Goal: Task Accomplishment & Management: Manage account settings

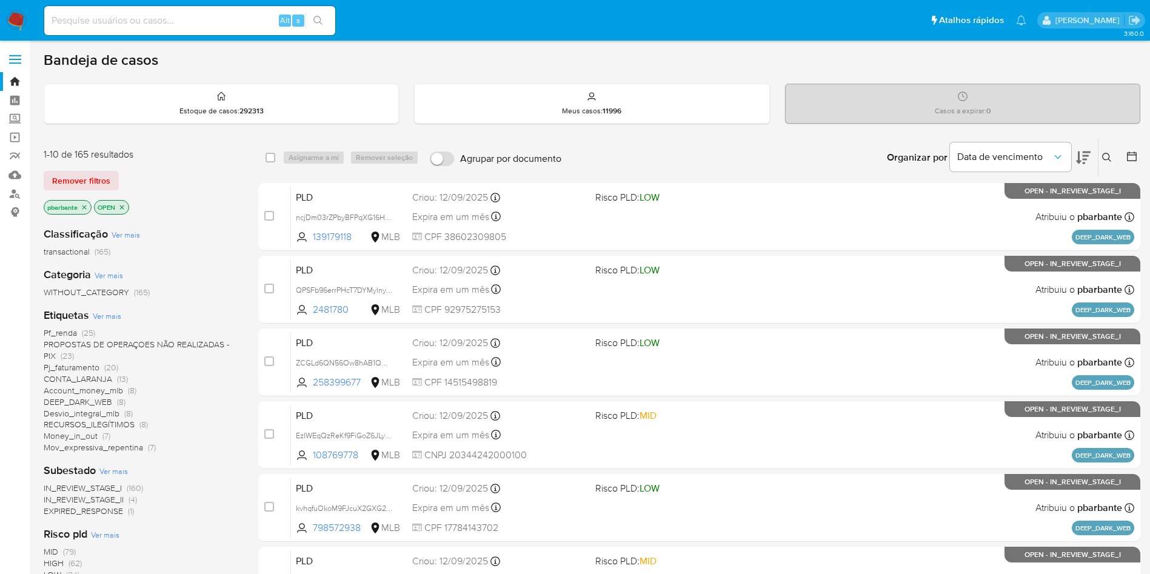
click at [1087, 164] on icon at bounding box center [1083, 157] width 15 height 15
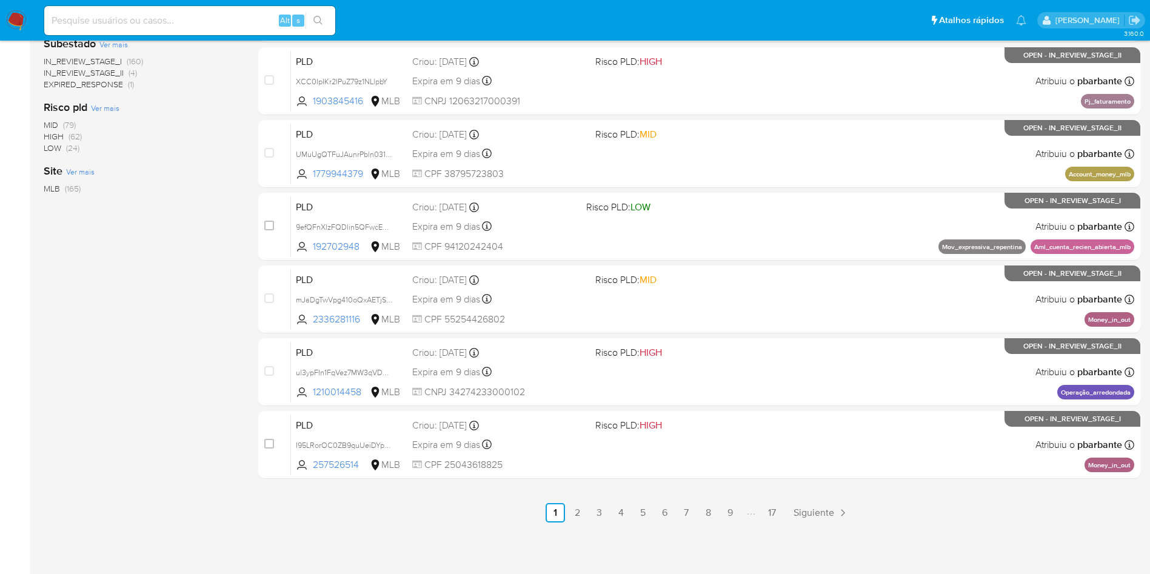
scroll to position [524, 0]
click at [587, 510] on link "2" at bounding box center [576, 512] width 19 height 19
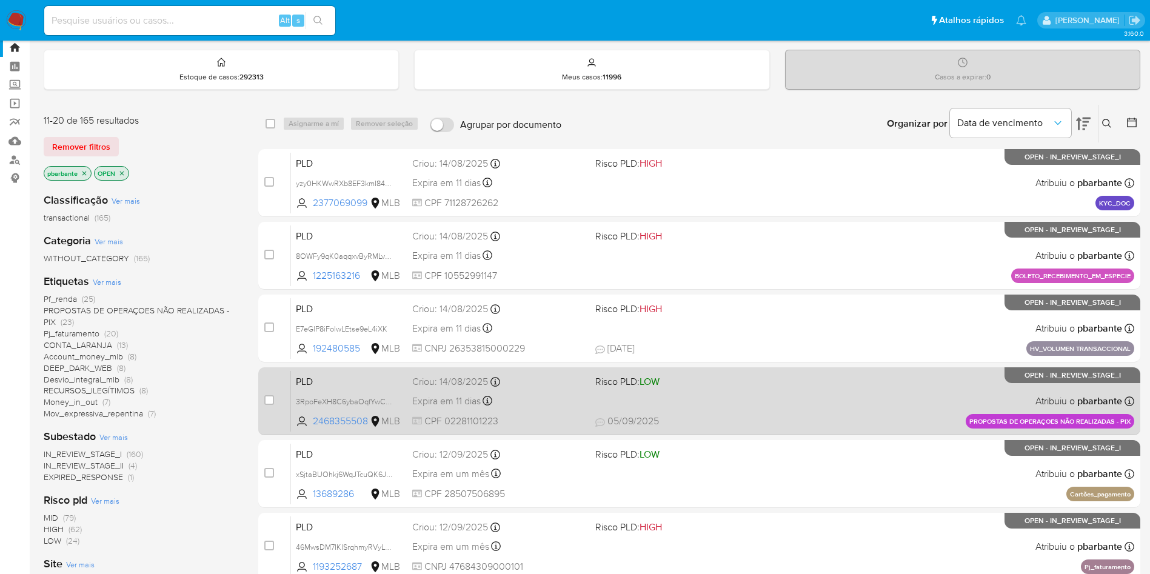
scroll to position [36, 0]
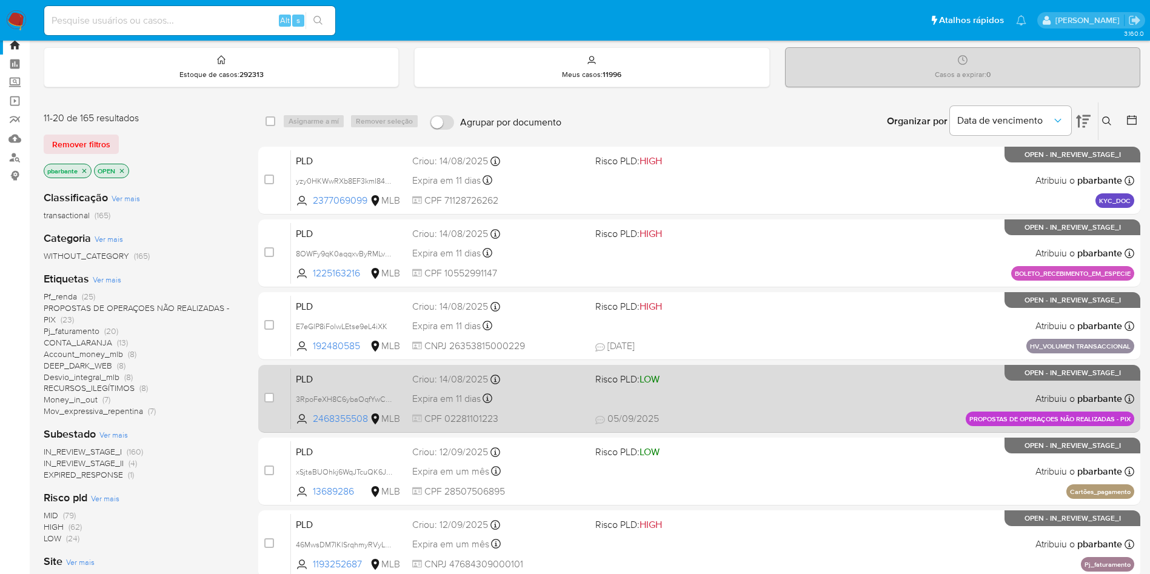
click at [750, 429] on div "PLD 3RpoFeXH8C6ybaOqfYwChm3J 2468355508 MLB Risco PLD: LOW Criou: 14/08/2025 Cr…" at bounding box center [712, 398] width 843 height 61
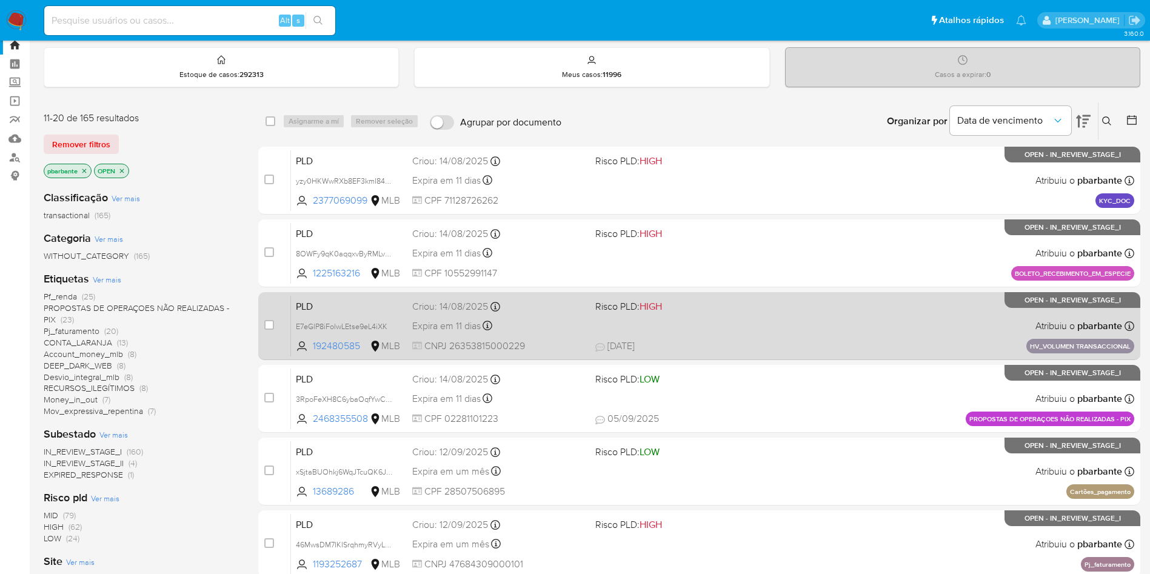
click at [776, 353] on span "25/08/2025 25/08/2025 16:51" at bounding box center [773, 345] width 356 height 13
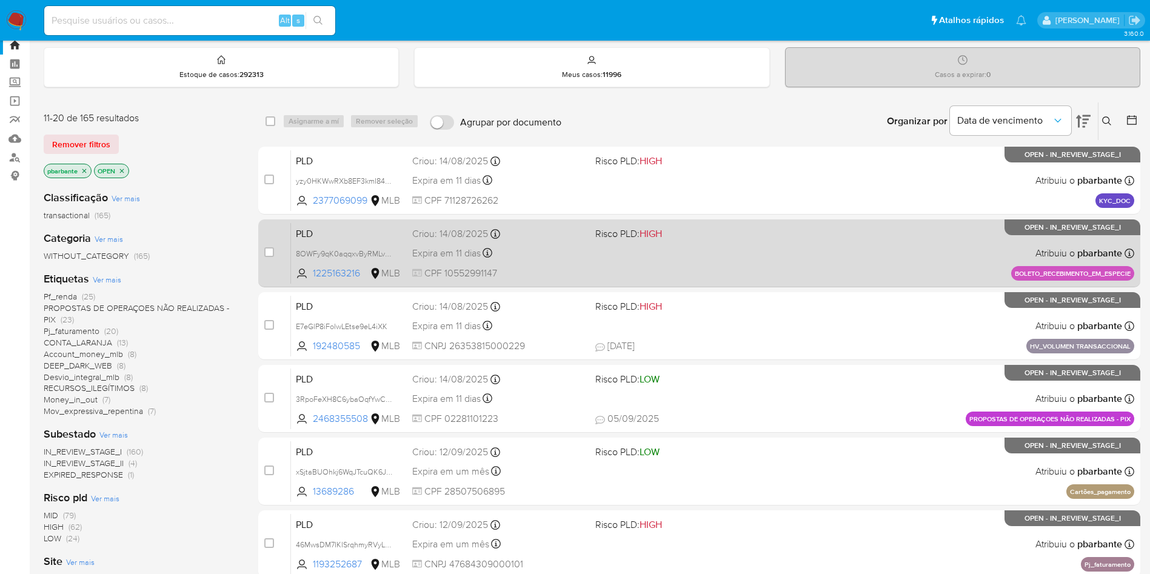
click at [797, 253] on div "PLD 8OWFy9qK0aqqxvByRMLvBwsG 1225163216 MLB Risco PLD: HIGH Criou: 14/08/2025 C…" at bounding box center [712, 252] width 843 height 61
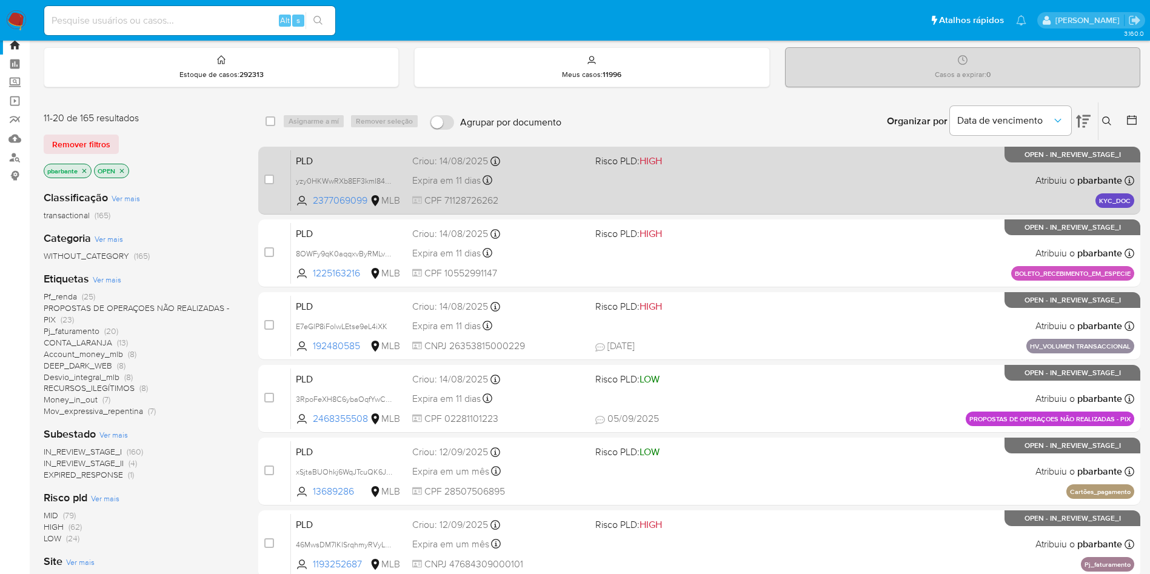
click at [824, 200] on div "PLD yzy0HKWwRXb8EF3kmI84C3qy 2377069099 MLB Risco PLD: HIGH Criou: 14/08/2025 C…" at bounding box center [712, 180] width 843 height 61
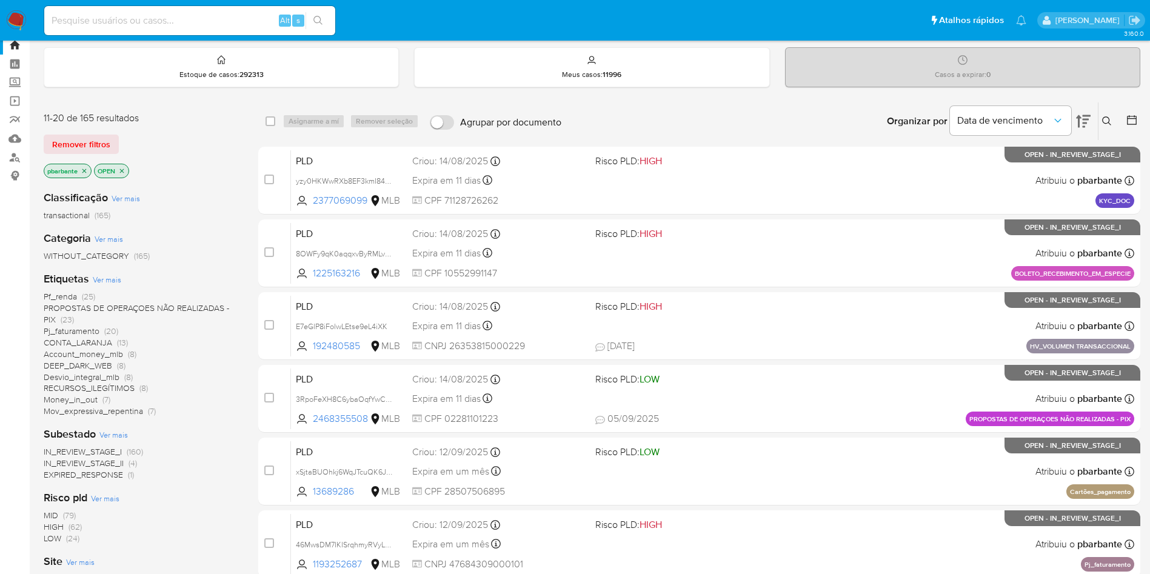
scroll to position [524, 0]
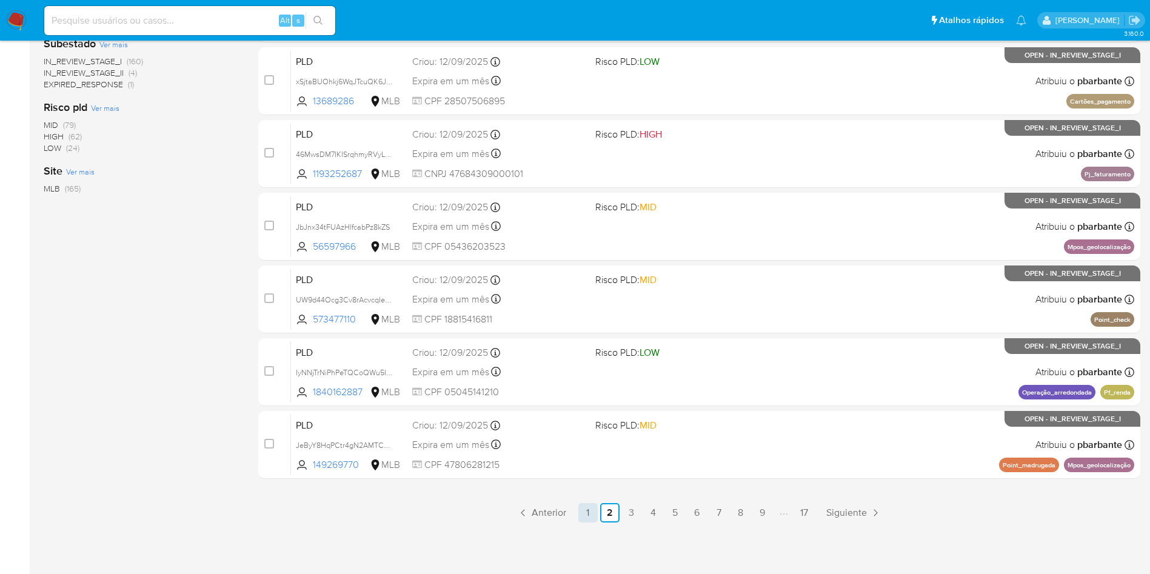
click at [598, 511] on link "1" at bounding box center [587, 512] width 19 height 19
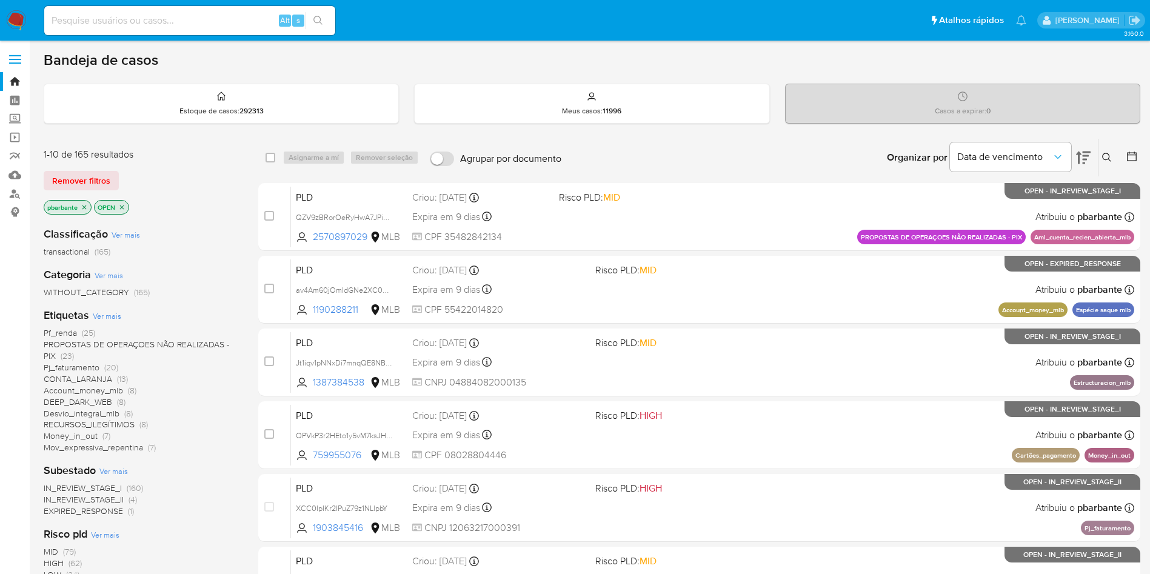
scroll to position [524, 0]
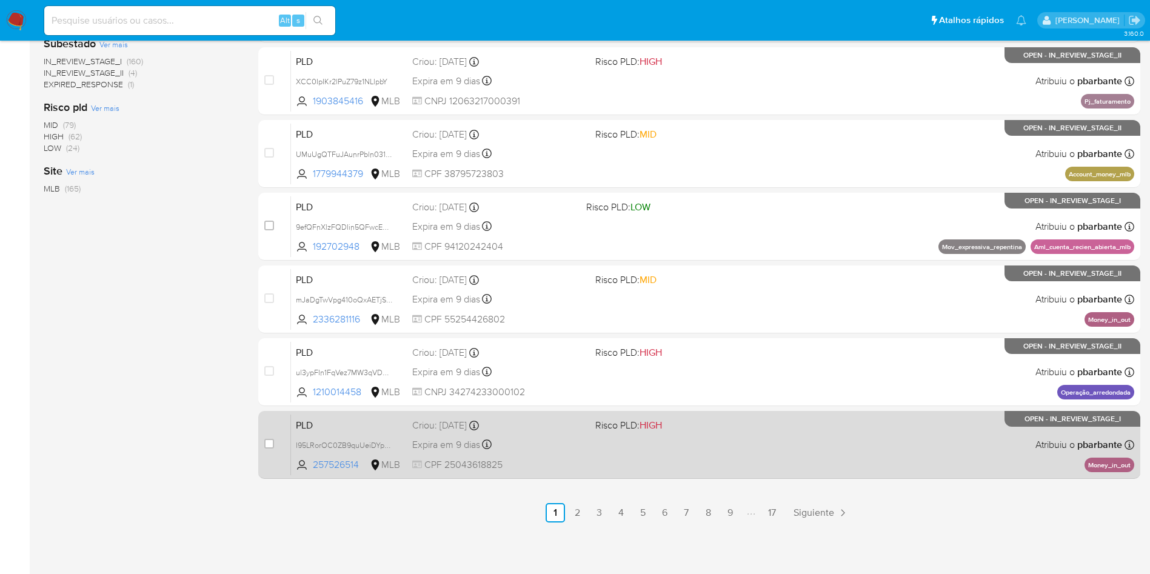
click at [740, 445] on div "PLD I95LRorOC0ZB9quUeiDYpwG9 257526514 MLB Risco PLD: HIGH Criou: 12/08/2025 Cr…" at bounding box center [712, 444] width 843 height 61
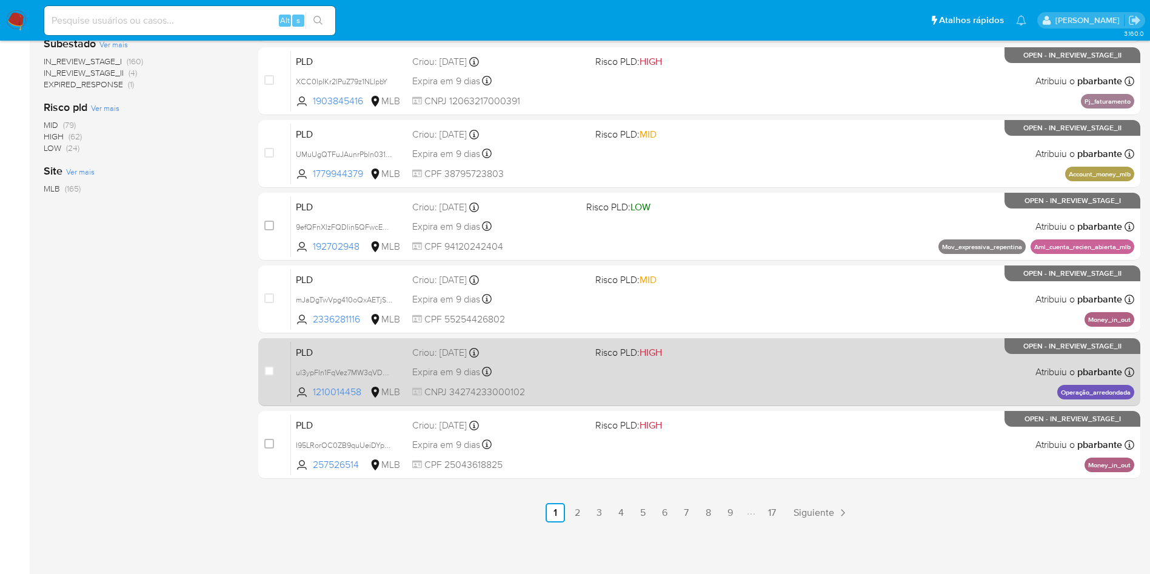
click at [774, 364] on div "PLD ul3ypFIn1FqVez7MW3qVDaP8 1210014458 MLB Risco PLD: HIGH Criou: 12/08/2025 C…" at bounding box center [712, 371] width 843 height 61
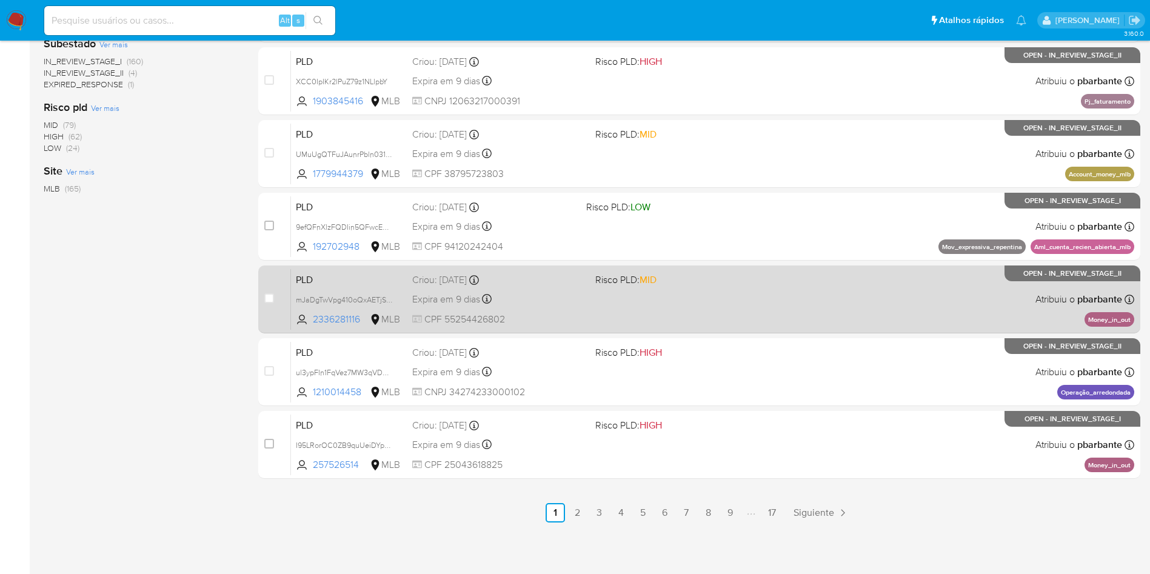
click at [755, 290] on div "PLD mJaDgTwVpg410oQxAETjSY3n 2336281116 MLB Risco PLD: MID Criou: 12/08/2025 Cr…" at bounding box center [712, 299] width 843 height 61
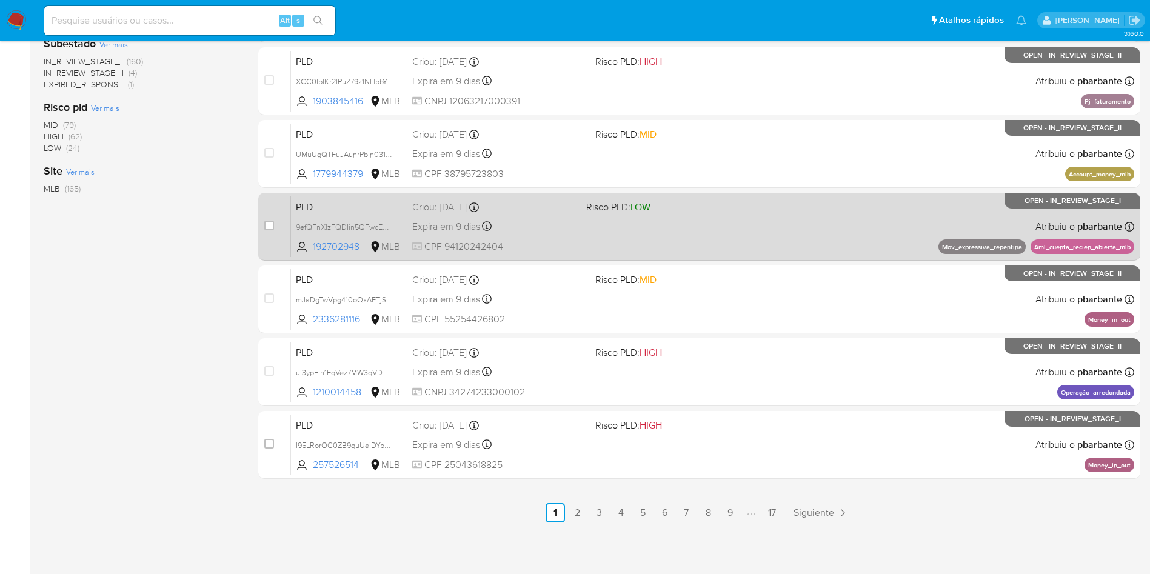
click at [764, 196] on div "PLD 9efQFnXlzFQDIin5QFwcERHp 192702948 MLB Risco PLD: LOW Criou: 12/08/2025 Cri…" at bounding box center [712, 226] width 843 height 61
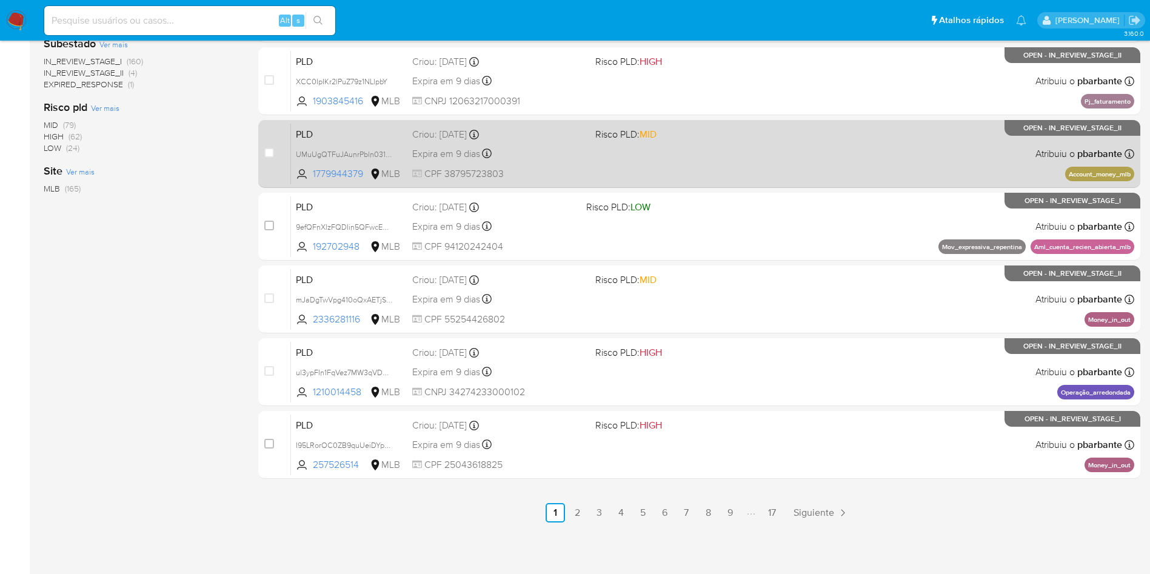
click at [766, 125] on div "PLD UMuUgQTFuJAunrPbln031y7i 1779944379 MLB Risco PLD: MID Criou: 12/08/2025 Cr…" at bounding box center [712, 153] width 843 height 61
click at [766, 112] on div "PLD XCC0IpIKr2lPuZ79z1NLlpbY 1903845416 MLB Risco PLD: HIGH Criou: 12/08/2025 C…" at bounding box center [712, 80] width 843 height 61
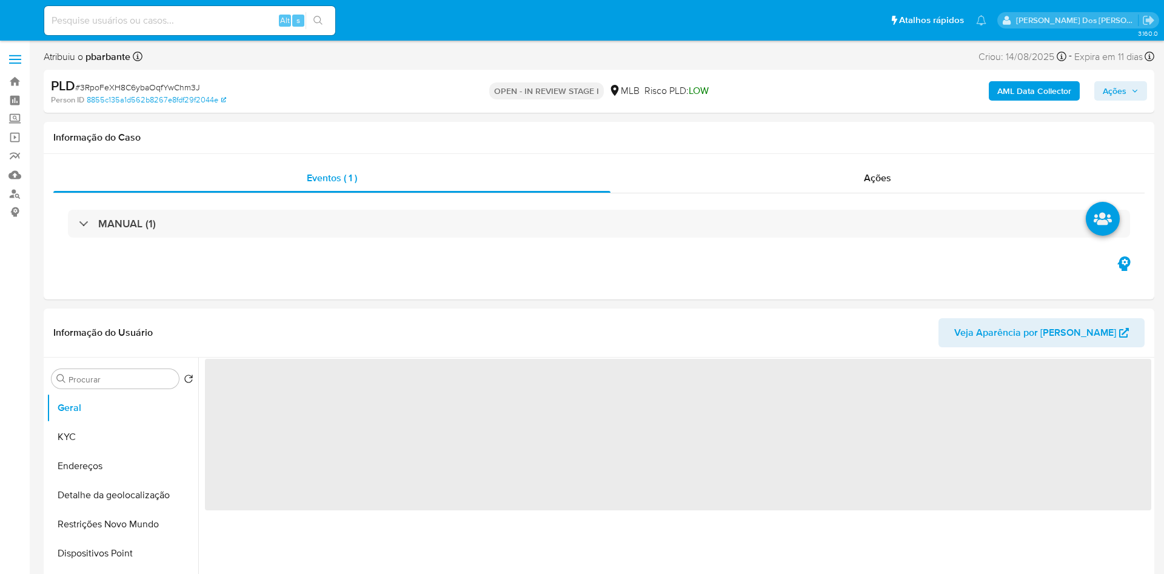
select select "10"
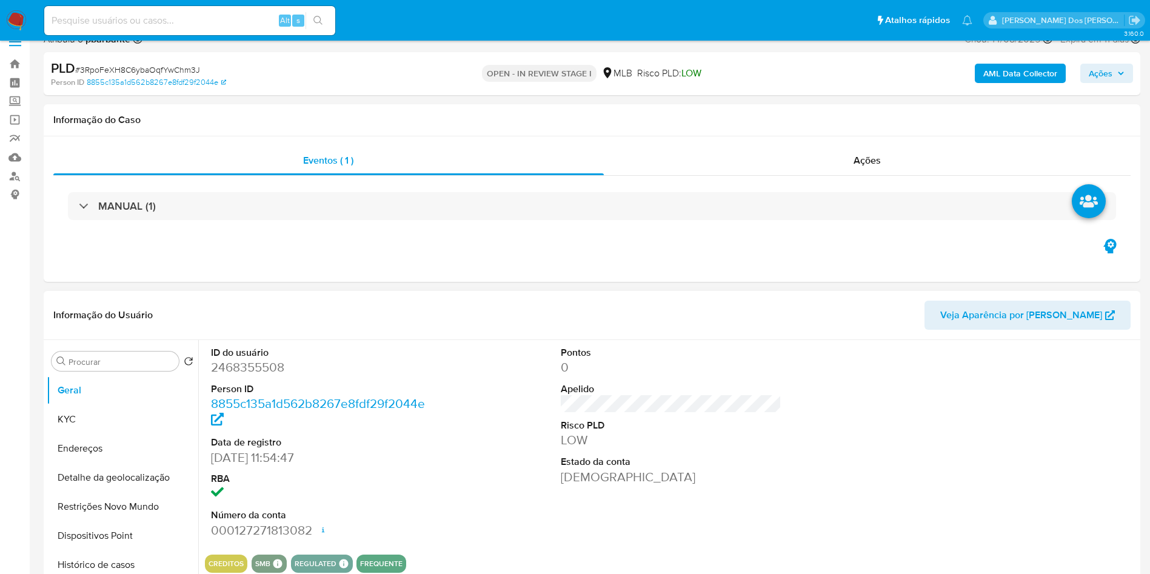
scroll to position [15, 0]
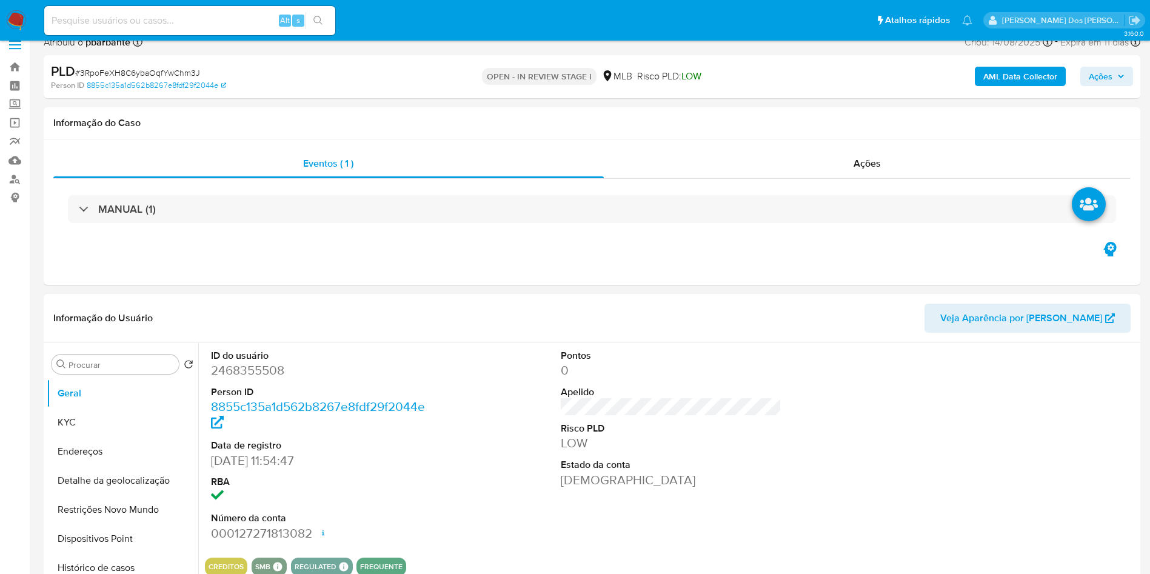
click at [230, 379] on dd "2468355508" at bounding box center [321, 370] width 221 height 17
copy dd "2468355508"
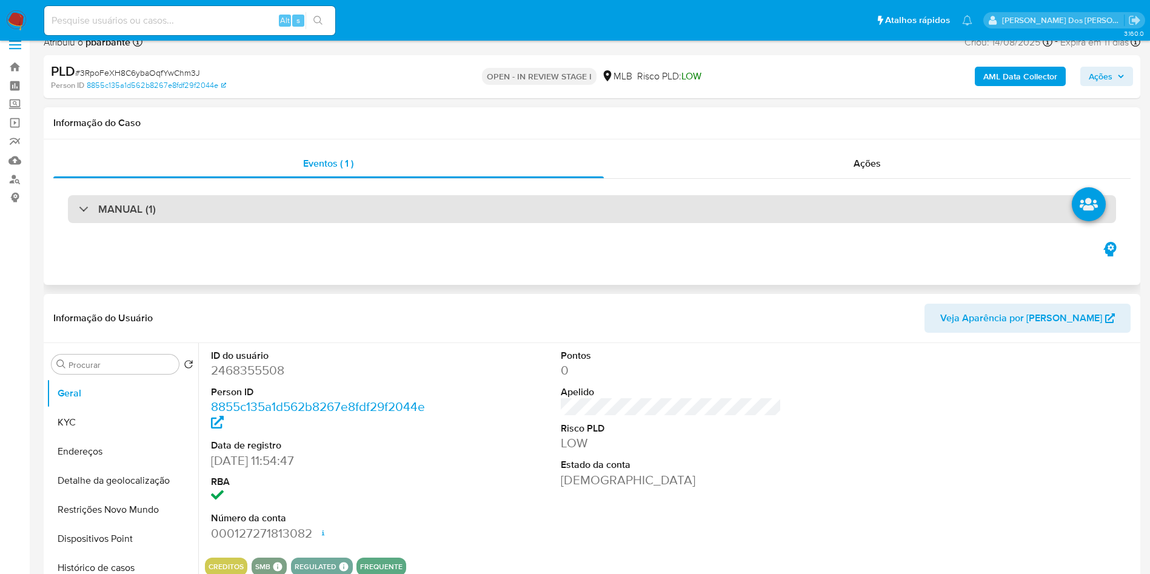
click at [513, 213] on div "MANUAL (1)" at bounding box center [592, 209] width 1048 height 28
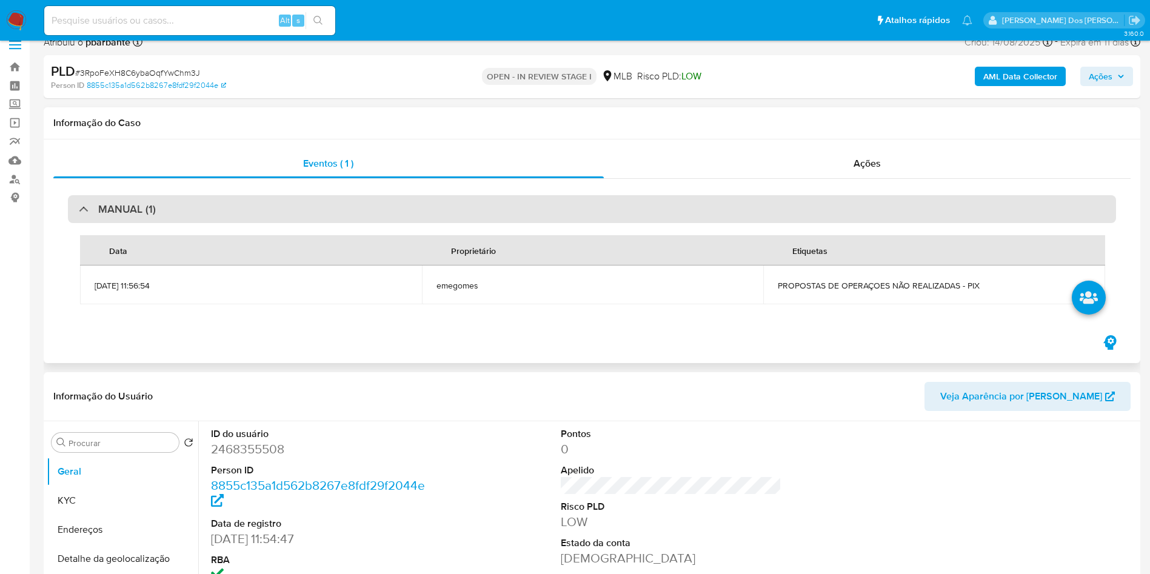
click at [513, 213] on div "MANUAL (1)" at bounding box center [592, 209] width 1048 height 28
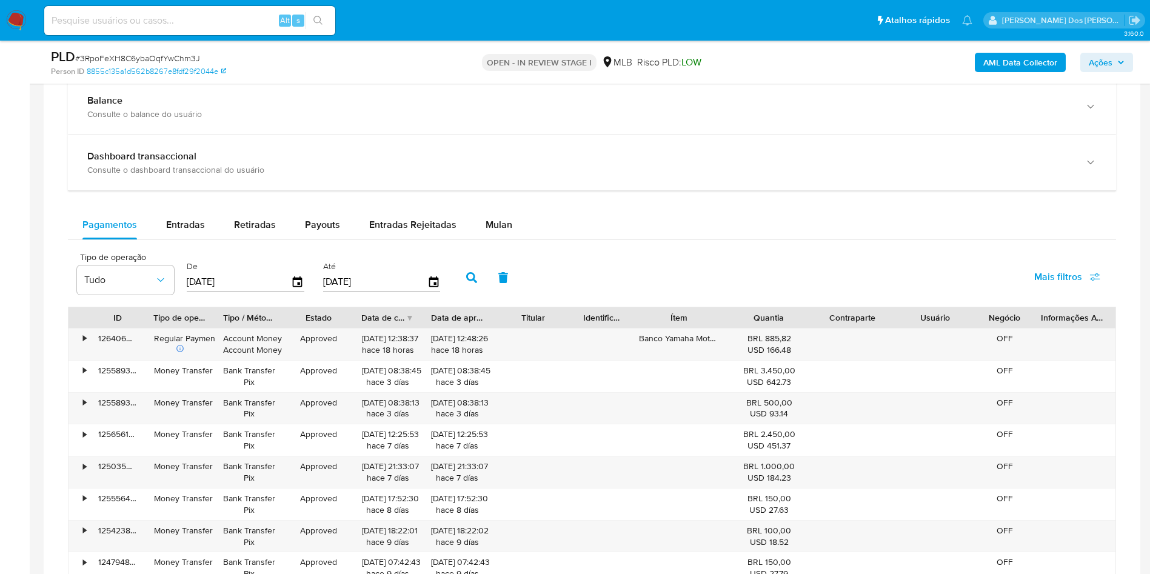
scroll to position [902, 0]
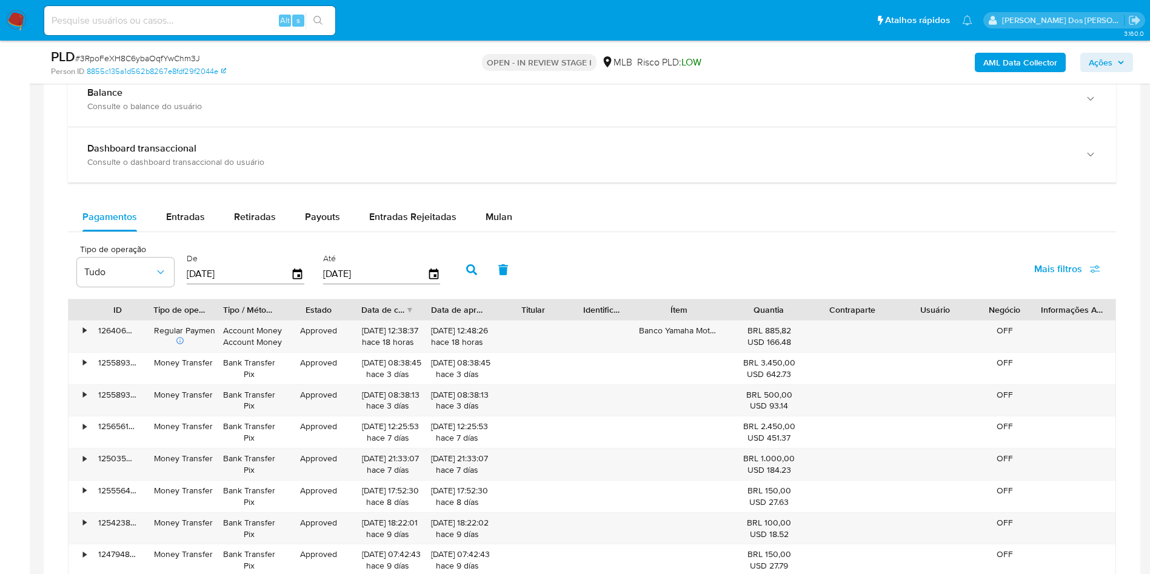
click at [509, 252] on div "Pagamentos Entradas Retiradas Payouts Entradas Rejeitadas Mulan Tipo de operaçã…" at bounding box center [592, 437] width 1048 height 471
click at [501, 232] on div "Mulan" at bounding box center [499, 216] width 27 height 29
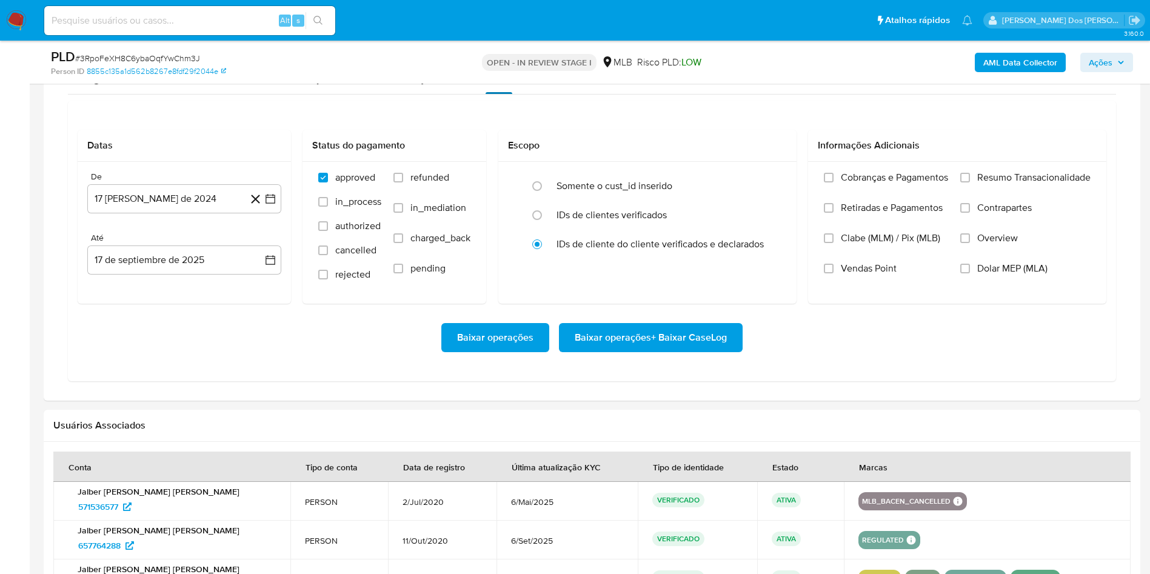
scroll to position [1080, 0]
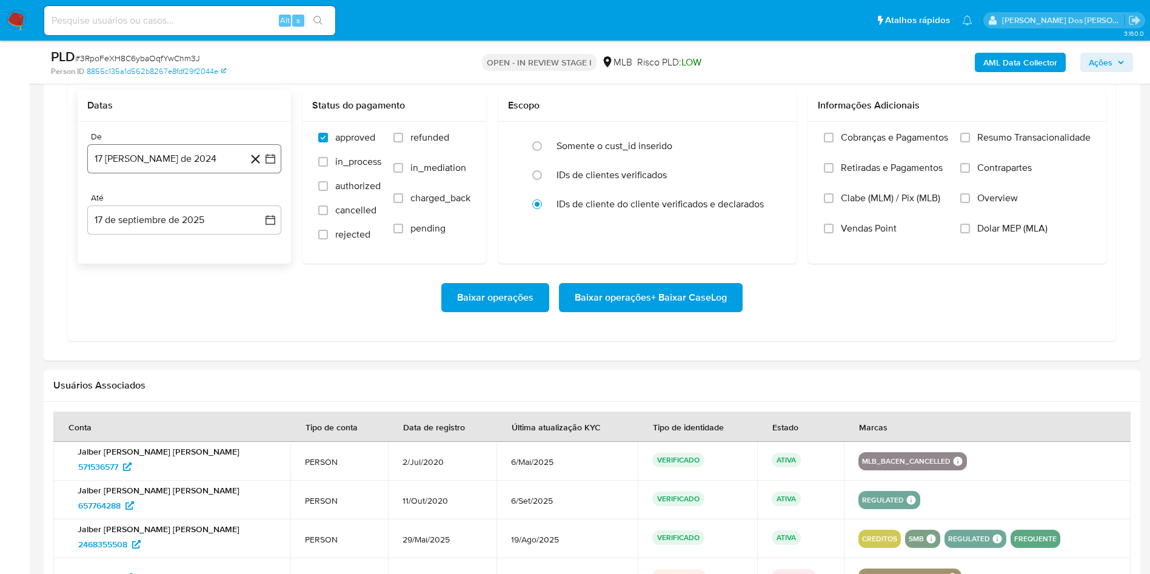
click at [269, 167] on button "17 de agosto de 2024" at bounding box center [184, 158] width 194 height 29
click at [263, 210] on icon "Mes siguiente" at bounding box center [259, 202] width 15 height 15
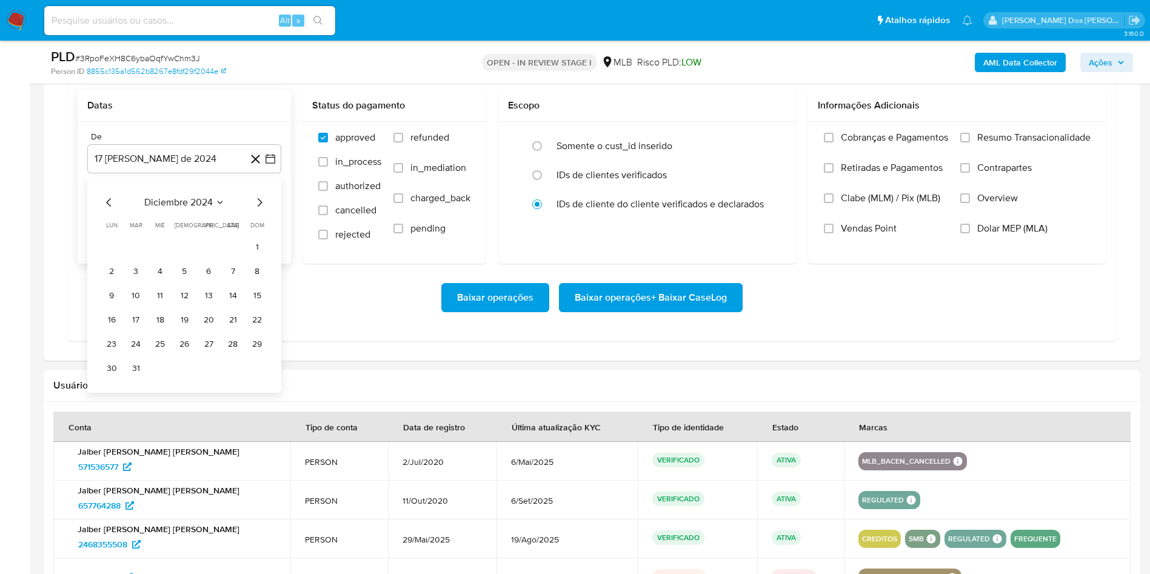
click at [263, 210] on icon "Mes siguiente" at bounding box center [259, 202] width 15 height 15
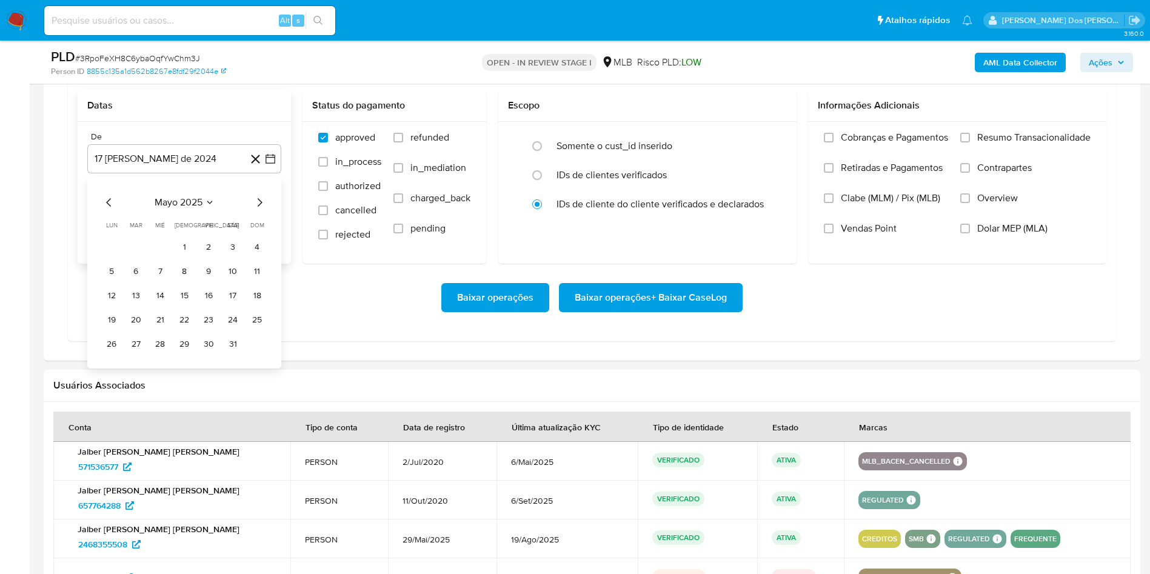
click at [263, 210] on icon "Mes siguiente" at bounding box center [259, 202] width 15 height 15
click at [143, 257] on button "1" at bounding box center [135, 247] width 19 height 19
click at [974, 161] on label "Resumo Transacionalidade" at bounding box center [1025, 147] width 130 height 30
click at [970, 142] on input "Resumo Transacionalidade" at bounding box center [965, 138] width 10 height 10
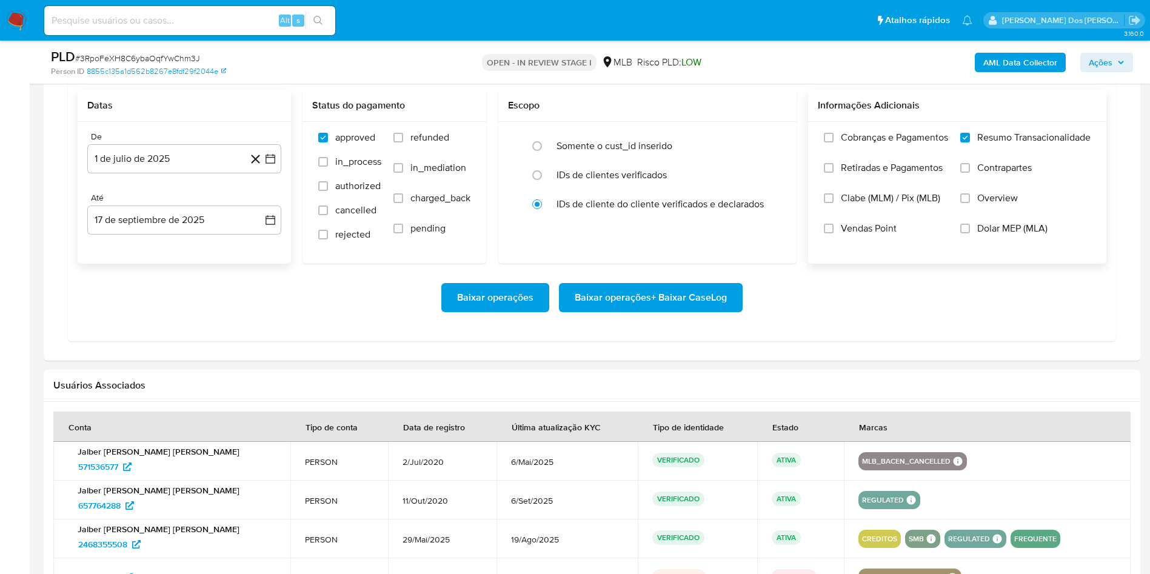
click at [683, 311] on span "Baixar operações + Baixar CaseLog" at bounding box center [651, 297] width 152 height 27
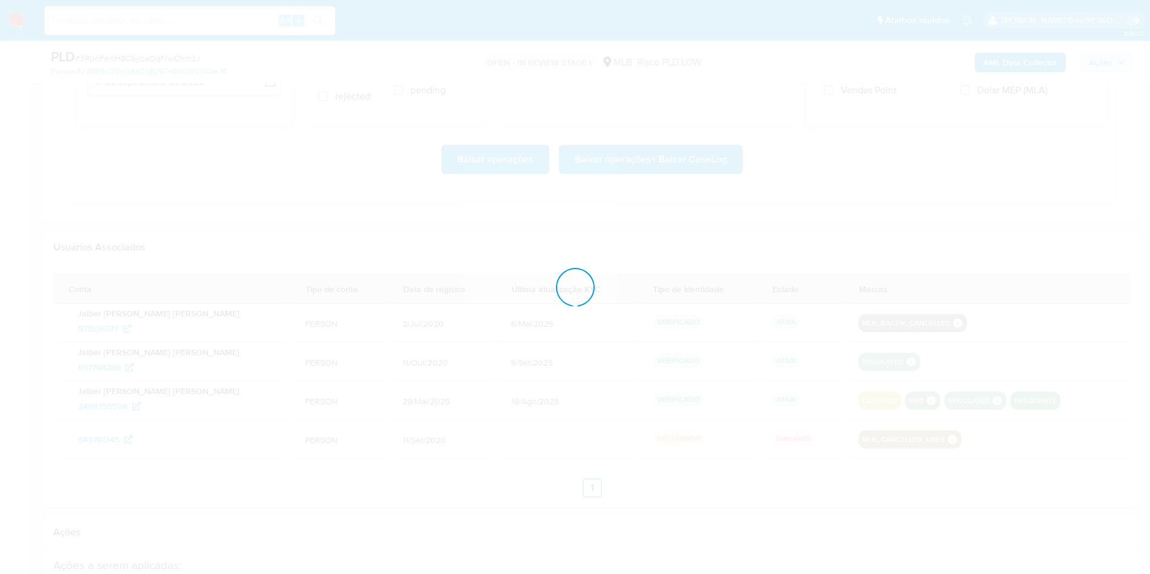
scroll to position [1218, 0]
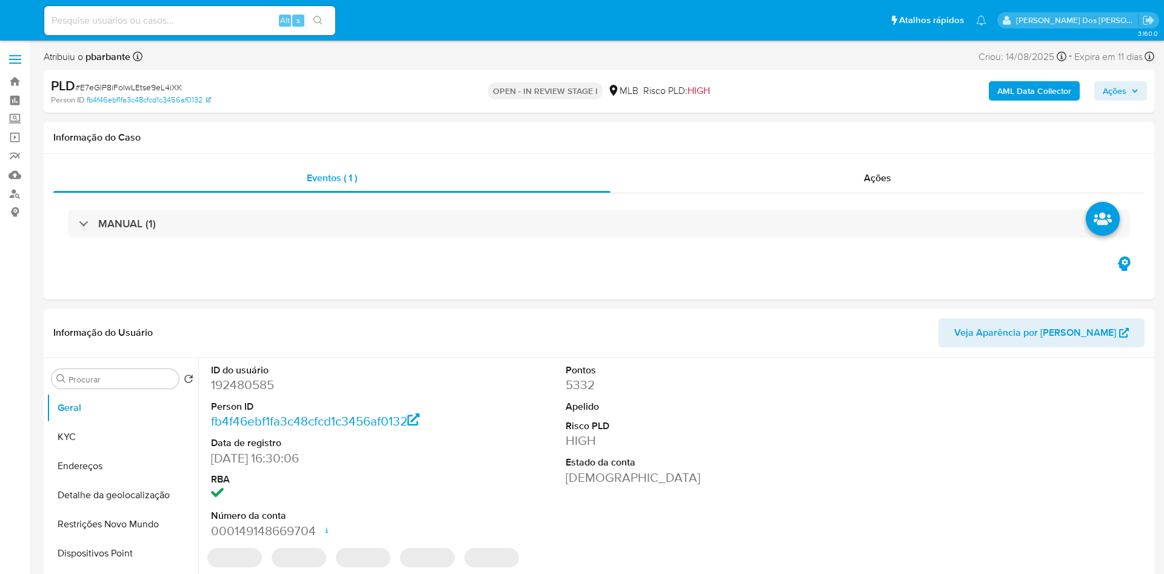
select select "10"
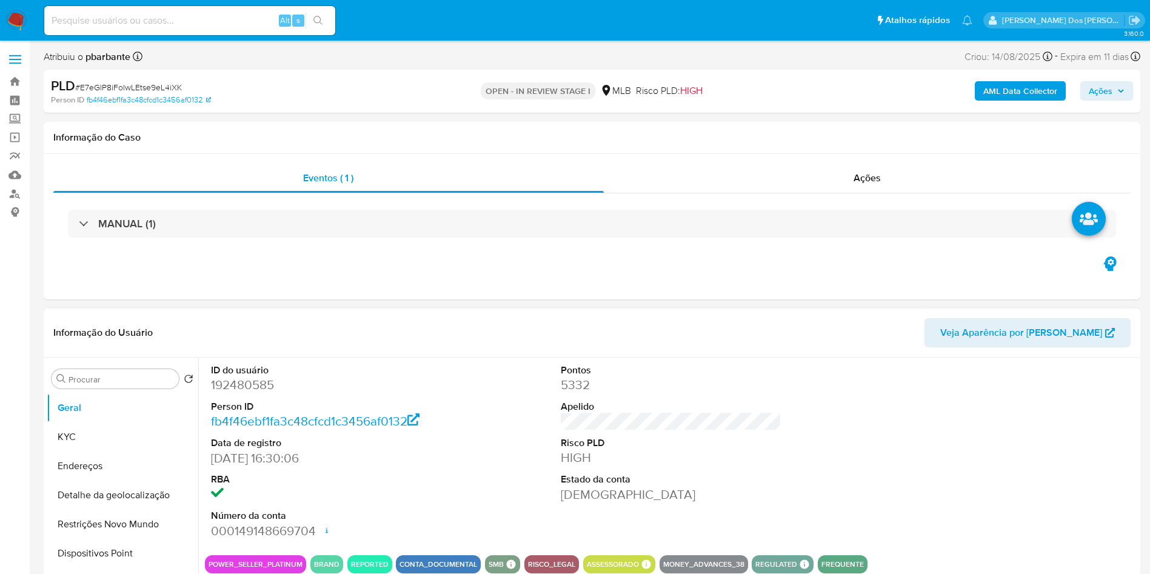
click at [220, 393] on dd "192480585" at bounding box center [321, 384] width 221 height 17
copy dd "192480585"
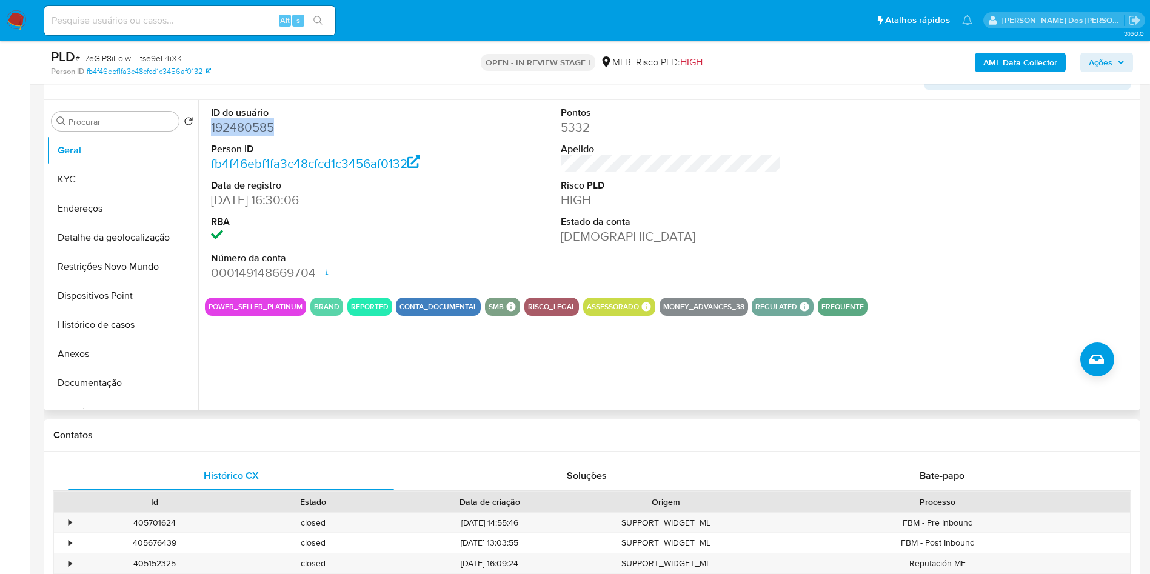
scroll to position [216, 0]
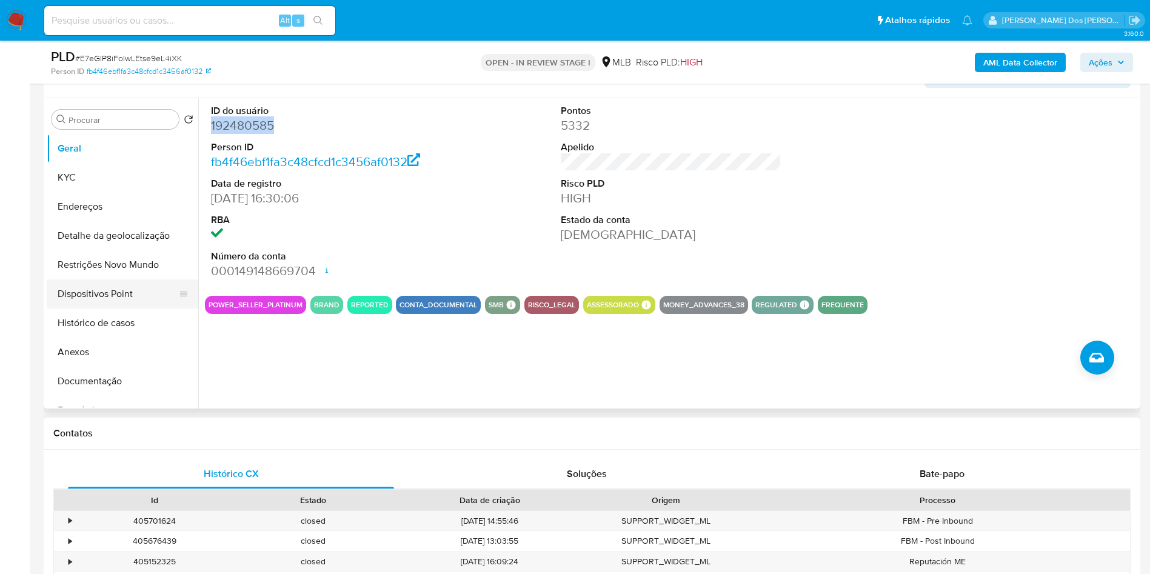
click at [104, 309] on button "Dispositivos Point" at bounding box center [118, 293] width 142 height 29
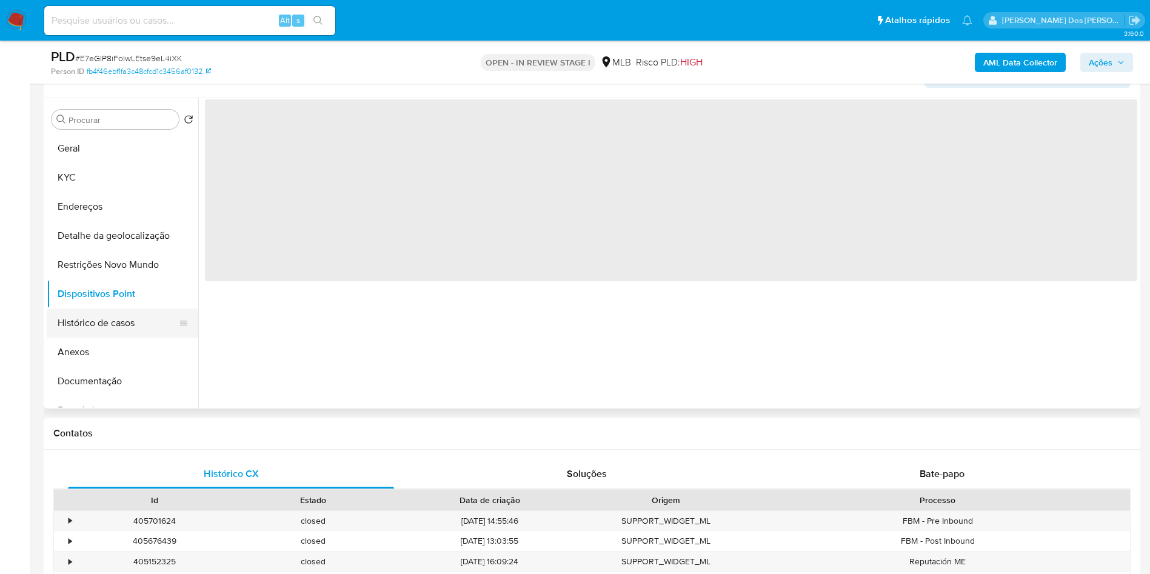
click at [101, 333] on button "Histórico de casos" at bounding box center [118, 323] width 142 height 29
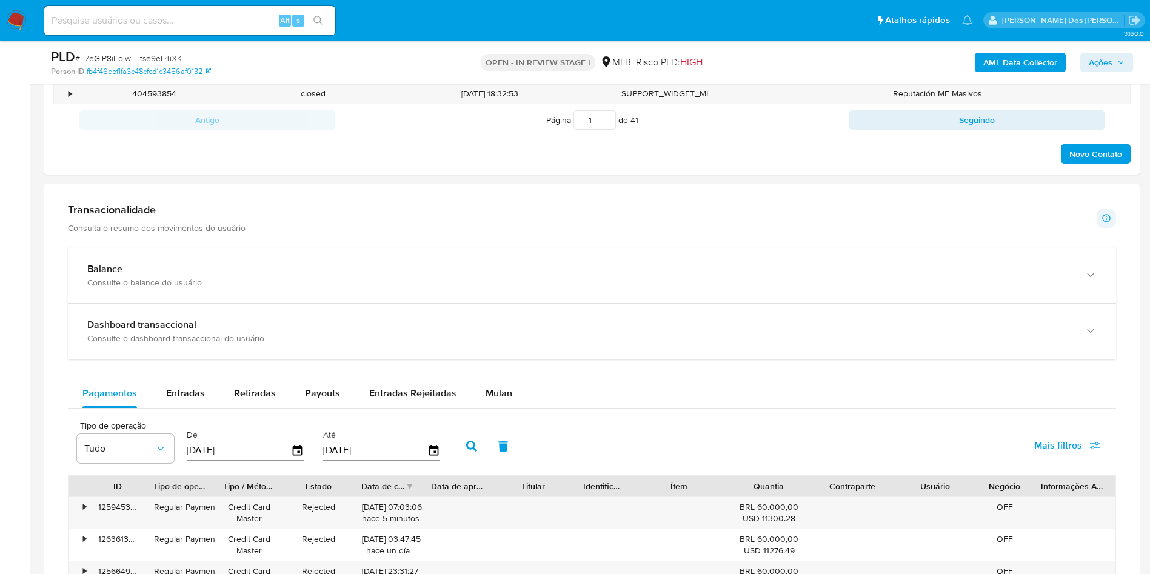
scroll to position [924, 0]
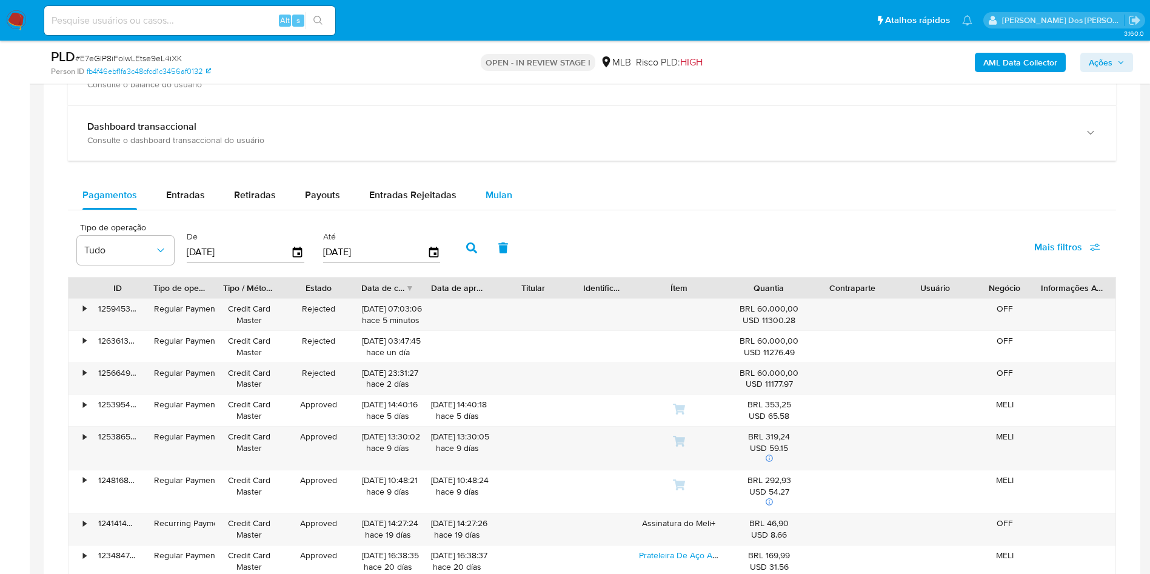
click at [487, 202] on span "Mulan" at bounding box center [499, 195] width 27 height 14
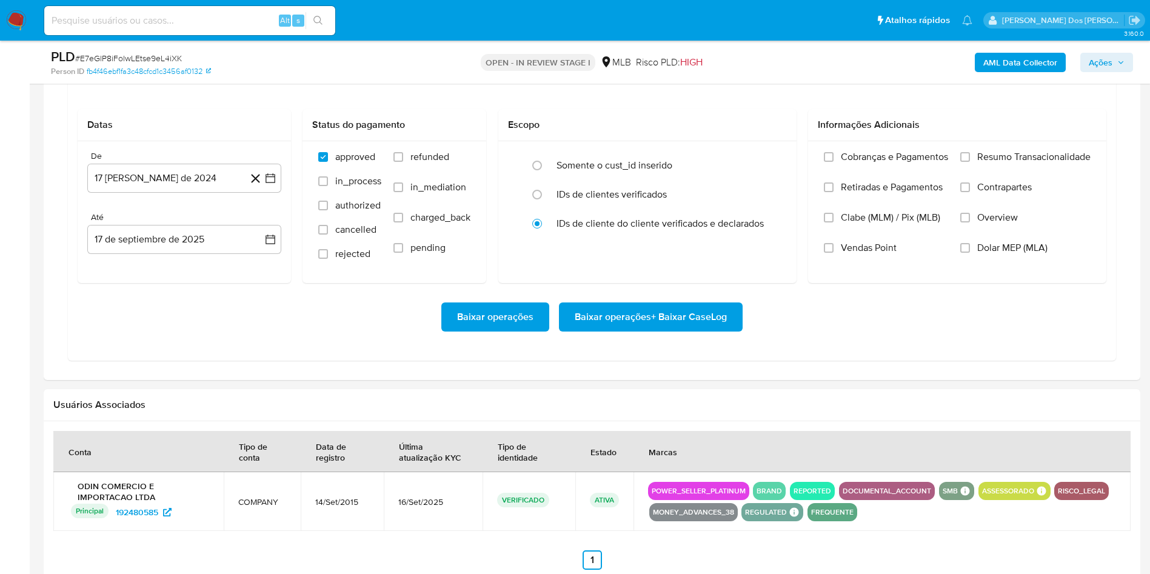
scroll to position [1084, 0]
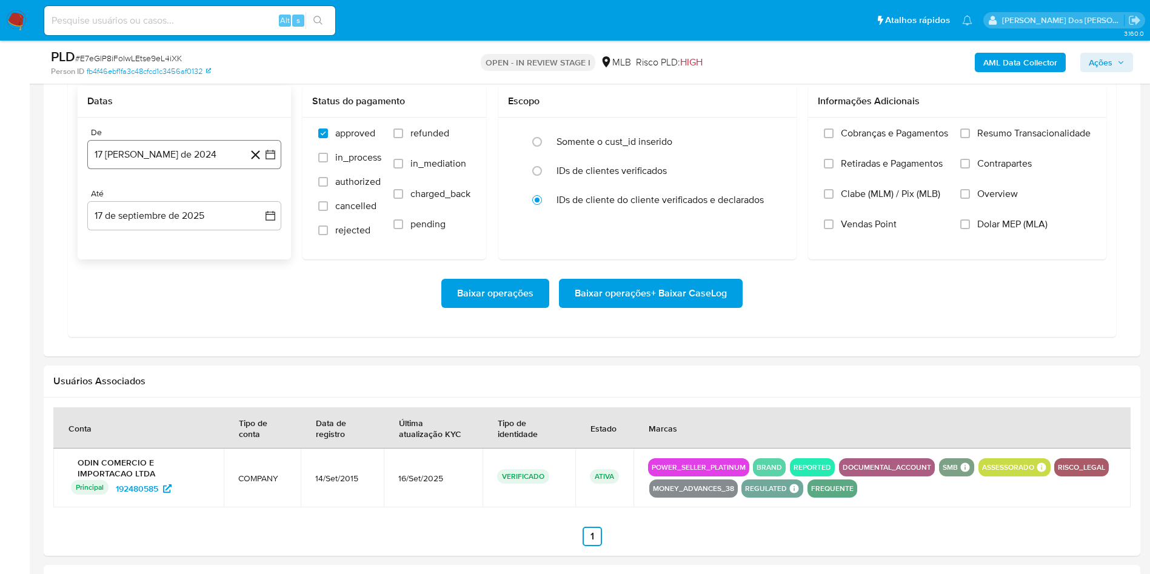
click at [272, 159] on icon "button" at bounding box center [270, 155] width 10 height 10
click at [260, 202] on icon "Mes siguiente" at bounding box center [260, 198] width 5 height 8
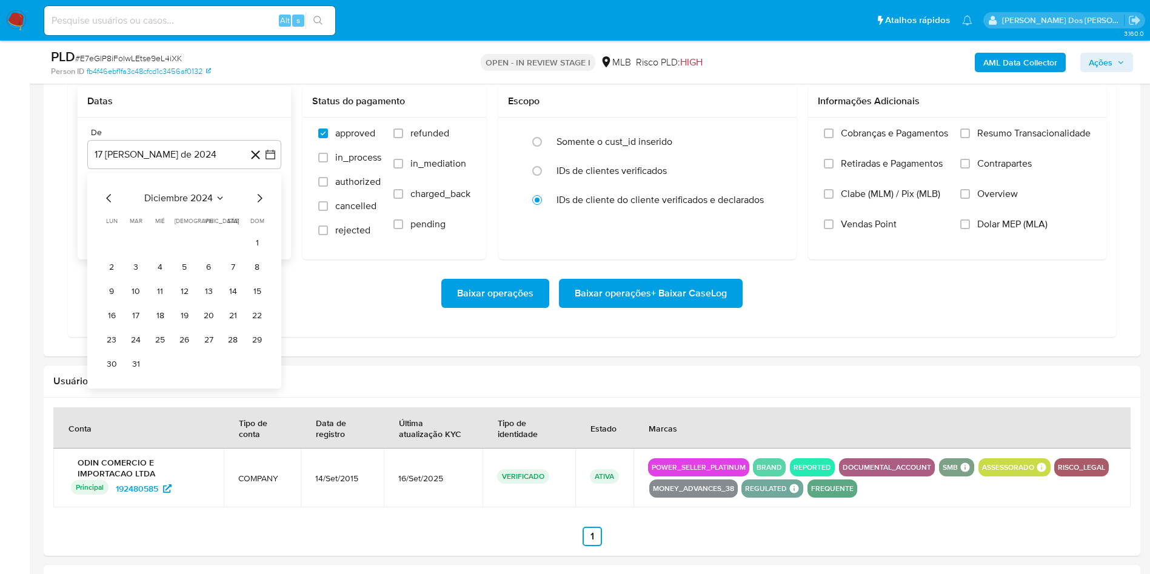
click at [260, 202] on icon "Mes siguiente" at bounding box center [260, 198] width 5 height 8
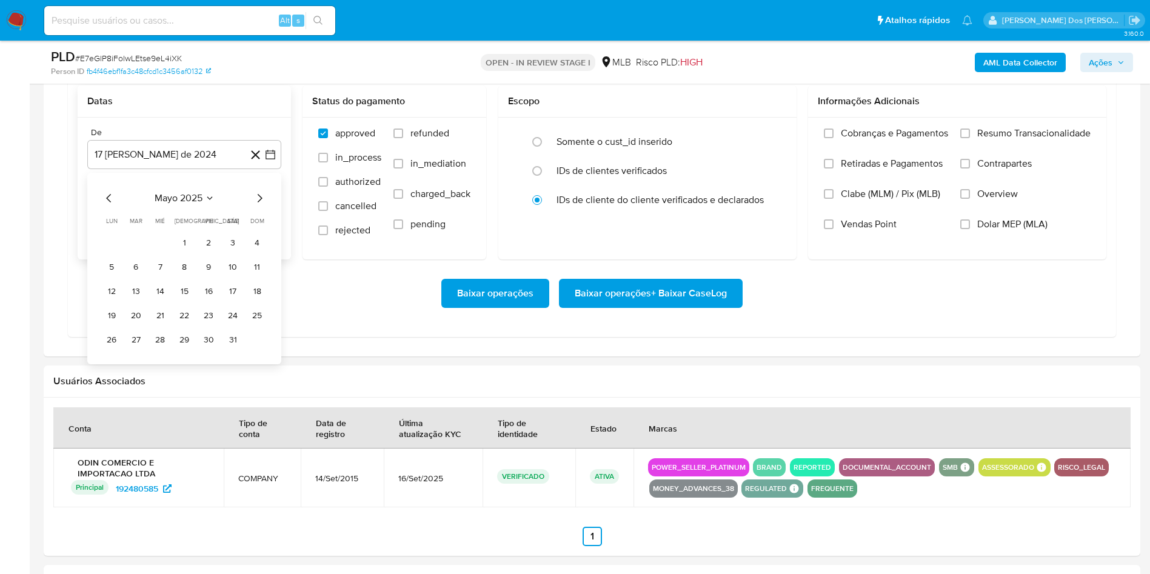
click at [260, 202] on icon "Mes siguiente" at bounding box center [260, 198] width 5 height 8
click at [102, 205] on icon "Mes anterior" at bounding box center [109, 198] width 15 height 15
click at [138, 253] on button "1" at bounding box center [135, 242] width 19 height 19
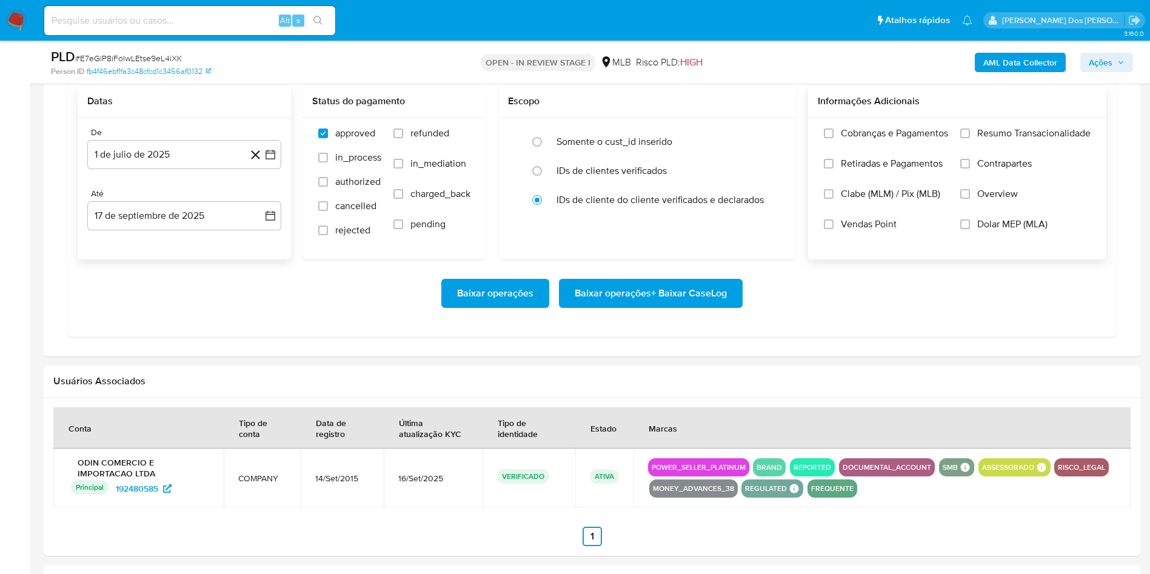
click at [1018, 158] on label "Resumo Transacionalidade" at bounding box center [1025, 142] width 130 height 30
click at [970, 138] on input "Resumo Transacionalidade" at bounding box center [965, 134] width 10 height 10
click at [611, 307] on span "Baixar operações + Baixar CaseLog" at bounding box center [651, 293] width 152 height 27
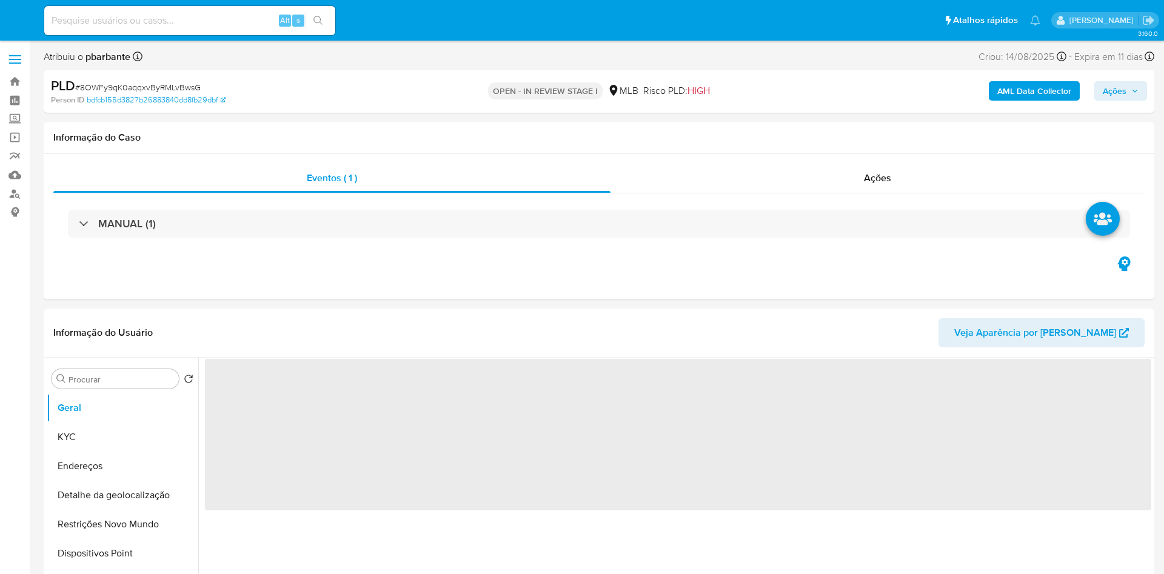
select select "10"
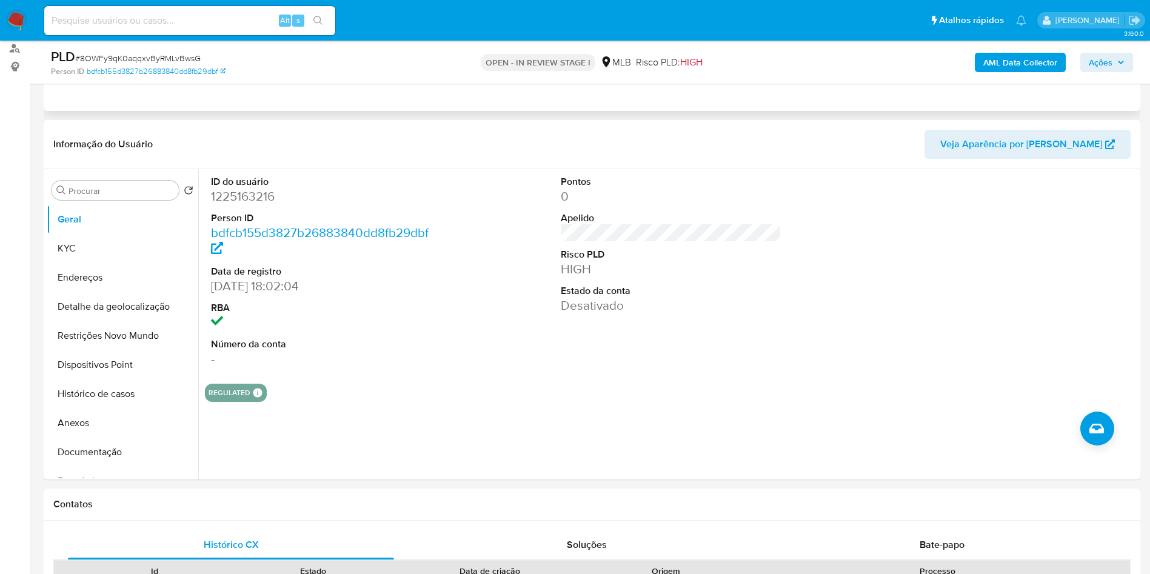
scroll to position [152, 0]
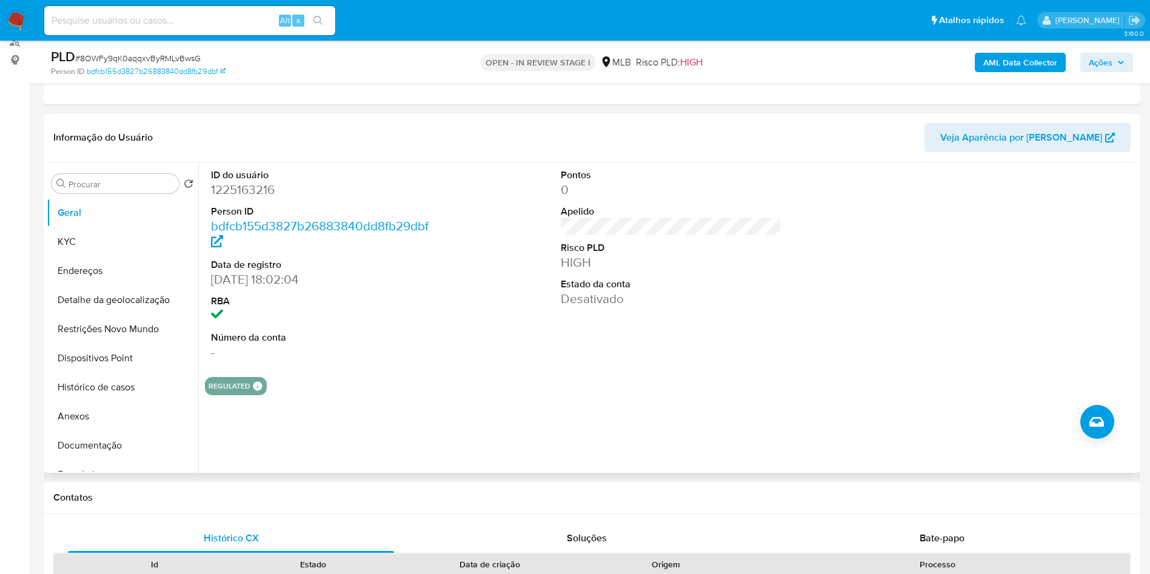
click at [267, 198] on dd "1225163216" at bounding box center [321, 189] width 221 height 17
copy dd "1225163216"
click at [104, 256] on button "KYC" at bounding box center [118, 241] width 142 height 29
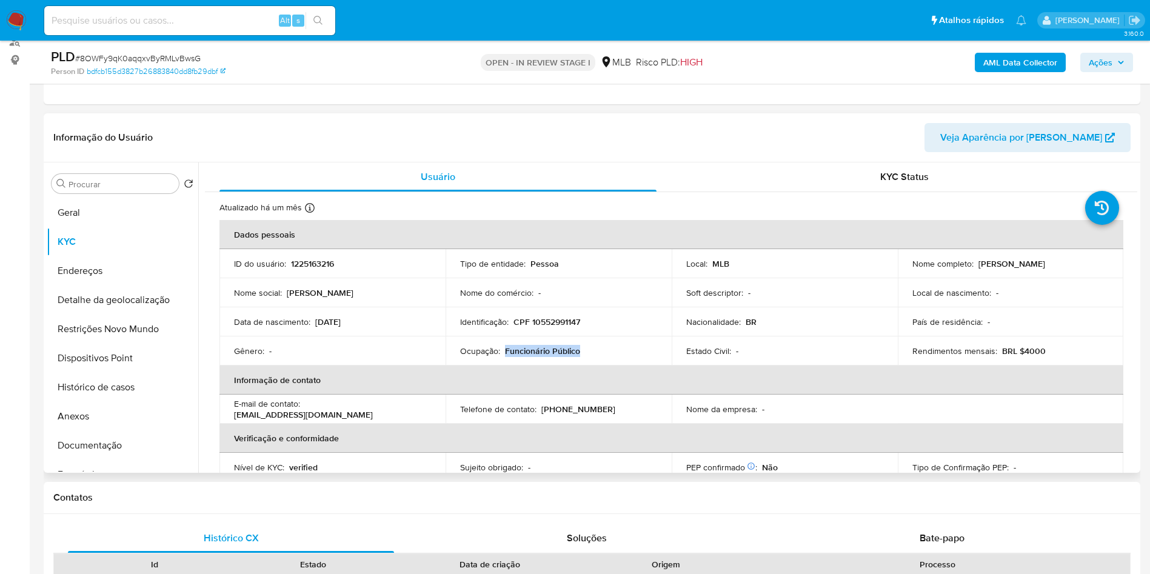
drag, startPoint x: 563, startPoint y: 372, endPoint x: 504, endPoint y: 373, distance: 58.8
click at [504, 356] on div "Ocupação : Funcionário Público" at bounding box center [558, 351] width 197 height 11
copy p "Funcionário Público"
click at [118, 456] on button "Documentação" at bounding box center [118, 445] width 142 height 29
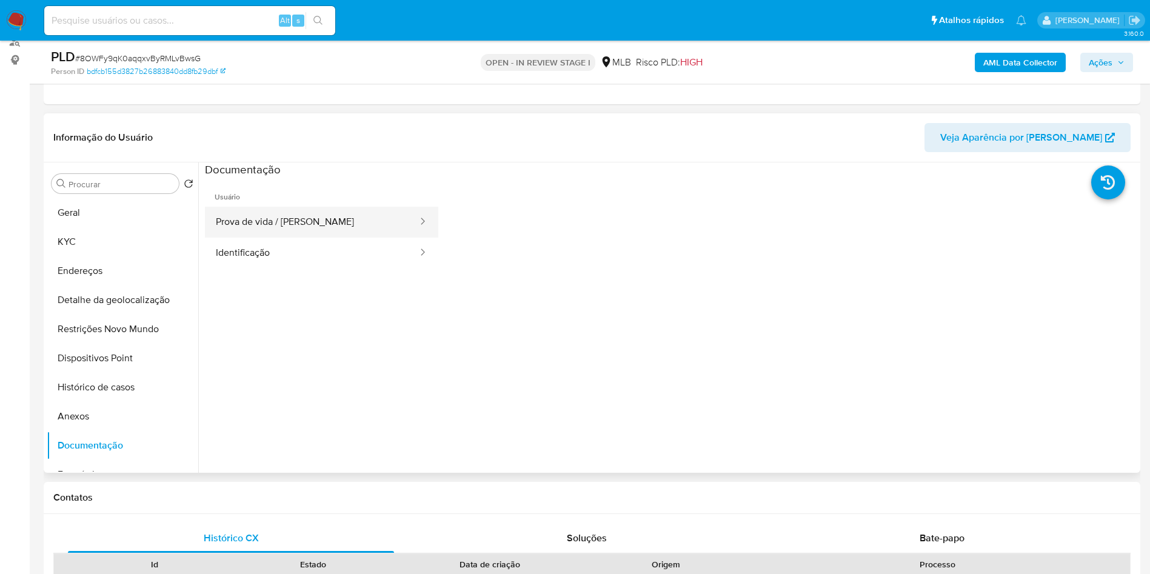
click at [392, 236] on button "Prova de vida / [PERSON_NAME]" at bounding box center [312, 222] width 214 height 31
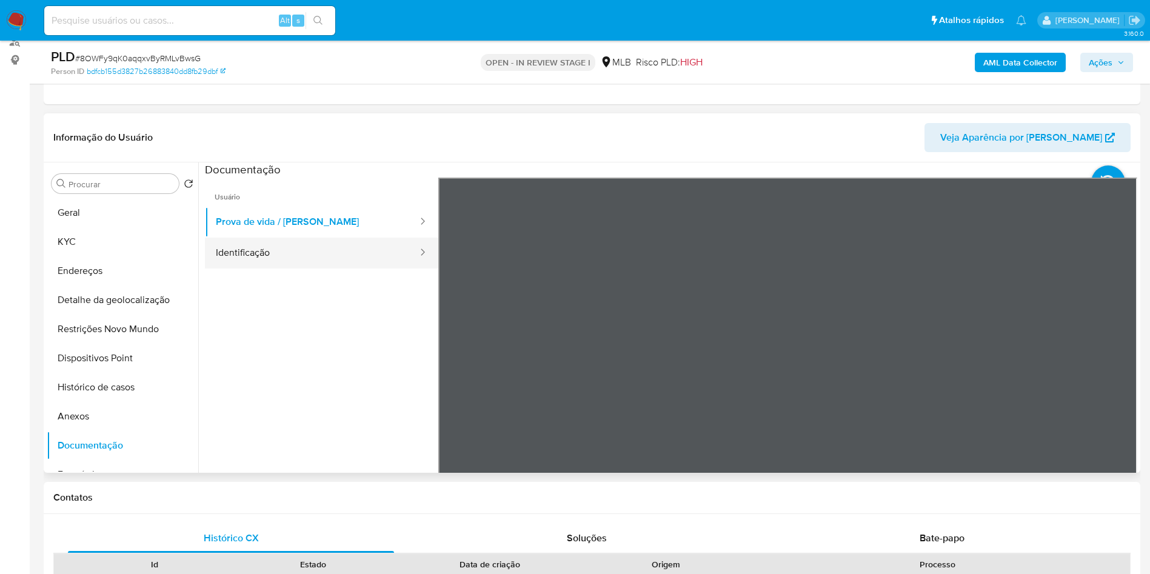
click at [353, 269] on button "Identificação" at bounding box center [312, 253] width 214 height 31
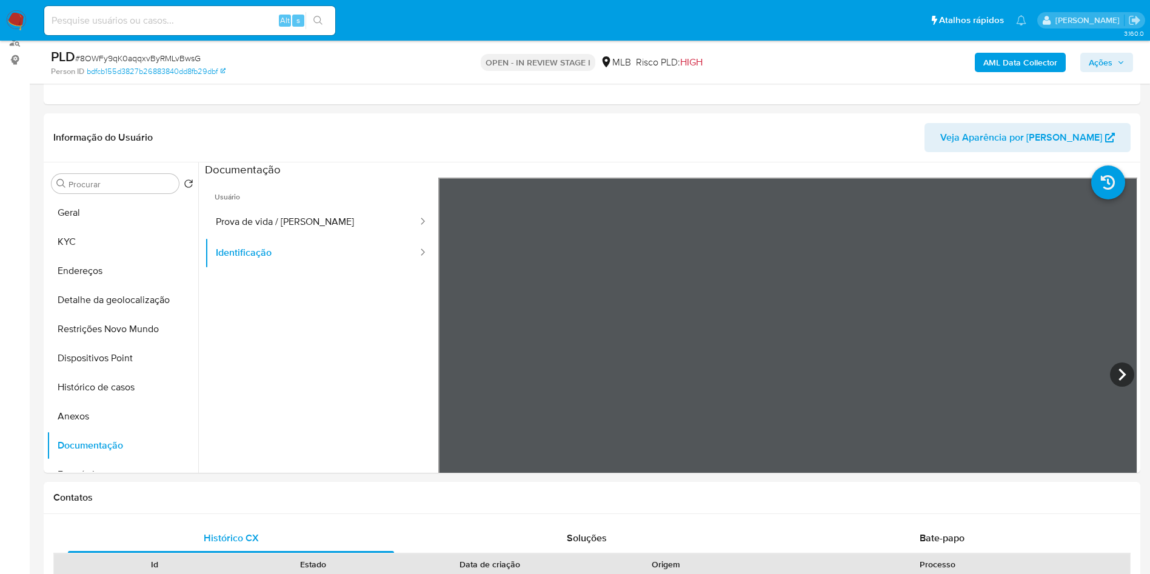
click at [1029, 59] on b "AML Data Collector" at bounding box center [1020, 62] width 74 height 19
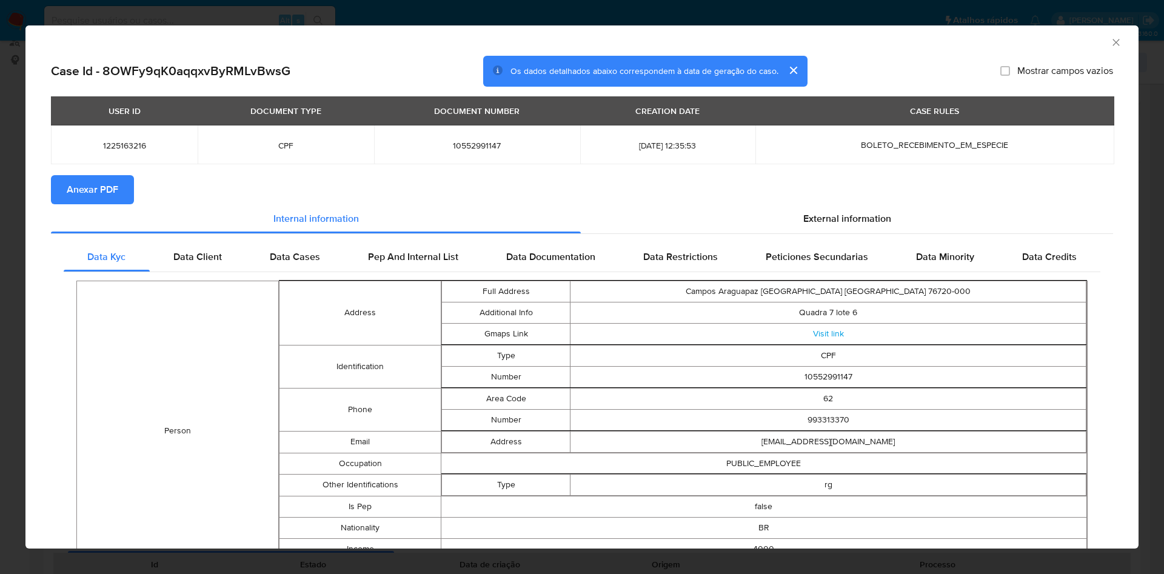
click at [820, 204] on section "Anexar PDF" at bounding box center [582, 189] width 1062 height 29
click at [818, 210] on div "External information" at bounding box center [847, 218] width 532 height 29
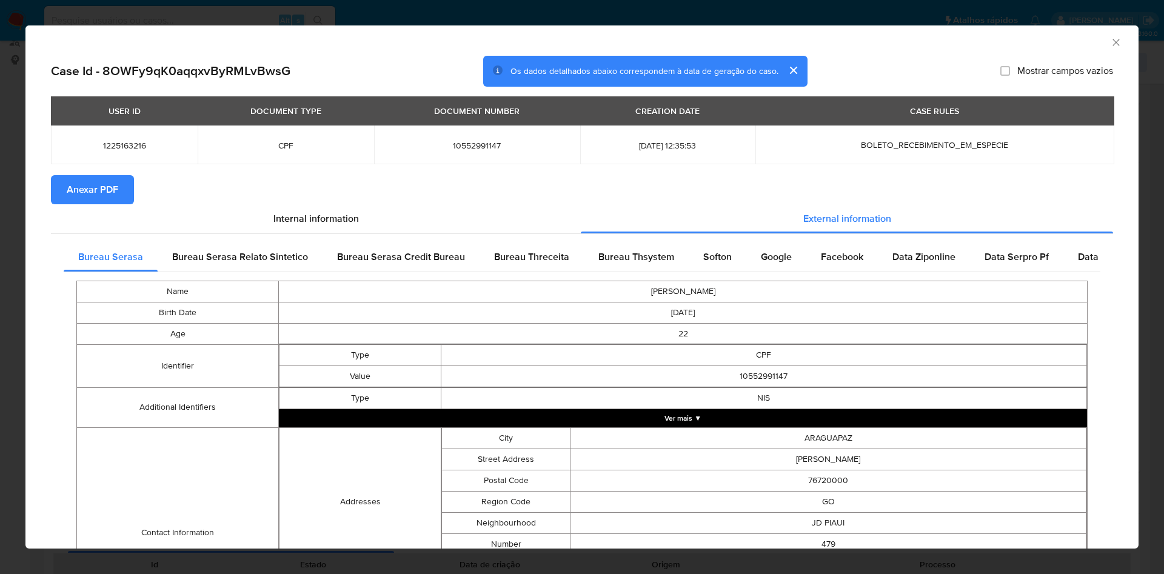
click at [75, 197] on span "Anexar PDF" at bounding box center [93, 189] width 52 height 27
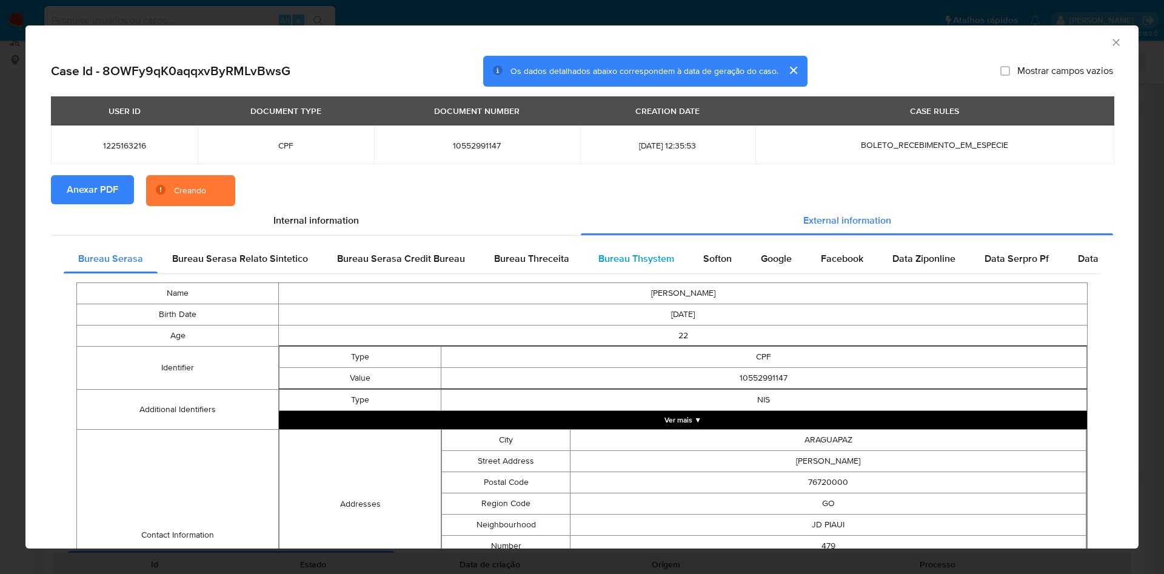
click at [663, 262] on span "Bureau Thsystem" at bounding box center [636, 259] width 76 height 14
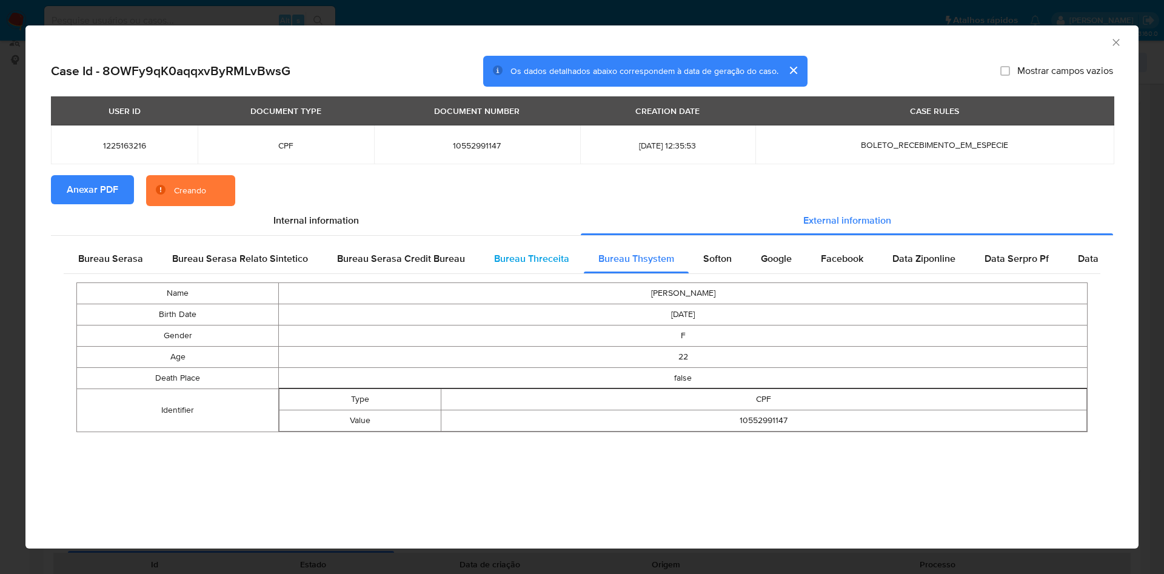
click at [556, 262] on span "Bureau Threceita" at bounding box center [531, 259] width 75 height 14
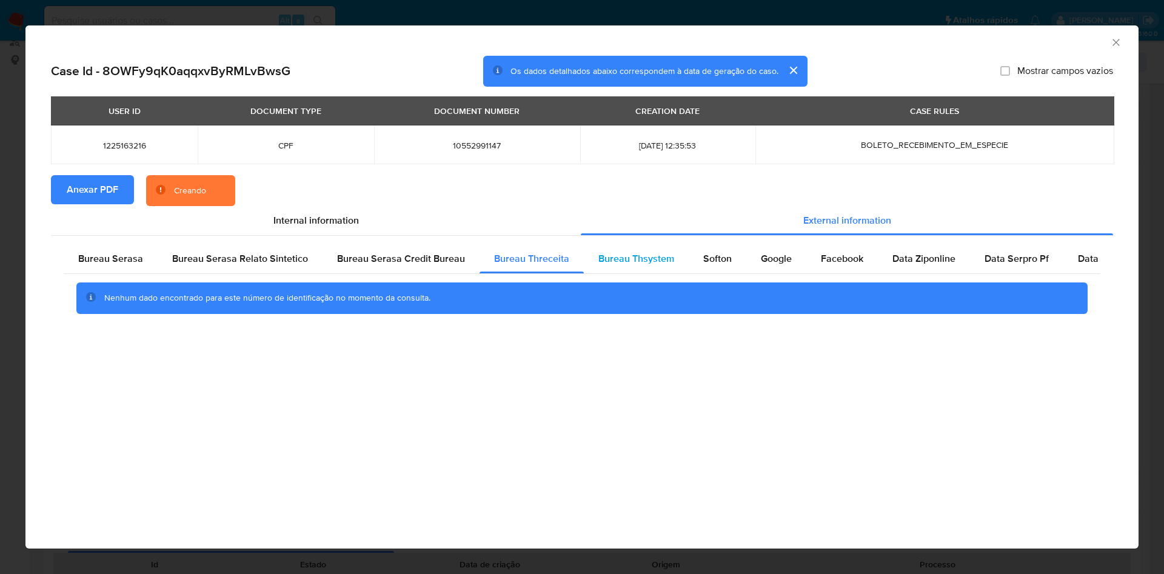
click at [647, 258] on span "Bureau Thsystem" at bounding box center [636, 259] width 76 height 14
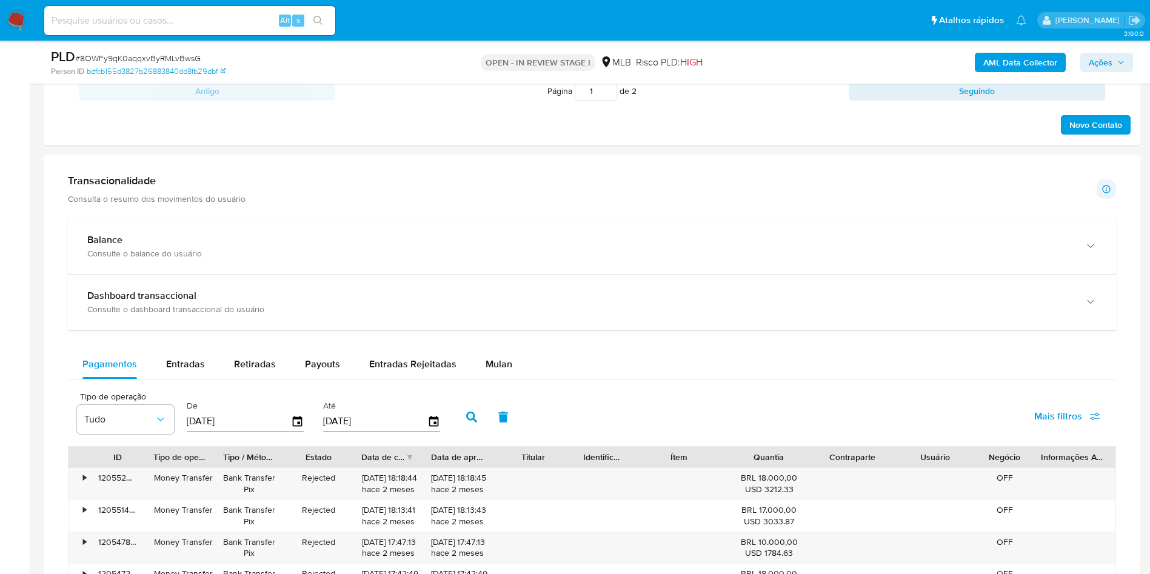
scroll to position [781, 0]
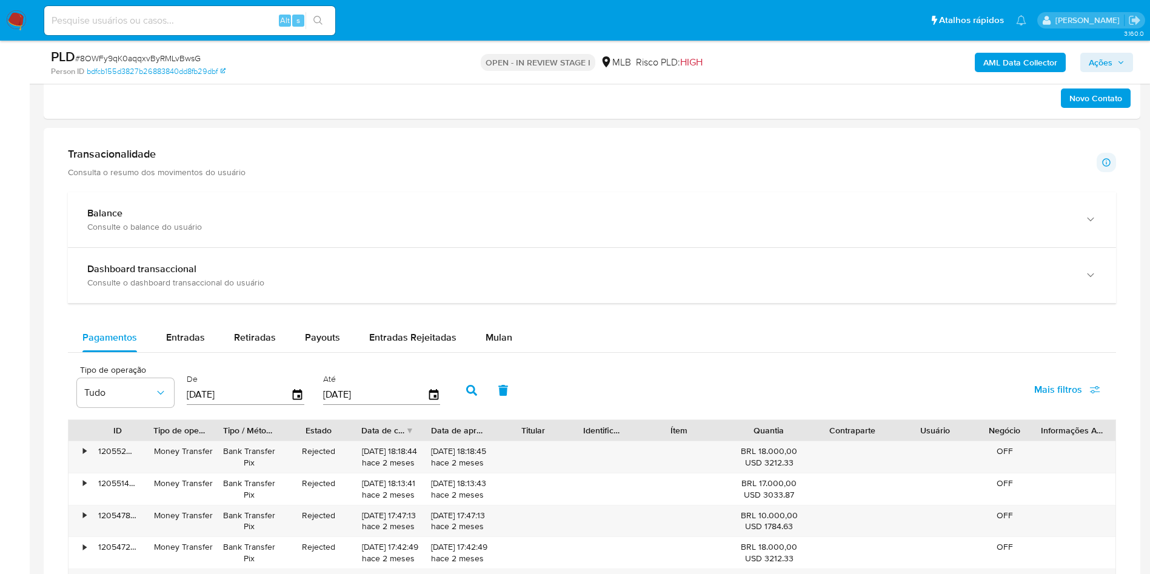
click at [342, 219] on div "Balance" at bounding box center [579, 213] width 985 height 12
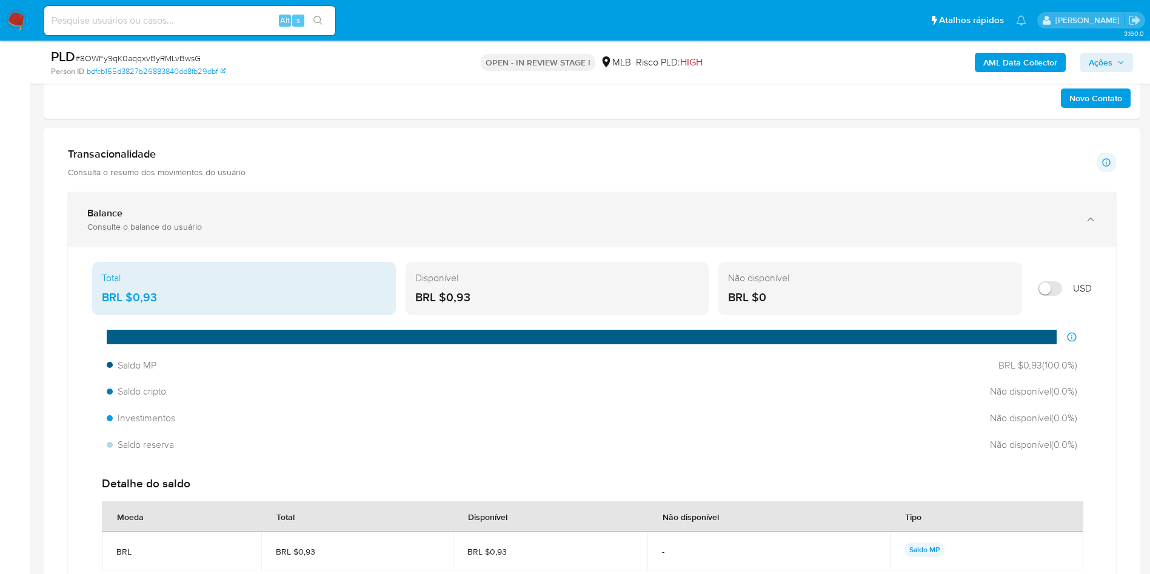
click at [478, 219] on div "Balance" at bounding box center [579, 213] width 985 height 12
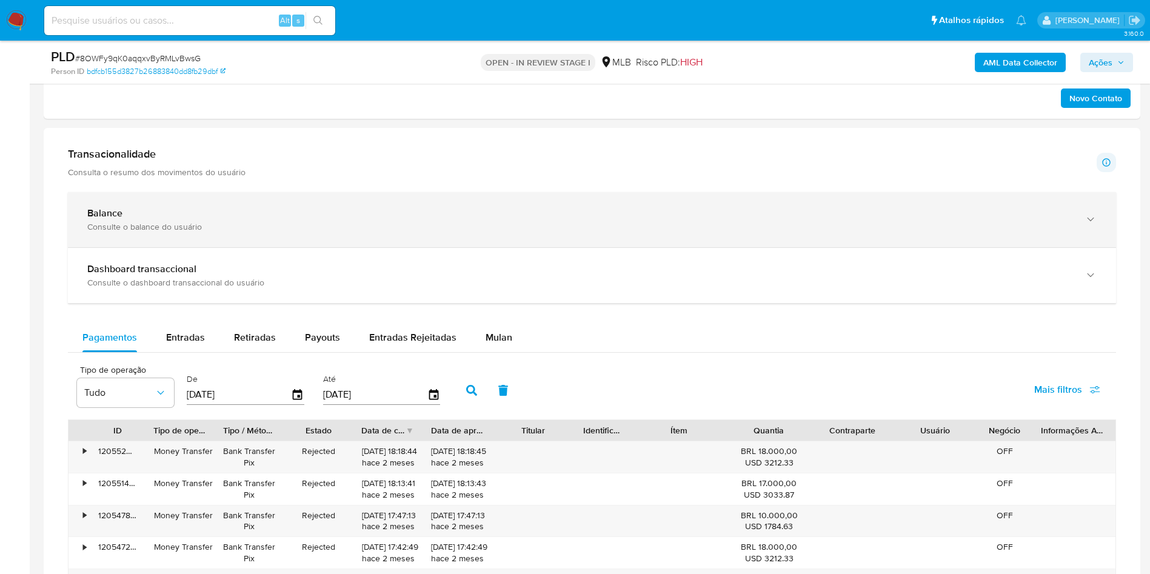
click at [478, 219] on div "Balance" at bounding box center [579, 213] width 985 height 12
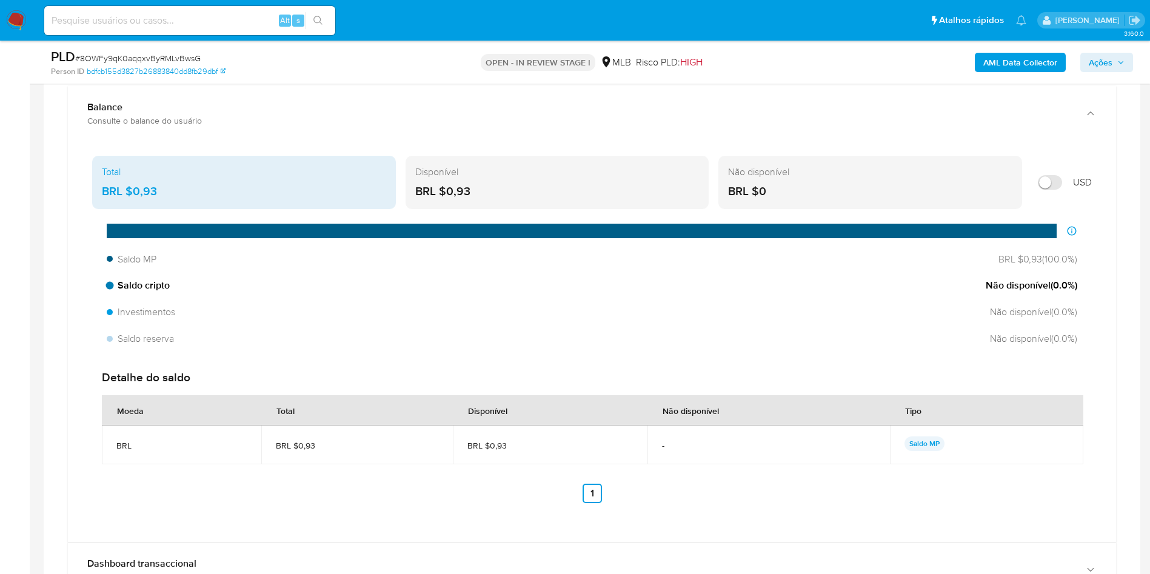
scroll to position [894, 0]
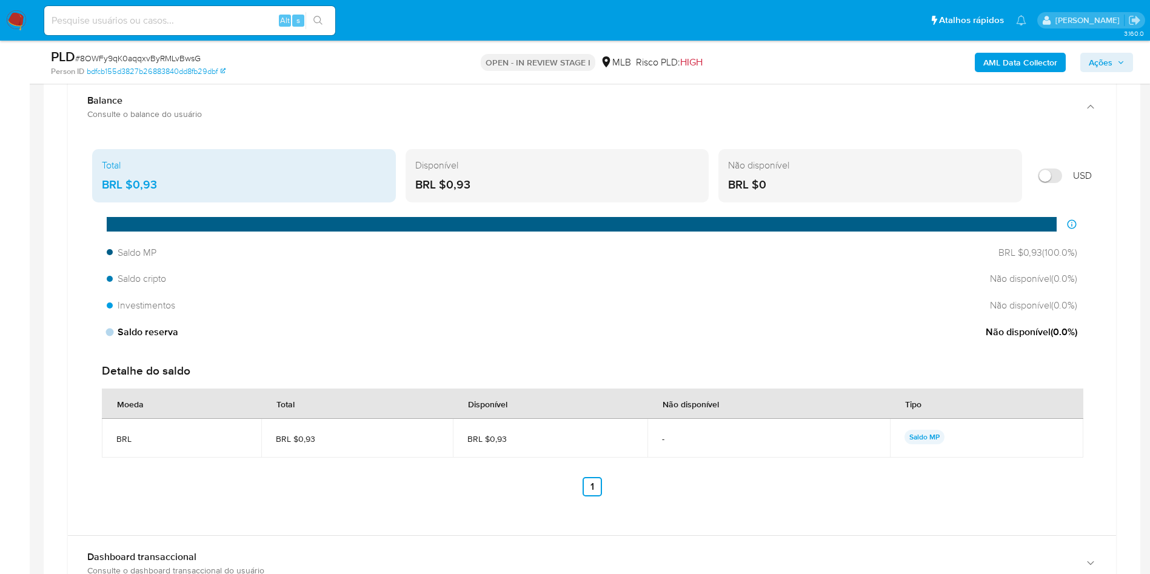
click at [181, 344] on div "Saldo reserva Não disponível ( 0.0 %)" at bounding box center [592, 332] width 980 height 23
click at [149, 312] on span "Investimentos" at bounding box center [143, 305] width 72 height 13
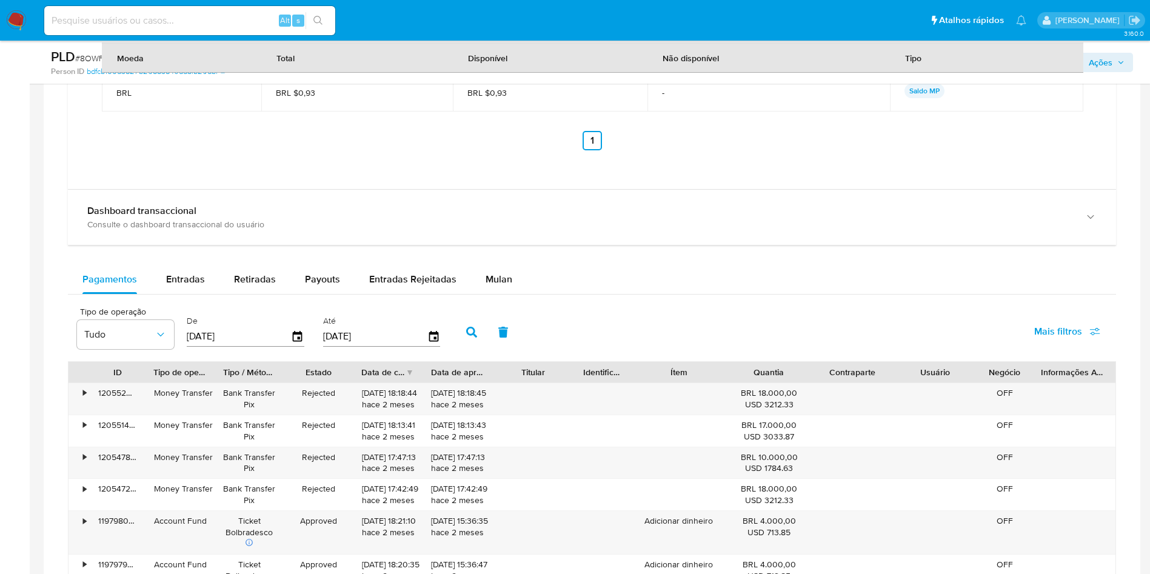
scroll to position [1287, 0]
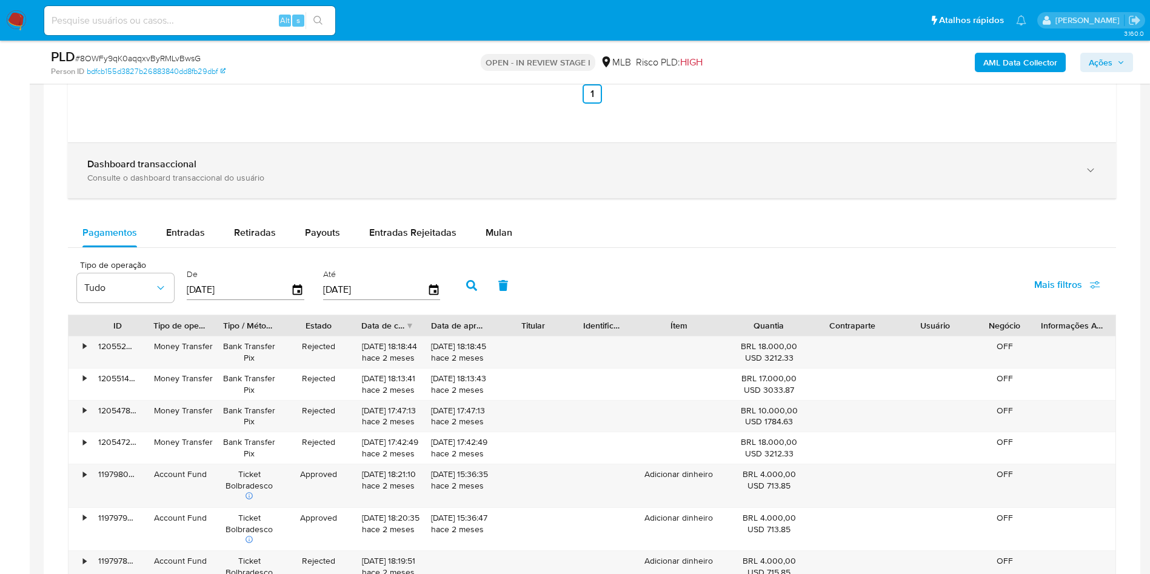
click at [352, 170] on div "Dashboard transaccional" at bounding box center [579, 164] width 985 height 12
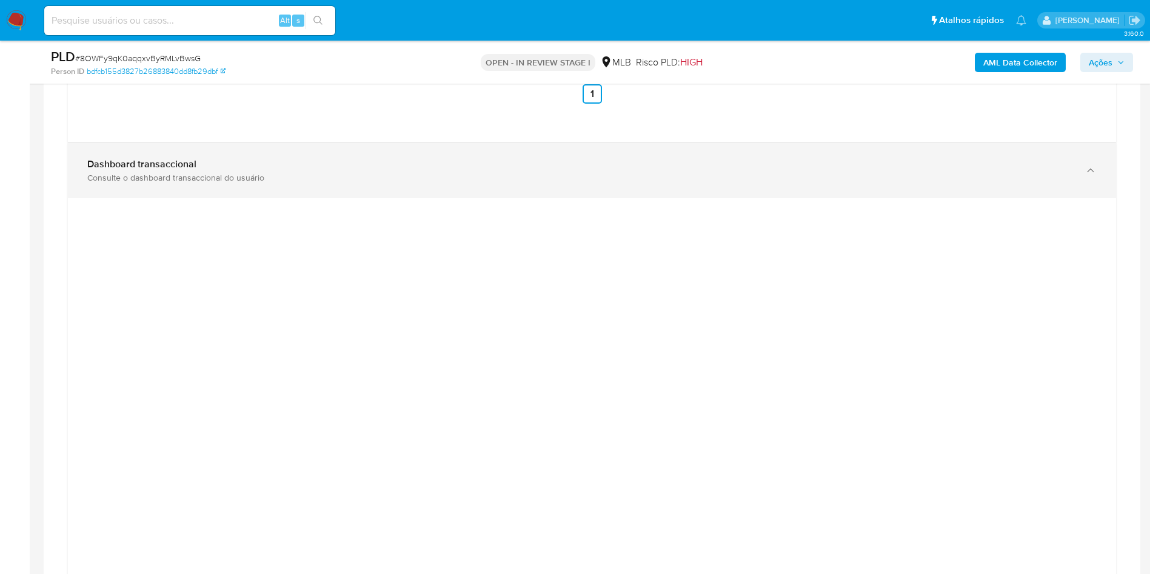
click at [349, 183] on div "Dashboard transaccional Consulte o dashboard transaccional do usuário" at bounding box center [579, 170] width 985 height 25
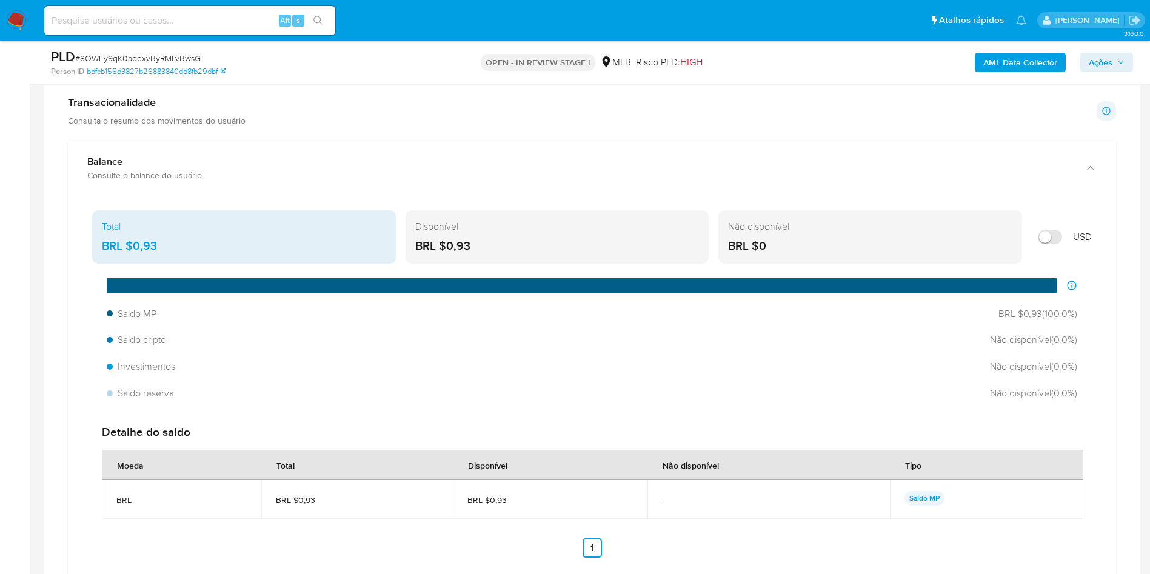
scroll to position [832, 0]
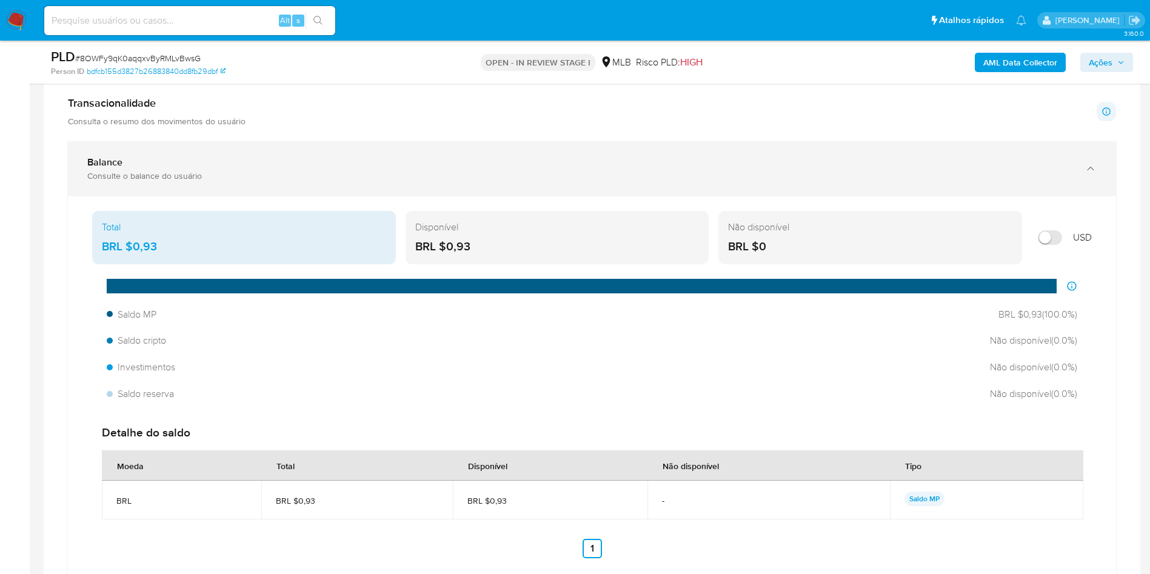
click at [262, 169] on div "Balance" at bounding box center [579, 162] width 985 height 12
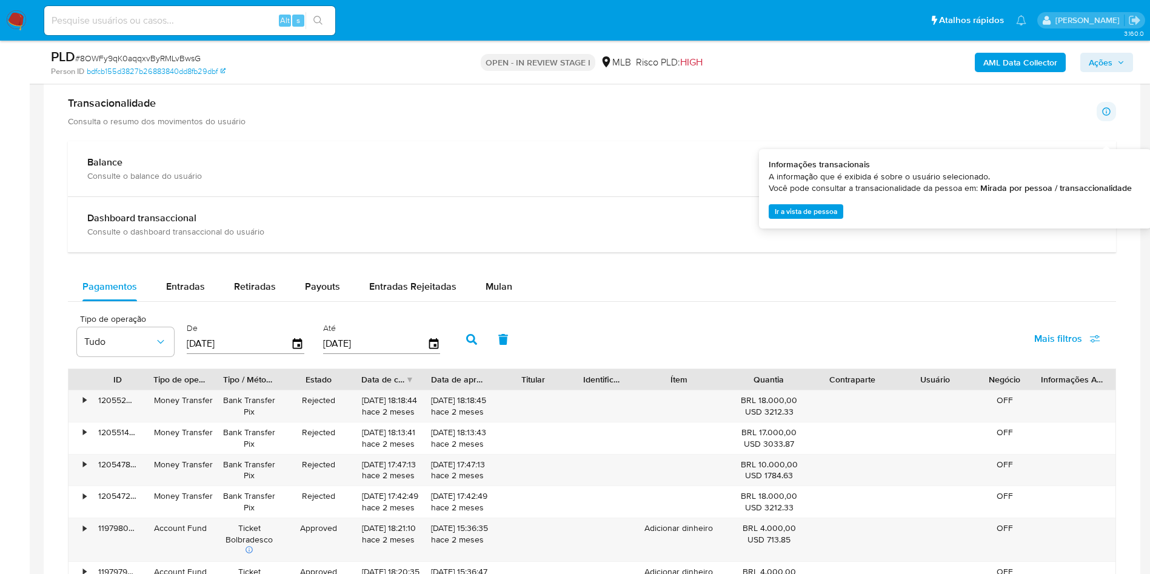
click at [821, 208] on span "Ir a vista de pessoa" at bounding box center [806, 211] width 62 height 12
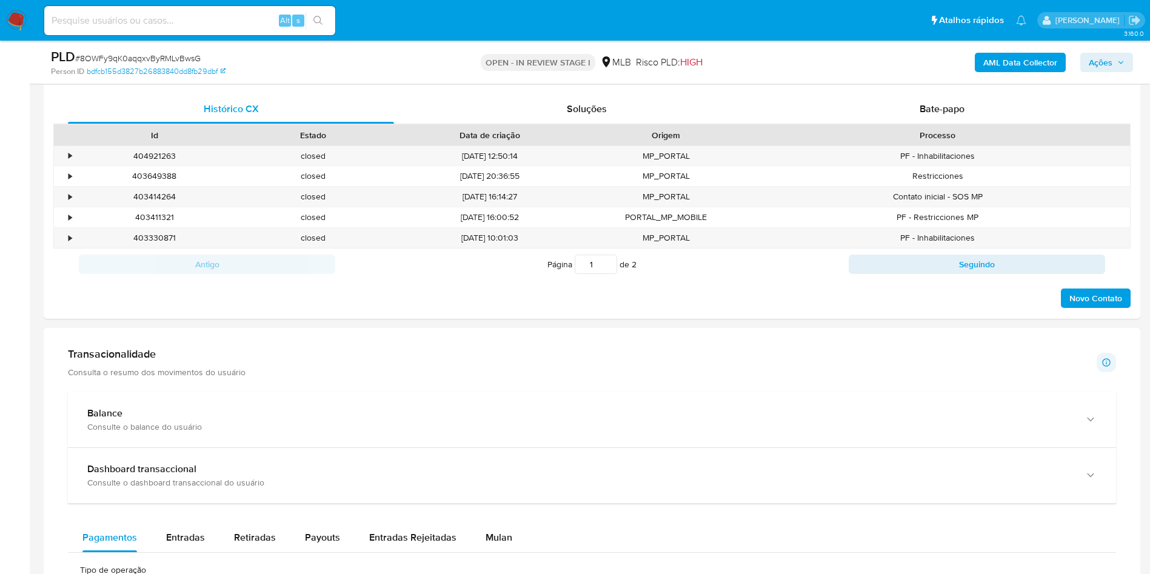
scroll to position [582, 0]
click at [67, 165] on div "•" at bounding box center [64, 155] width 21 height 20
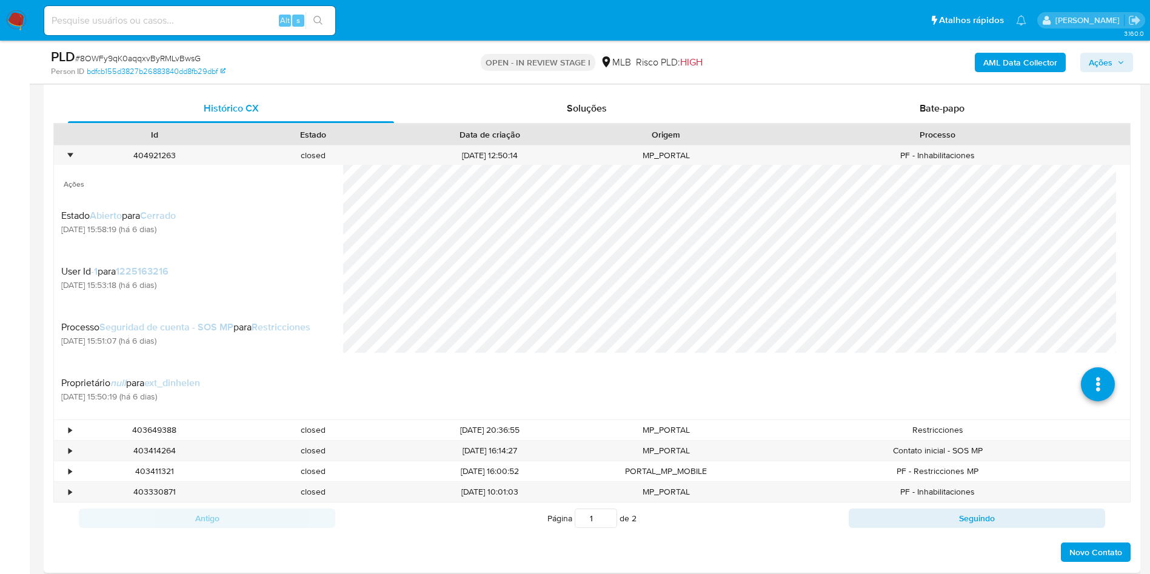
scroll to position [82, 0]
drag, startPoint x: 182, startPoint y: 176, endPoint x: 118, endPoint y: 176, distance: 64.3
click at [118, 165] on div "404921263" at bounding box center [154, 155] width 159 height 20
copy div "404921263"
click at [68, 161] on div "•" at bounding box center [69, 156] width 3 height 12
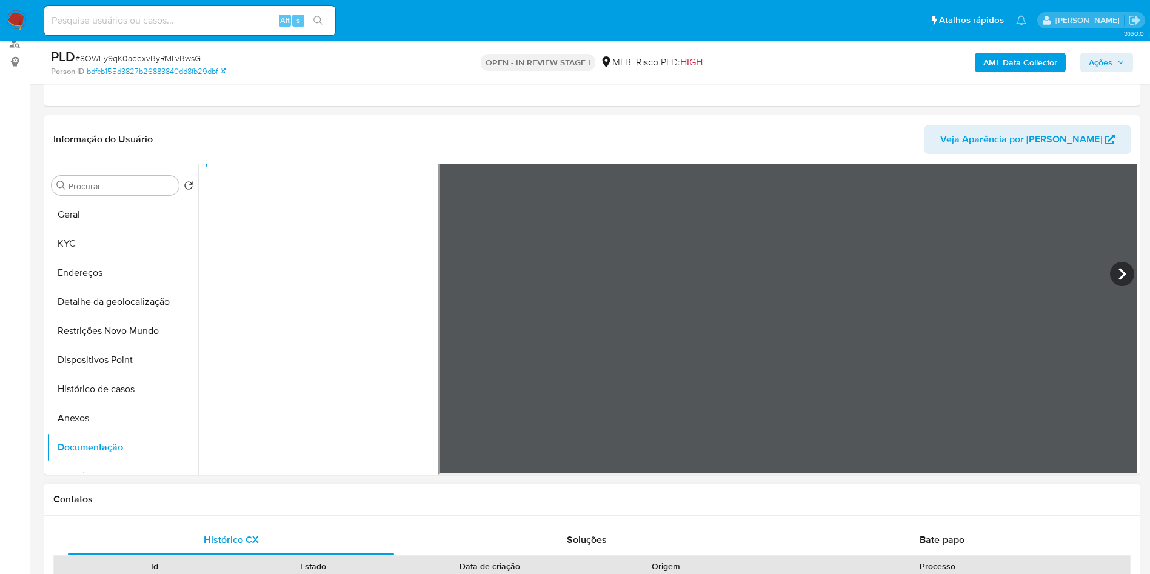
scroll to position [154, 0]
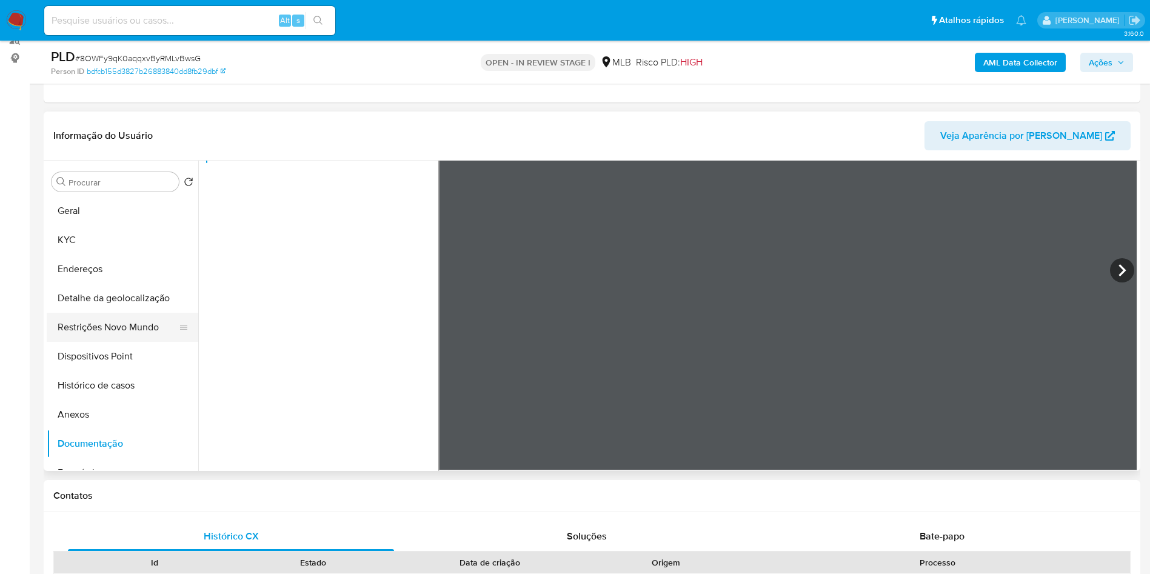
click at [159, 342] on button "Restrições Novo Mundo" at bounding box center [118, 327] width 142 height 29
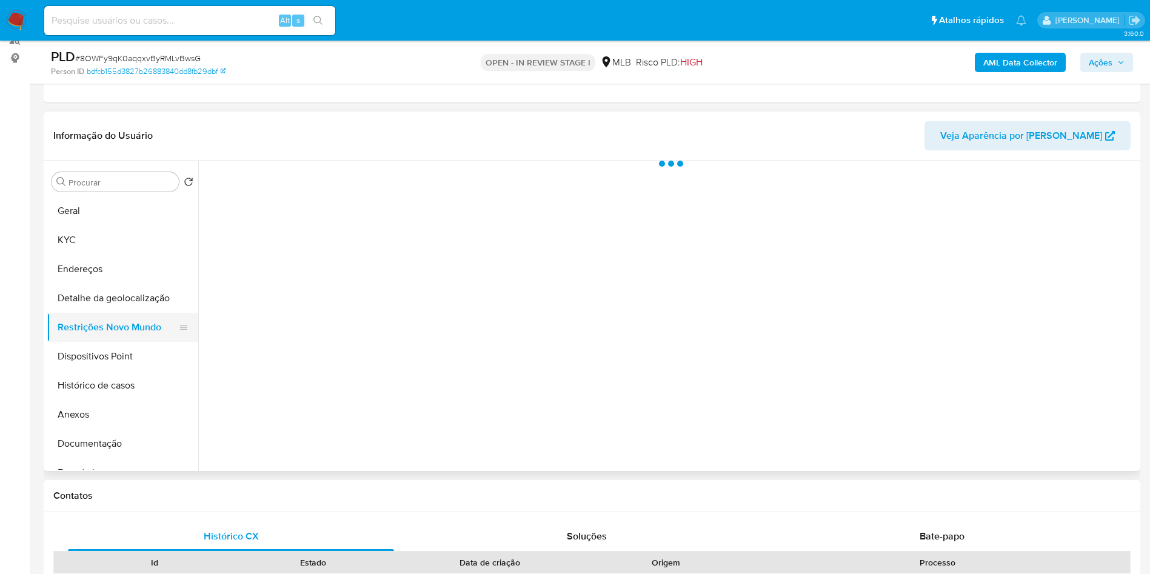
scroll to position [0, 0]
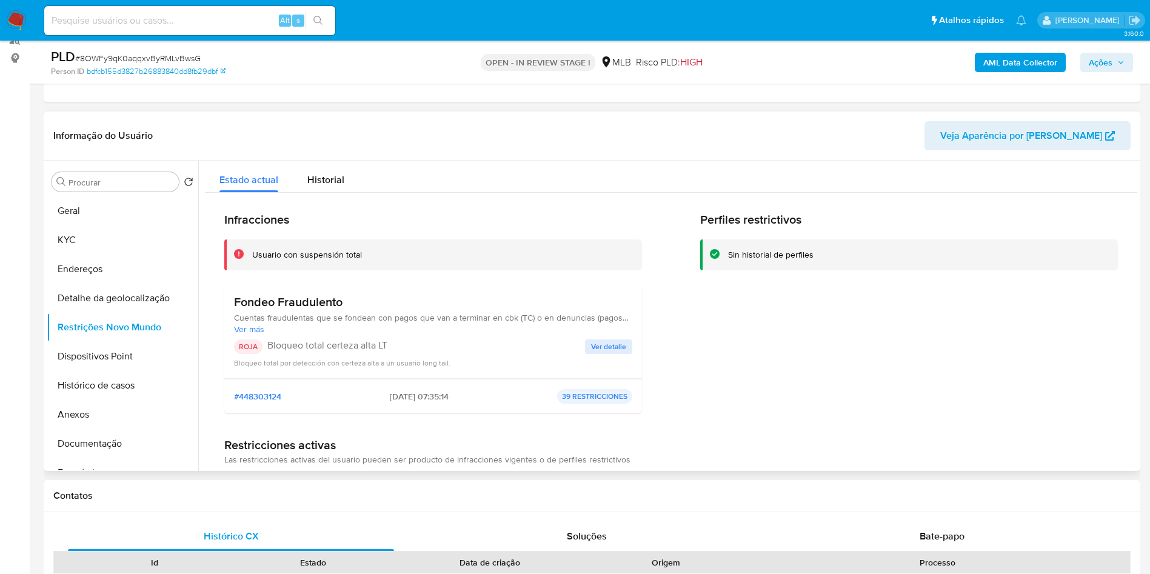
click at [616, 353] on span "Ver detalle" at bounding box center [608, 347] width 35 height 12
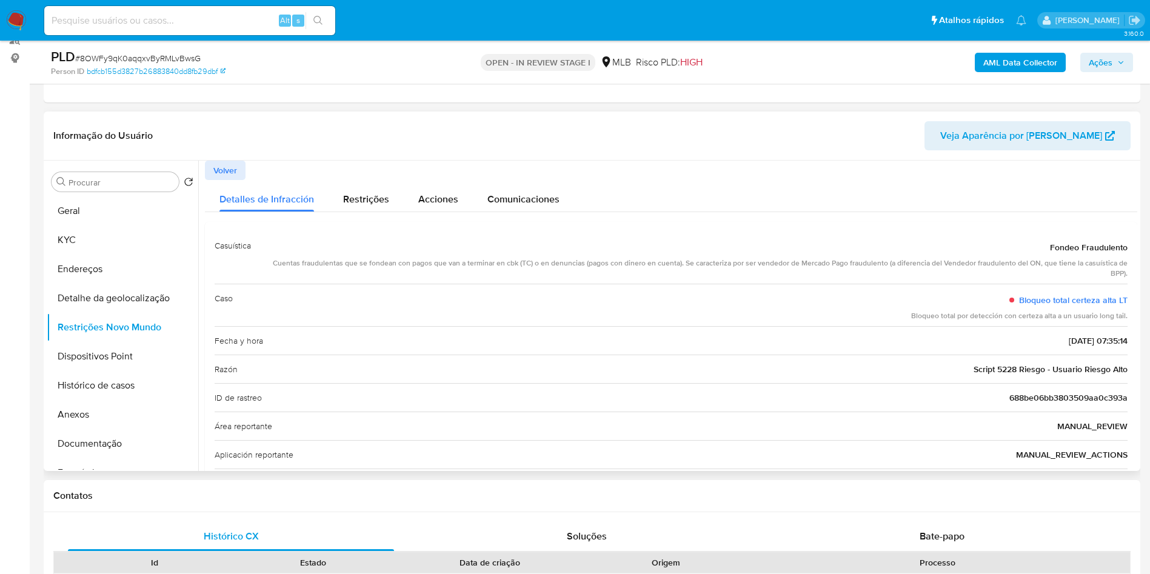
drag, startPoint x: 1037, startPoint y: 269, endPoint x: 1128, endPoint y: 277, distance: 91.3
click at [1128, 277] on div "Casuística Fondeo Fraudulento Cuentas fraudulentas que se fondean con pagos que…" at bounding box center [671, 435] width 932 height 427
click at [126, 219] on button "Geral" at bounding box center [118, 210] width 142 height 29
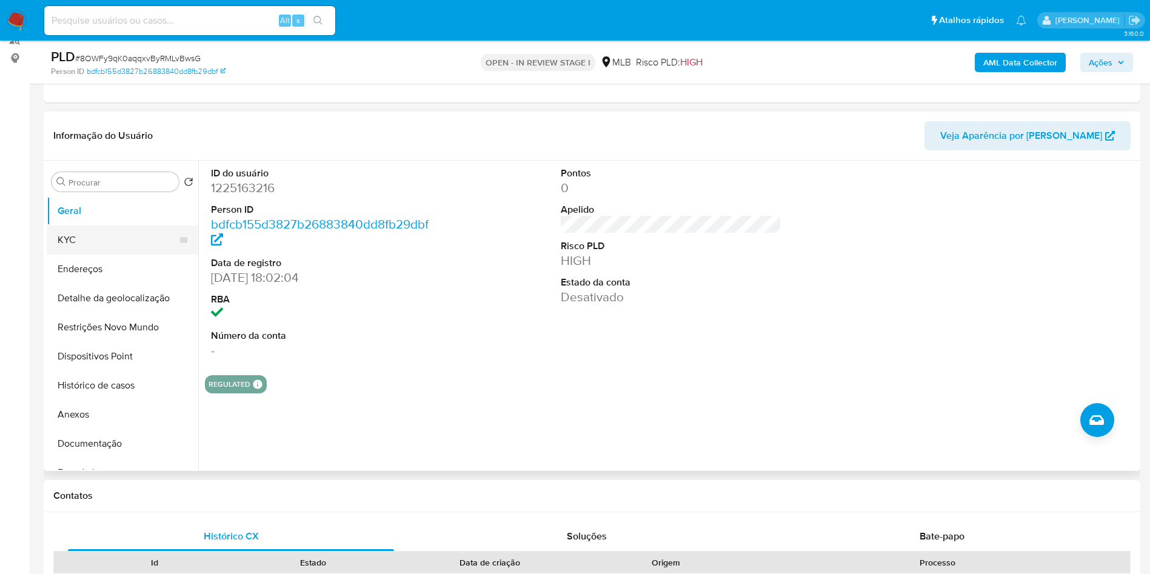
click at [76, 252] on button "KYC" at bounding box center [118, 239] width 142 height 29
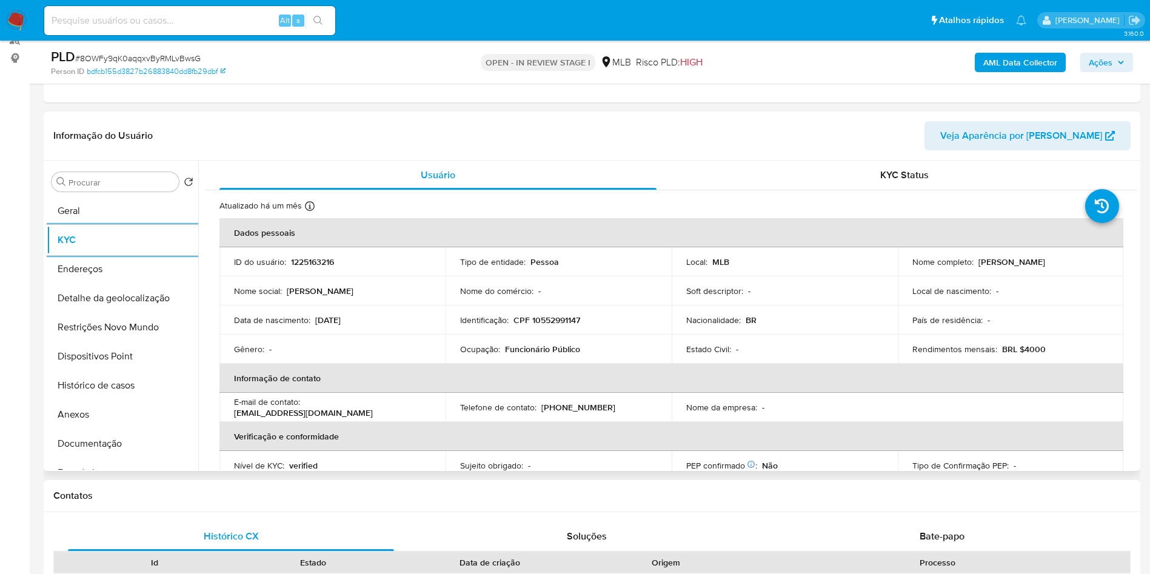
scroll to position [516, 0]
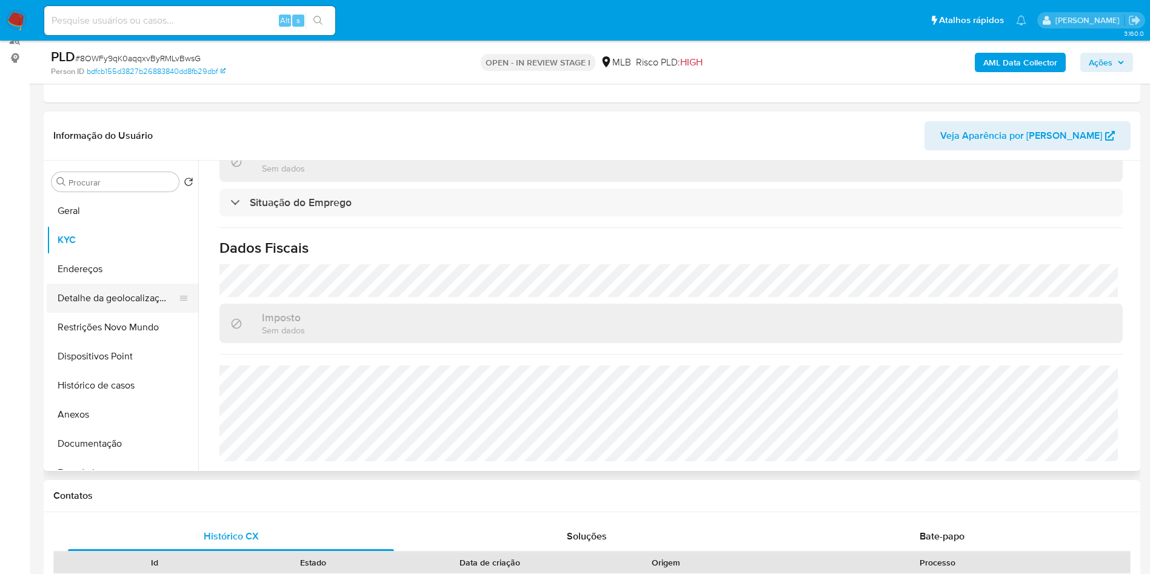
click at [87, 313] on button "Detalhe da geolocalização" at bounding box center [118, 298] width 142 height 29
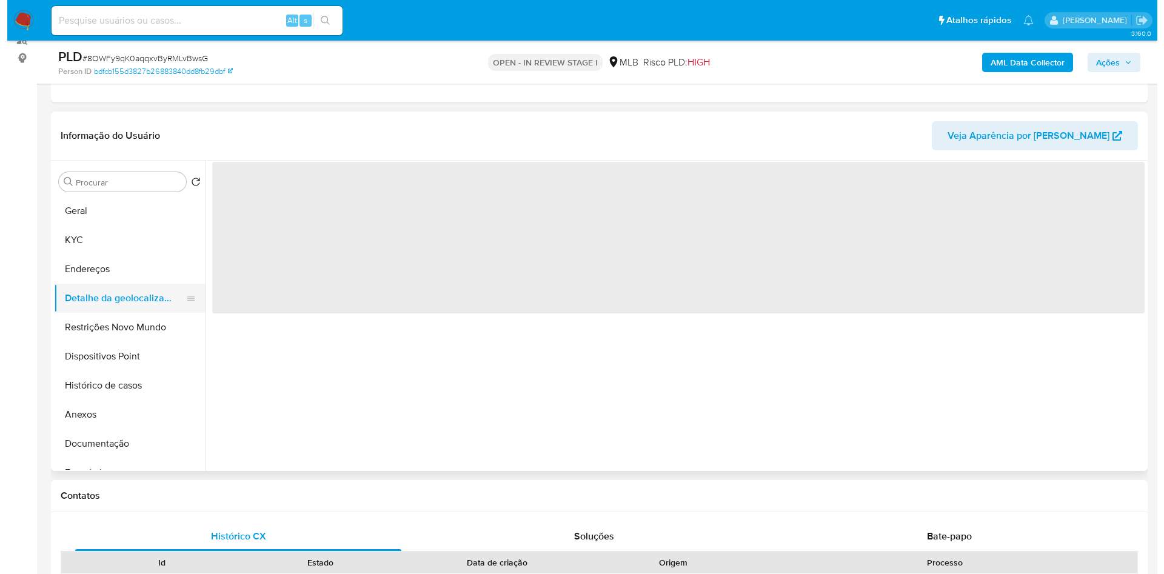
scroll to position [0, 0]
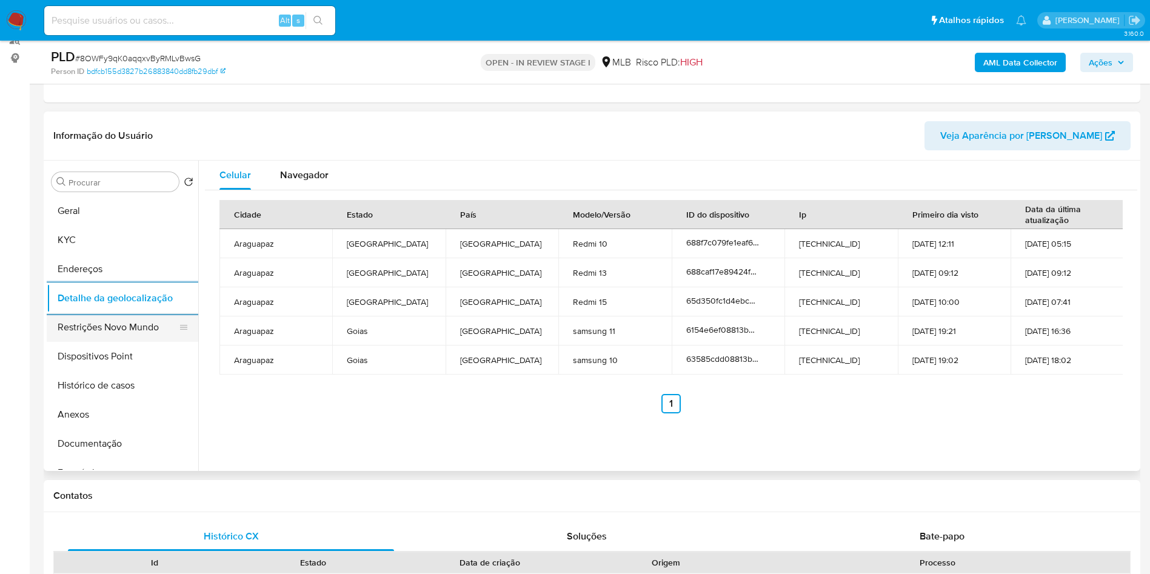
click at [129, 342] on button "Restrições Novo Mundo" at bounding box center [118, 327] width 142 height 29
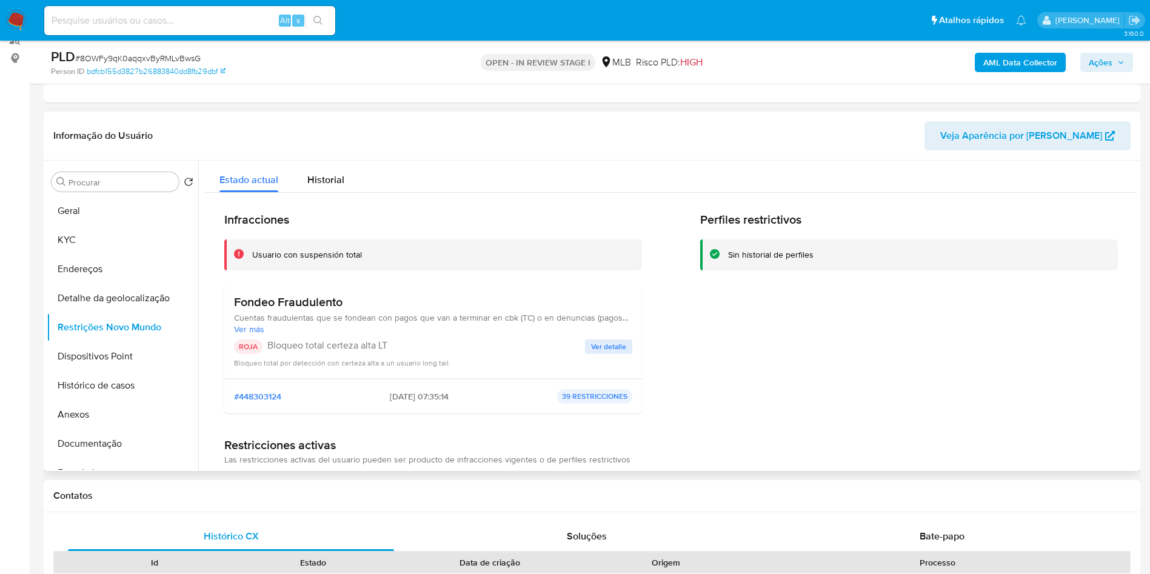
click at [612, 353] on span "Ver detalle" at bounding box center [608, 347] width 35 height 12
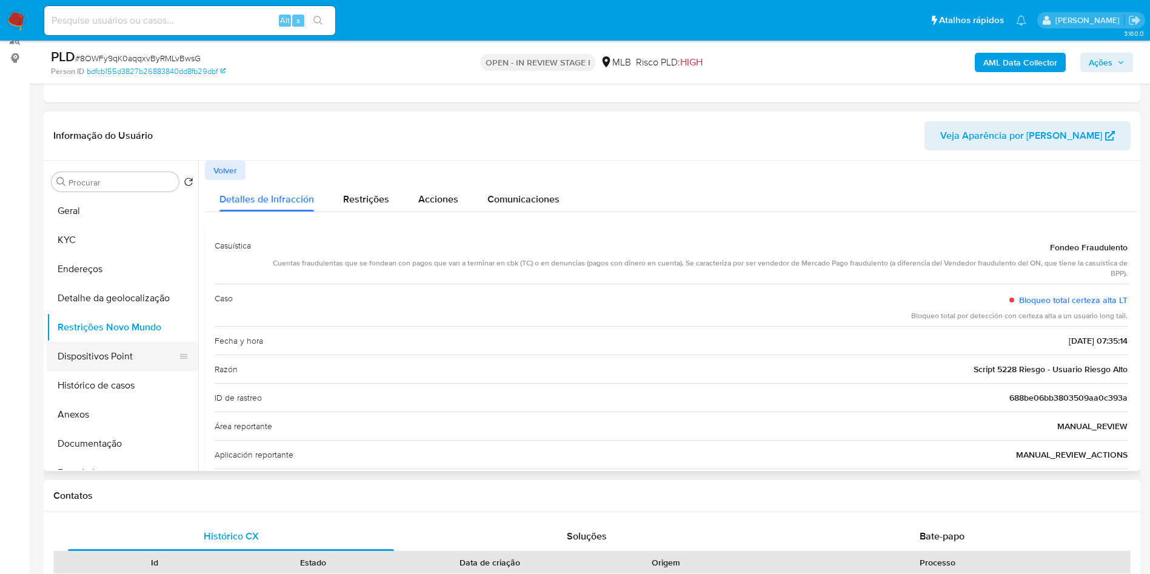
click at [113, 371] on button "Dispositivos Point" at bounding box center [118, 356] width 142 height 29
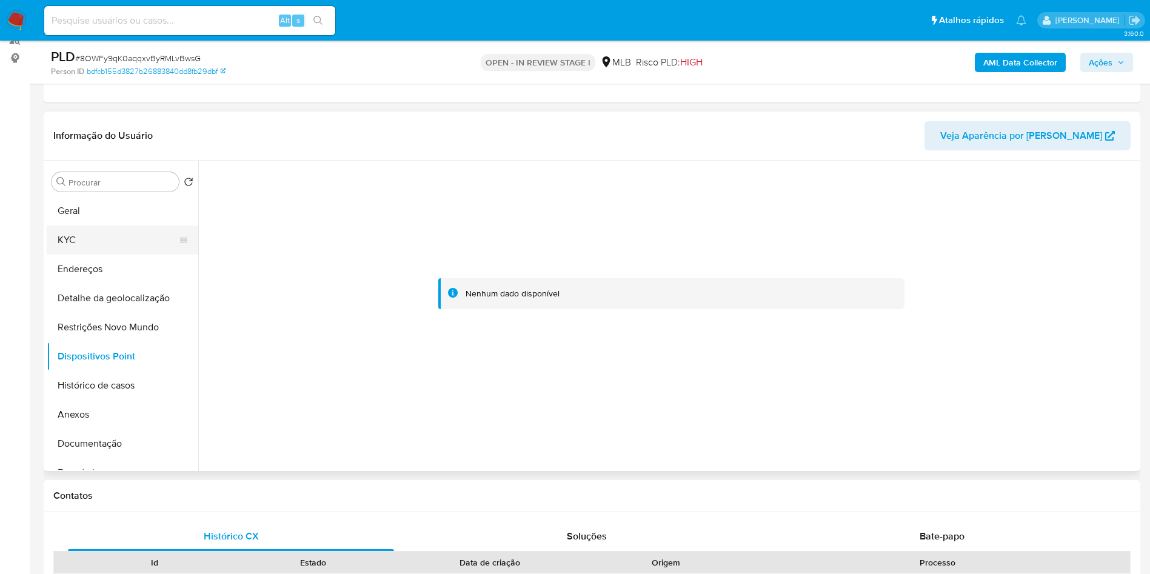
click at [119, 255] on button "KYC" at bounding box center [118, 239] width 142 height 29
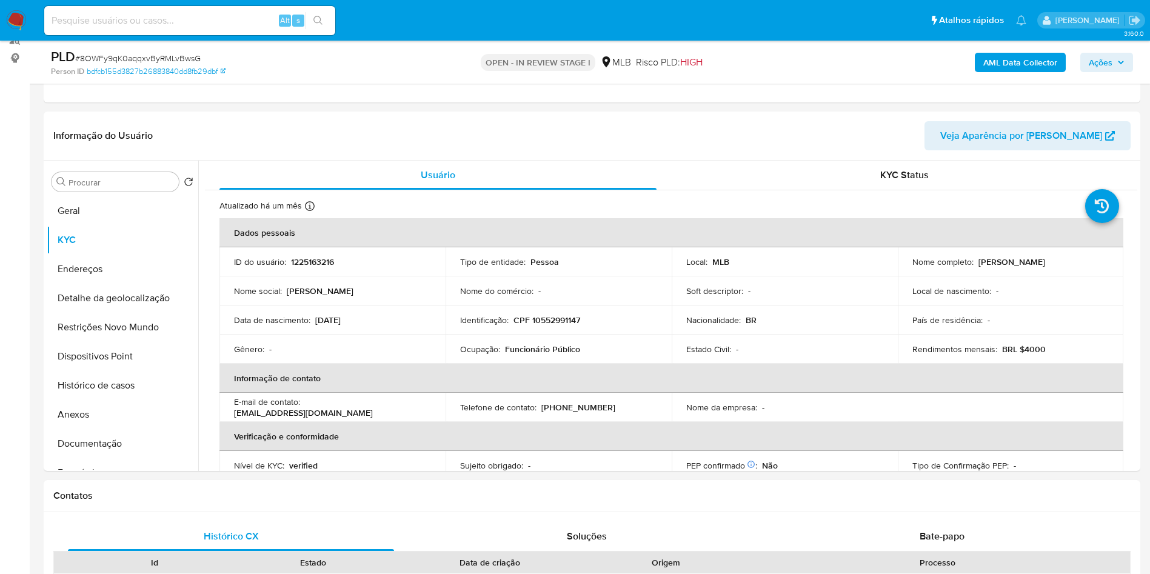
click at [1109, 59] on span "Ações" at bounding box center [1101, 62] width 24 height 19
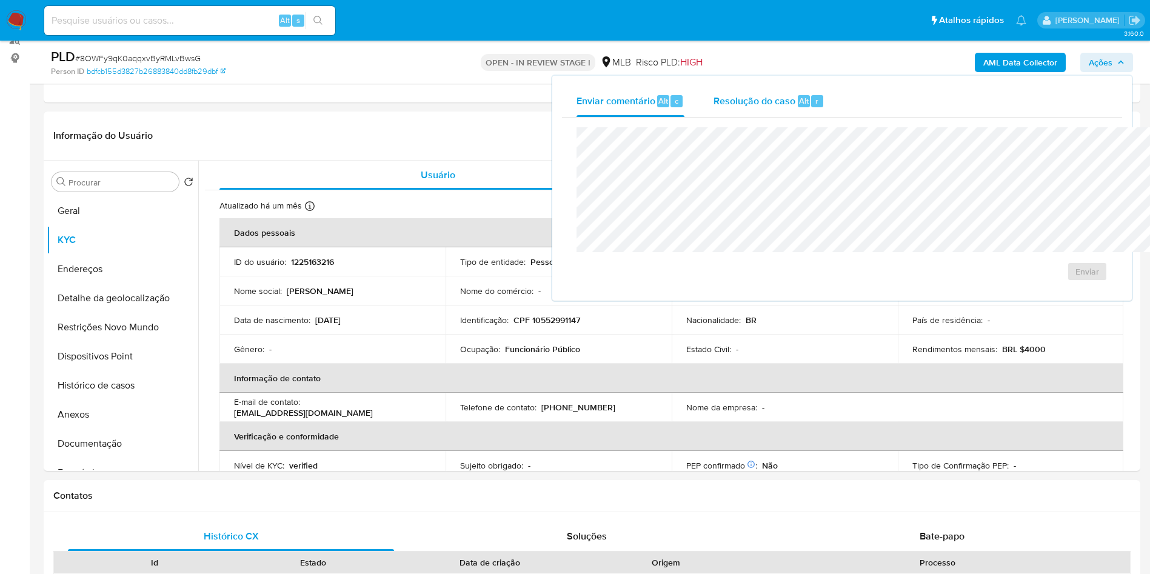
click at [716, 92] on div "Resolução do caso Alt r" at bounding box center [768, 101] width 111 height 32
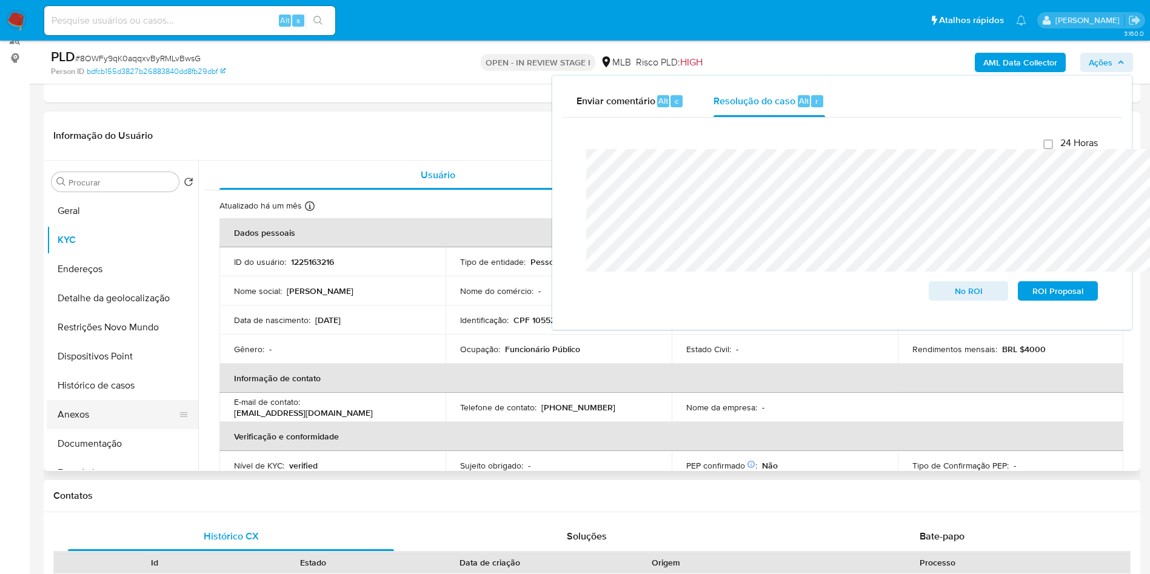
click at [87, 429] on button "Anexos" at bounding box center [118, 414] width 142 height 29
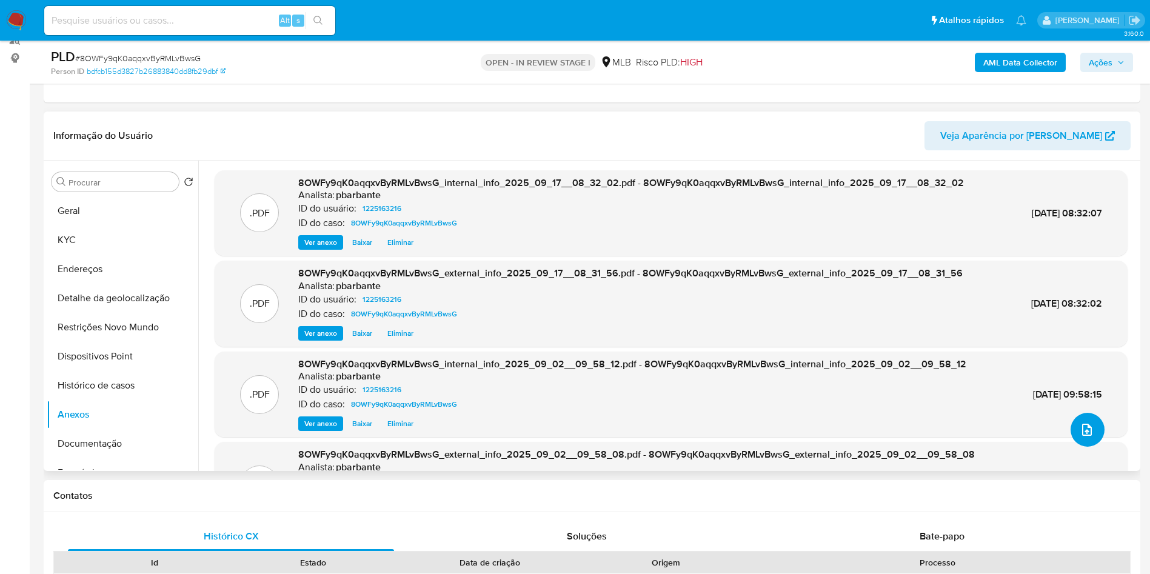
click at [1075, 447] on button "upload-file" at bounding box center [1087, 430] width 34 height 34
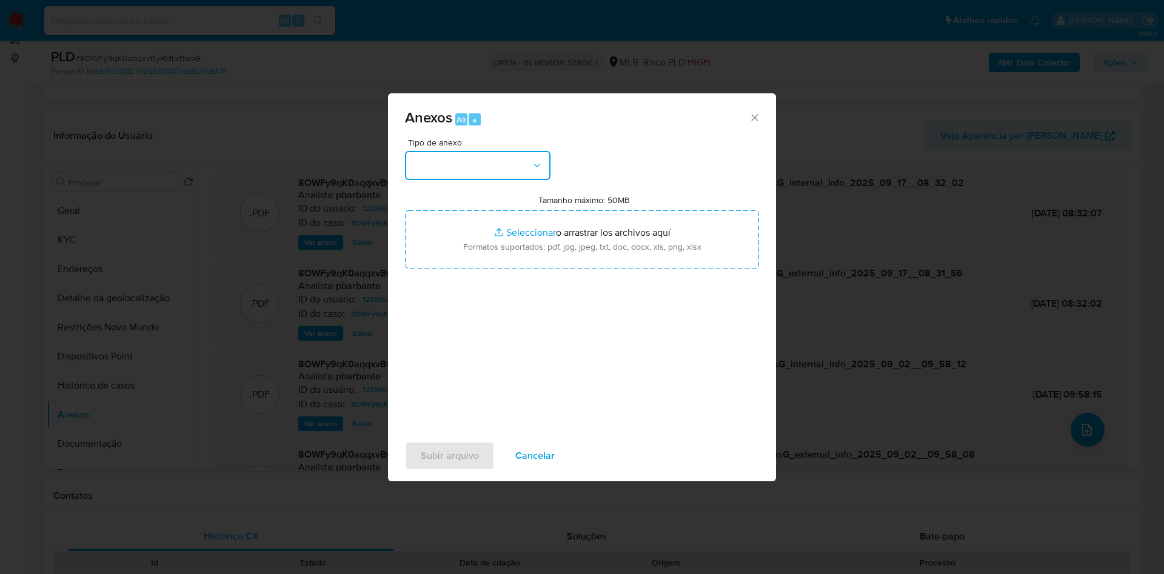
click at [464, 151] on button "button" at bounding box center [477, 165] width 145 height 29
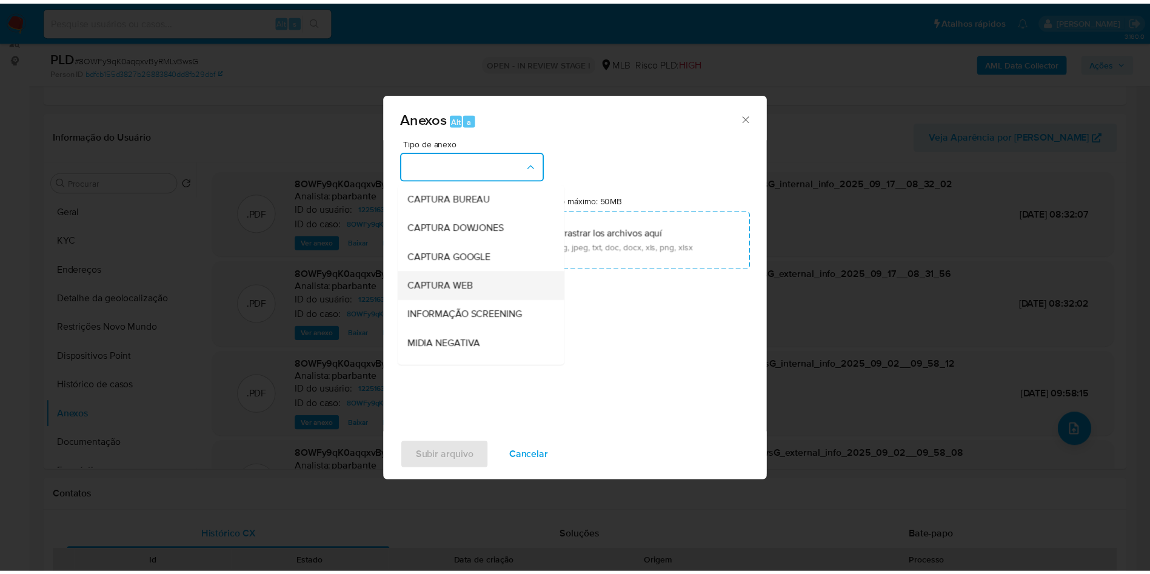
scroll to position [162, 0]
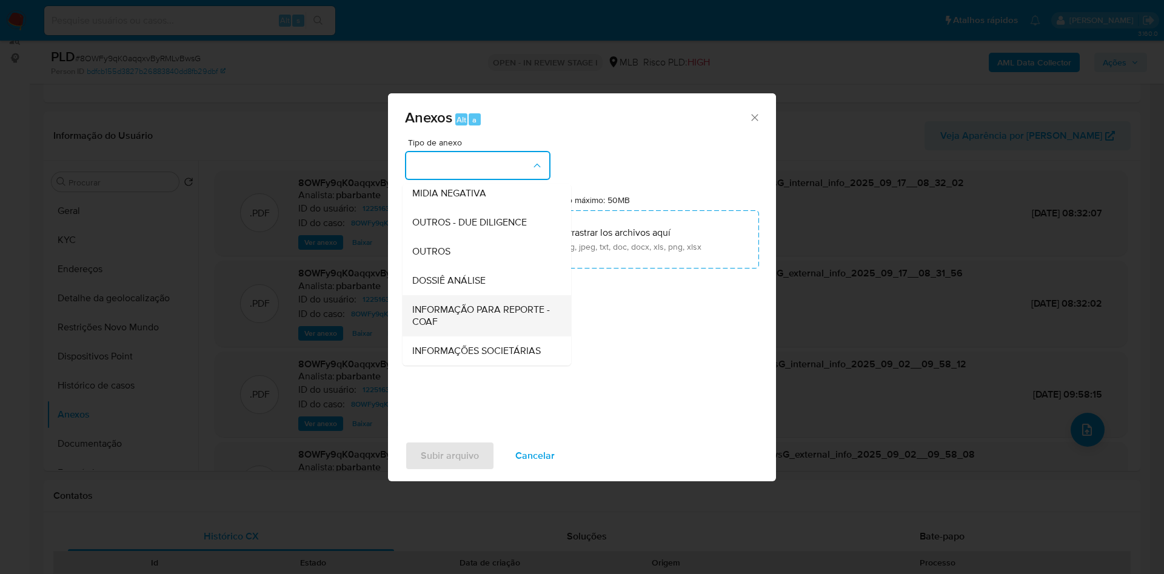
click at [459, 304] on span "INFORMAÇÃO PARA REPORTE - COAF" at bounding box center [483, 316] width 142 height 24
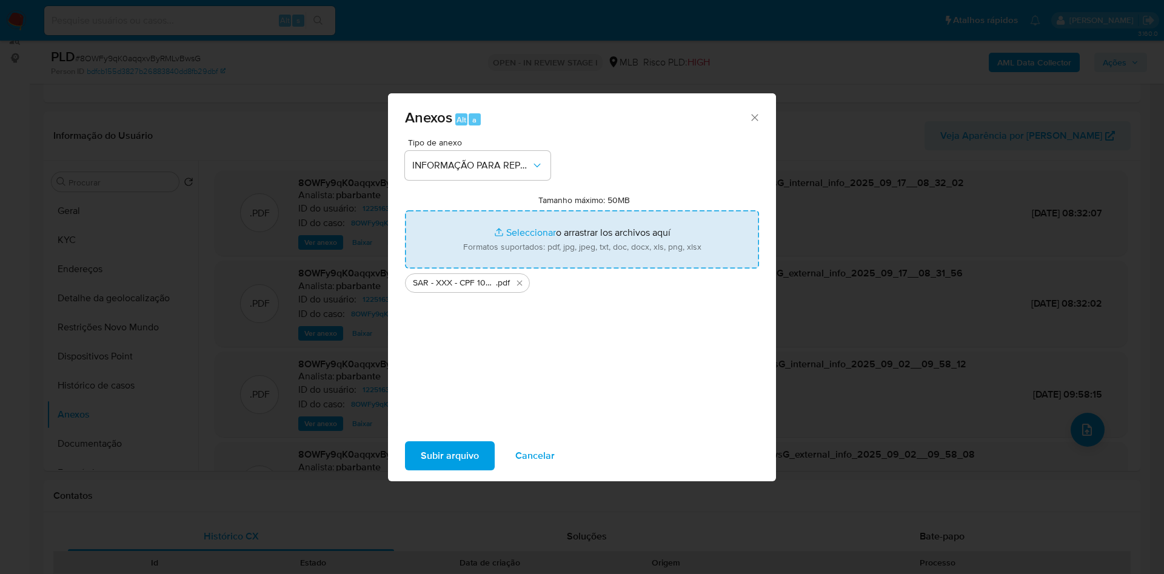
type input "C:\fakepath\Mulan 1225163216_2025_09_16_12_28_20.xlsx"
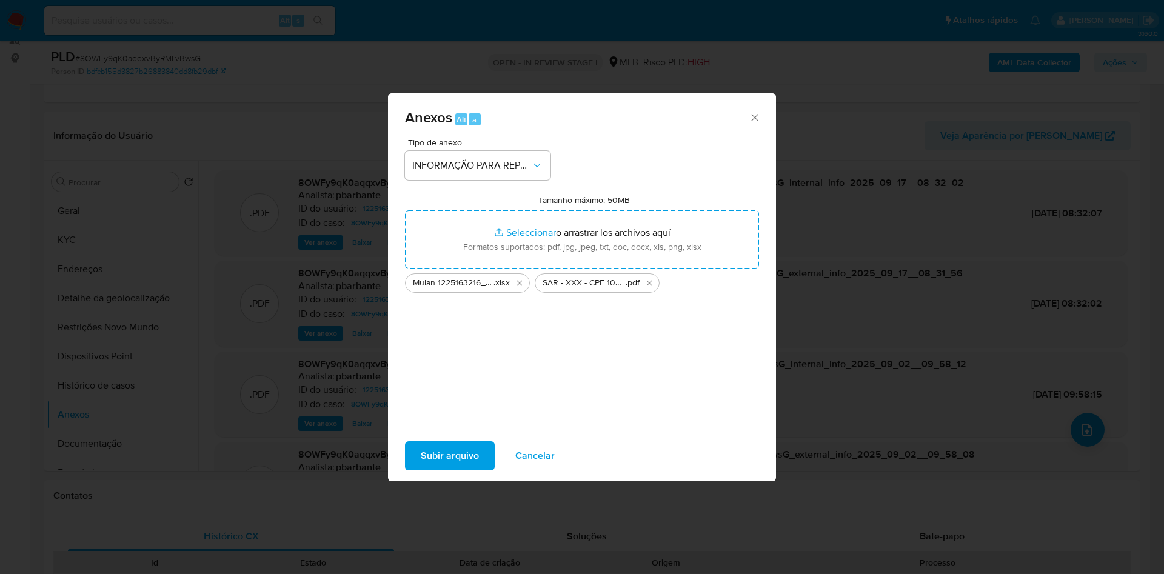
click at [438, 450] on div "Subir arquivo Cancelar" at bounding box center [582, 456] width 388 height 46
click at [433, 462] on span "Subir arquivo" at bounding box center [450, 455] width 58 height 27
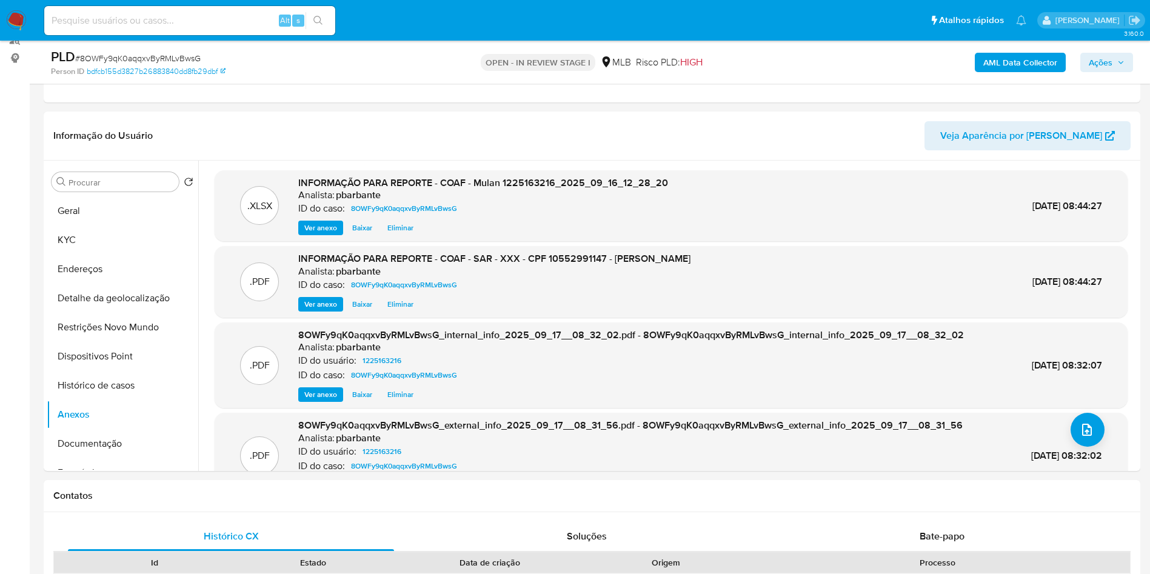
click at [1101, 53] on span "Ações" at bounding box center [1101, 62] width 24 height 19
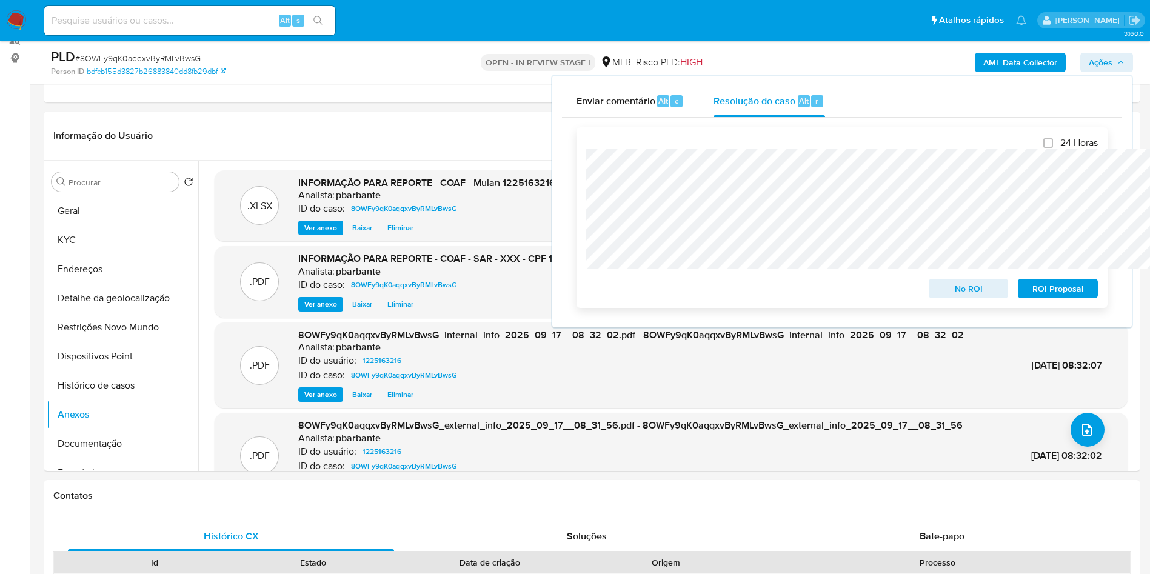
click at [1058, 290] on span "ROI Proposal" at bounding box center [1057, 288] width 63 height 17
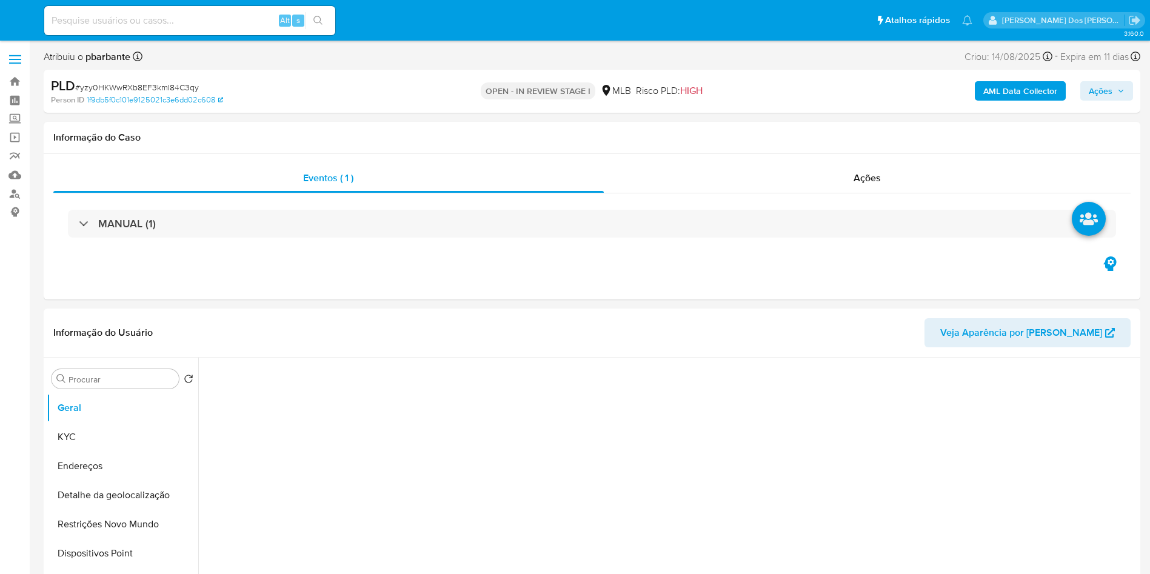
select select "10"
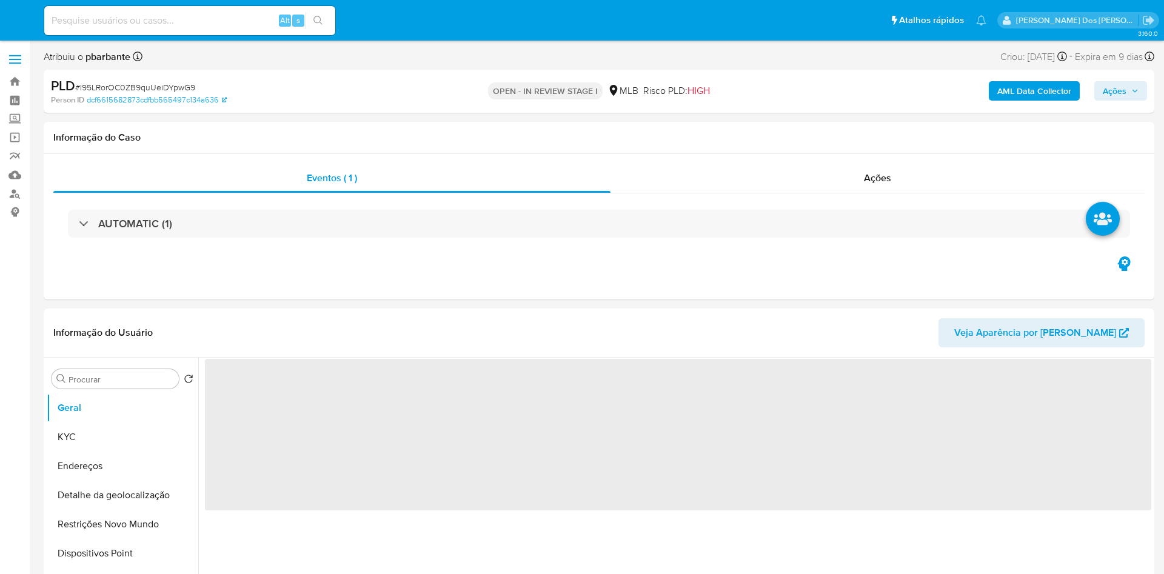
select select "10"
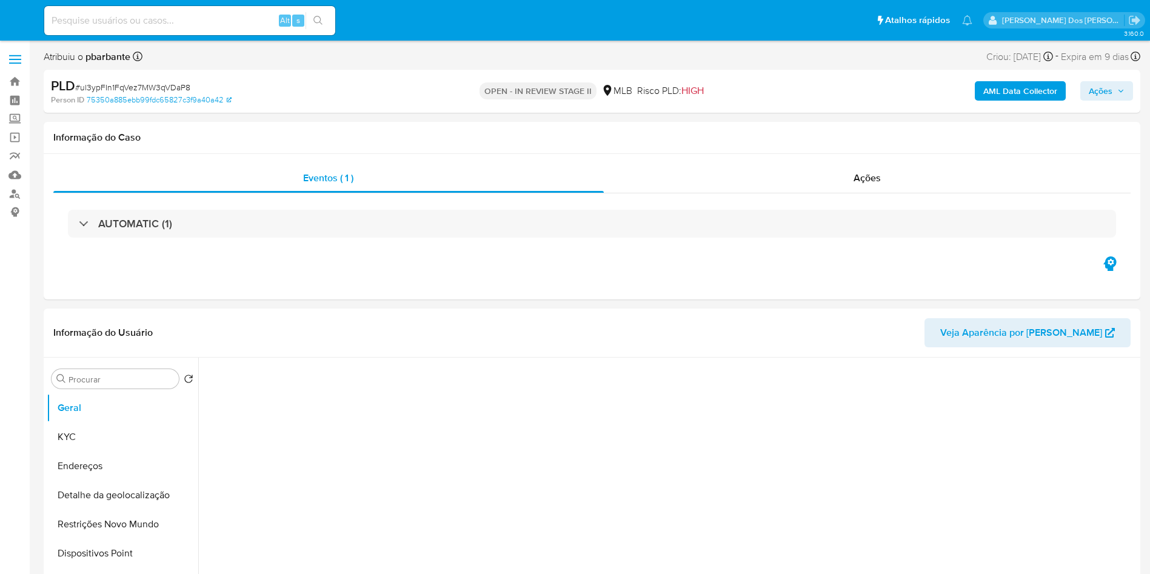
select select "10"
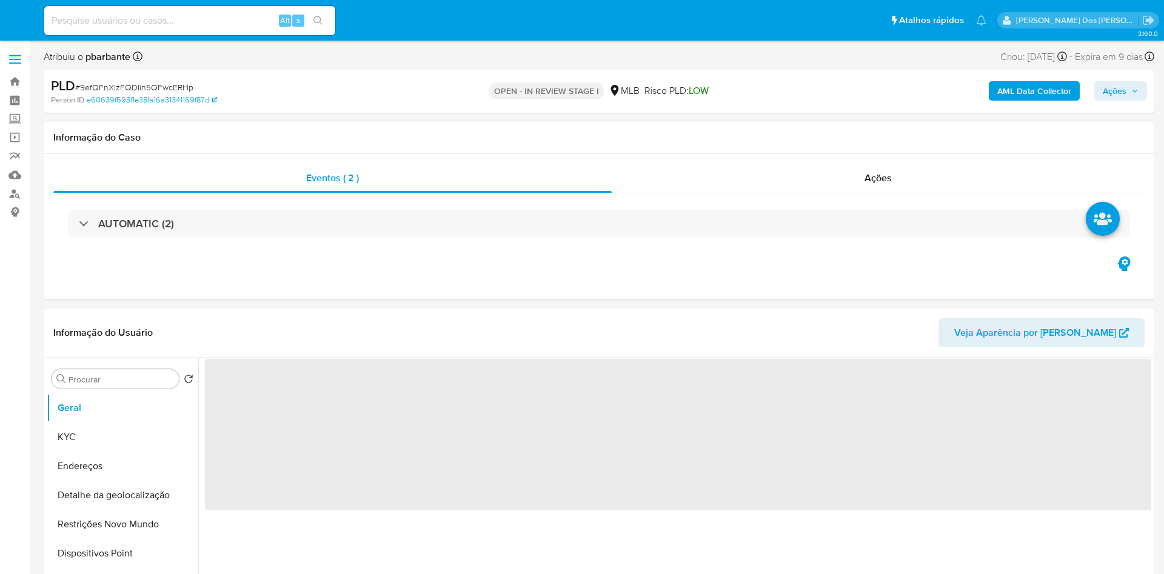
select select "10"
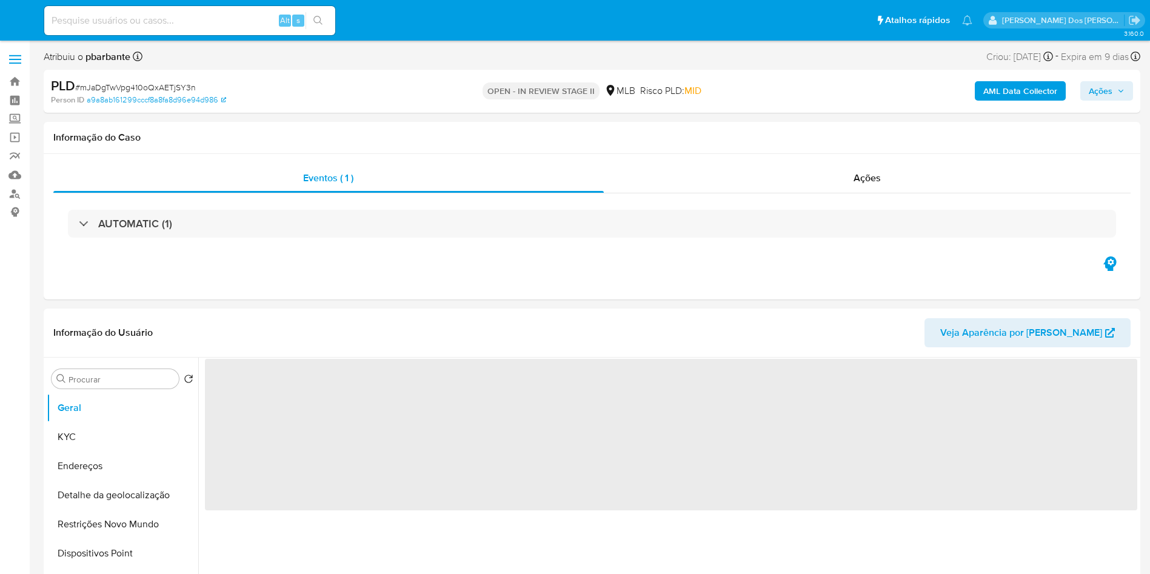
select select "10"
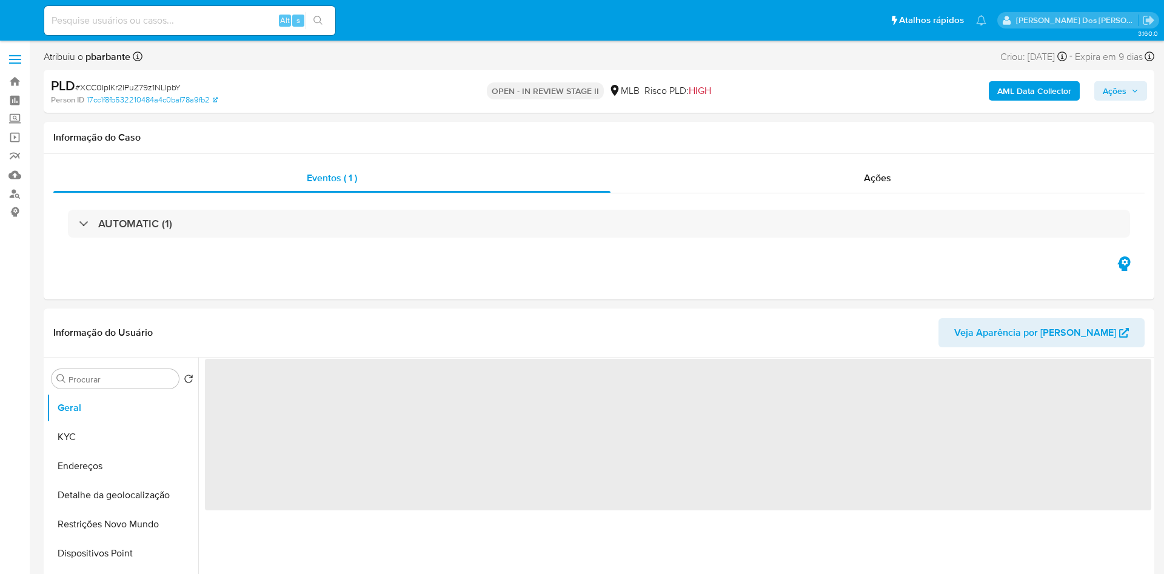
select select "10"
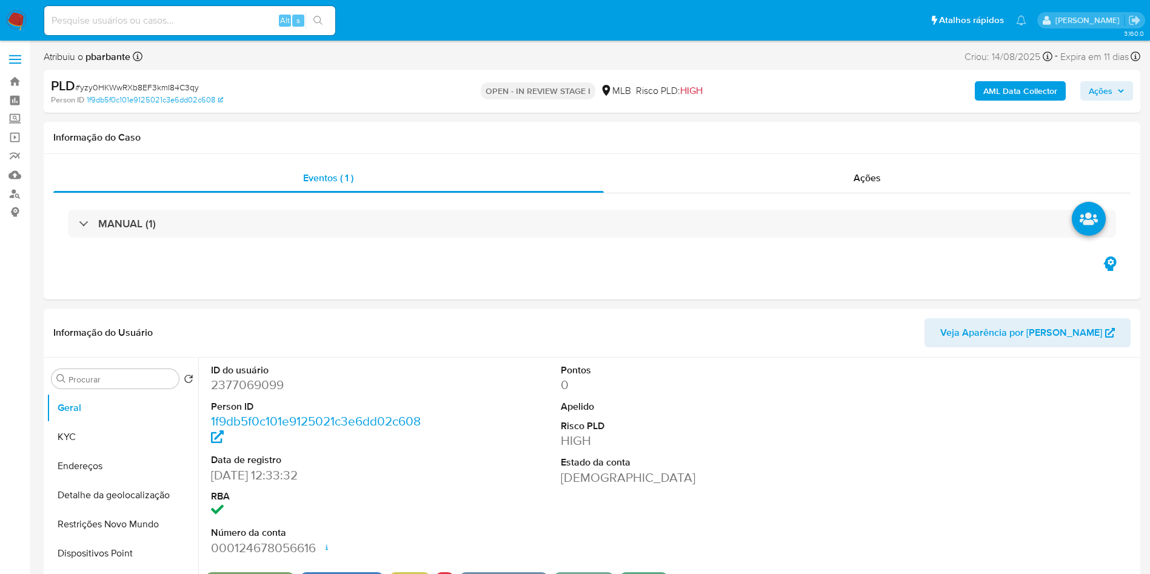
select select "10"
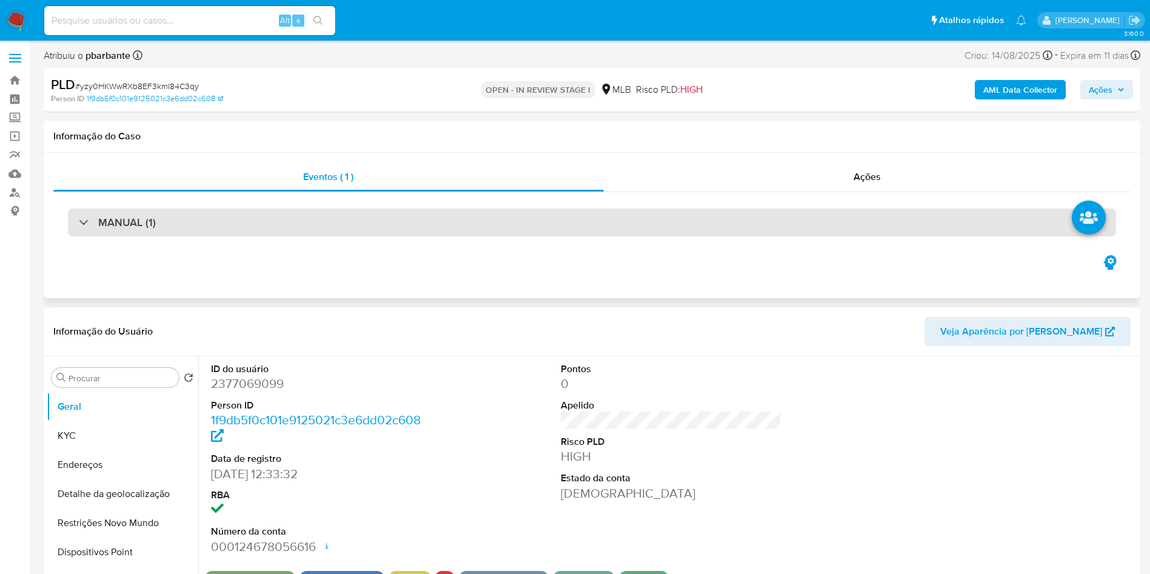
click at [411, 224] on div "MANUAL (1)" at bounding box center [592, 223] width 1048 height 28
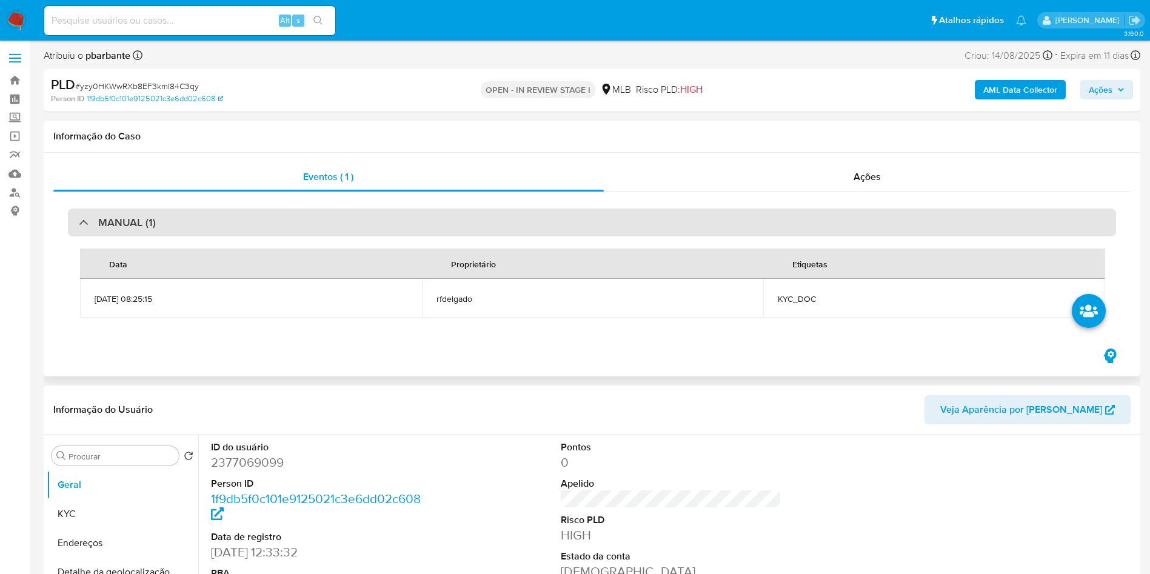
click at [411, 224] on div "MANUAL (1)" at bounding box center [592, 223] width 1048 height 28
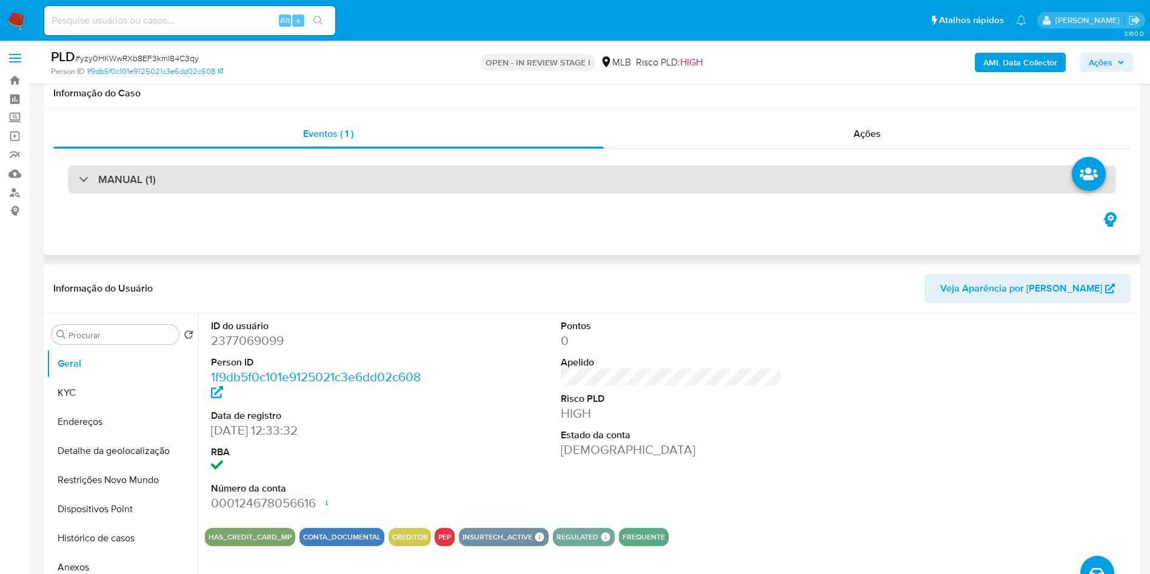
scroll to position [53, 0]
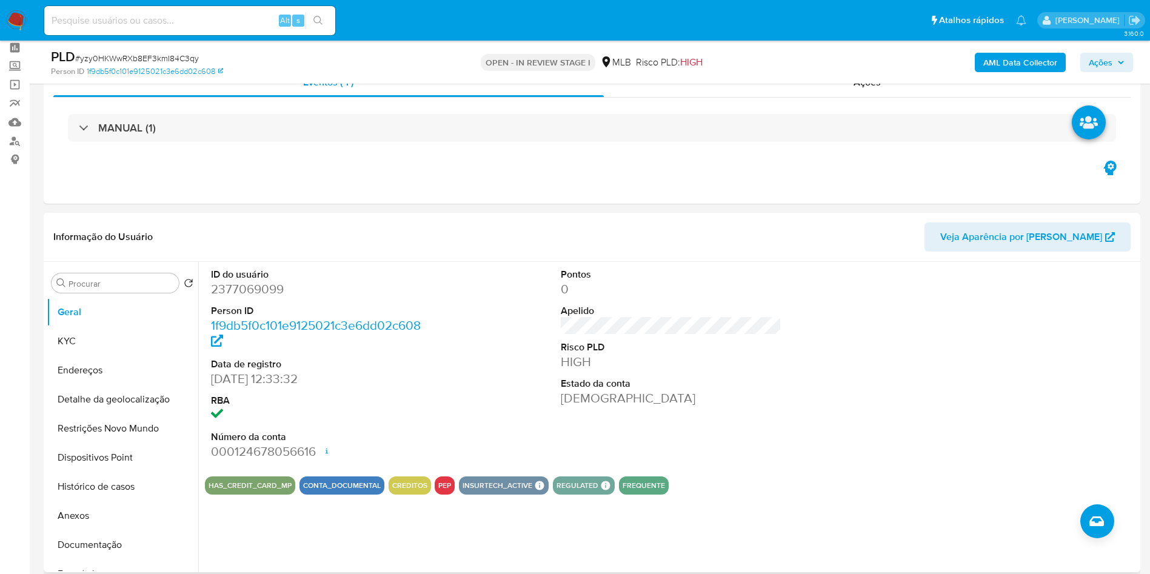
click at [243, 298] on dd "2377069099" at bounding box center [321, 289] width 221 height 17
copy dd "2377069099"
click at [96, 496] on button "Histórico de casos" at bounding box center [118, 486] width 142 height 29
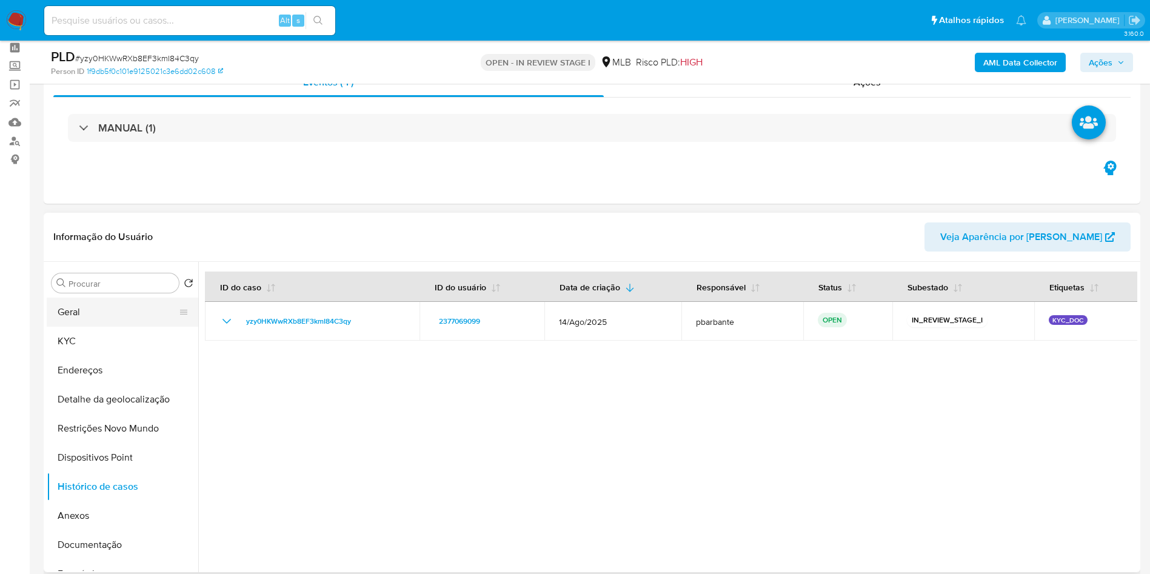
click at [76, 327] on button "Geral" at bounding box center [118, 312] width 142 height 29
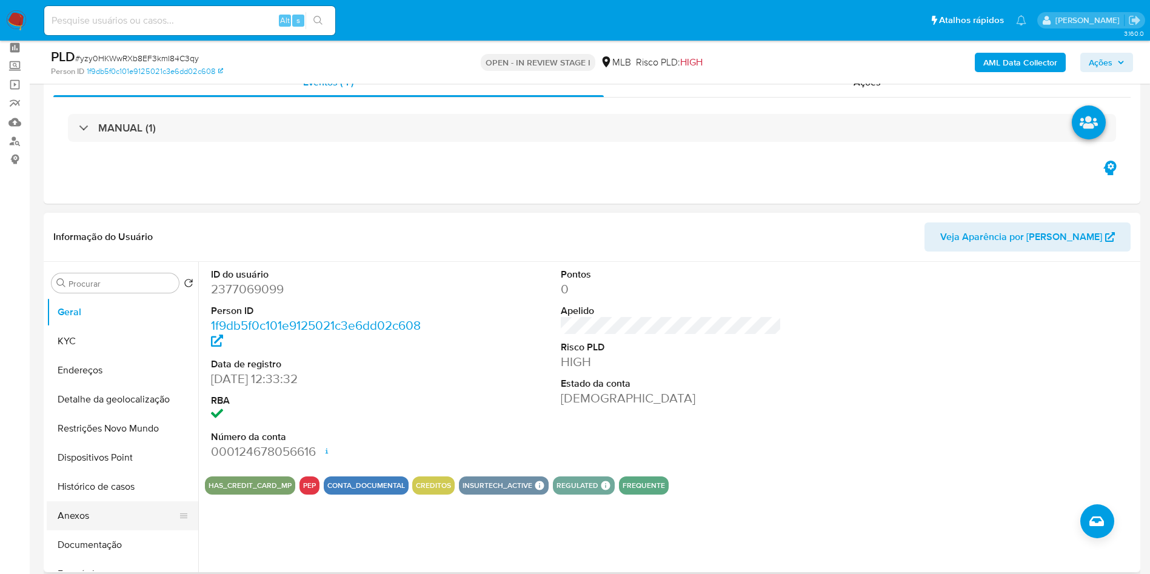
click at [130, 530] on button "Anexos" at bounding box center [118, 515] width 142 height 29
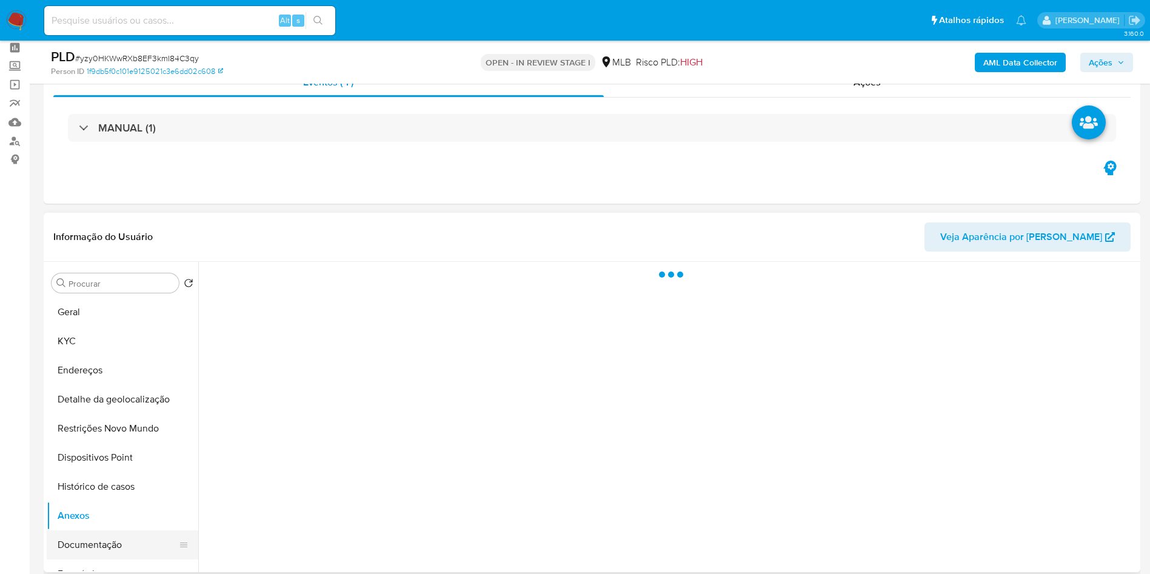
click at [126, 552] on button "Documentação" at bounding box center [118, 544] width 142 height 29
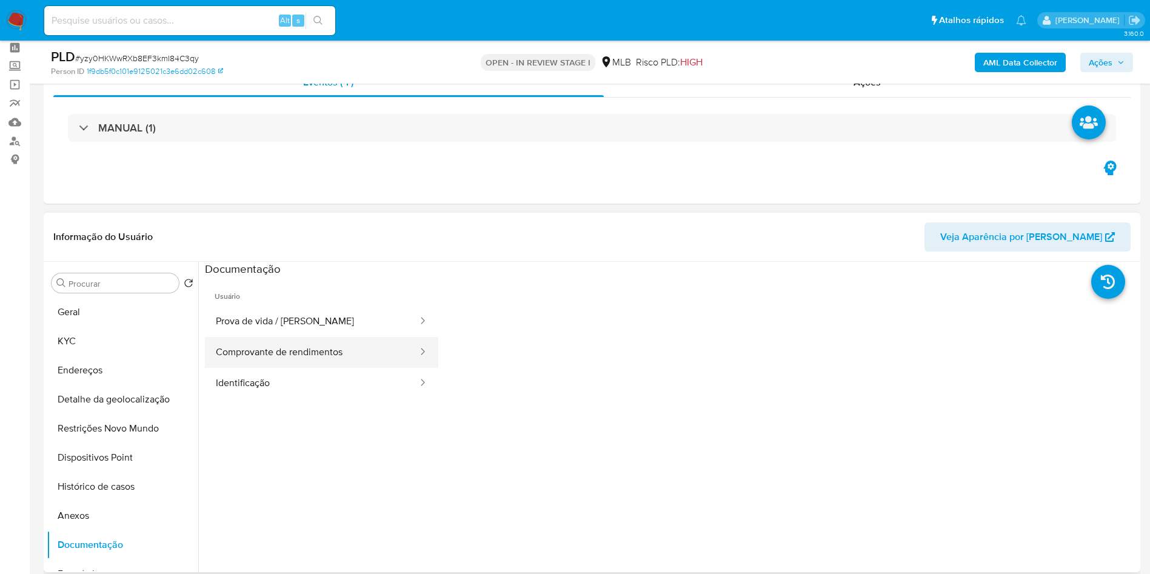
click at [366, 368] on button "Comprovante de rendimentos" at bounding box center [312, 352] width 214 height 31
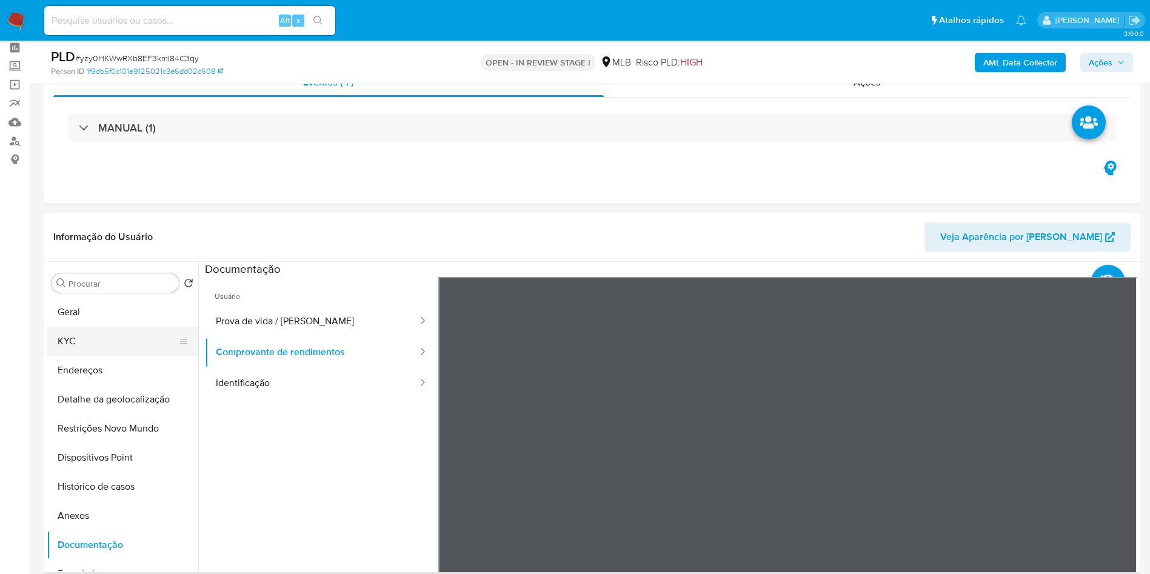
click at [129, 350] on button "KYC" at bounding box center [118, 341] width 142 height 29
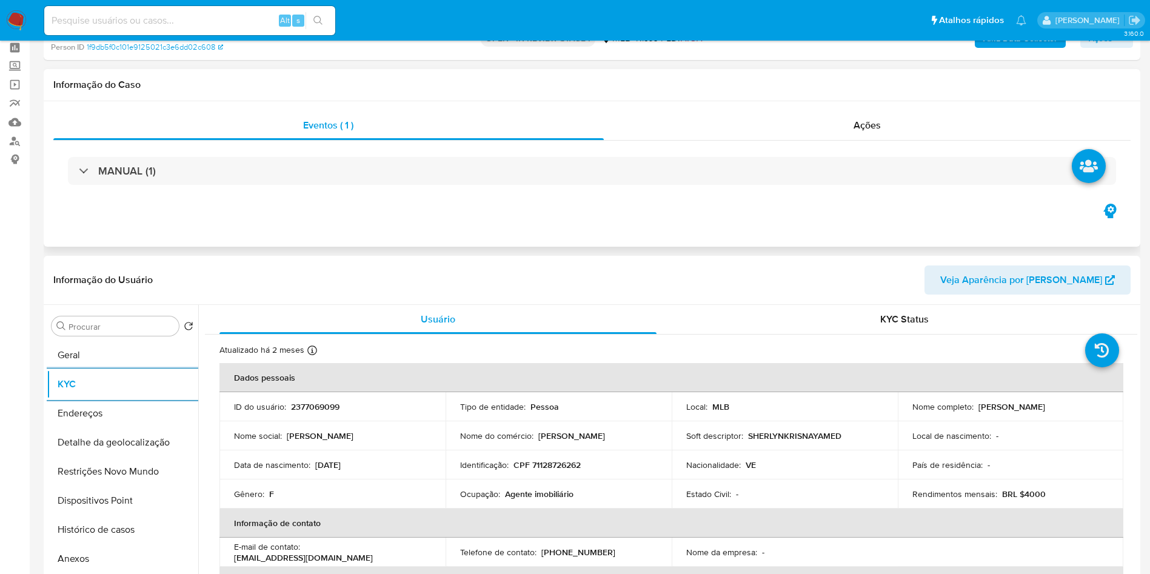
scroll to position [0, 0]
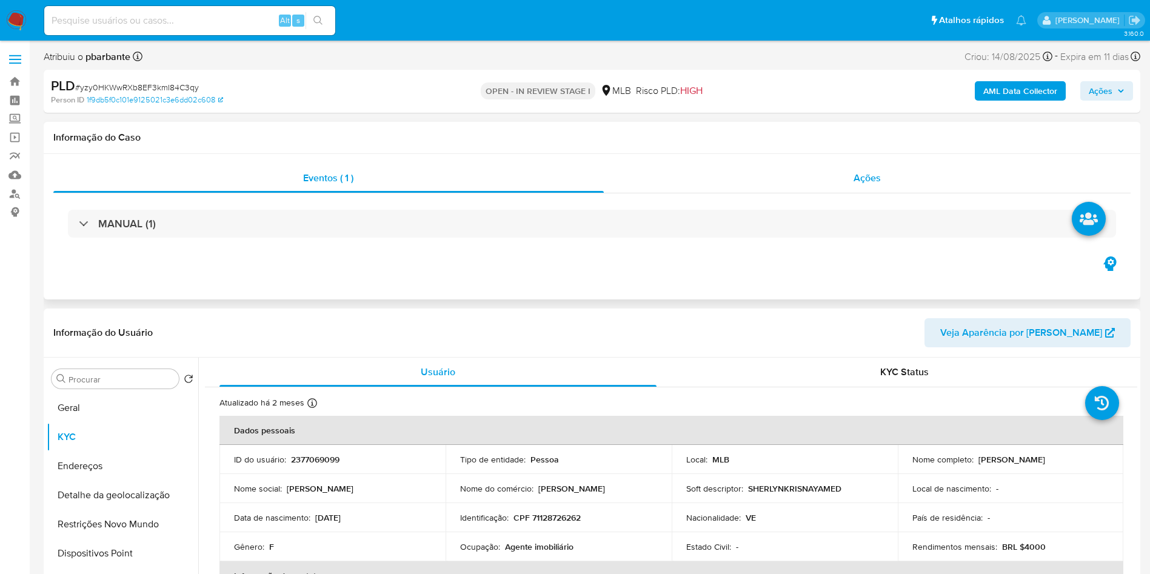
click at [911, 168] on div "Ações" at bounding box center [867, 178] width 527 height 29
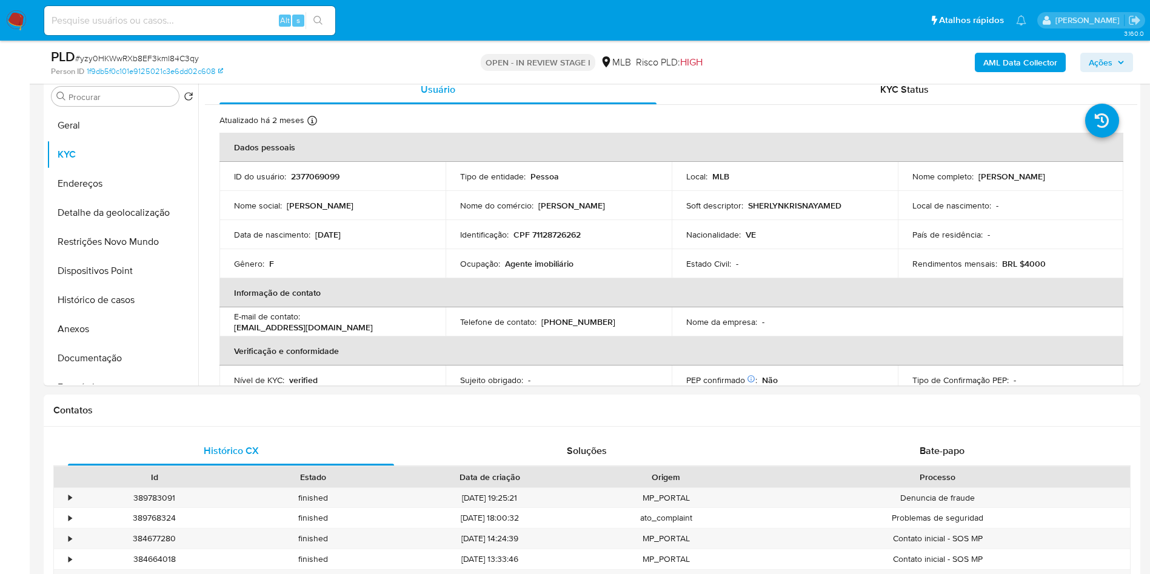
scroll to position [327, 0]
click at [1022, 47] on div "PLD # yzy0HKWwRXb8EF3kmI84C3qy Person ID 1f9db5f0c101e9125021c3e6dd02c608 OPEN …" at bounding box center [592, 62] width 1097 height 43
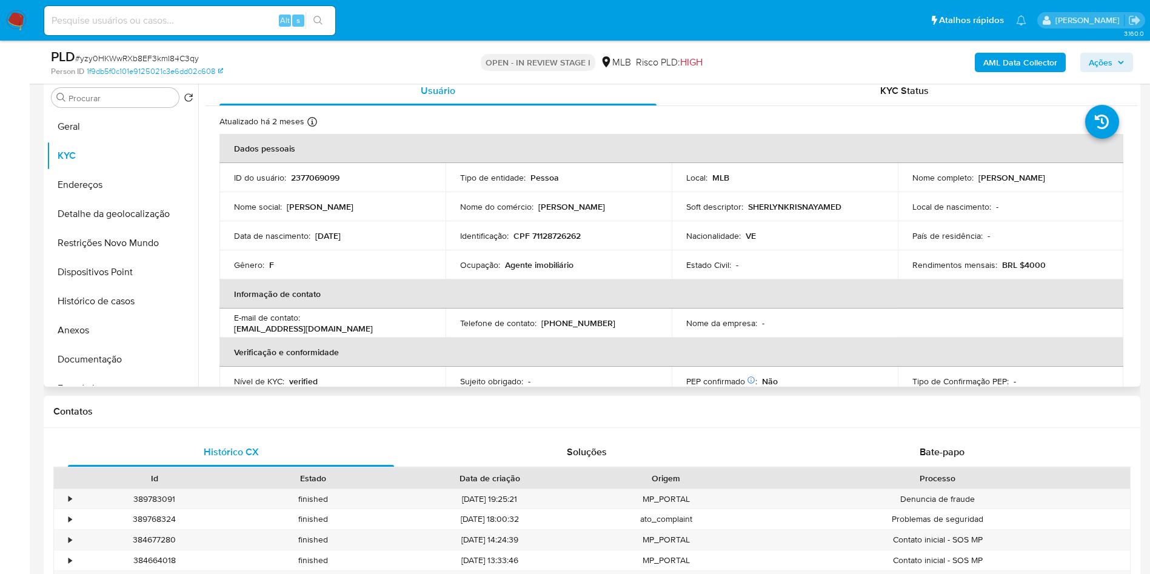
drag, startPoint x: 575, startPoint y: 285, endPoint x: 505, endPoint y: 292, distance: 70.6
click at [505, 279] on td "Ocupação : Agente imobiliário" at bounding box center [559, 264] width 226 height 29
drag, startPoint x: 575, startPoint y: 290, endPoint x: 505, endPoint y: 287, distance: 69.7
click at [505, 279] on td "Ocupação : Agente imobiliário" at bounding box center [559, 264] width 226 height 29
copy p "Agente imobiliário"
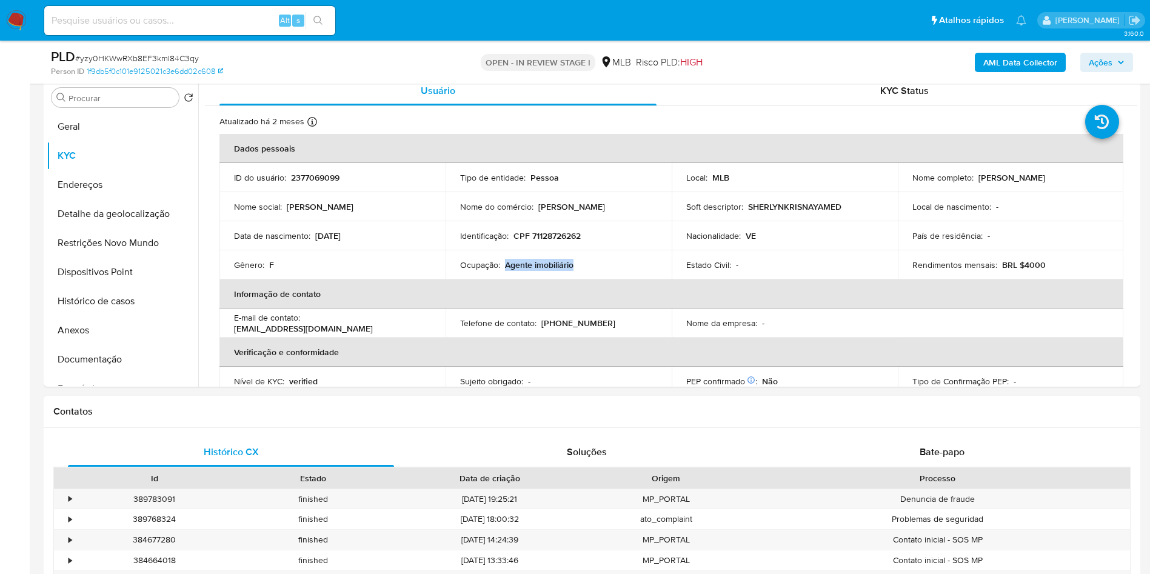
click at [1015, 69] on b "AML Data Collector" at bounding box center [1020, 62] width 74 height 19
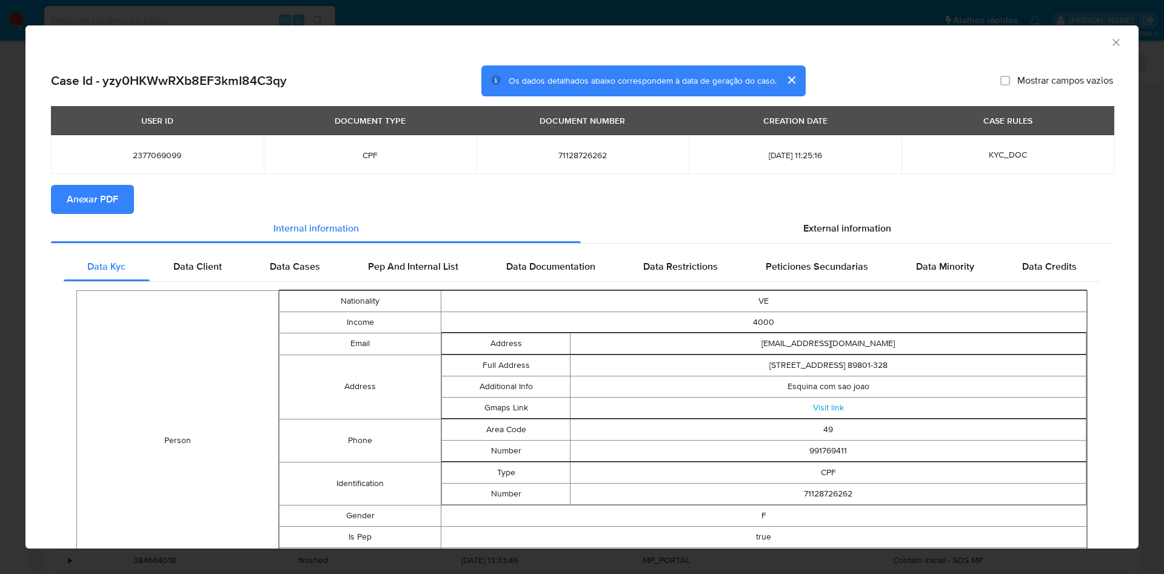
click at [811, 212] on section "Anexar PDF" at bounding box center [582, 199] width 1062 height 29
click at [812, 219] on div "External information" at bounding box center [847, 228] width 532 height 29
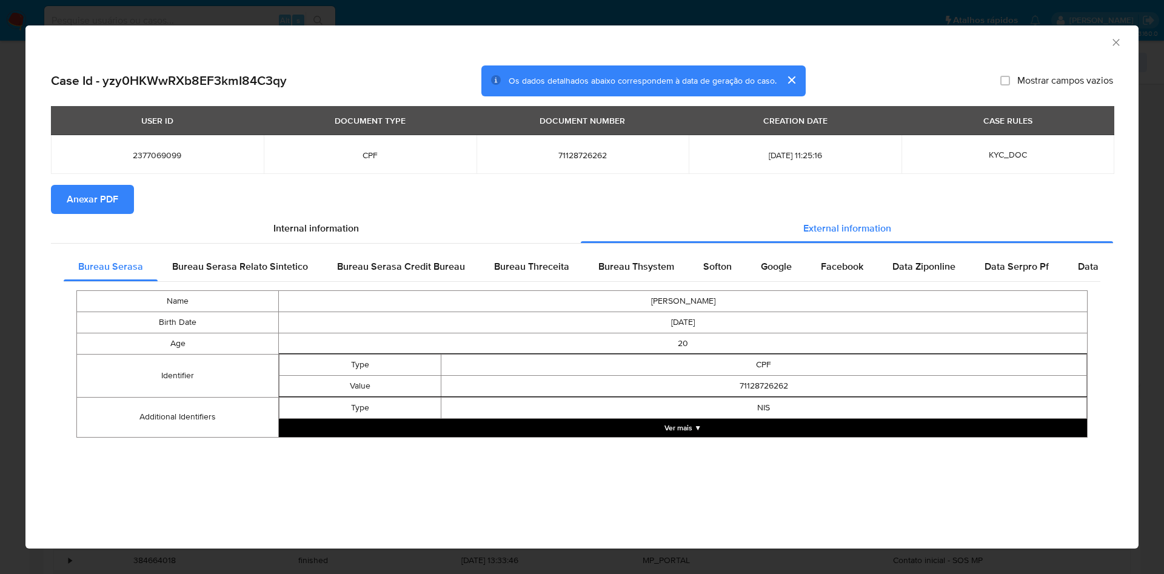
click at [115, 204] on span "Anexar PDF" at bounding box center [93, 199] width 52 height 27
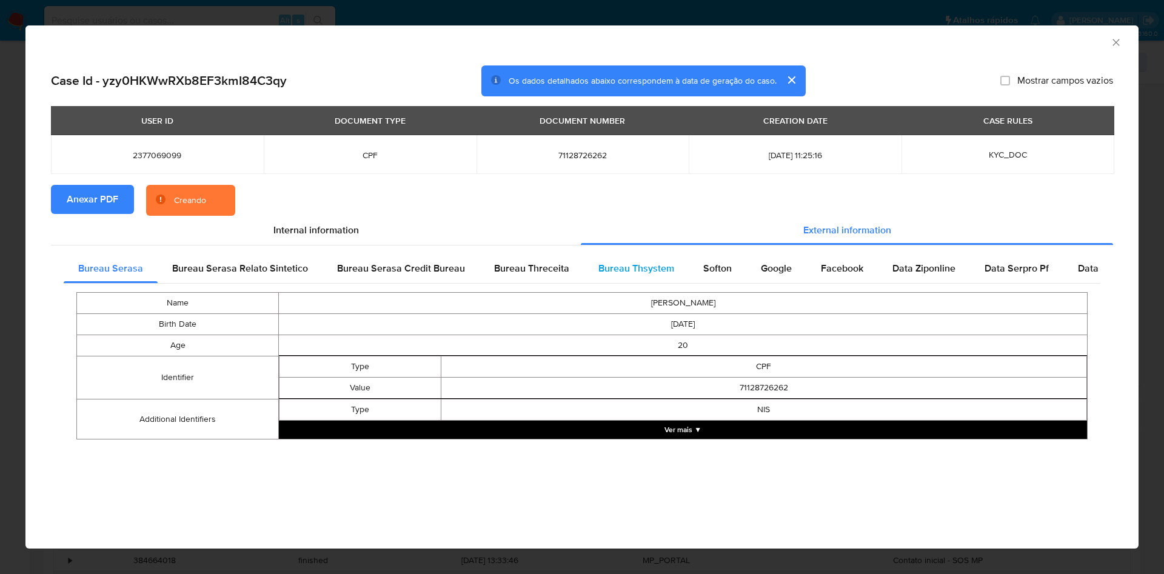
click at [623, 267] on span "Bureau Thsystem" at bounding box center [636, 268] width 76 height 14
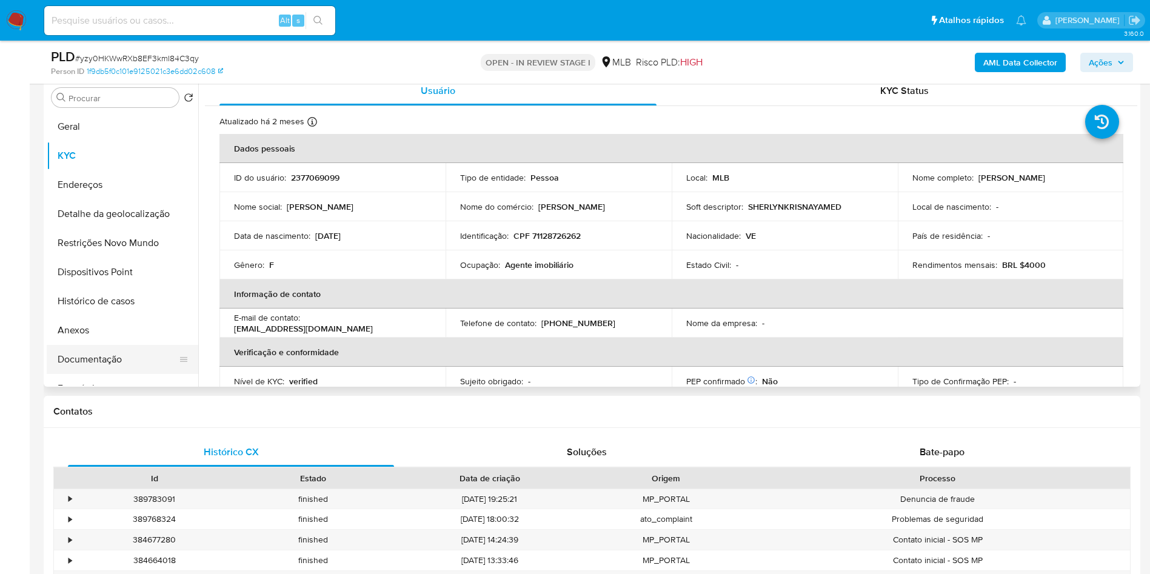
click at [105, 374] on button "Documentação" at bounding box center [118, 359] width 142 height 29
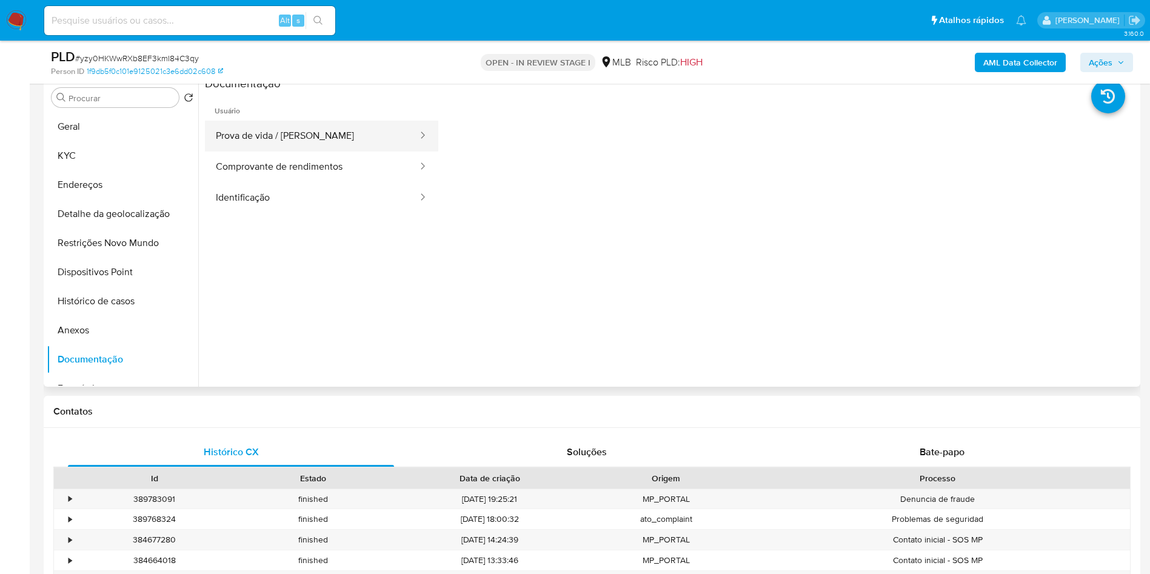
click at [333, 152] on button "Prova de vida / Selfie" at bounding box center [312, 136] width 214 height 31
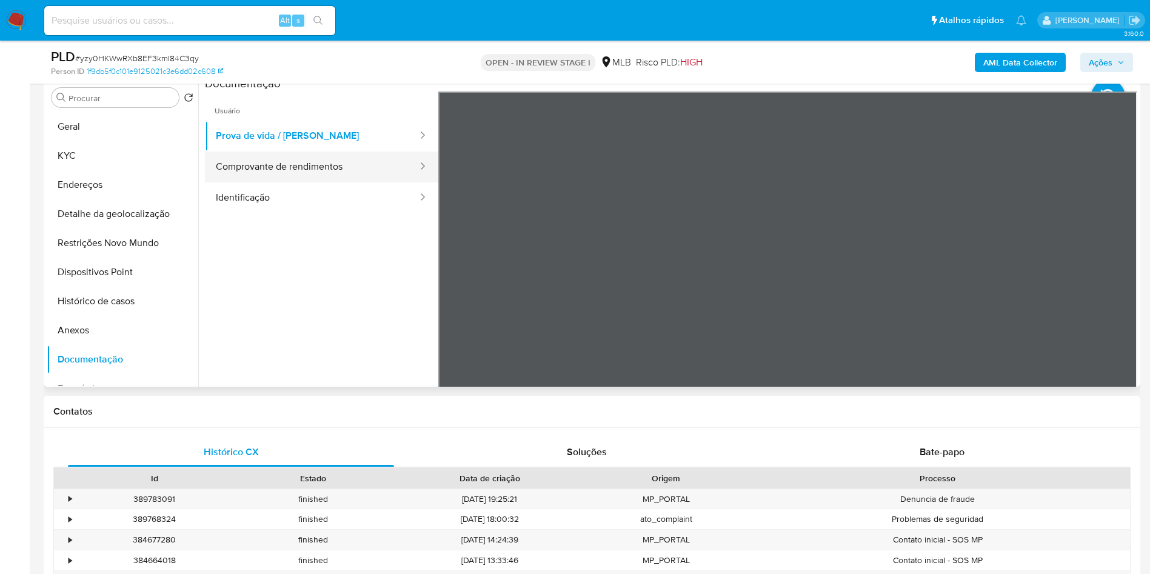
click at [314, 182] on button "Comprovante de rendimentos" at bounding box center [312, 167] width 214 height 31
click at [293, 213] on button "Identificação" at bounding box center [312, 197] width 214 height 31
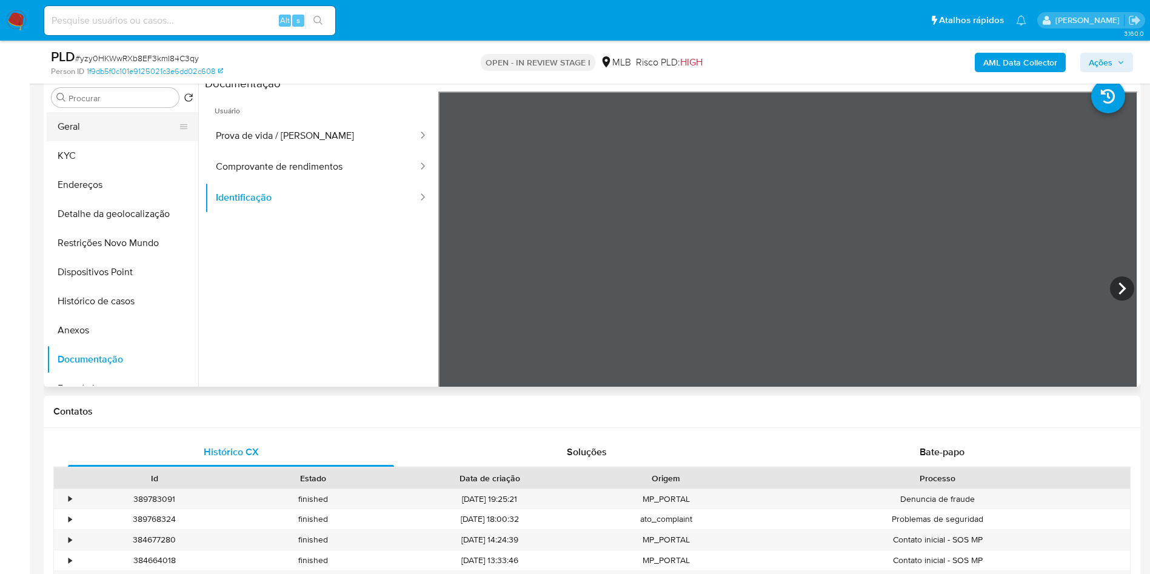
click at [106, 141] on button "Geral" at bounding box center [118, 126] width 142 height 29
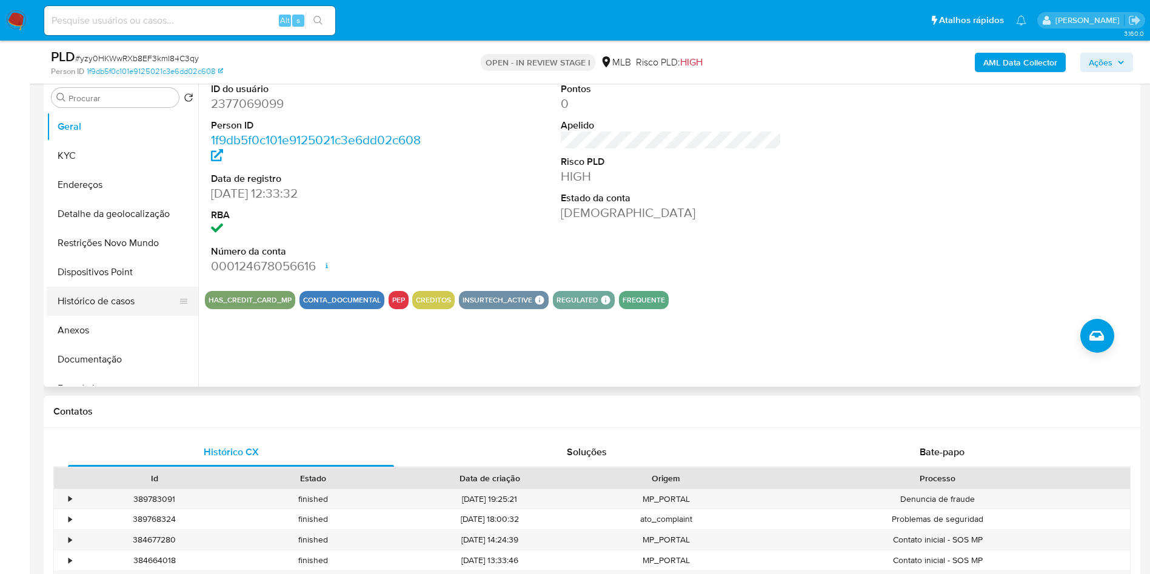
click at [114, 309] on button "Histórico de casos" at bounding box center [118, 301] width 142 height 29
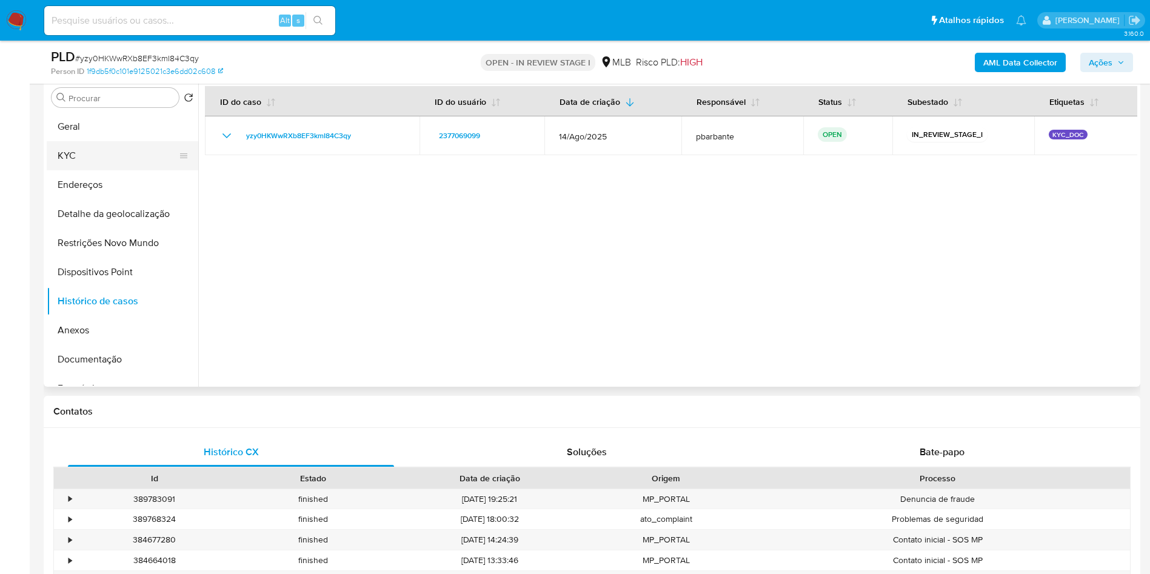
click at [112, 170] on button "KYC" at bounding box center [118, 155] width 142 height 29
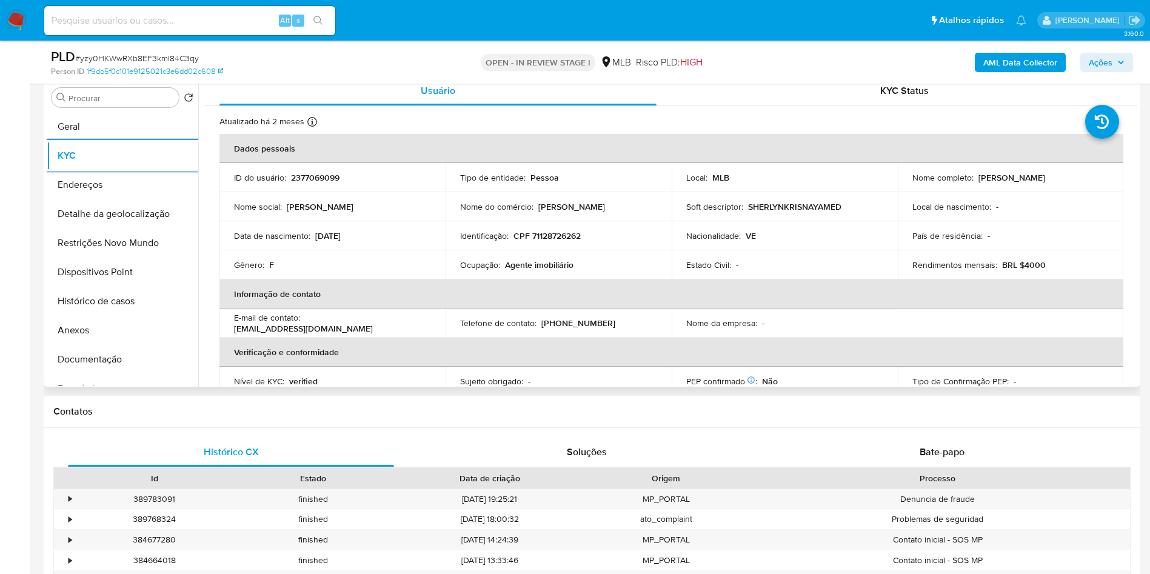
scroll to position [516, 0]
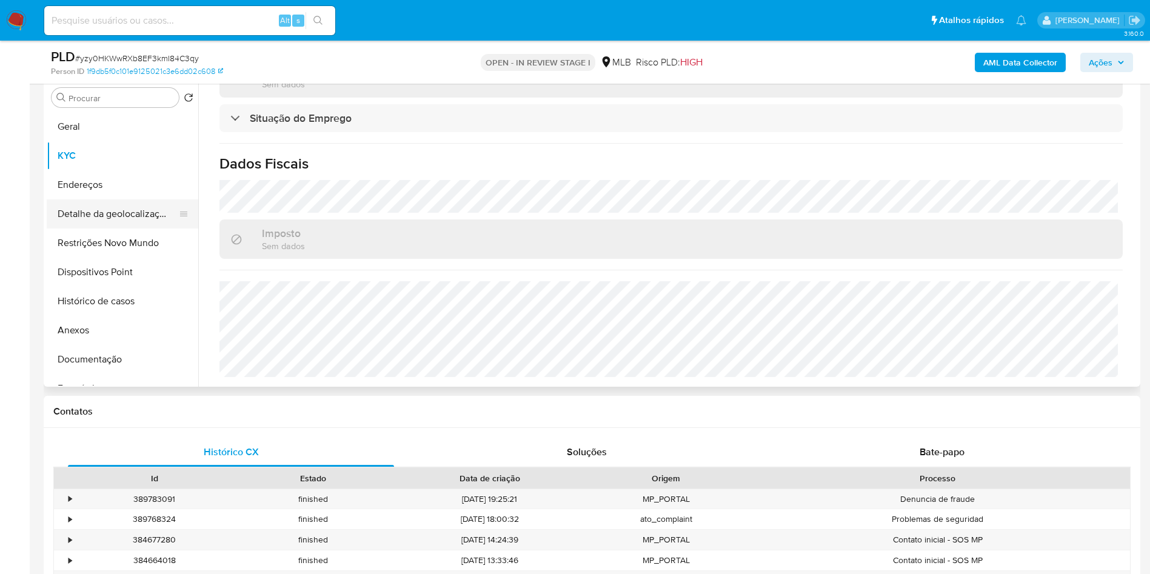
click at [85, 229] on button "Detalhe da geolocalização" at bounding box center [118, 213] width 142 height 29
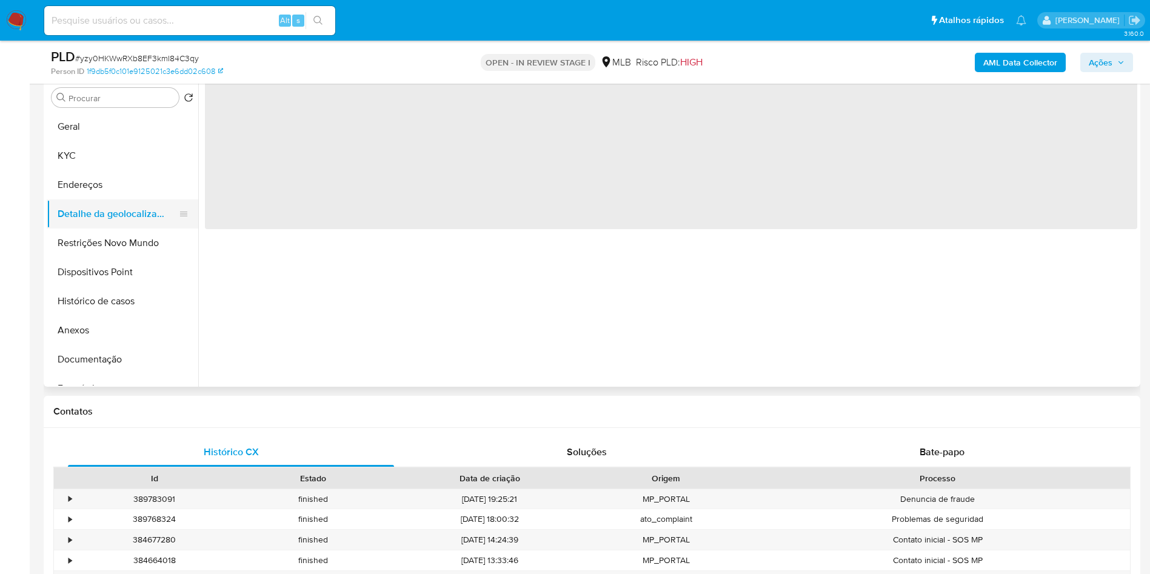
scroll to position [0, 0]
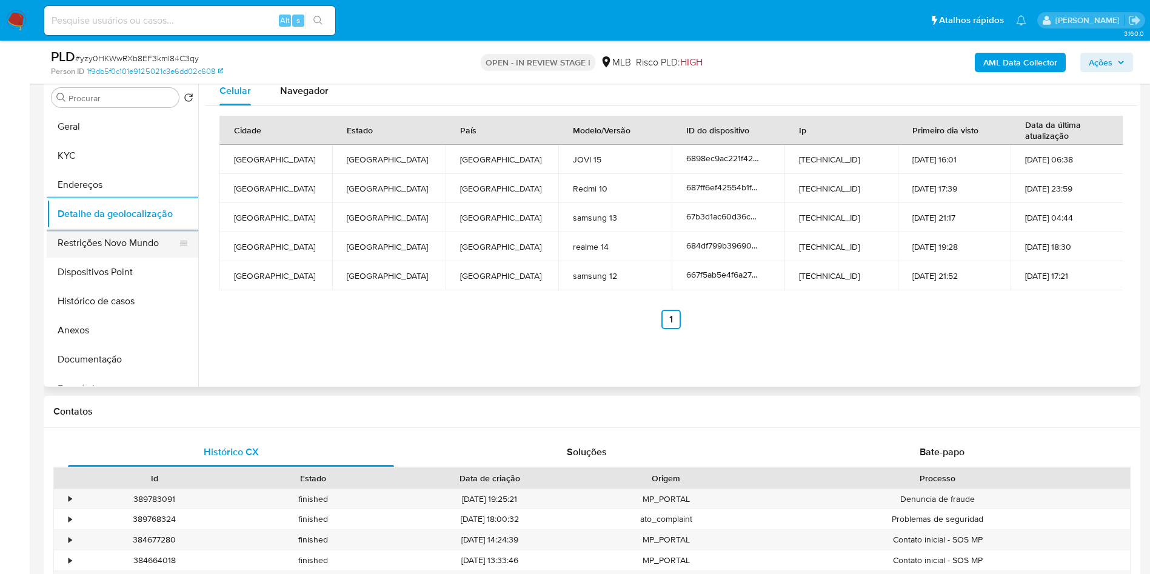
click at [122, 258] on button "Restrições Novo Mundo" at bounding box center [118, 243] width 142 height 29
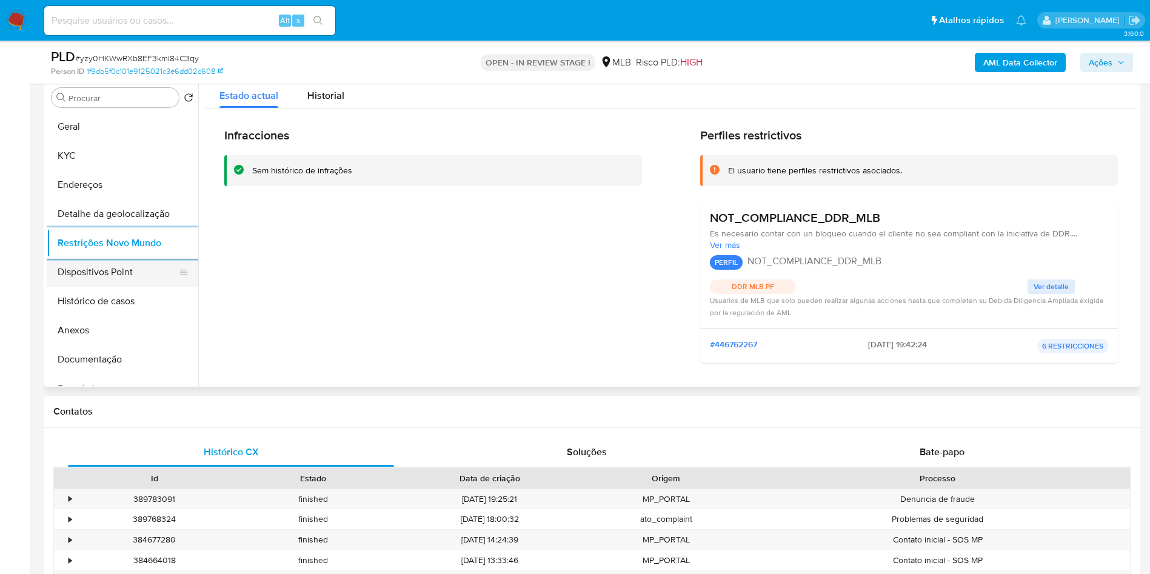
click at [116, 287] on button "Dispositivos Point" at bounding box center [118, 272] width 142 height 29
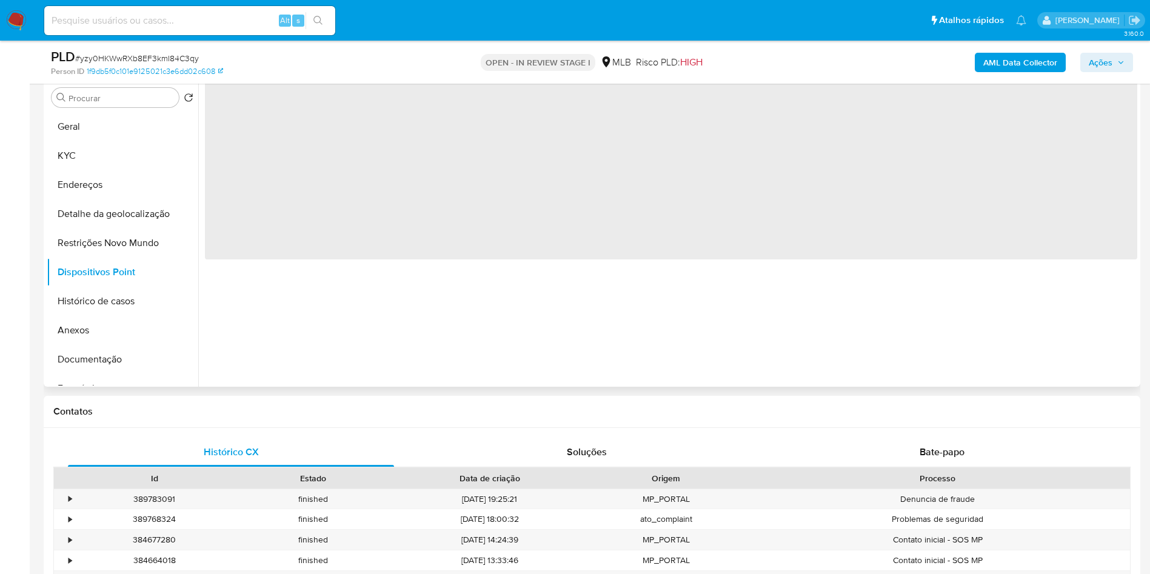
scroll to position [305, 0]
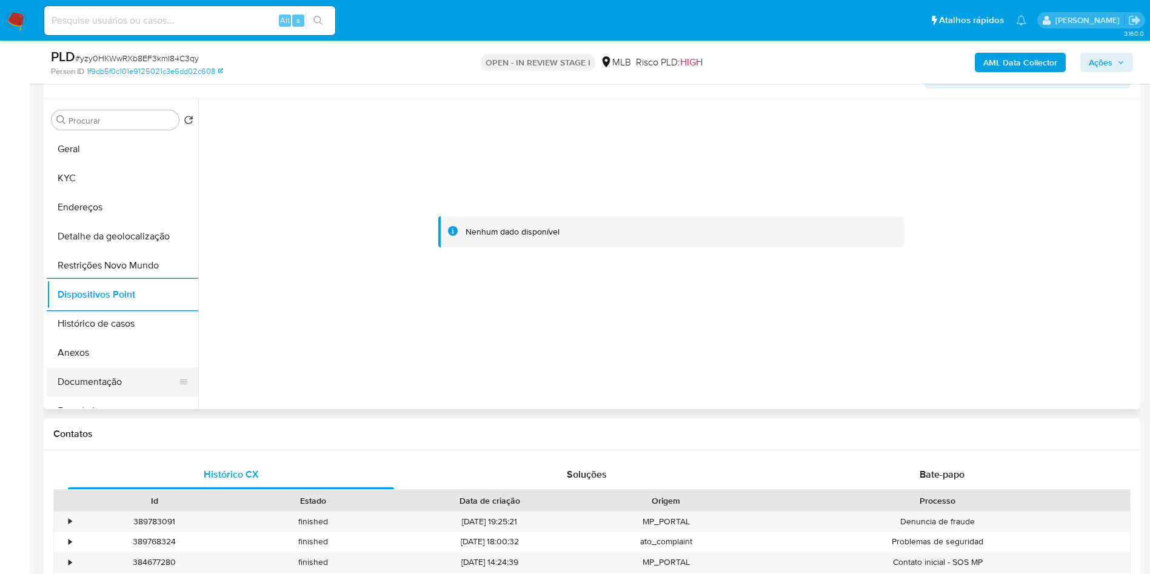
click at [98, 396] on button "Documentação" at bounding box center [118, 381] width 142 height 29
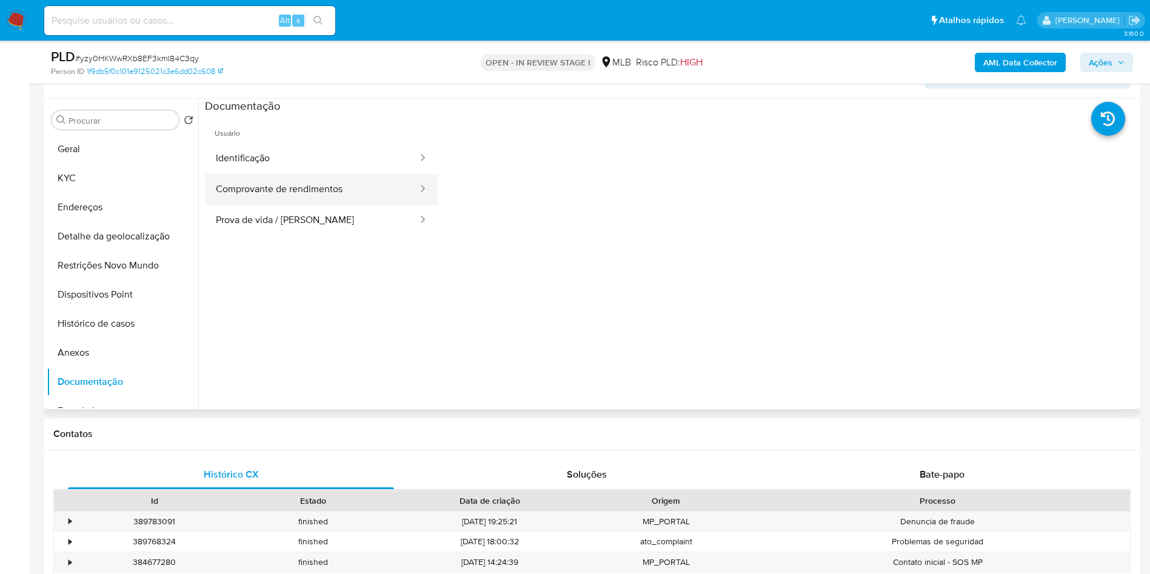
click at [359, 201] on button "Comprovante de rendimentos" at bounding box center [312, 189] width 214 height 31
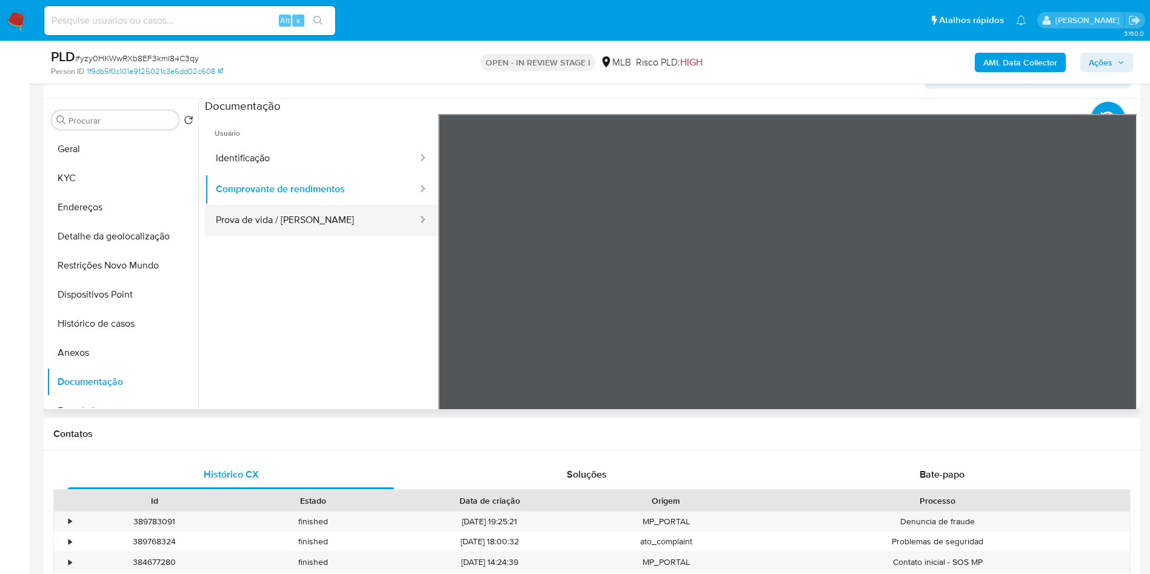
click at [265, 236] on button "Prova de vida / Selfie" at bounding box center [312, 220] width 214 height 31
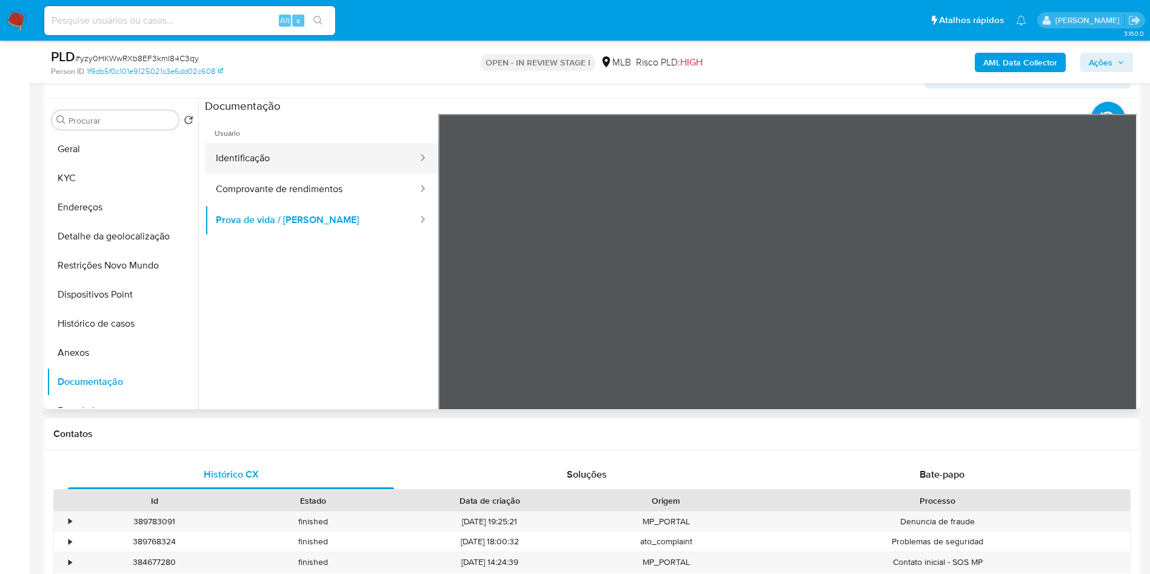
click at [275, 172] on button "Identificação" at bounding box center [312, 158] width 214 height 31
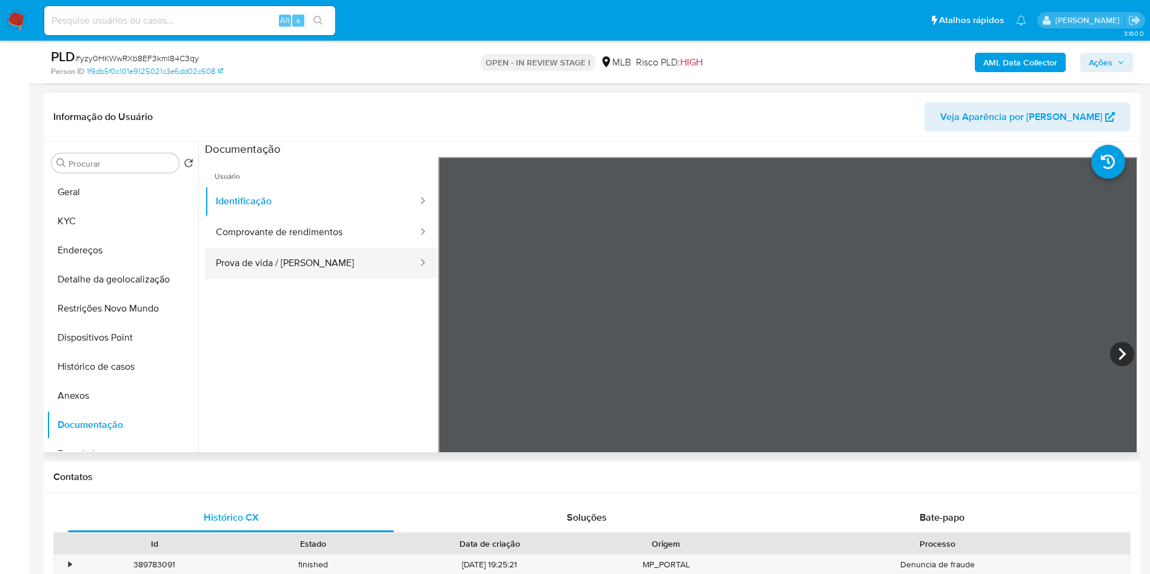
scroll to position [282, 0]
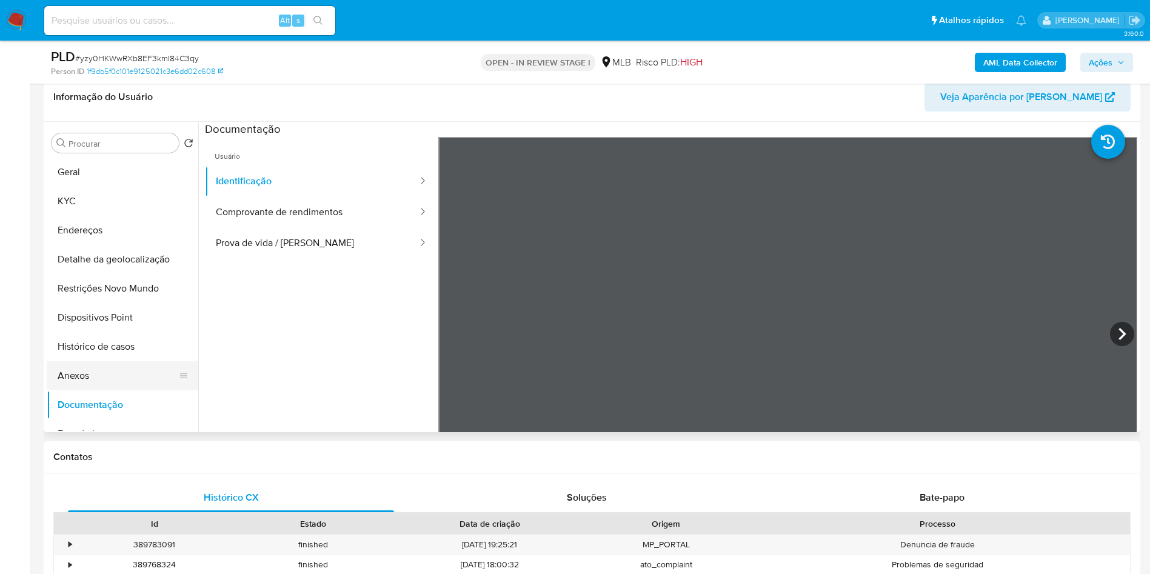
click at [89, 390] on button "Anexos" at bounding box center [118, 375] width 142 height 29
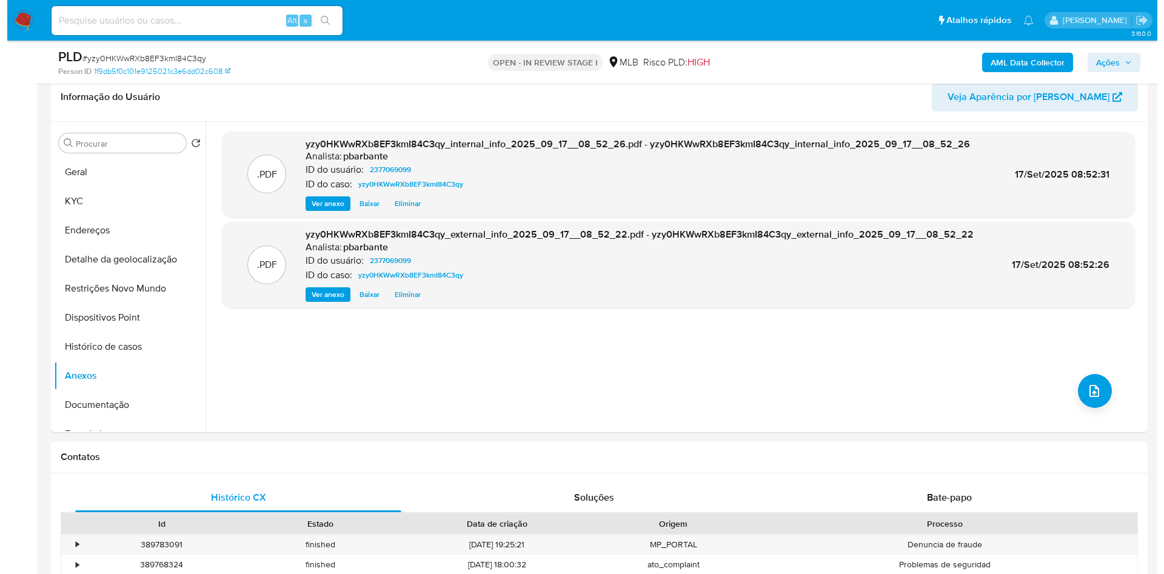
scroll to position [25, 0]
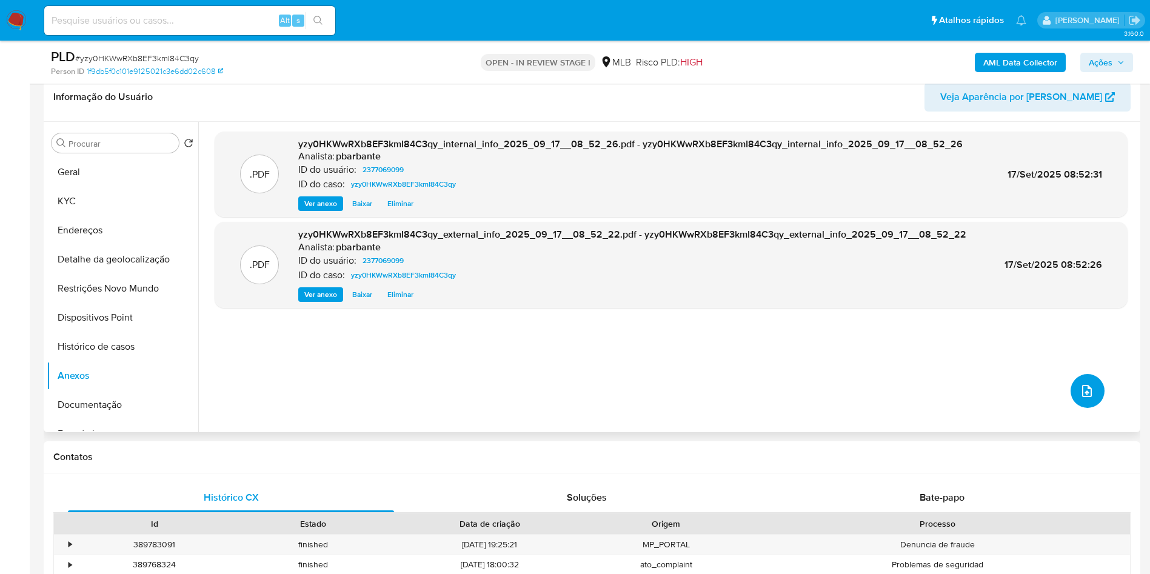
click at [1084, 398] on icon "upload-file" at bounding box center [1087, 391] width 15 height 15
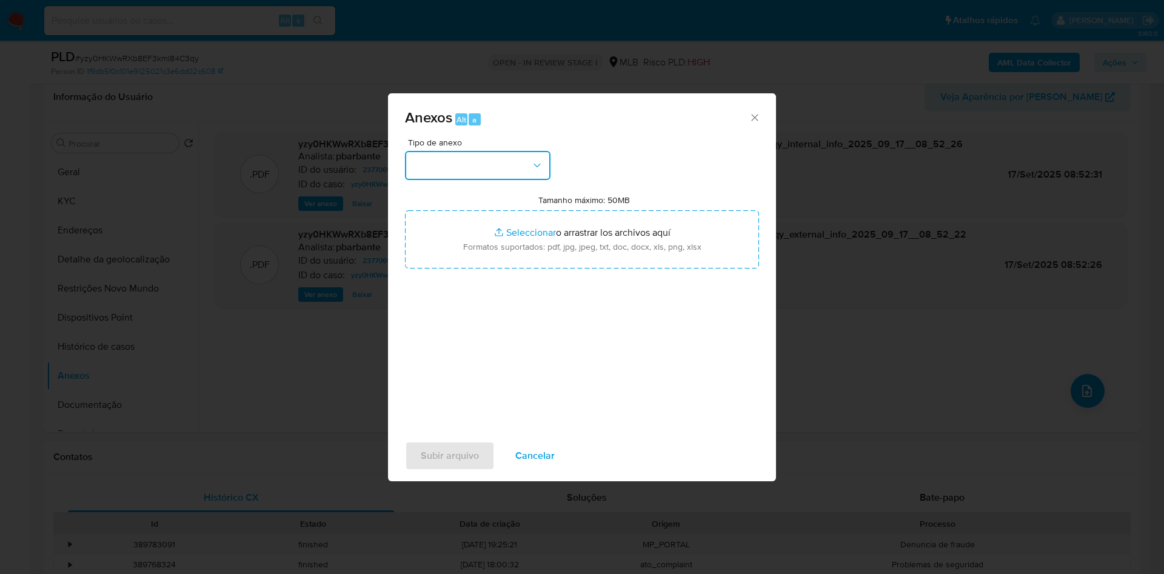
click at [478, 151] on button "button" at bounding box center [477, 165] width 145 height 29
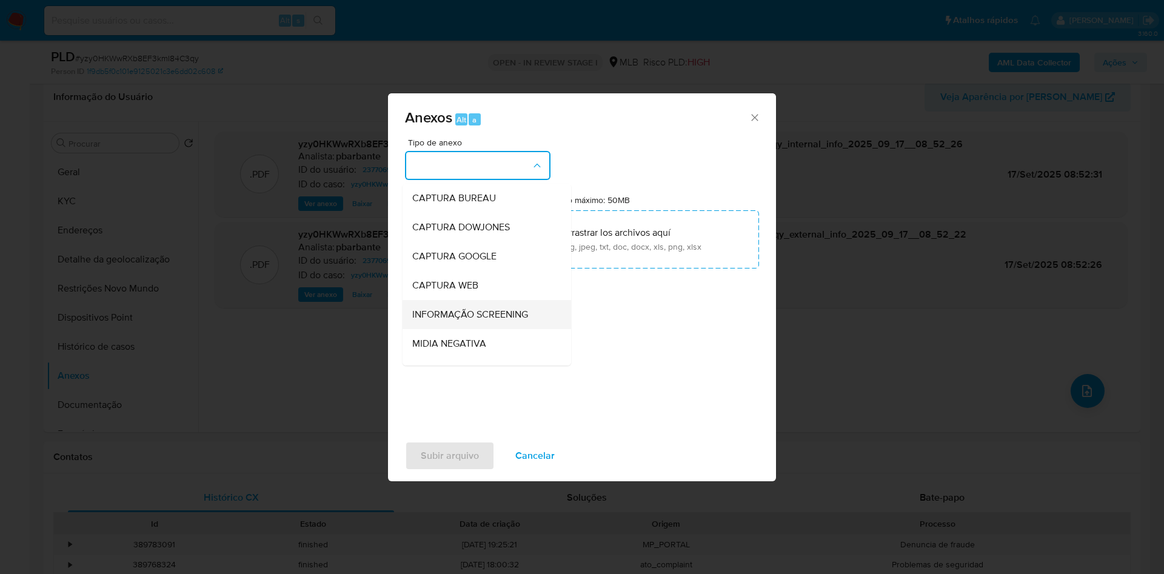
scroll to position [162, 0]
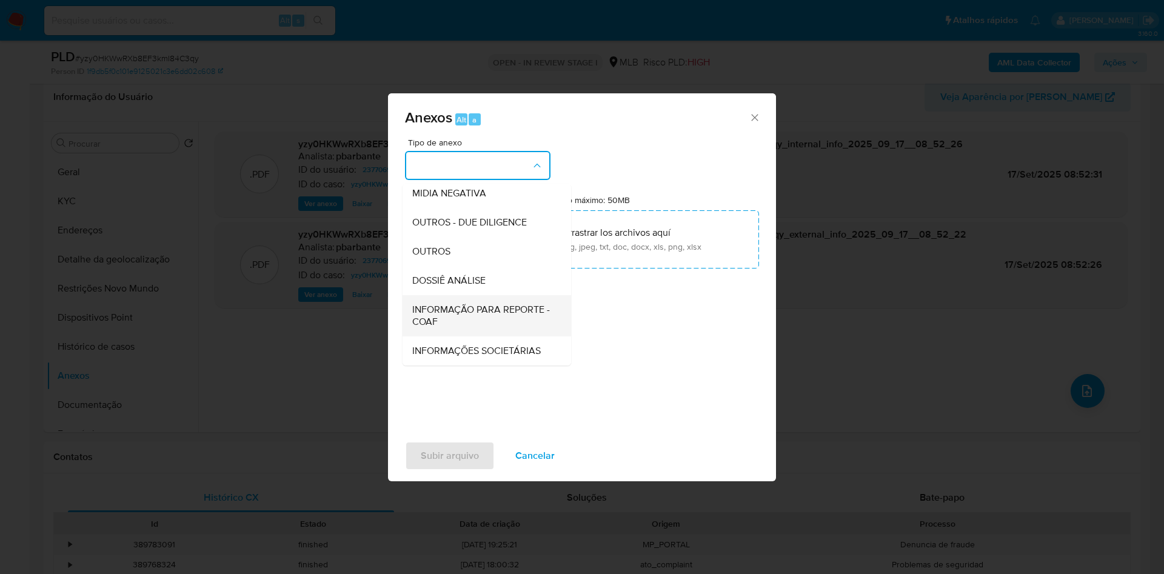
click at [433, 304] on span "INFORMAÇÃO PARA REPORTE - COAF" at bounding box center [483, 316] width 142 height 24
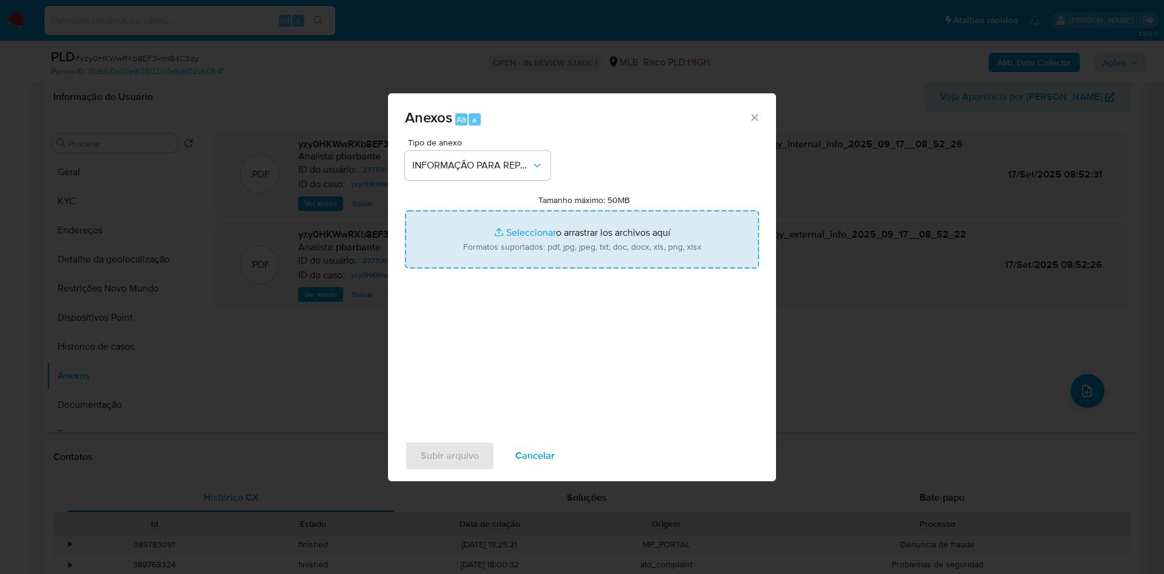
type input "C:\fakepath\Mulan 2377069099_2025_09_16_12_25_31.xlsx"
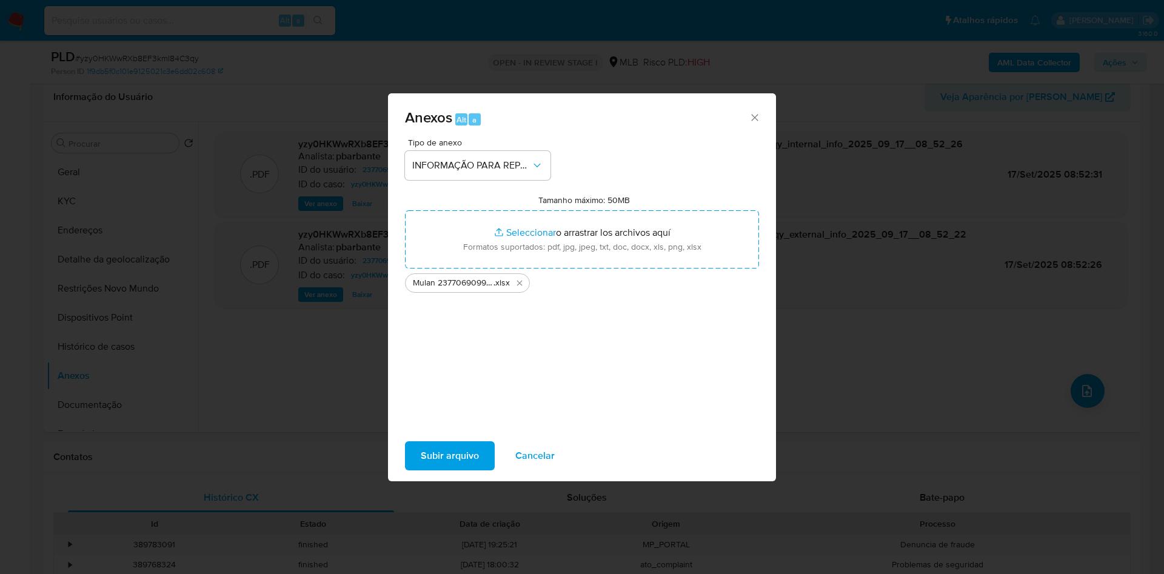
click at [421, 469] on span "Subir arquivo" at bounding box center [450, 455] width 58 height 27
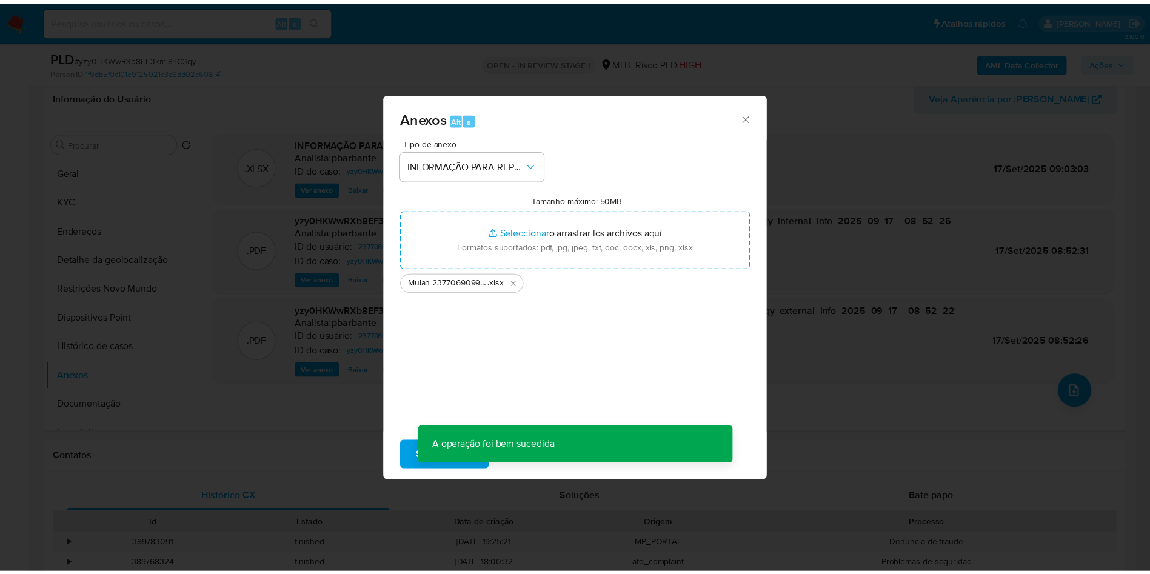
scroll to position [33, 0]
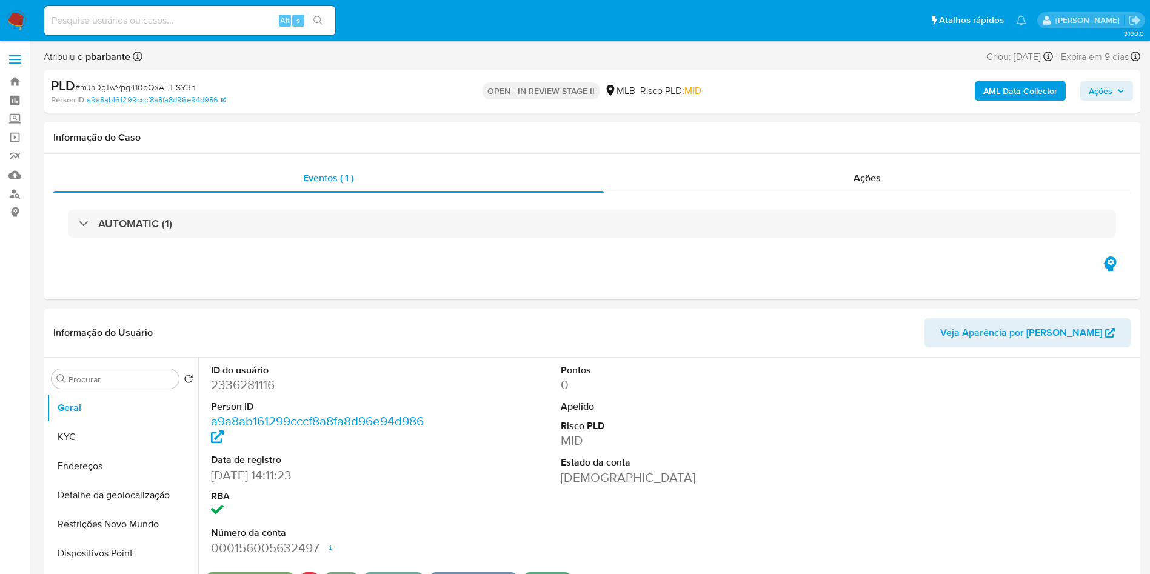
select select "10"
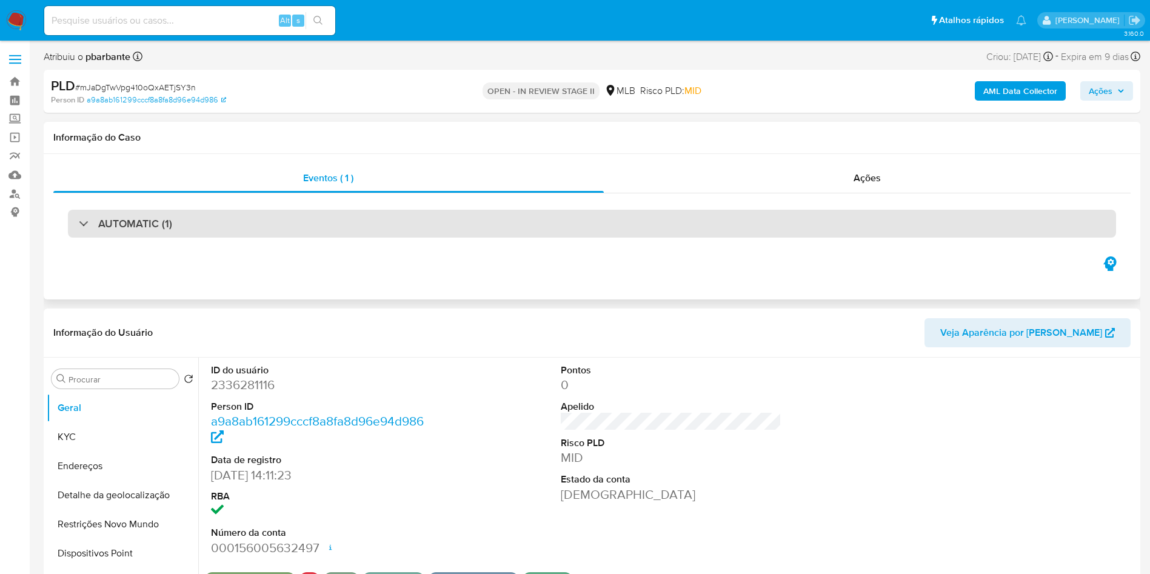
click at [512, 234] on div "AUTOMATIC (1)" at bounding box center [592, 224] width 1048 height 28
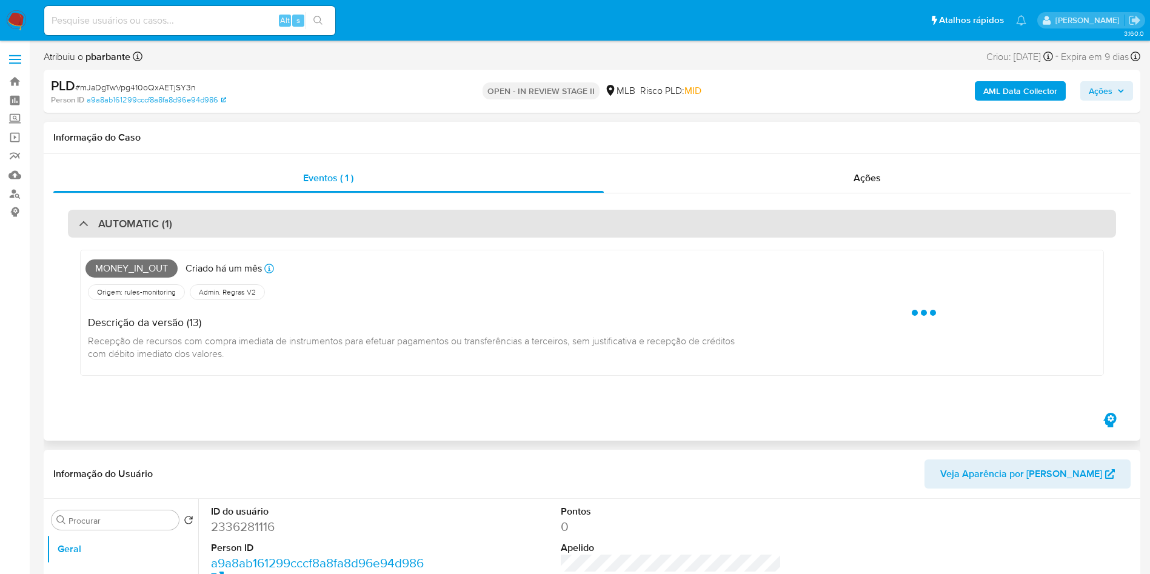
click at [512, 234] on div "AUTOMATIC (1)" at bounding box center [592, 224] width 1048 height 28
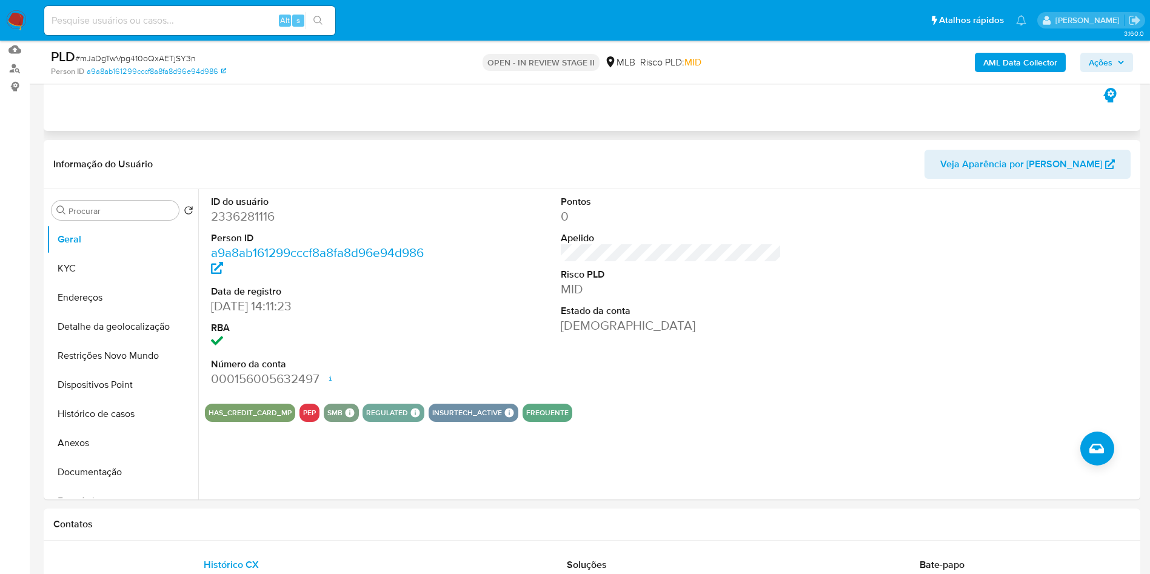
scroll to position [127, 0]
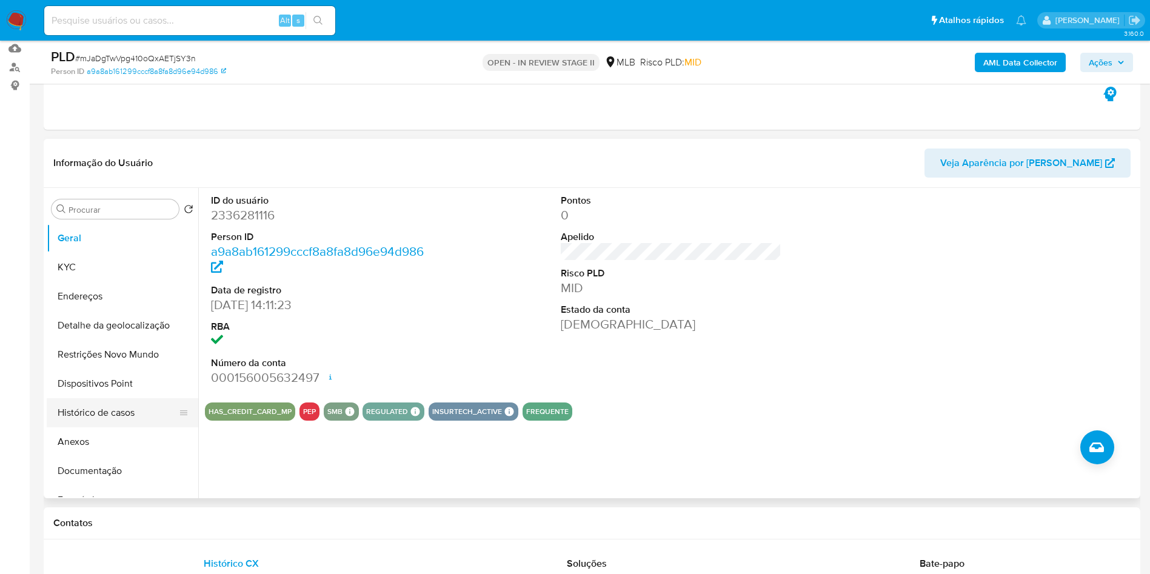
click at [129, 427] on button "Histórico de casos" at bounding box center [118, 412] width 142 height 29
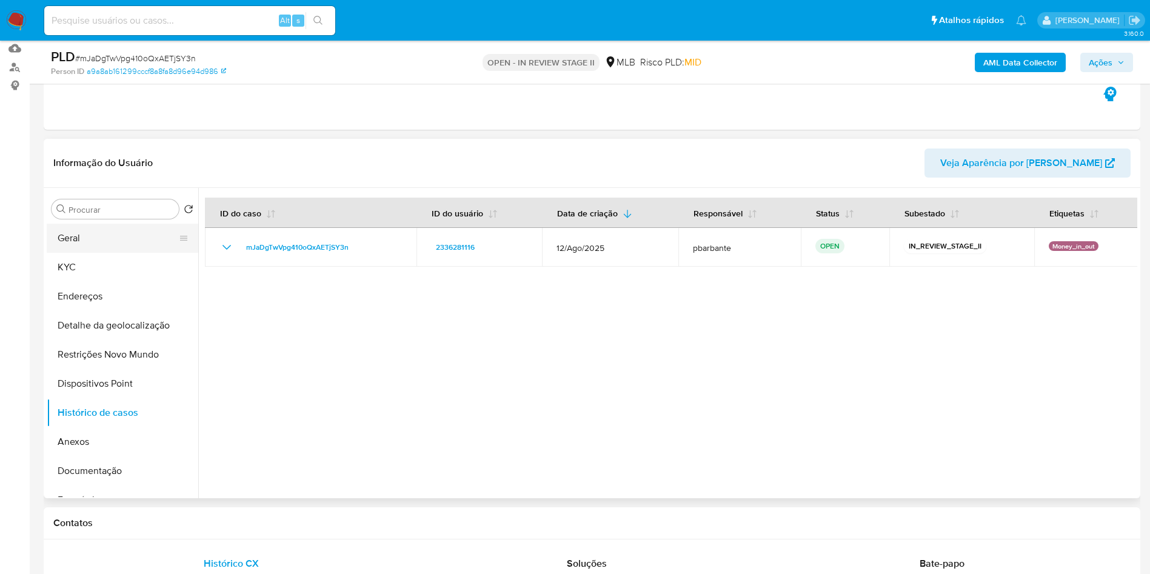
click at [103, 253] on button "Geral" at bounding box center [118, 238] width 142 height 29
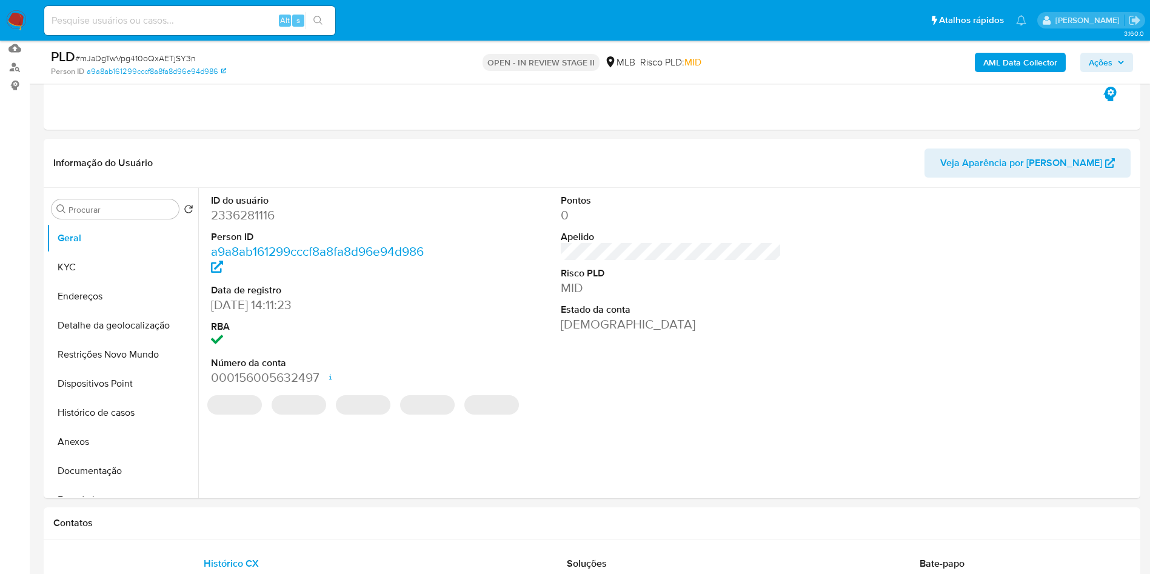
click at [262, 224] on dd "2336281116" at bounding box center [321, 215] width 221 height 17
copy dd "2336281116"
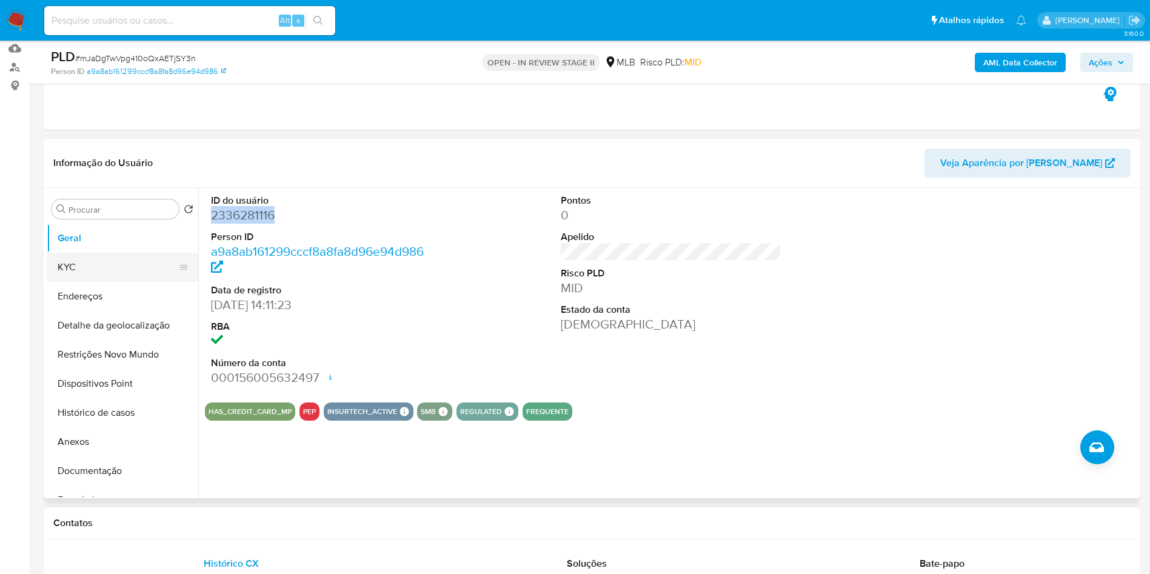
click at [95, 275] on button "KYC" at bounding box center [118, 267] width 142 height 29
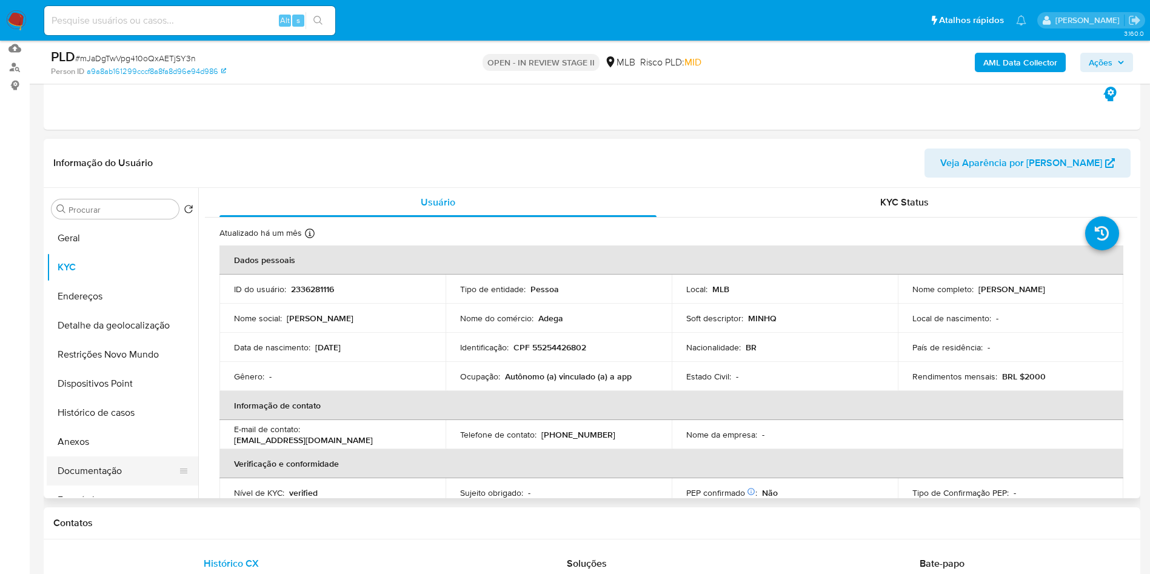
click at [69, 479] on button "Documentação" at bounding box center [118, 470] width 142 height 29
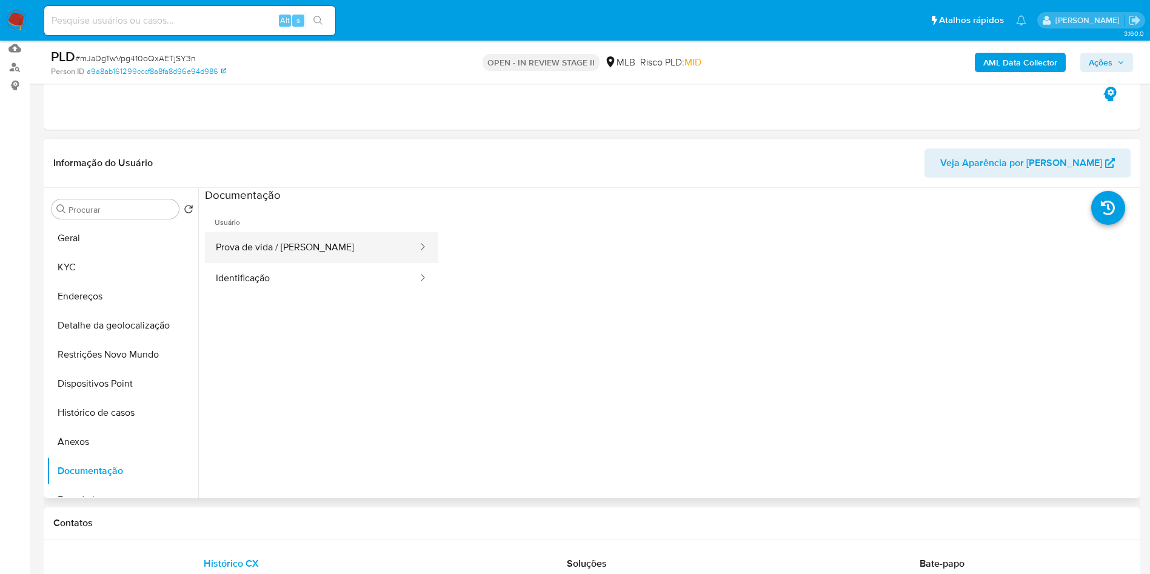
click at [311, 253] on button "Prova de vida / Selfie" at bounding box center [312, 247] width 214 height 31
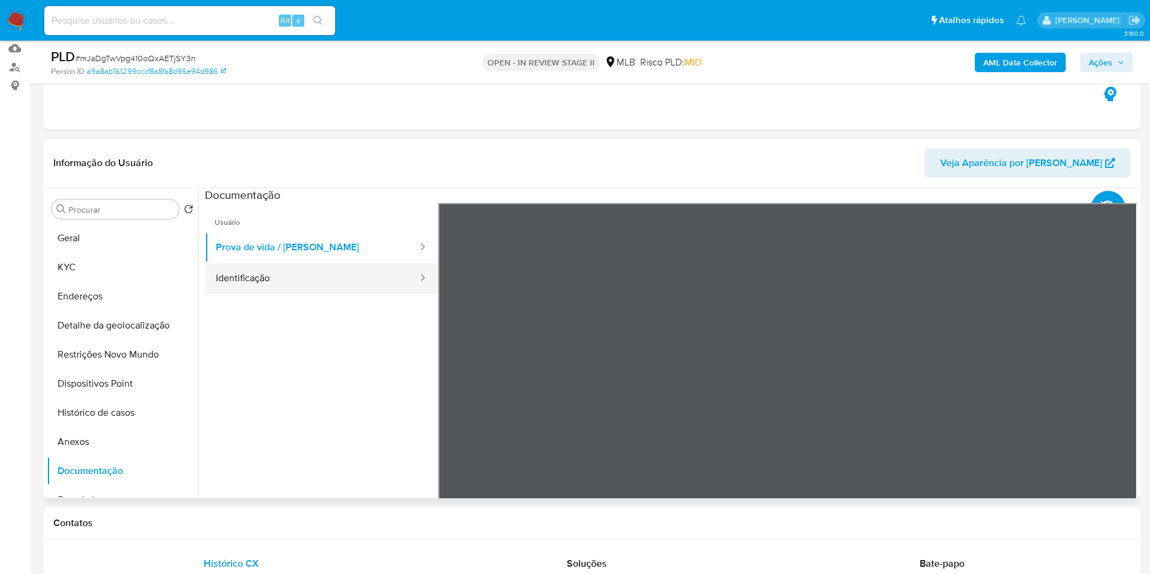
click at [283, 293] on button "Identificação" at bounding box center [312, 278] width 214 height 31
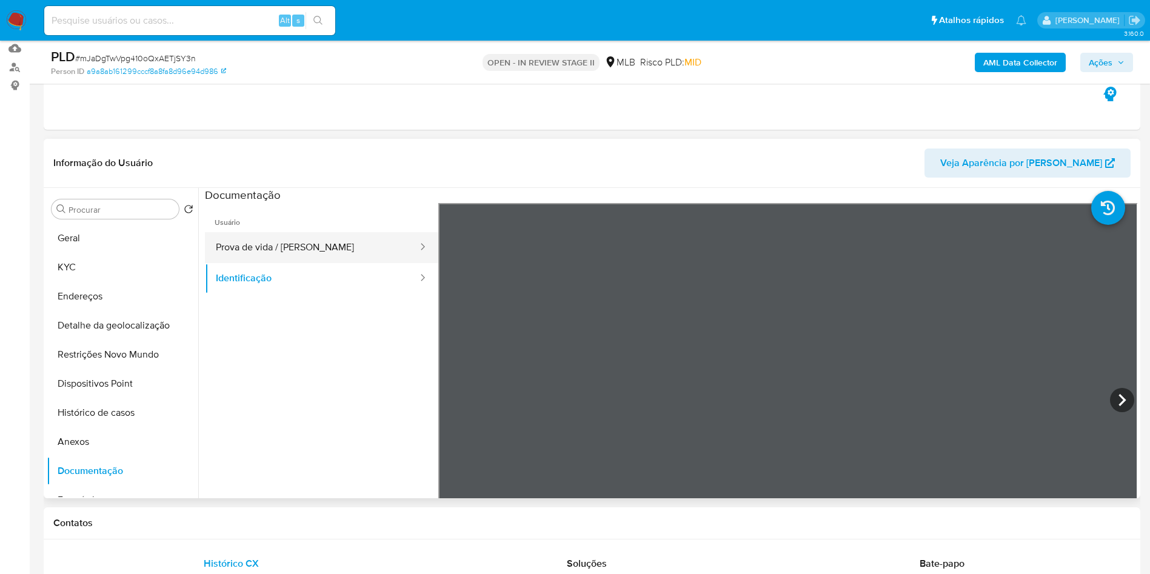
click at [315, 263] on button "Prova de vida / Selfie" at bounding box center [312, 247] width 214 height 31
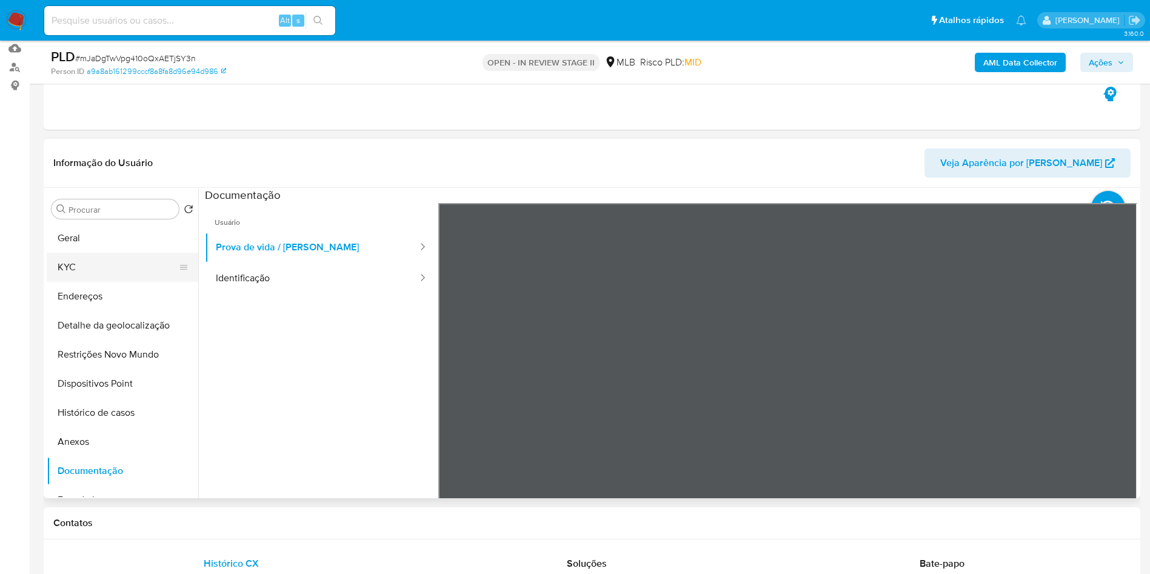
click at [118, 282] on button "KYC" at bounding box center [118, 267] width 142 height 29
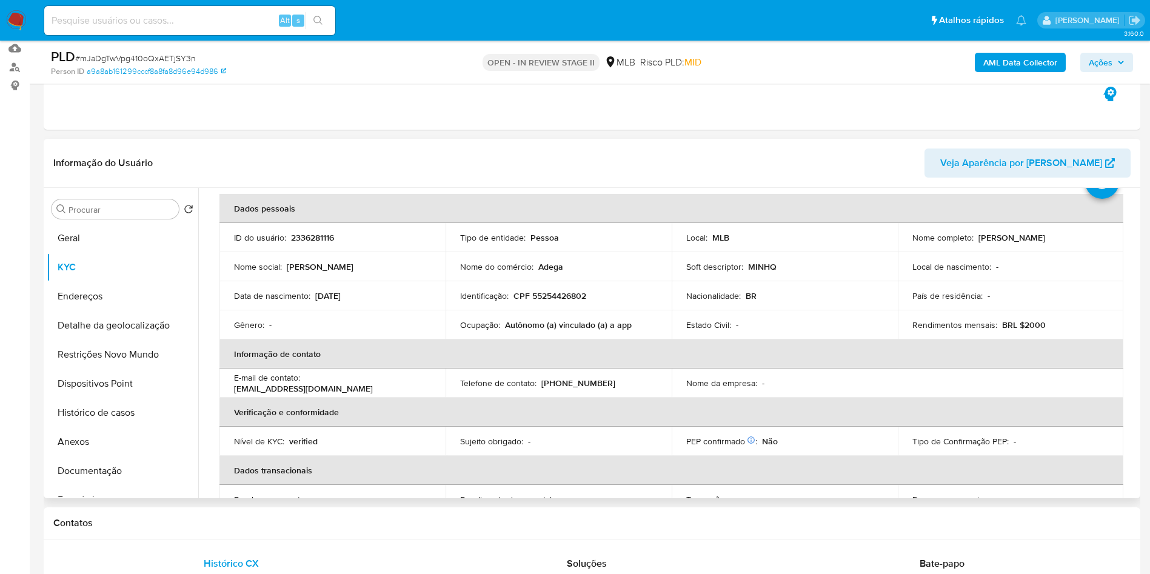
scroll to position [54, 0]
drag, startPoint x: 635, startPoint y: 343, endPoint x: 504, endPoint y: 343, distance: 130.3
click at [504, 328] on div "Ocupação : Autônomo (a) vinculado (a) a app" at bounding box center [558, 322] width 197 height 11
copy p "Autônomo (a) vinculado (a) a app"
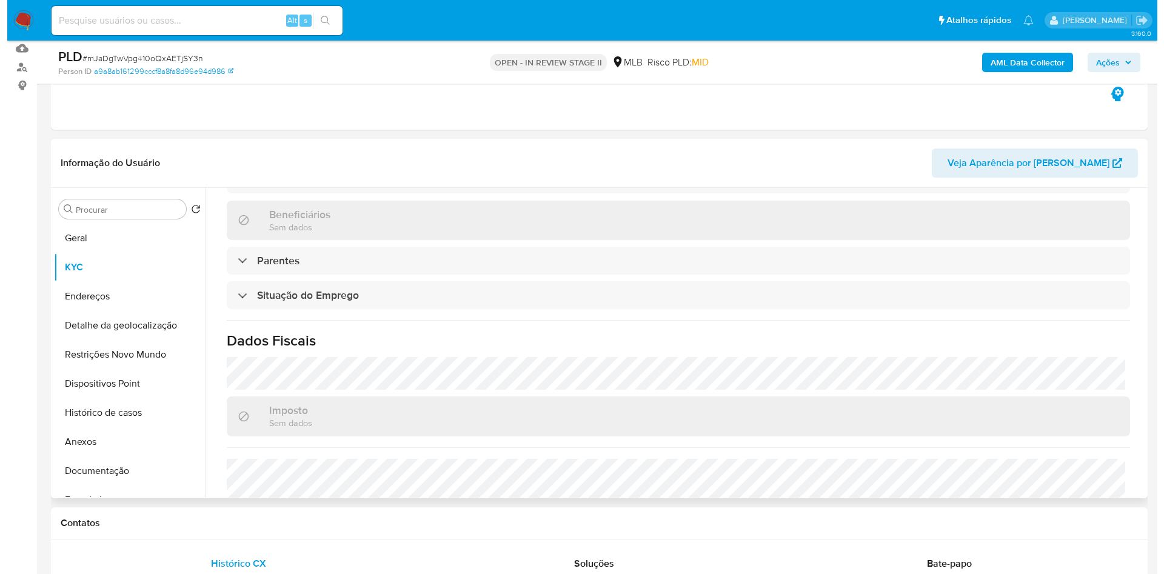
scroll to position [505, 0]
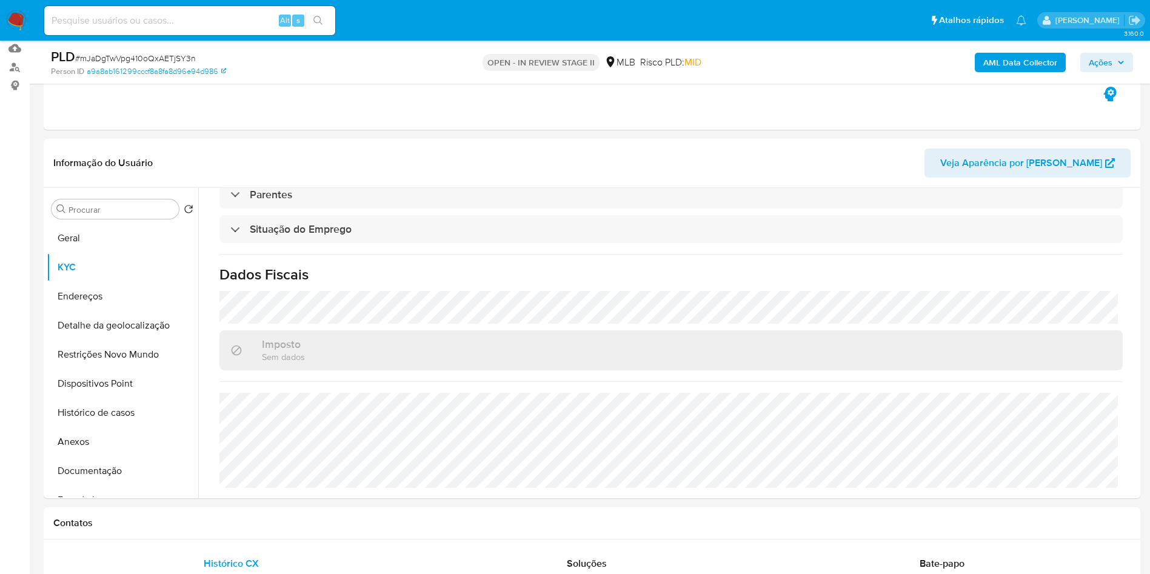
click at [1033, 68] on b "AML Data Collector" at bounding box center [1020, 62] width 74 height 19
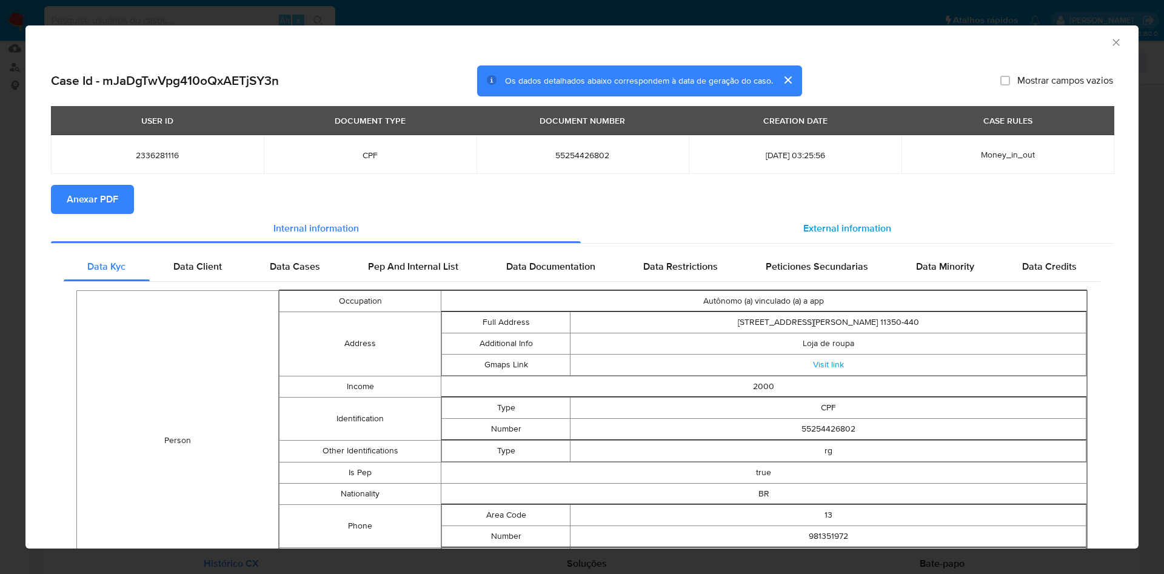
click at [881, 215] on div "External information" at bounding box center [847, 228] width 532 height 29
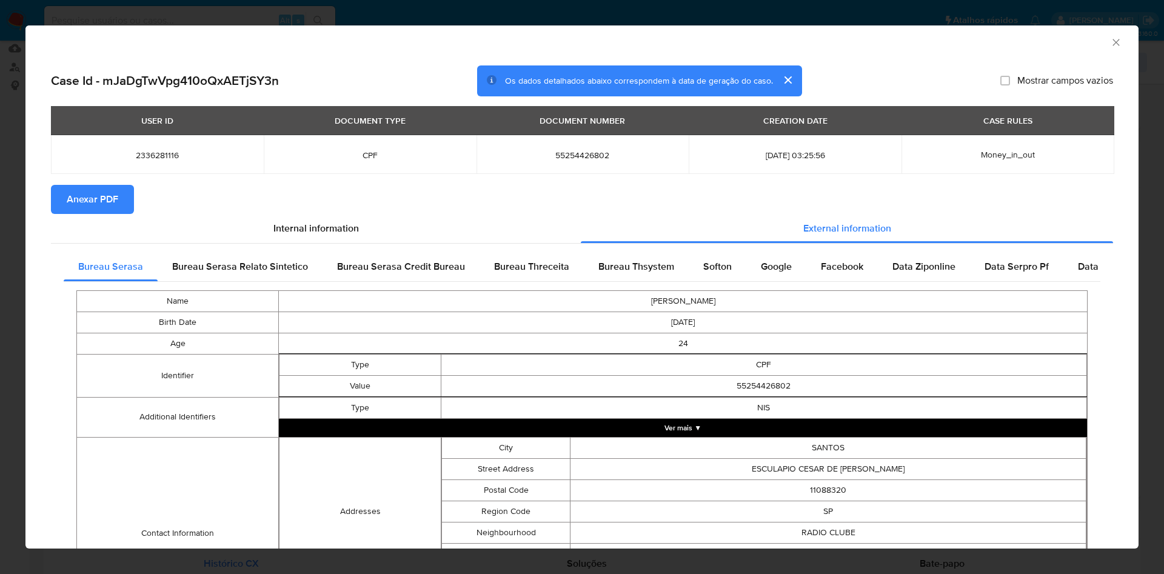
click at [76, 202] on span "Anexar PDF" at bounding box center [93, 199] width 52 height 27
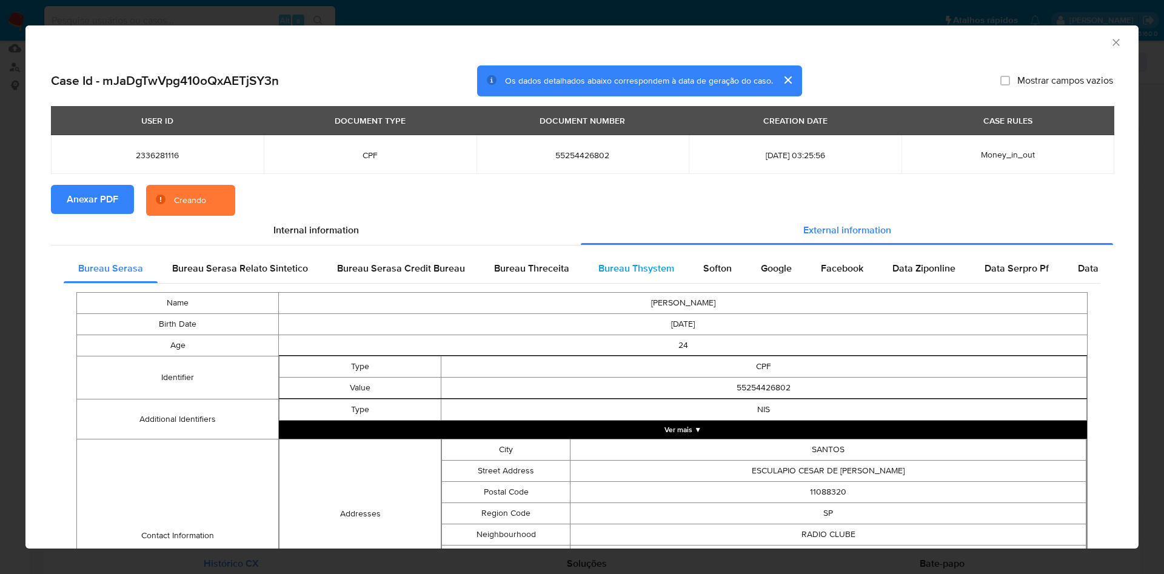
click at [599, 258] on div "Bureau Thsystem" at bounding box center [636, 268] width 105 height 29
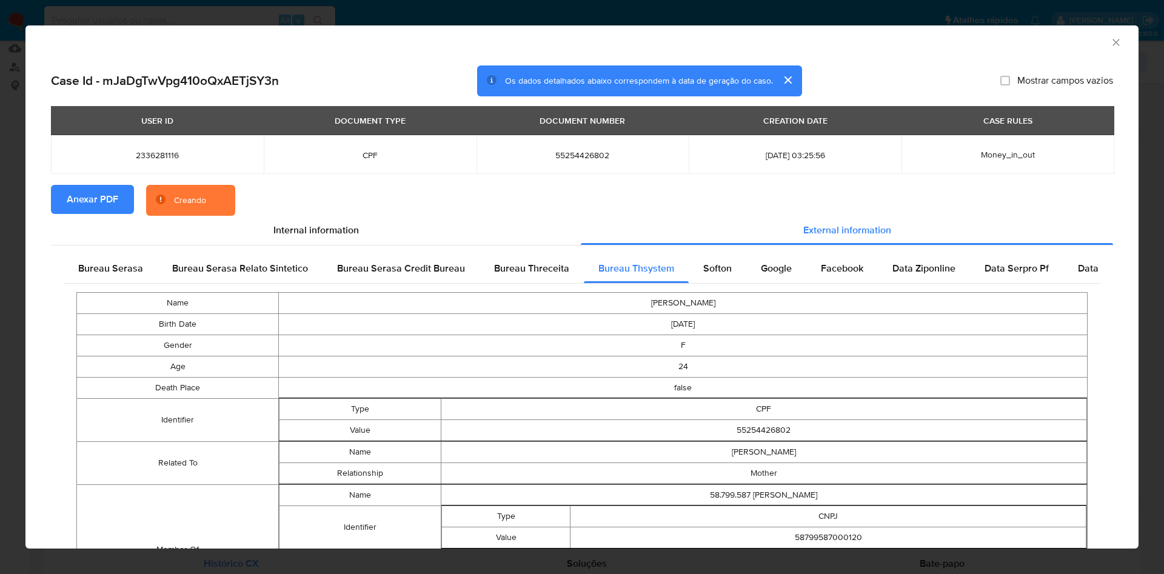
scroll to position [107, 0]
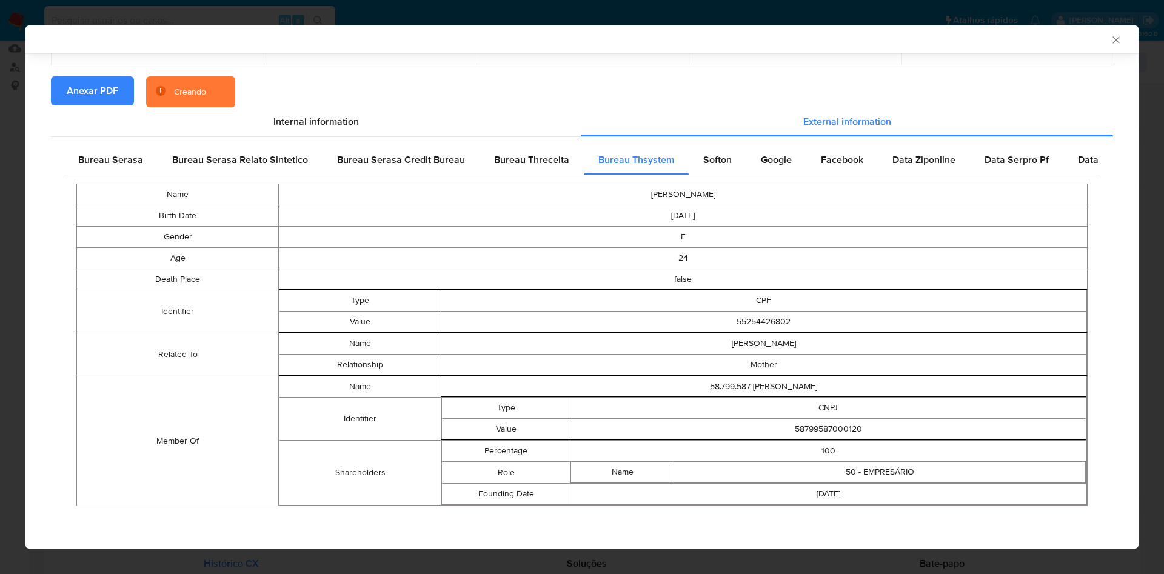
click at [832, 434] on td "58799587000120" at bounding box center [828, 429] width 516 height 21
copy td "58799587000120"
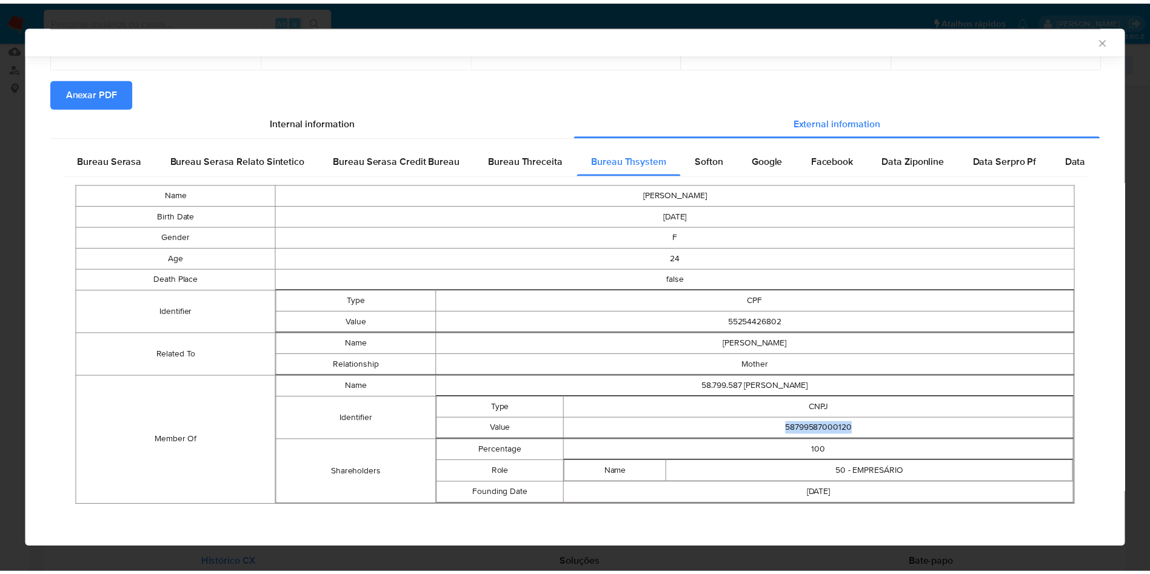
scroll to position [105, 0]
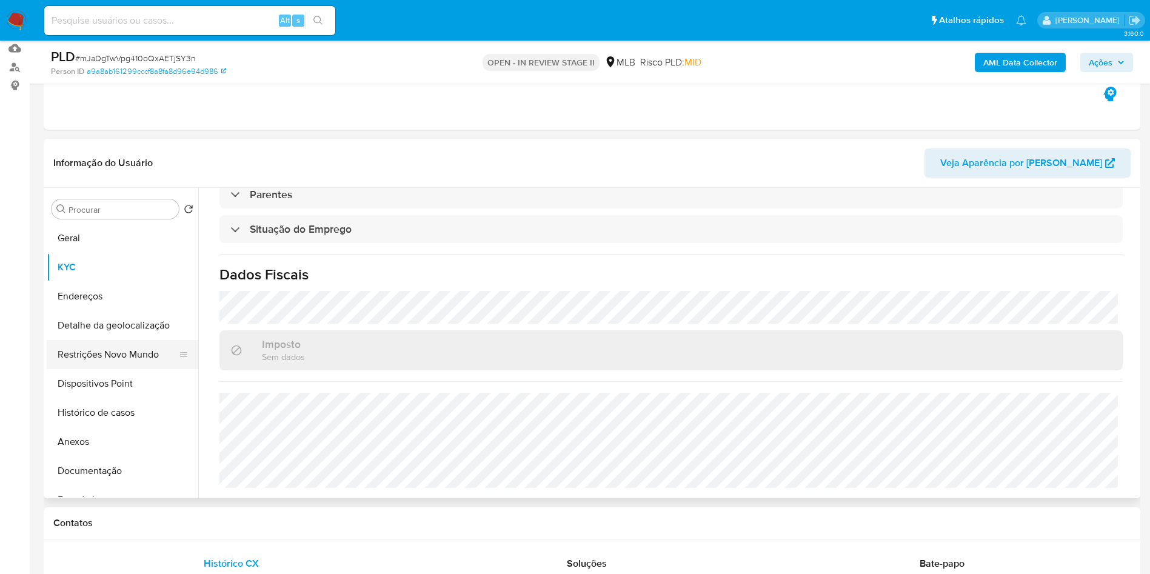
click at [128, 369] on button "Restrições Novo Mundo" at bounding box center [118, 354] width 142 height 29
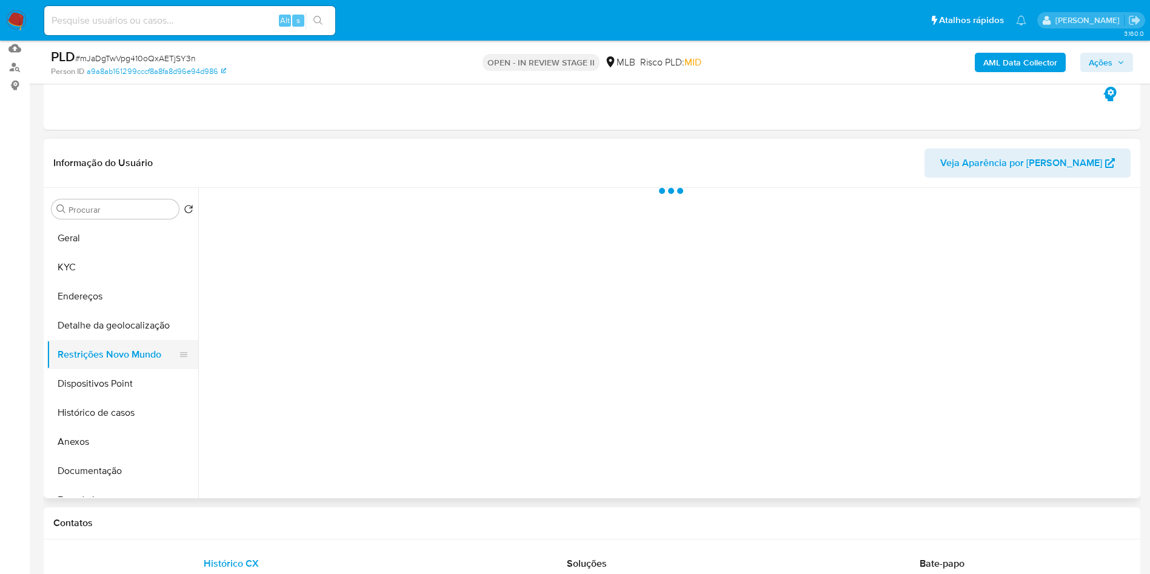
scroll to position [0, 0]
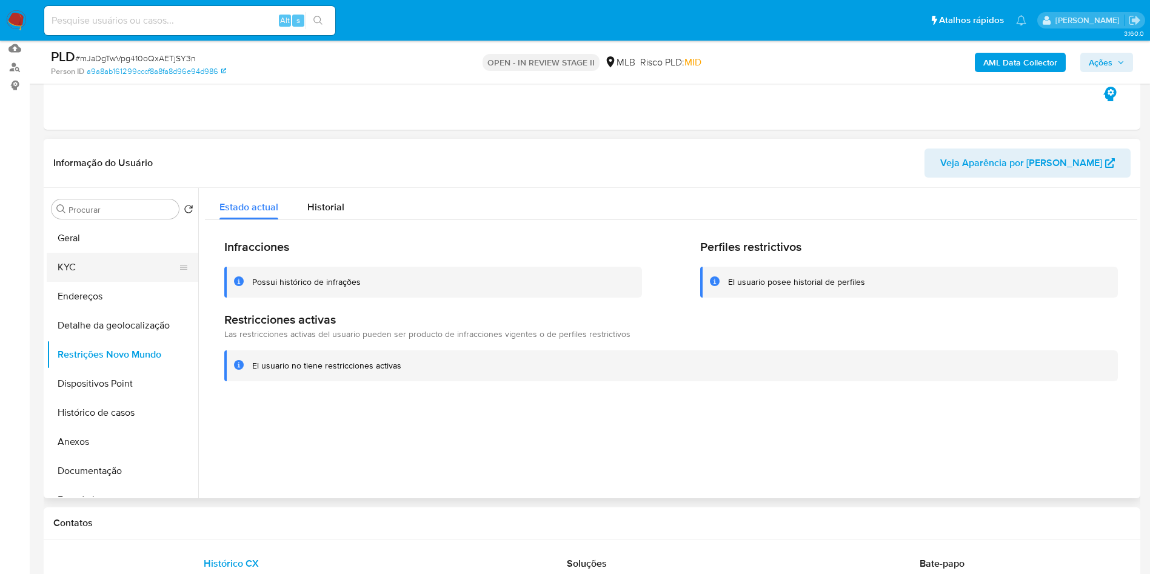
click at [122, 279] on button "KYC" at bounding box center [118, 267] width 142 height 29
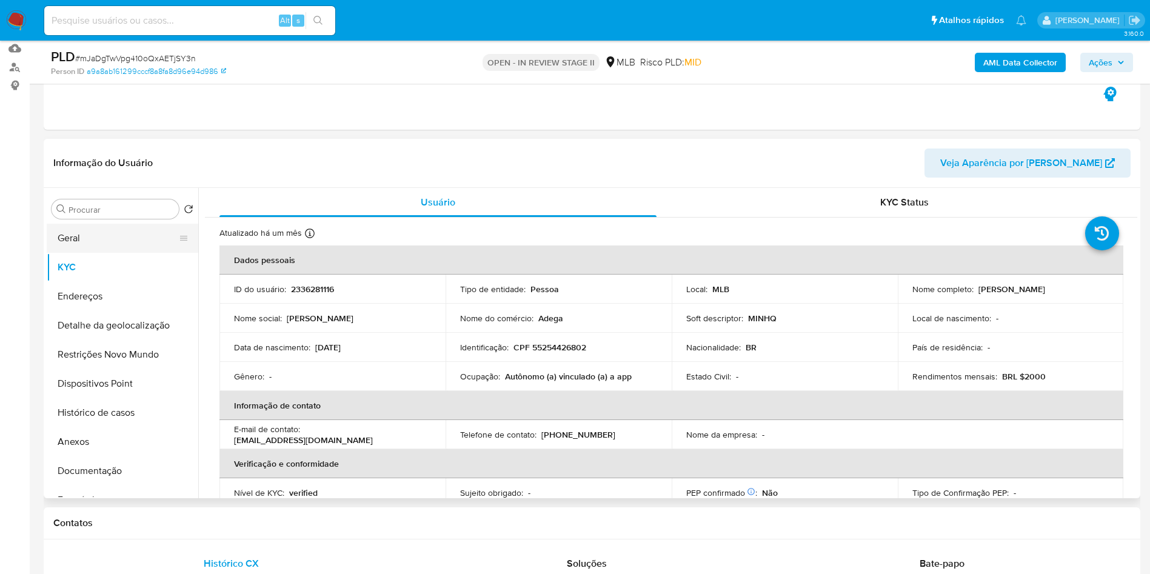
click at [96, 253] on button "Geral" at bounding box center [118, 238] width 142 height 29
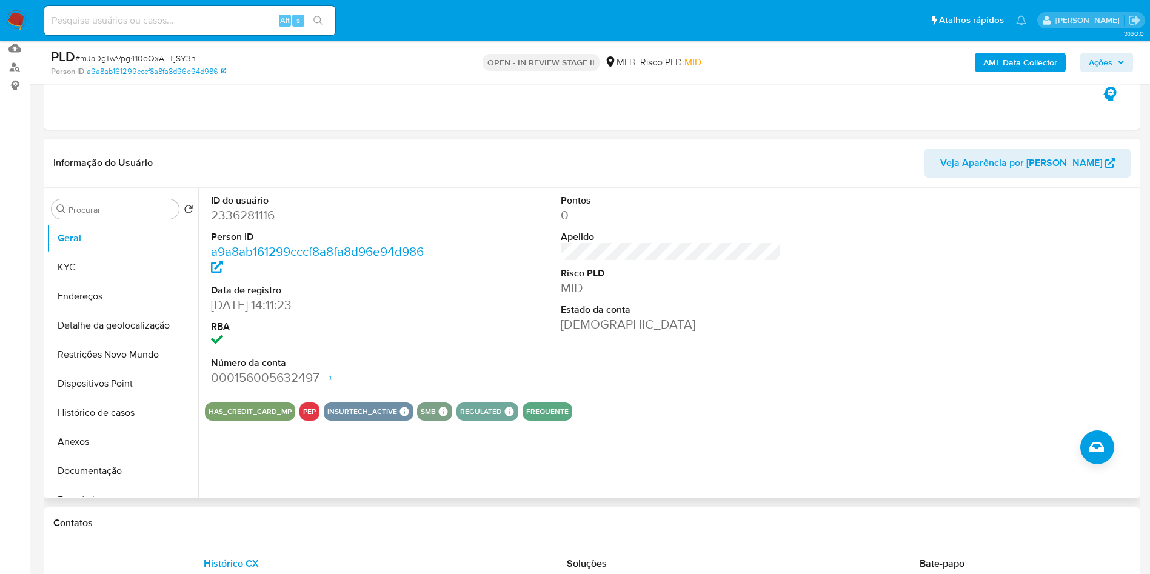
copy td "58799587000120"
click at [62, 282] on button "KYC" at bounding box center [118, 267] width 142 height 29
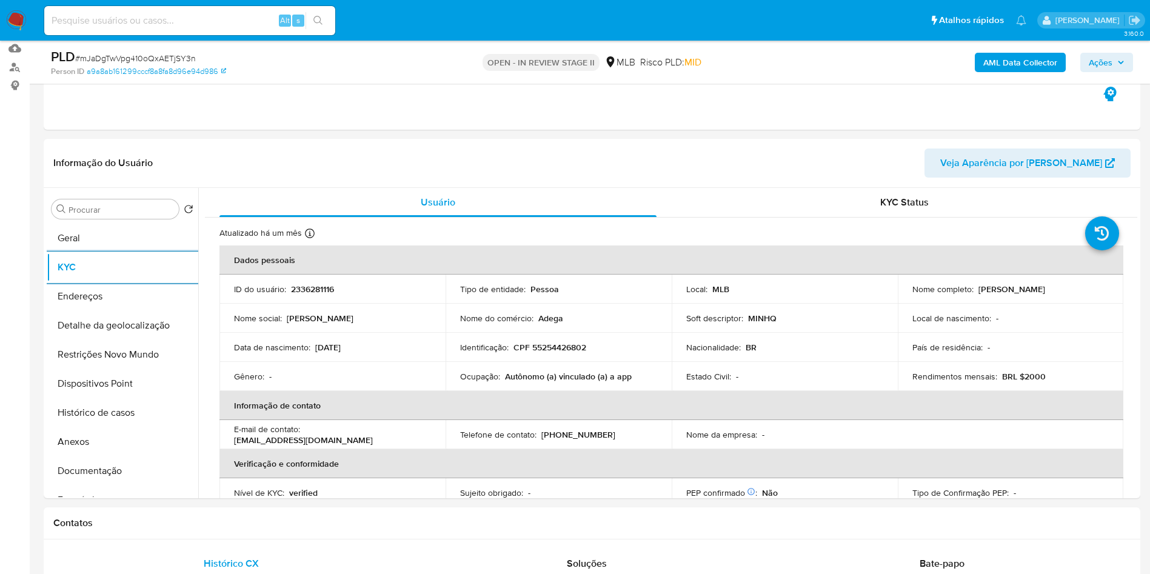
copy td "58799587000120"
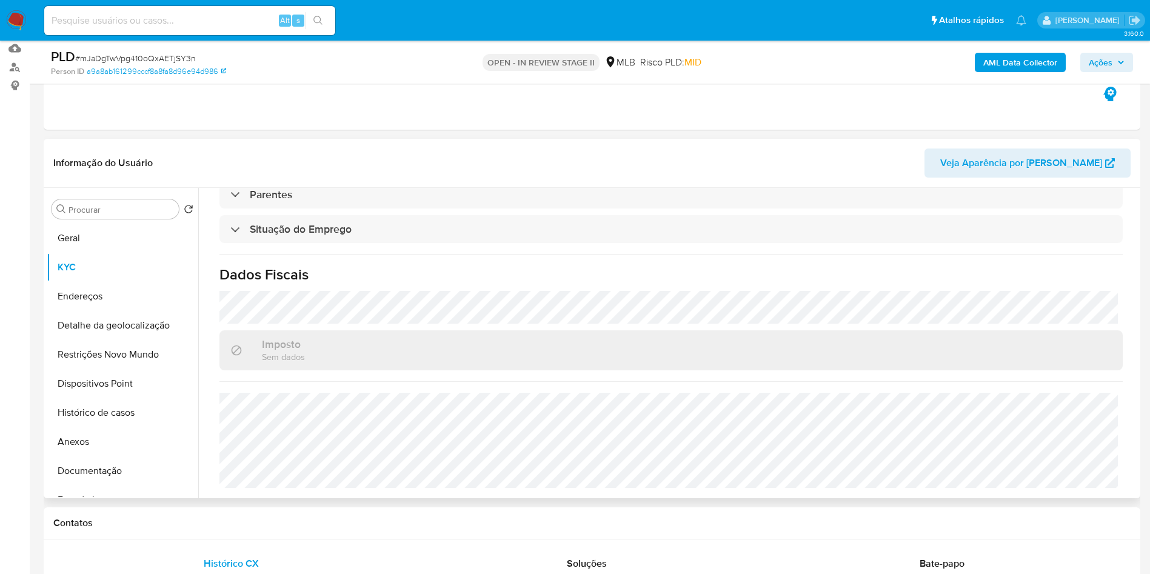
copy td "58799587000120"
click at [113, 311] on button "Endereços" at bounding box center [118, 296] width 142 height 29
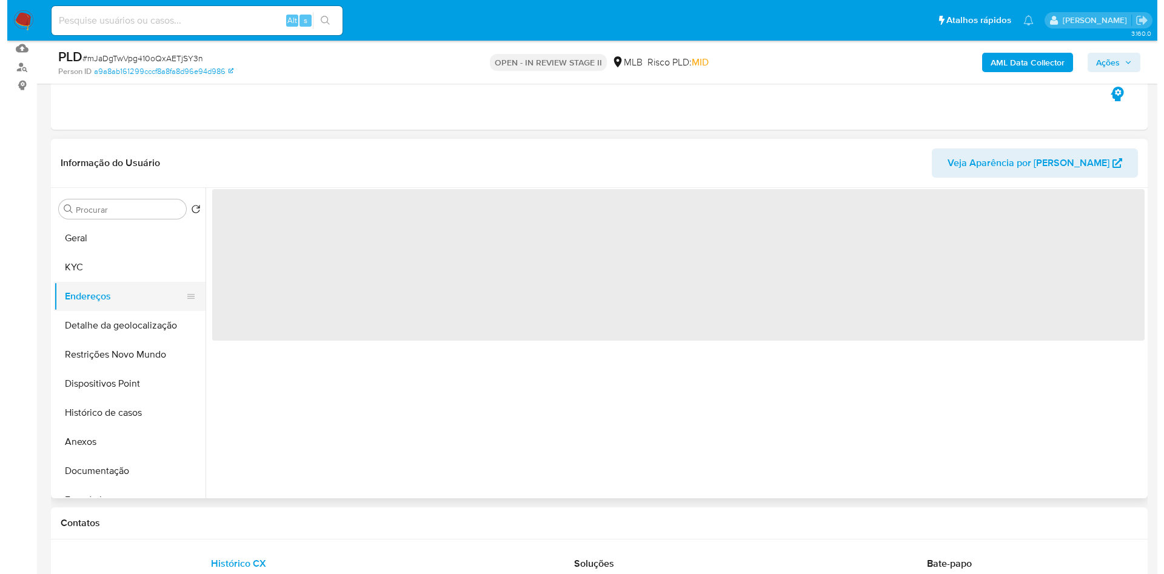
scroll to position [0, 0]
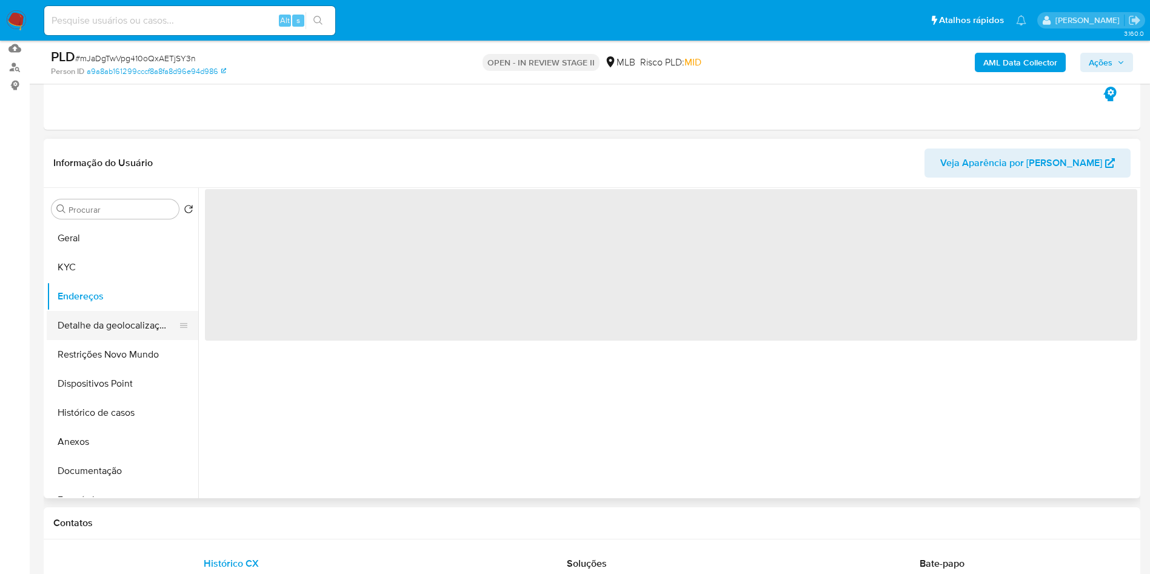
click at [110, 340] on button "Detalhe da geolocalização" at bounding box center [118, 325] width 142 height 29
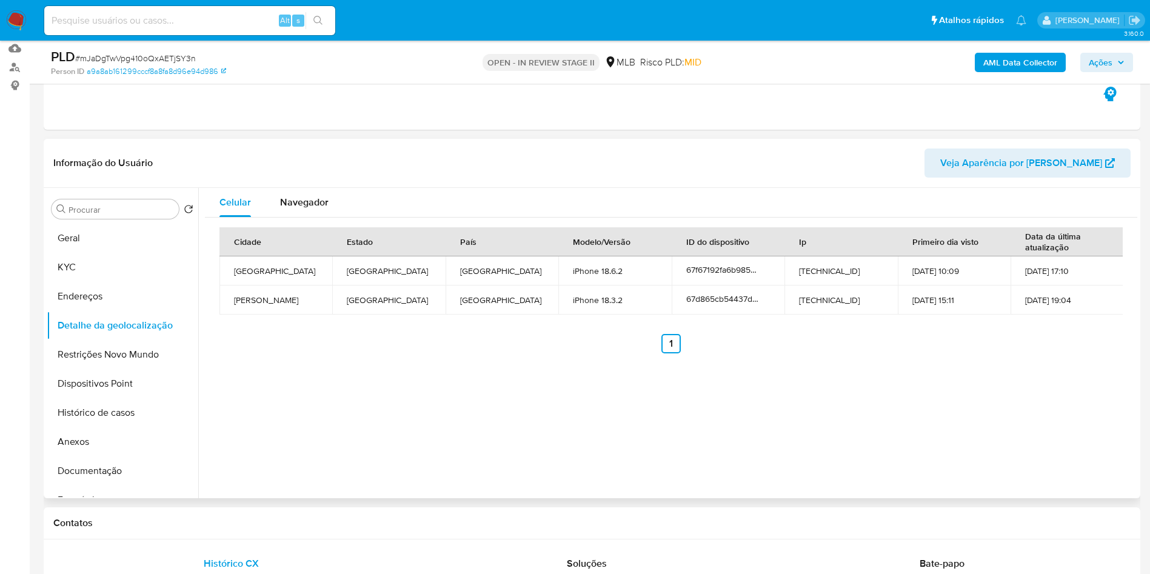
copy td "58799587000120"
click at [101, 369] on button "Restrições Novo Mundo" at bounding box center [118, 354] width 142 height 29
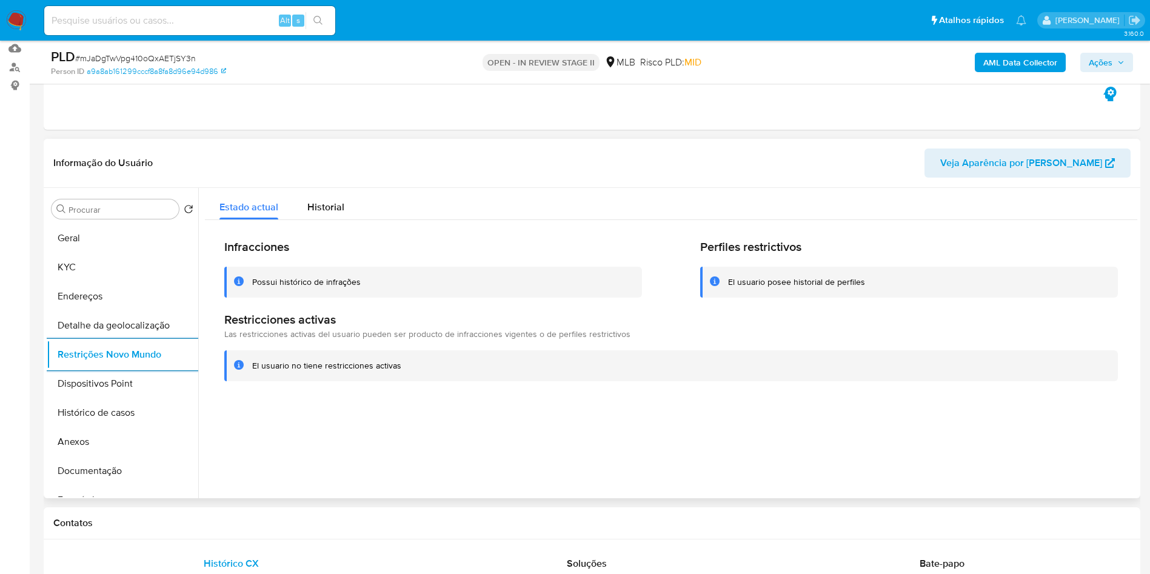
copy td "58799587000120"
click at [70, 398] on button "Dispositivos Point" at bounding box center [118, 383] width 142 height 29
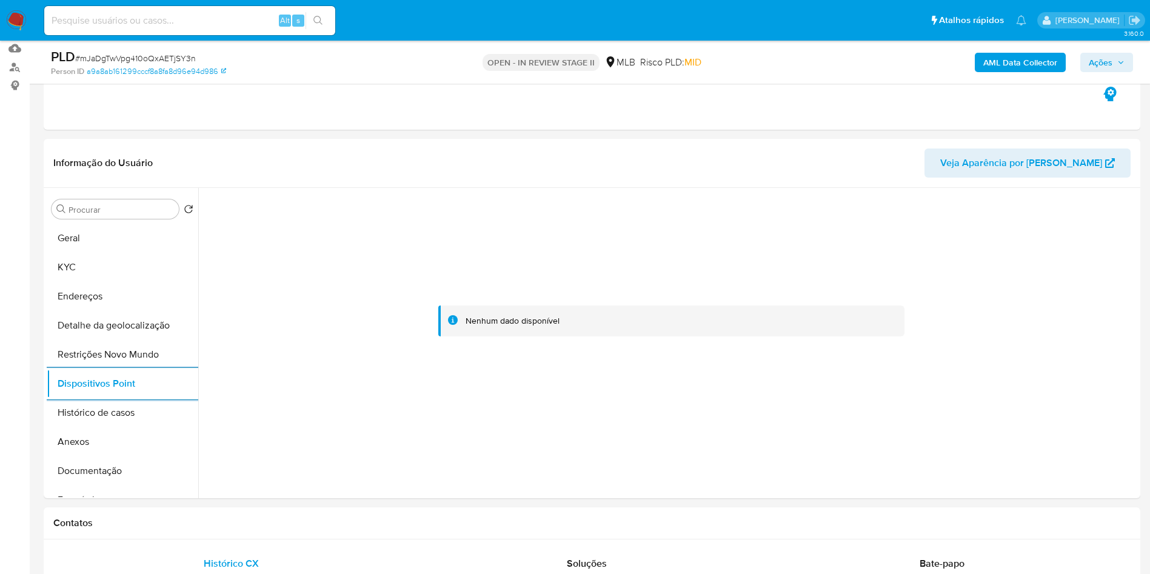
click at [1109, 61] on span "Ações" at bounding box center [1101, 62] width 24 height 19
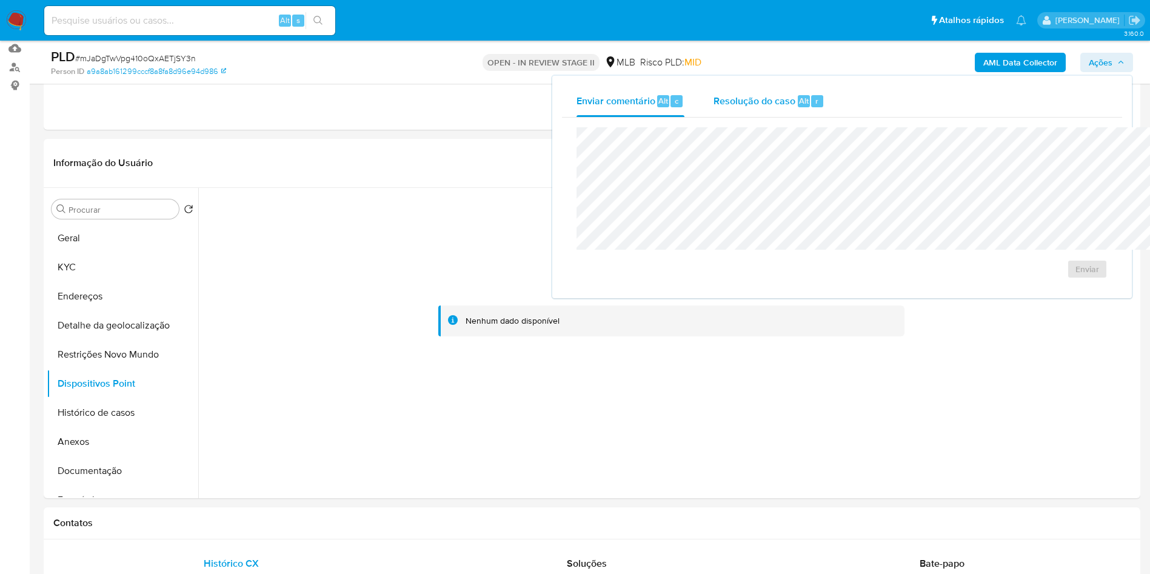
click at [713, 109] on div "Resolução do caso Alt r" at bounding box center [768, 101] width 111 height 32
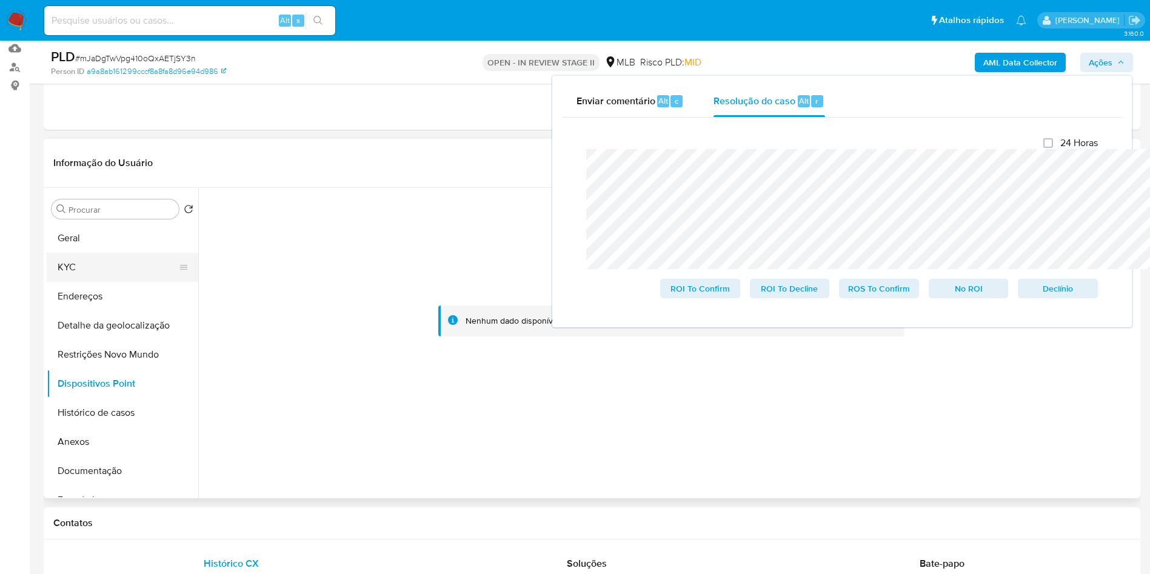
click at [118, 282] on button "KYC" at bounding box center [118, 267] width 142 height 29
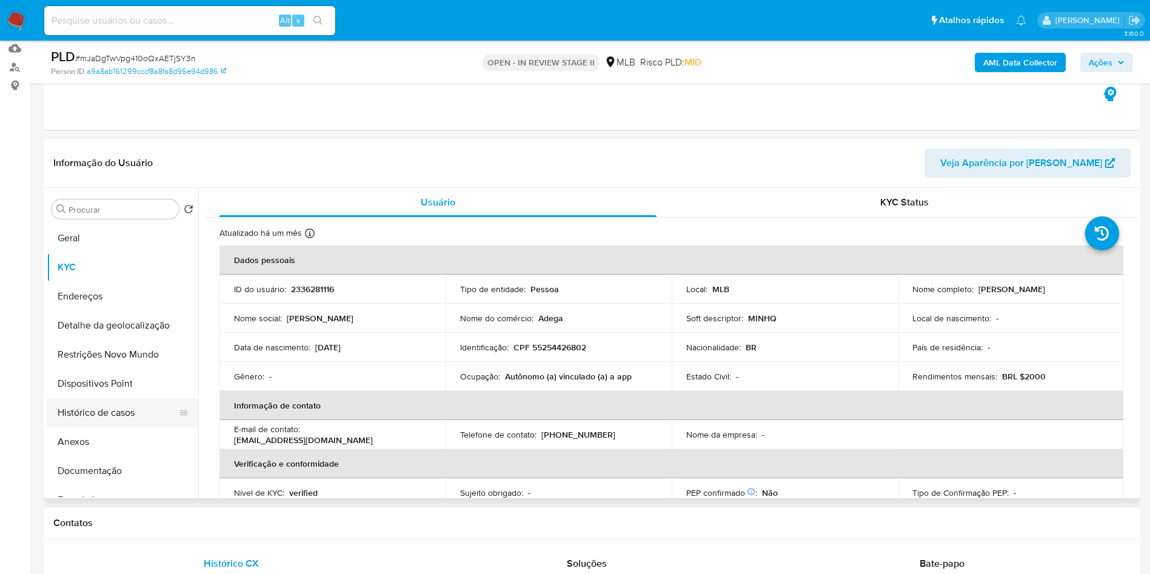
click at [109, 427] on button "Histórico de casos" at bounding box center [118, 412] width 142 height 29
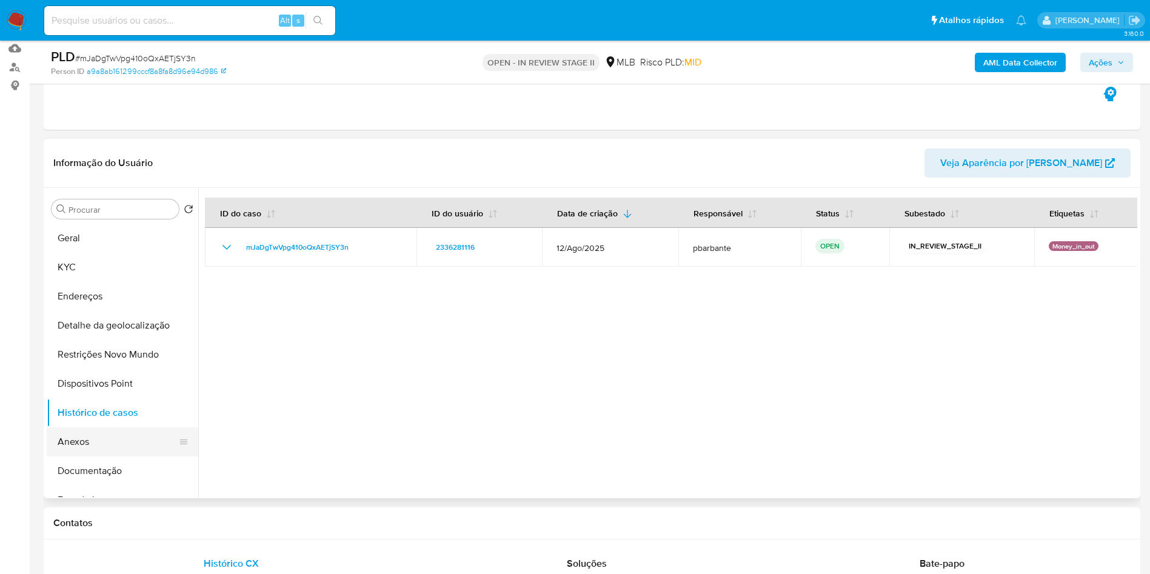
click at [104, 456] on button "Anexos" at bounding box center [118, 441] width 142 height 29
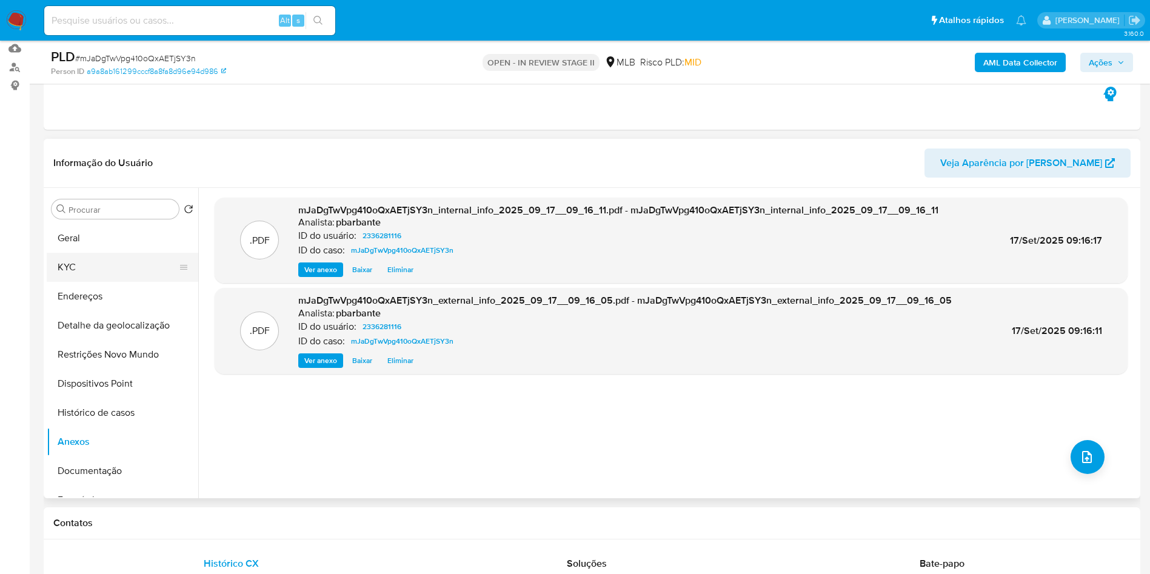
click at [100, 282] on button "KYC" at bounding box center [118, 267] width 142 height 29
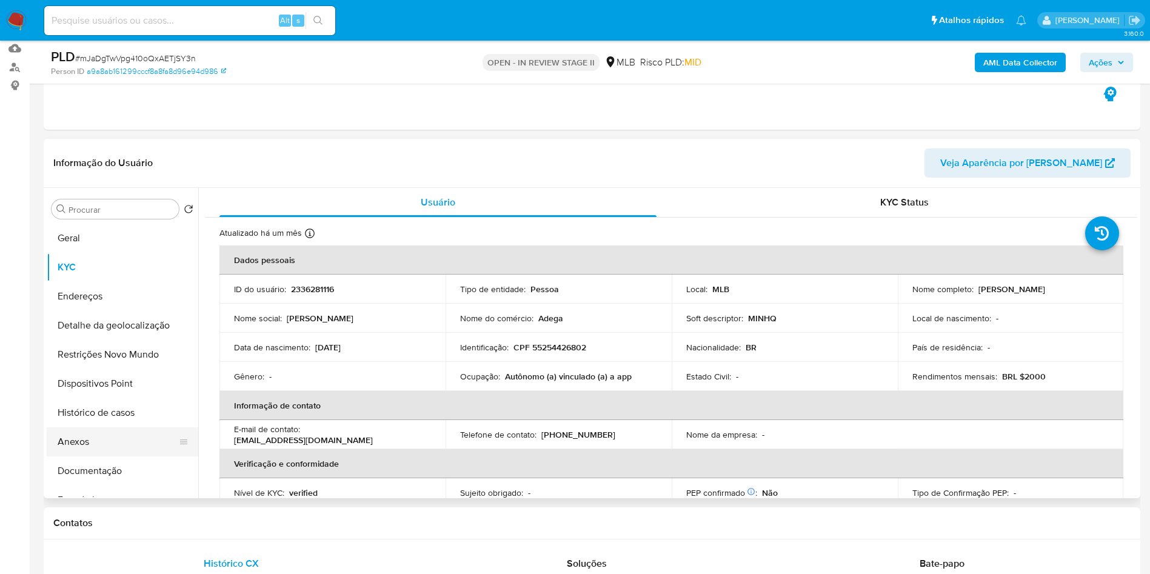
click at [95, 456] on button "Anexos" at bounding box center [118, 441] width 142 height 29
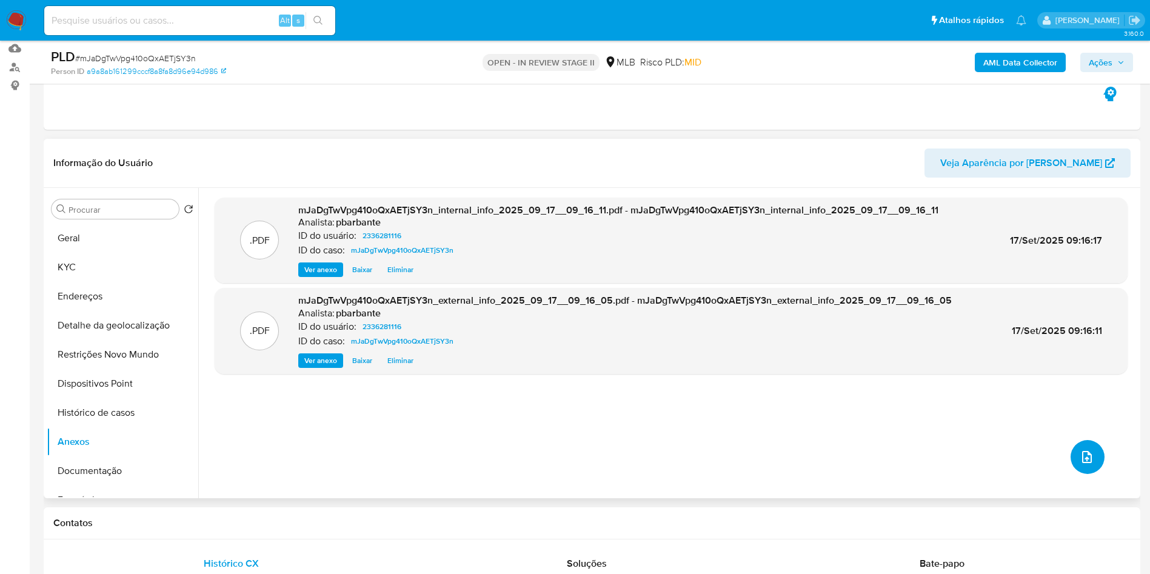
click at [1080, 464] on icon "upload-file" at bounding box center [1087, 457] width 15 height 15
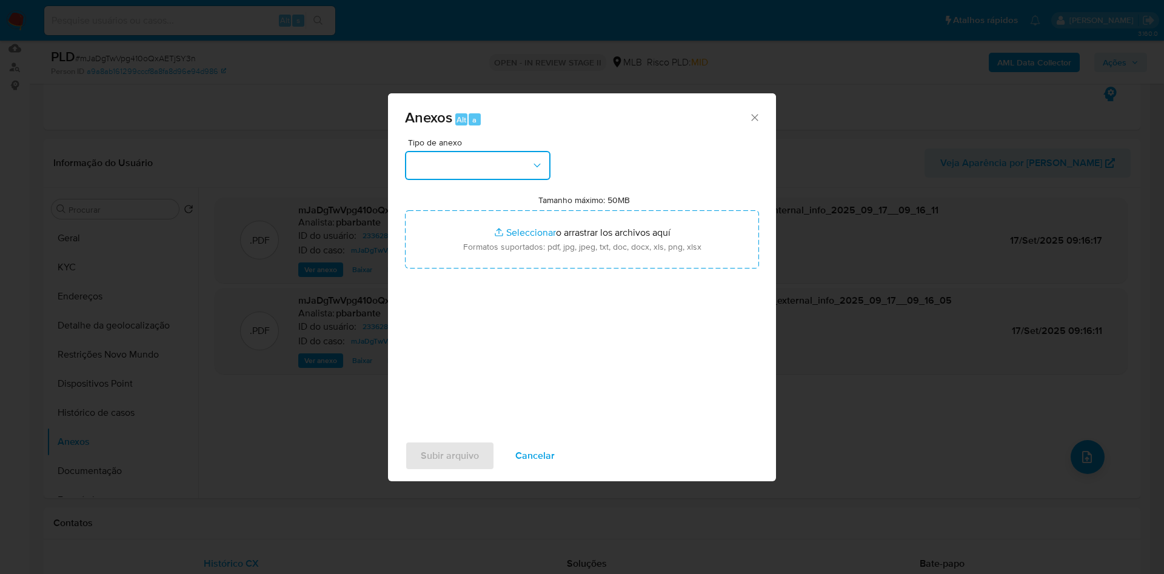
click at [522, 152] on button "button" at bounding box center [477, 165] width 145 height 29
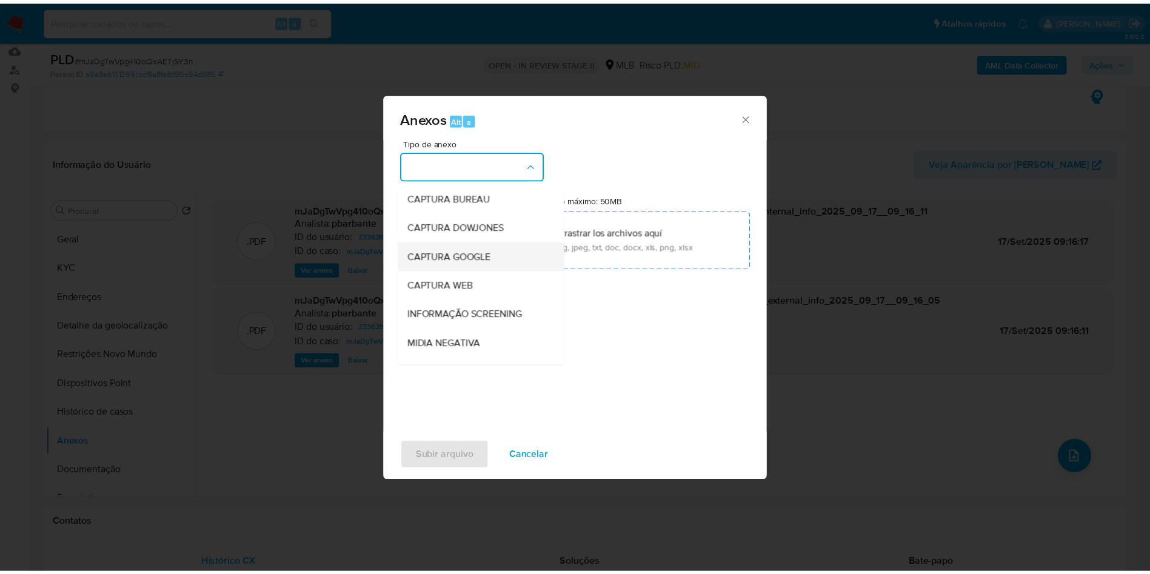
scroll to position [162, 0]
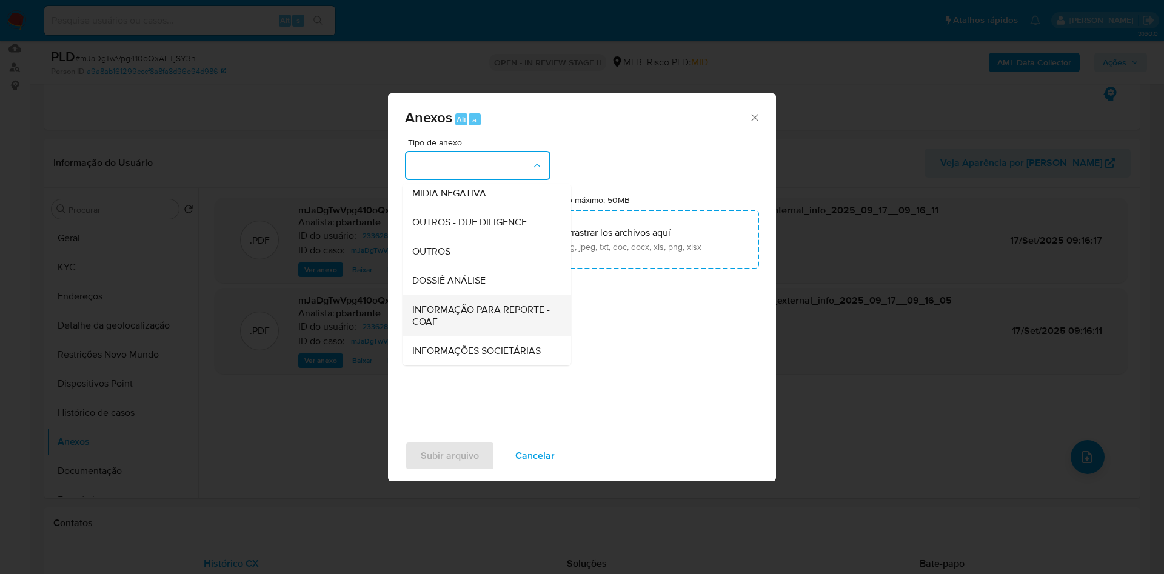
click at [436, 304] on span "INFORMAÇÃO PARA REPORTE - COAF" at bounding box center [483, 316] width 142 height 24
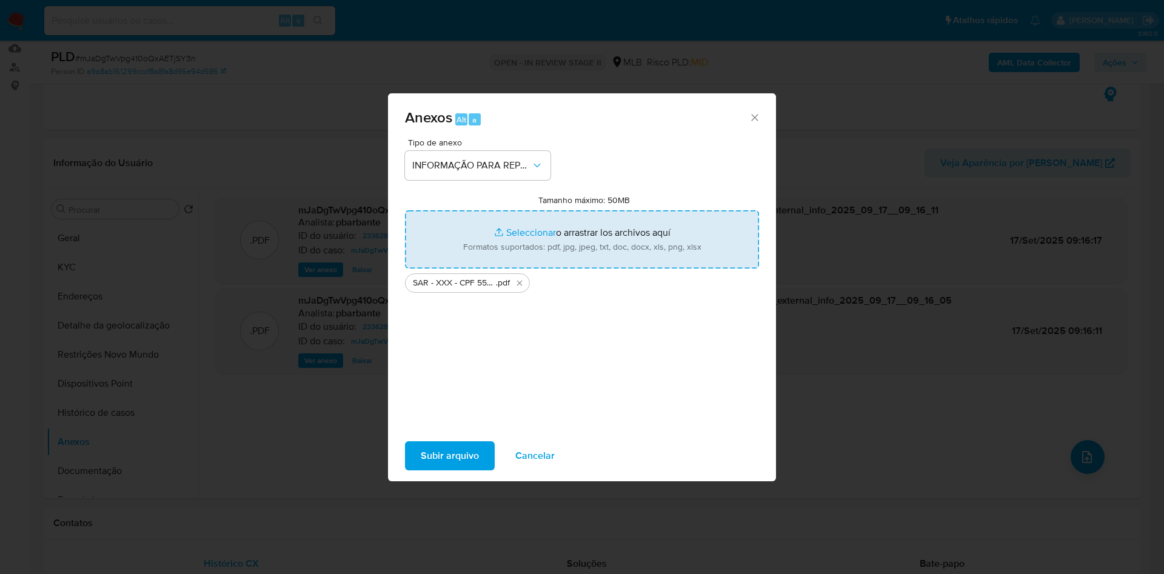
type input "C:\fakepath\Mulan 2336281116_2025_09_16_12_25_40.xlsx"
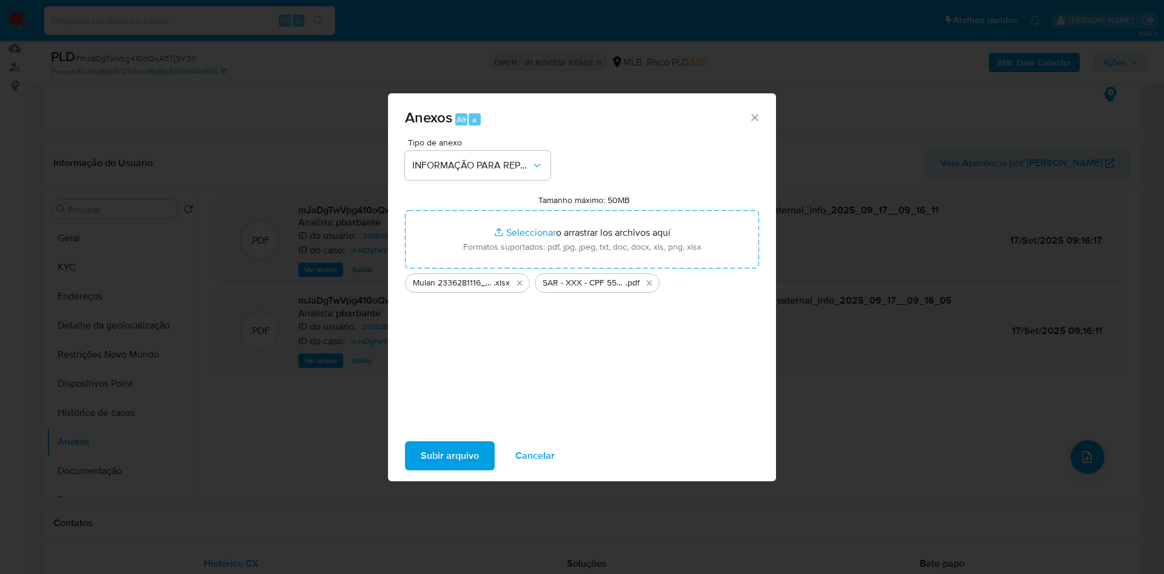
click at [427, 467] on span "Subir arquivo" at bounding box center [450, 455] width 58 height 27
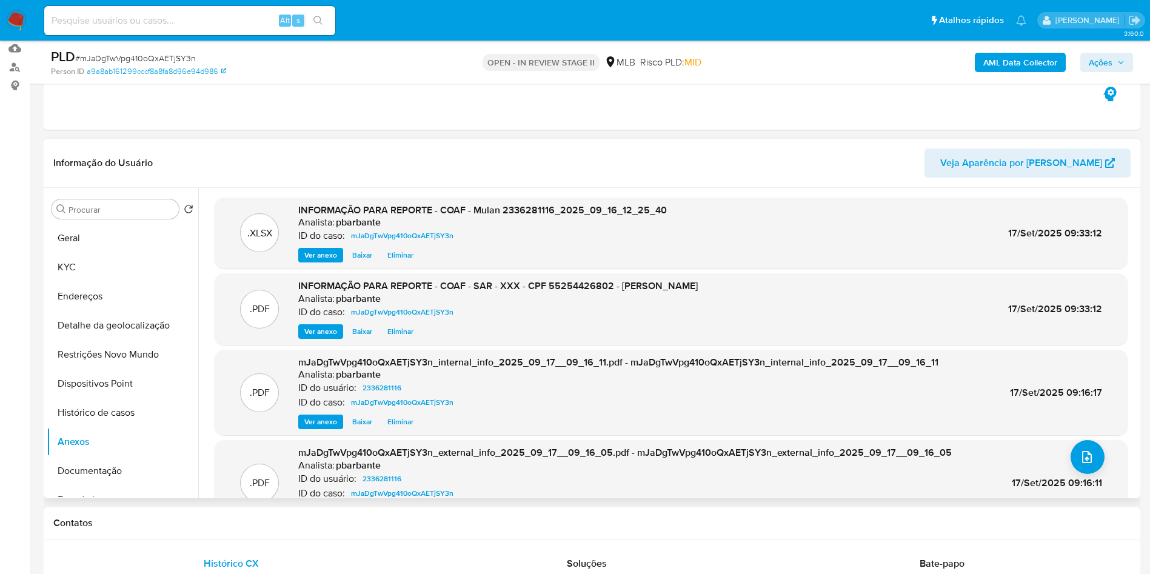
click at [329, 261] on span "Ver anexo" at bounding box center [320, 255] width 33 height 12
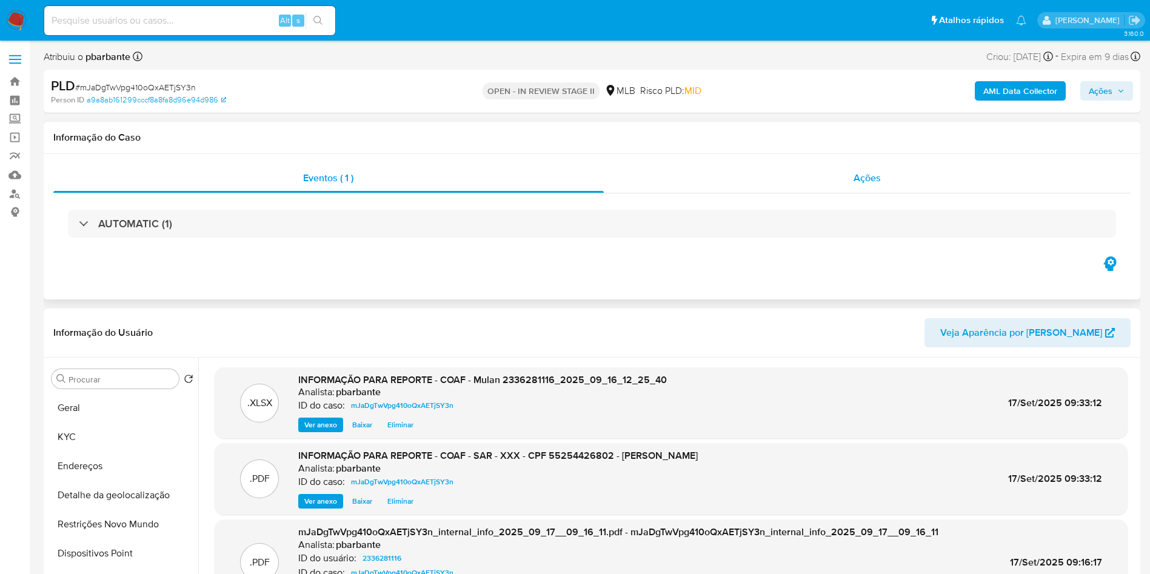
click at [875, 188] on div "Ações" at bounding box center [867, 178] width 527 height 29
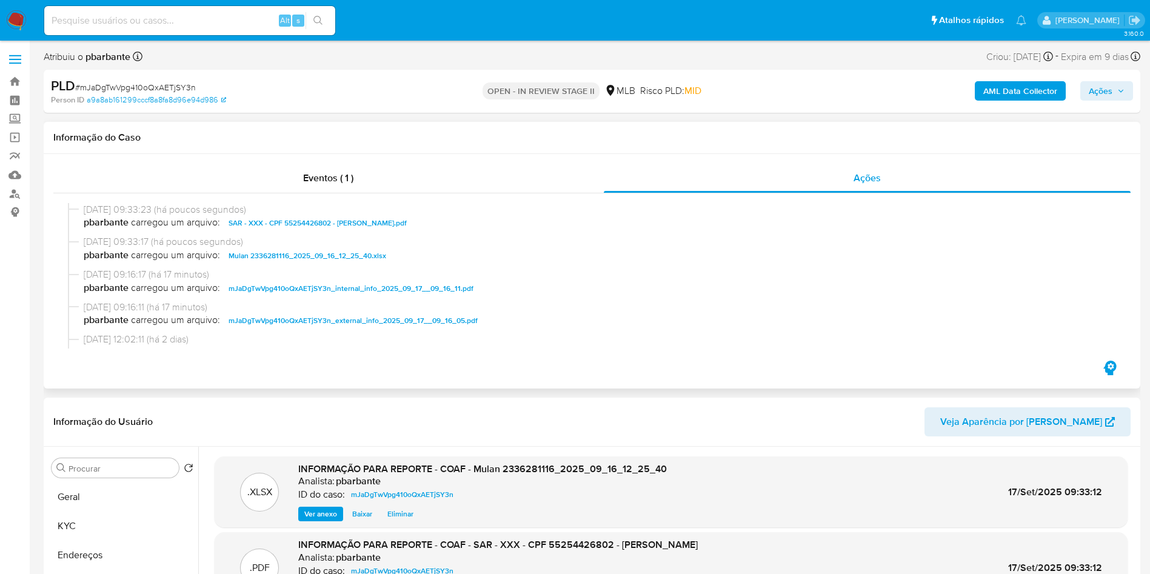
click at [294, 295] on span "mJaDgTwVpg410oQxAETjSY3n_internal_info_2025_09_17__09_16_11.pdf" at bounding box center [351, 288] width 245 height 15
click at [335, 259] on span "Mulan 2336281116_2025_09_16_12_25_40.xlsx" at bounding box center [308, 256] width 158 height 15
click at [379, 227] on span "SAR - XXX - CPF 55254426802 - ROSANA CAMILA DE LIMA BARBOSA.pdf" at bounding box center [318, 223] width 178 height 15
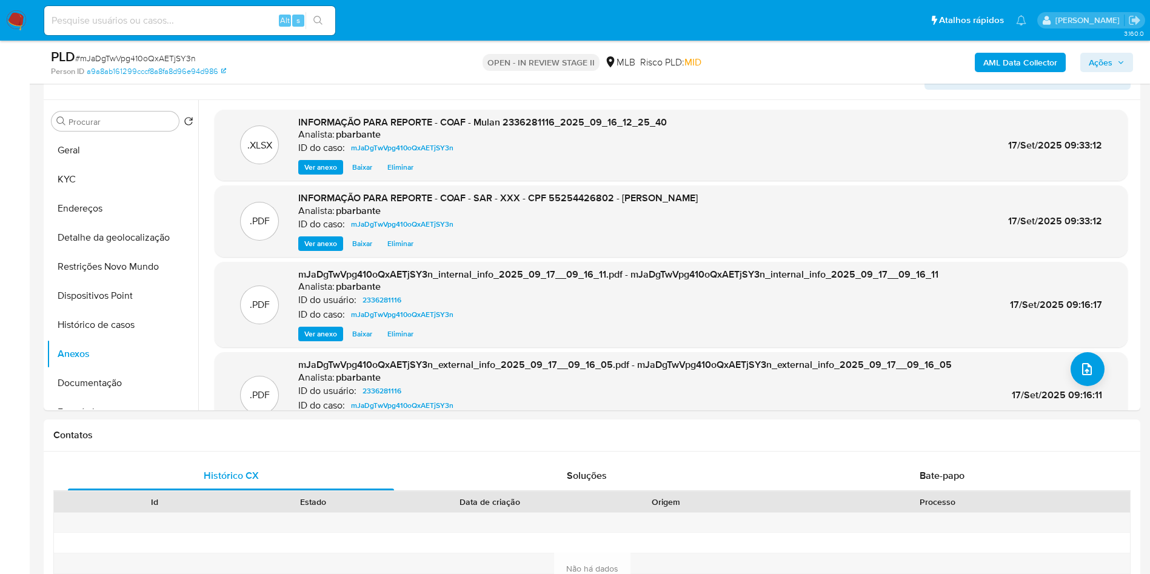
scroll to position [307, 0]
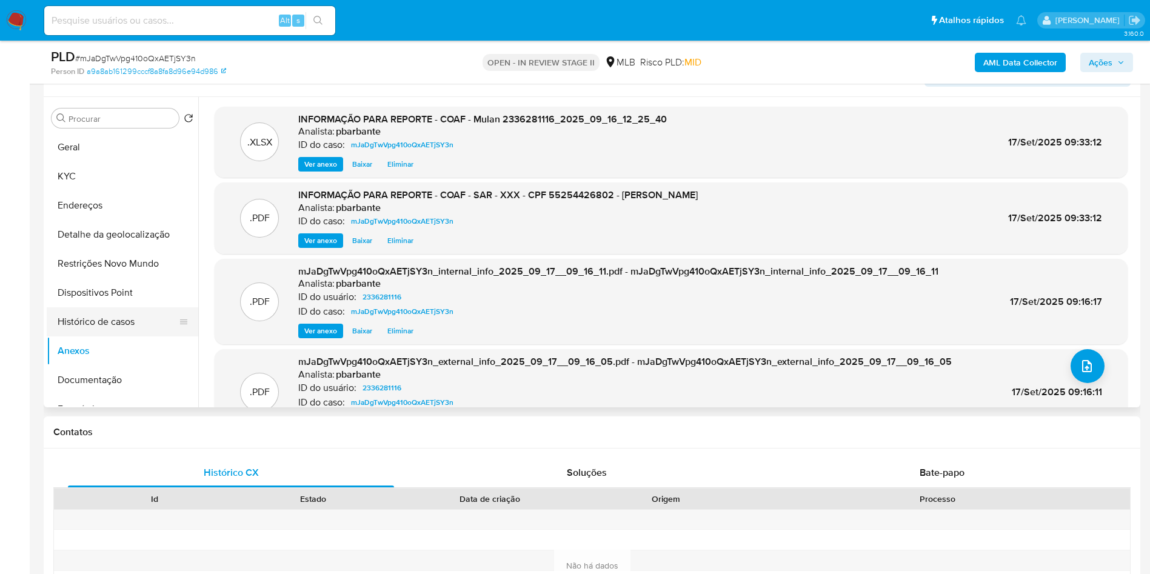
click at [127, 336] on button "Histórico de casos" at bounding box center [118, 321] width 142 height 29
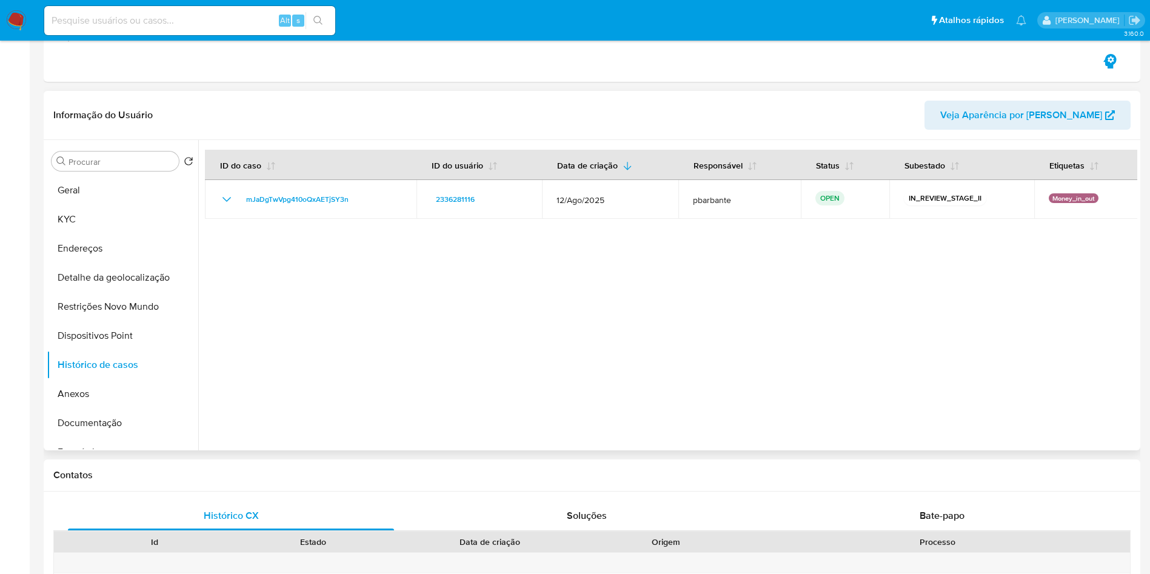
scroll to position [0, 0]
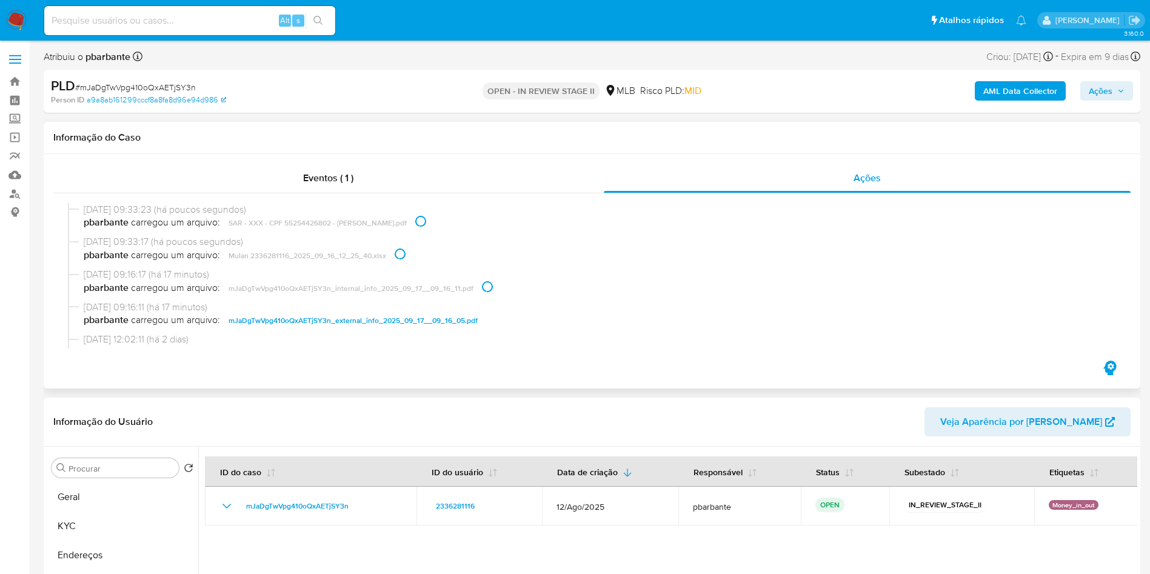
click at [148, 159] on div "Eventos ( 1 ) Ações" at bounding box center [592, 271] width 1097 height 235
click at [199, 175] on div "Eventos ( 1 )" at bounding box center [328, 178] width 550 height 29
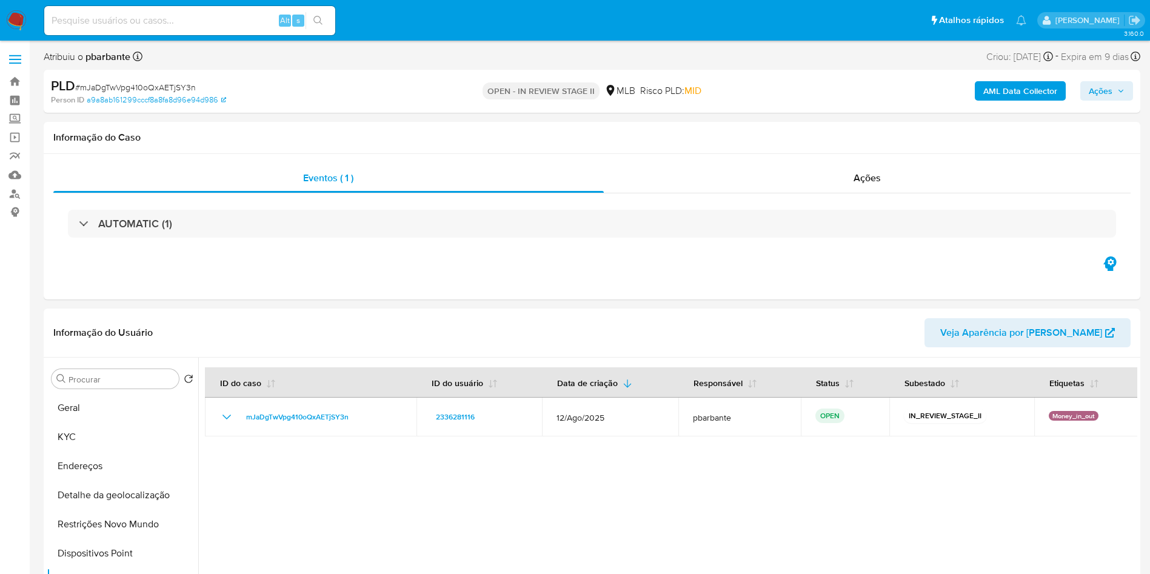
click at [1124, 89] on button "Ações" at bounding box center [1106, 90] width 53 height 19
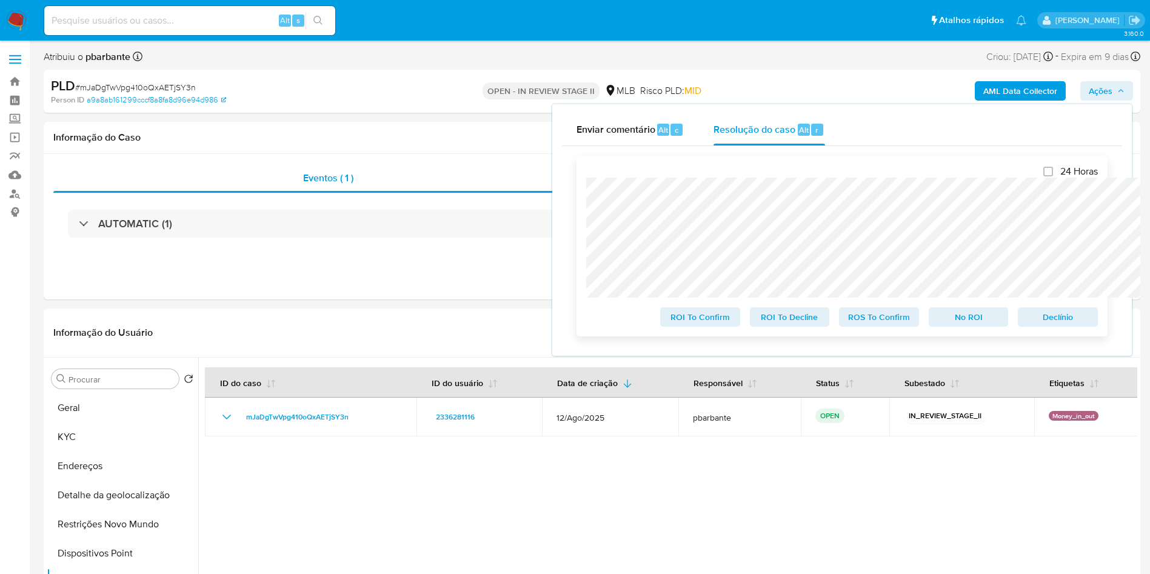
click at [861, 322] on span "ROS To Confirm" at bounding box center [878, 317] width 63 height 17
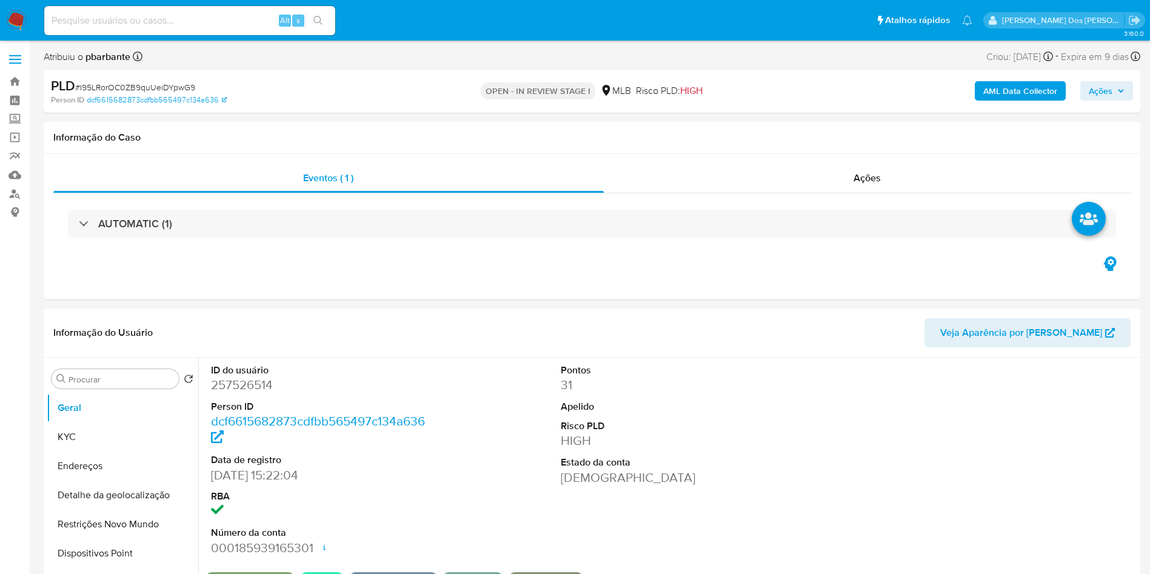
select select "10"
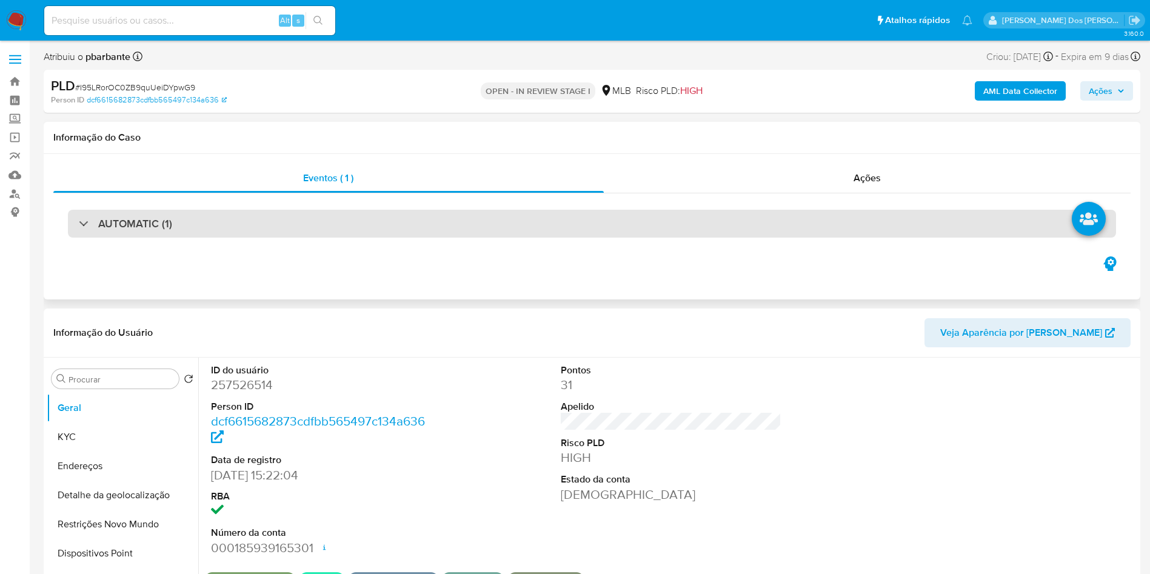
click at [359, 227] on div "AUTOMATIC (1)" at bounding box center [592, 224] width 1048 height 28
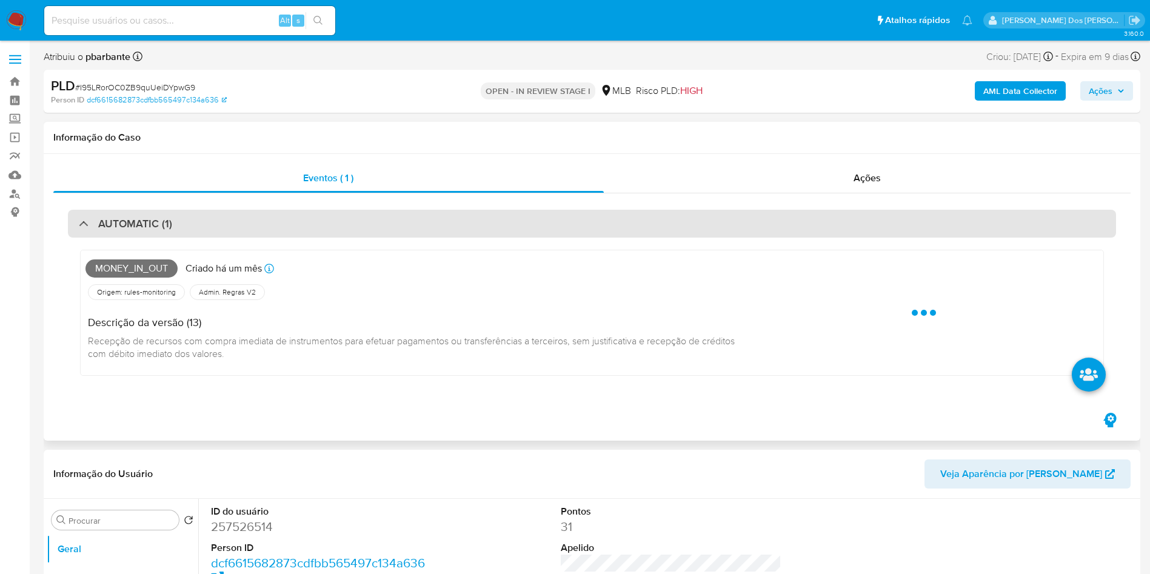
click at [359, 227] on div "AUTOMATIC (1)" at bounding box center [592, 224] width 1048 height 28
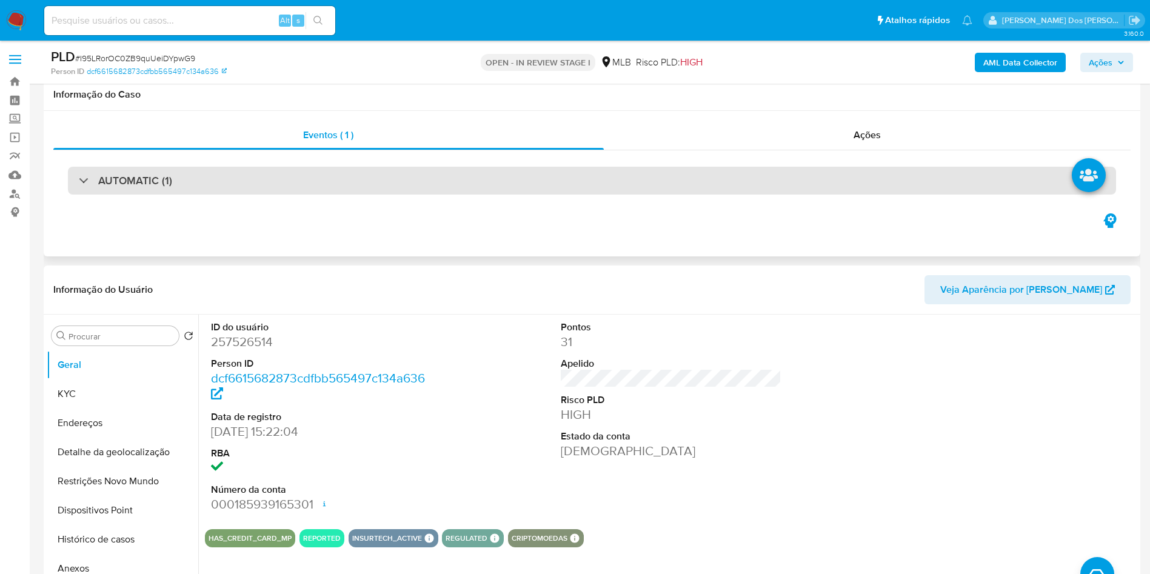
scroll to position [150, 0]
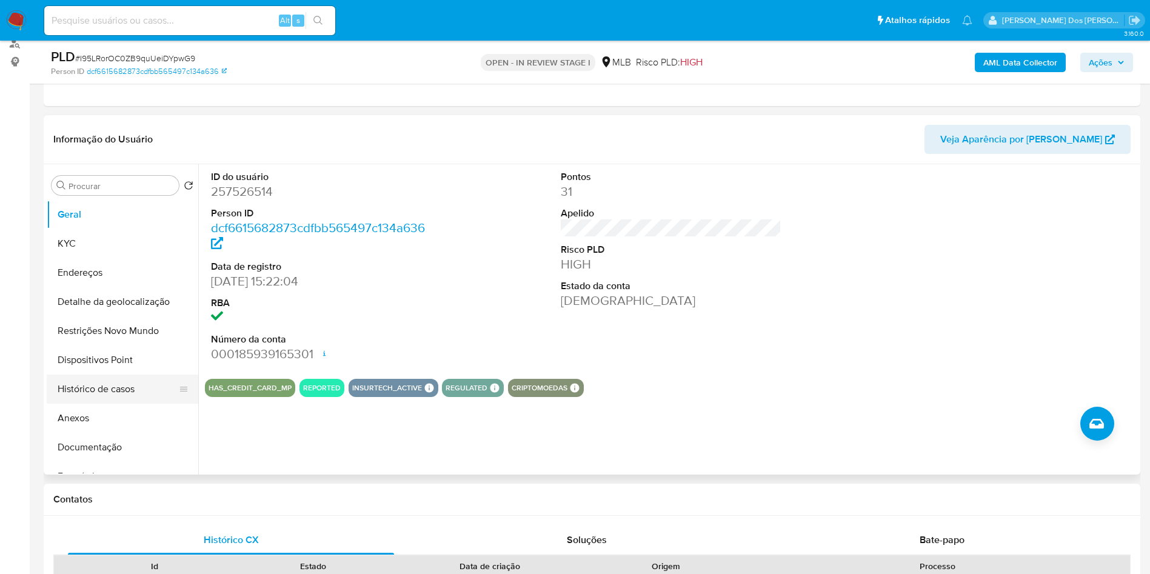
click at [155, 400] on button "Histórico de casos" at bounding box center [118, 389] width 142 height 29
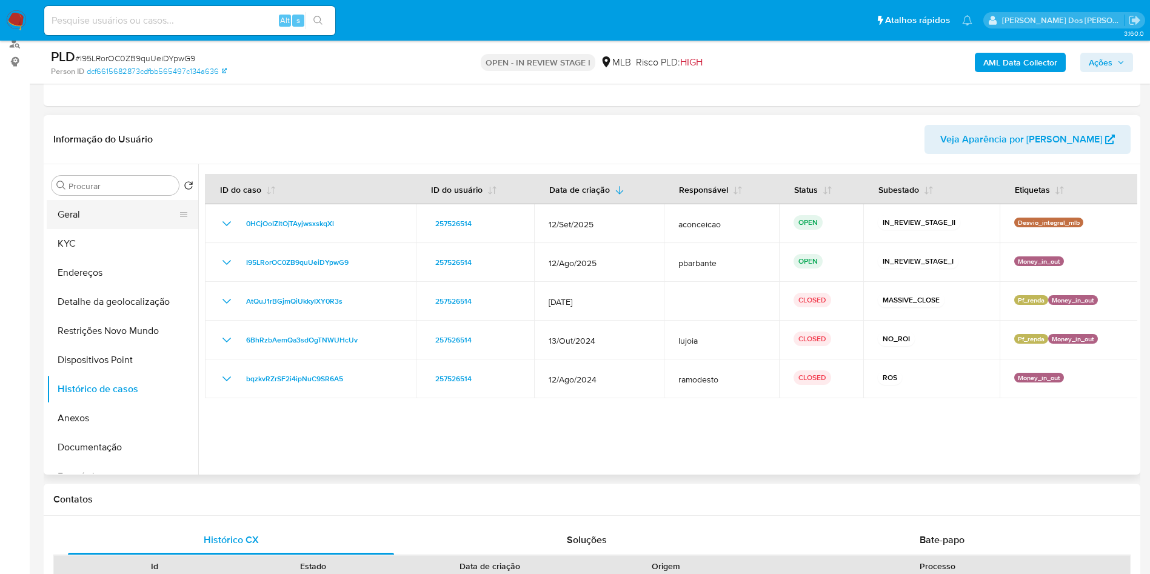
click at [110, 229] on button "Geral" at bounding box center [118, 214] width 142 height 29
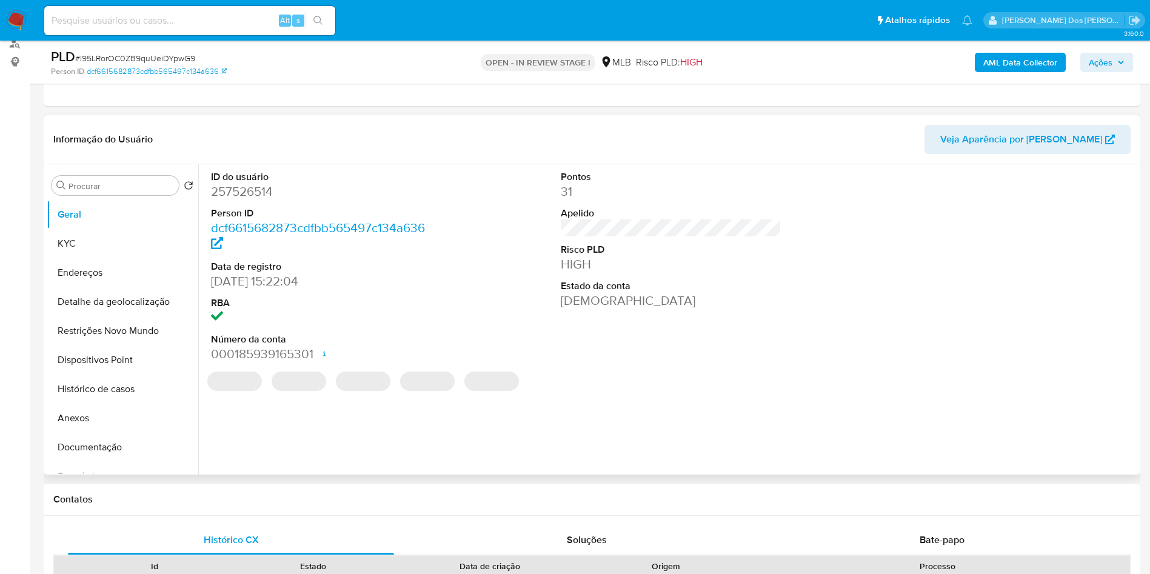
click at [255, 200] on dd "257526514" at bounding box center [321, 191] width 221 height 17
copy dd "257526514"
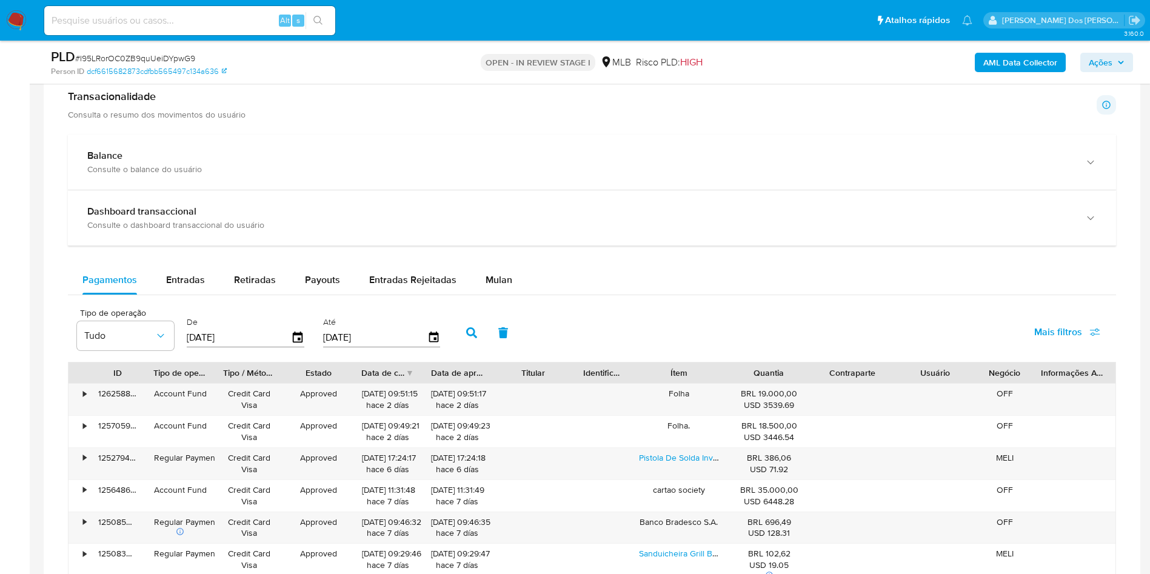
scroll to position [758, 0]
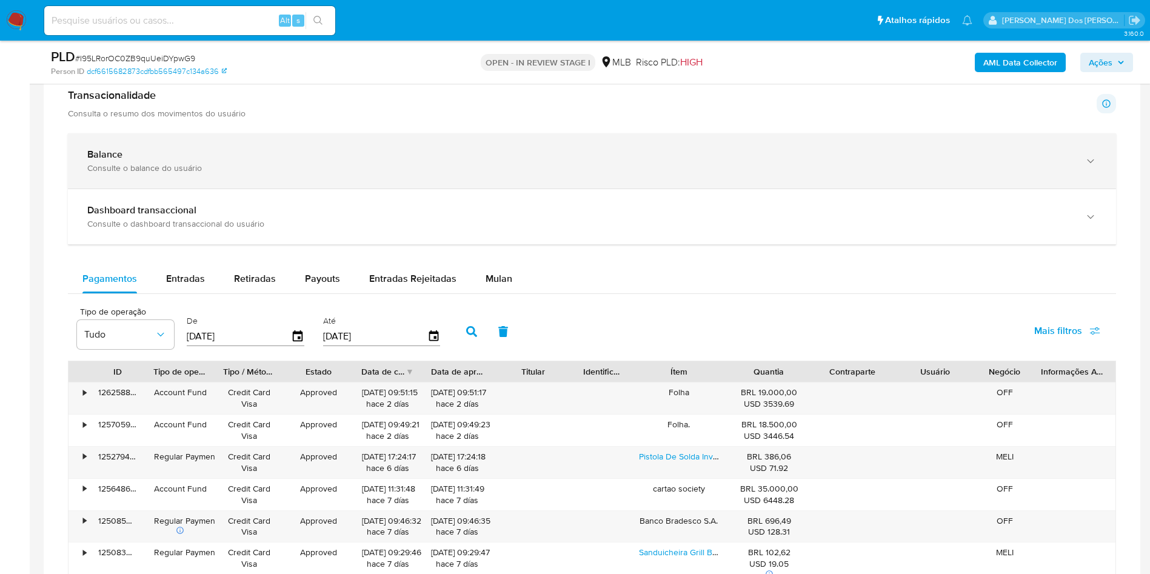
click at [247, 173] on div "Balance Consulte o balance do usuário" at bounding box center [579, 161] width 985 height 25
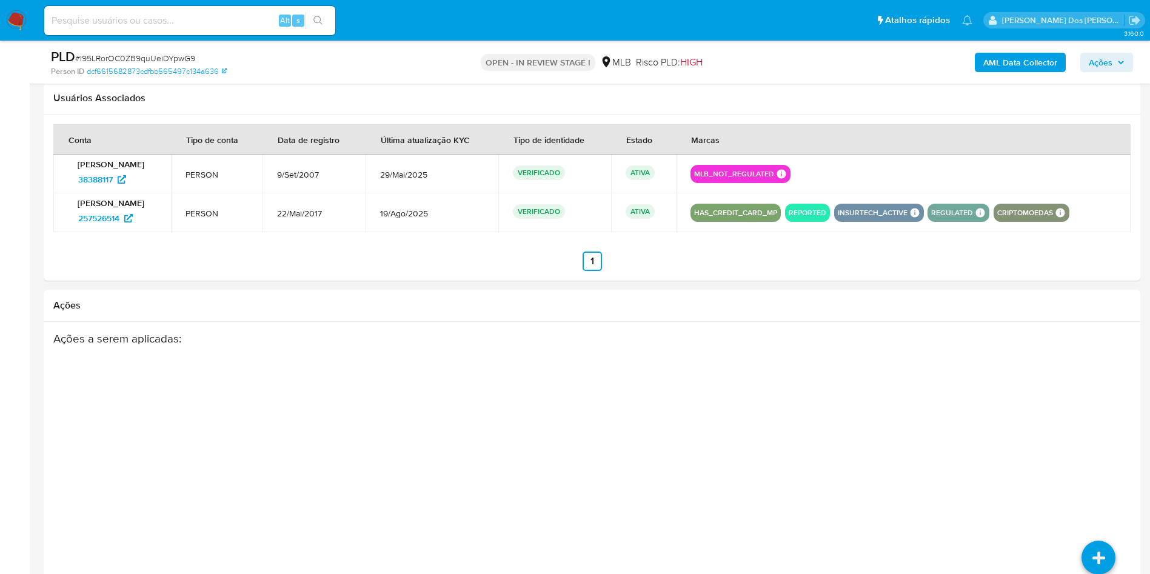
scroll to position [1974, 0]
click at [106, 190] on span "38388117" at bounding box center [95, 179] width 35 height 19
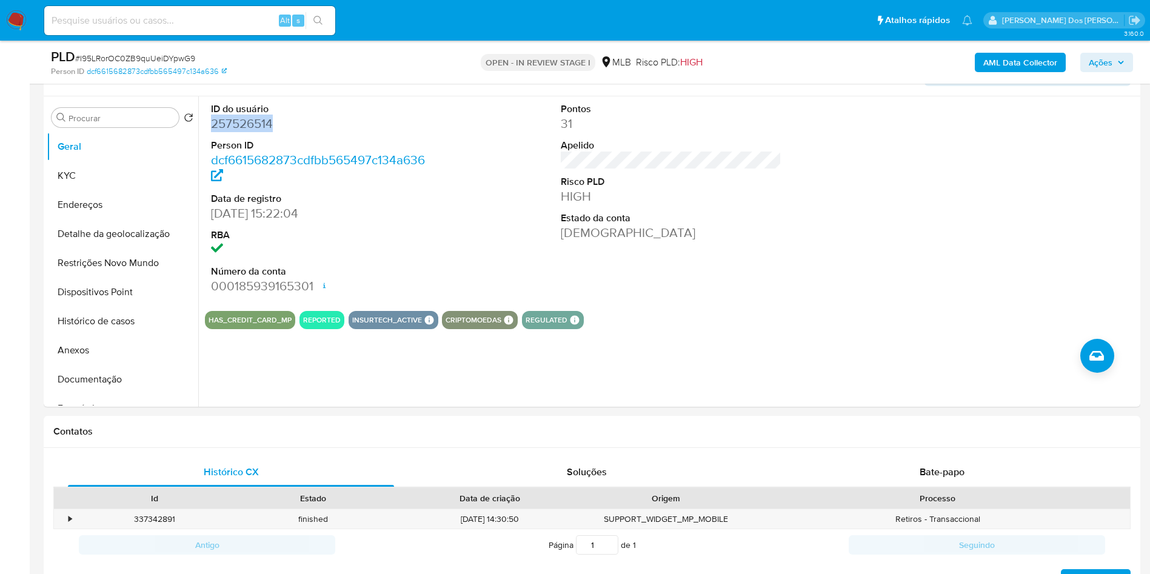
scroll to position [224, 0]
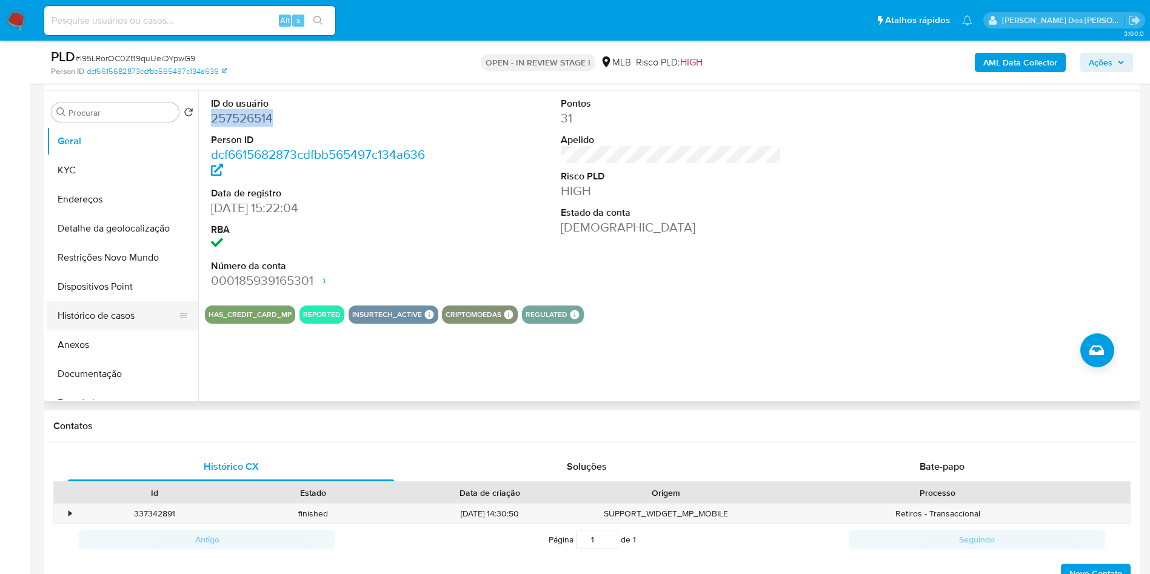
click at [78, 330] on button "Histórico de casos" at bounding box center [118, 315] width 142 height 29
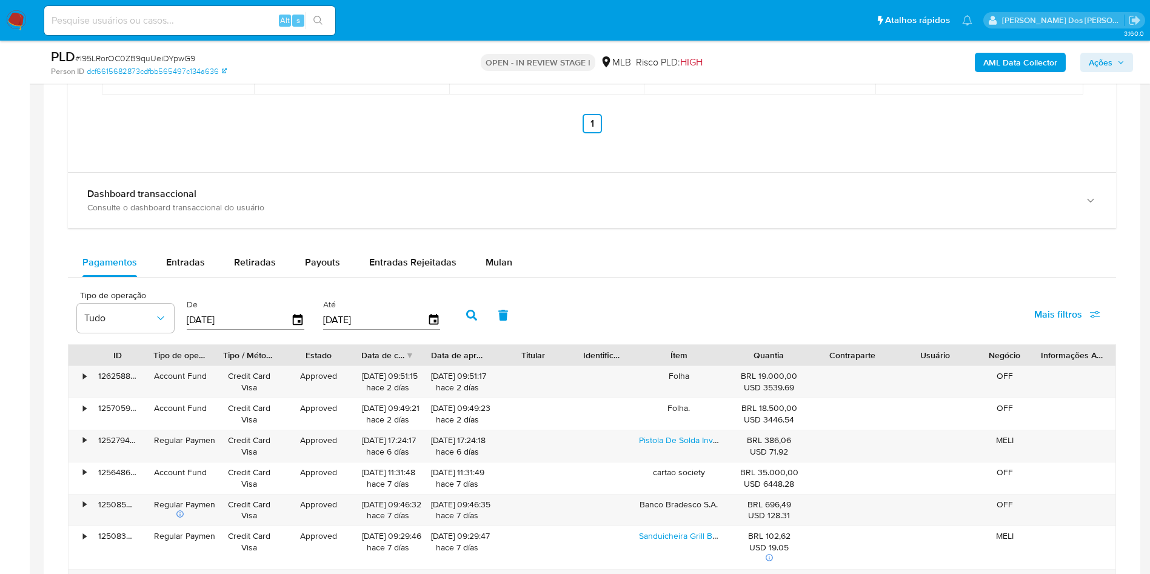
scroll to position [1253, 0]
click at [244, 269] on span "Retiradas" at bounding box center [255, 262] width 42 height 14
select select "10"
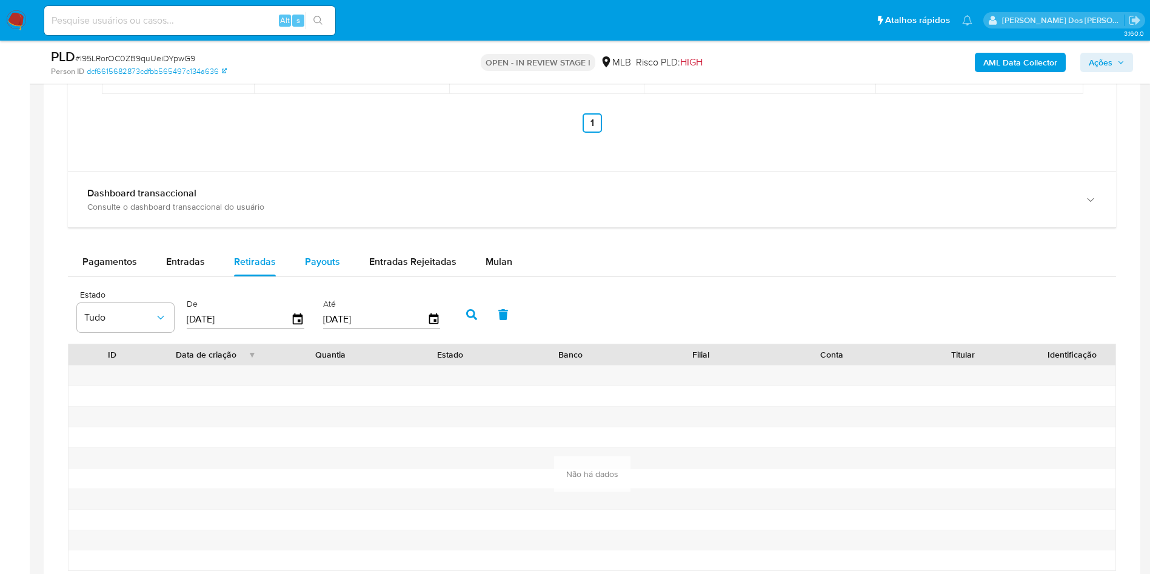
click at [319, 276] on div "Payouts" at bounding box center [322, 261] width 35 height 29
select select "10"
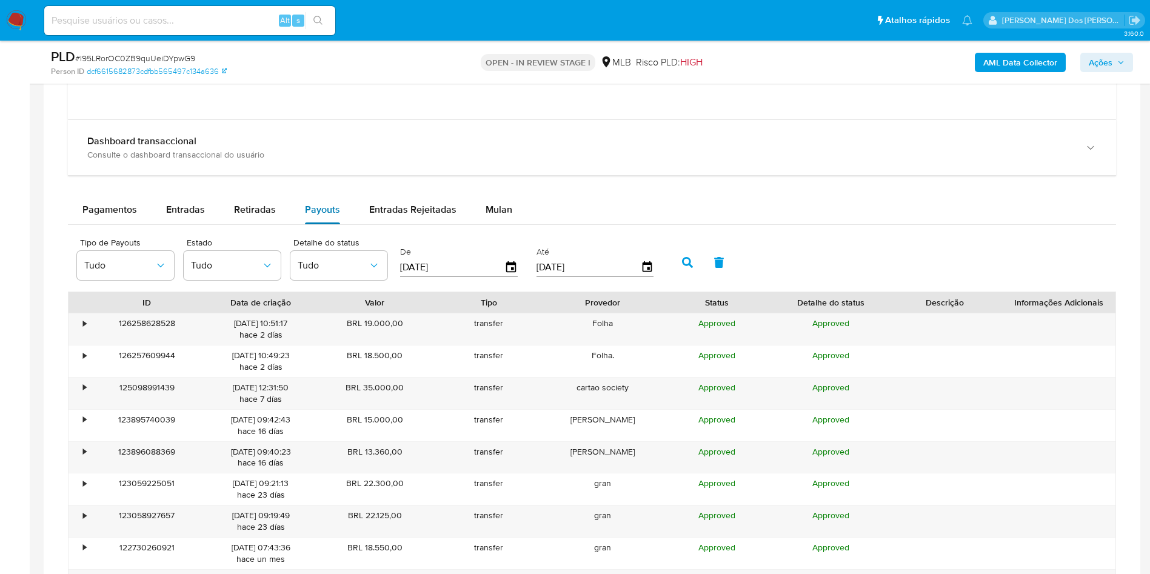
scroll to position [1320, 0]
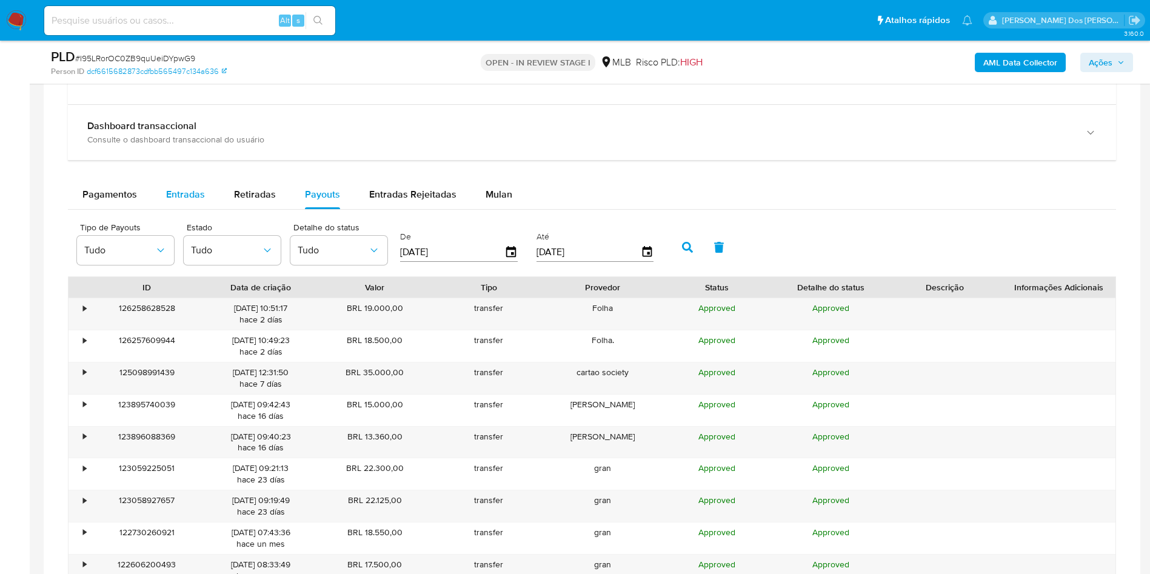
click at [176, 209] on div "Entradas" at bounding box center [185, 194] width 39 height 29
select select "10"
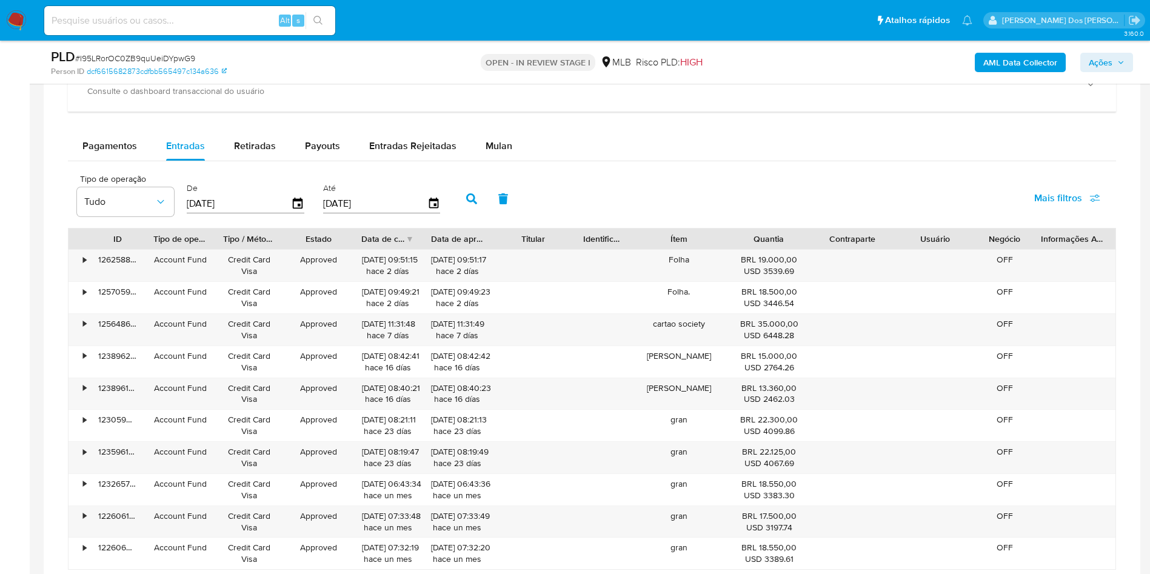
scroll to position [1369, 0]
click at [95, 152] on span "Pagamentos" at bounding box center [109, 145] width 55 height 14
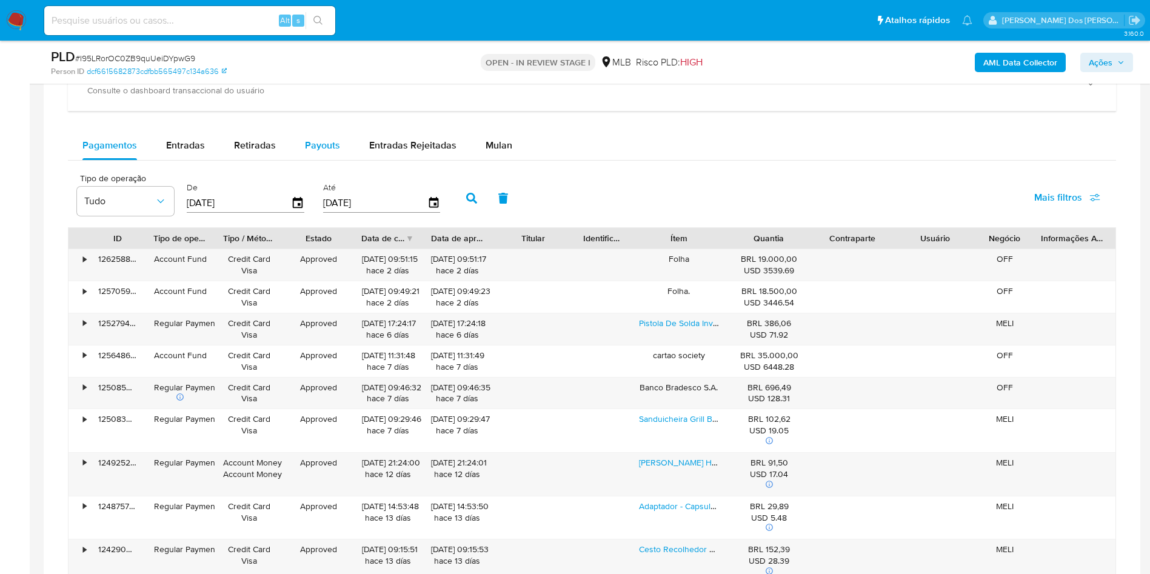
click at [314, 152] on span "Payouts" at bounding box center [322, 145] width 35 height 14
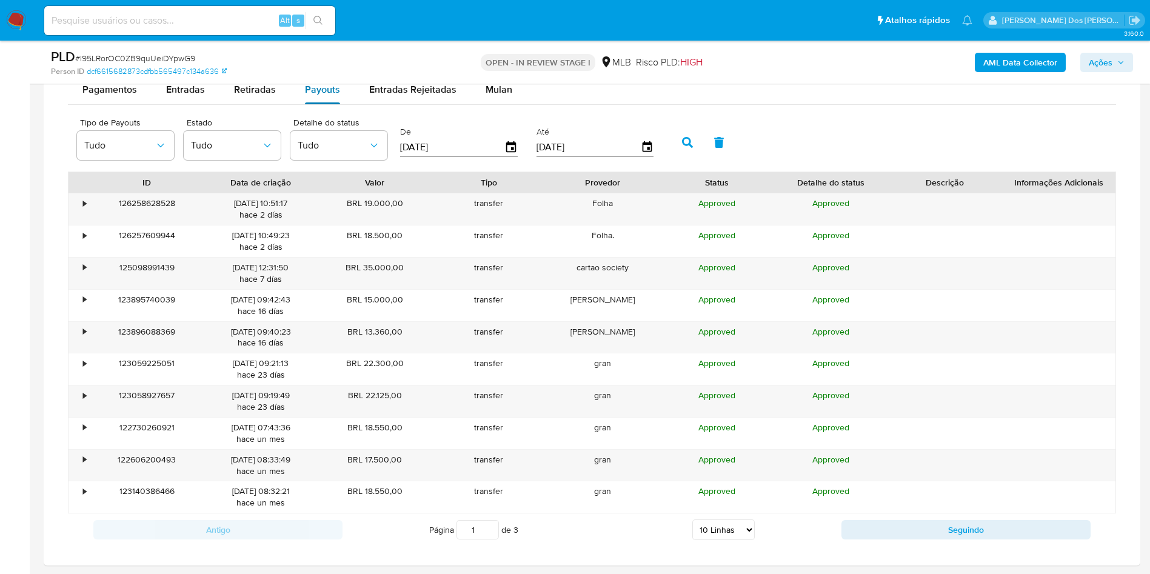
scroll to position [1426, 0]
click at [507, 104] on div "Mulan" at bounding box center [499, 89] width 27 height 29
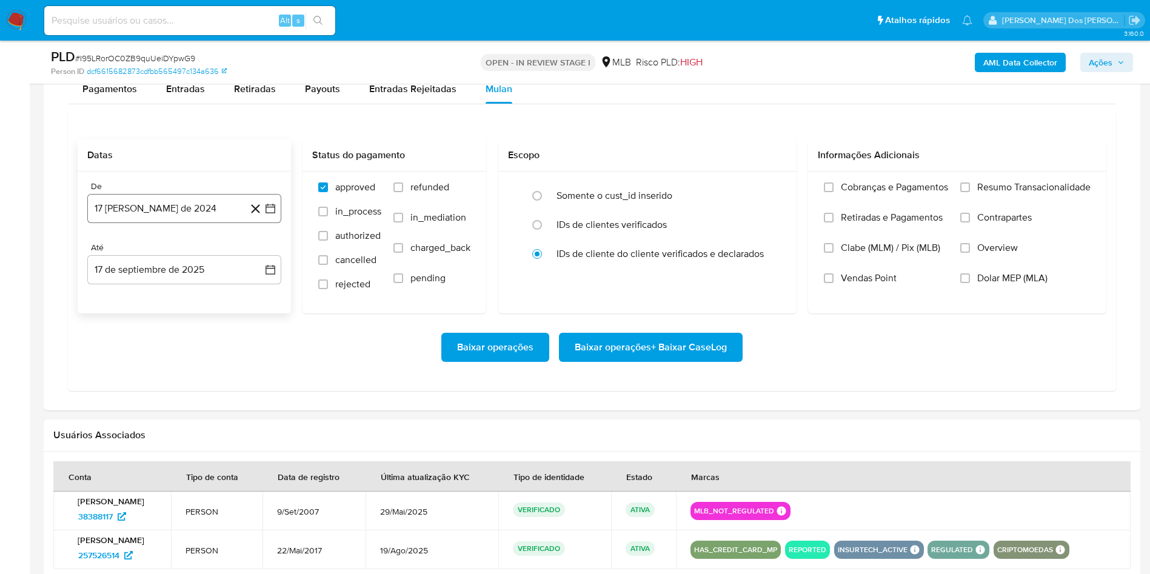
click at [281, 223] on button "17 [PERSON_NAME] de 2024" at bounding box center [184, 208] width 194 height 29
click at [261, 256] on icon "Mes siguiente" at bounding box center [260, 252] width 5 height 8
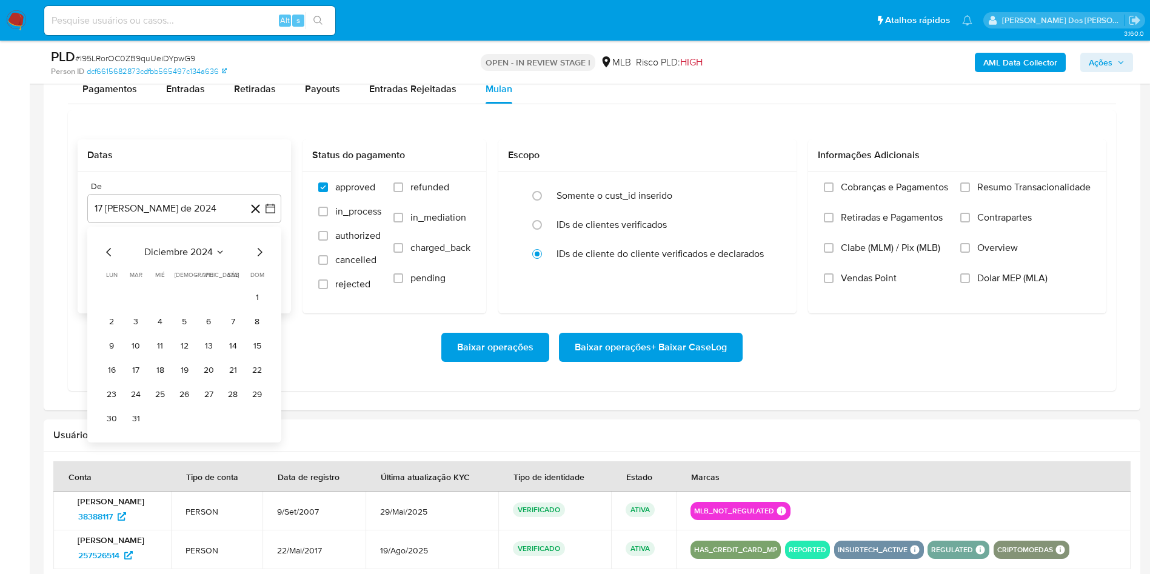
click at [261, 256] on icon "Mes siguiente" at bounding box center [260, 252] width 5 height 8
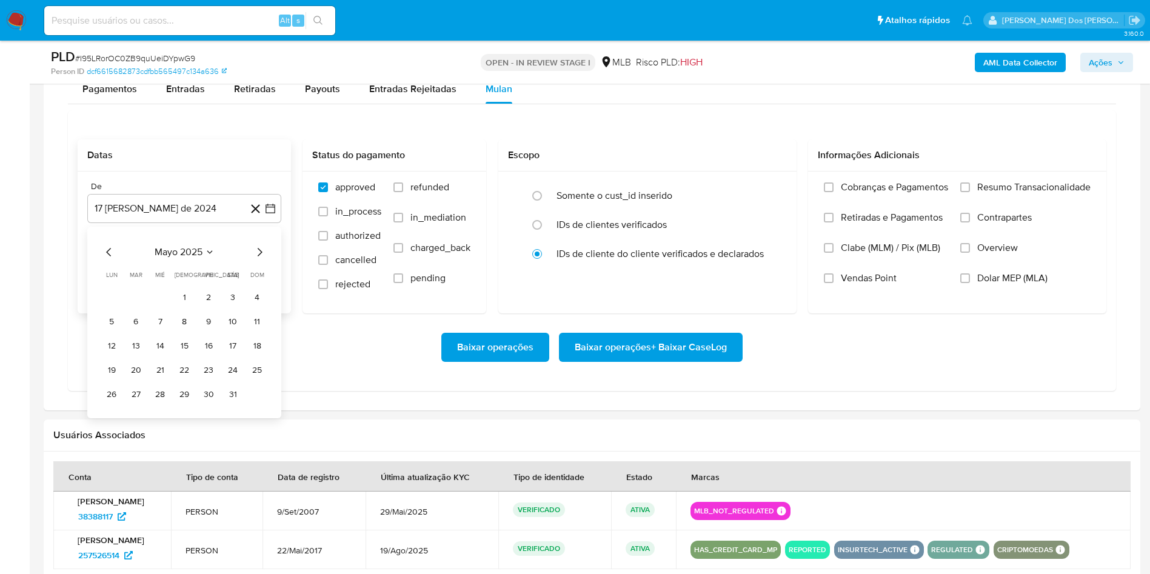
click at [261, 256] on icon "Mes siguiente" at bounding box center [260, 252] width 5 height 8
click at [133, 307] on button "1" at bounding box center [135, 296] width 19 height 19
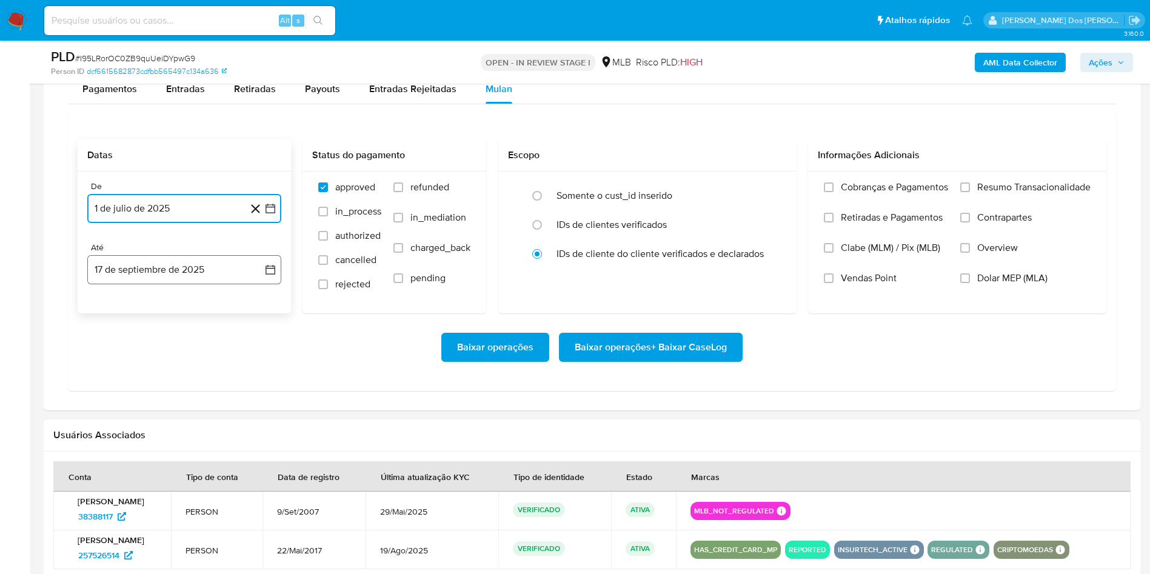
click at [269, 275] on icon "button" at bounding box center [270, 270] width 10 height 10
click at [109, 416] on button "15" at bounding box center [111, 406] width 19 height 19
click at [1041, 193] on span "Resumo Transacionalidade" at bounding box center [1033, 187] width 113 height 12
click at [970, 192] on input "Resumo Transacionalidade" at bounding box center [965, 187] width 10 height 10
click at [689, 381] on div "Baixar operações Baixar operações + Baixar CaseLog" at bounding box center [592, 347] width 1029 height 68
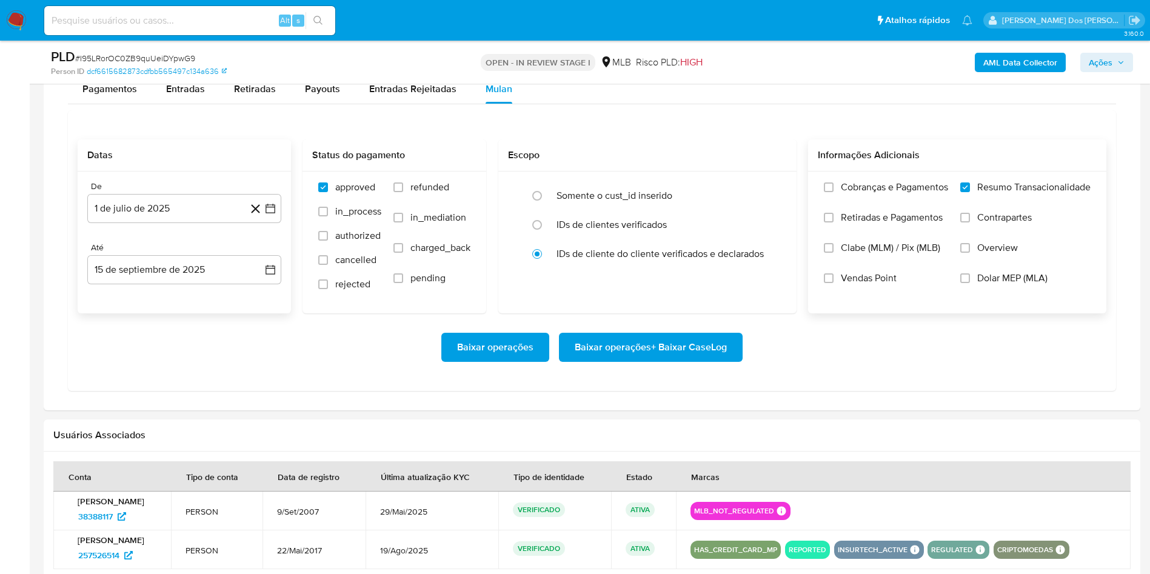
click at [669, 361] on span "Baixar operações + Baixar CaseLog" at bounding box center [651, 347] width 152 height 27
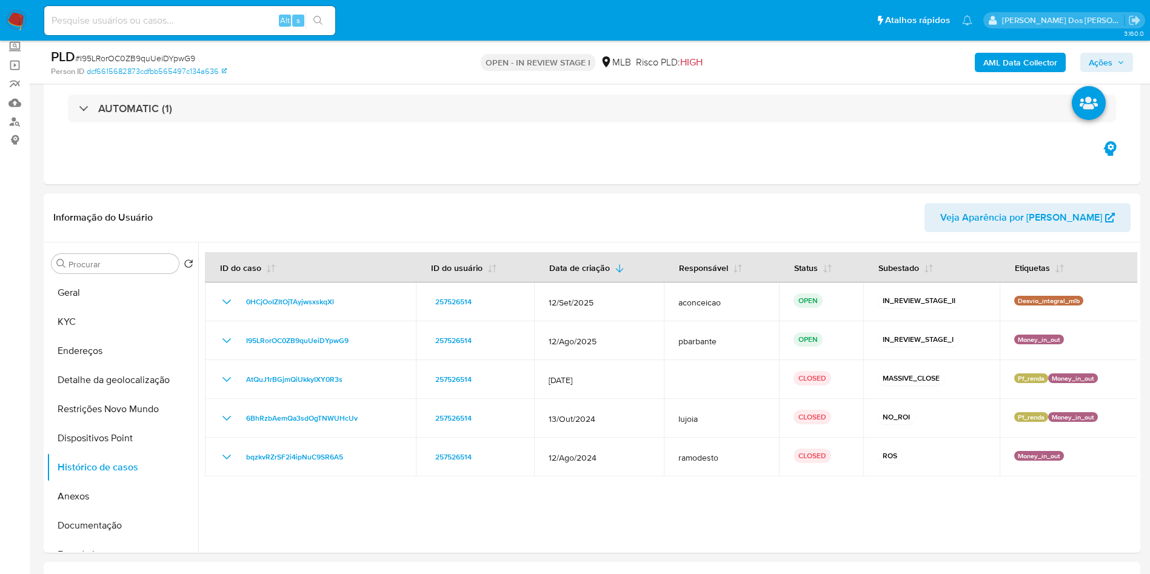
scroll to position [82, 0]
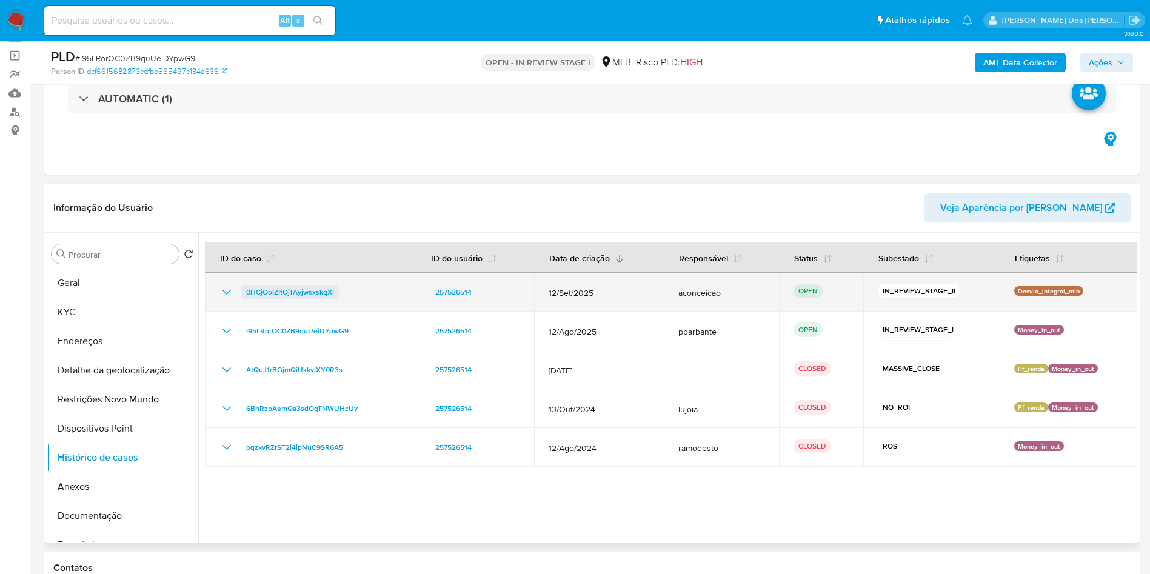
drag, startPoint x: 388, startPoint y: 310, endPoint x: 247, endPoint y: 309, distance: 140.6
click at [247, 299] on div "0HCjOoIZItOjTAyjwsxskqXl" at bounding box center [310, 292] width 182 height 15
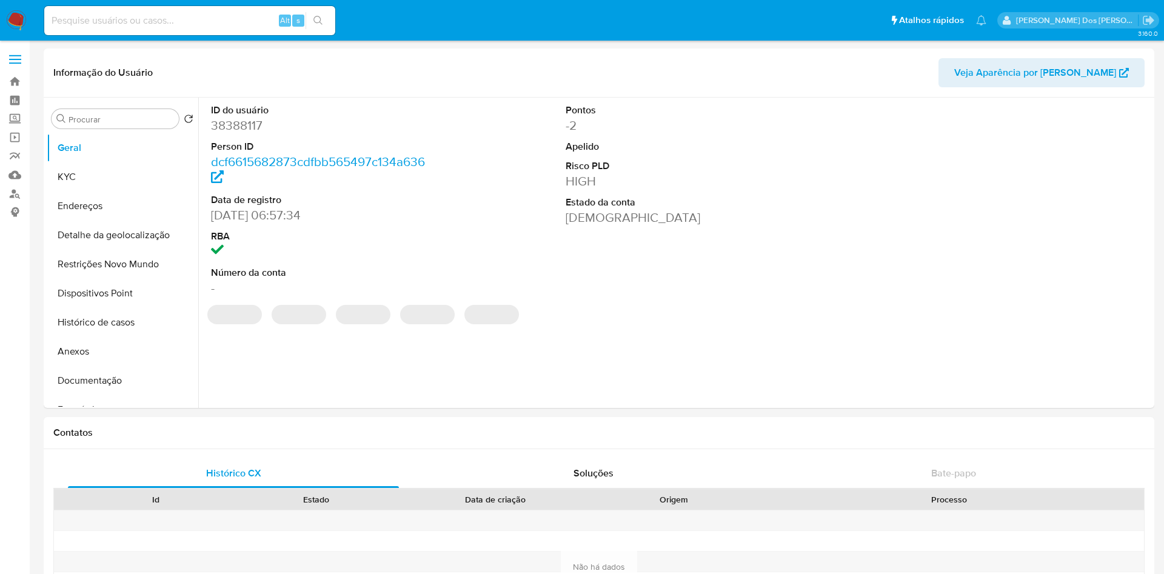
select select "10"
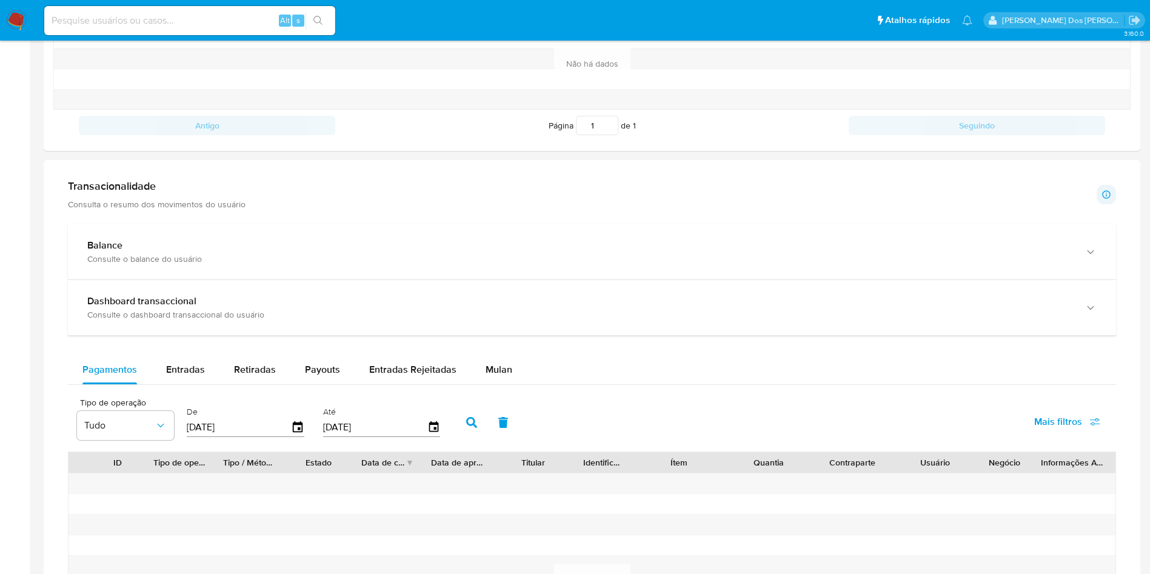
scroll to position [502, 0]
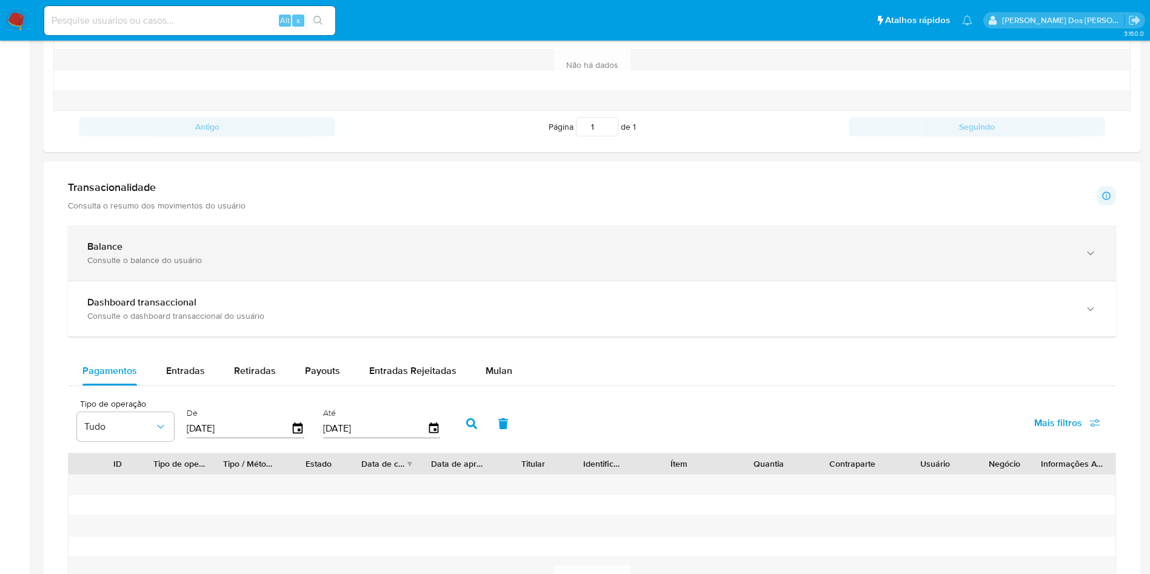
click at [507, 255] on div "Consulte o balance do usuário" at bounding box center [579, 260] width 985 height 11
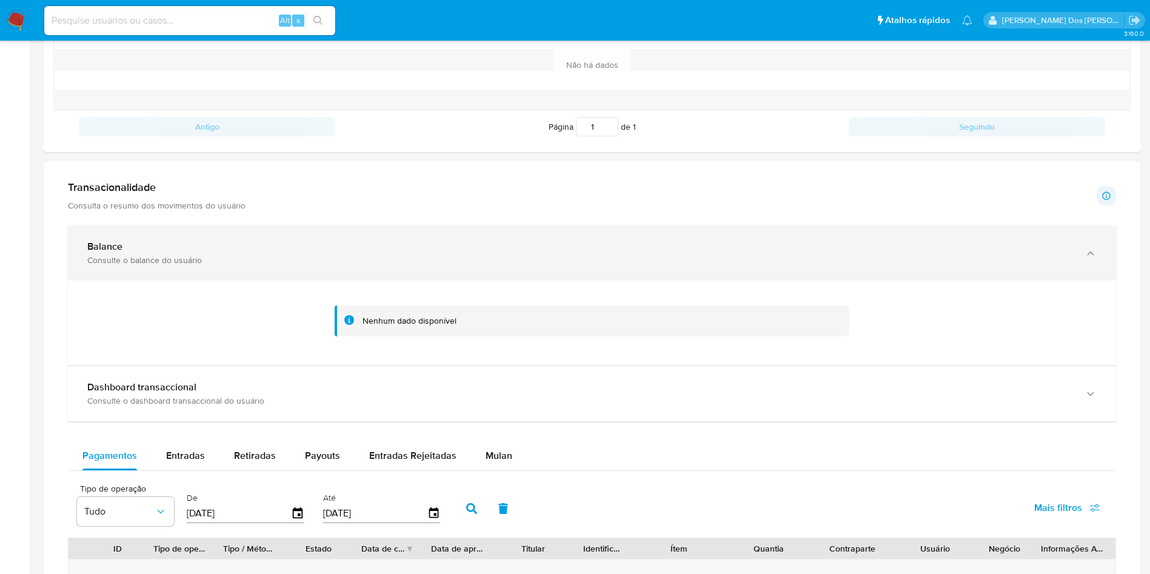
click at [507, 255] on div "Consulte o balance do usuário" at bounding box center [579, 260] width 985 height 11
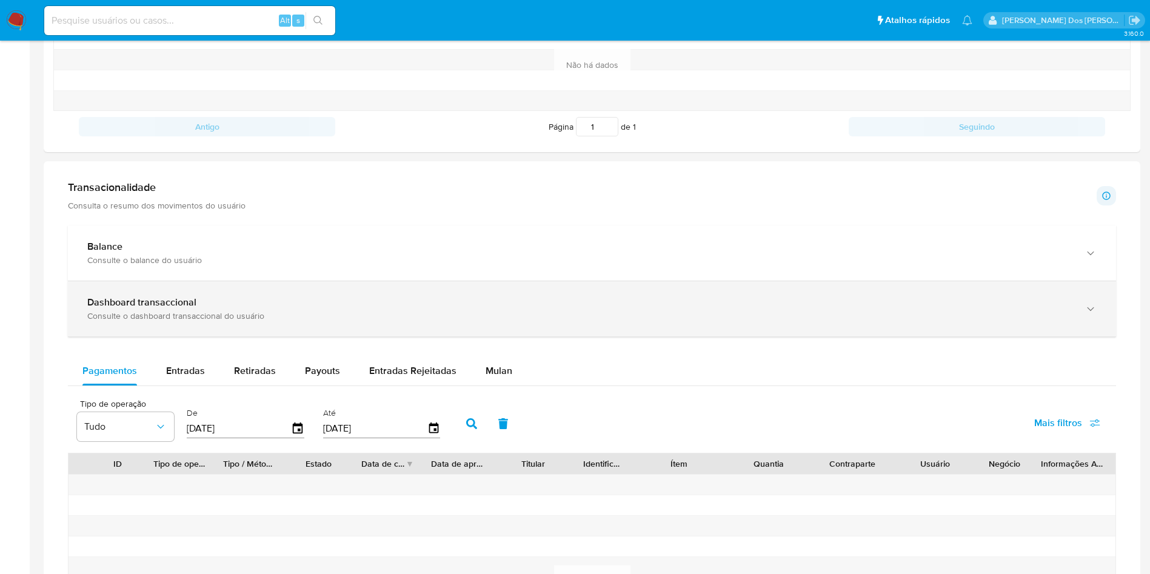
click at [466, 329] on div "Dashboard transaccional Consulte o dashboard transaccional do usuário" at bounding box center [592, 308] width 1048 height 55
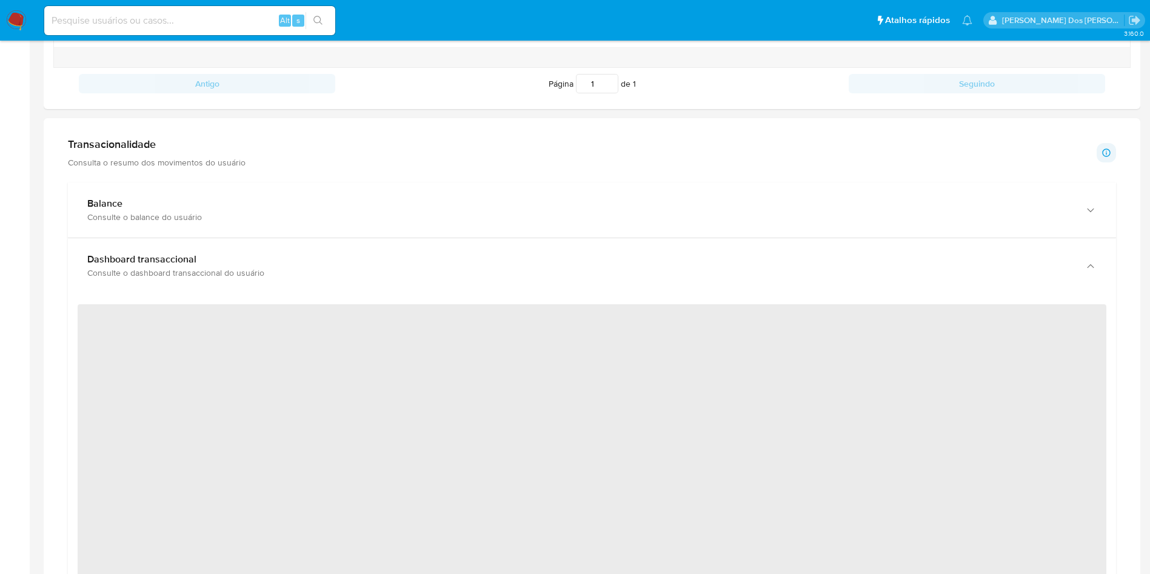
scroll to position [549, 0]
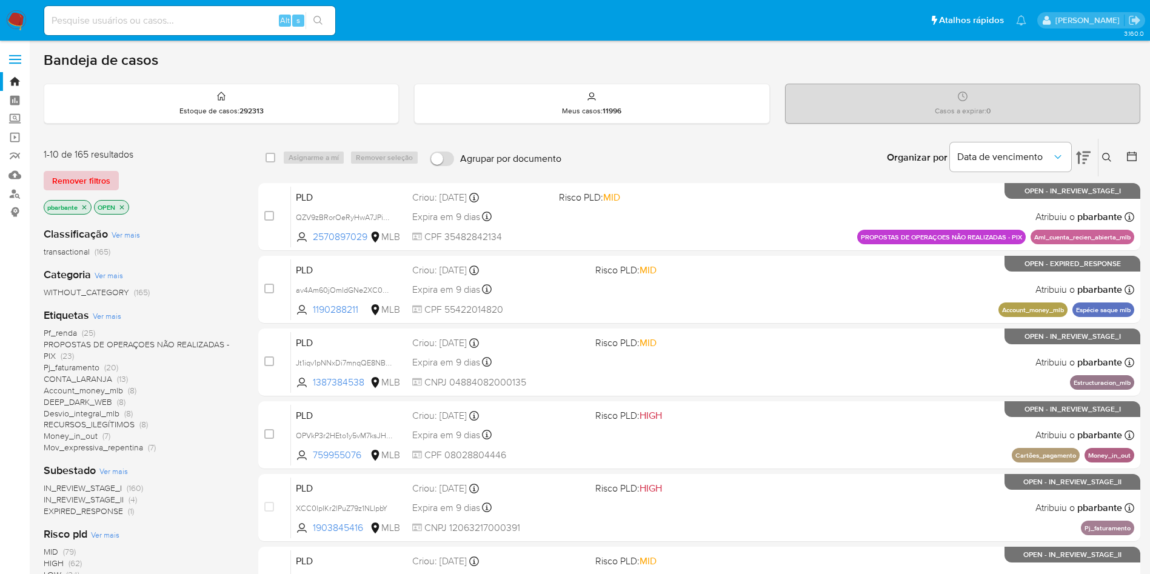
click at [87, 189] on span "Remover filtros" at bounding box center [81, 180] width 58 height 17
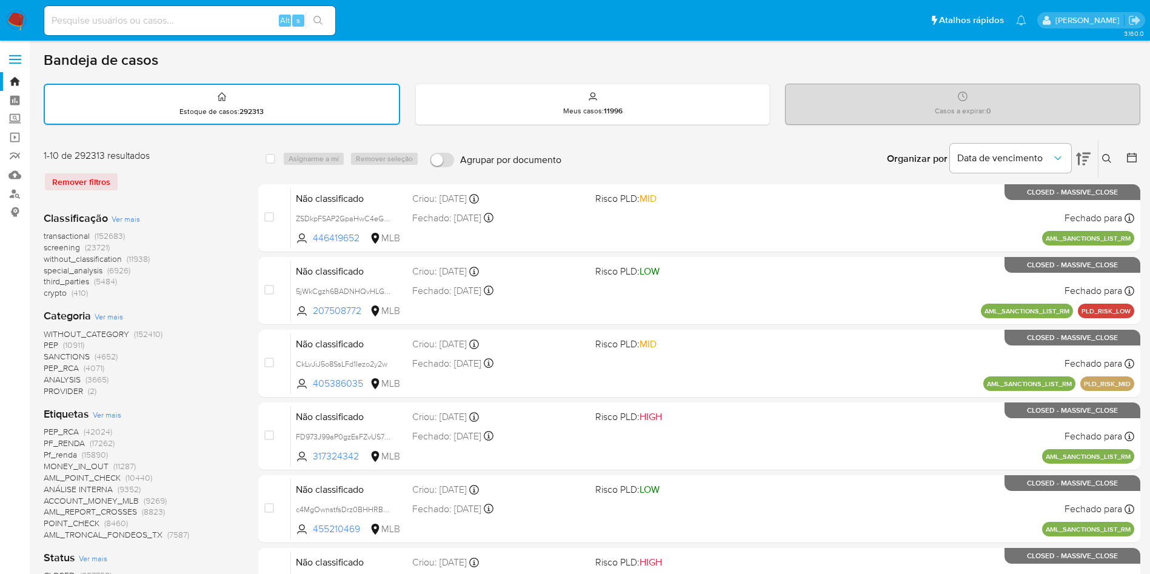
click at [1115, 157] on button at bounding box center [1108, 159] width 20 height 15
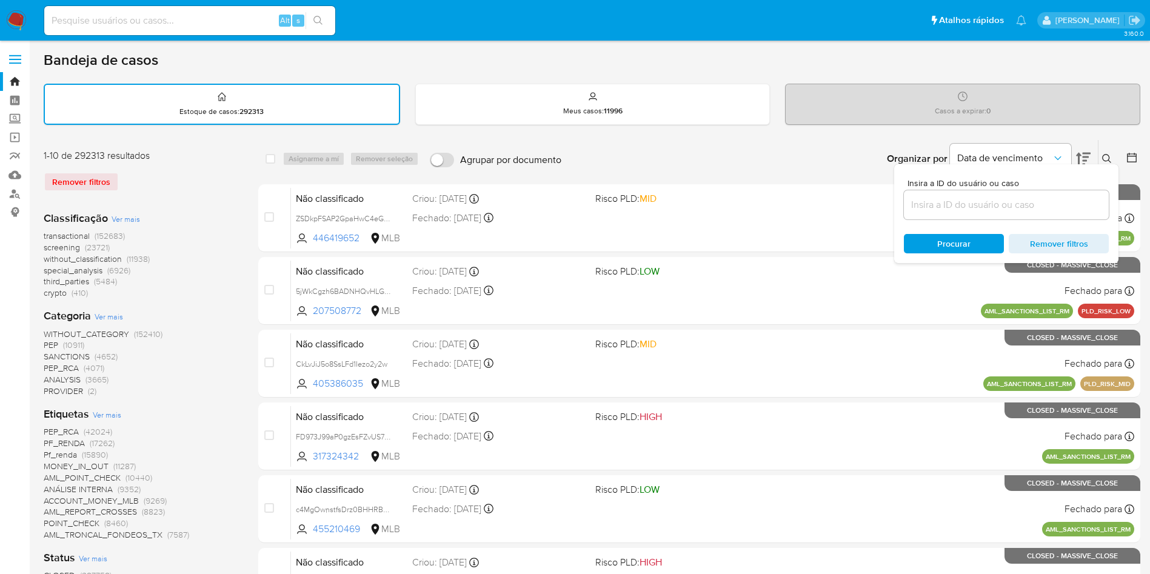
click at [974, 201] on input at bounding box center [1006, 205] width 205 height 16
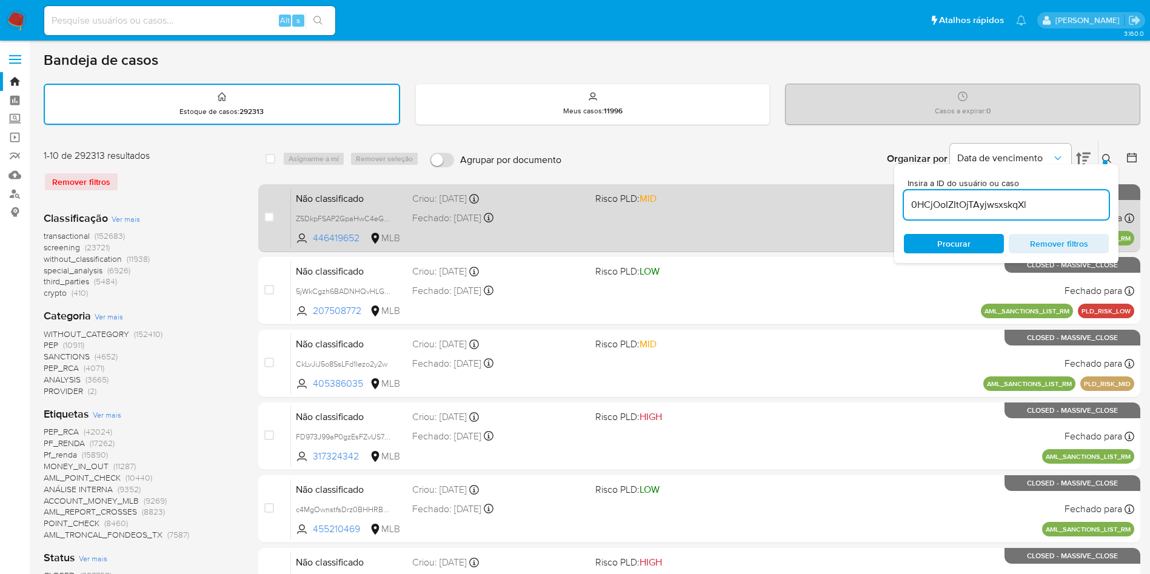
type input "0HCjOoIZItOjTAyjwsxskqXl"
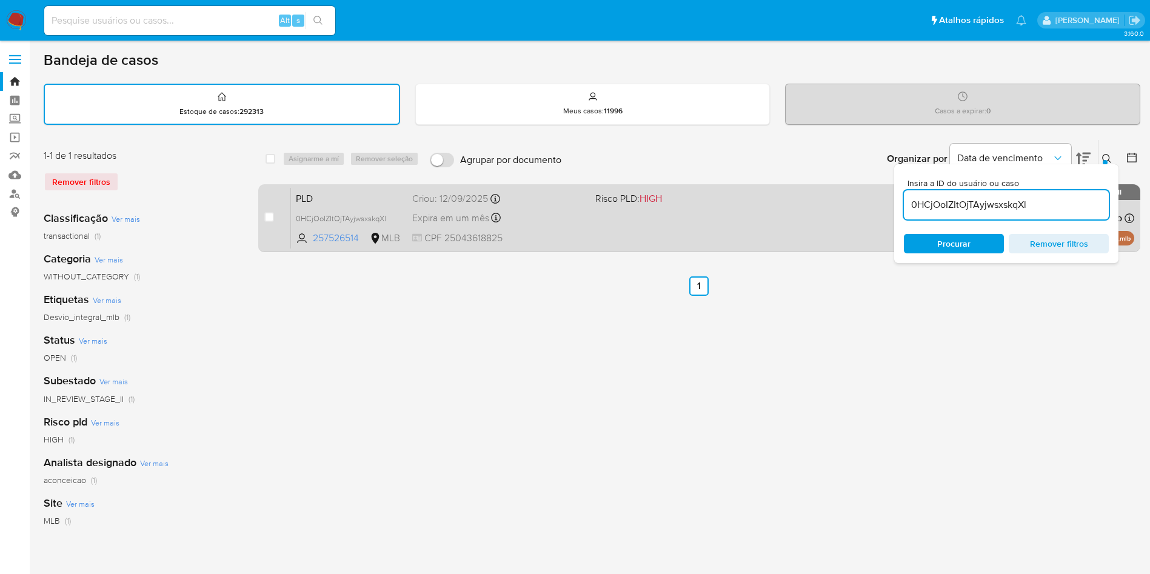
click at [291, 231] on div "case-item-checkbox Incapaz de atribuir o caso" at bounding box center [277, 217] width 27 height 61
click at [287, 227] on div "case-item-checkbox Incapaz de atribuir o caso PLD 0HCjOoIZItOjTAyjwsxskqXl 2575…" at bounding box center [699, 218] width 882 height 68
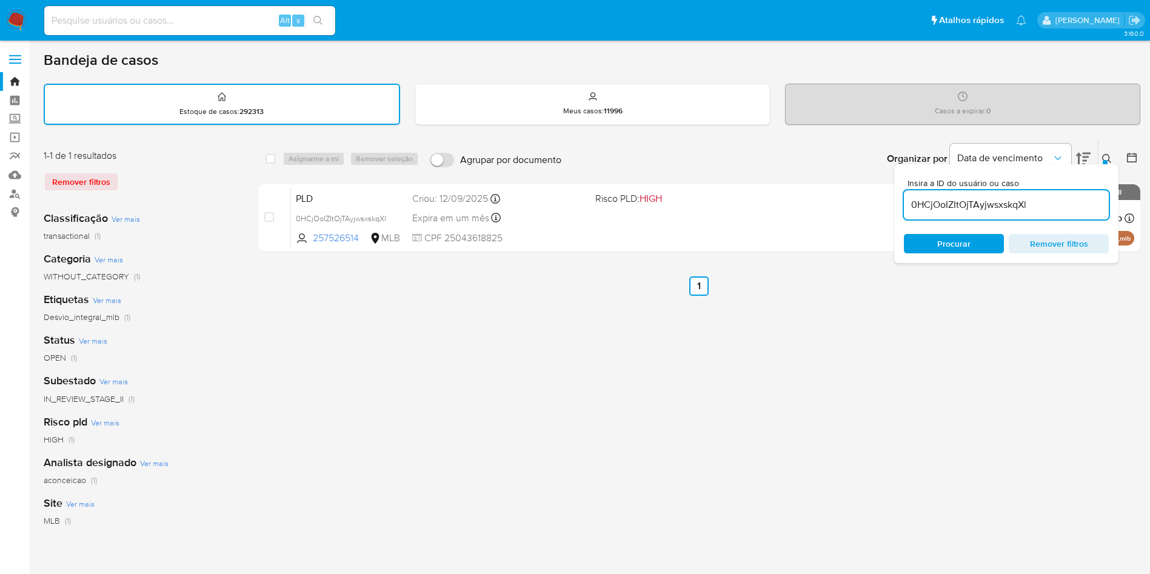
click at [12, 17] on img at bounding box center [16, 20] width 21 height 21
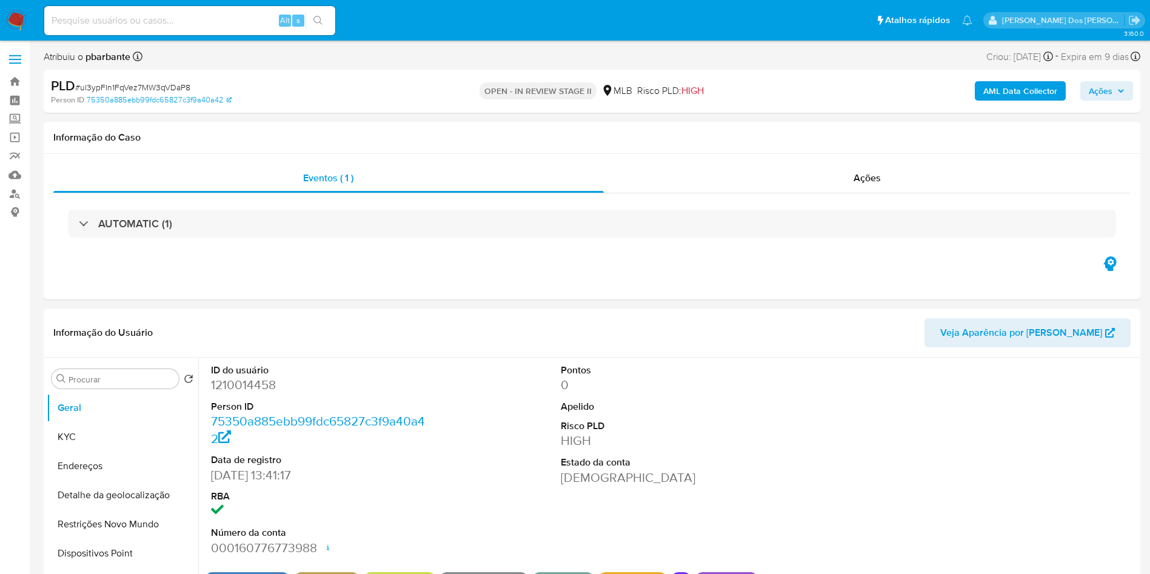
select select "10"
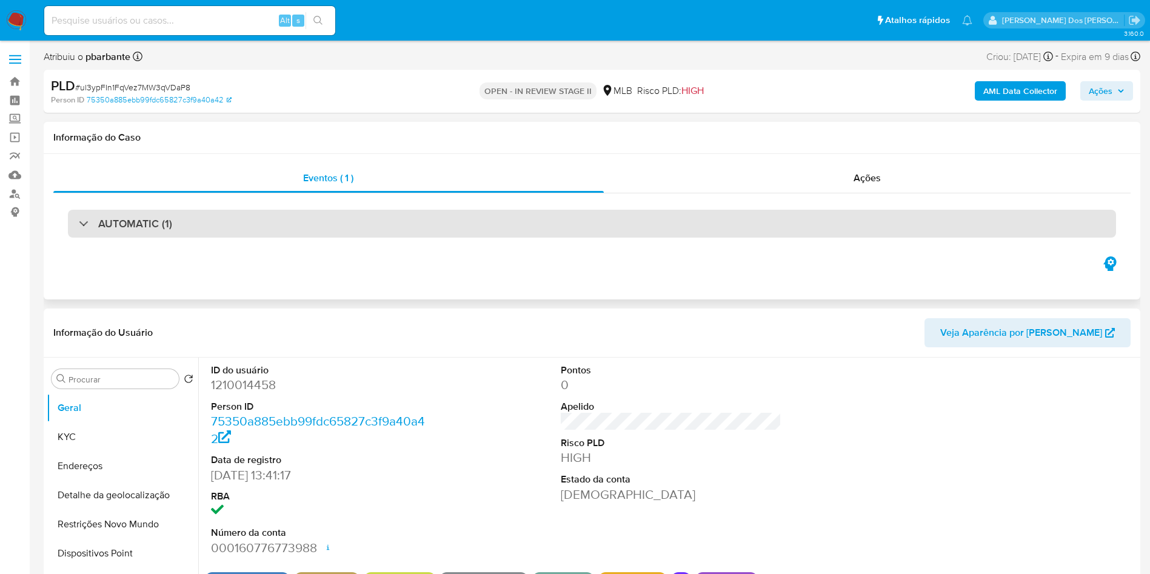
click at [323, 229] on div "AUTOMATIC (1)" at bounding box center [592, 224] width 1048 height 28
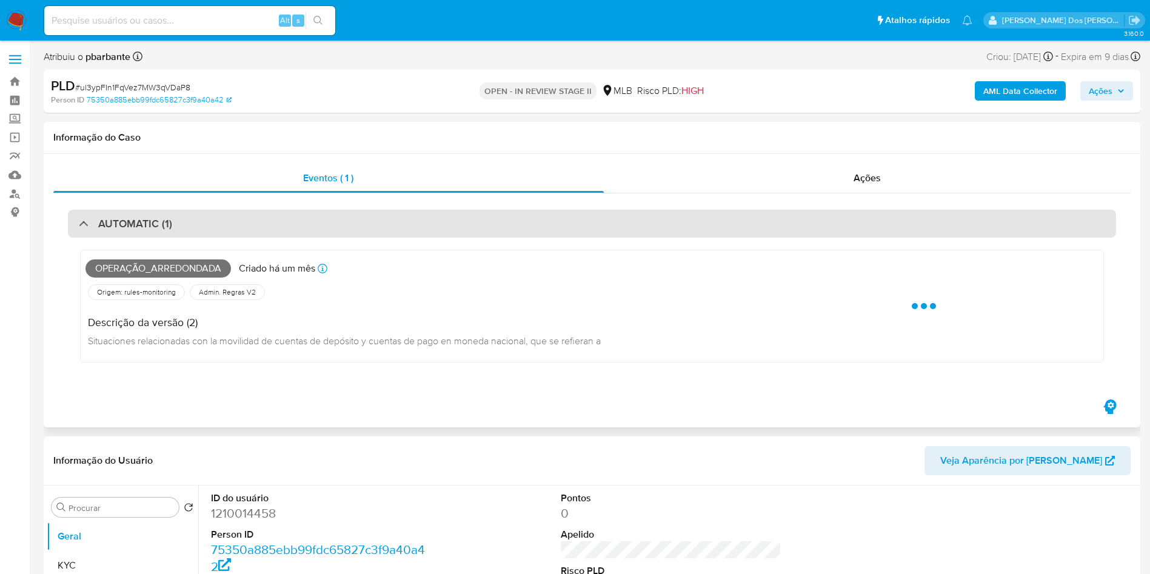
click at [323, 229] on div "AUTOMATIC (1)" at bounding box center [592, 224] width 1048 height 28
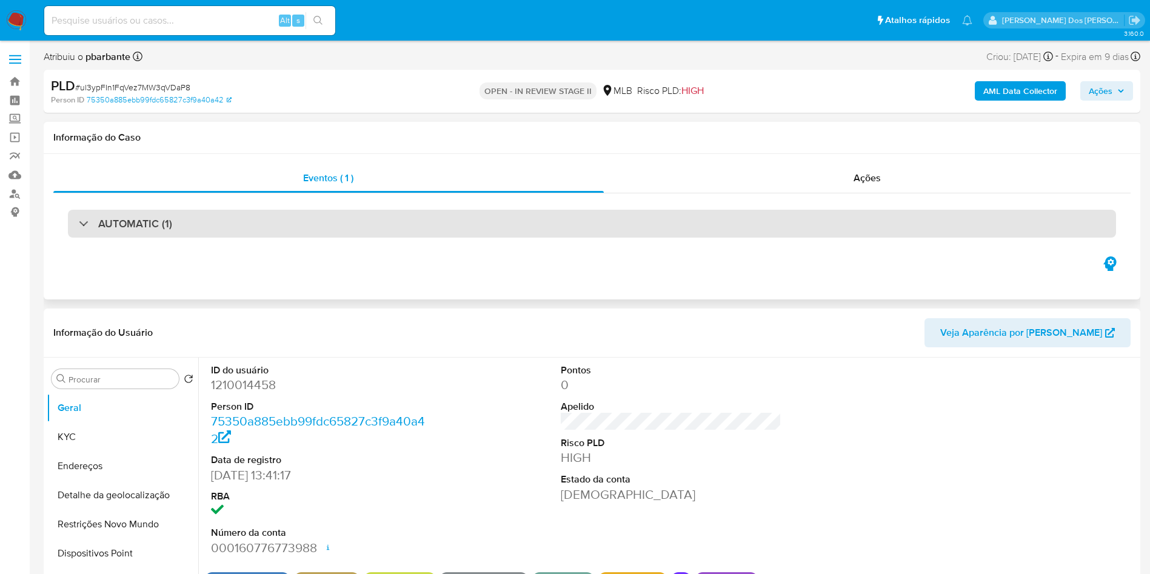
scroll to position [207, 0]
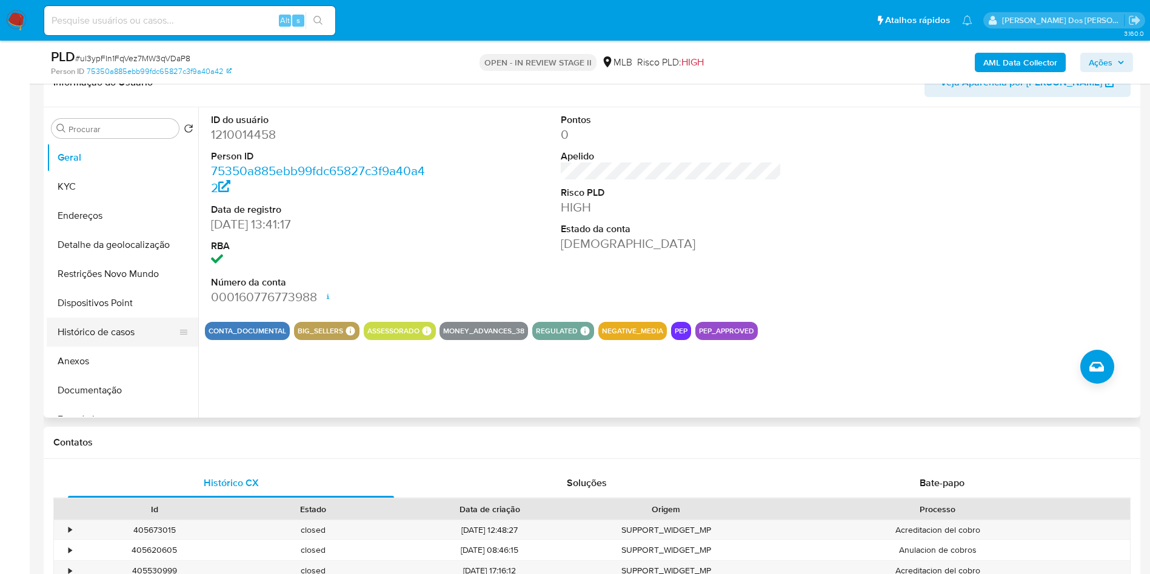
click at [127, 344] on button "Histórico de casos" at bounding box center [118, 332] width 142 height 29
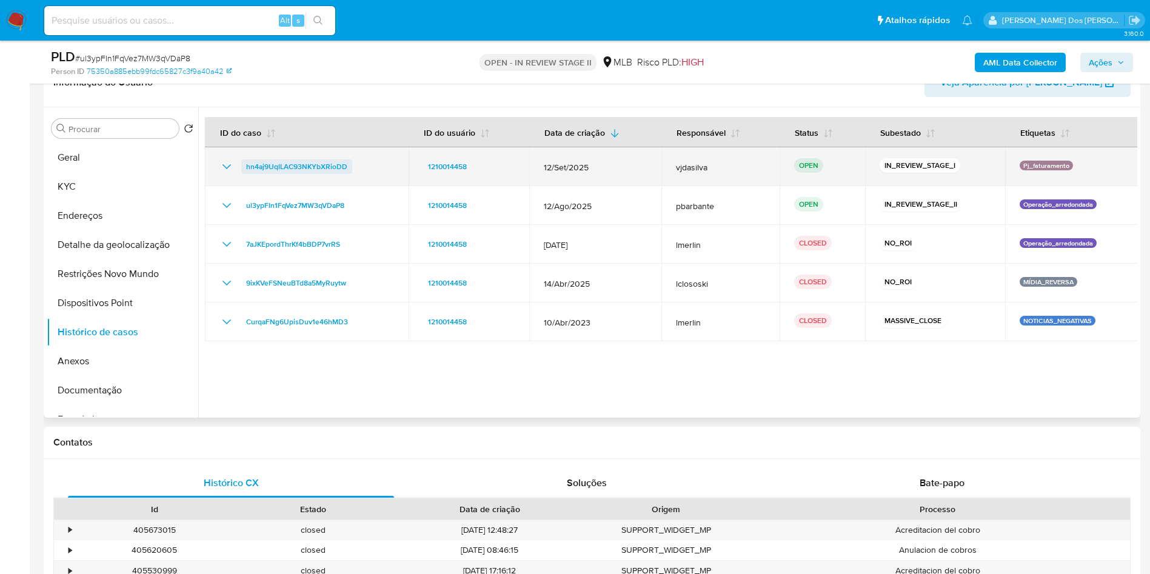
drag, startPoint x: 362, startPoint y: 196, endPoint x: 246, endPoint y: 187, distance: 116.1
click at [246, 186] on td "hn4aj9UqlLAC93NKYbXRioDD" at bounding box center [307, 166] width 204 height 39
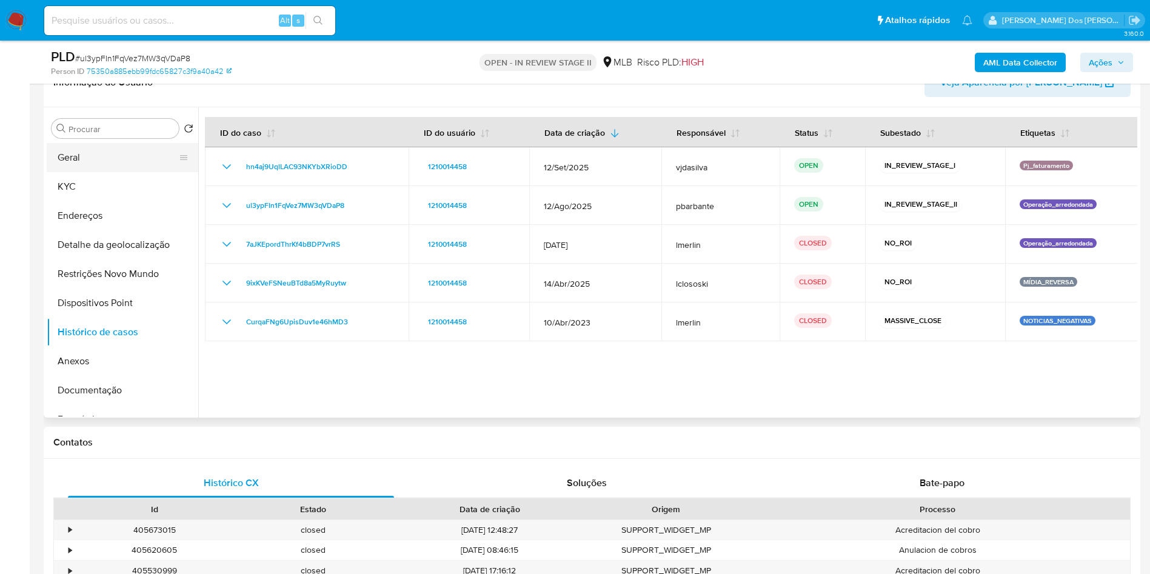
click at [112, 172] on button "Geral" at bounding box center [118, 157] width 142 height 29
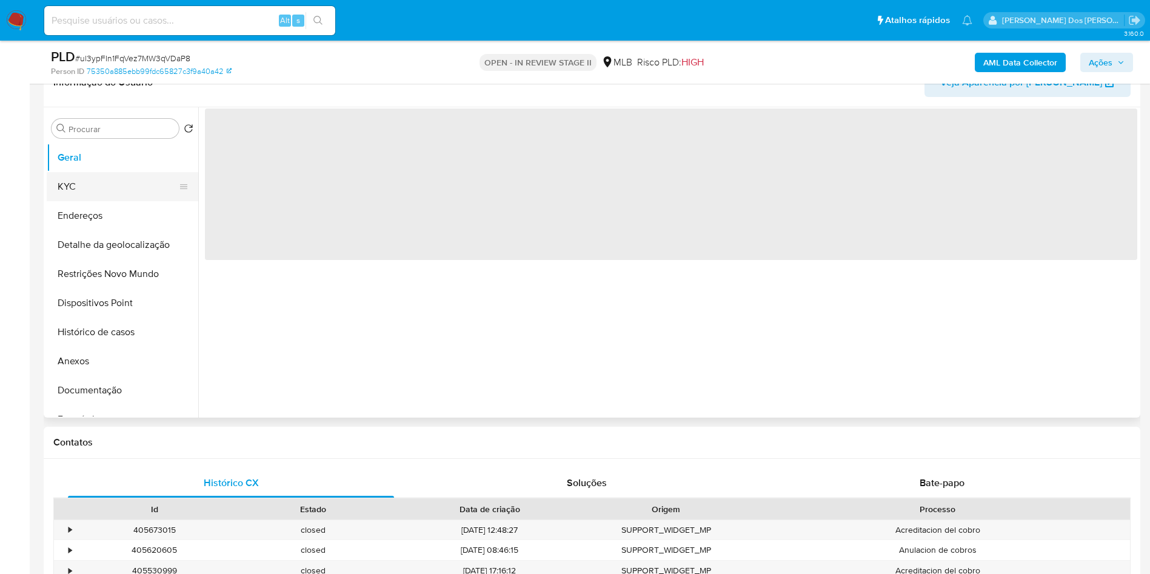
click at [93, 201] on button "KYC" at bounding box center [118, 186] width 142 height 29
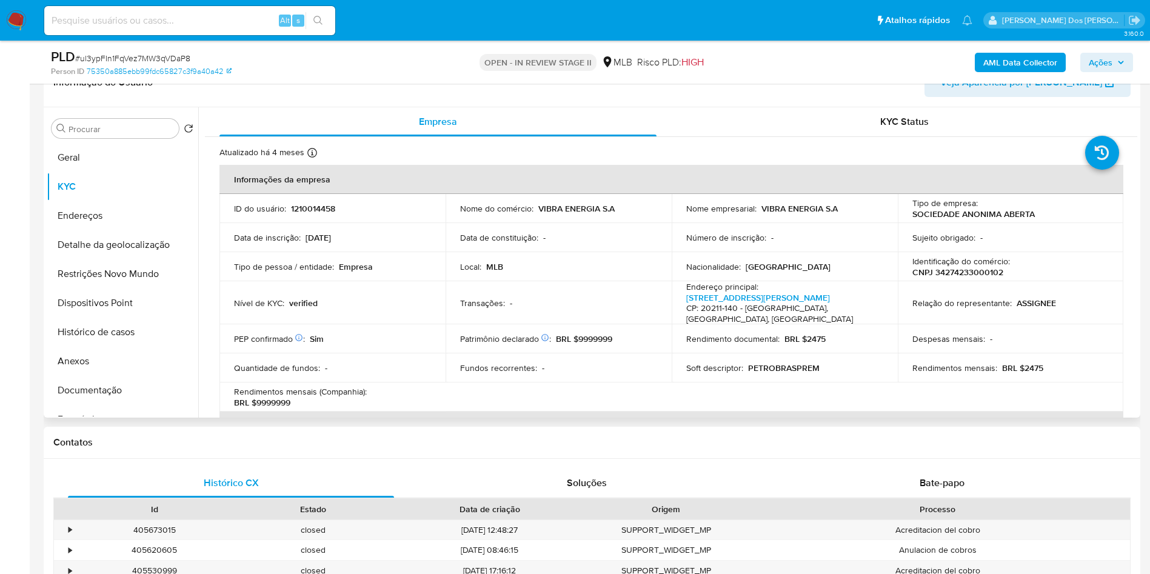
click at [323, 214] on p "1210014458" at bounding box center [313, 208] width 44 height 11
copy p "1210014458"
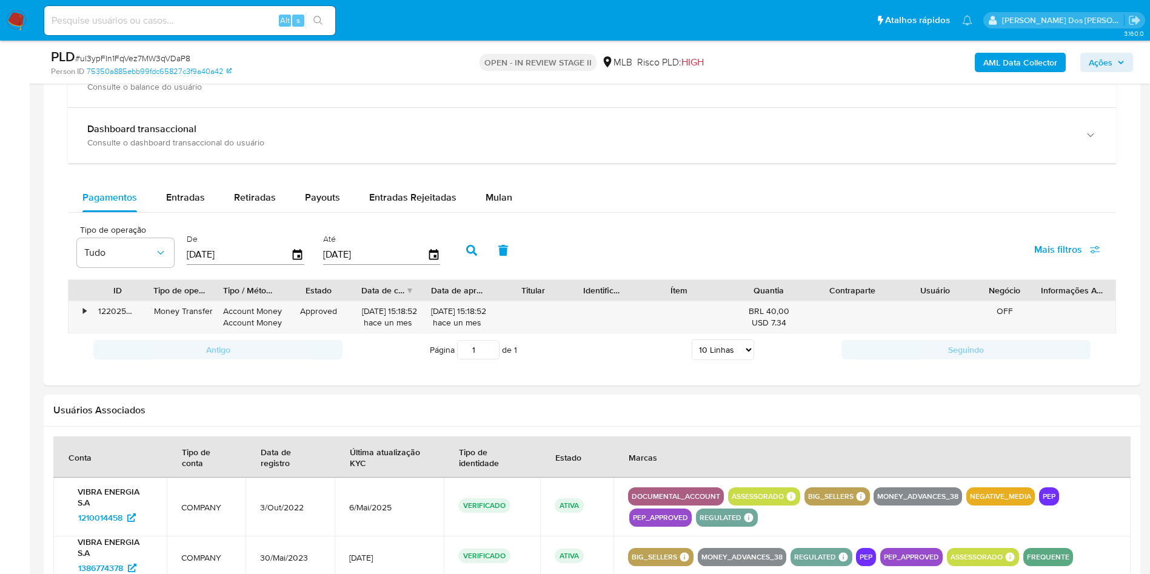
scroll to position [924, 0]
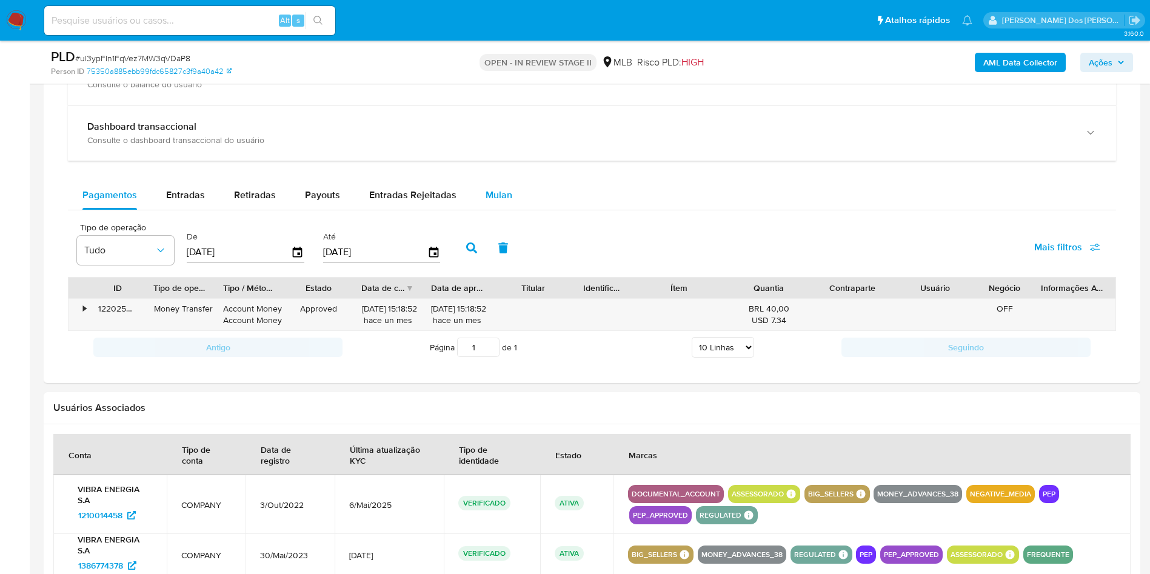
click at [486, 202] on span "Mulan" at bounding box center [499, 195] width 27 height 14
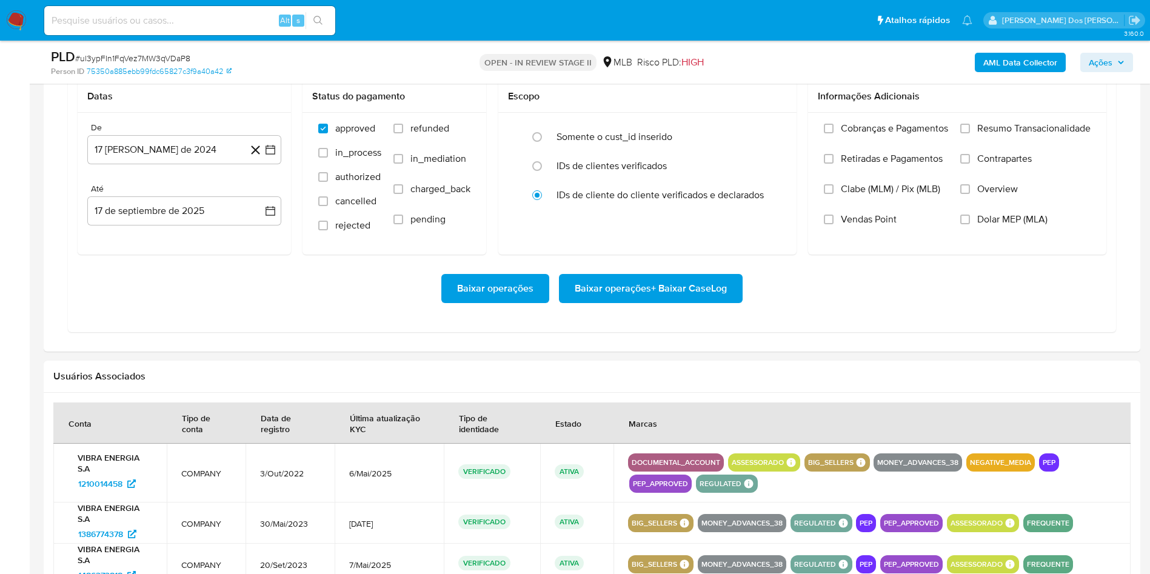
scroll to position [1089, 0]
click at [272, 154] on icon "button" at bounding box center [270, 149] width 10 height 10
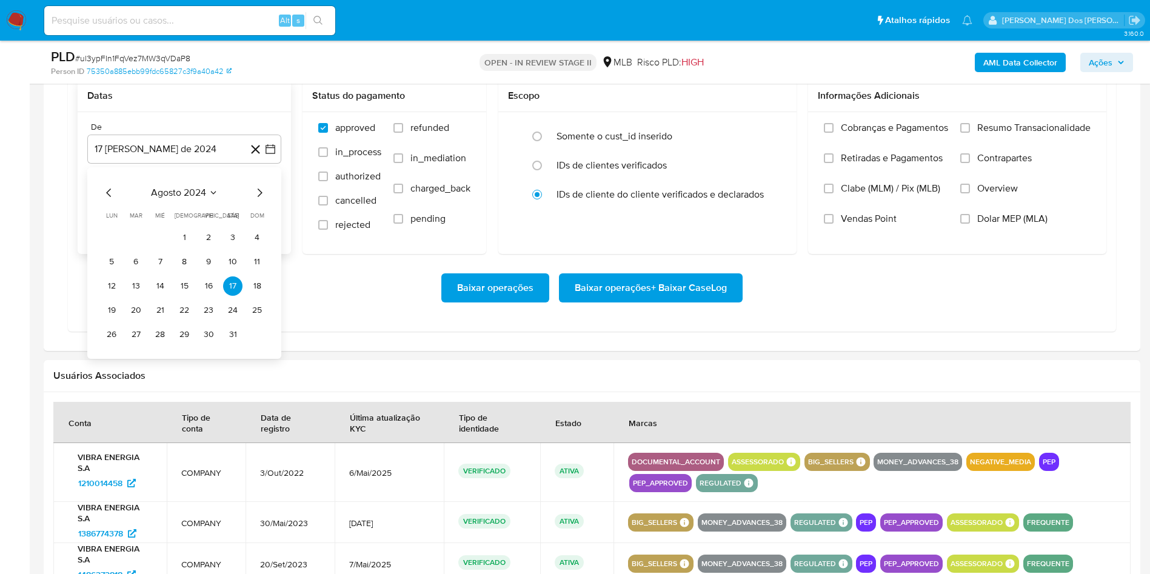
click at [258, 200] on icon "Mes siguiente" at bounding box center [259, 192] width 15 height 15
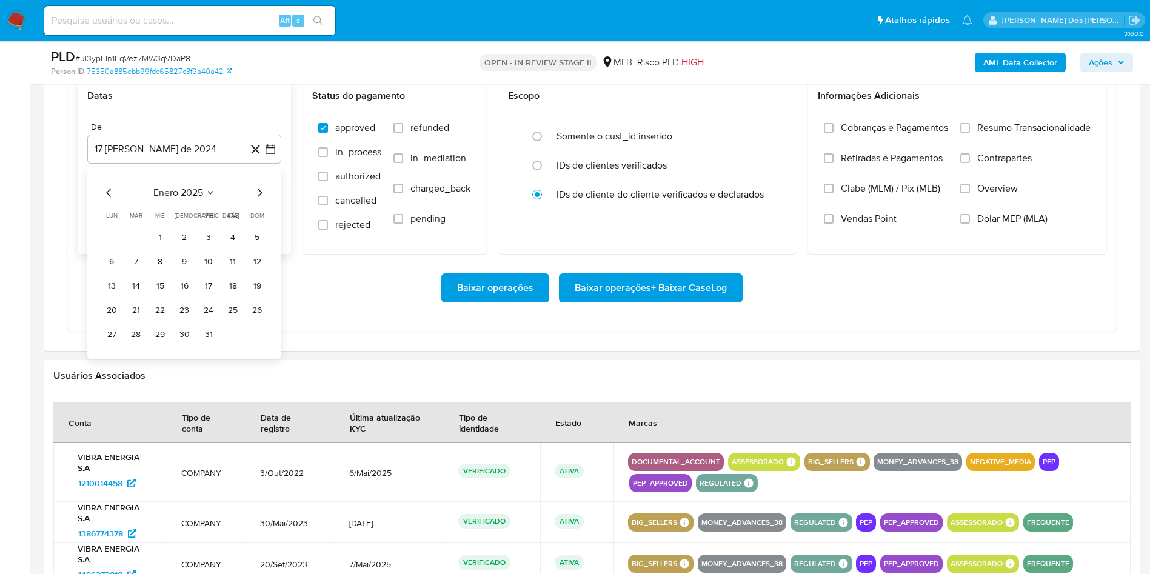
click at [258, 200] on icon "Mes siguiente" at bounding box center [259, 192] width 15 height 15
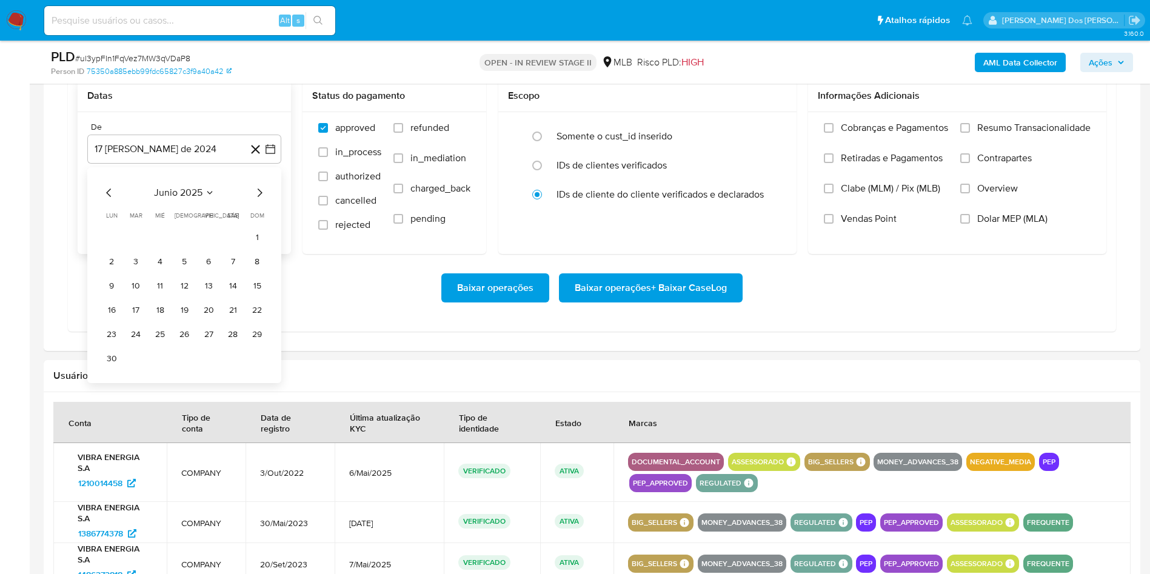
click at [258, 200] on icon "Mes siguiente" at bounding box center [259, 192] width 15 height 15
click at [132, 247] on button "1" at bounding box center [135, 237] width 19 height 19
click at [975, 142] on label "Resumo Transacionalidade" at bounding box center [1025, 137] width 130 height 30
click at [970, 133] on input "Resumo Transacionalidade" at bounding box center [965, 128] width 10 height 10
click at [615, 301] on span "Baixar operações + Baixar CaseLog" at bounding box center [651, 288] width 152 height 27
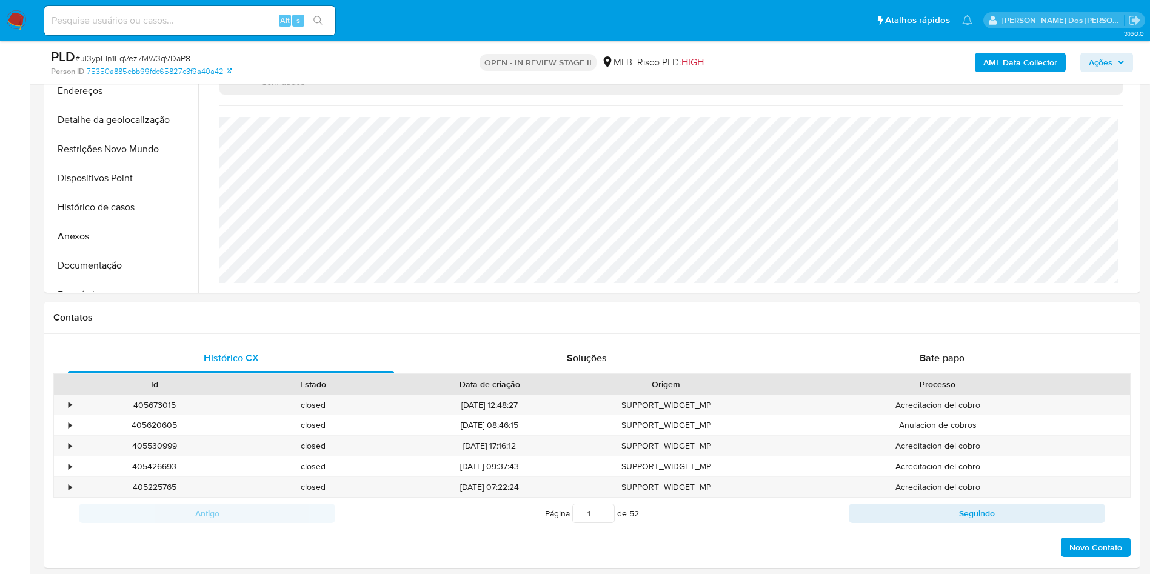
scroll to position [653, 0]
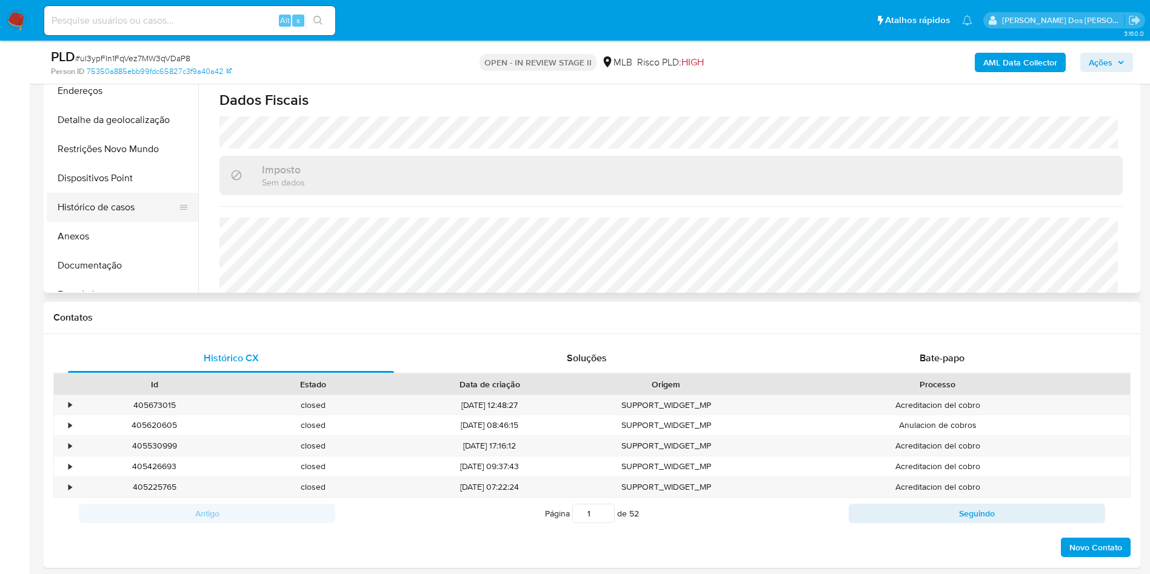
click at [87, 222] on button "Histórico de casos" at bounding box center [118, 207] width 142 height 29
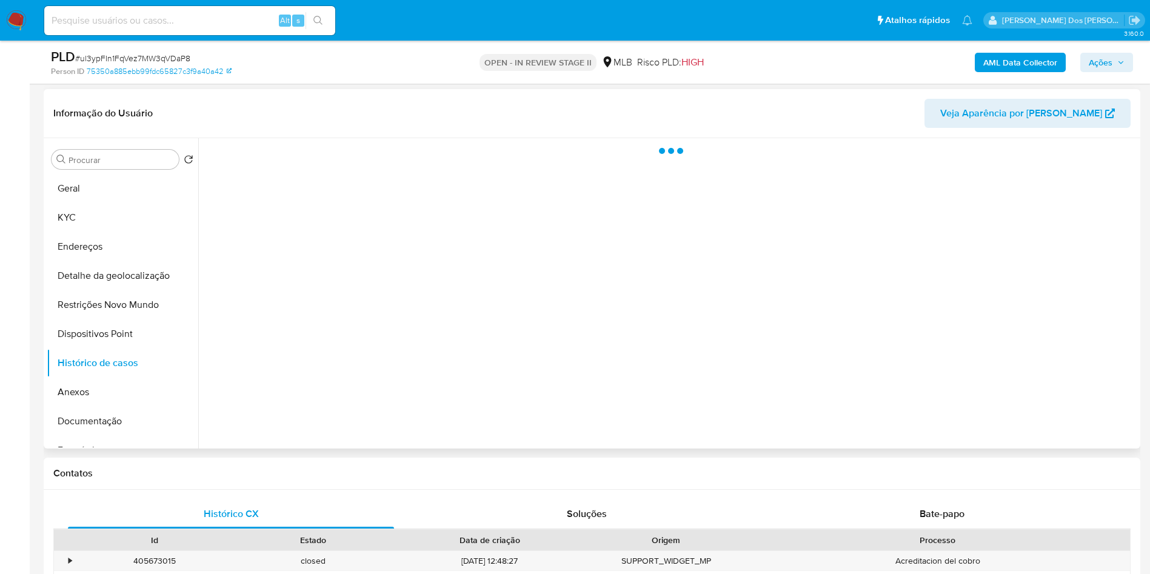
scroll to position [176, 0]
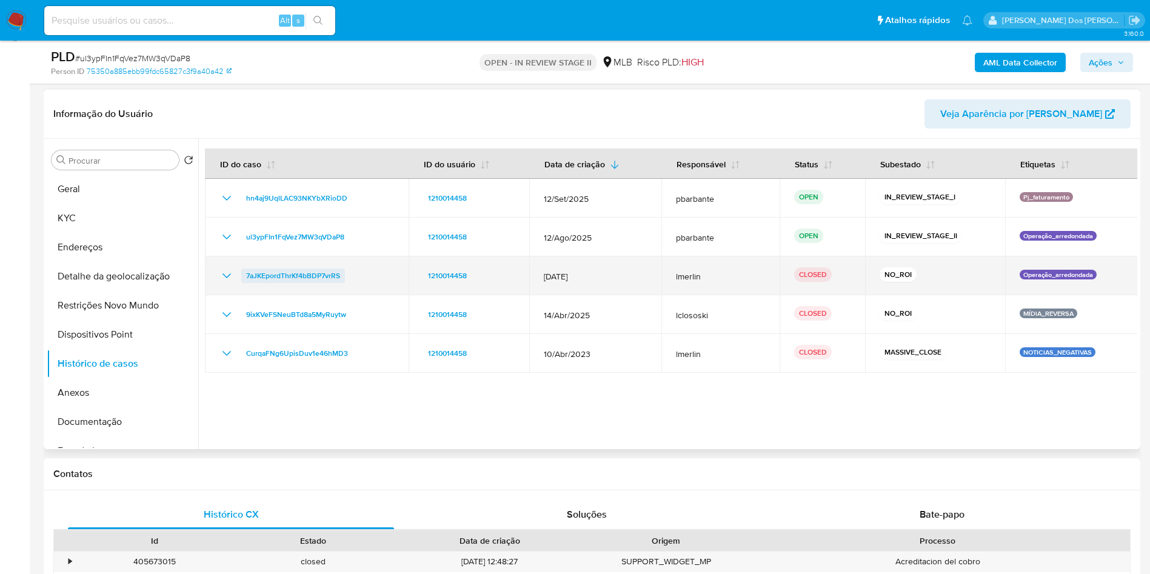
click at [303, 283] on span "7aJKEpordThrKf4bBDP7vrRS" at bounding box center [293, 276] width 94 height 15
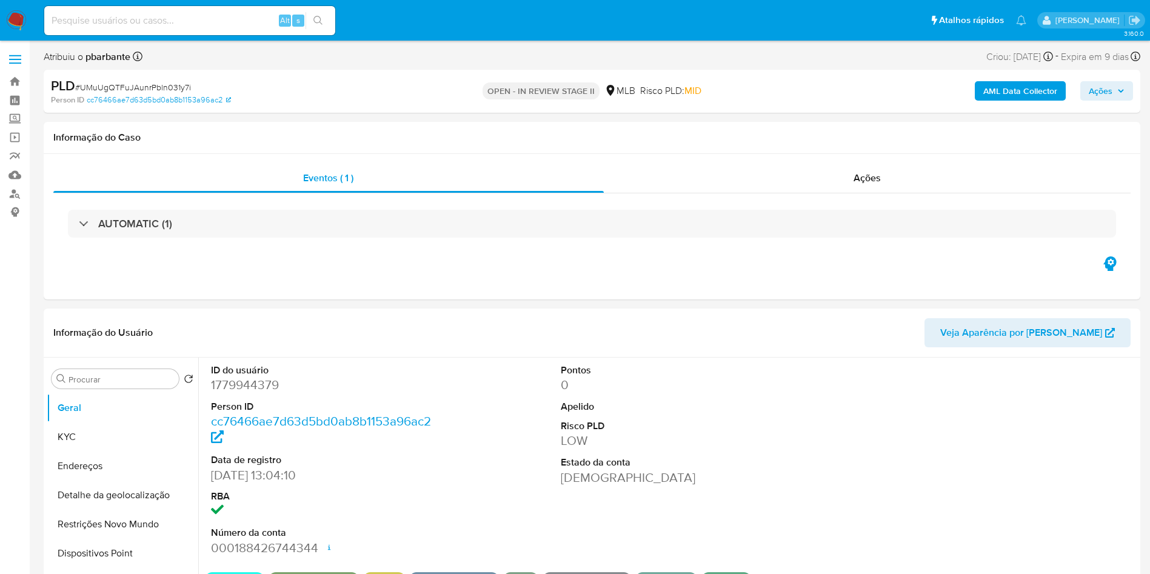
select select "10"
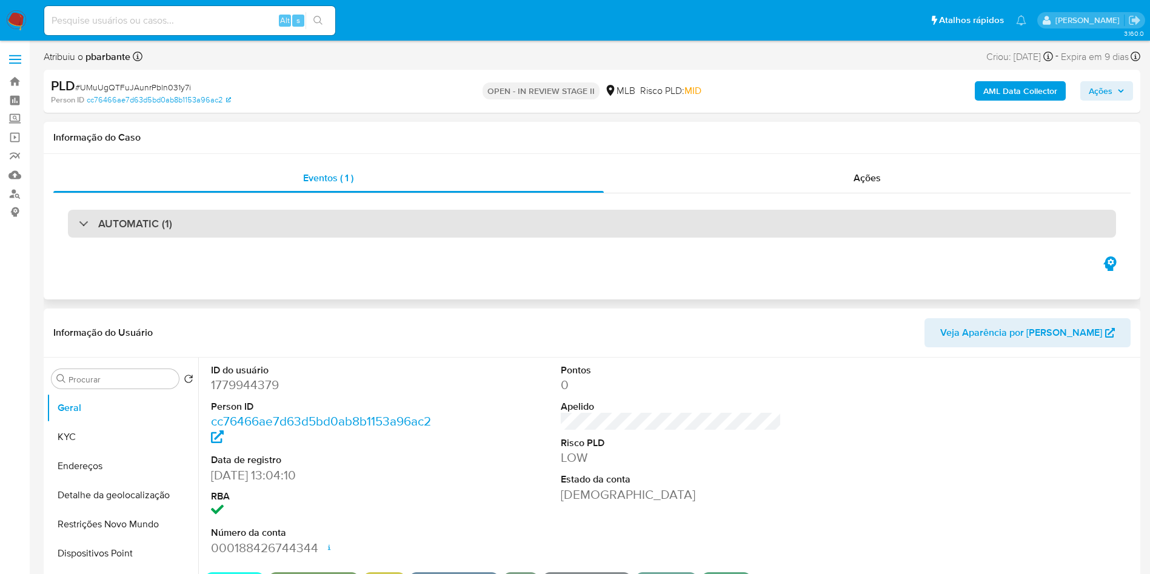
click at [342, 221] on div "AUTOMATIC (1)" at bounding box center [592, 224] width 1048 height 28
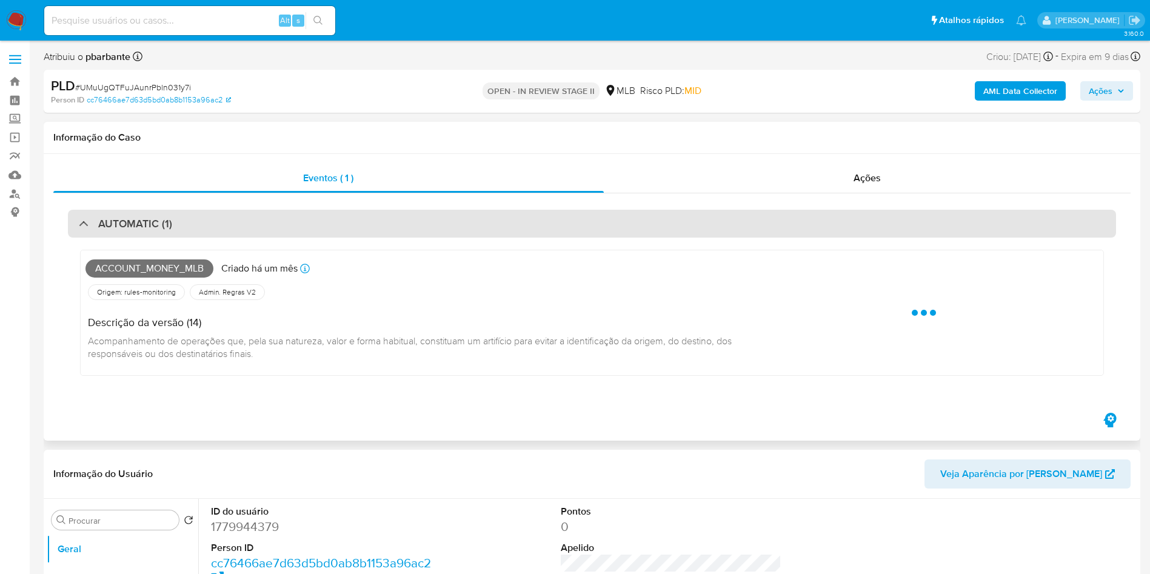
click at [342, 221] on div "AUTOMATIC (1)" at bounding box center [592, 224] width 1048 height 28
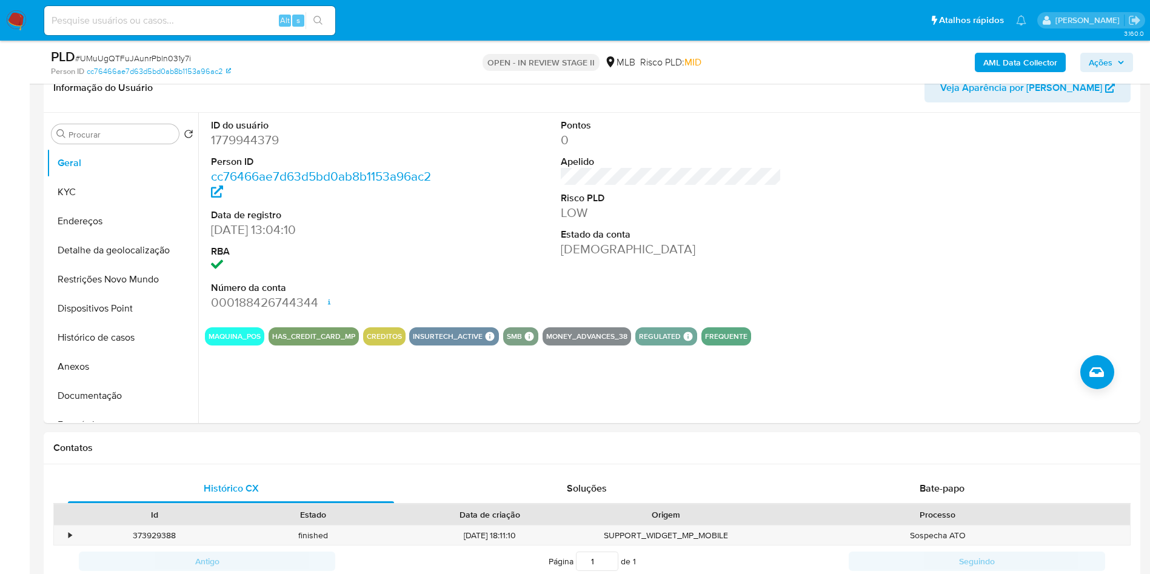
scroll to position [207, 0]
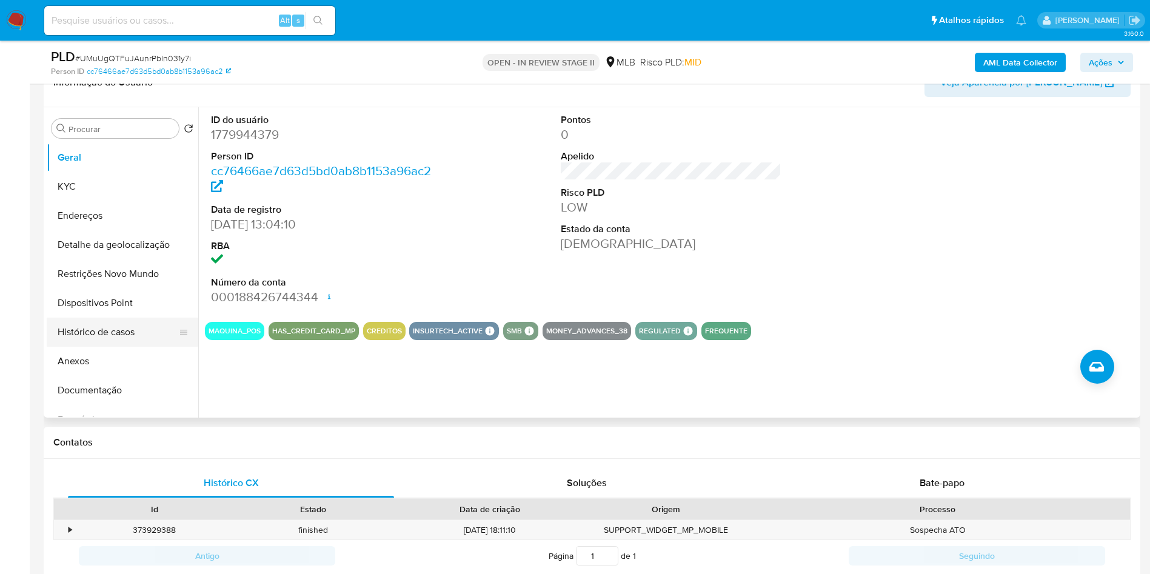
click at [116, 347] on button "Histórico de casos" at bounding box center [118, 332] width 142 height 29
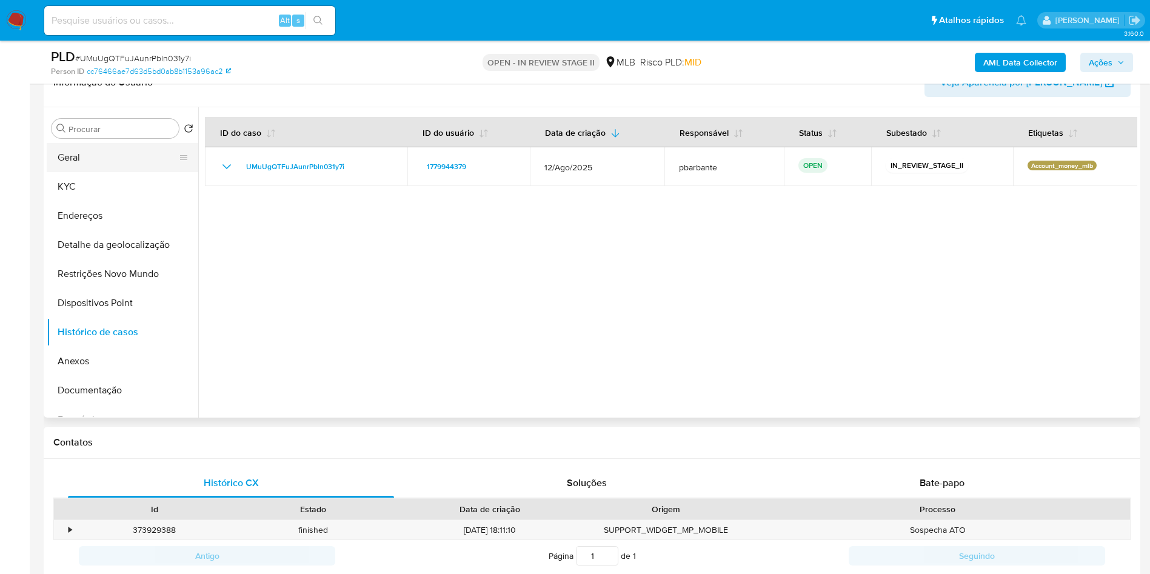
click at [62, 172] on button "Geral" at bounding box center [118, 157] width 142 height 29
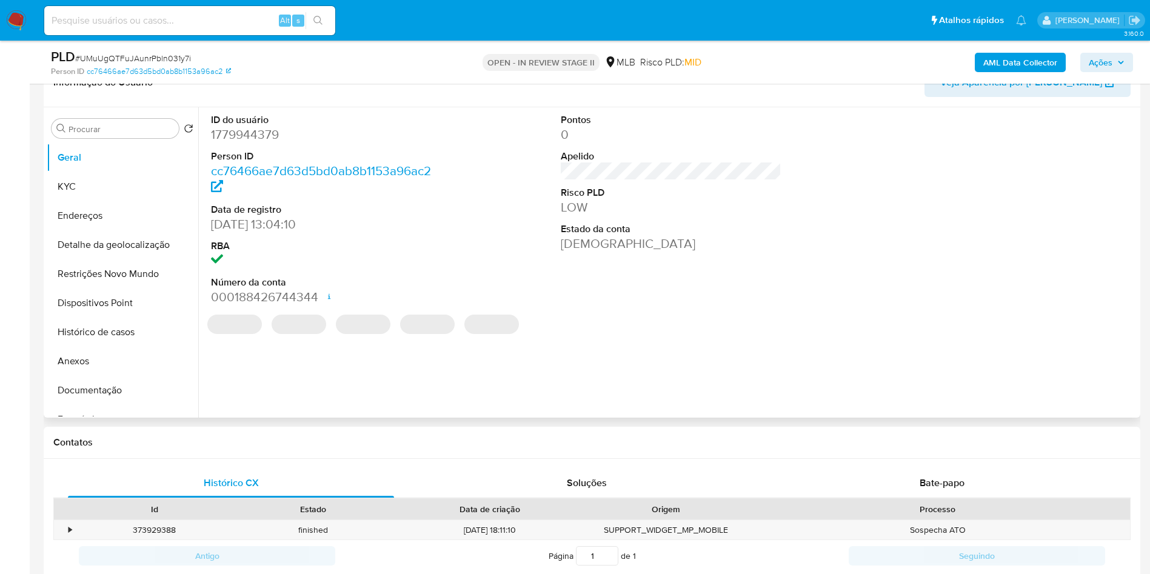
click at [250, 143] on dd "1779944379" at bounding box center [321, 134] width 221 height 17
copy dd "1779944379"
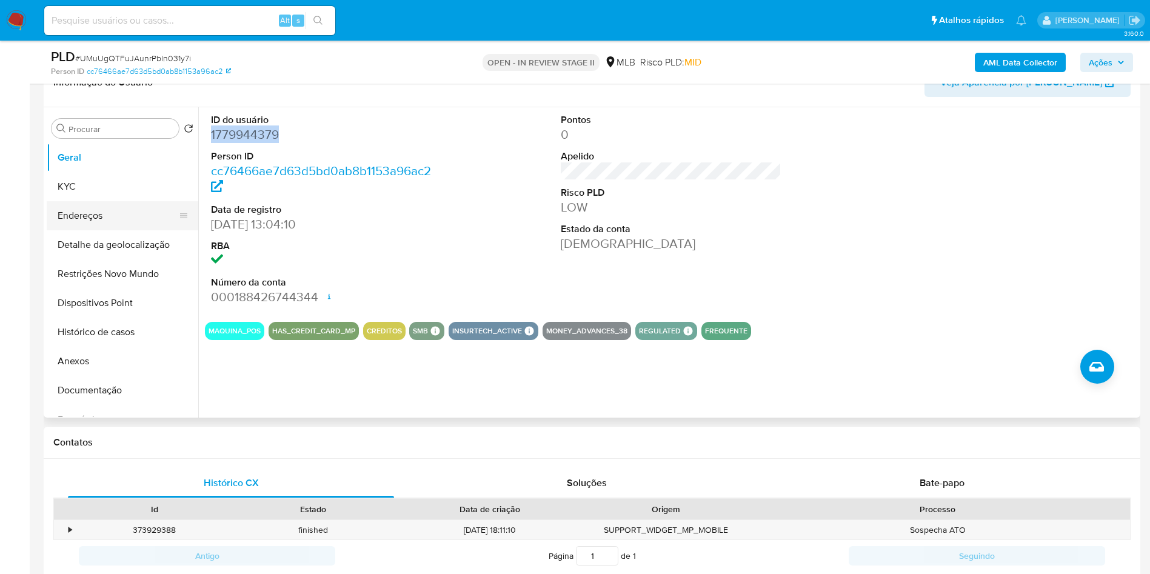
click at [150, 230] on button "Endereços" at bounding box center [118, 215] width 142 height 29
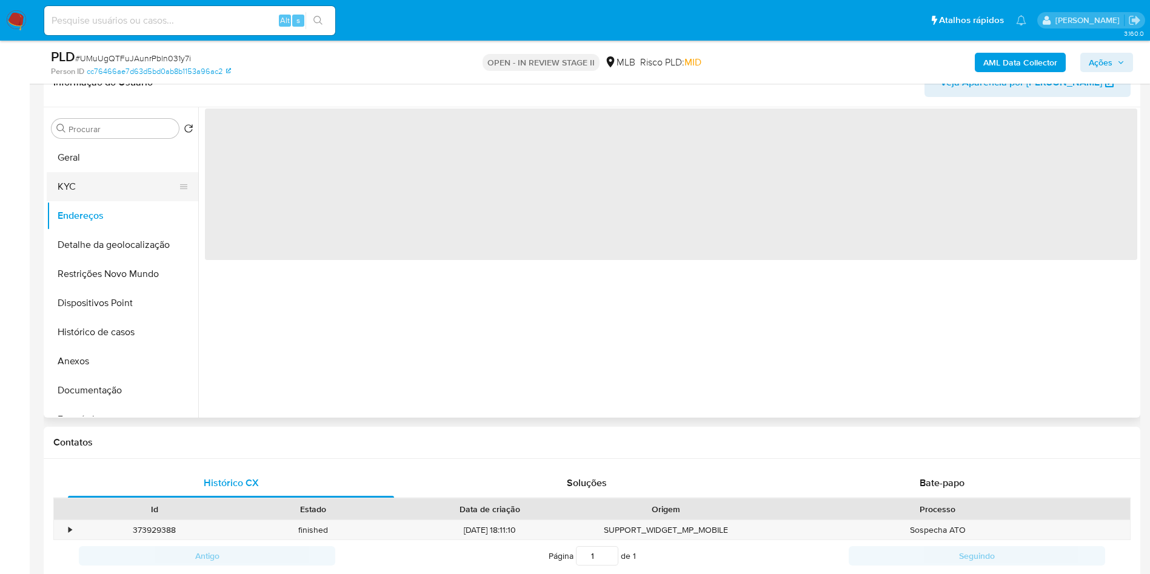
click at [98, 194] on button "KYC" at bounding box center [118, 186] width 142 height 29
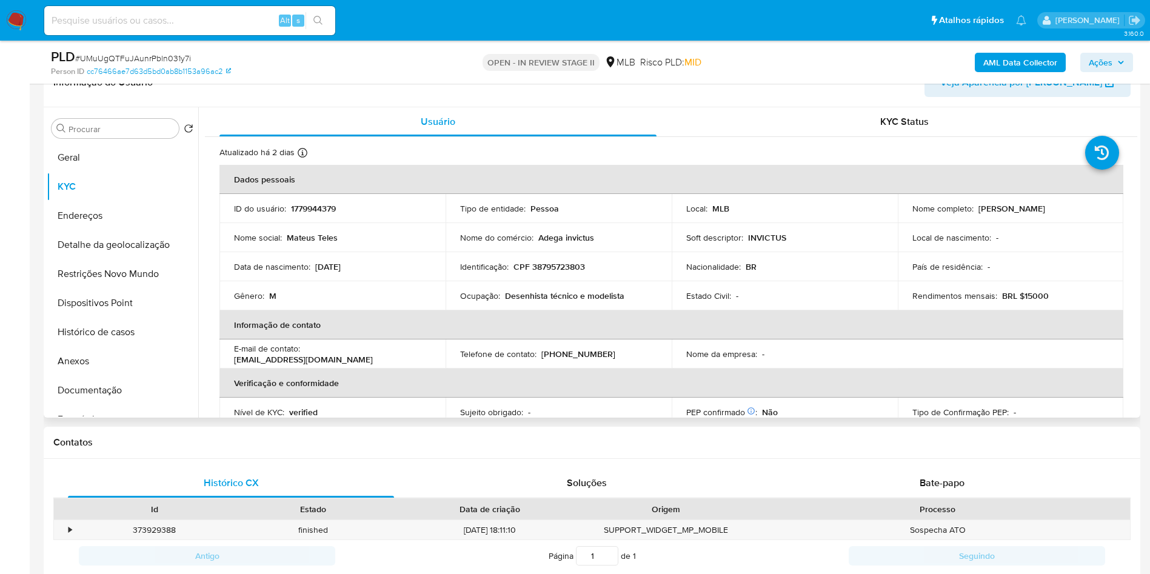
drag, startPoint x: 1090, startPoint y: 232, endPoint x: 977, endPoint y: 232, distance: 114.0
click at [977, 223] on td "Nome completo : Mateus Teles Vieira da Silva" at bounding box center [1011, 208] width 226 height 29
copy p "Mateus Teles Vieira da Silva"
click at [570, 273] on td "Identificação : CPF 38795723803" at bounding box center [559, 266] width 226 height 29
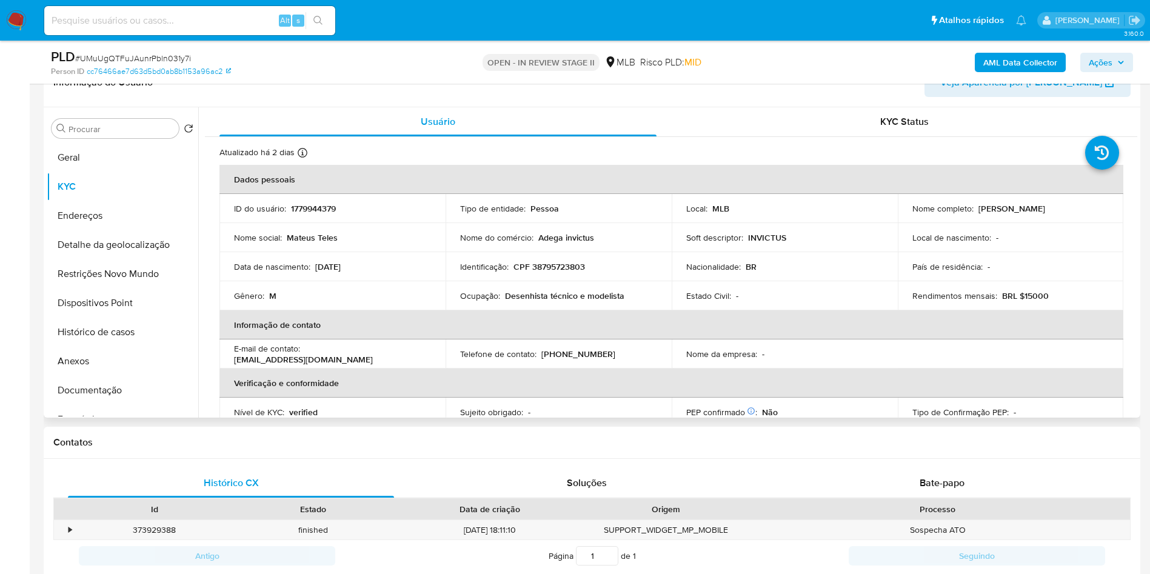
click at [565, 272] on p "CPF 38795723803" at bounding box center [549, 266] width 72 height 11
copy p "38795723803"
click at [565, 272] on p "CPF 38795723803" at bounding box center [549, 266] width 72 height 11
drag, startPoint x: 626, startPoint y: 316, endPoint x: 504, endPoint y: 318, distance: 121.3
click at [504, 301] on div "Ocupação : Desenhista técnico e modelista" at bounding box center [558, 295] width 197 height 11
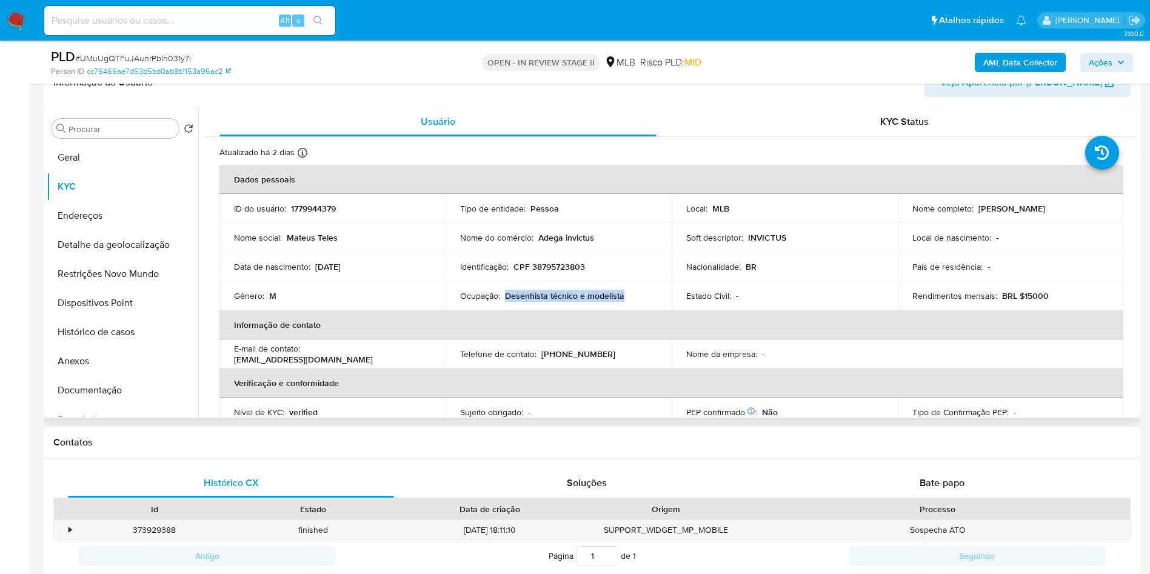
copy p "Desenhista técnico e modelista"
click at [62, 405] on button "Documentação" at bounding box center [118, 390] width 142 height 29
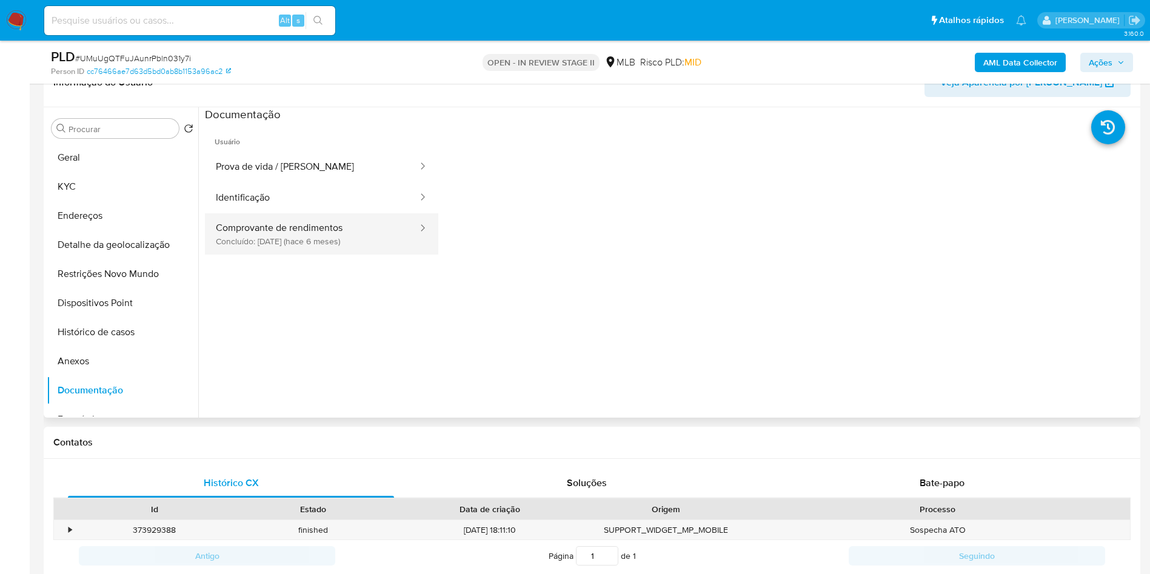
drag, startPoint x: 343, startPoint y: 248, endPoint x: 336, endPoint y: 252, distance: 7.9
click at [336, 252] on button "Comprovante de rendimentos Concluído: 17/03/2025 (hace 6 meses)" at bounding box center [312, 233] width 214 height 41
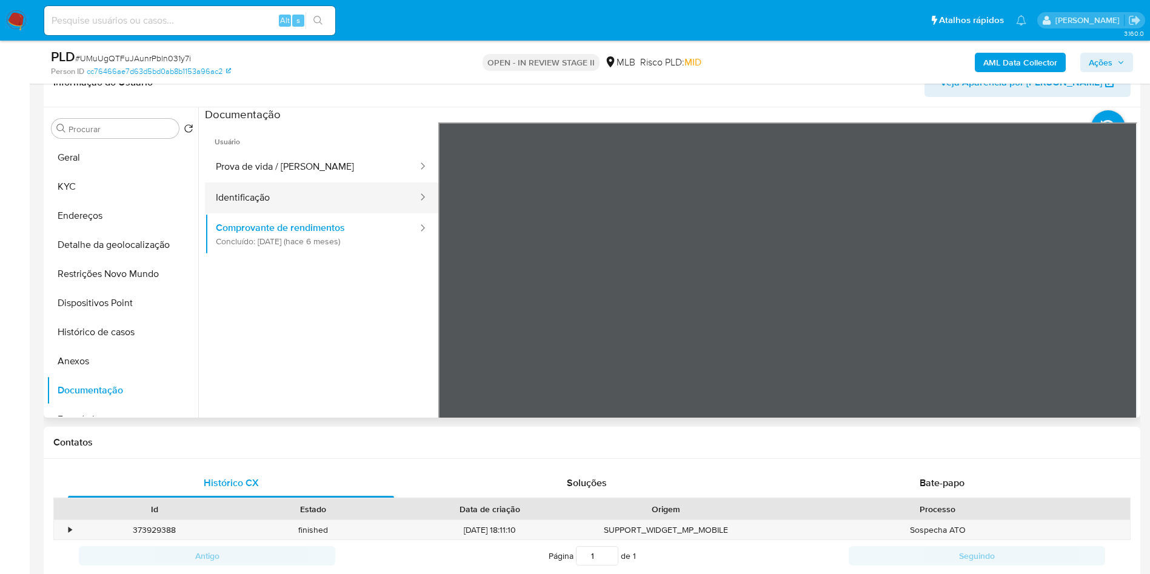
click at [340, 213] on button "Identificação" at bounding box center [312, 197] width 214 height 31
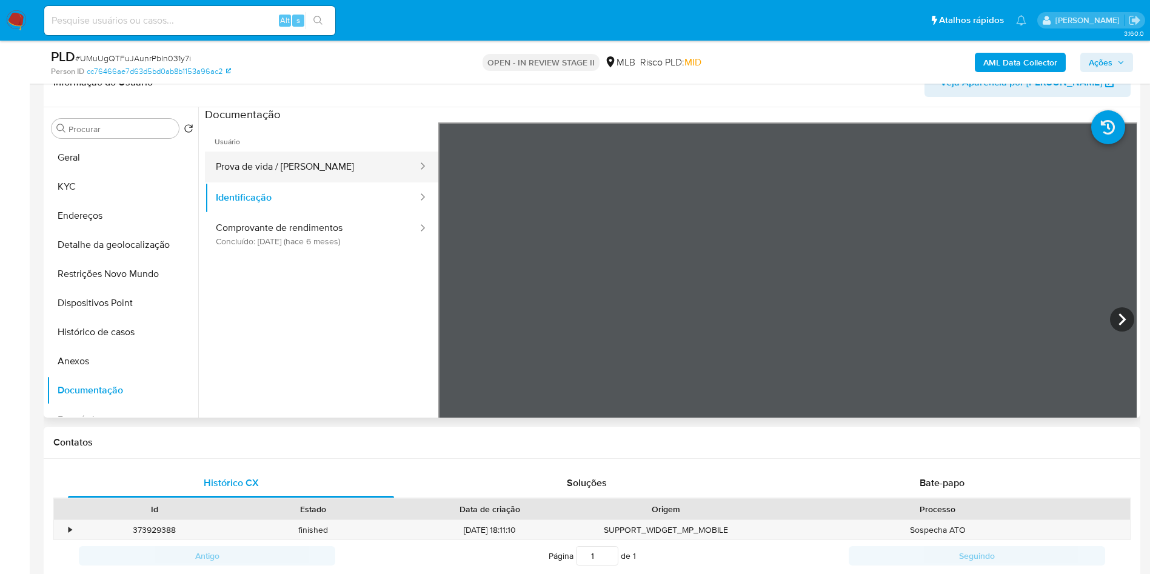
click at [344, 182] on button "Prova de vida / [PERSON_NAME]" at bounding box center [312, 167] width 214 height 31
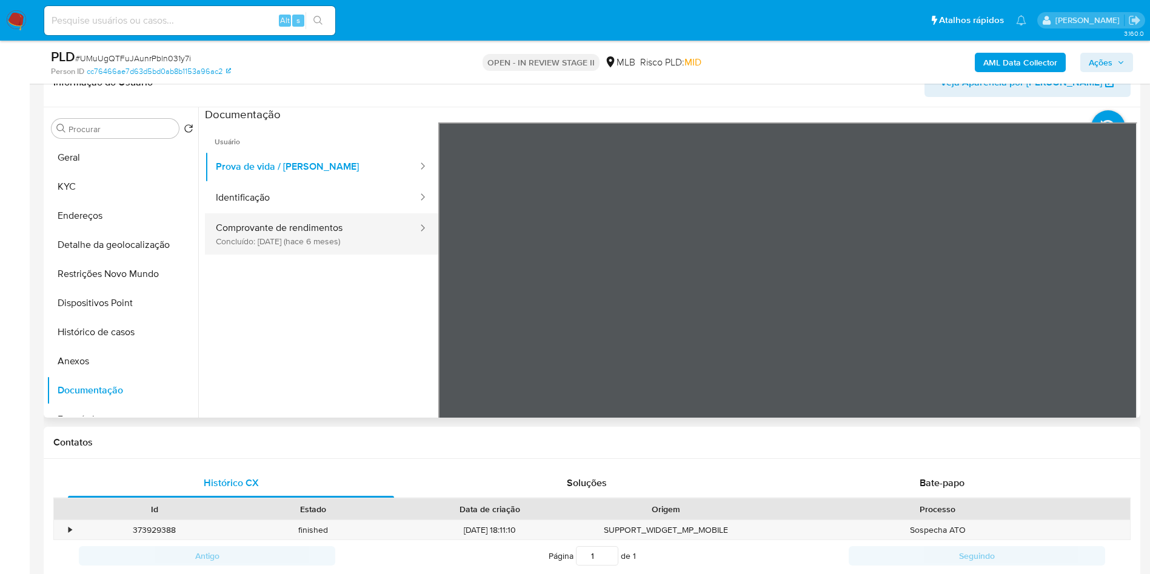
click at [307, 250] on button "Comprovante de rendimentos Concluído: 17/03/2025 (hace 6 meses)" at bounding box center [312, 233] width 214 height 41
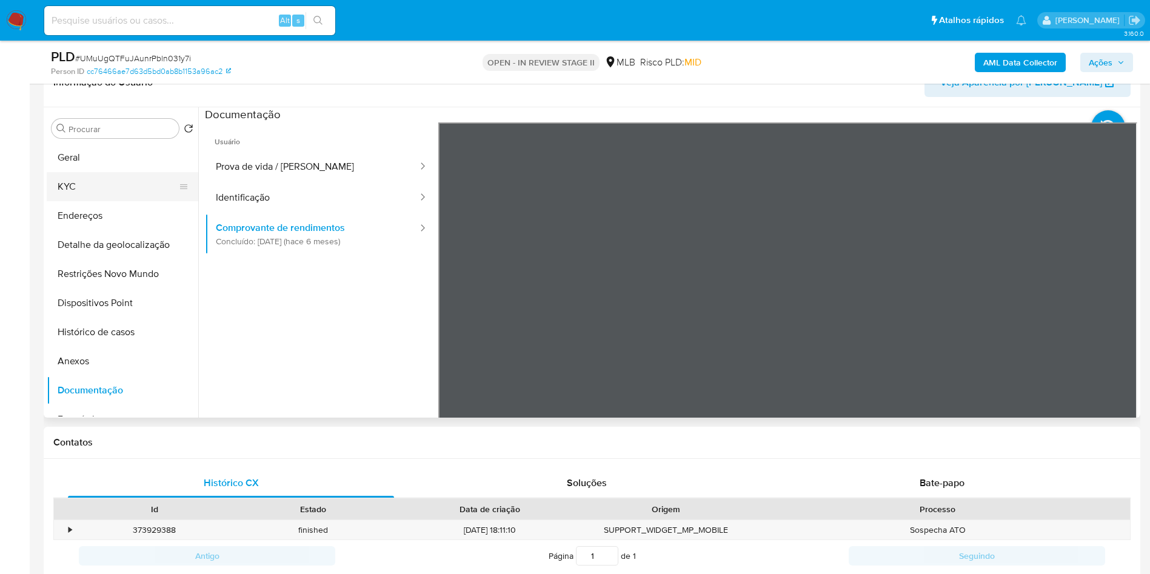
click at [81, 201] on button "KYC" at bounding box center [118, 186] width 142 height 29
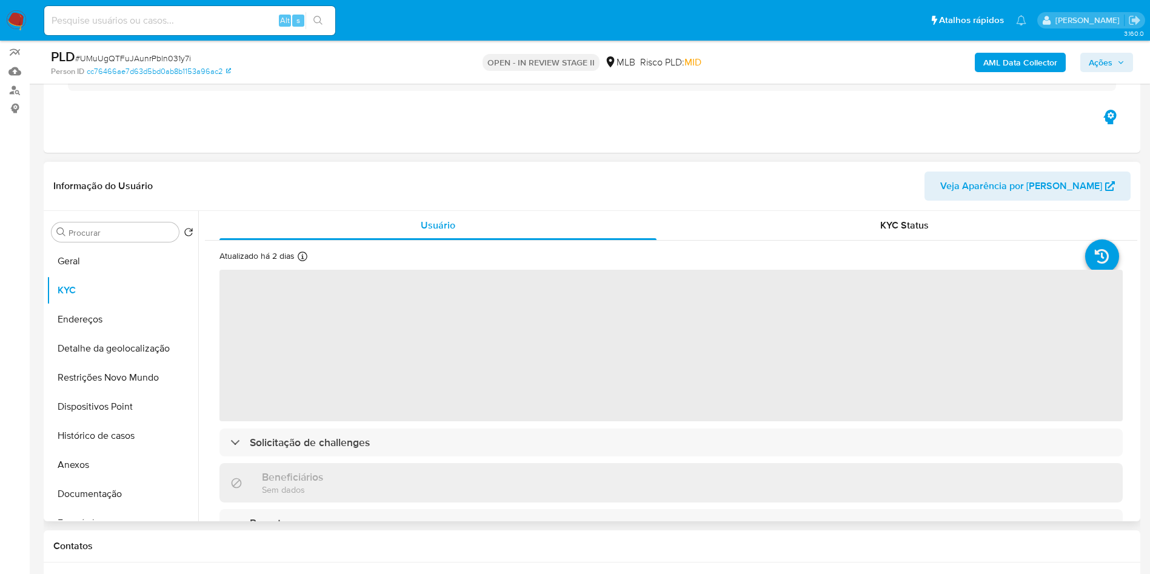
scroll to position [99, 0]
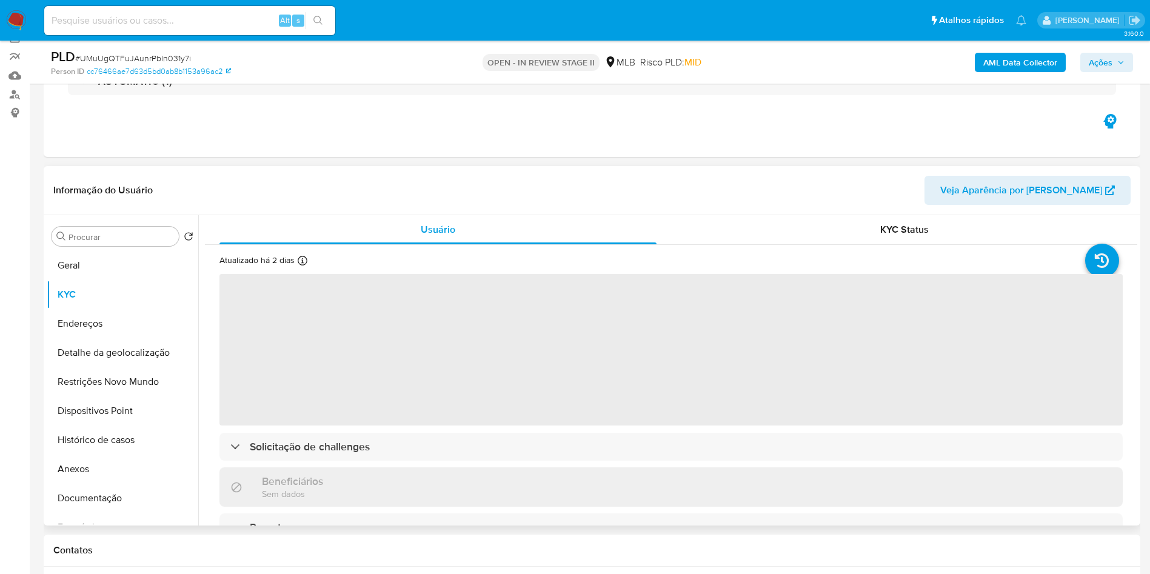
click at [858, 215] on div "Informação do Usuário Veja Aparência por Pessoa" at bounding box center [592, 190] width 1097 height 49
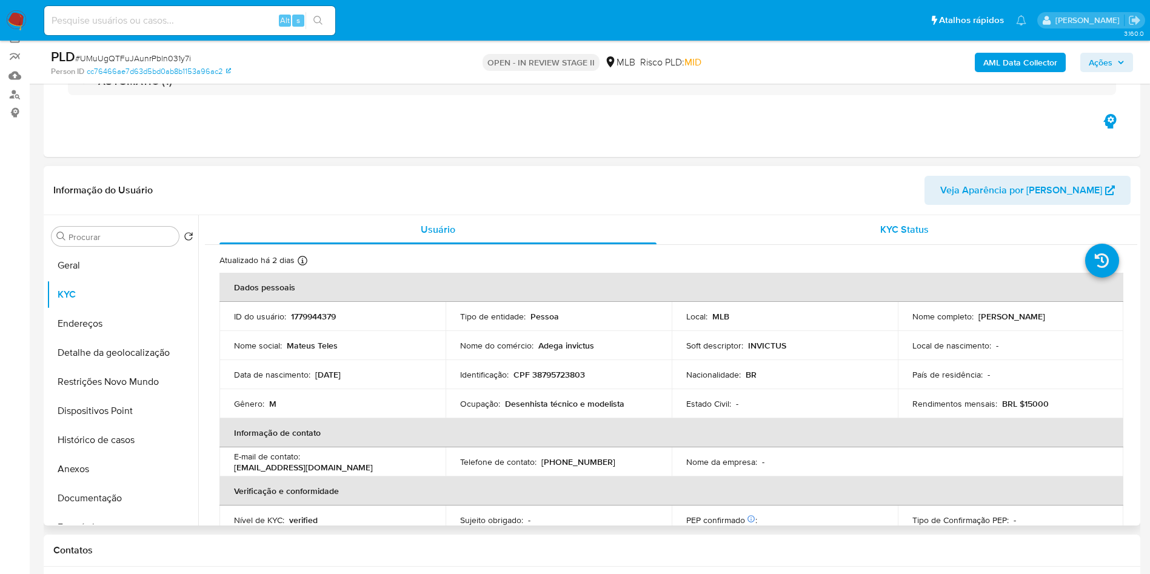
click at [858, 238] on div "KYC Status" at bounding box center [904, 229] width 437 height 29
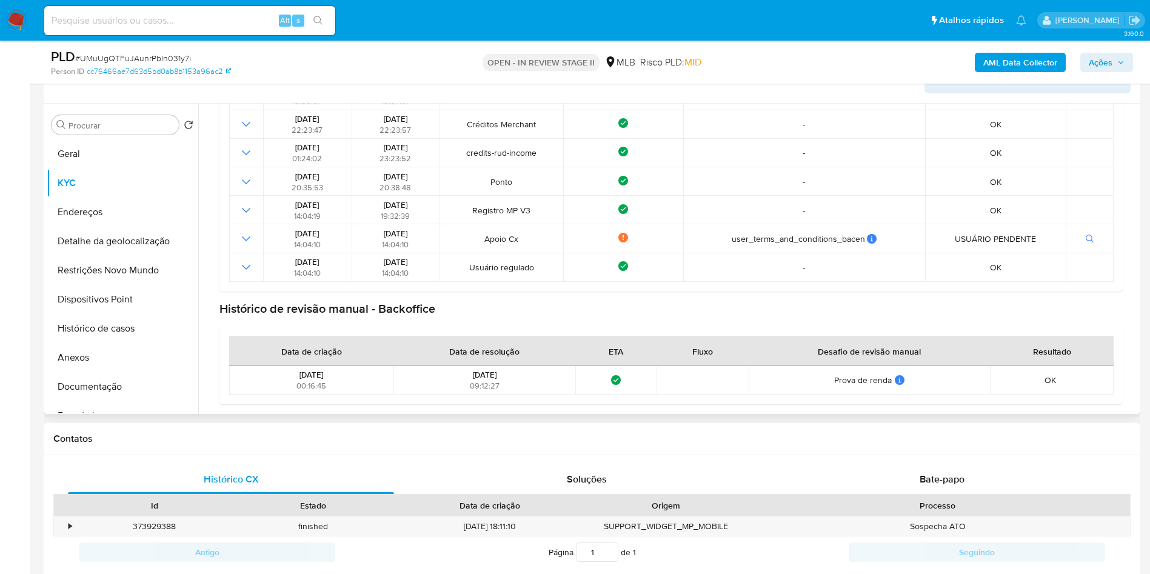
scroll to position [218, 0]
click at [63, 400] on button "Documentação" at bounding box center [118, 386] width 142 height 29
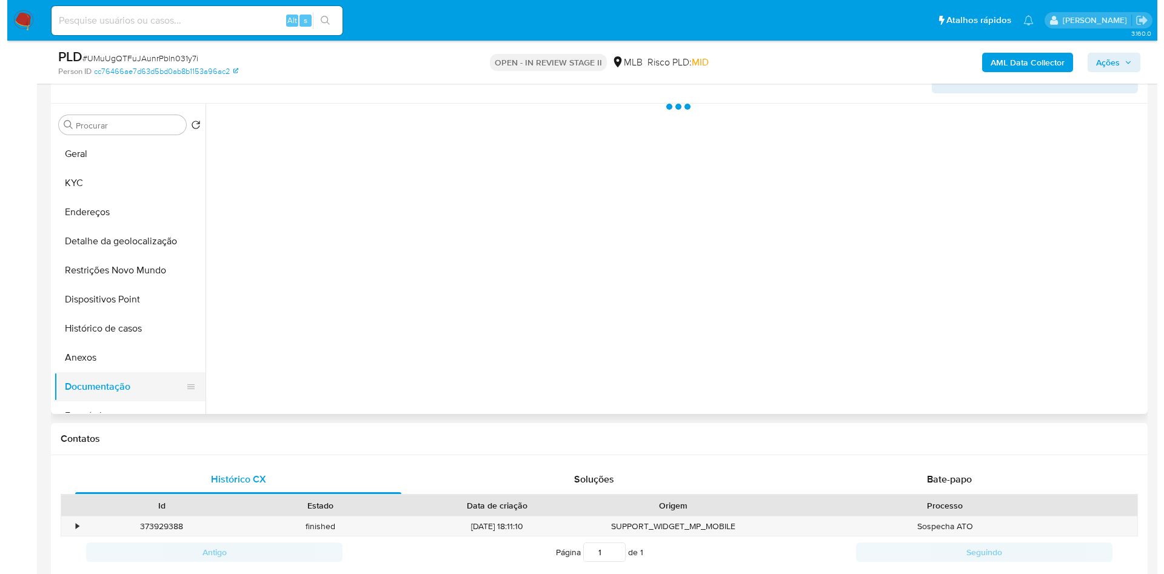
scroll to position [0, 0]
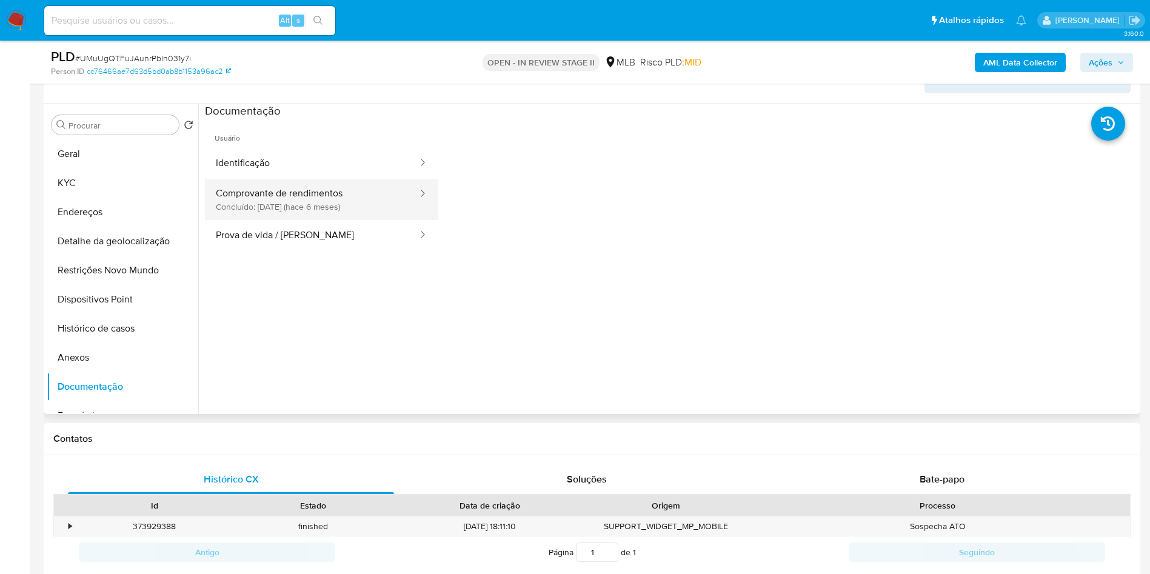
click at [318, 215] on button "Comprovante de rendimentos Concluído: 17/03/2025 (hace 6 meses)" at bounding box center [312, 199] width 214 height 41
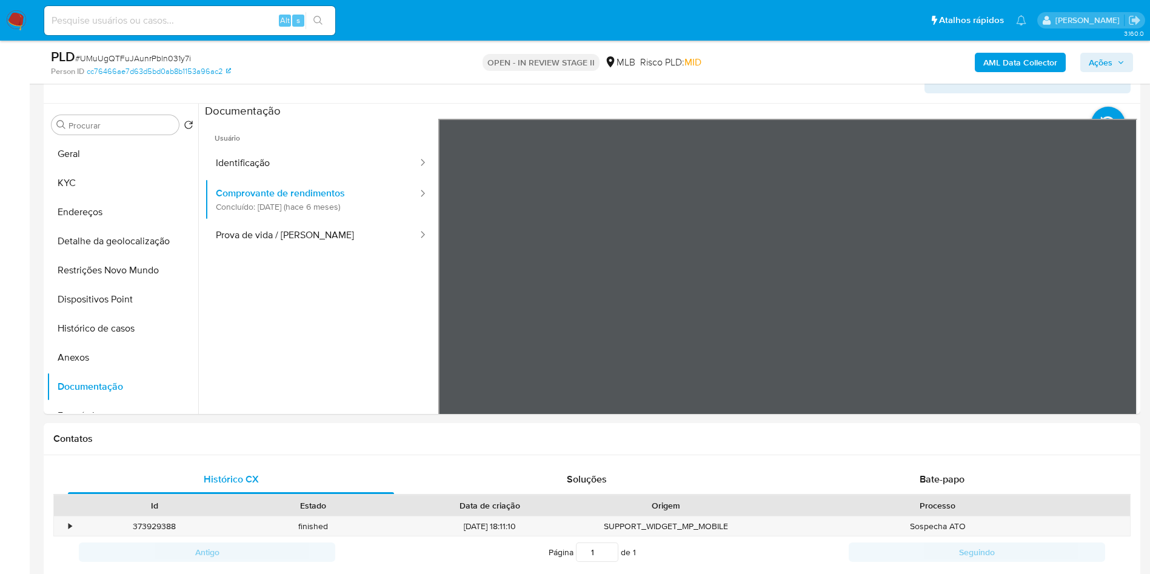
click at [1021, 58] on b "AML Data Collector" at bounding box center [1020, 62] width 74 height 19
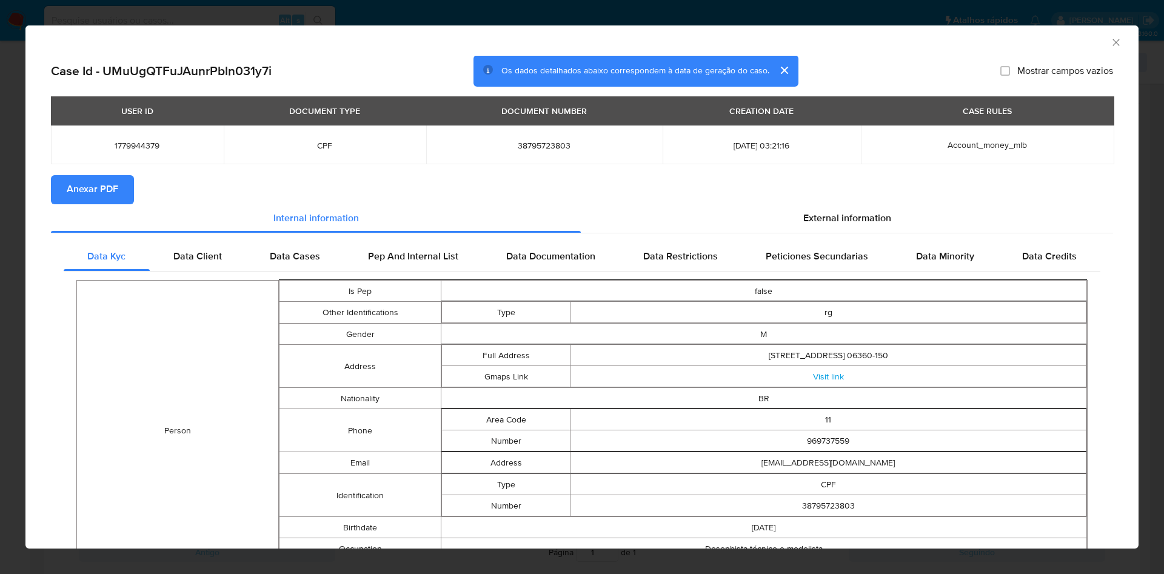
click at [850, 215] on span "External information" at bounding box center [847, 219] width 88 height 14
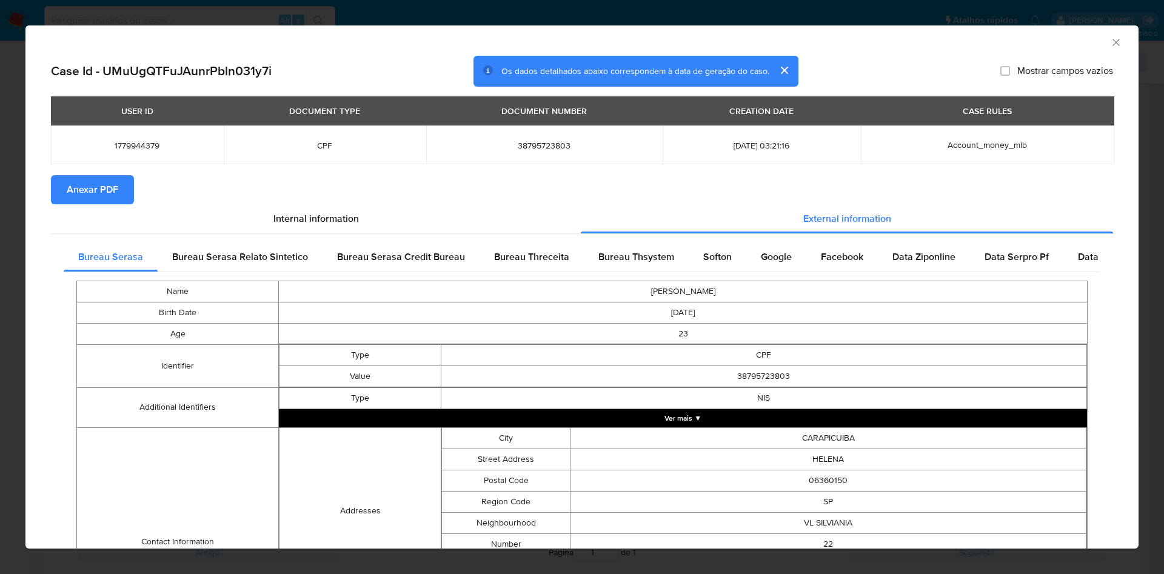
click at [113, 182] on span "Anexar PDF" at bounding box center [93, 189] width 52 height 27
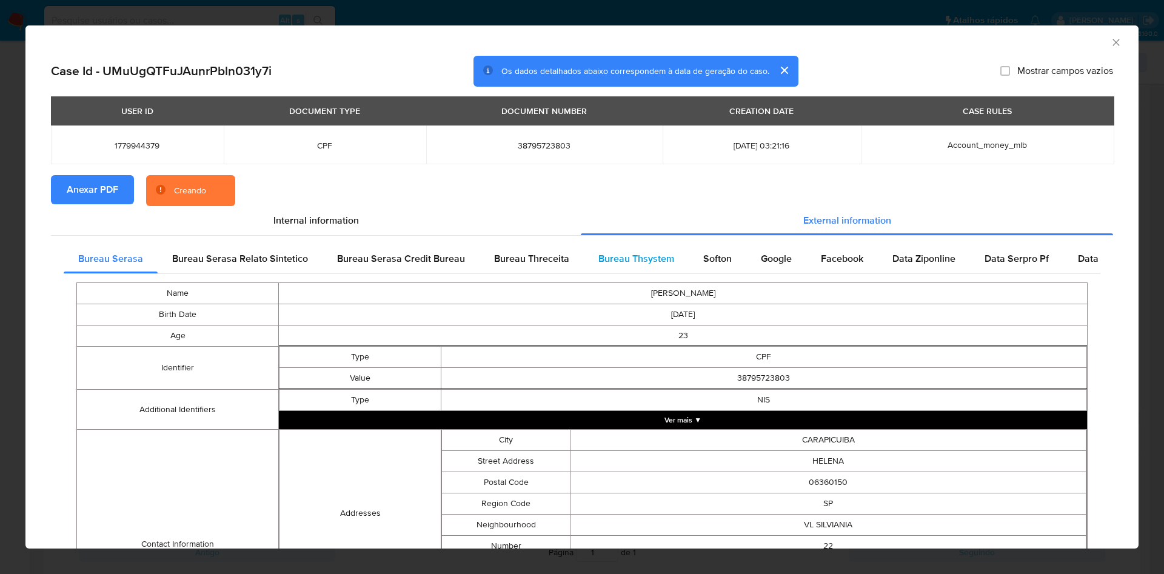
click at [641, 257] on span "Bureau Thsystem" at bounding box center [636, 259] width 76 height 14
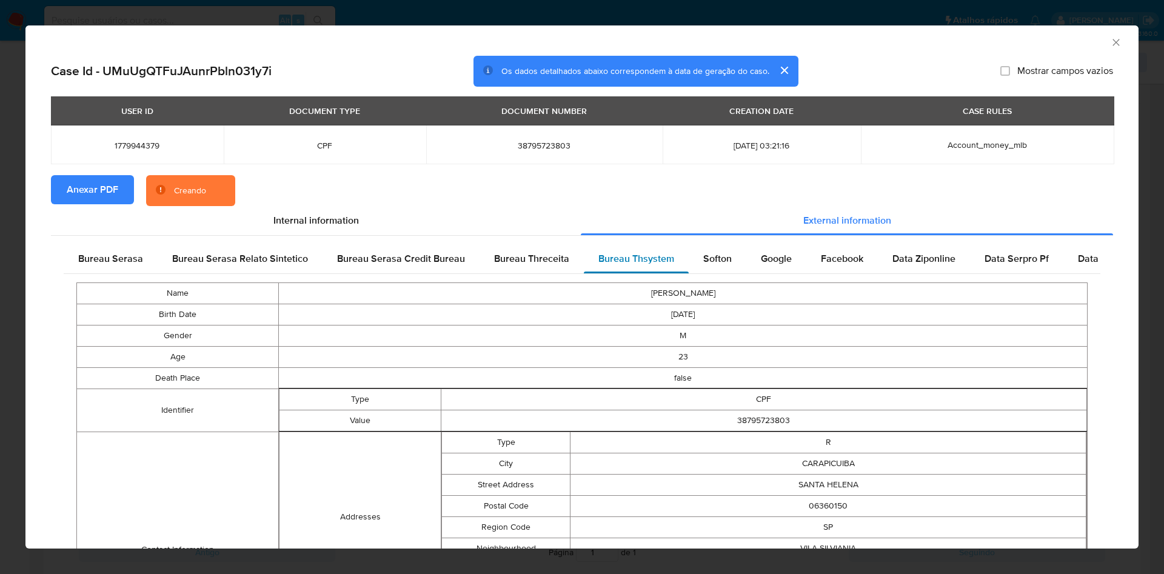
scroll to position [354, 0]
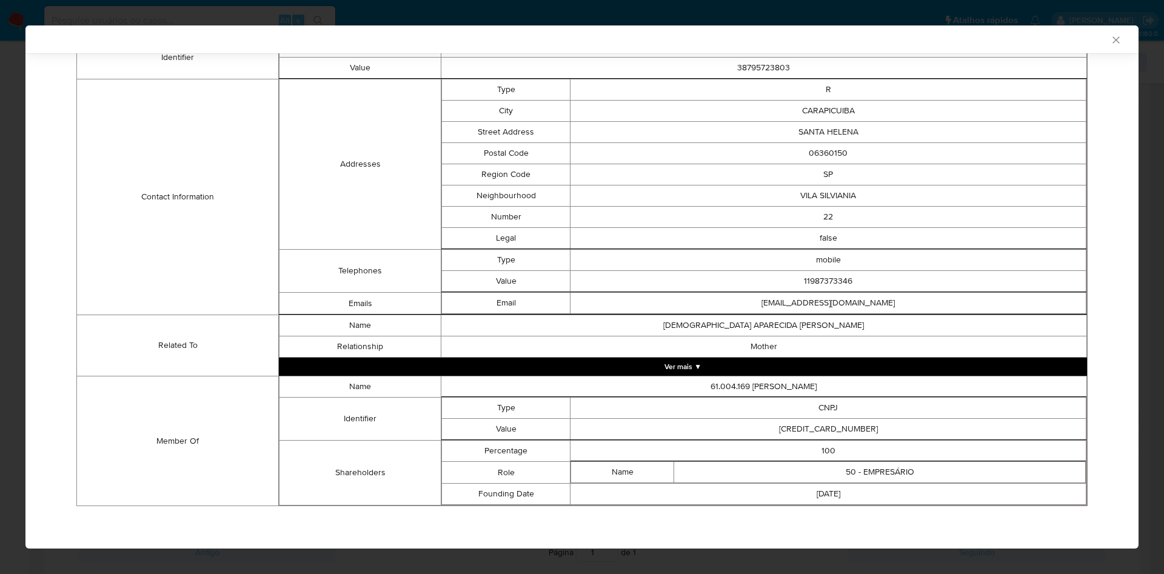
click at [815, 424] on td "61004169000104" at bounding box center [828, 429] width 516 height 21
copy td "61004169000104"
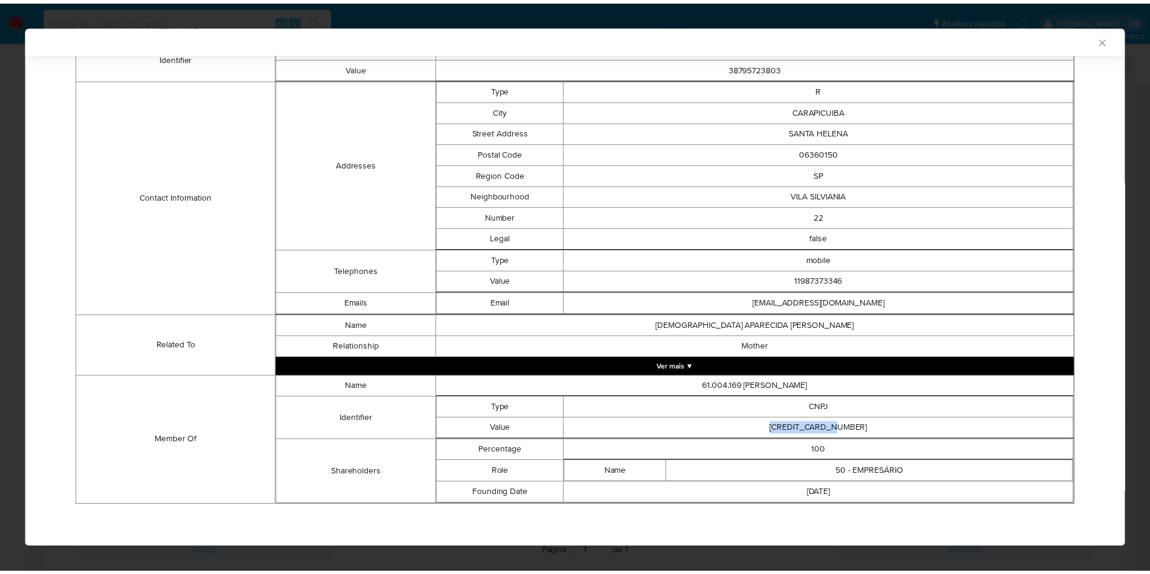
scroll to position [352, 0]
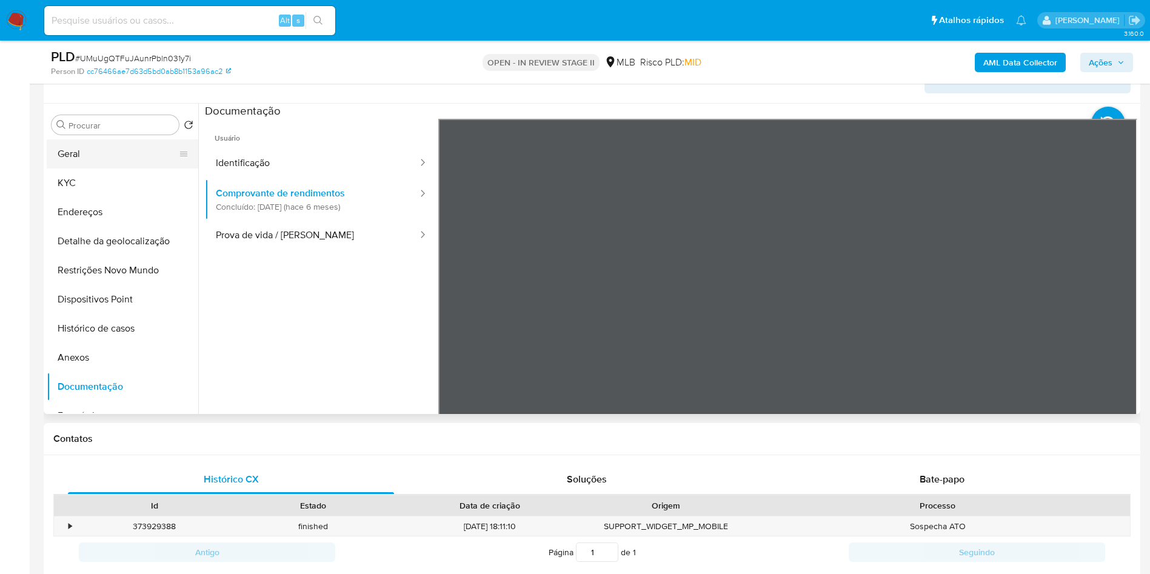
click at [133, 169] on button "Geral" at bounding box center [118, 153] width 142 height 29
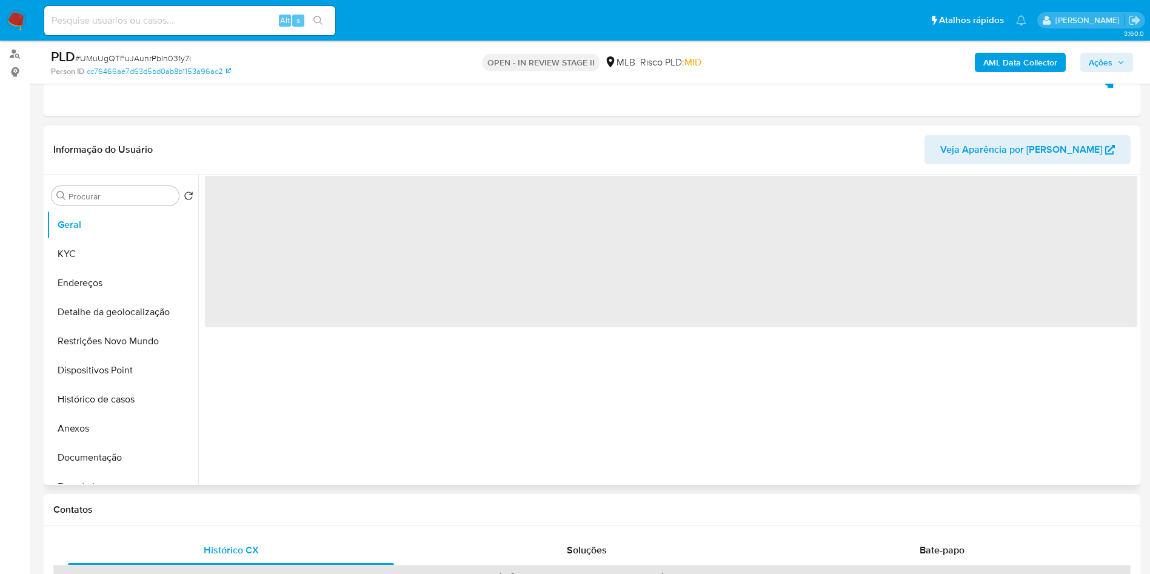
scroll to position [132, 0]
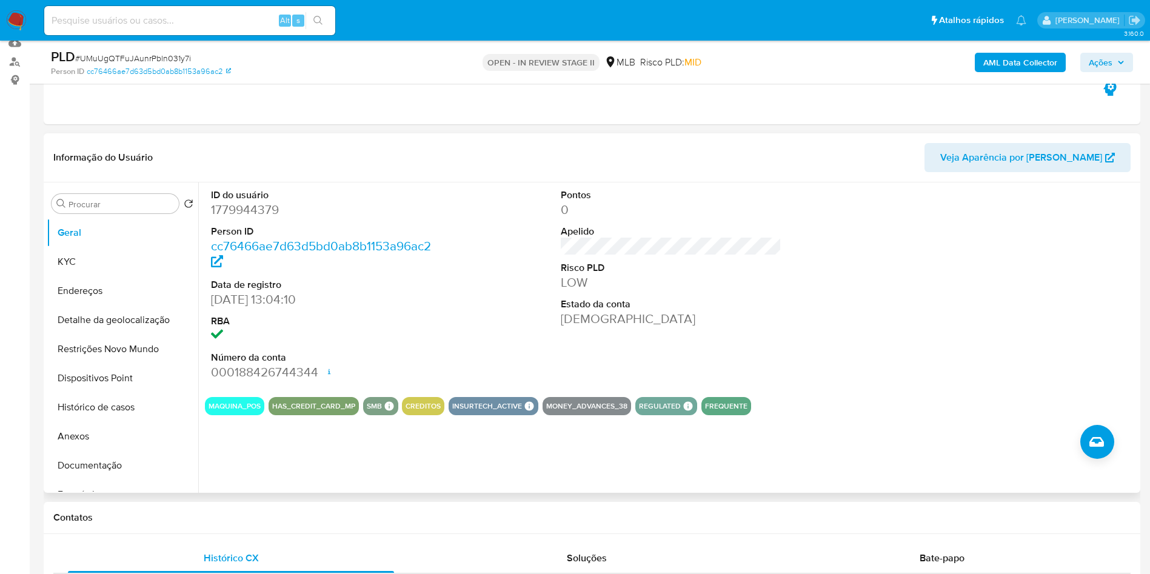
copy td "61004169000104"
click at [84, 273] on button "KYC" at bounding box center [118, 261] width 142 height 29
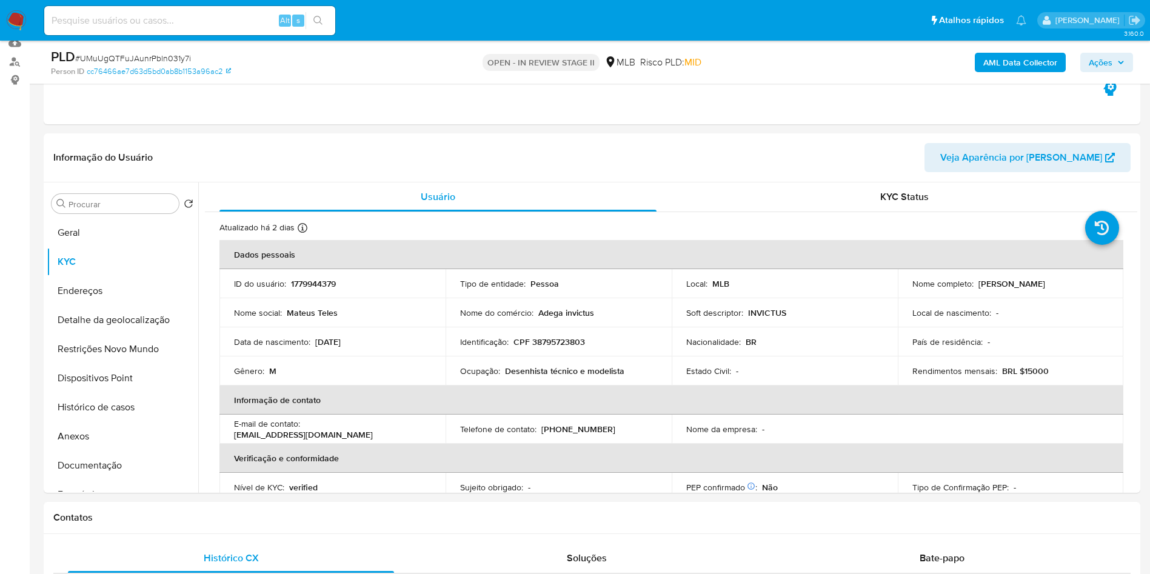
copy td "61004169000104"
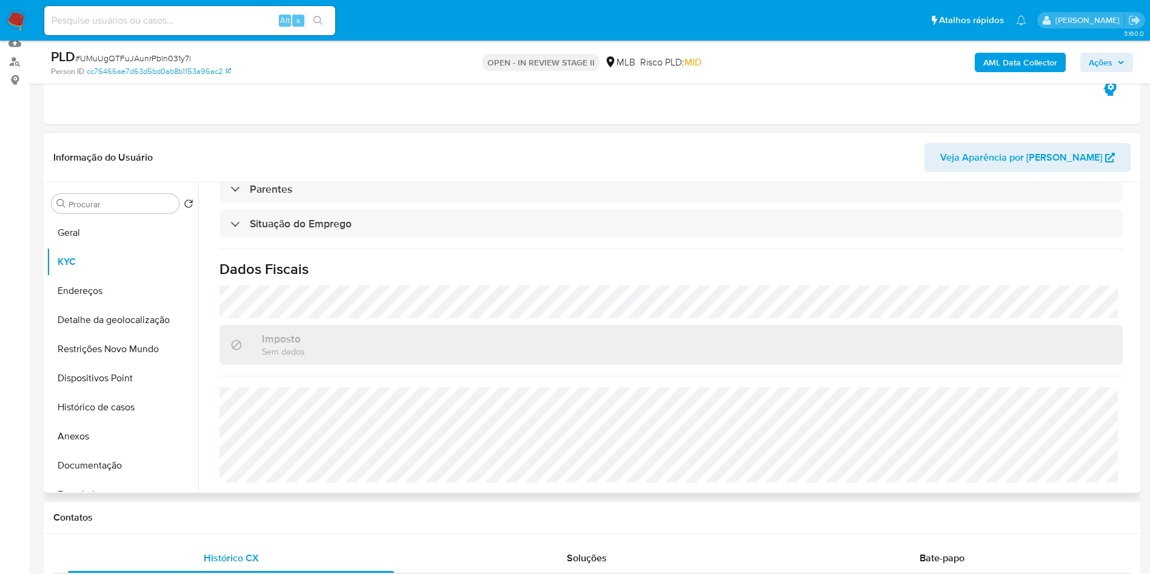
copy td "61004169000104"
click at [118, 329] on button "Detalhe da geolocalização" at bounding box center [118, 319] width 142 height 29
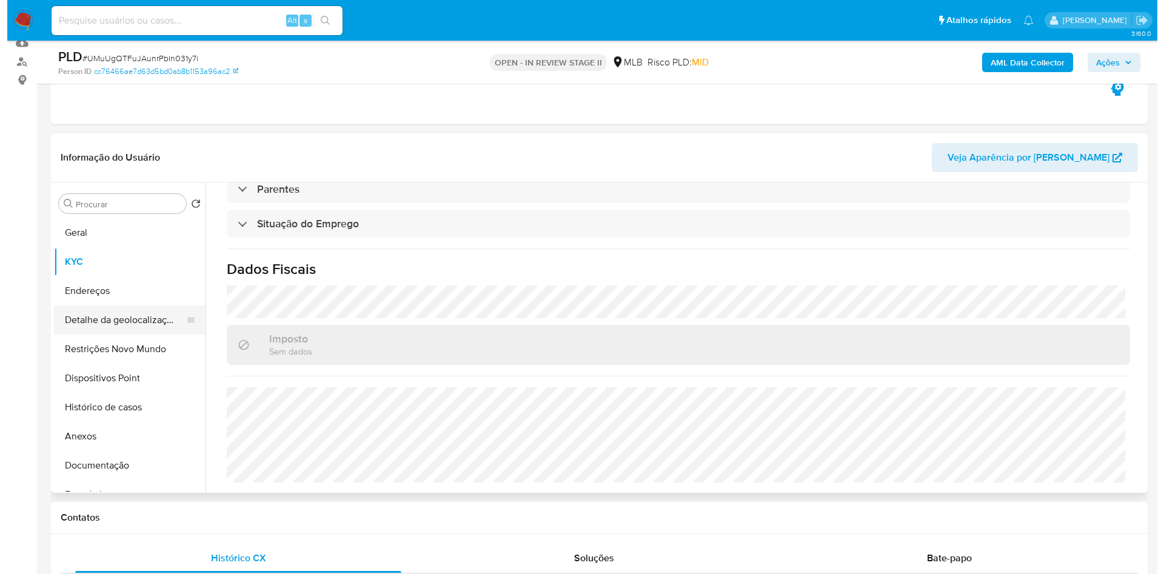
scroll to position [0, 0]
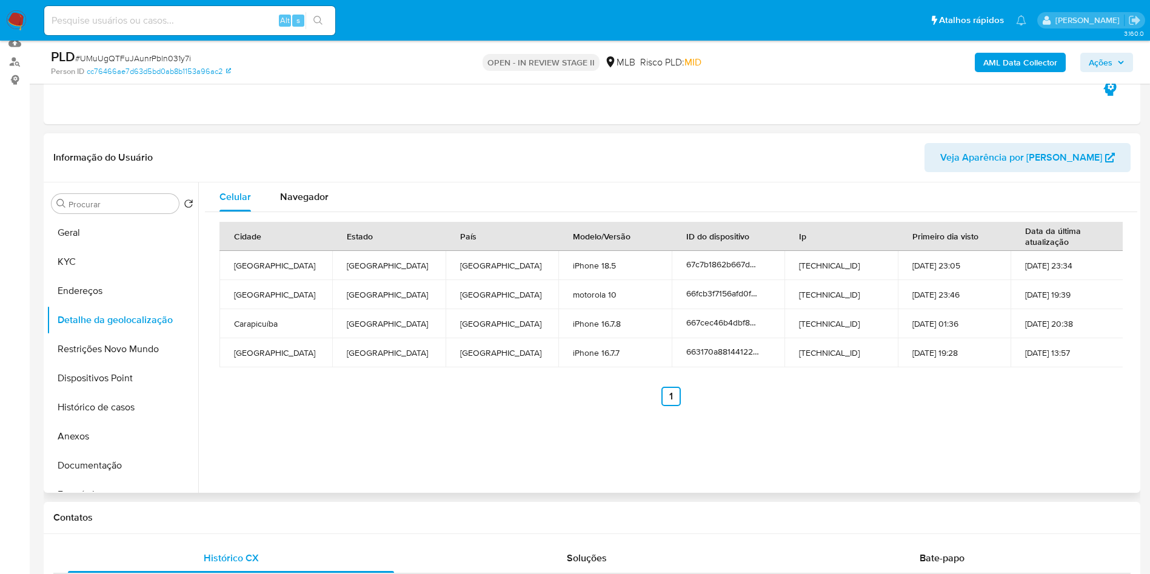
copy td "61004169000104"
click at [104, 364] on button "Restrições Novo Mundo" at bounding box center [118, 349] width 142 height 29
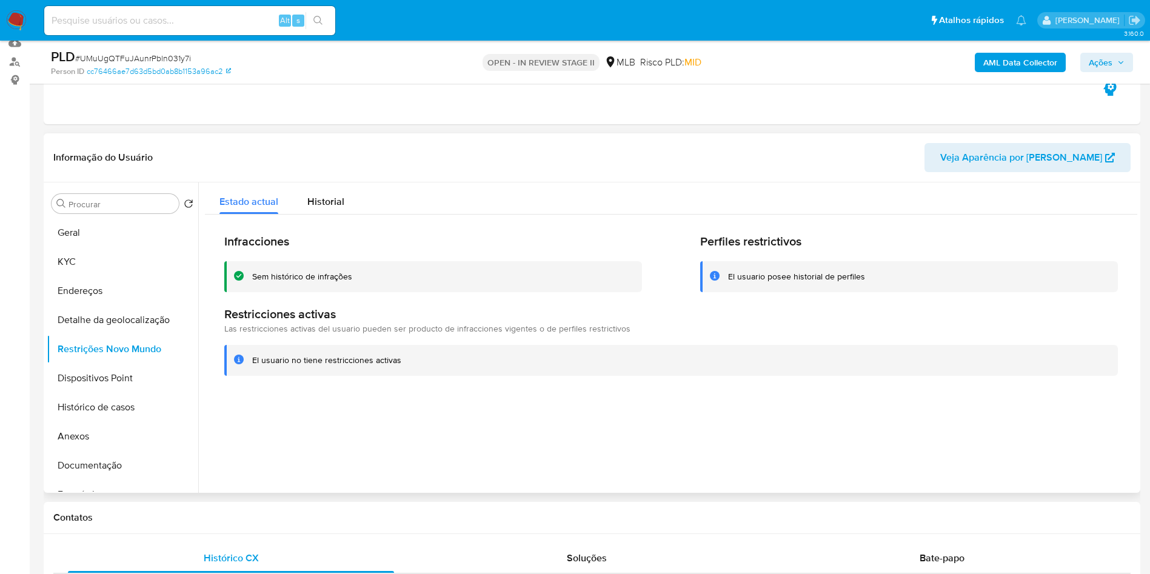
copy td "61004169000104"
click at [139, 387] on button "Dispositivos Point" at bounding box center [118, 378] width 142 height 29
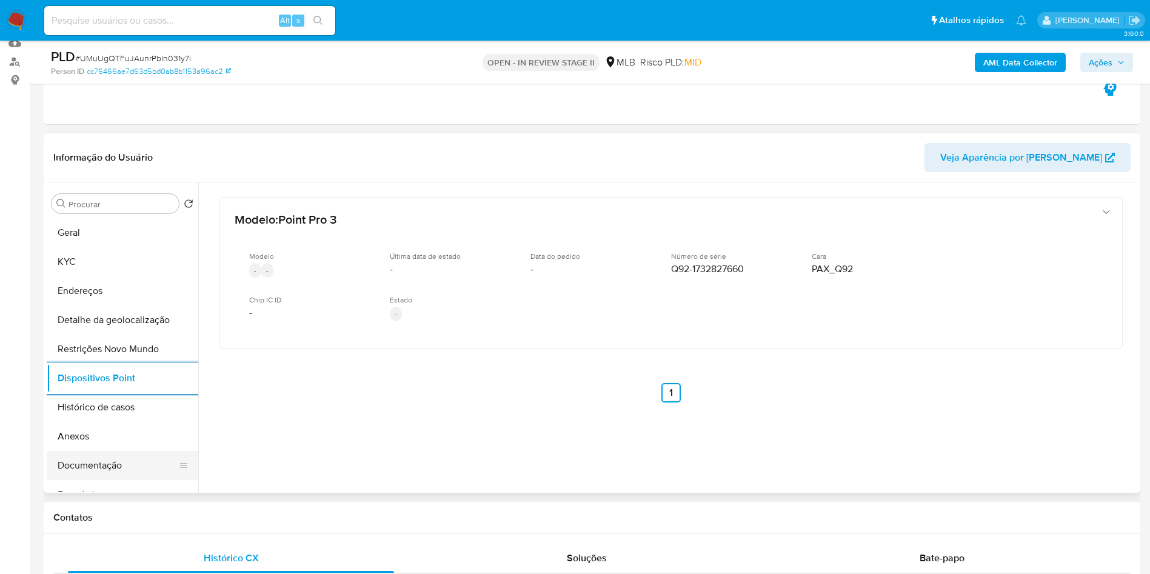
click at [116, 480] on button "Documentação" at bounding box center [118, 465] width 142 height 29
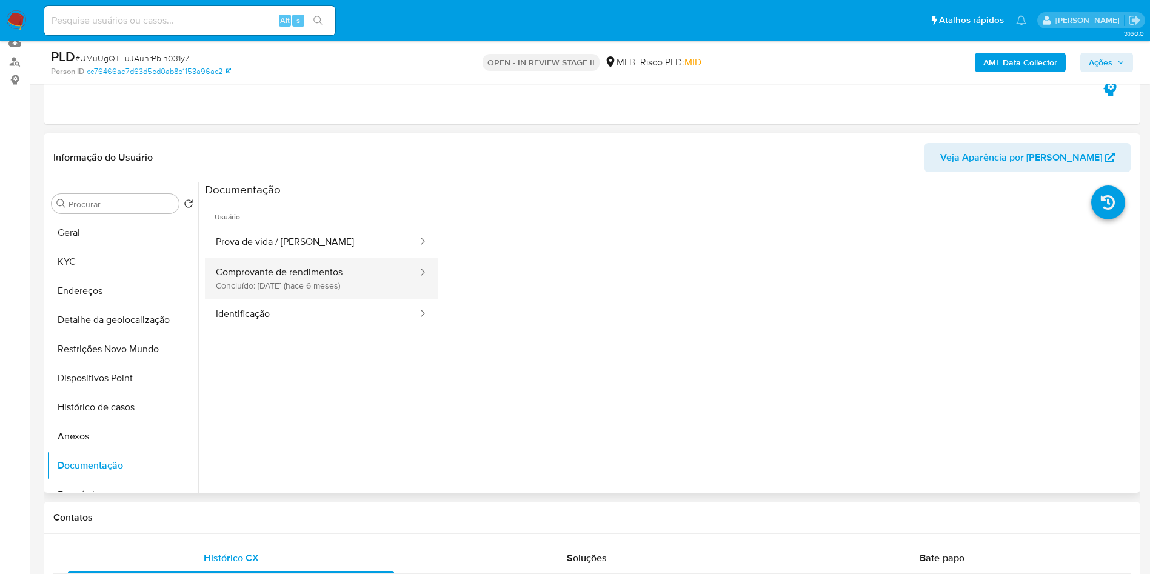
click at [370, 299] on button "Comprovante de rendimentos Concluído: 17/03/2025 (hace 6 meses)" at bounding box center [312, 278] width 214 height 41
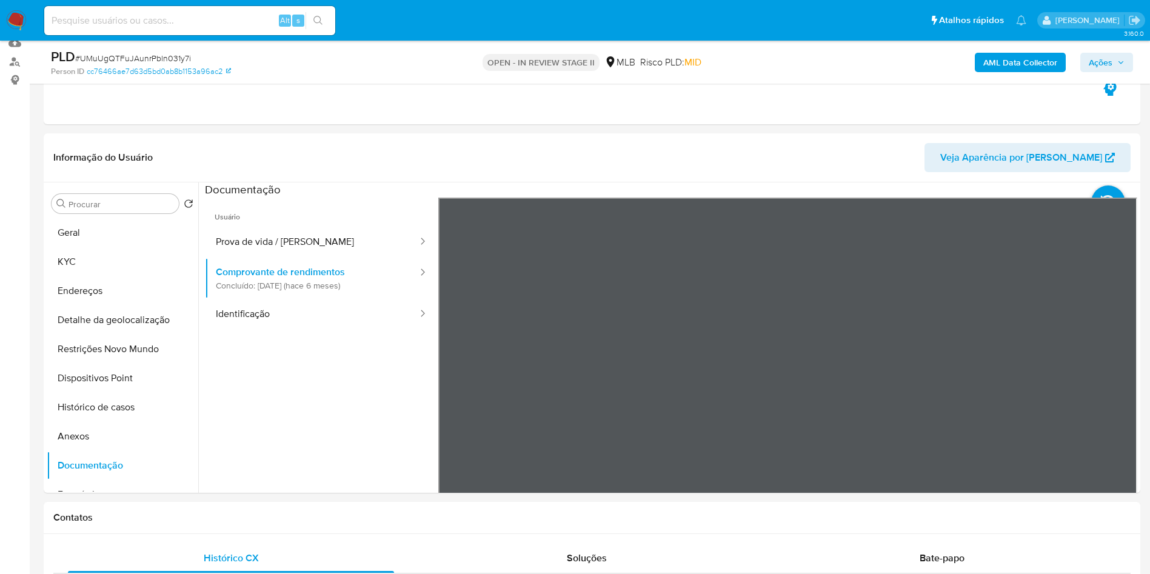
click at [1126, 62] on button "Ações" at bounding box center [1106, 62] width 53 height 19
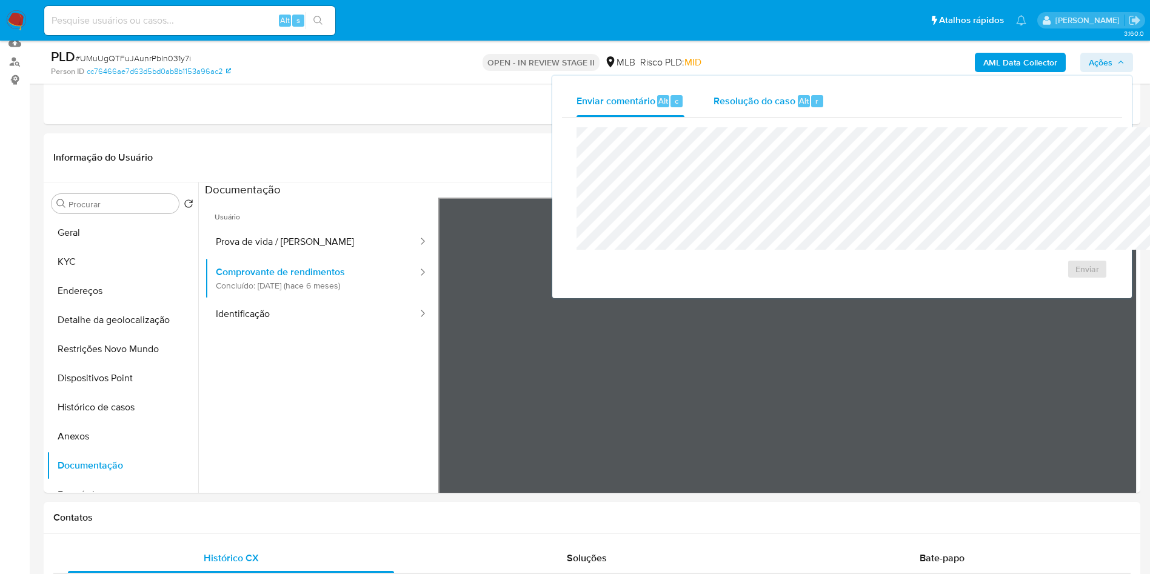
click at [713, 113] on div "Resolução do caso Alt r" at bounding box center [768, 101] width 111 height 32
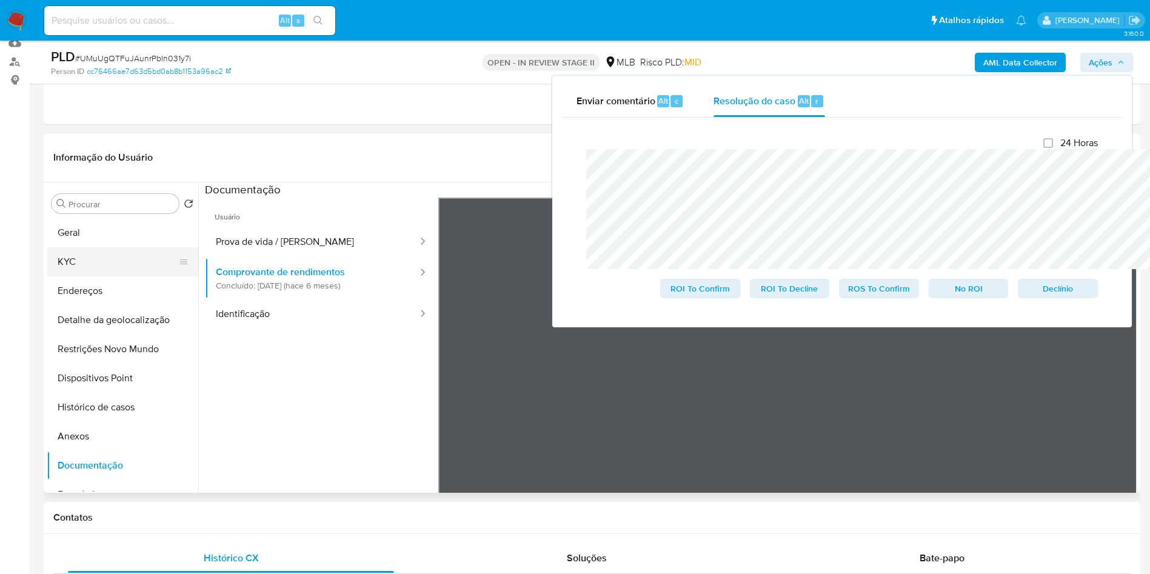
click at [112, 276] on button "KYC" at bounding box center [118, 261] width 142 height 29
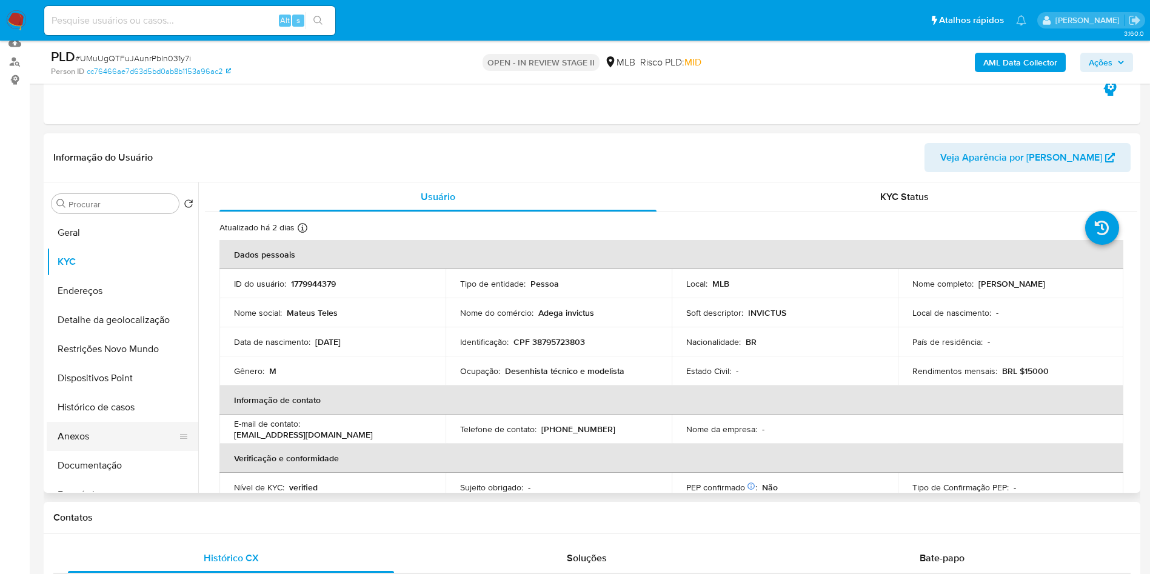
click at [92, 451] on button "Anexos" at bounding box center [118, 436] width 142 height 29
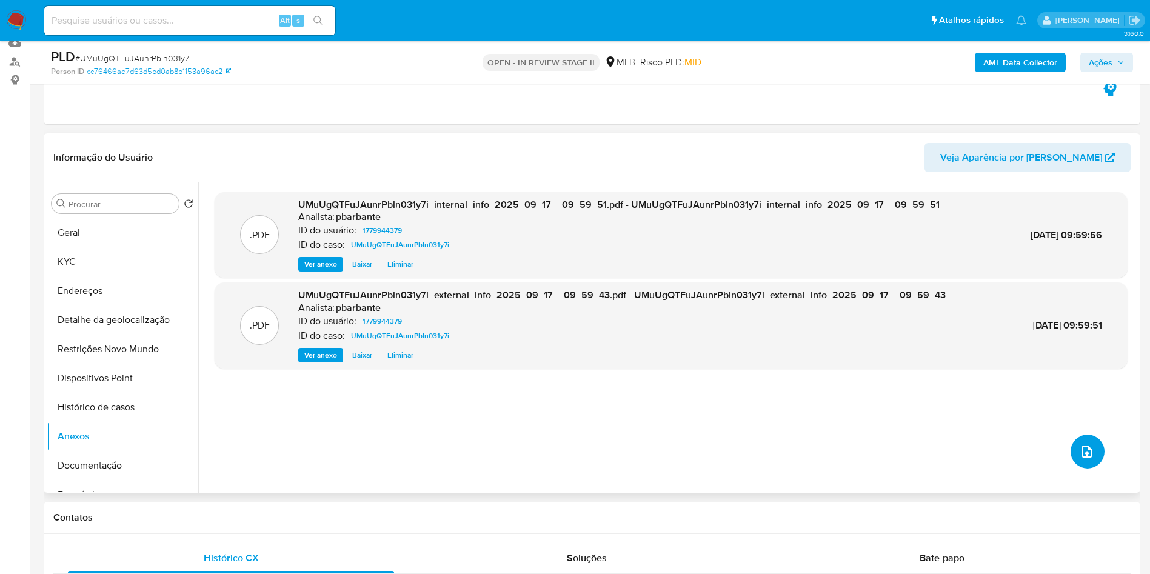
click at [1080, 459] on icon "upload-file" at bounding box center [1087, 451] width 15 height 15
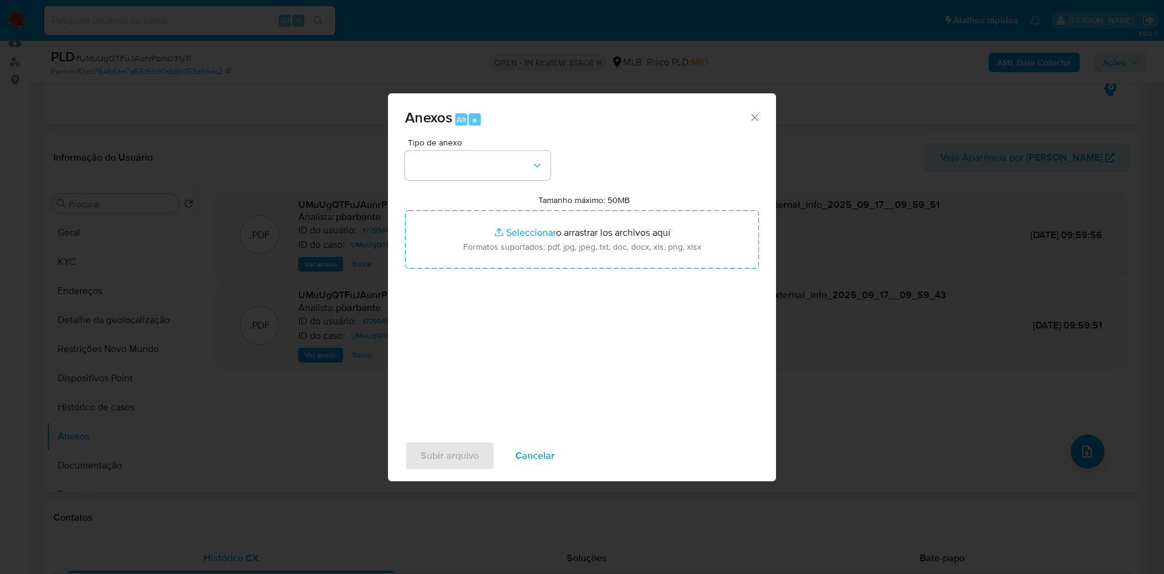
click at [483, 138] on div "Tipo de anexo" at bounding box center [477, 159] width 145 height 42
click at [478, 151] on button "button" at bounding box center [477, 165] width 145 height 29
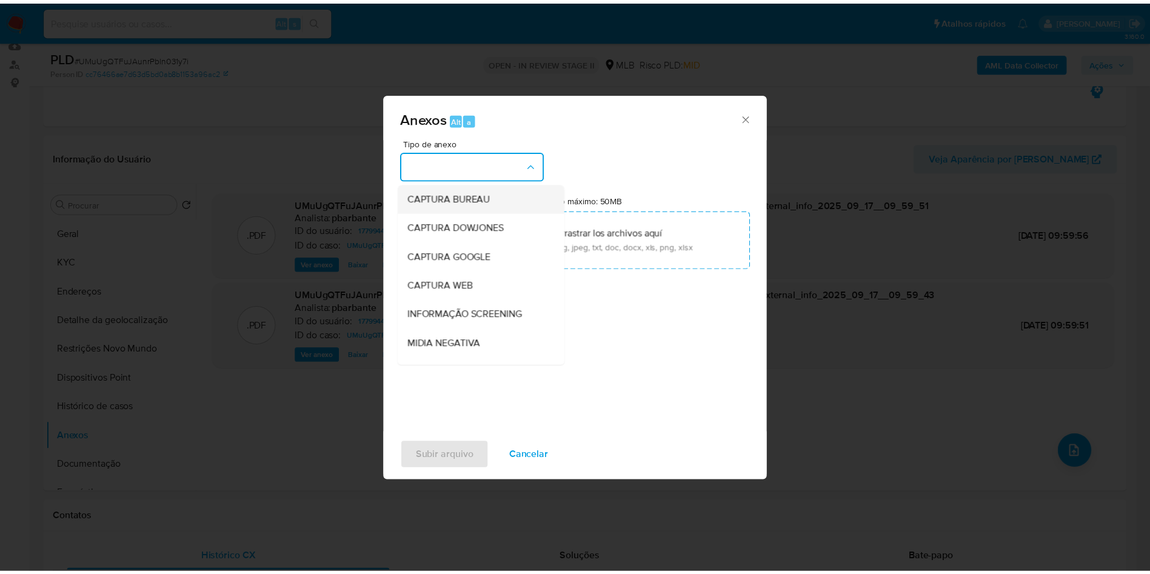
scroll to position [162, 0]
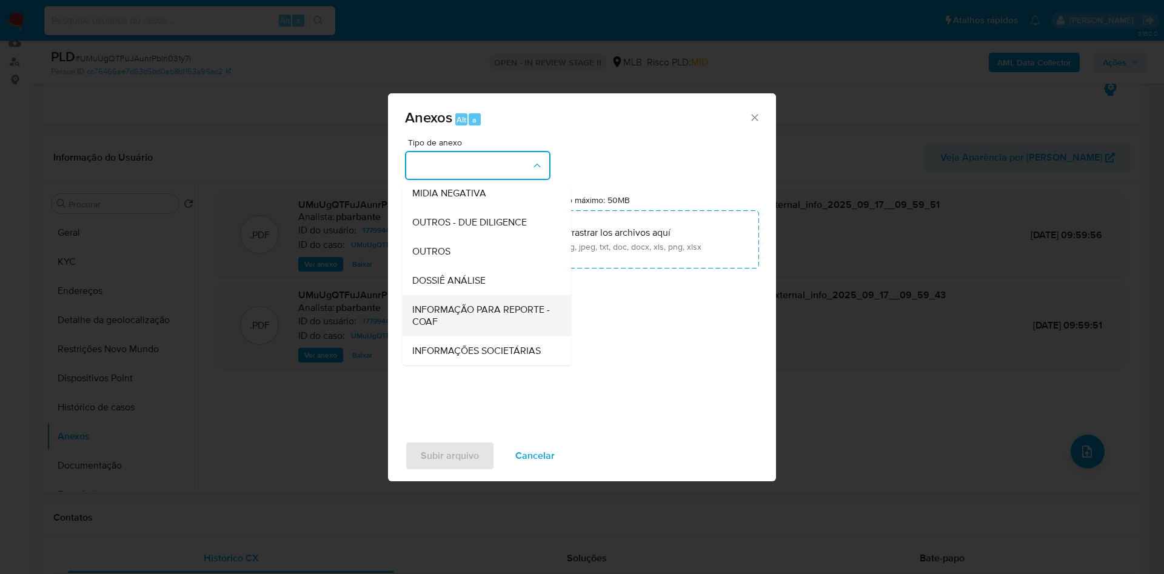
click at [437, 304] on span "INFORMAÇÃO PARA REPORTE - COAF" at bounding box center [483, 316] width 142 height 24
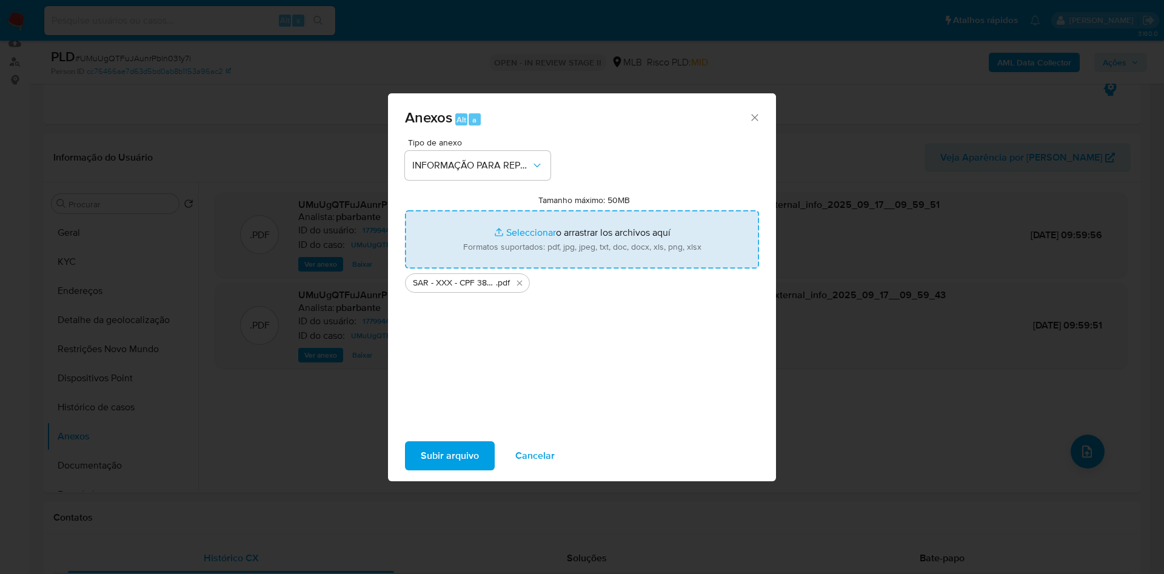
type input "C:\fakepath\Mulan 1779944379_2025_09_16_12_25_57.xlsx"
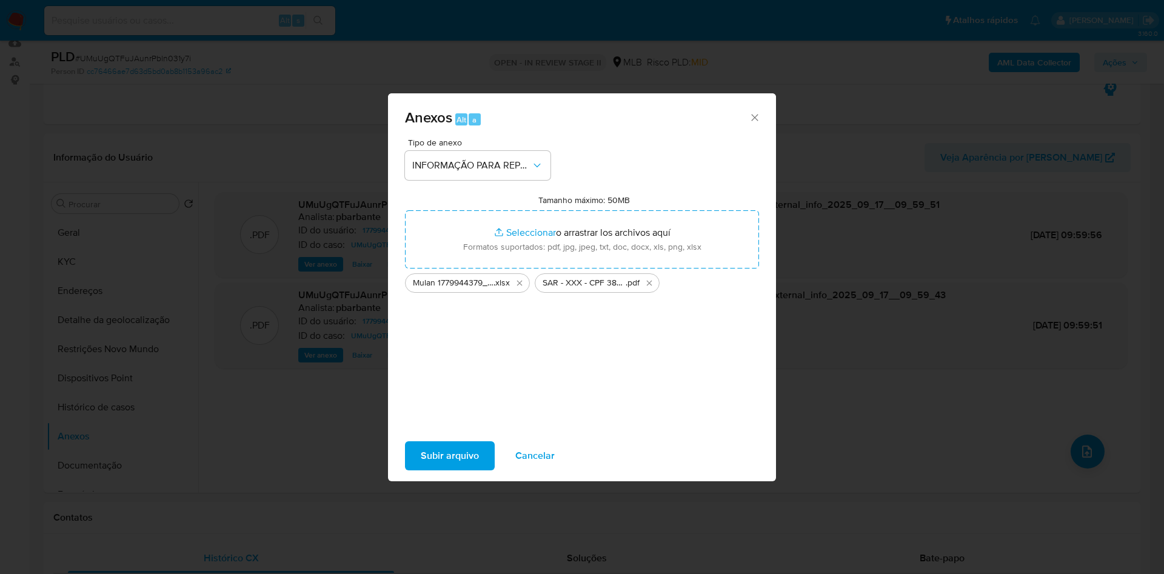
click at [421, 459] on span "Subir arquivo" at bounding box center [450, 455] width 58 height 27
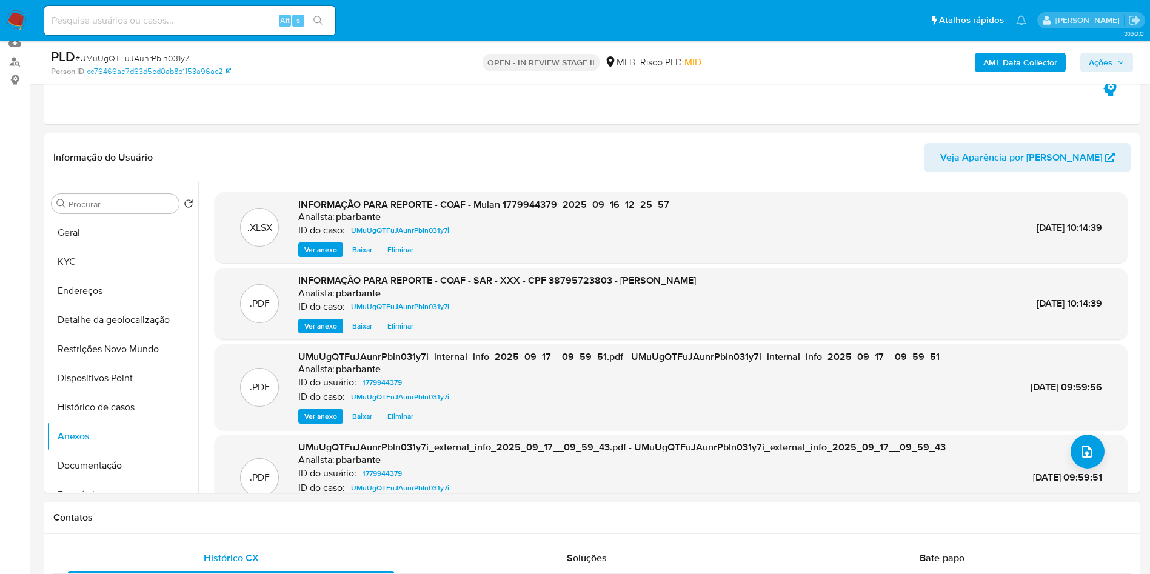
click at [1108, 61] on span "Ações" at bounding box center [1101, 62] width 24 height 19
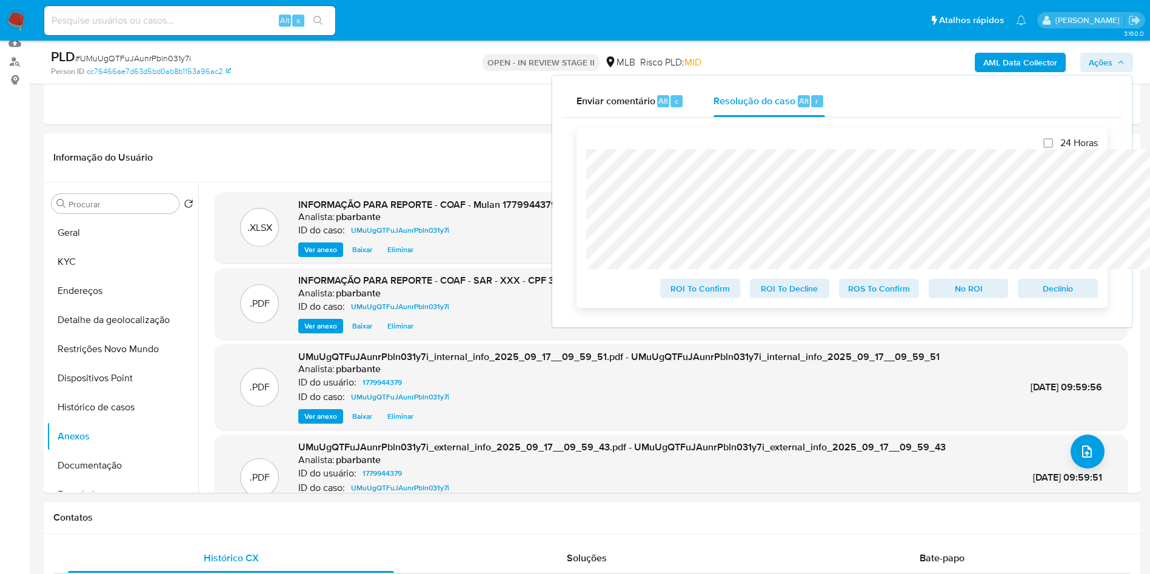
click at [878, 283] on span "ROS To Confirm" at bounding box center [878, 288] width 63 height 17
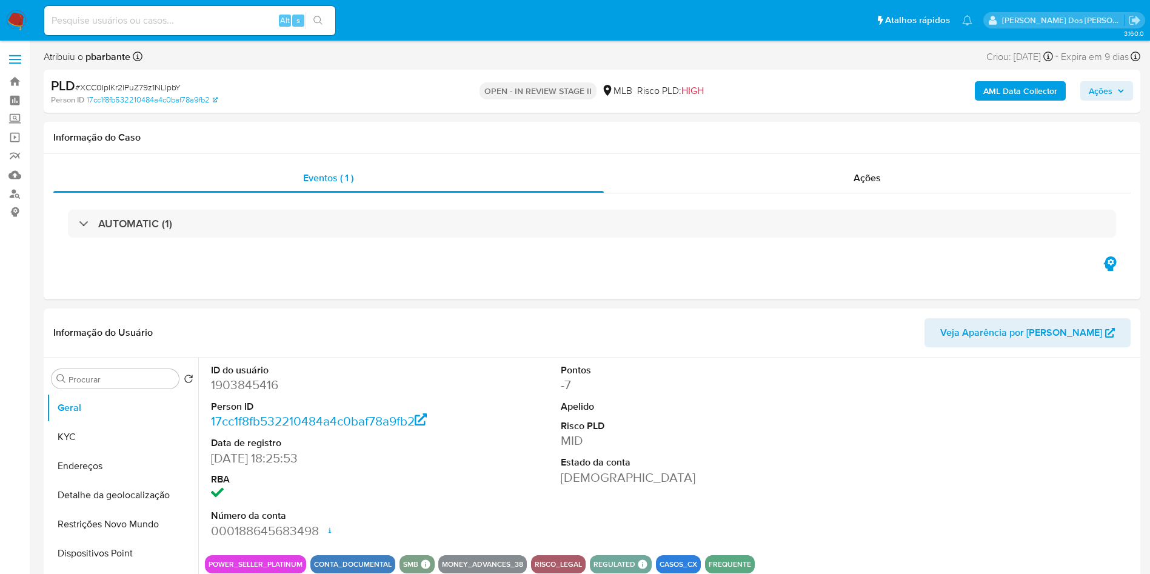
select select "10"
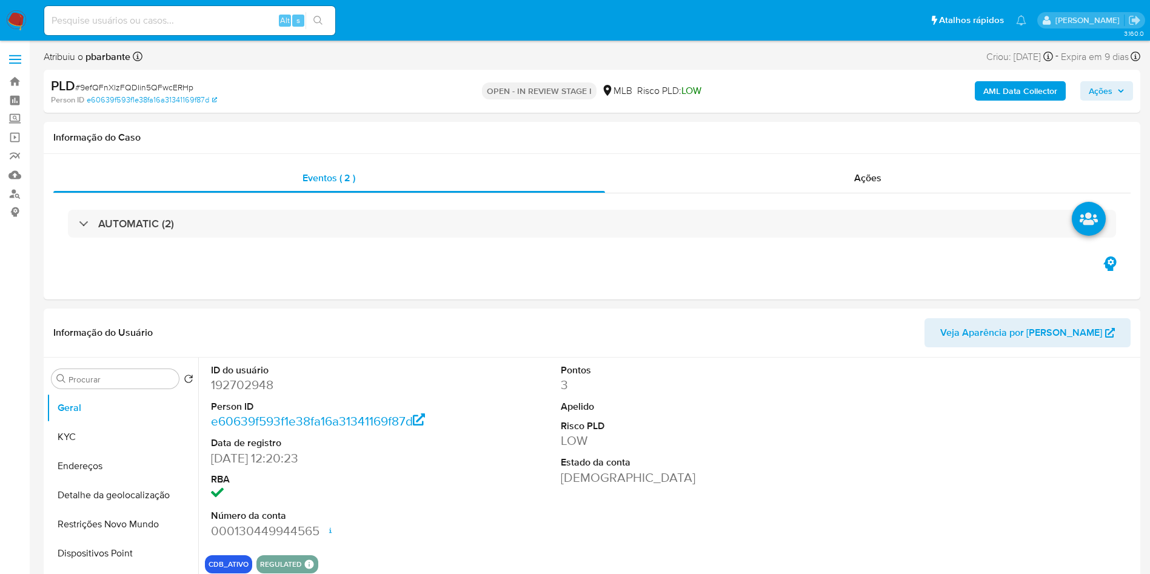
select select "10"
click at [818, 171] on div "Ações" at bounding box center [868, 178] width 526 height 29
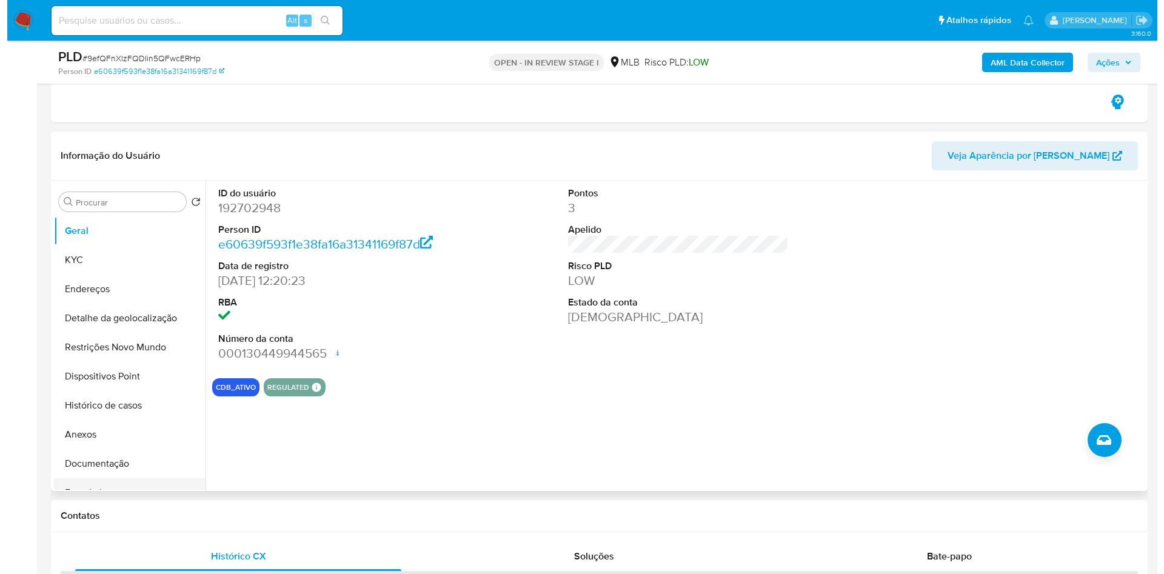
scroll to position [224, 0]
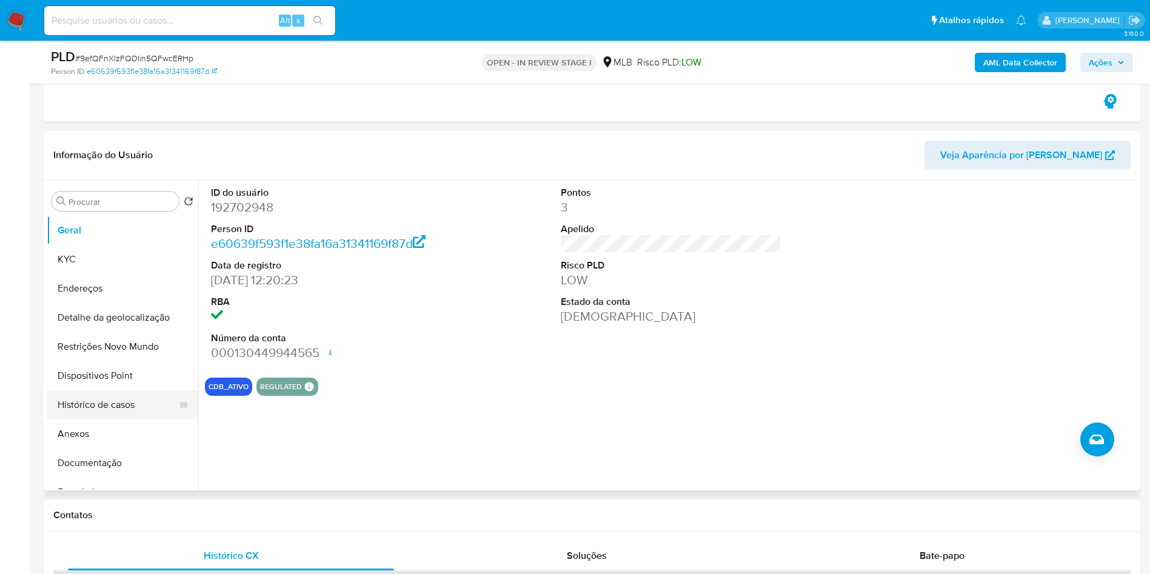
click at [149, 419] on button "Histórico de casos" at bounding box center [118, 404] width 142 height 29
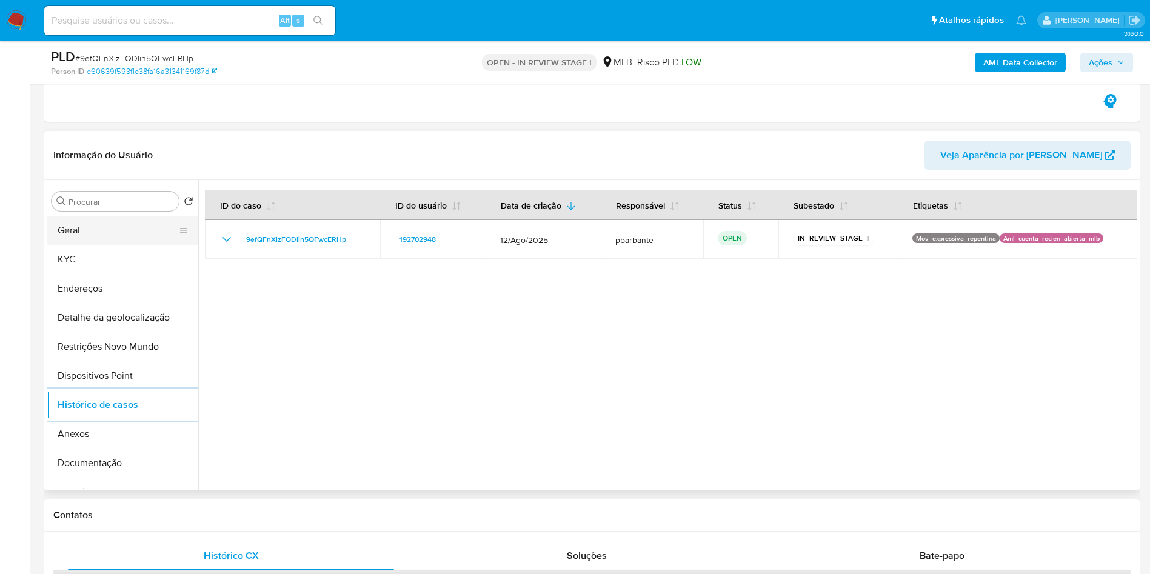
click at [103, 245] on button "Geral" at bounding box center [118, 230] width 142 height 29
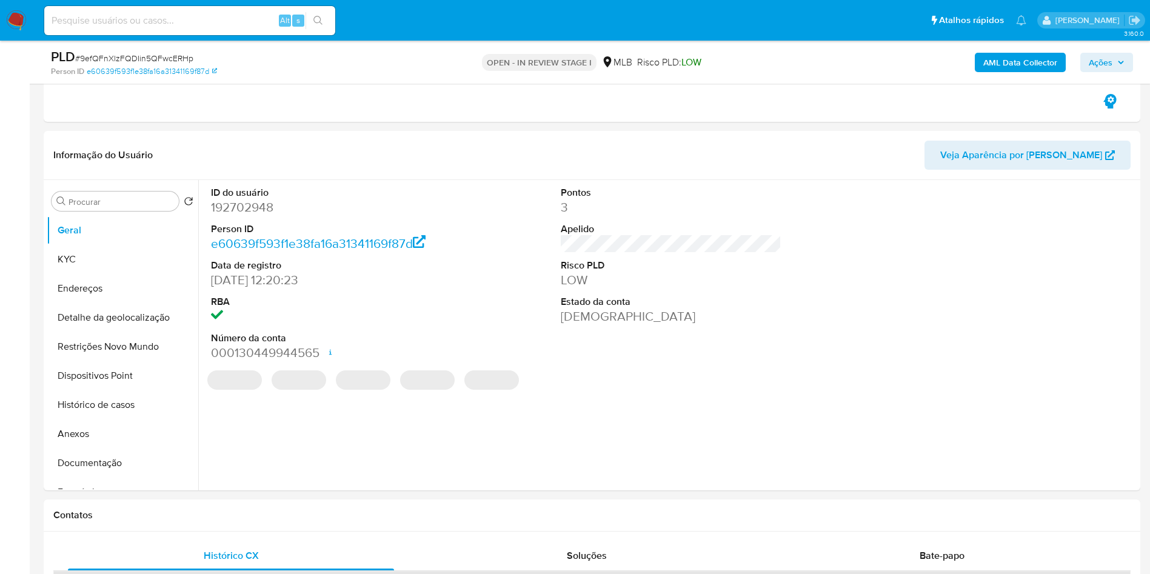
click at [238, 216] on dd "192702948" at bounding box center [321, 207] width 221 height 17
copy dd "192702948"
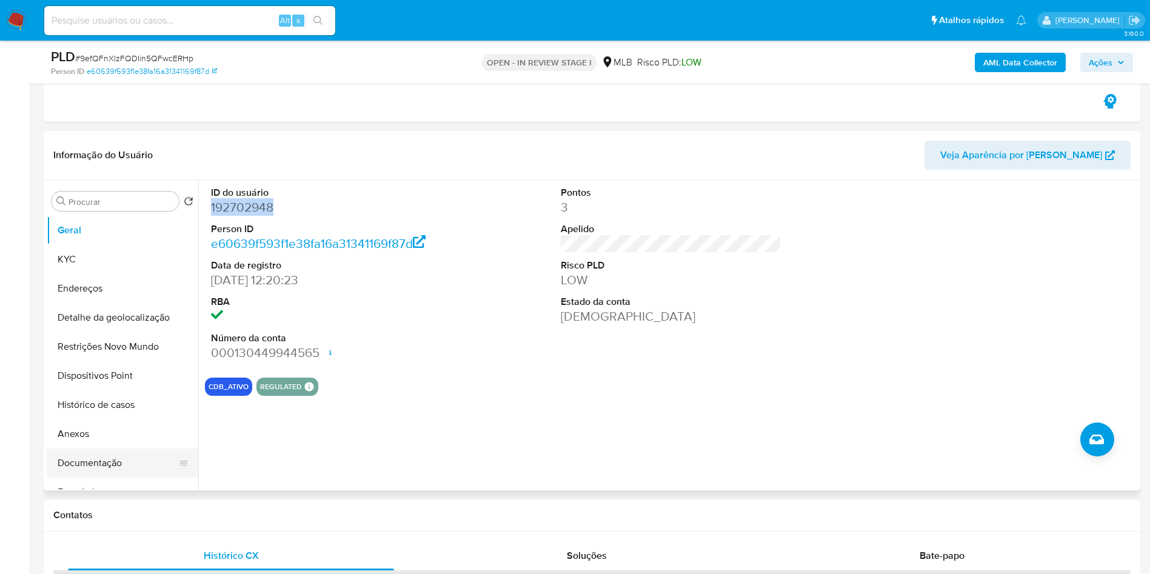
click at [90, 478] on button "Documentação" at bounding box center [118, 463] width 142 height 29
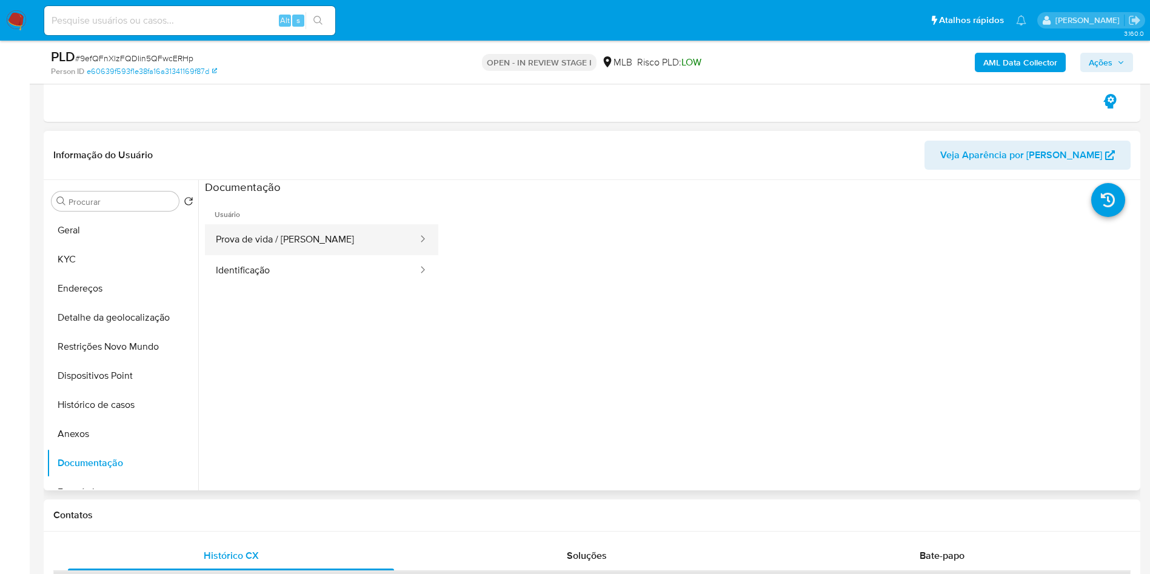
click at [265, 255] on button "Prova de vida / [PERSON_NAME]" at bounding box center [312, 239] width 214 height 31
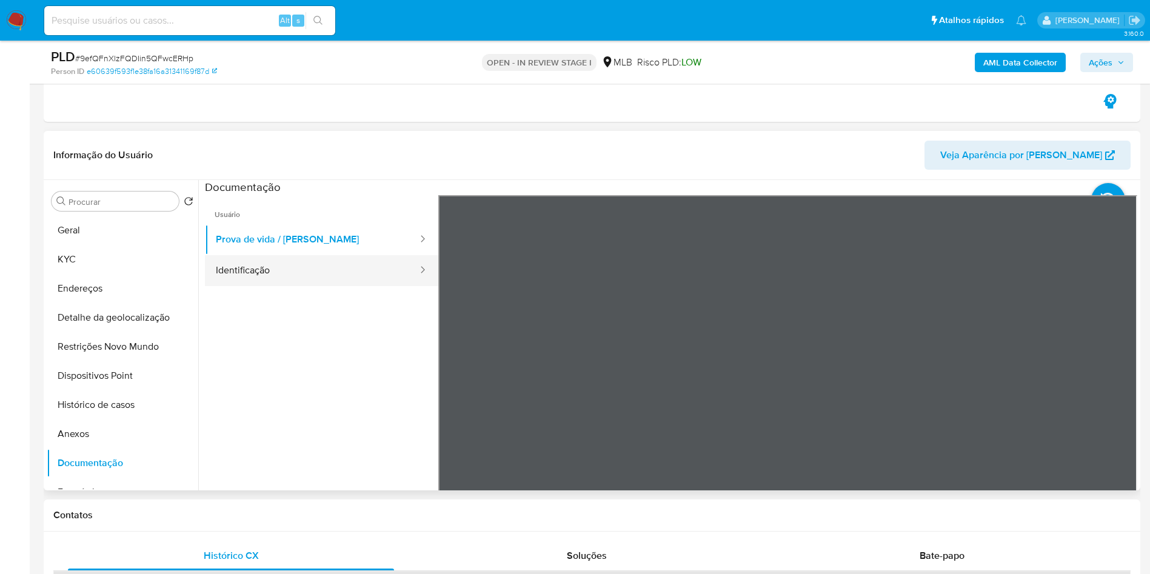
click at [262, 279] on button "Identificação" at bounding box center [312, 270] width 214 height 31
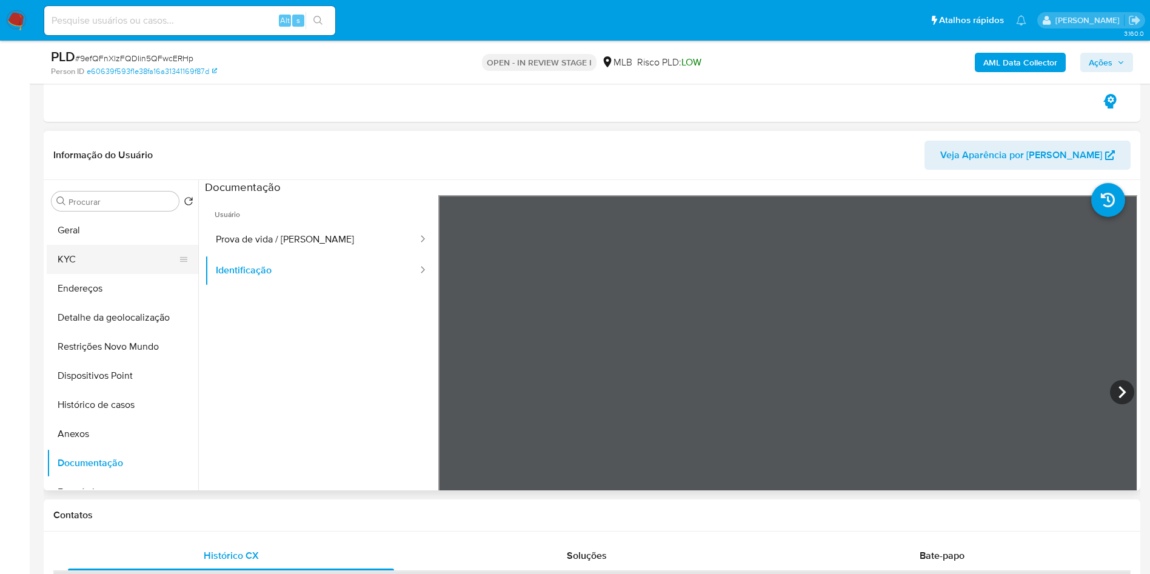
click at [127, 274] on button "KYC" at bounding box center [118, 259] width 142 height 29
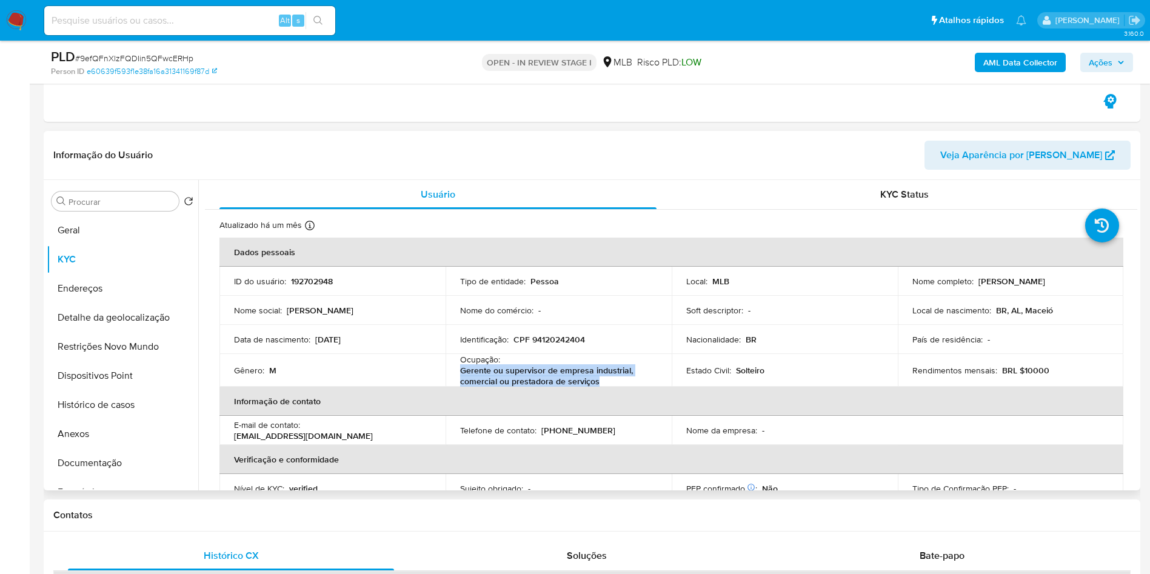
drag, startPoint x: 600, startPoint y: 399, endPoint x: 461, endPoint y: 389, distance: 139.8
click at [461, 387] on p "Gerente ou supervisor de empresa industrial, comercial ou prestadora de serviços" at bounding box center [556, 376] width 192 height 22
copy p "Gerente ou supervisor de empresa industrial, comercial ou prestadora de serviços"
click at [993, 55] on b "AML Data Collector" at bounding box center [1020, 62] width 74 height 19
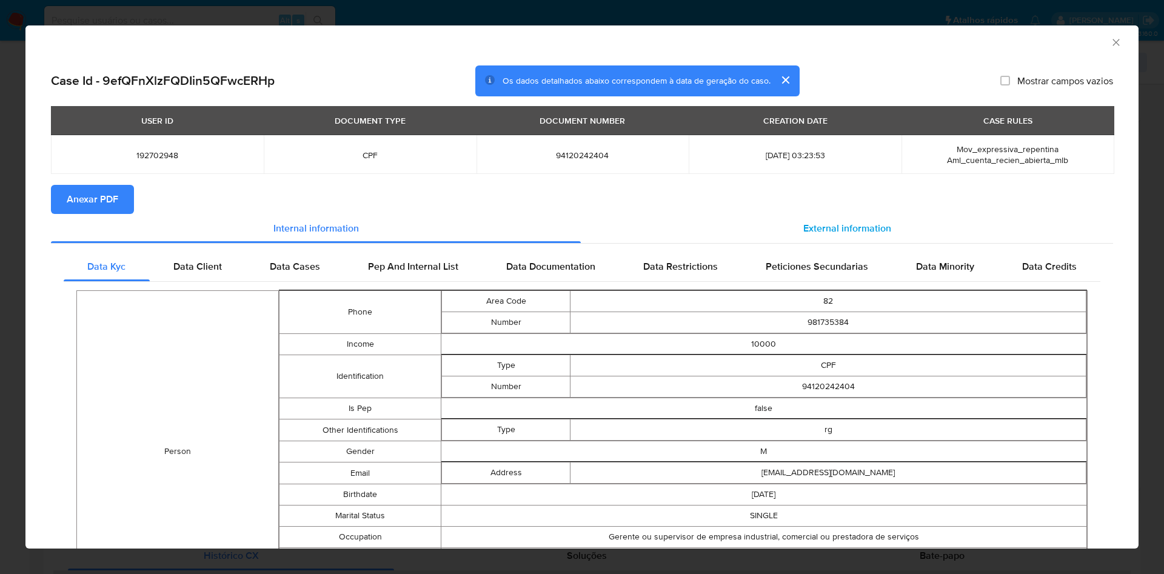
click at [786, 229] on div "External information" at bounding box center [847, 228] width 532 height 29
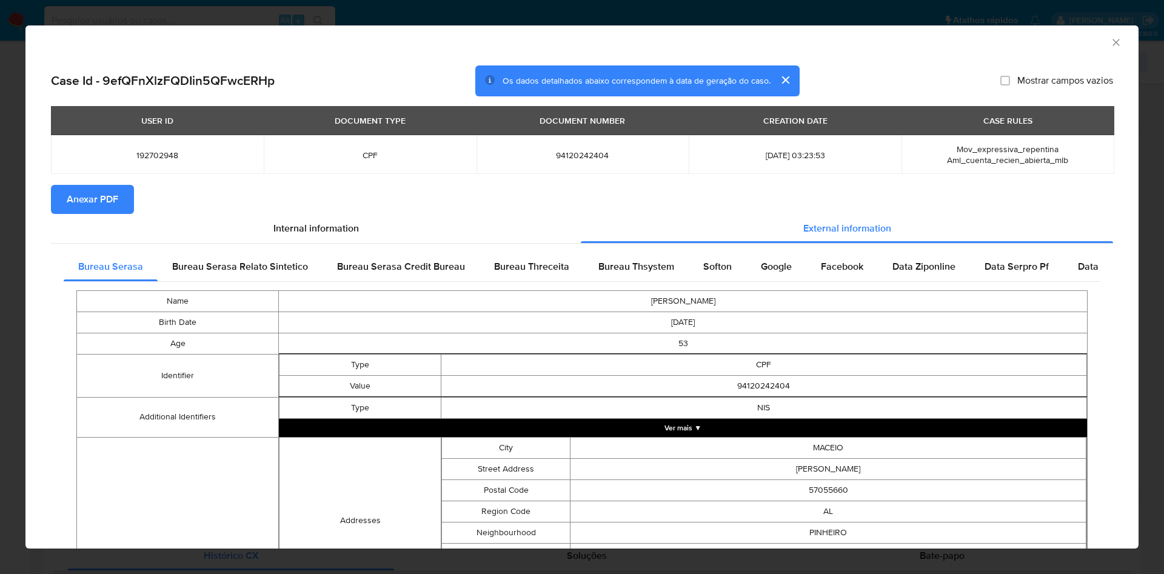
click at [98, 202] on span "Anexar PDF" at bounding box center [93, 199] width 52 height 27
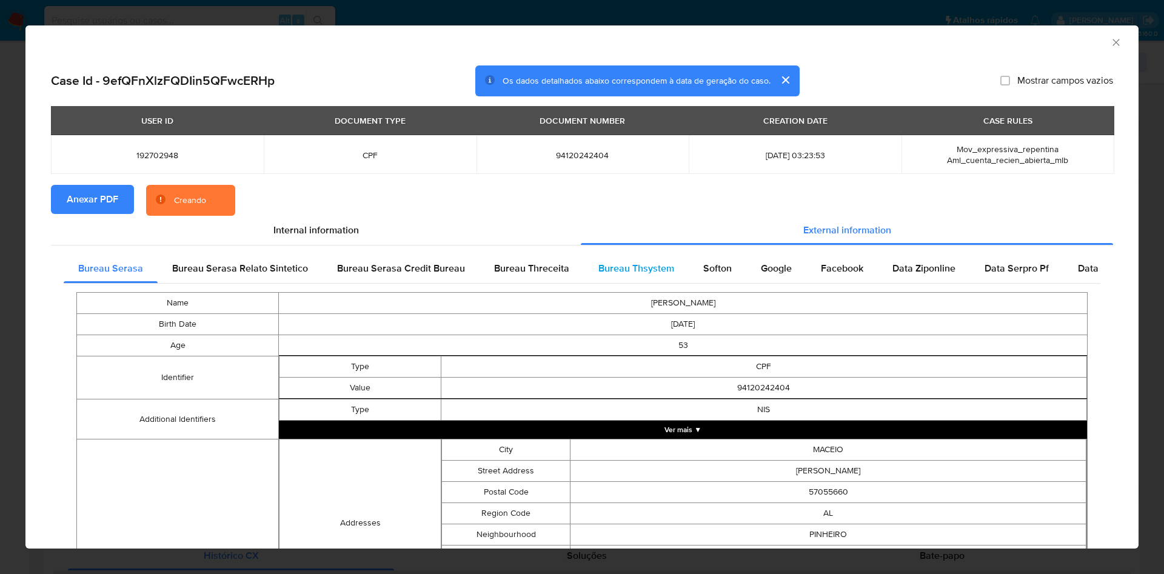
click at [676, 273] on div "Bureau Thsystem" at bounding box center [636, 268] width 105 height 29
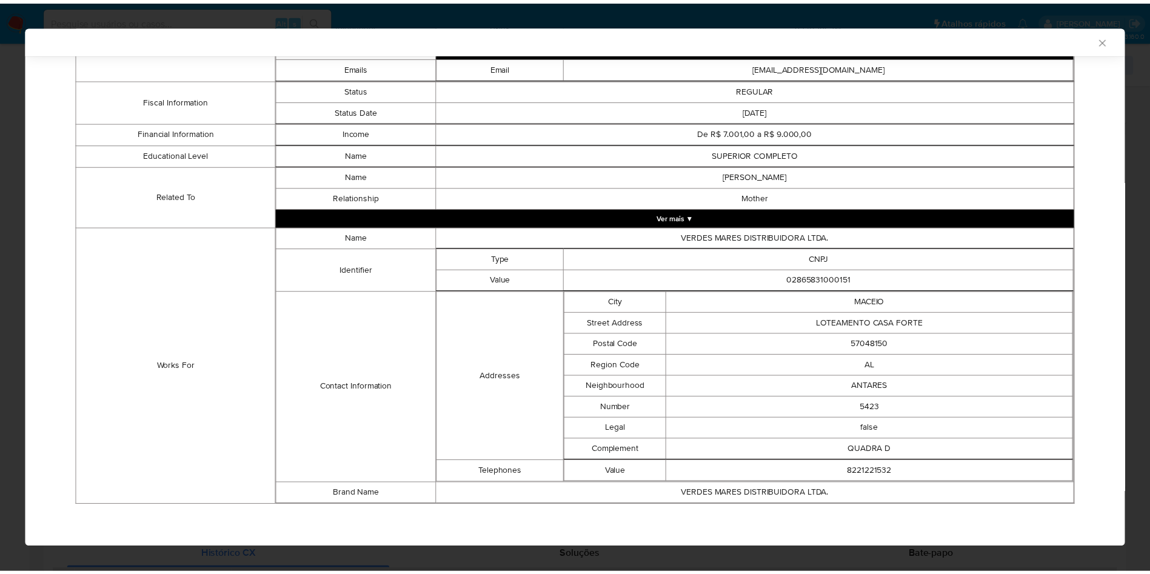
scroll to position [738, 0]
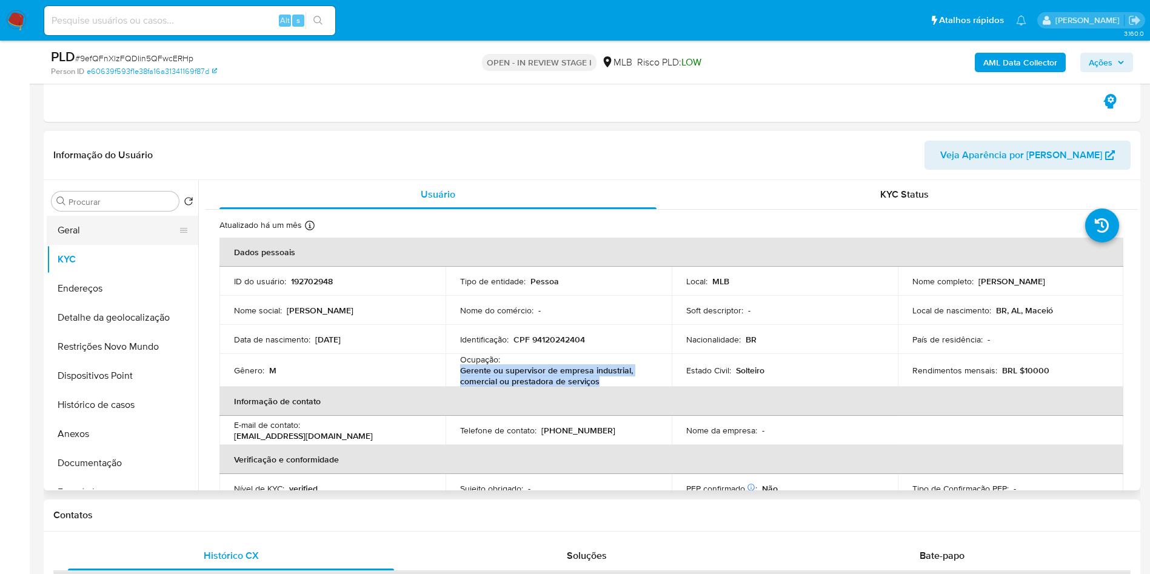
click at [101, 242] on button "Geral" at bounding box center [118, 230] width 142 height 29
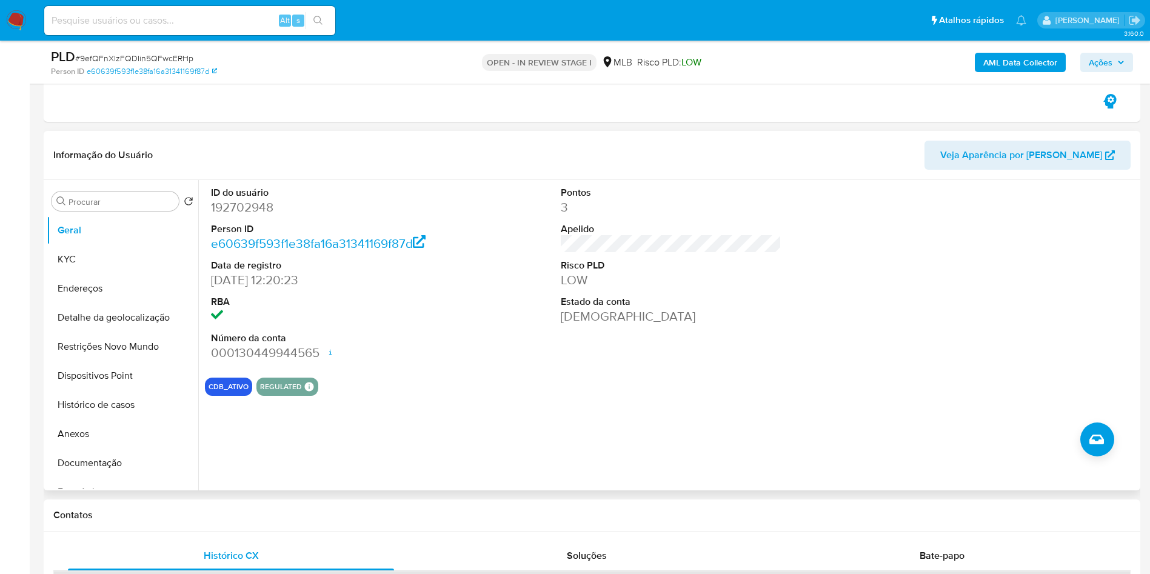
click at [424, 391] on section "ID do usuário 192702948 Person ID e60639f593f1e38fa16a31341169f87d Data de regi…" at bounding box center [671, 288] width 932 height 216
click at [106, 274] on button "KYC" at bounding box center [118, 259] width 142 height 29
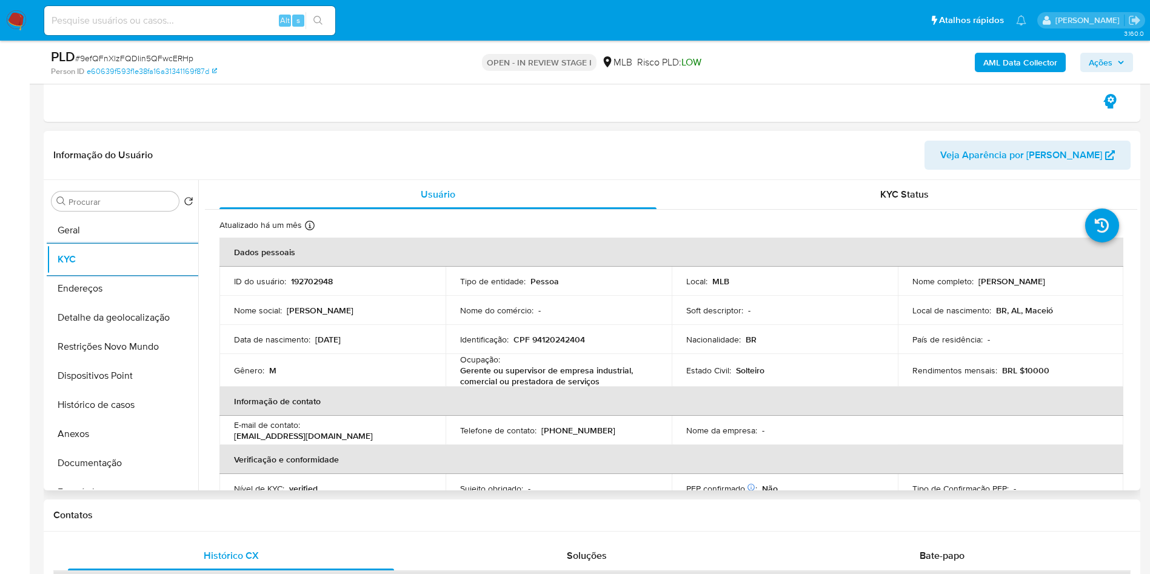
scroll to position [509, 0]
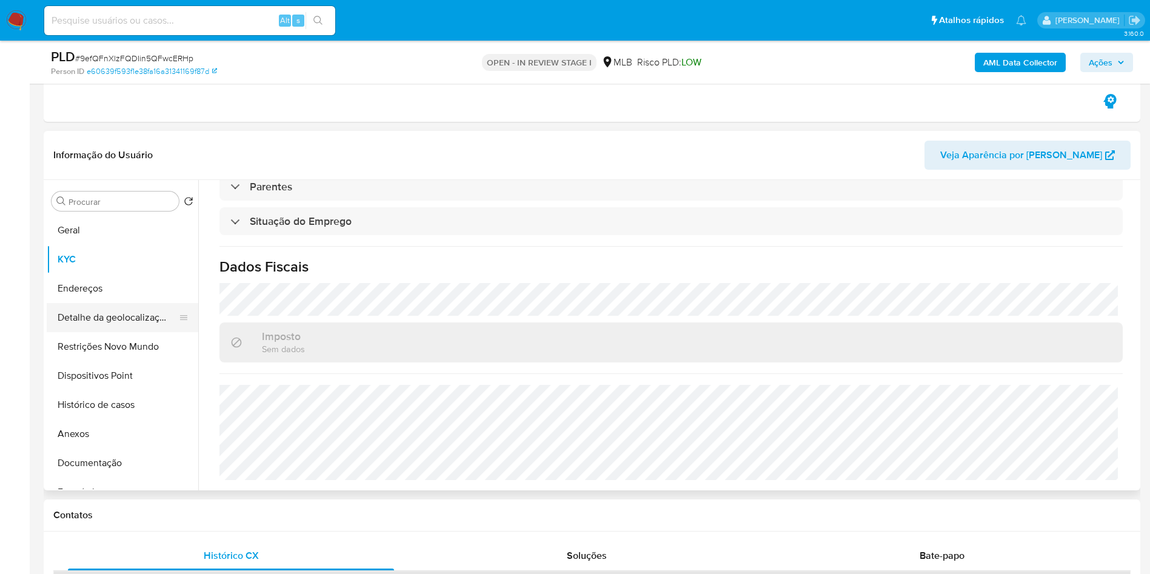
click at [141, 324] on button "Detalhe da geolocalização" at bounding box center [118, 317] width 142 height 29
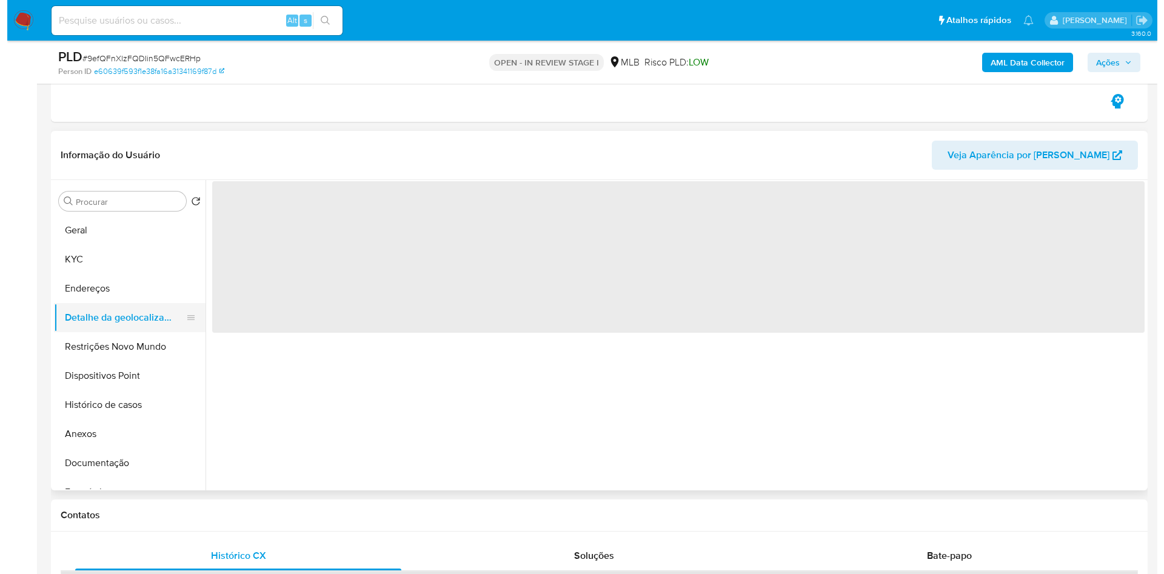
scroll to position [0, 0]
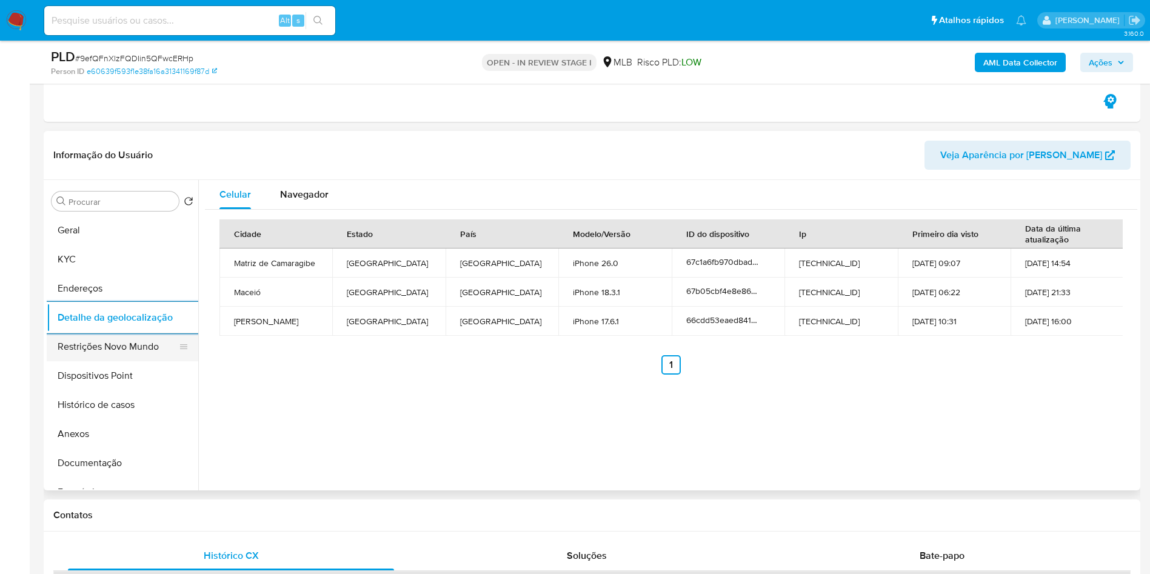
click at [144, 361] on button "Restrições Novo Mundo" at bounding box center [118, 346] width 142 height 29
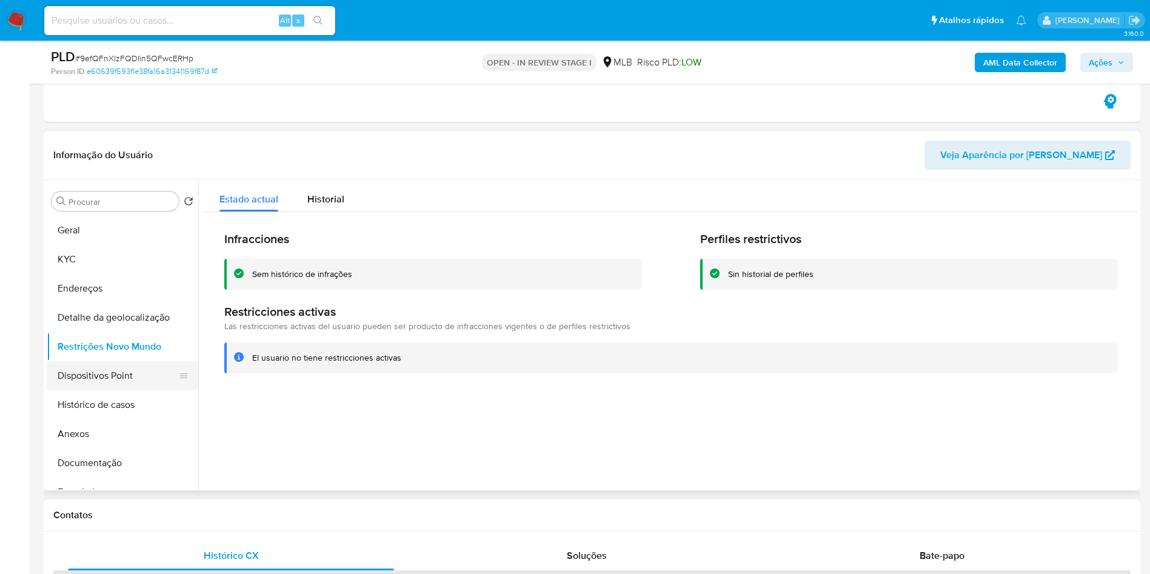
click at [55, 390] on button "Dispositivos Point" at bounding box center [118, 375] width 142 height 29
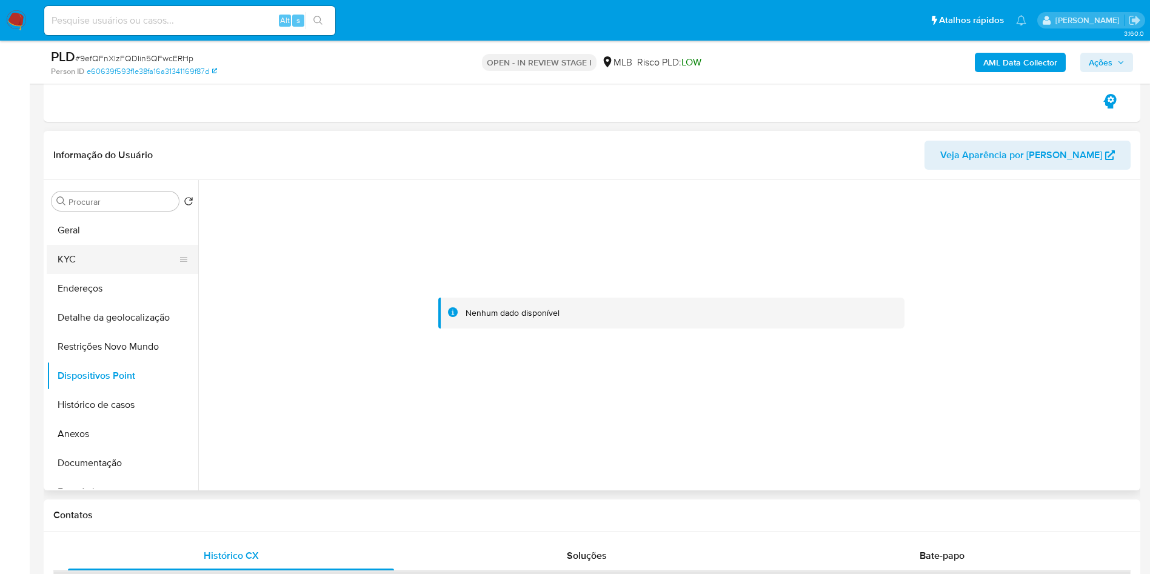
click at [107, 274] on button "KYC" at bounding box center [118, 259] width 142 height 29
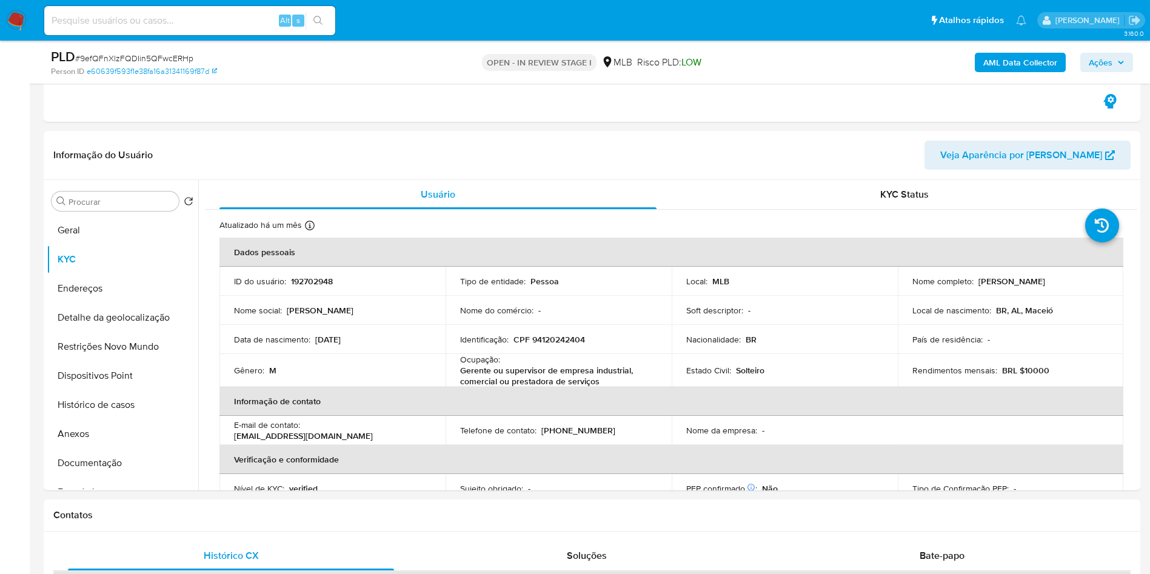
click at [1104, 58] on span "Ações" at bounding box center [1101, 62] width 24 height 19
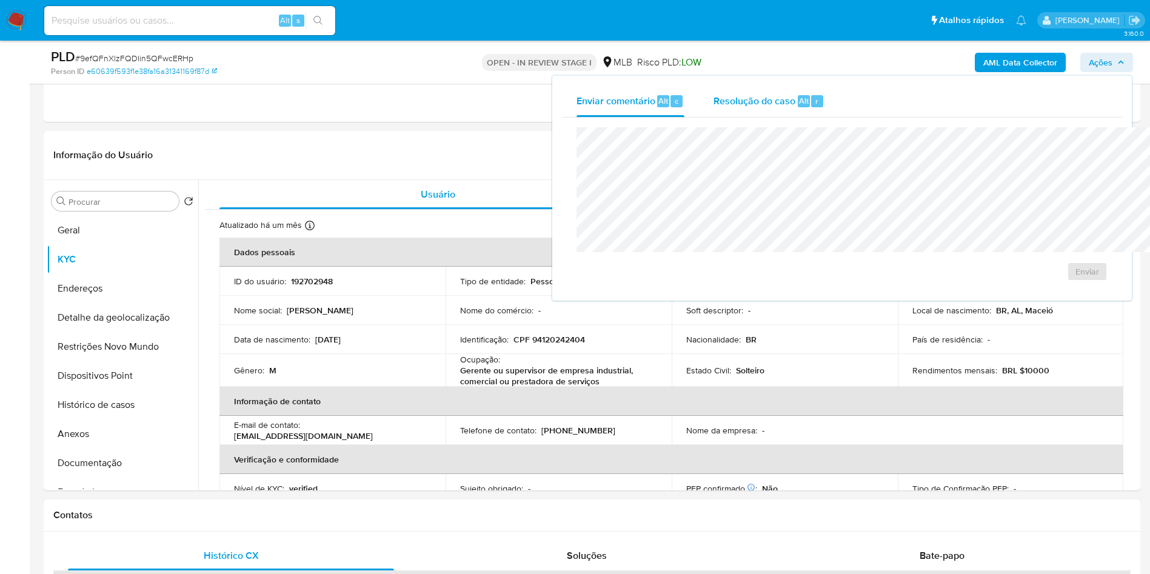
click at [713, 102] on span "Resolução do caso" at bounding box center [754, 100] width 82 height 14
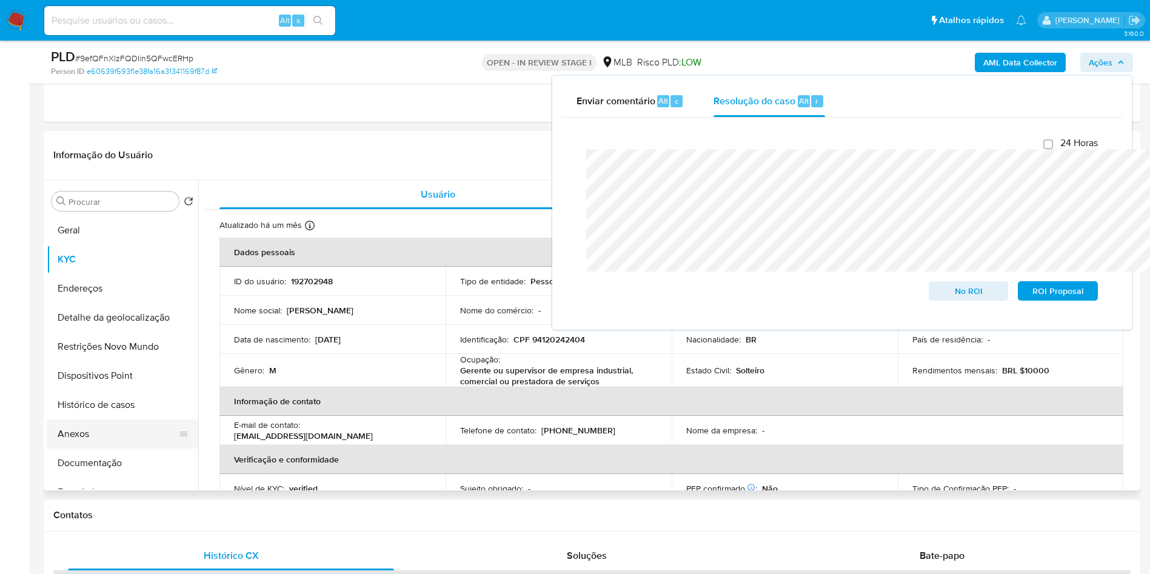
drag, startPoint x: 87, startPoint y: 449, endPoint x: 116, endPoint y: 439, distance: 31.4
click at [87, 449] on button "Anexos" at bounding box center [118, 433] width 142 height 29
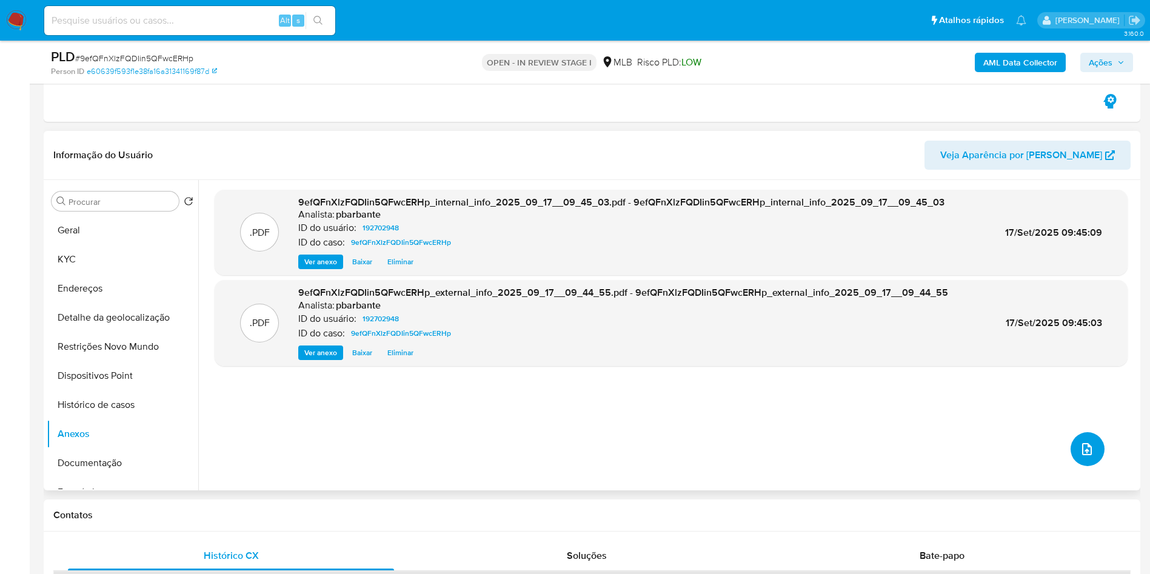
click at [1076, 466] on button "upload-file" at bounding box center [1087, 449] width 34 height 34
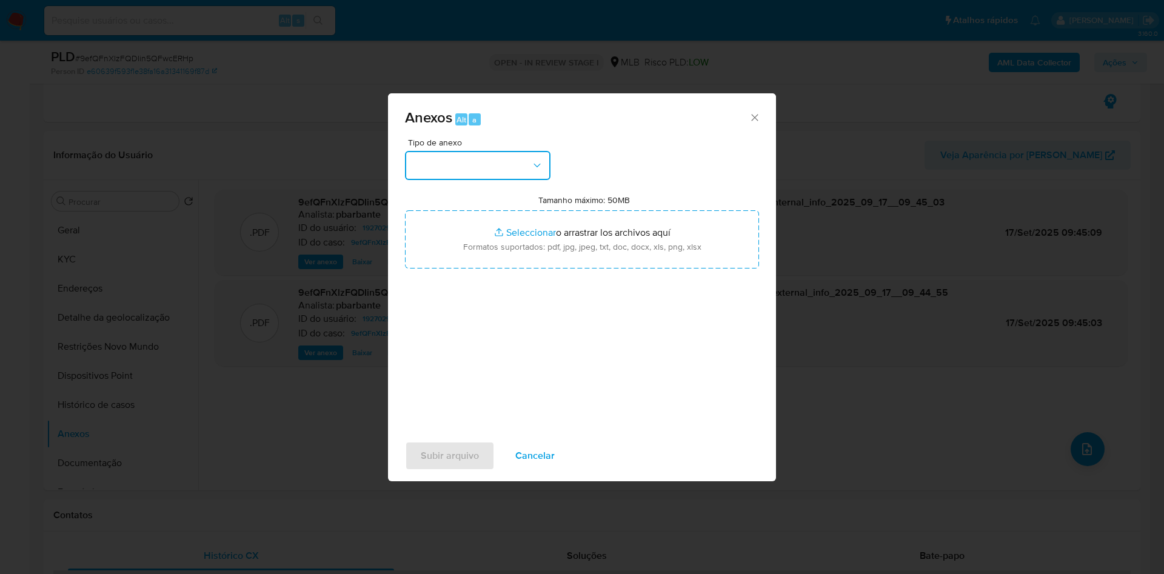
click at [485, 151] on button "button" at bounding box center [477, 165] width 145 height 29
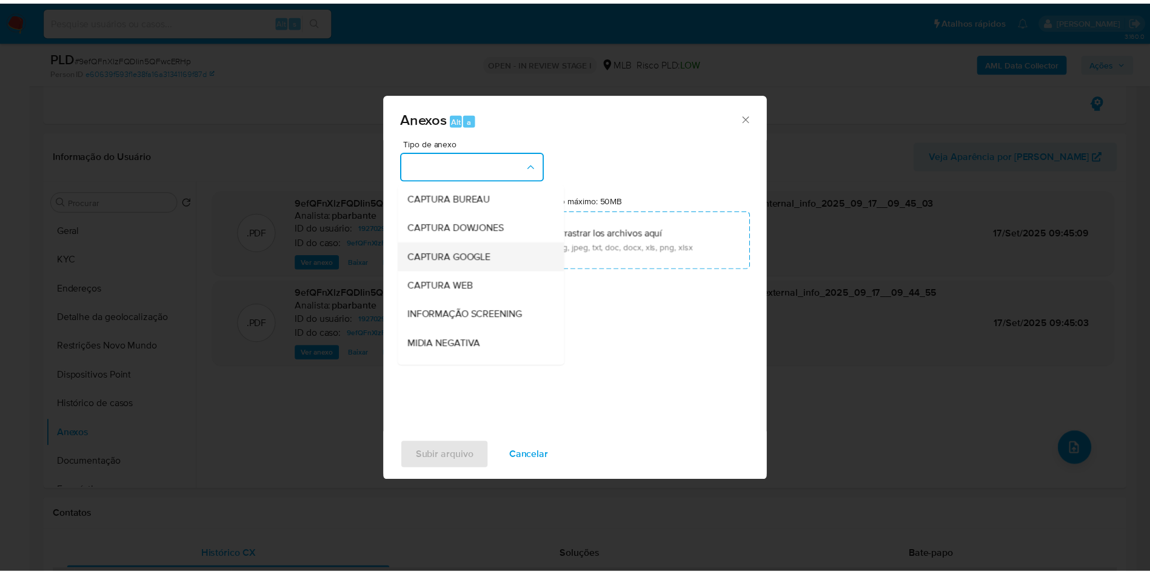
scroll to position [162, 0]
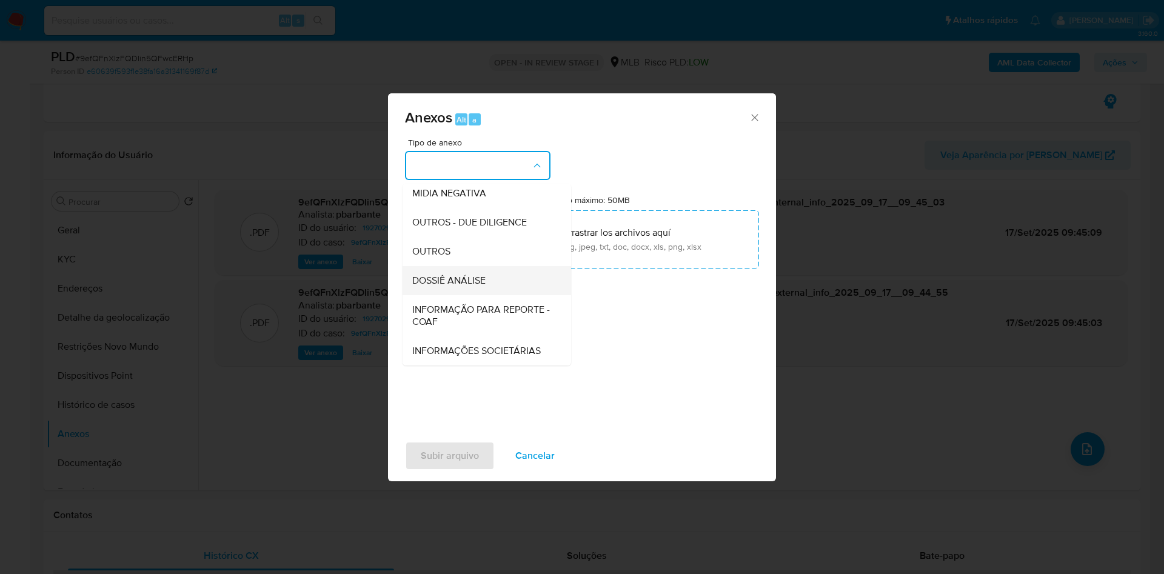
click at [438, 275] on span "DOSSIÊ ANÁLISE" at bounding box center [448, 281] width 73 height 12
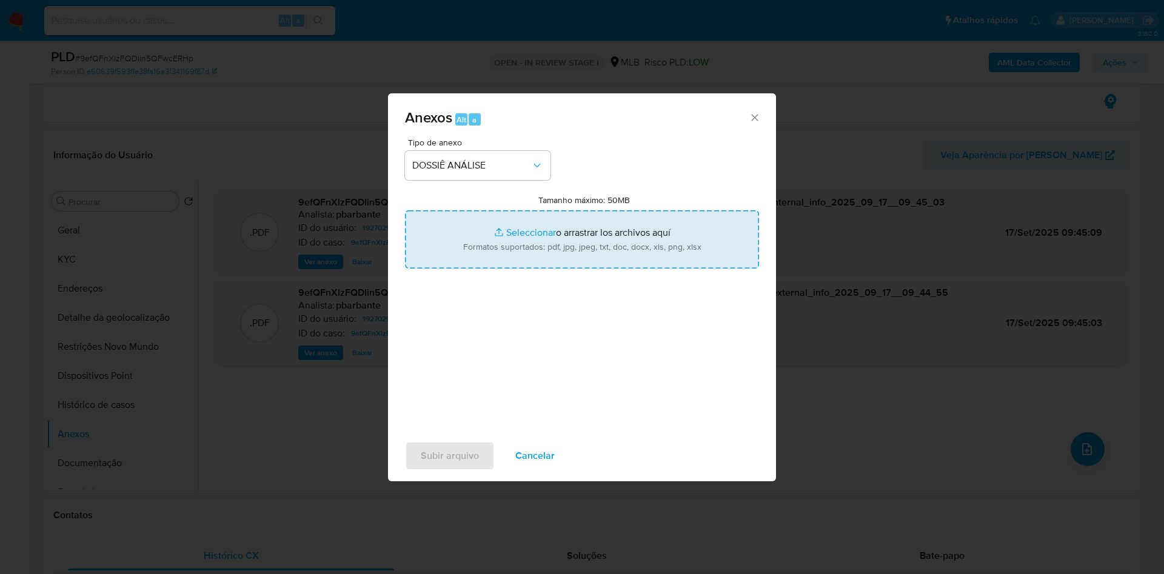
type input "C:\fakepath\Mulan 192702948_2025_09_16_14_18_49.xlsx"
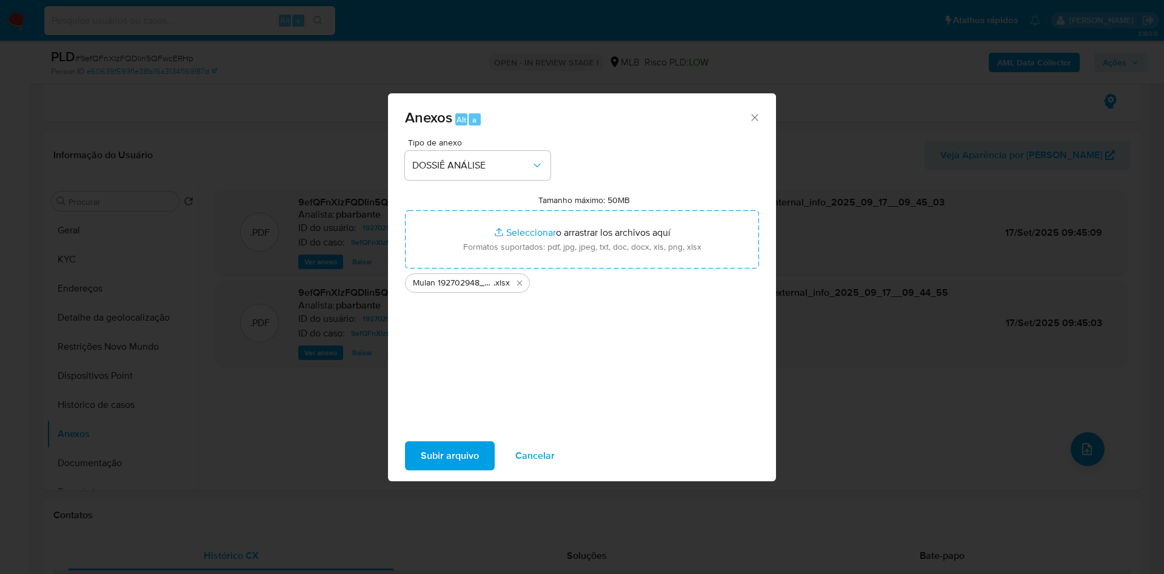
click at [436, 455] on span "Subir arquivo" at bounding box center [450, 455] width 58 height 27
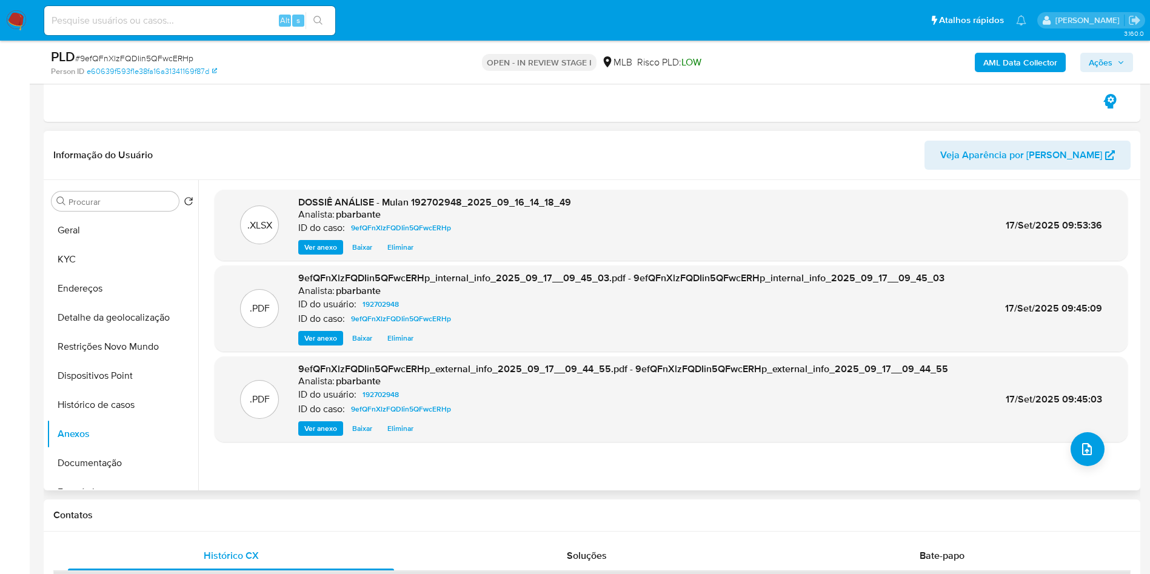
scroll to position [0, 0]
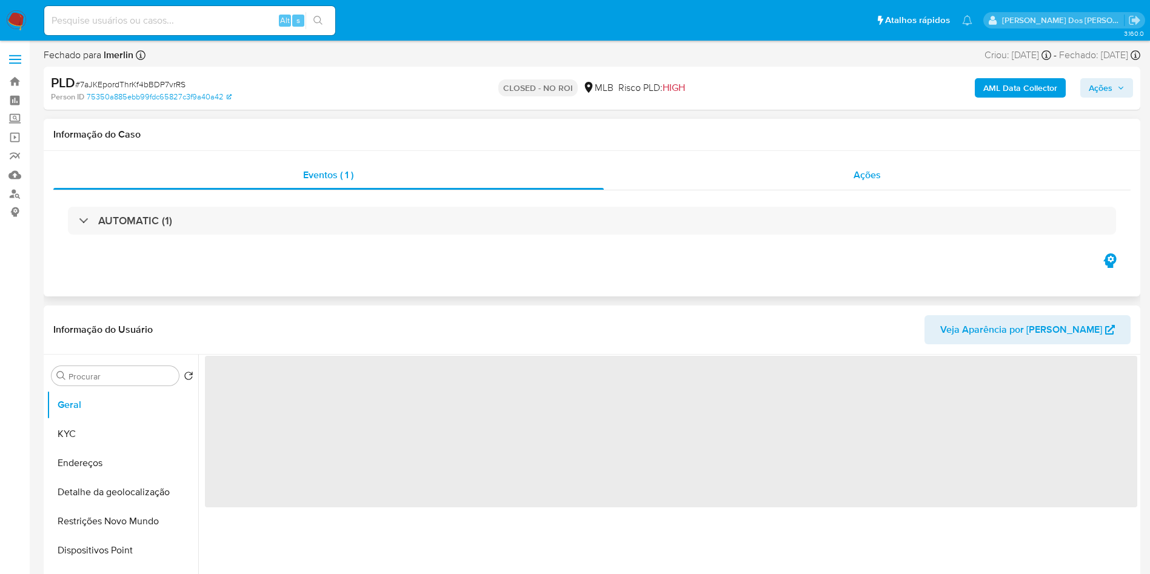
click at [852, 179] on div "Ações" at bounding box center [867, 175] width 527 height 29
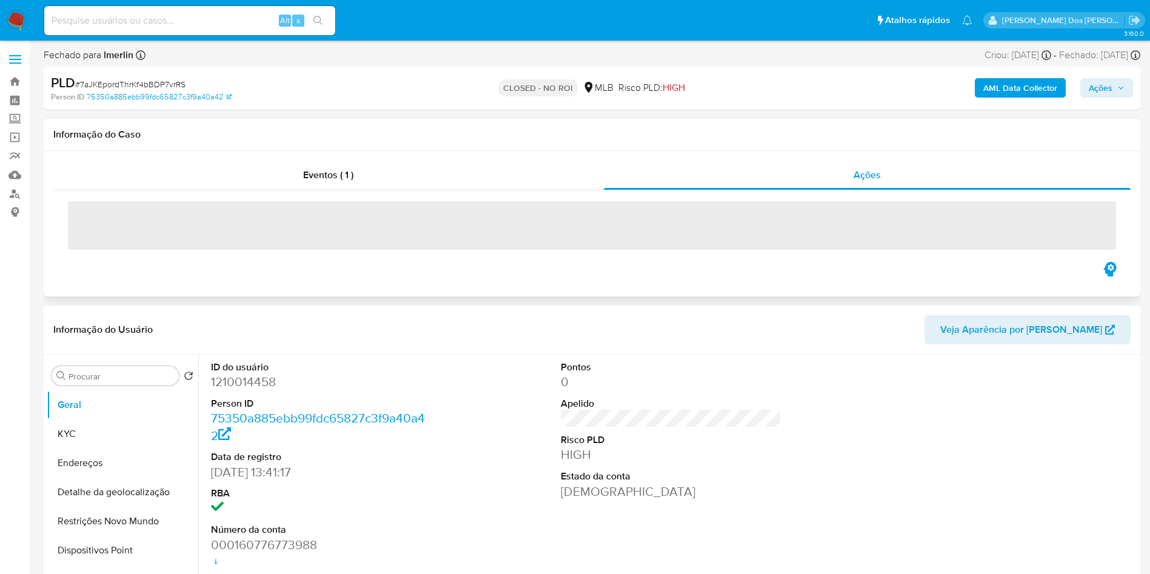
select select "10"
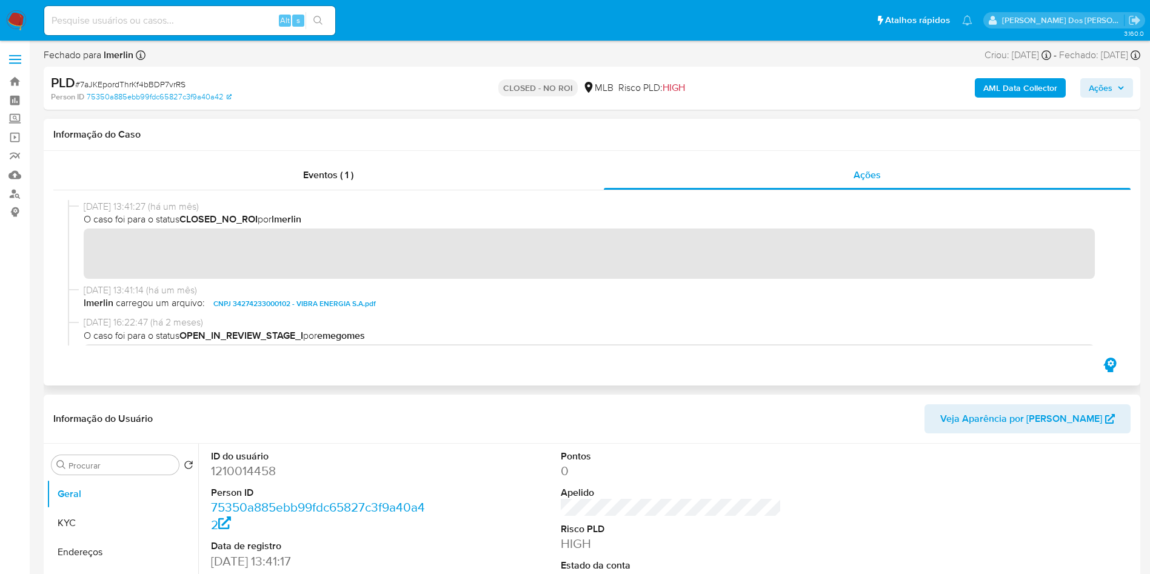
click at [300, 301] on span "CNPJ 34274233000102 - VIBRA ENERGIA S.A.pdf" at bounding box center [294, 303] width 162 height 15
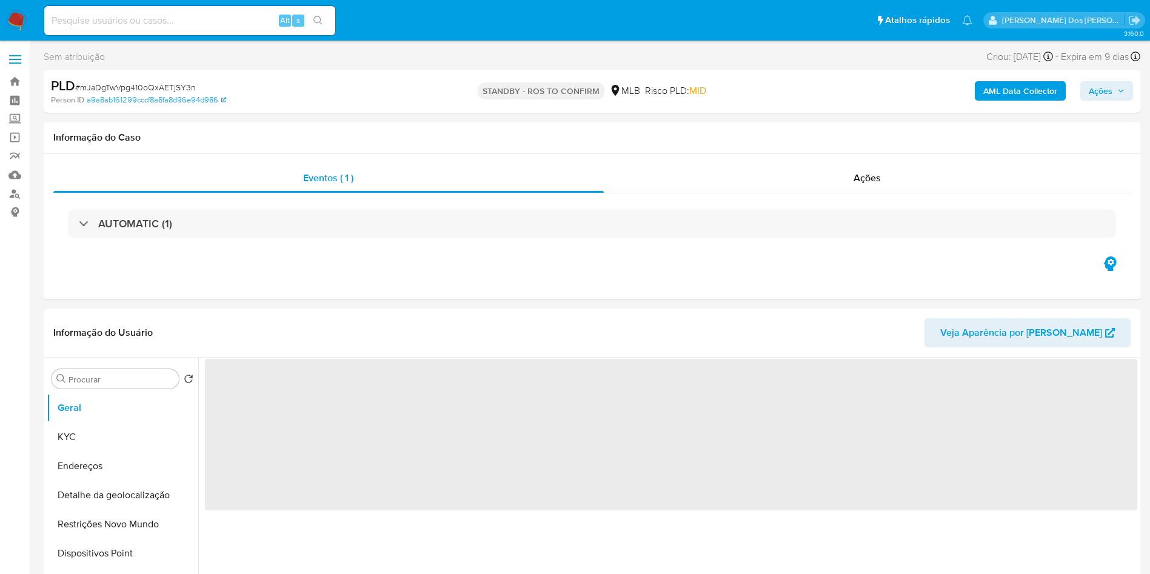
select select "10"
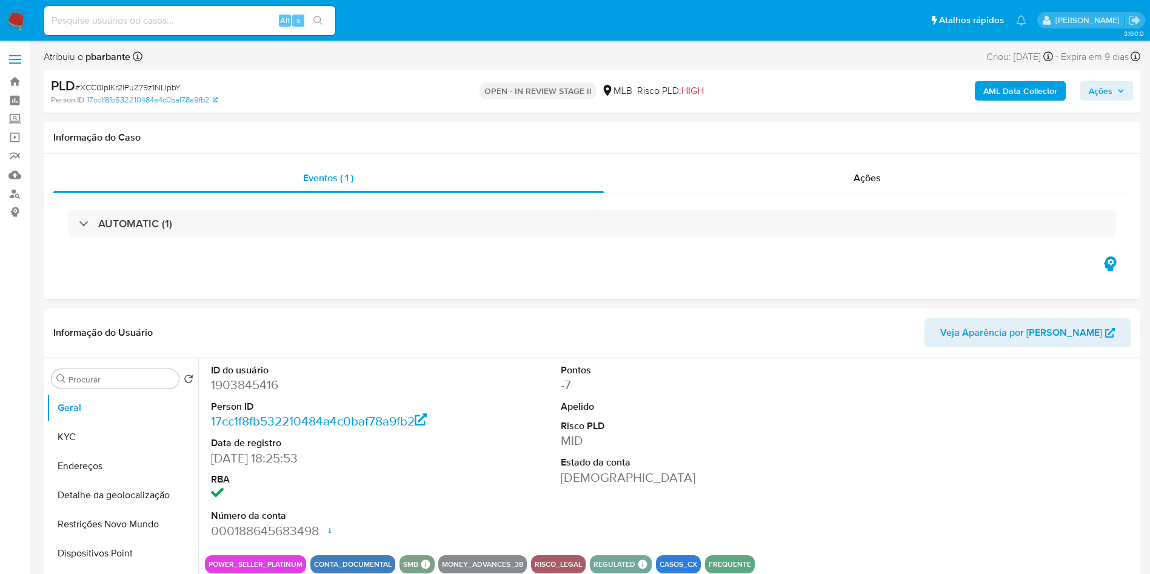
select select "10"
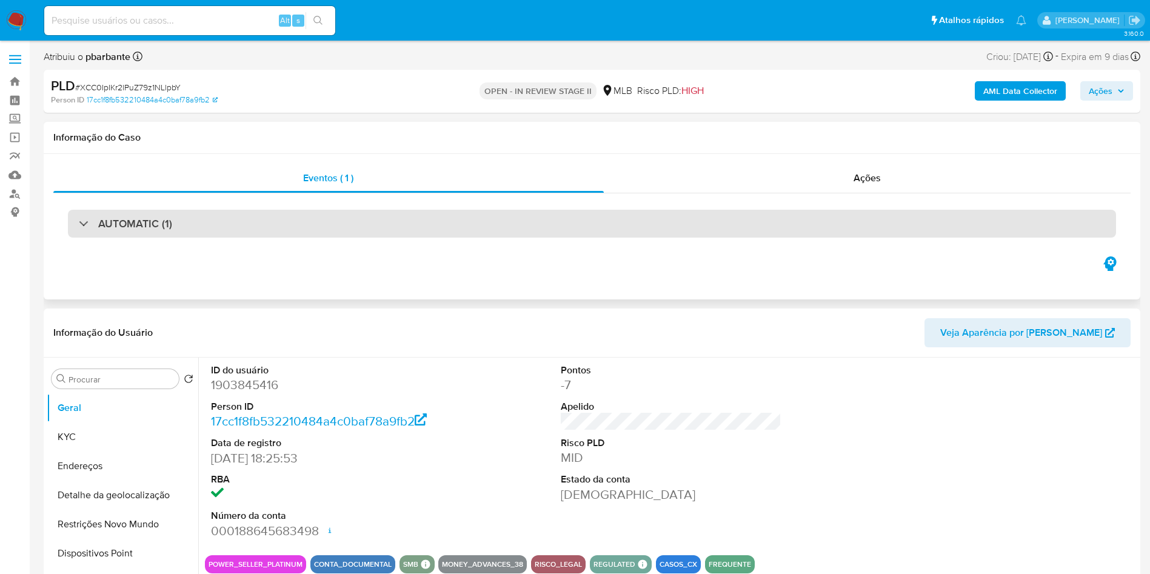
click at [289, 217] on div "AUTOMATIC (1)" at bounding box center [592, 224] width 1048 height 28
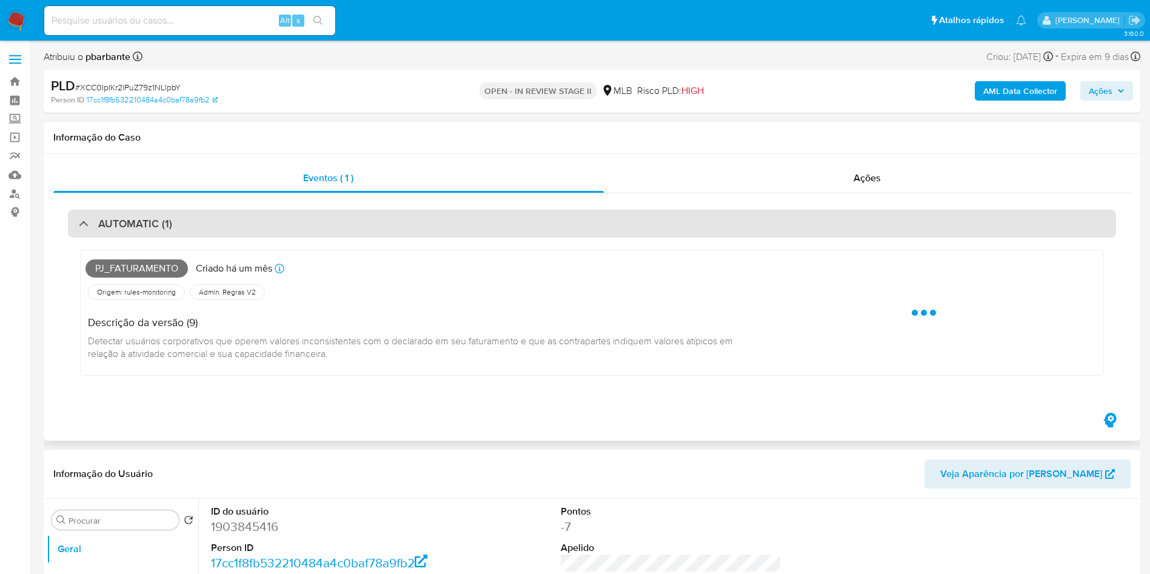
click at [289, 217] on div "AUTOMATIC (1)" at bounding box center [592, 224] width 1048 height 28
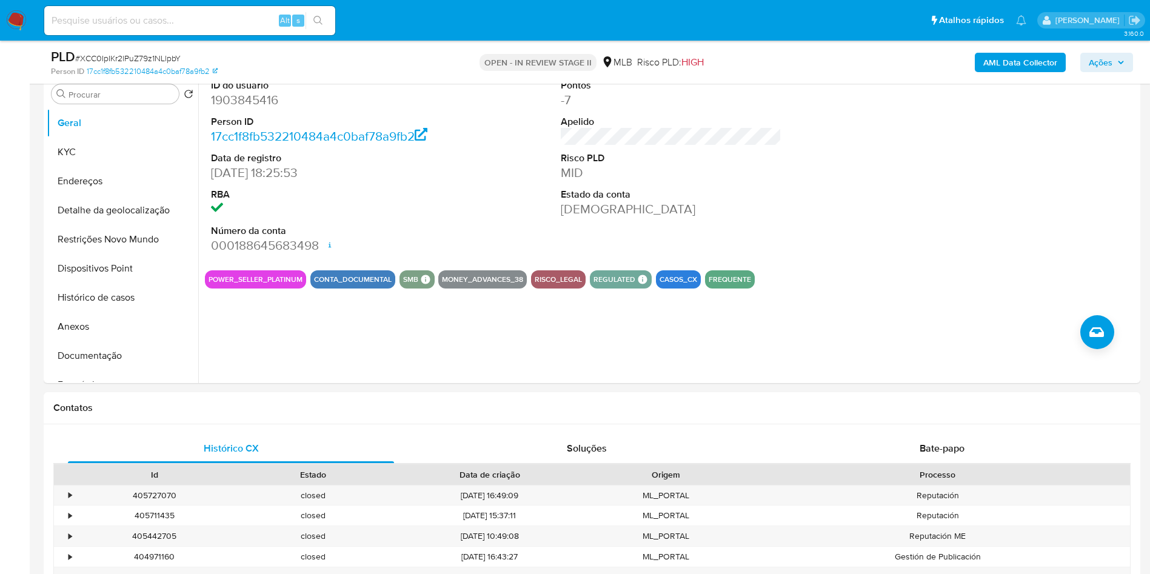
scroll to position [241, 0]
click at [119, 309] on button "Histórico de casos" at bounding box center [118, 298] width 142 height 29
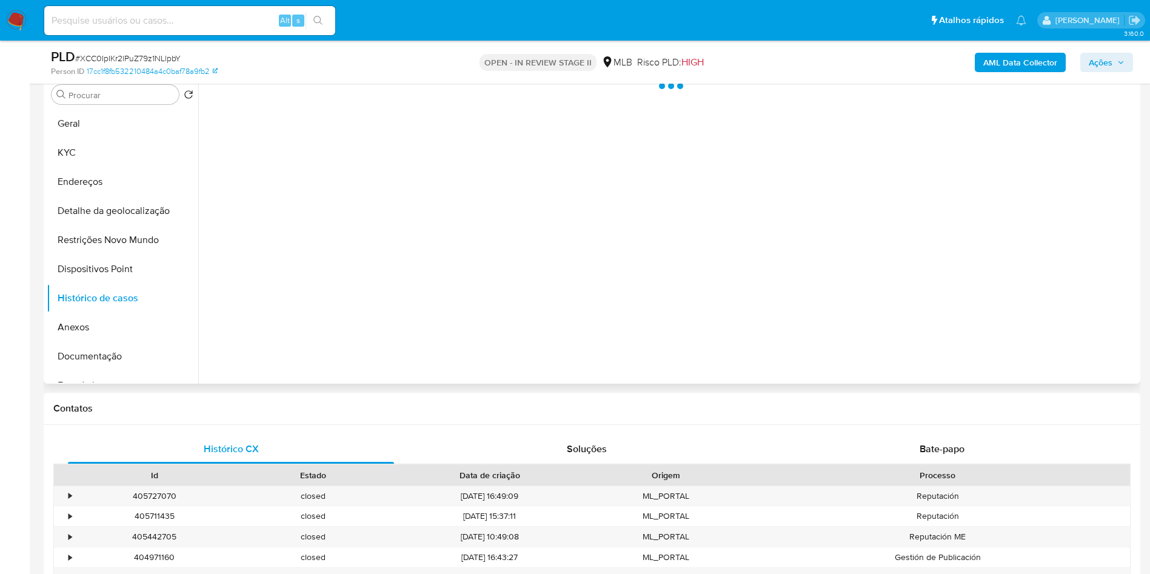
scroll to position [180, 0]
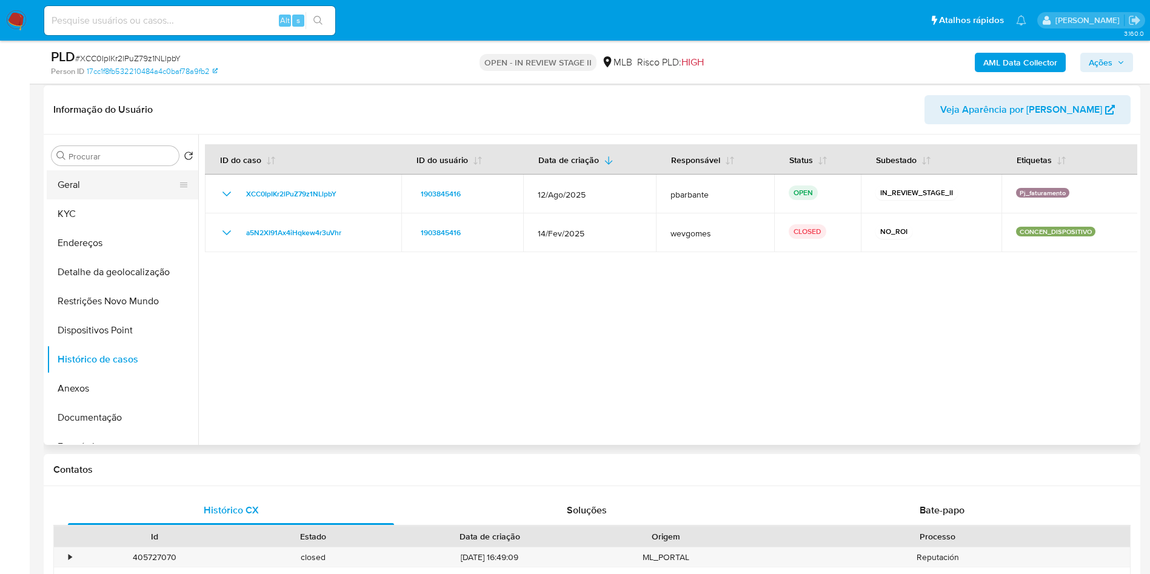
click at [55, 199] on button "Geral" at bounding box center [118, 184] width 142 height 29
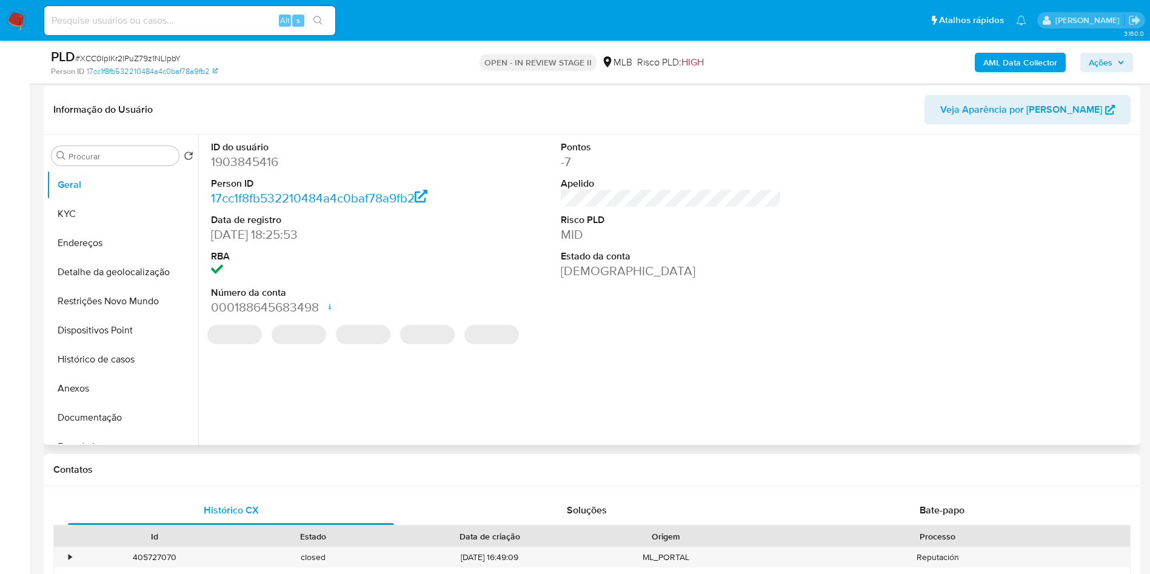
click at [252, 170] on dd "1903845416" at bounding box center [321, 161] width 221 height 17
copy dd "1903845416"
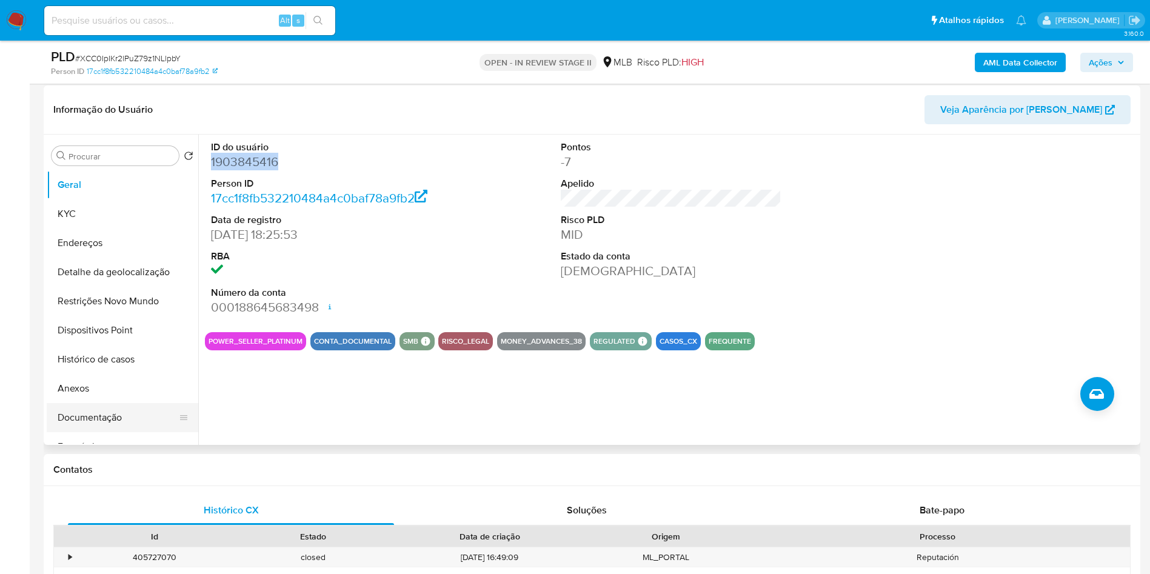
click at [107, 432] on button "Documentação" at bounding box center [118, 417] width 142 height 29
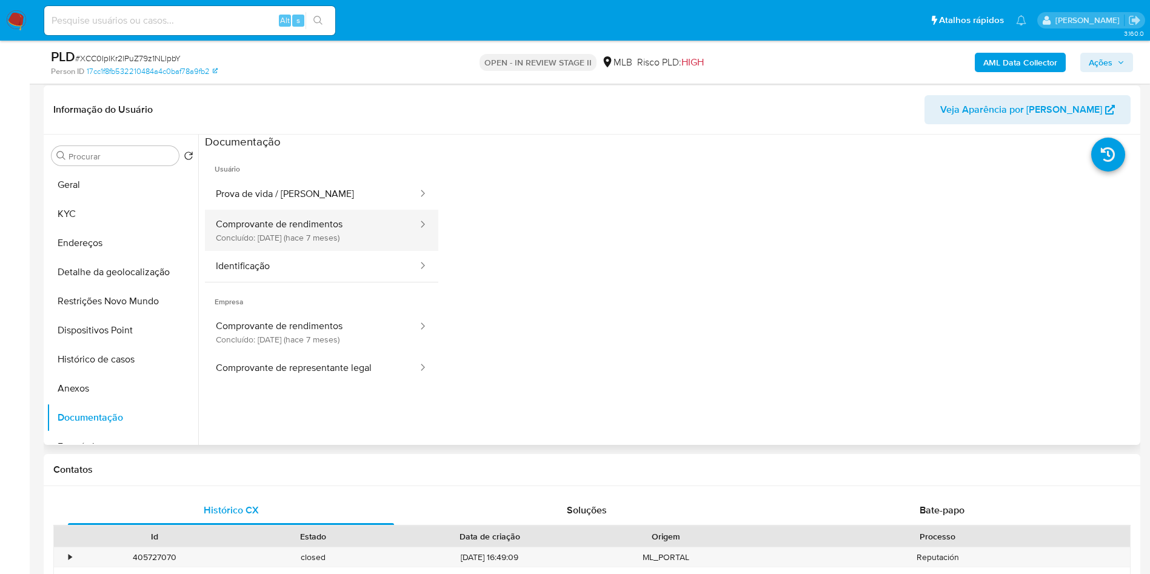
click at [289, 251] on button "Comprovante de rendimentos Concluído: 20/02/2025 (hace 7 meses)" at bounding box center [312, 230] width 214 height 41
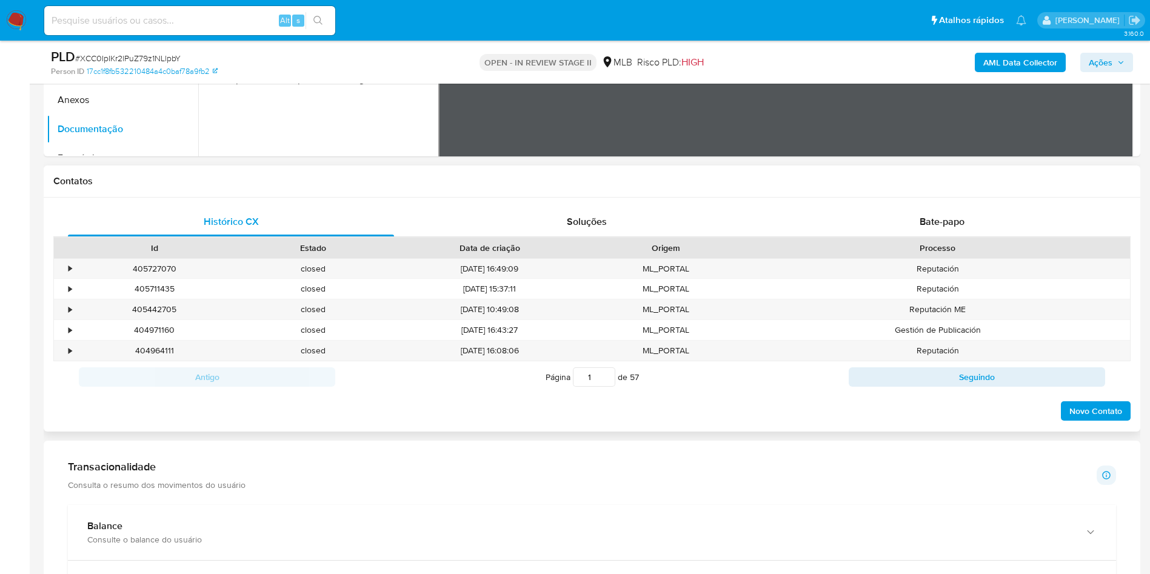
scroll to position [469, 0]
click at [955, 236] on div "Bate-papo" at bounding box center [942, 221] width 326 height 29
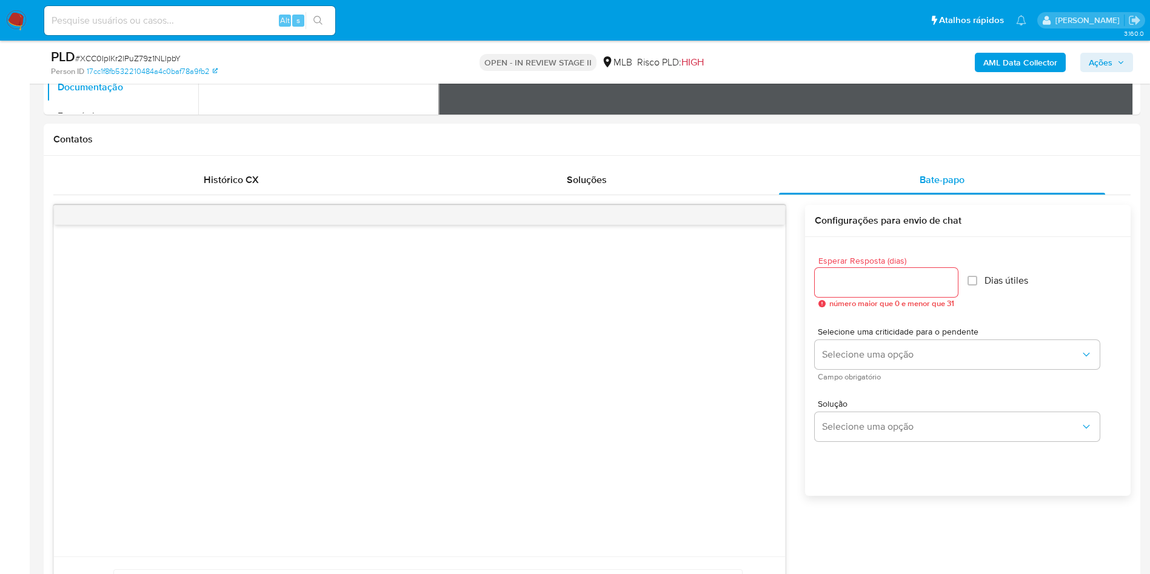
scroll to position [512, 0]
click at [901, 289] on div at bounding box center [886, 280] width 143 height 29
click at [886, 289] on input "Esperar Resposta (dias)" at bounding box center [886, 281] width 143 height 16
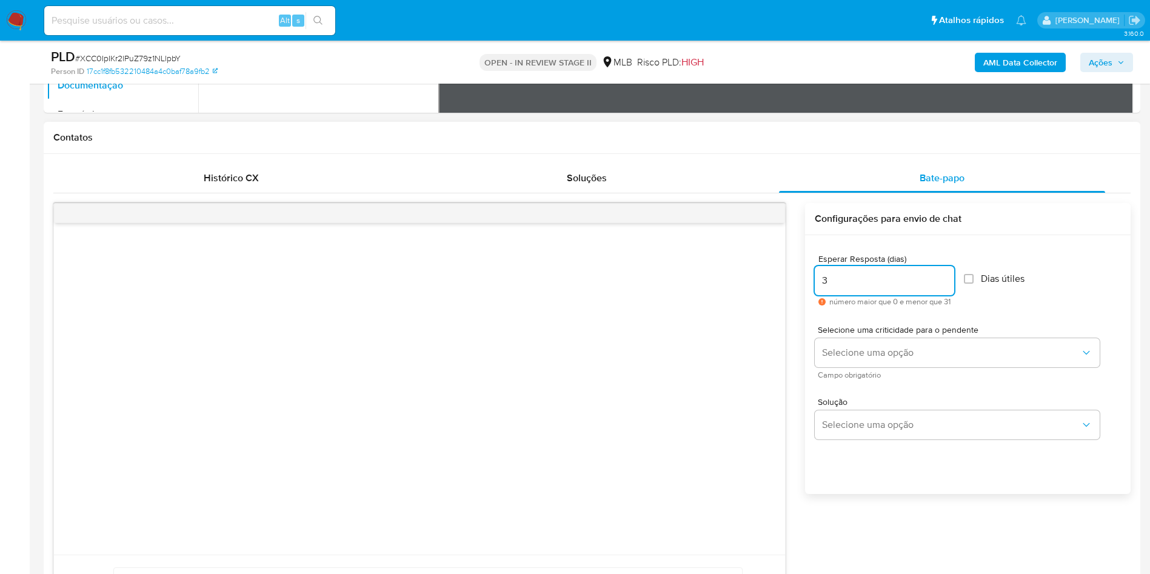
type input "3"
click at [878, 378] on span "Campo obrigatório" at bounding box center [960, 375] width 285 height 6
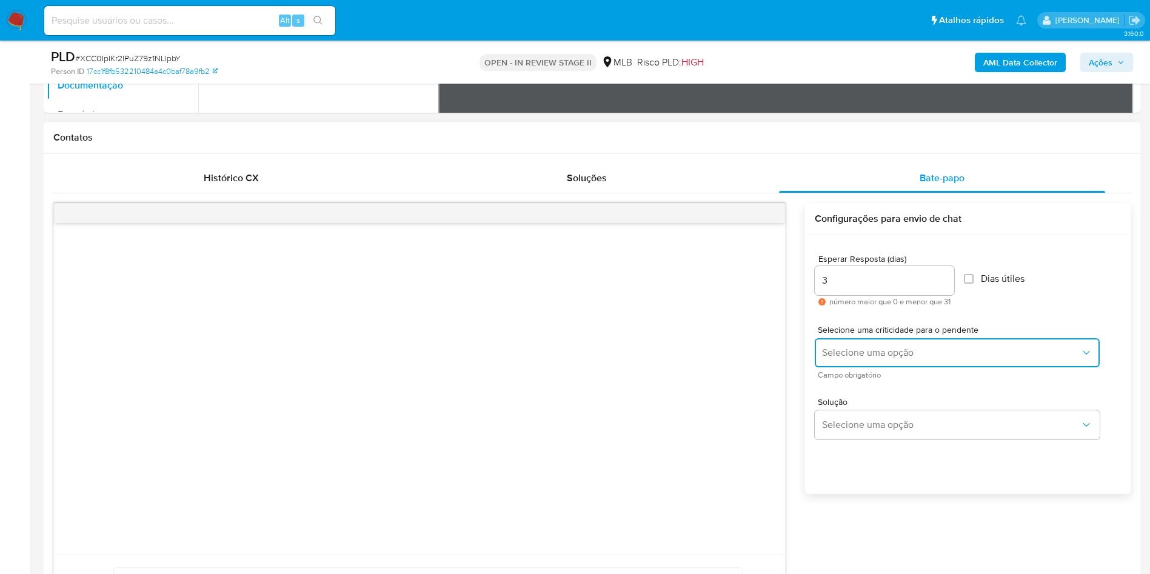
click at [898, 359] on span "Selecione uma opção" at bounding box center [951, 353] width 258 height 12
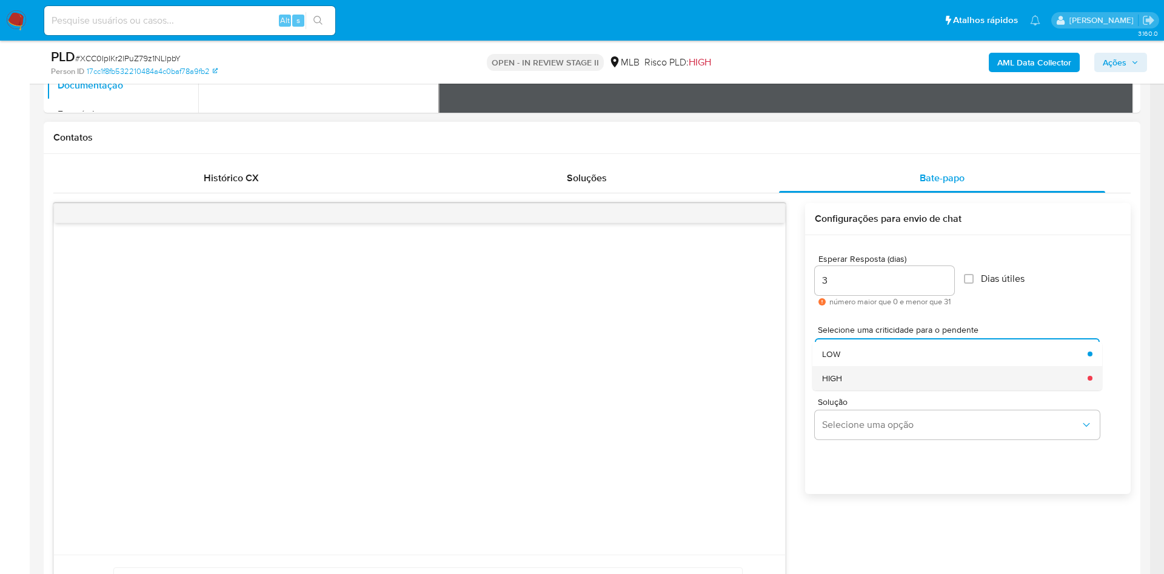
click at [865, 390] on div "HIGH" at bounding box center [951, 378] width 258 height 24
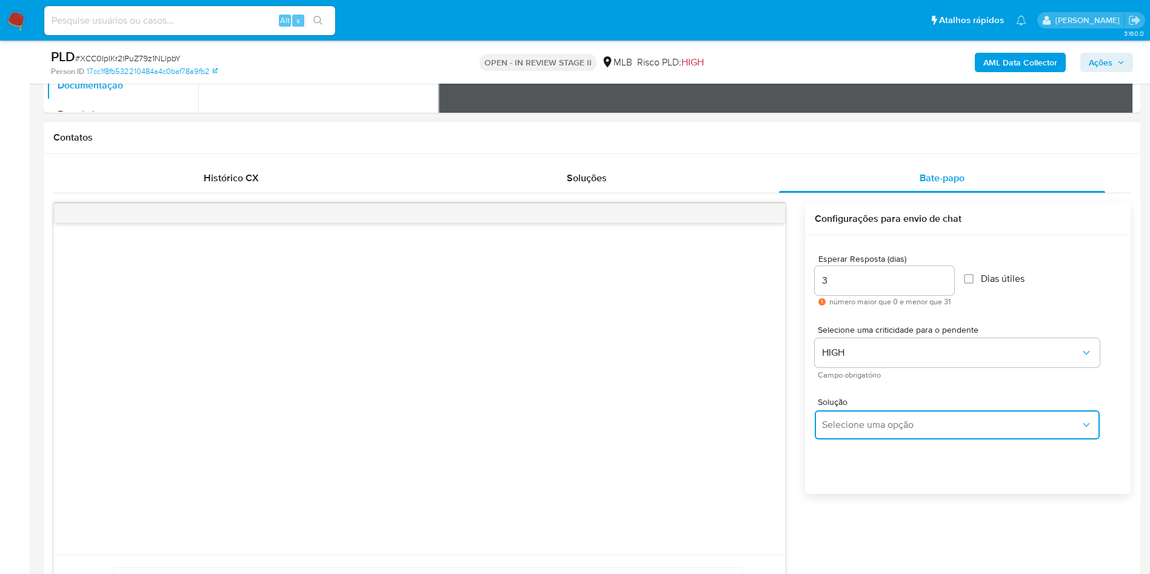
click at [861, 431] on span "Selecione uma opção" at bounding box center [951, 425] width 258 height 12
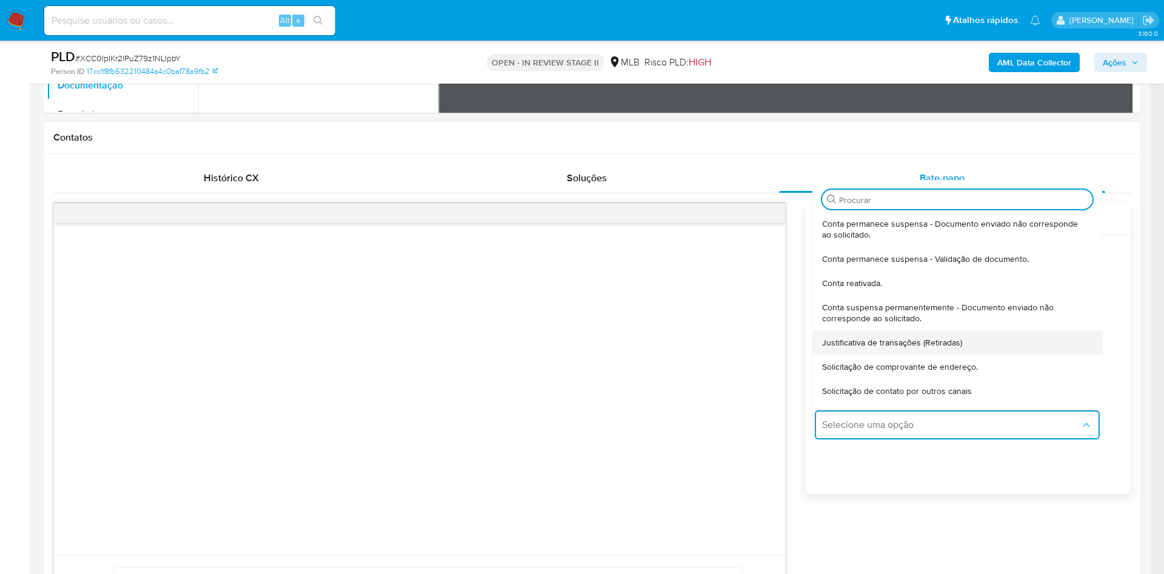
click at [864, 348] on span "Justificativa de transações (Retiradas)" at bounding box center [892, 342] width 140 height 11
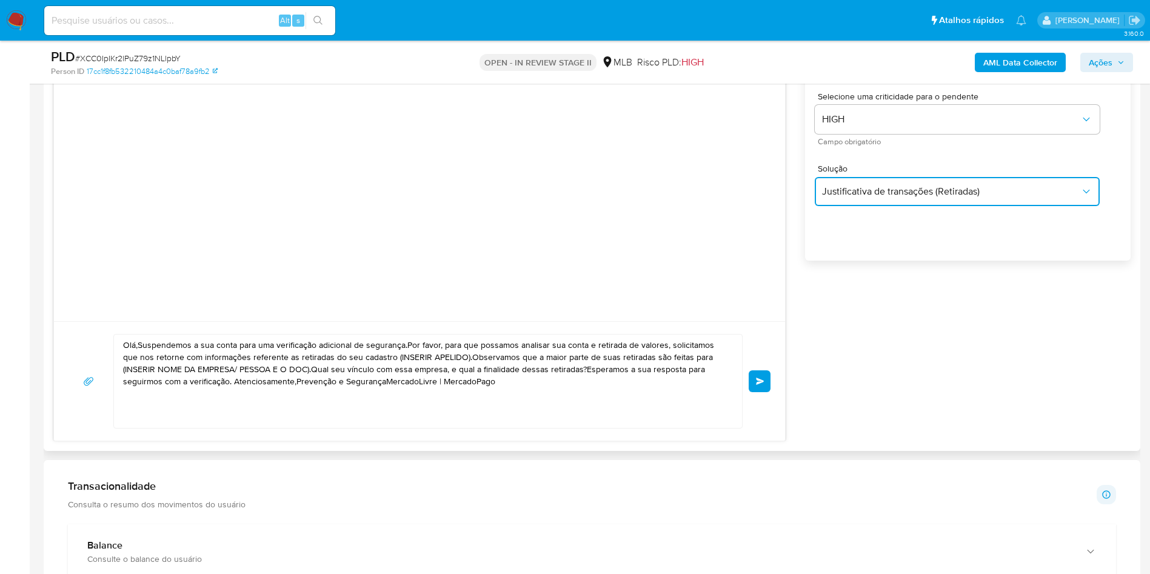
scroll to position [856, 0]
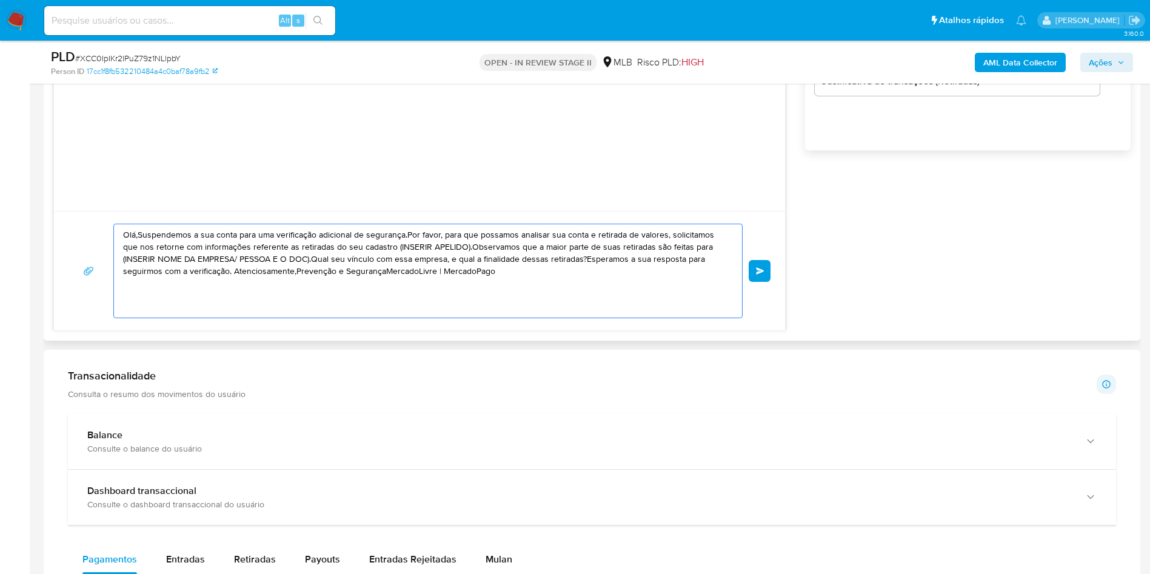
click at [510, 284] on textarea "Olá,Suspendemos a sua conta para uma verificação adicional de segurança.Por fav…" at bounding box center [425, 270] width 604 height 93
paste textarea "! Estamos realizando uma verificação adicional de segurança em contas de usuári…"
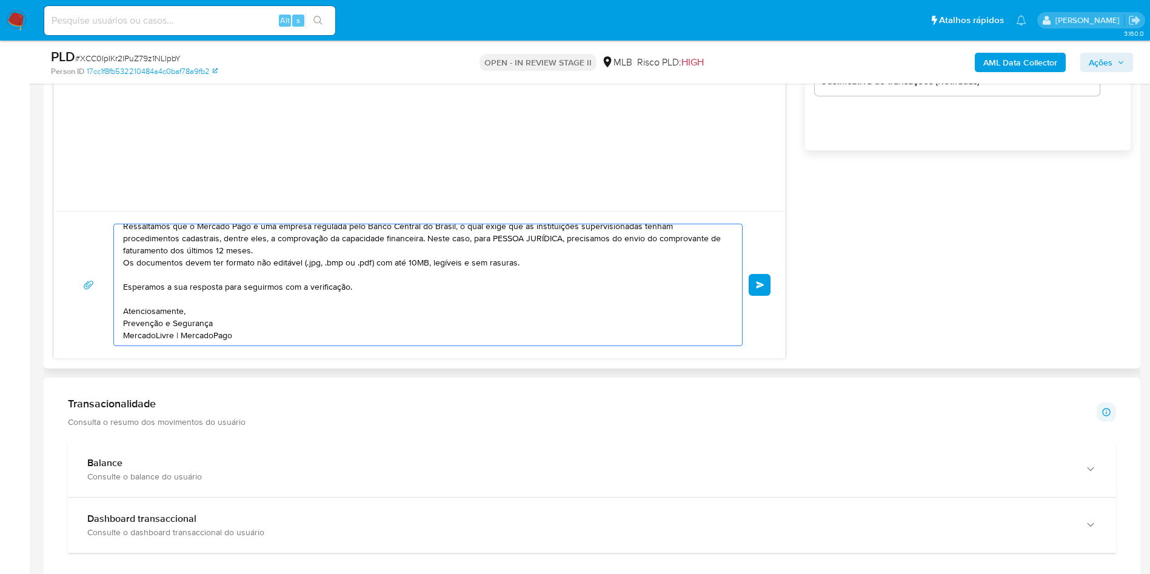
scroll to position [0, 0]
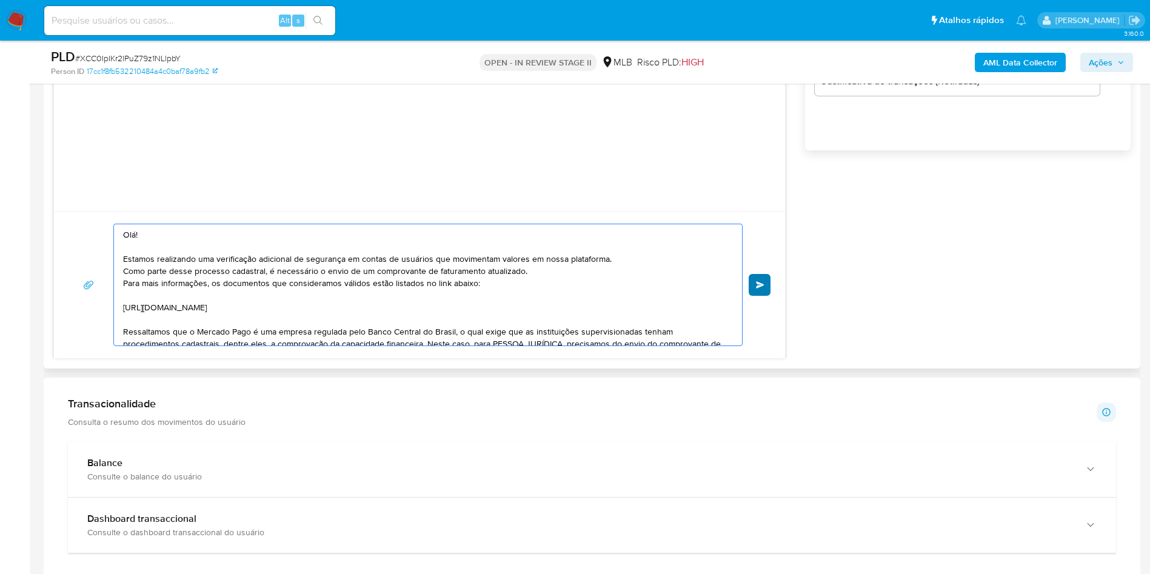
type textarea "Olá! Estamos realizando uma verificação adicional de segurança em contas de usu…"
click at [764, 289] on span "common.send" at bounding box center [760, 284] width 8 height 7
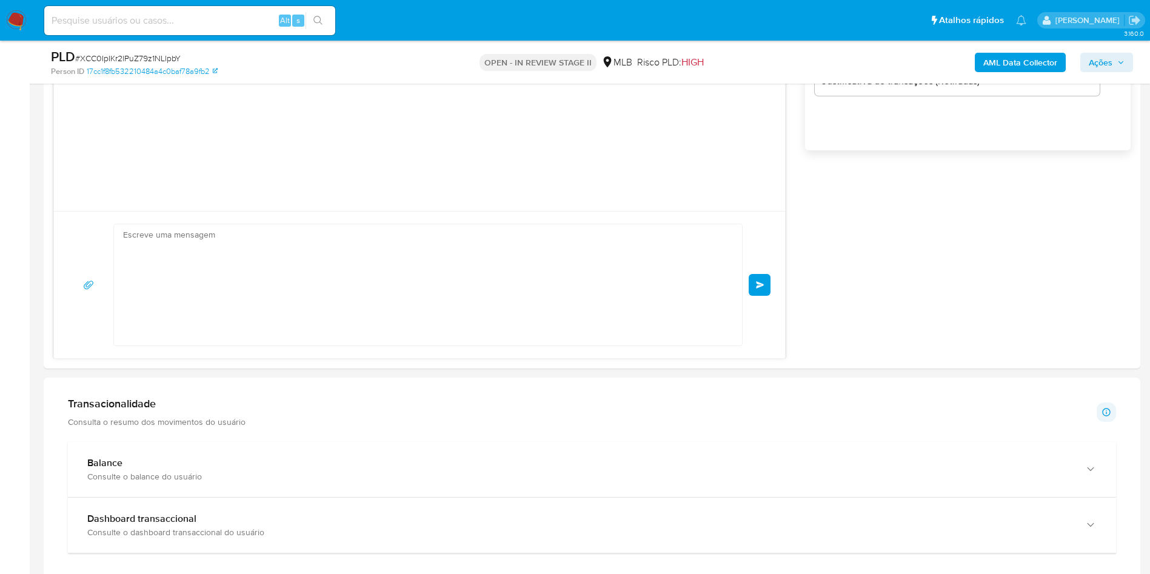
scroll to position [2, 0]
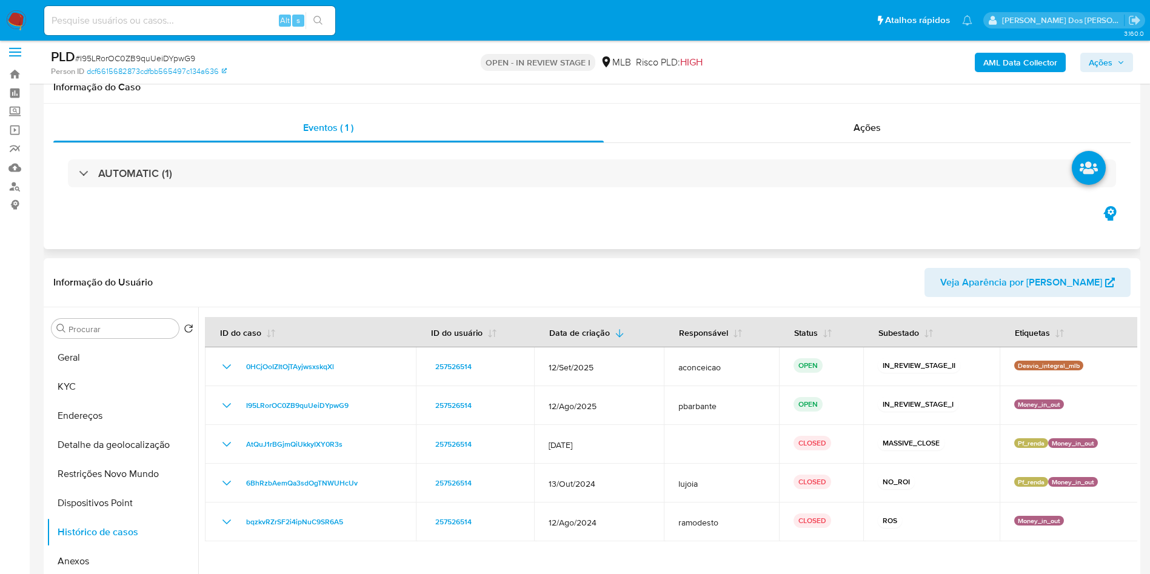
scroll to position [8, 0]
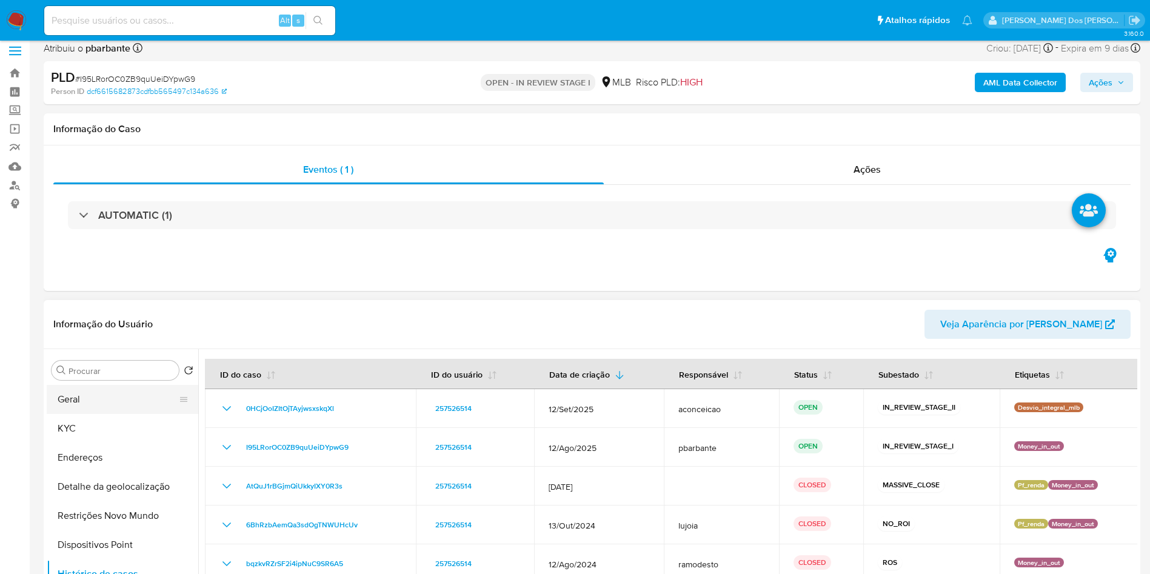
click at [85, 414] on button "Geral" at bounding box center [118, 399] width 142 height 29
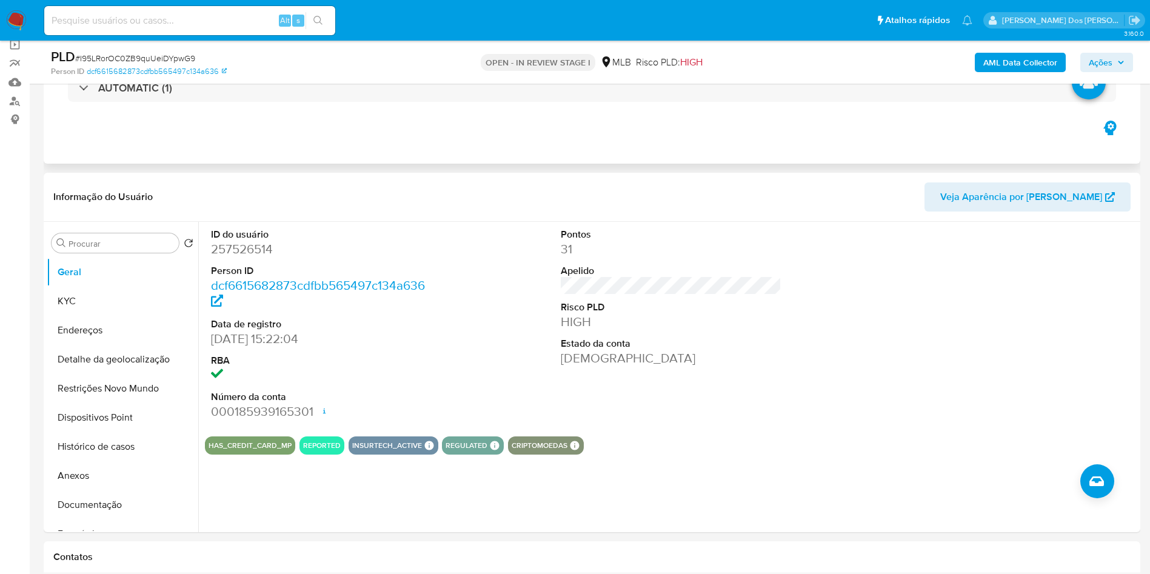
scroll to position [96, 0]
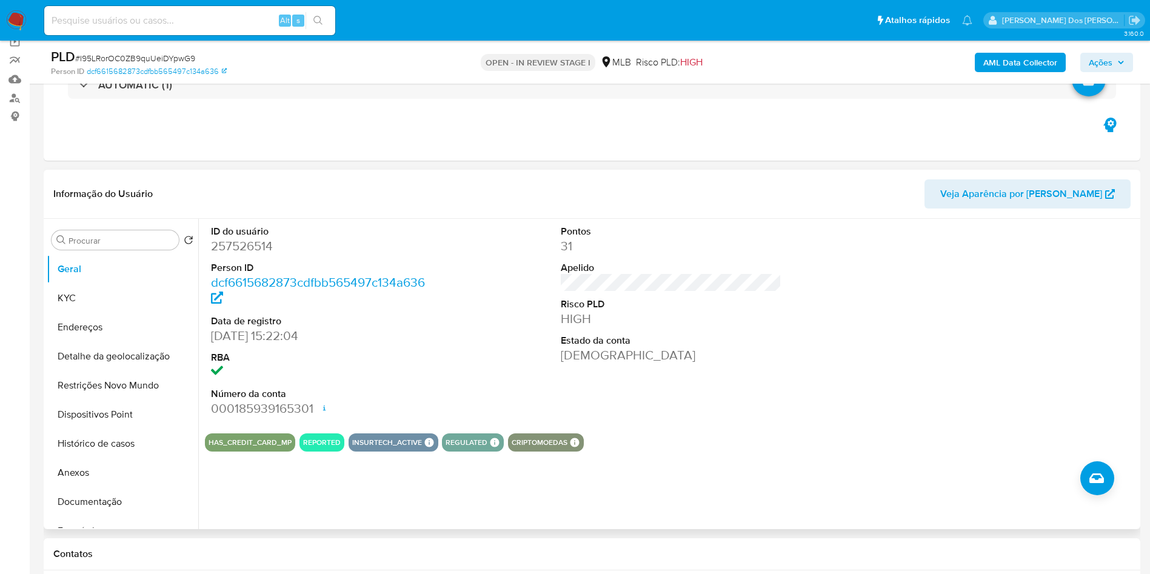
click at [254, 255] on dd "257526514" at bounding box center [321, 246] width 221 height 17
copy dd "257526514"
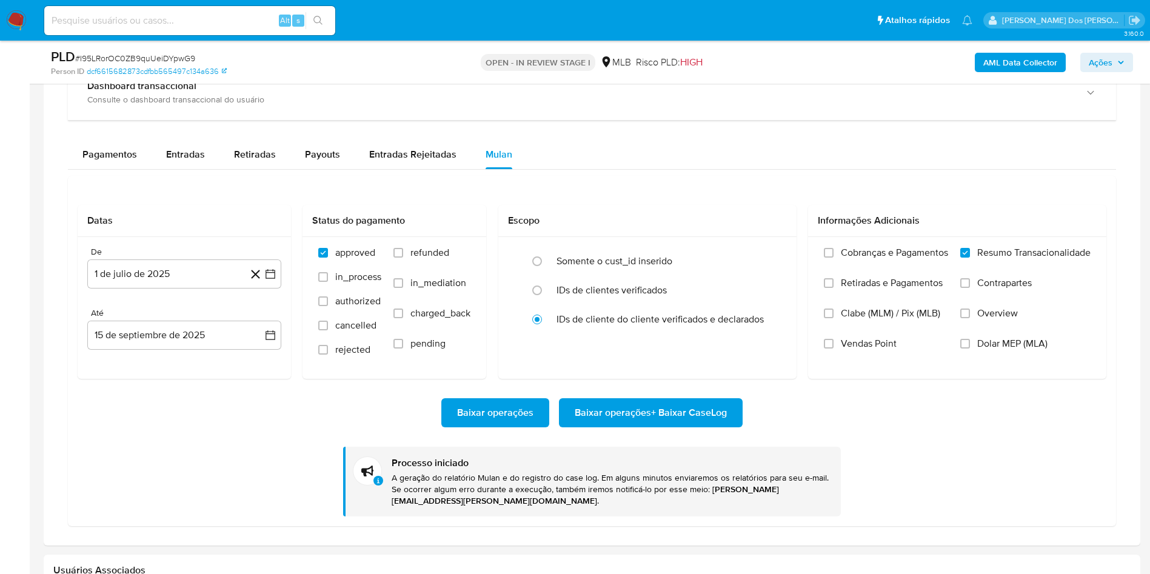
scroll to position [1371, 0]
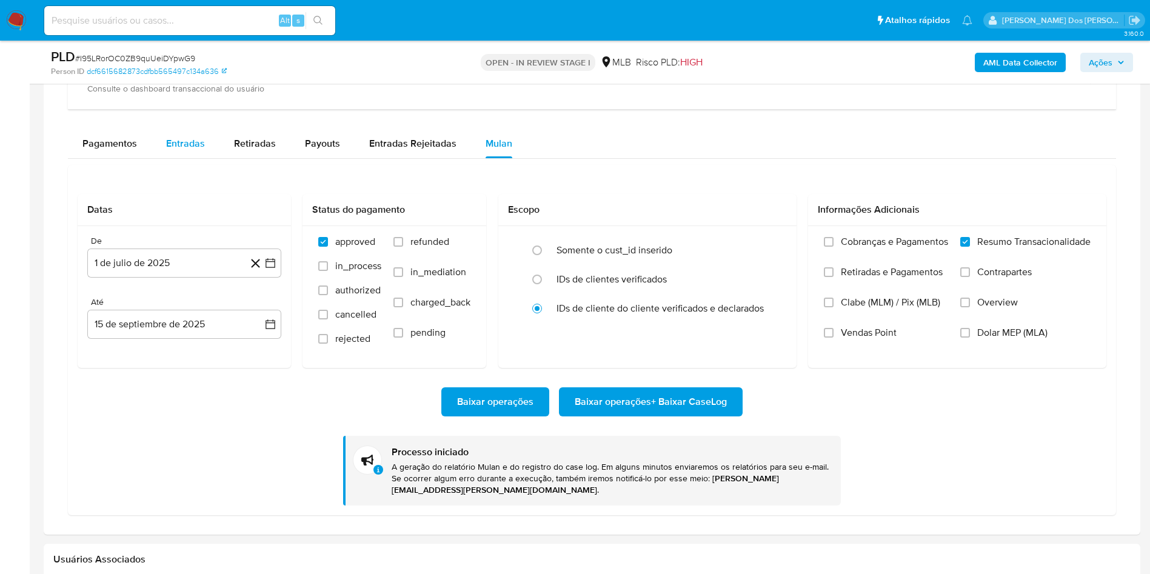
click at [183, 150] on span "Entradas" at bounding box center [185, 143] width 39 height 14
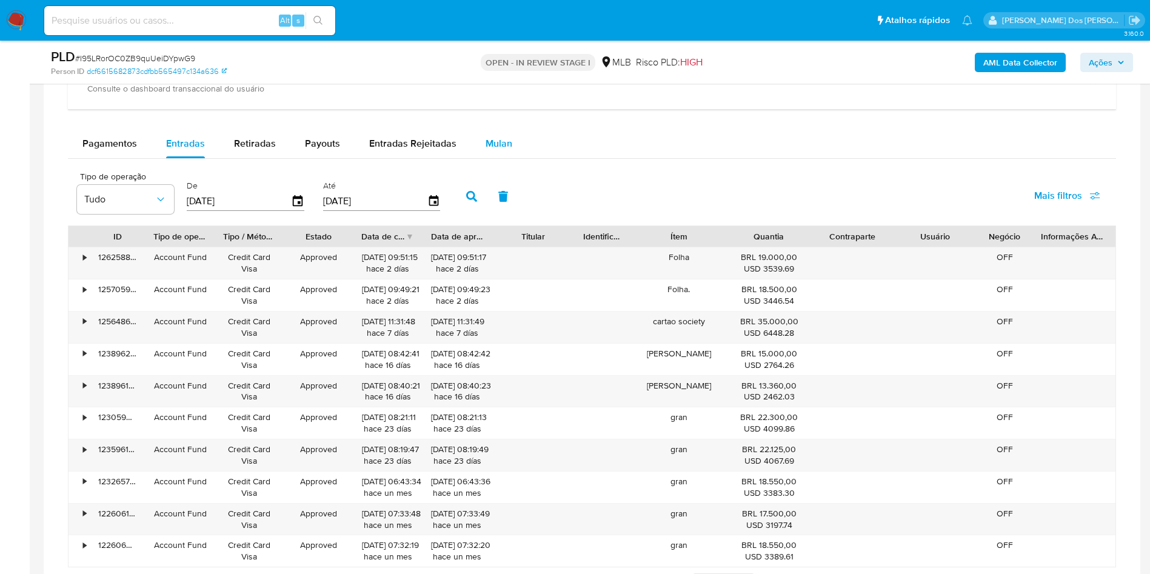
click at [495, 158] on div "Mulan" at bounding box center [499, 143] width 27 height 29
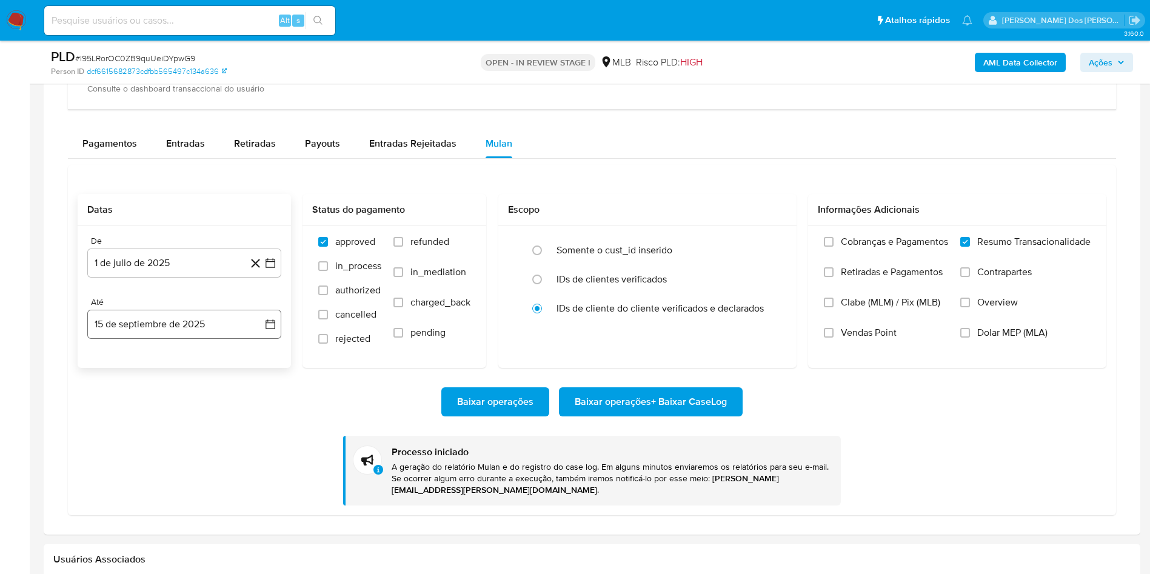
click at [271, 330] on icon "button" at bounding box center [270, 325] width 10 height 10
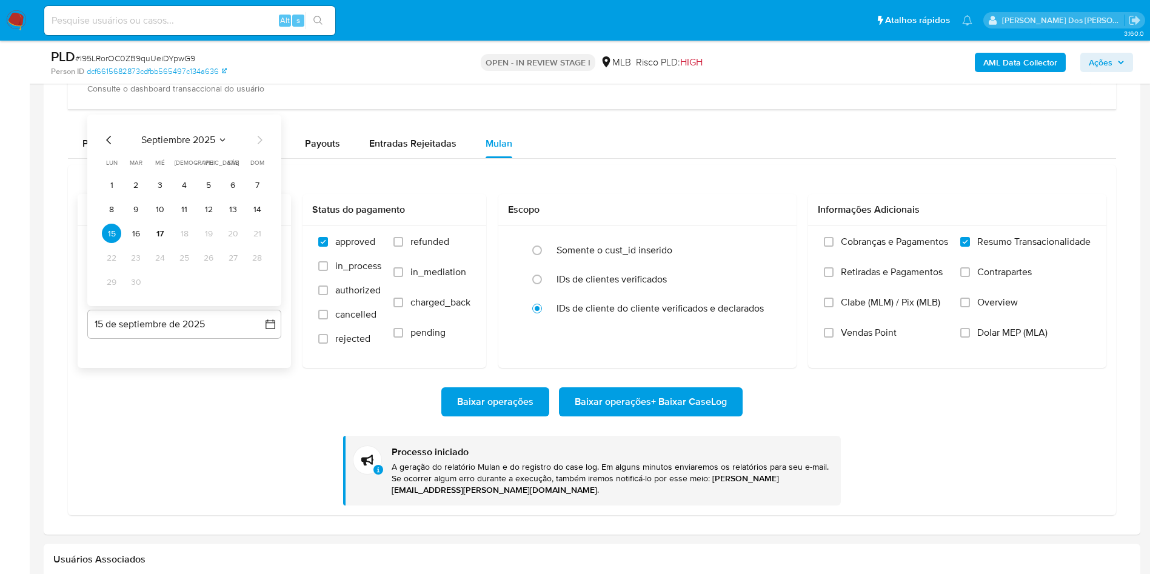
click at [267, 256] on div "septiembre 2025 septiembre 2025 lun lunes mar martes mié miércoles jue jueves v…" at bounding box center [184, 211] width 194 height 192
click at [252, 219] on button "14" at bounding box center [256, 208] width 19 height 19
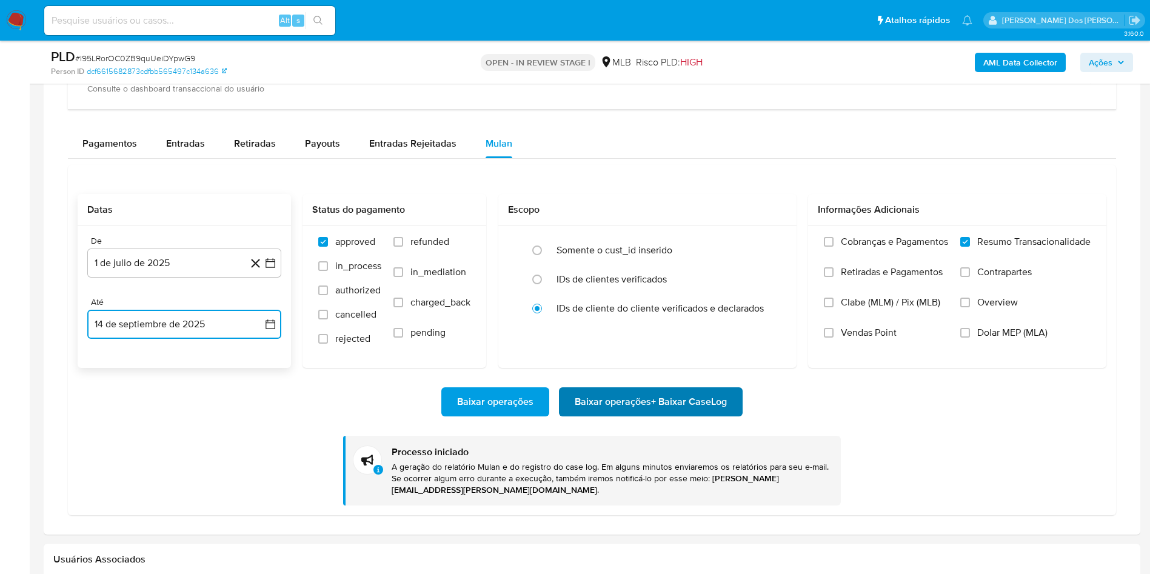
click at [696, 415] on span "Baixar operações + Baixar CaseLog" at bounding box center [651, 402] width 152 height 27
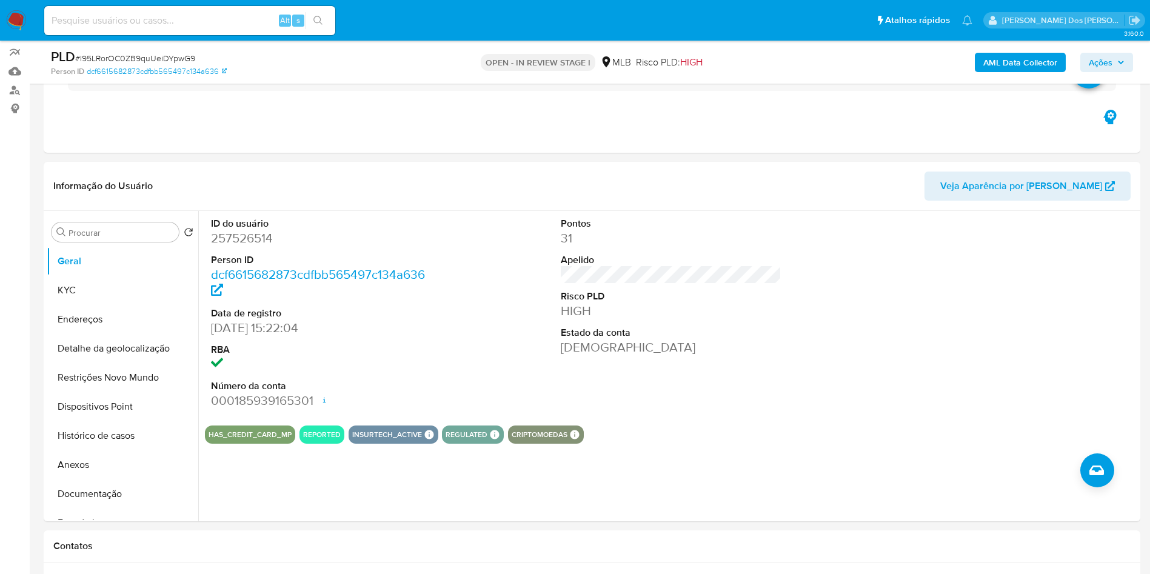
scroll to position [105, 0]
click at [241, 245] on dd "257526514" at bounding box center [321, 237] width 221 height 17
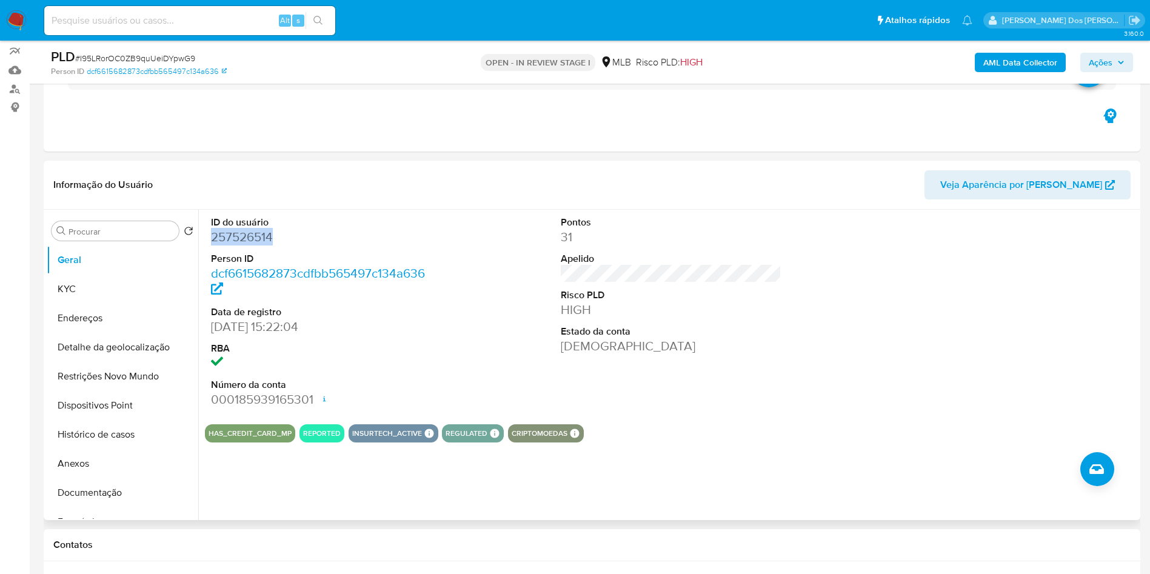
click at [241, 245] on dd "257526514" at bounding box center [321, 237] width 221 height 17
copy dd "257526514"
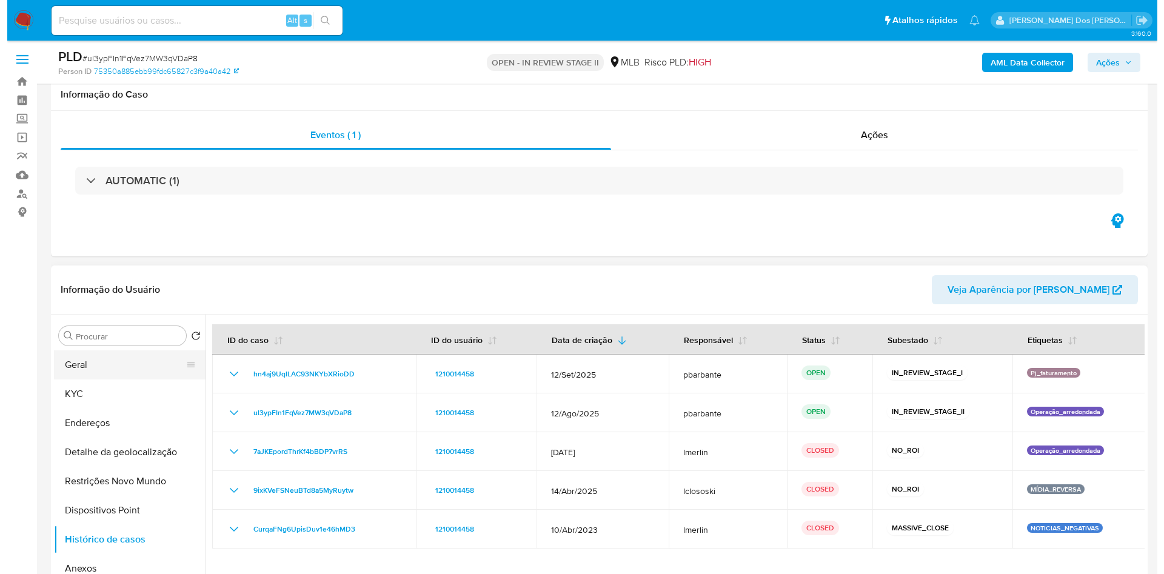
scroll to position [176, 0]
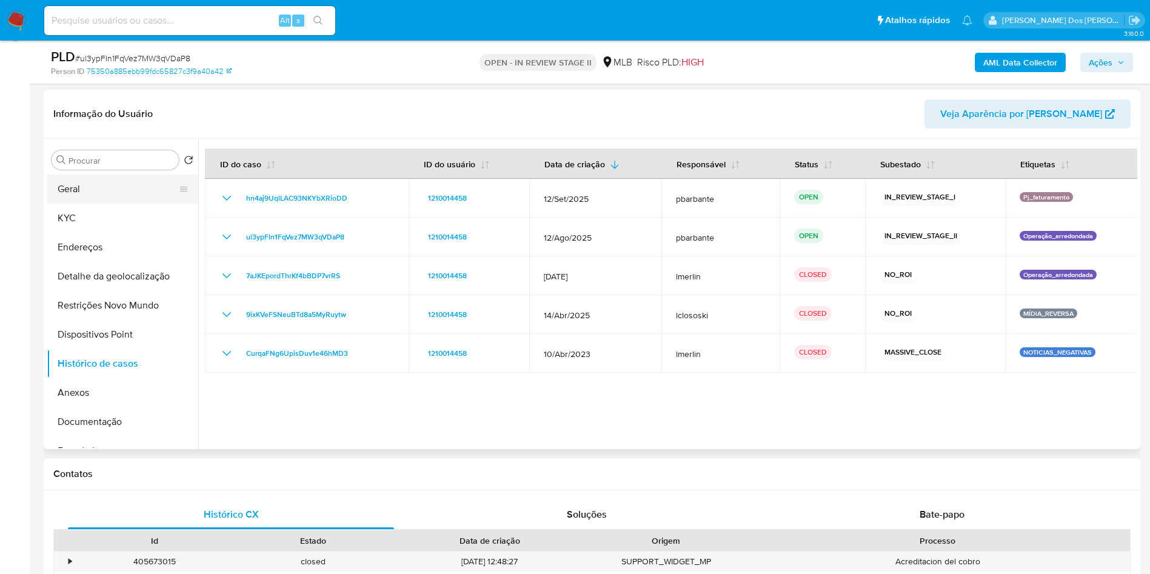
click at [94, 195] on button "Geral" at bounding box center [118, 189] width 142 height 29
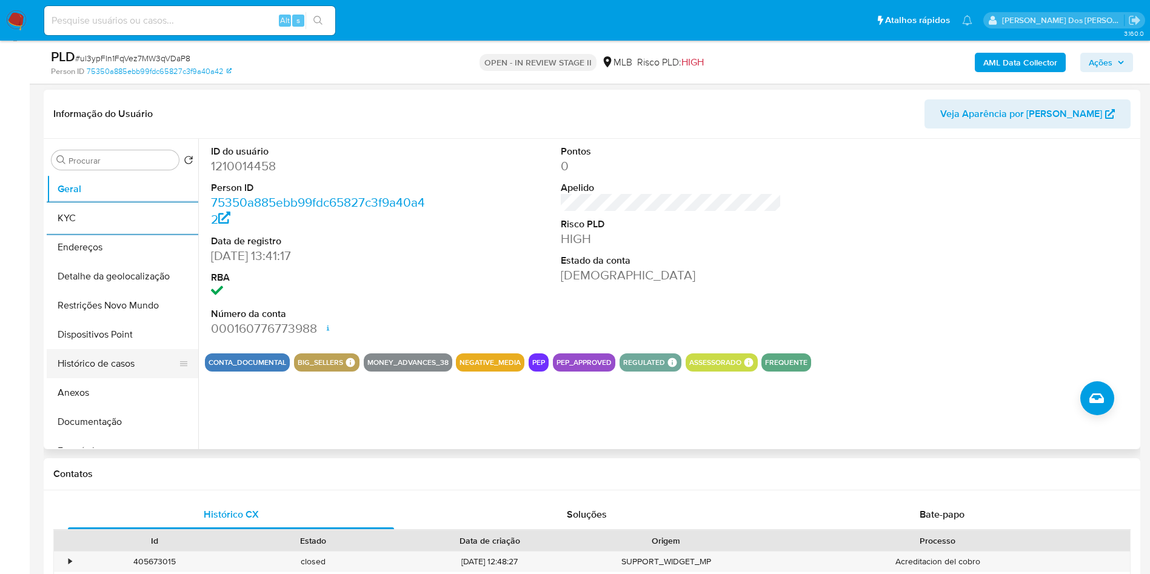
click at [133, 378] on button "Histórico de casos" at bounding box center [118, 363] width 142 height 29
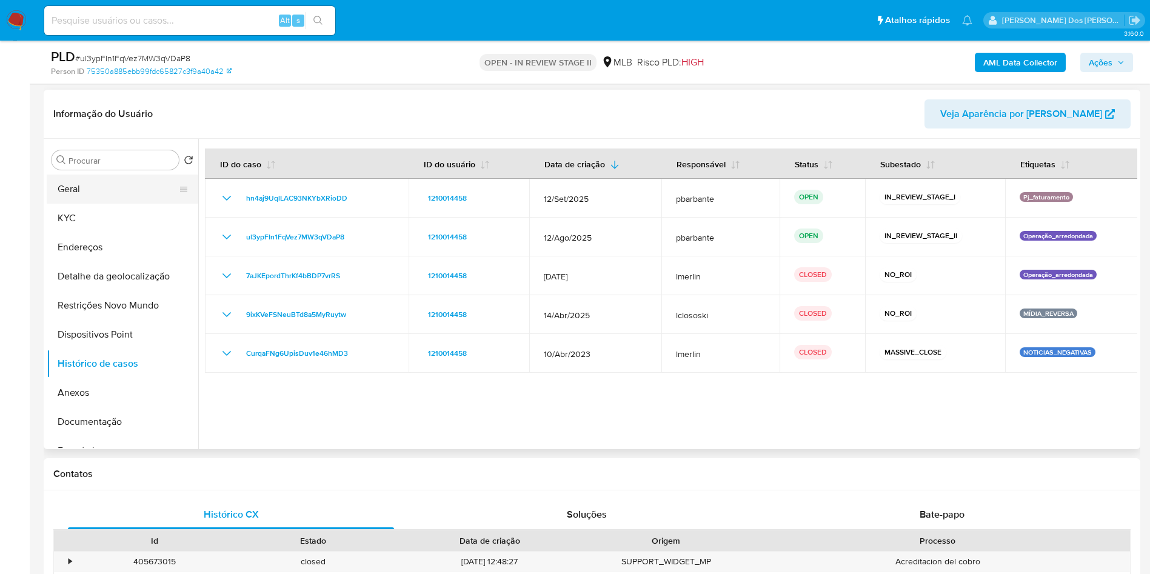
click at [106, 198] on button "Geral" at bounding box center [118, 189] width 142 height 29
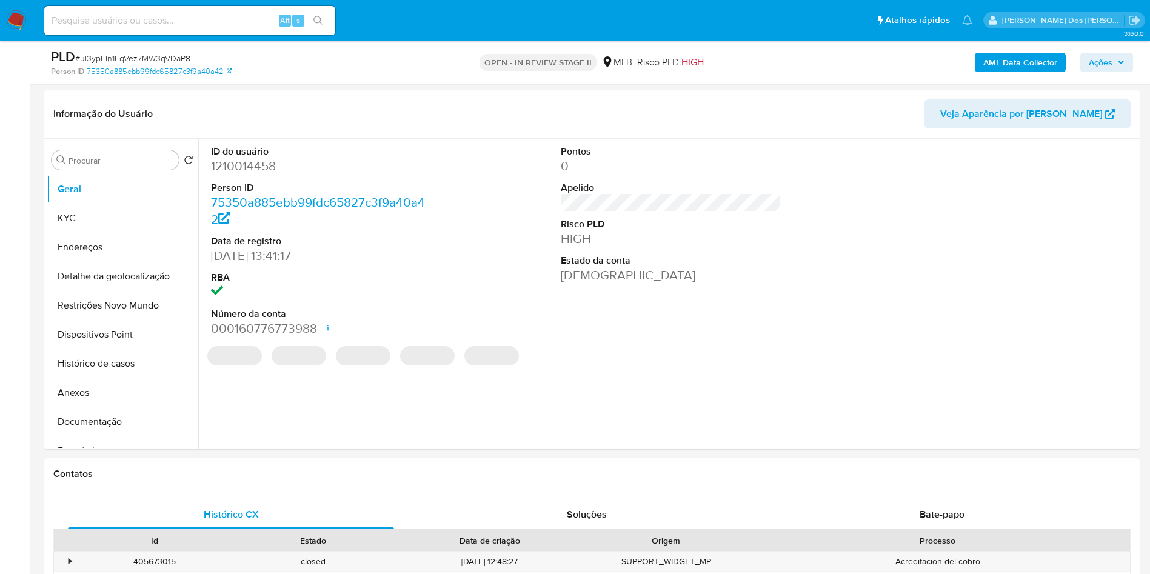
click at [252, 175] on dd "1210014458" at bounding box center [321, 166] width 221 height 17
copy dd "1210014458"
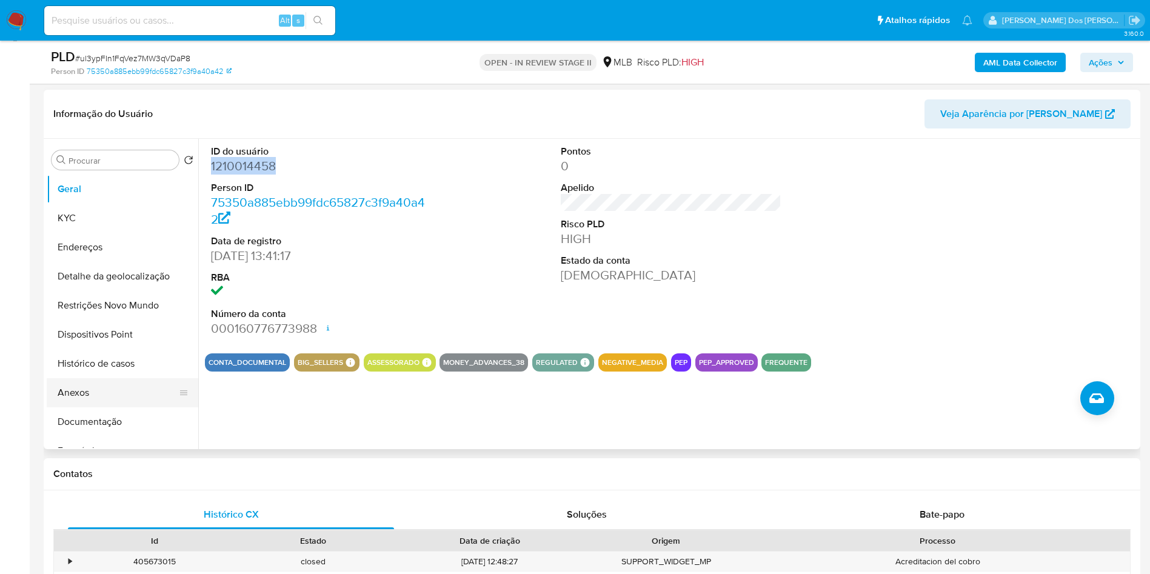
click at [135, 407] on button "Anexos" at bounding box center [118, 392] width 142 height 29
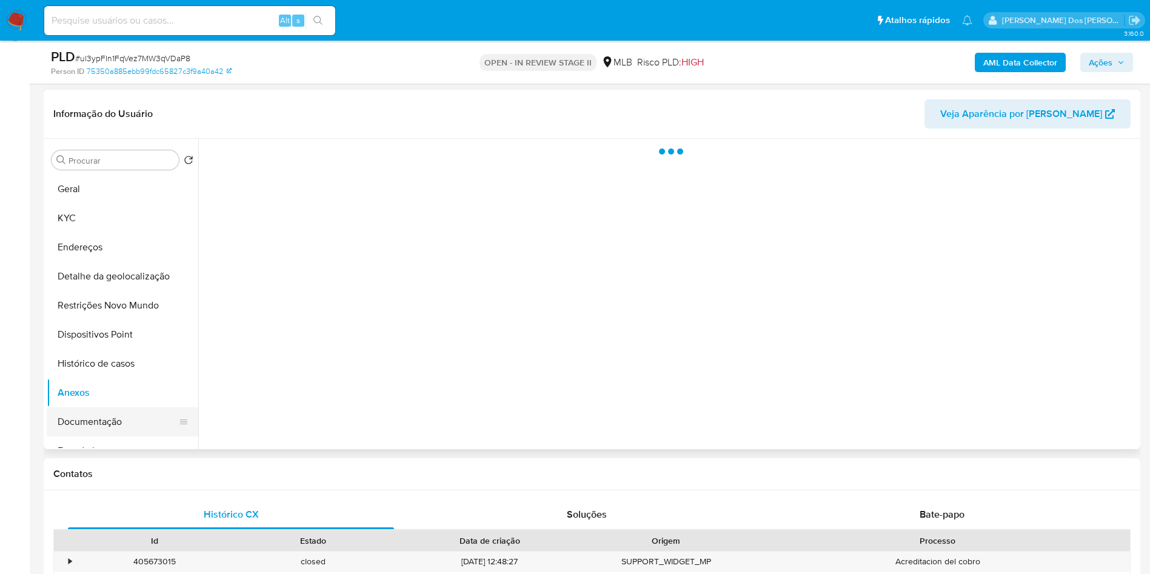
click at [102, 436] on button "Documentação" at bounding box center [118, 421] width 142 height 29
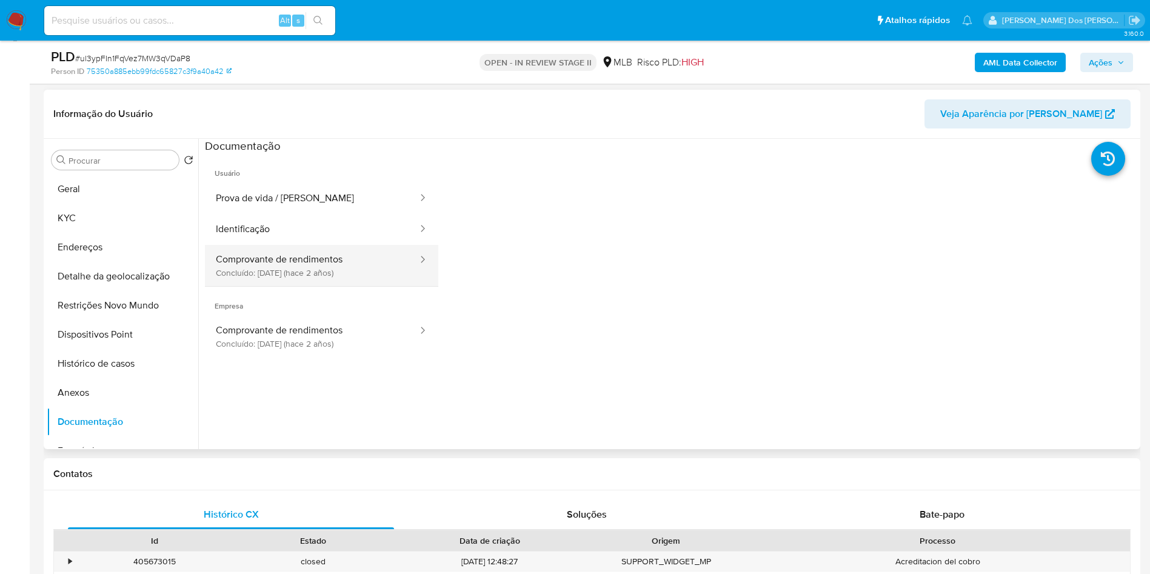
click at [316, 281] on button "Comprovante de rendimentos Concluído: 16/11/2023 (hace 2 años)" at bounding box center [312, 265] width 214 height 41
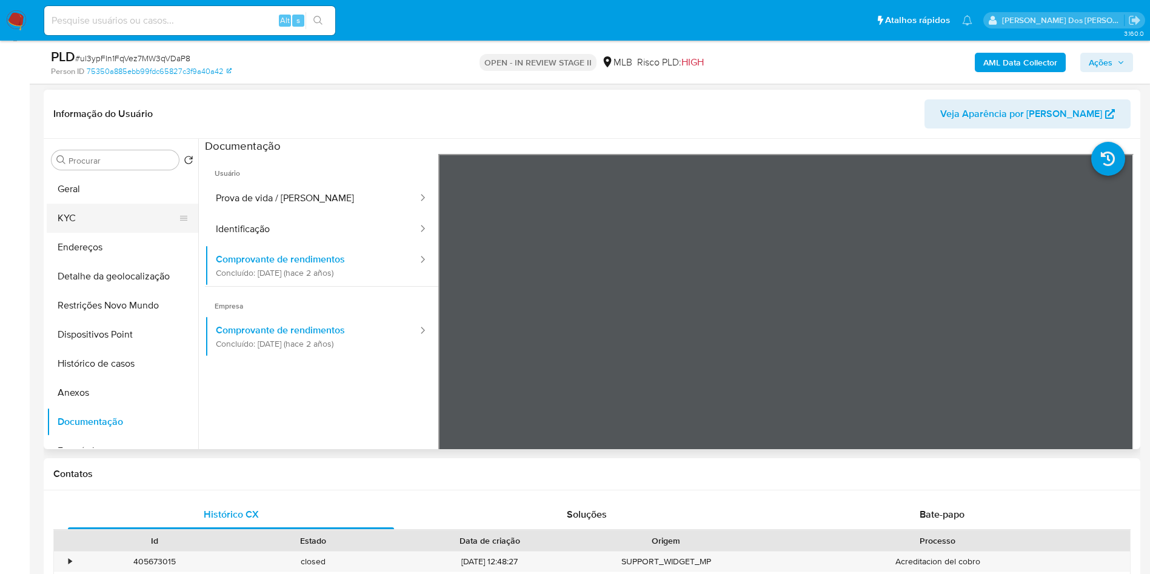
click at [78, 233] on button "KYC" at bounding box center [118, 218] width 142 height 29
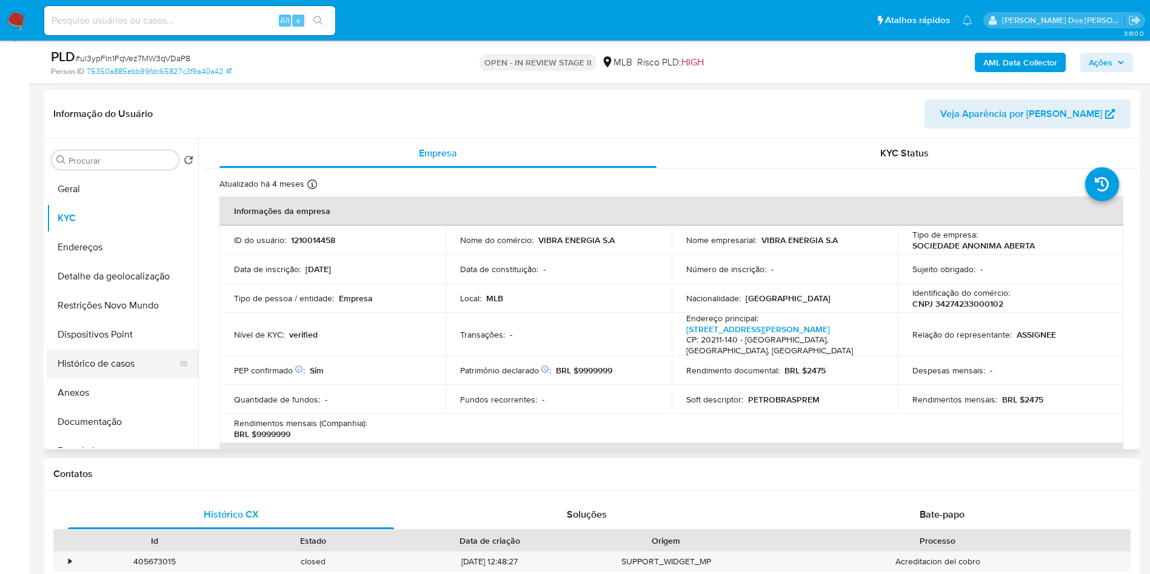
click at [106, 373] on button "Histórico de casos" at bounding box center [118, 363] width 142 height 29
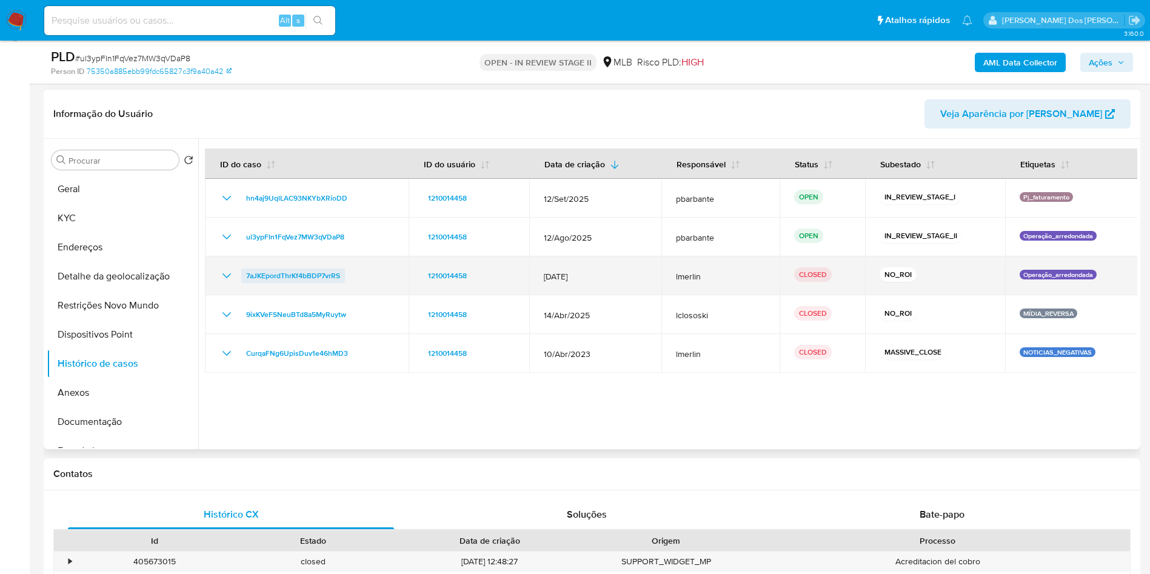
click at [290, 283] on span "7aJKEpordThrKf4bBDP7vrRS" at bounding box center [293, 276] width 94 height 15
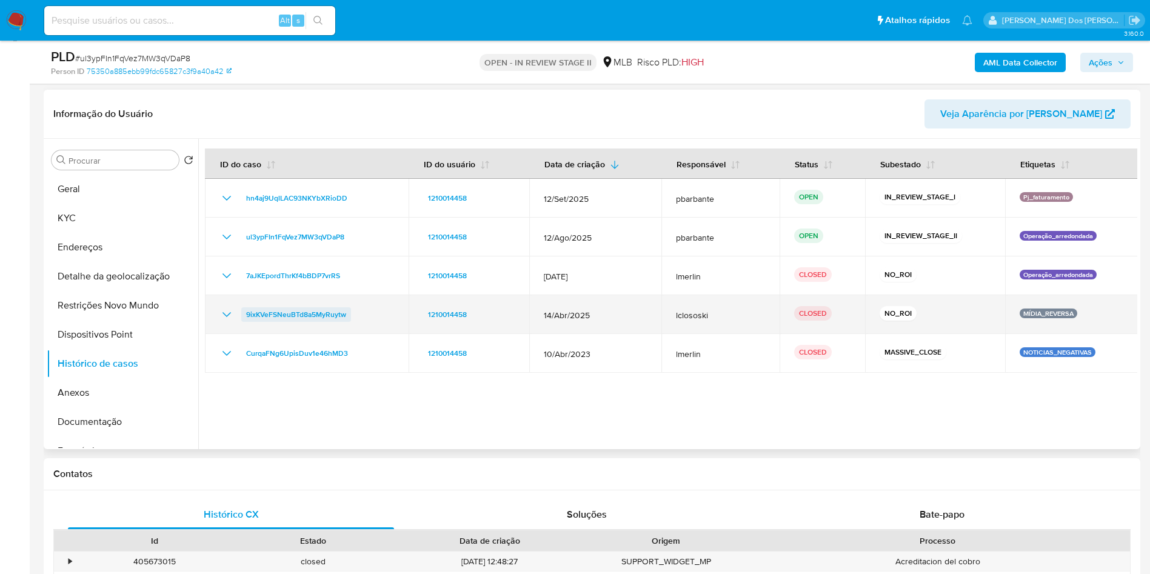
click at [336, 322] on span "9ixKVeFSNeuBTd8a5MyRuytw" at bounding box center [296, 314] width 100 height 15
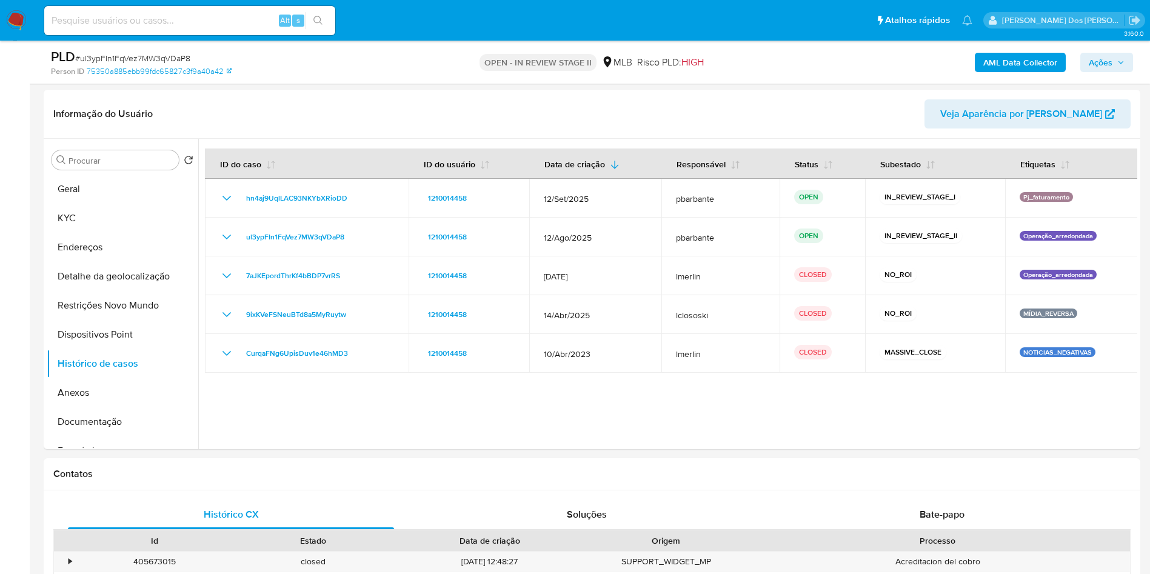
click at [1025, 70] on b "AML Data Collector" at bounding box center [1020, 62] width 74 height 19
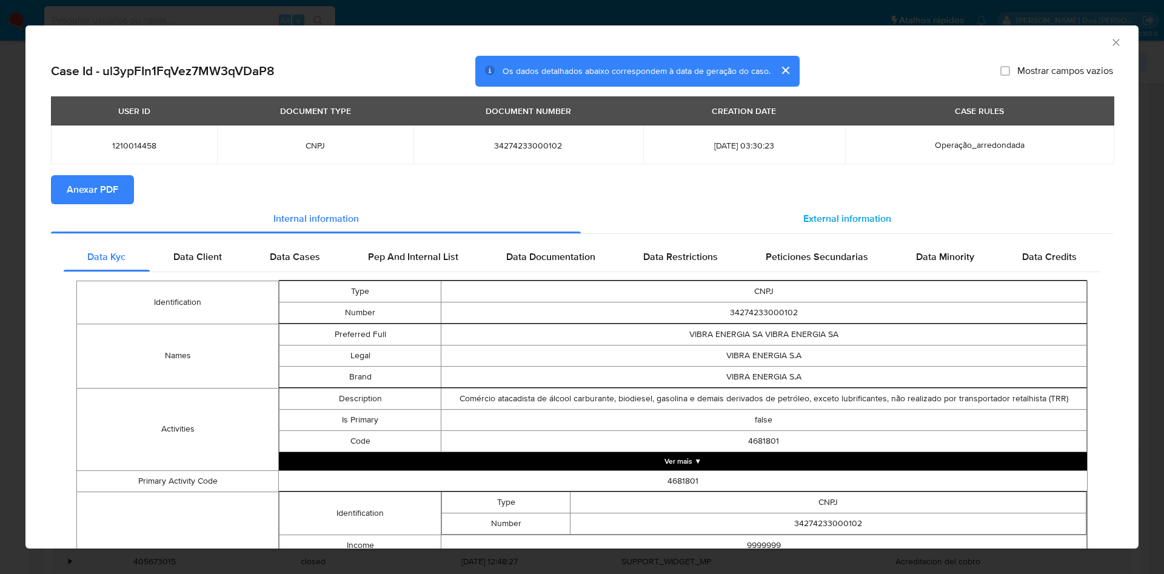
click at [819, 210] on div "External information" at bounding box center [847, 218] width 532 height 29
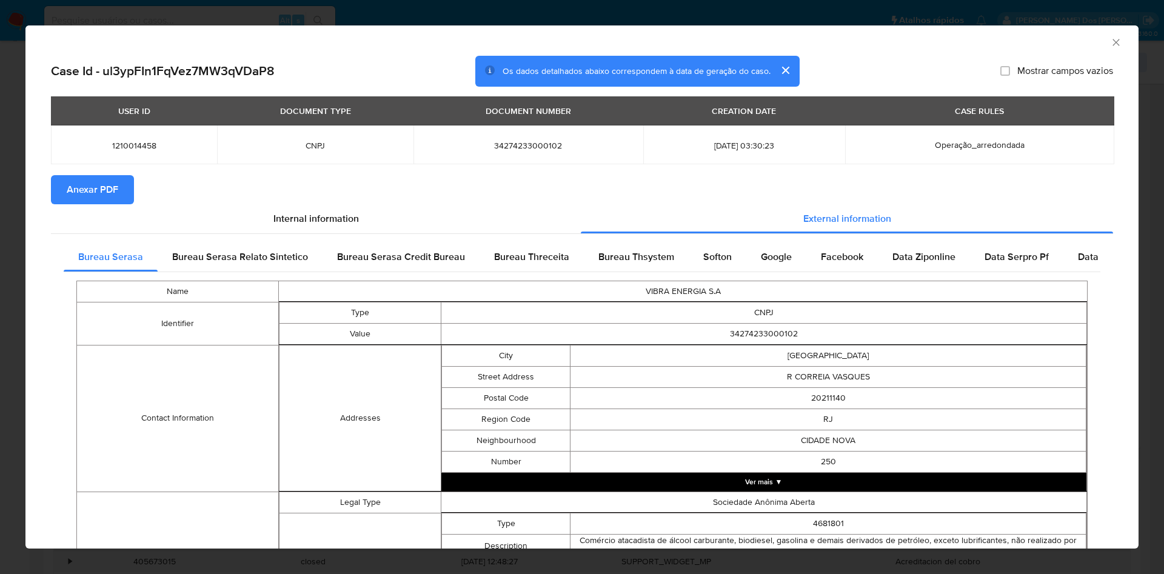
scroll to position [373, 0]
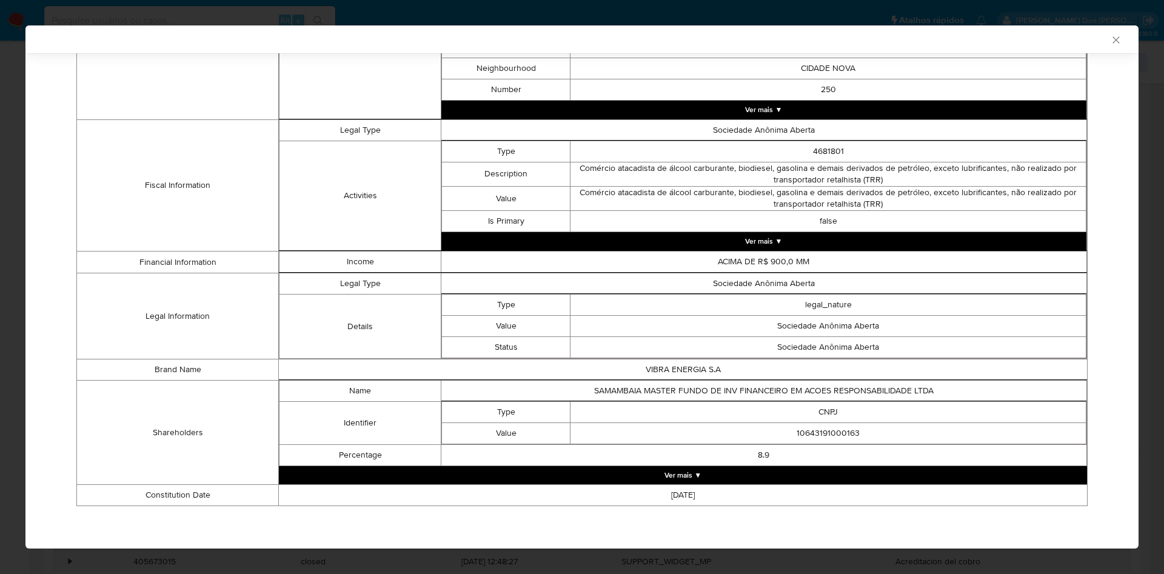
click at [696, 482] on button "Ver mais ▼" at bounding box center [683, 475] width 808 height 18
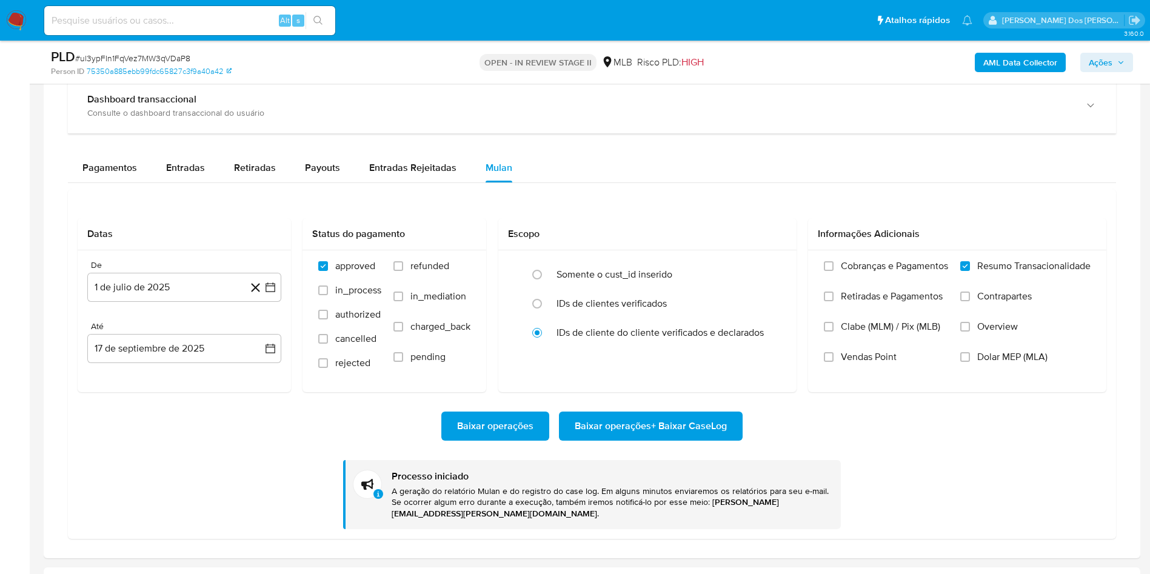
scroll to position [954, 0]
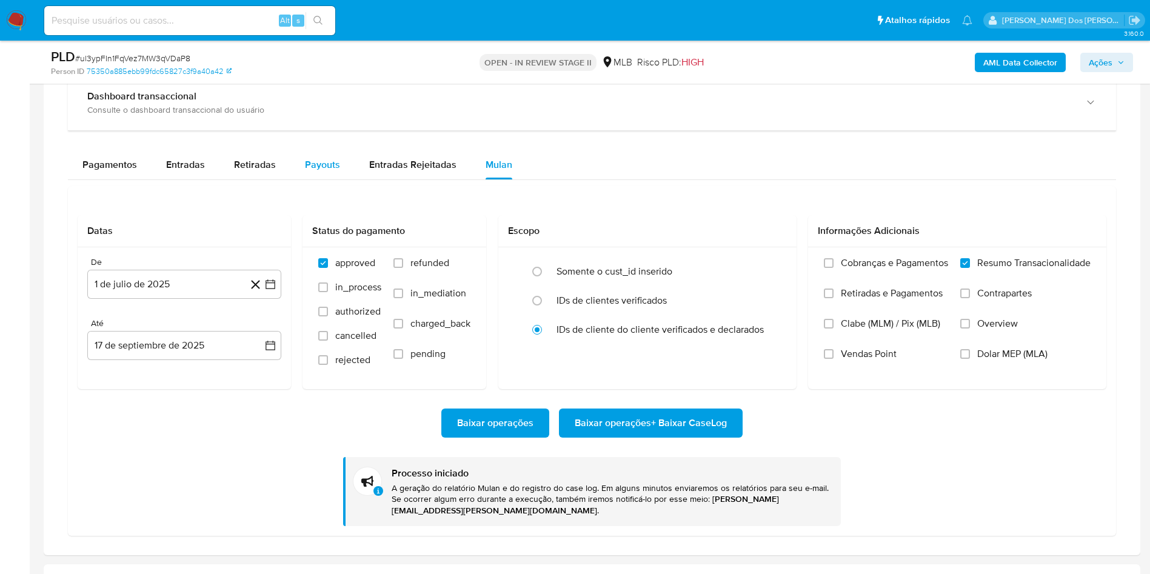
click at [317, 172] on span "Payouts" at bounding box center [322, 165] width 35 height 14
select select "10"
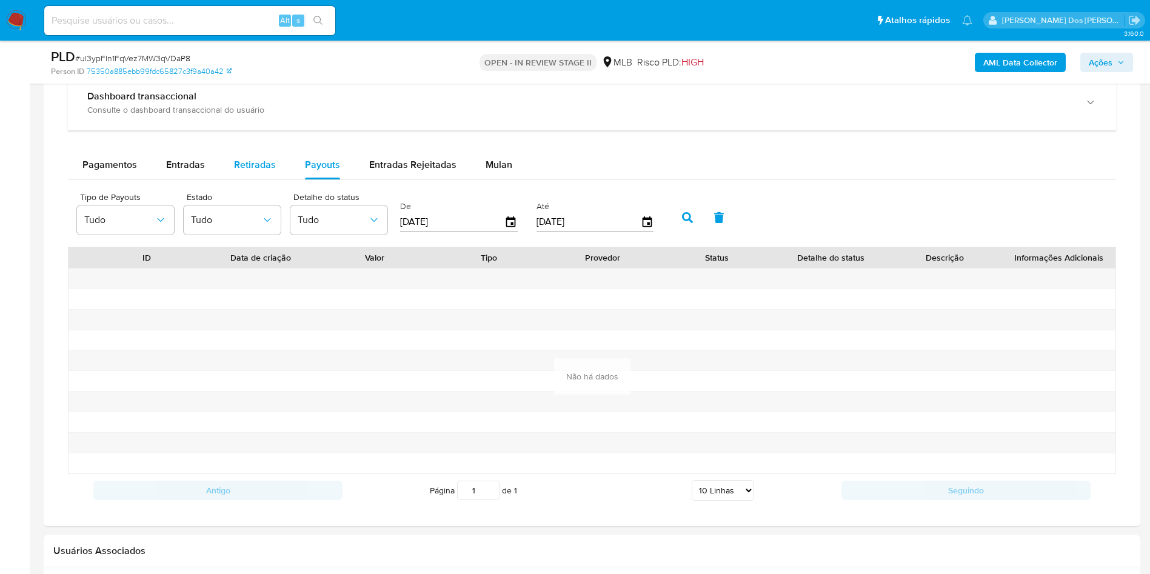
click at [230, 178] on button "Retiradas" at bounding box center [254, 164] width 71 height 29
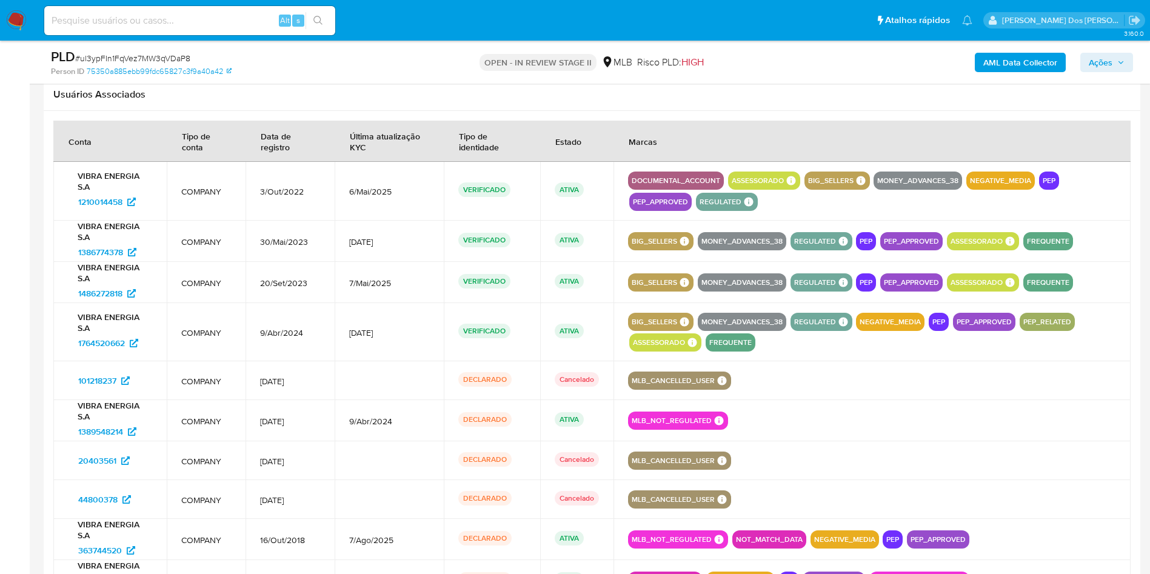
scroll to position [1092, 0]
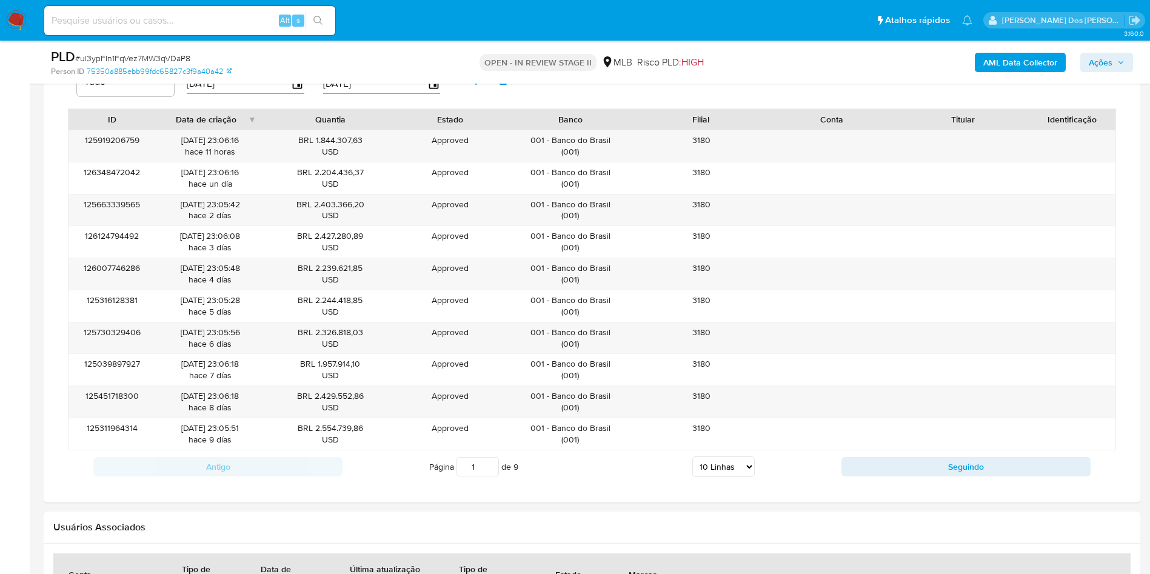
click at [721, 473] on div "Página 1 de 9 5 Linhas 10 Linhas 20 Linhas 25 Linhas 50 Linhas 100 Linhas" at bounding box center [591, 467] width 499 height 24
click at [719, 477] on select "5 Linhas 10 Linhas 20 Linhas 25 Linhas 50 Linhas 100 Linhas" at bounding box center [723, 466] width 62 height 21
select select "100"
click at [692, 474] on select "5 Linhas 10 Linhas 20 Linhas 25 Linhas 50 Linhas 100 Linhas" at bounding box center [723, 466] width 62 height 21
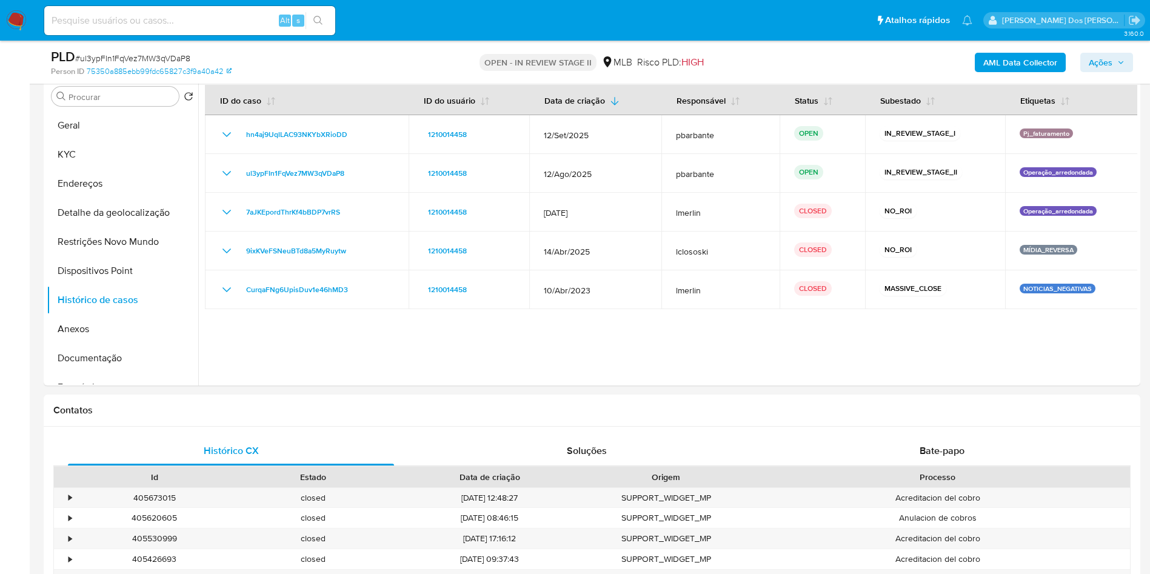
scroll to position [0, 0]
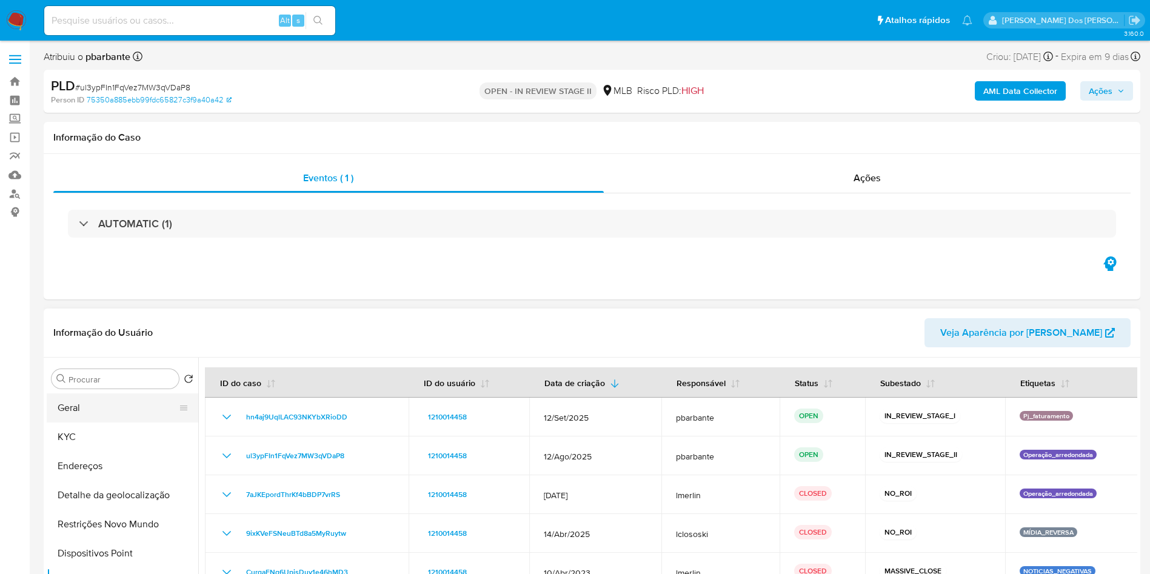
click at [98, 414] on button "Geral" at bounding box center [118, 407] width 142 height 29
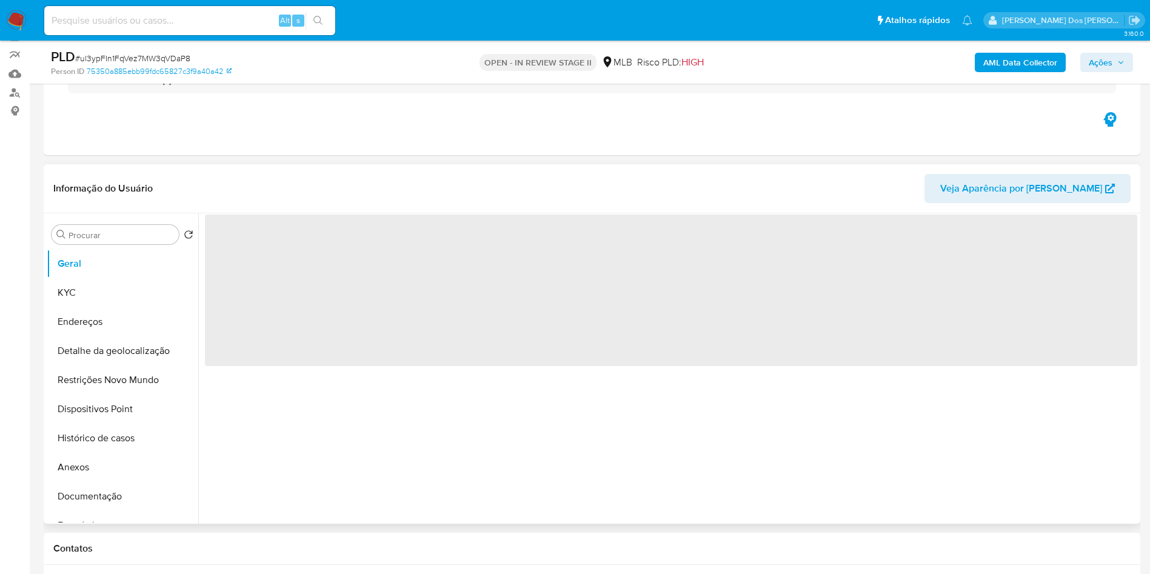
scroll to position [102, 0]
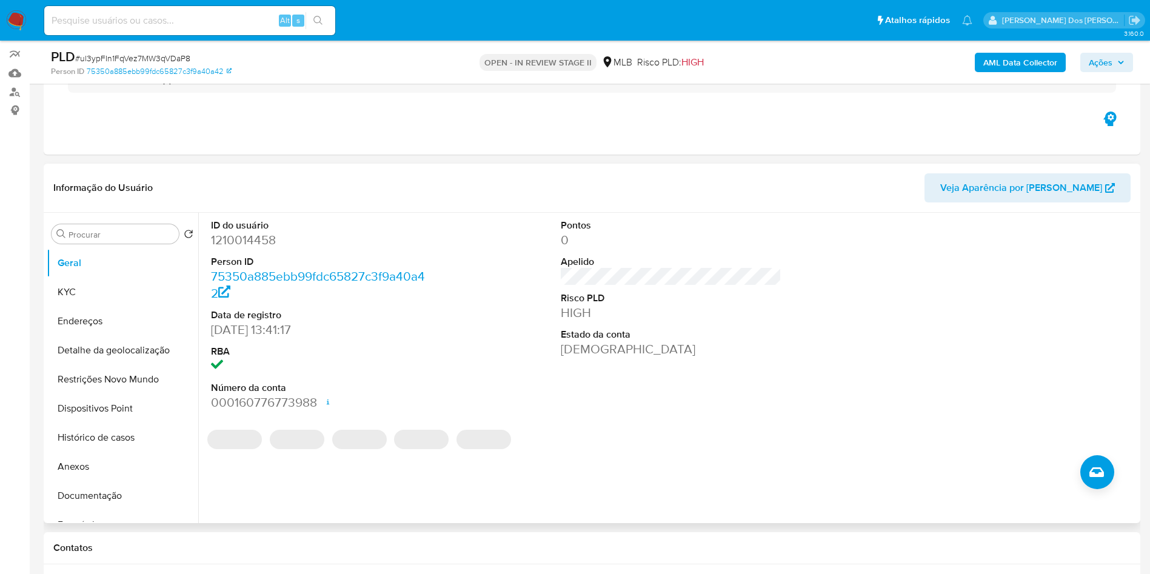
click at [259, 249] on dd "1210014458" at bounding box center [321, 240] width 221 height 17
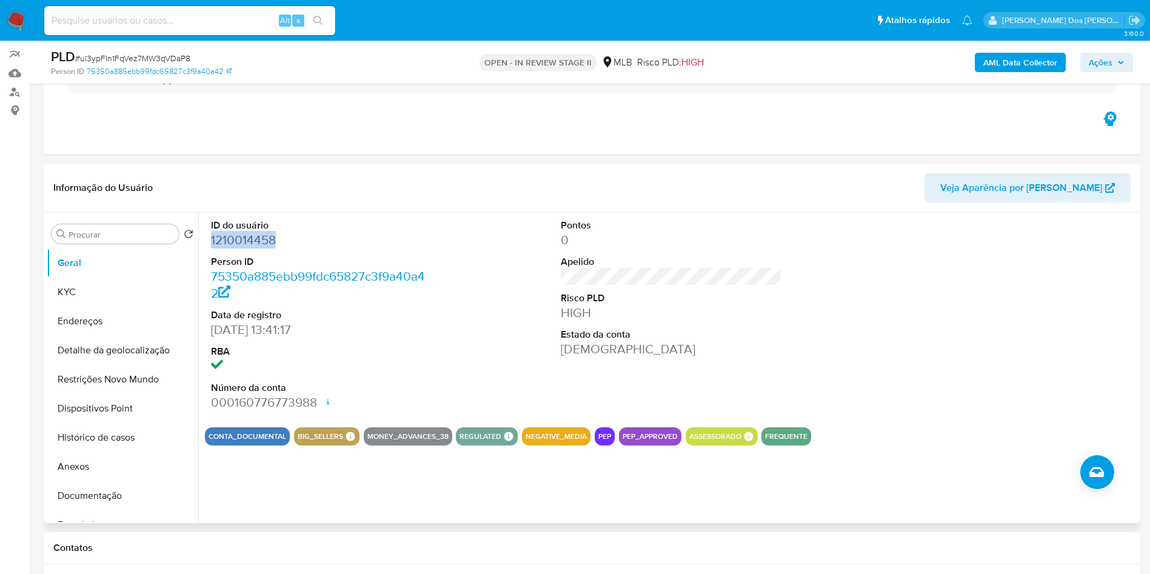
copy dd "1210014458"
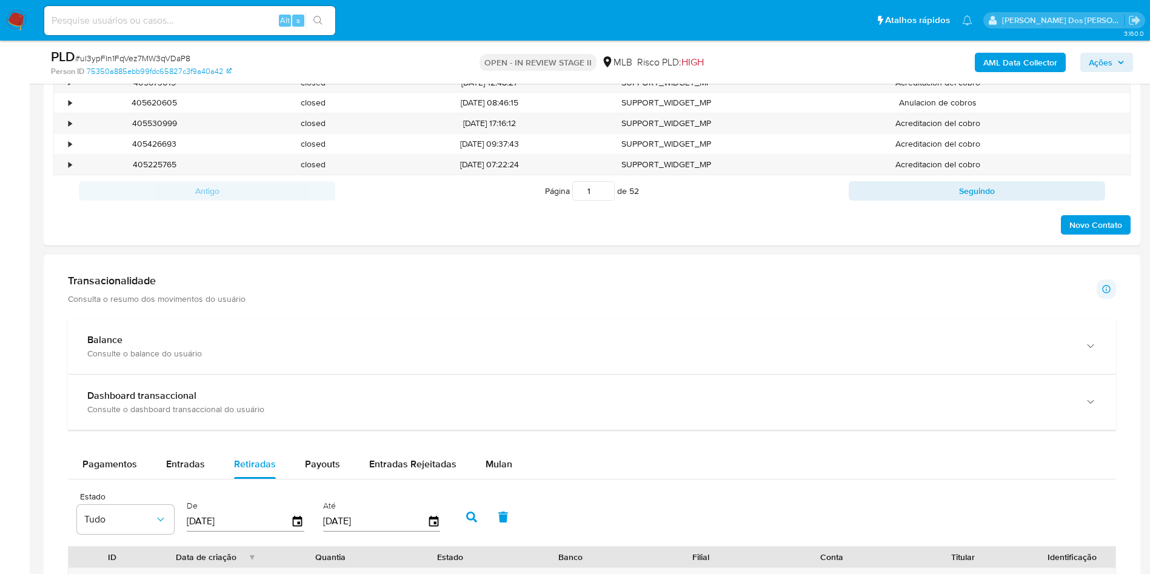
scroll to position [1007, 0]
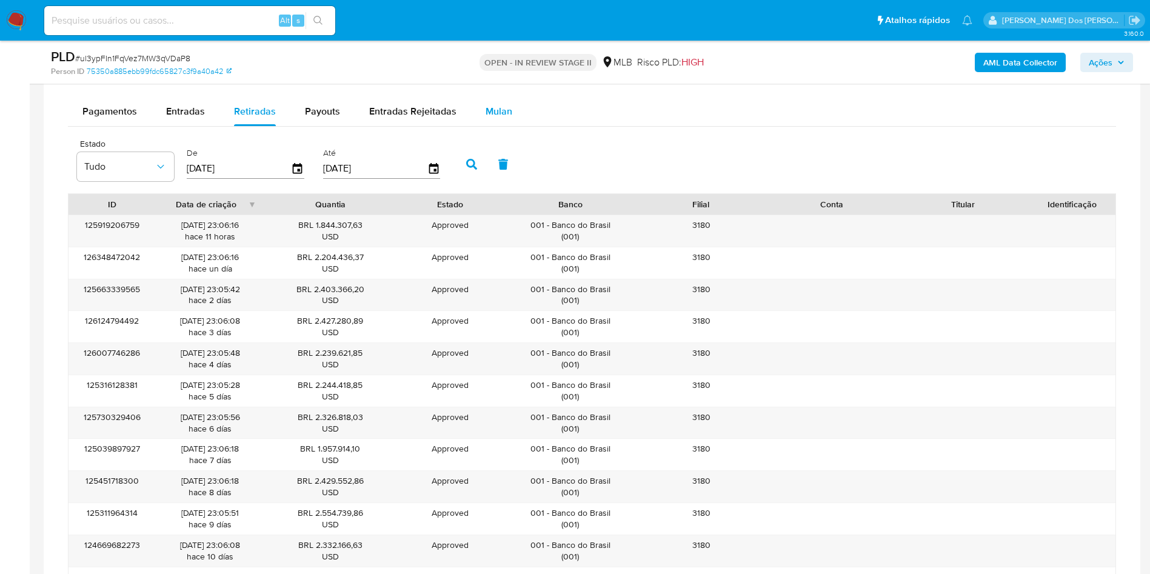
click at [494, 126] on div "Mulan" at bounding box center [499, 111] width 27 height 29
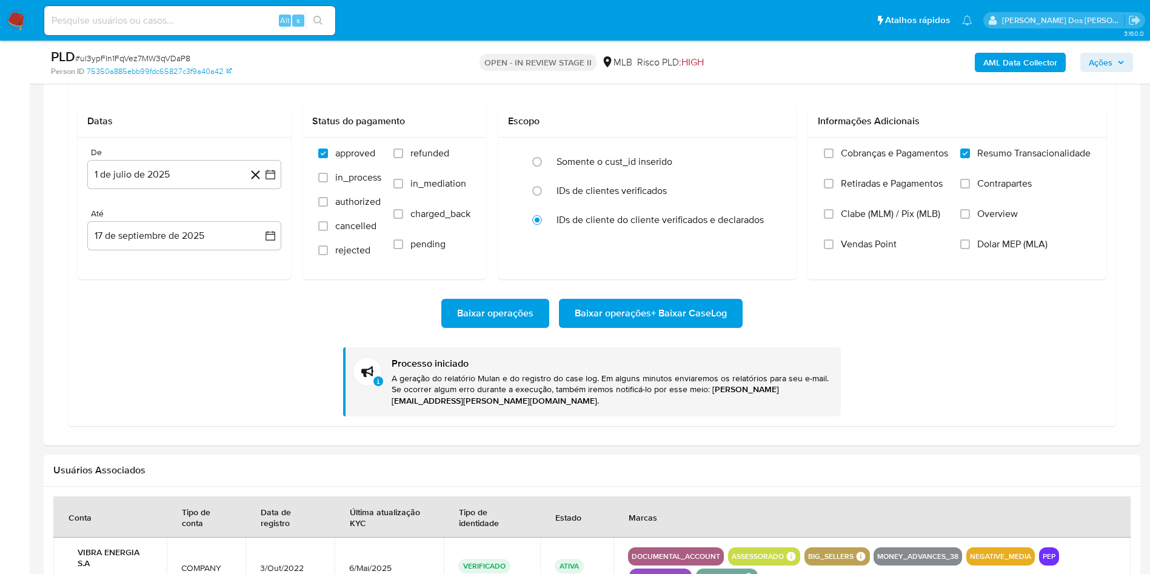
scroll to position [1069, 0]
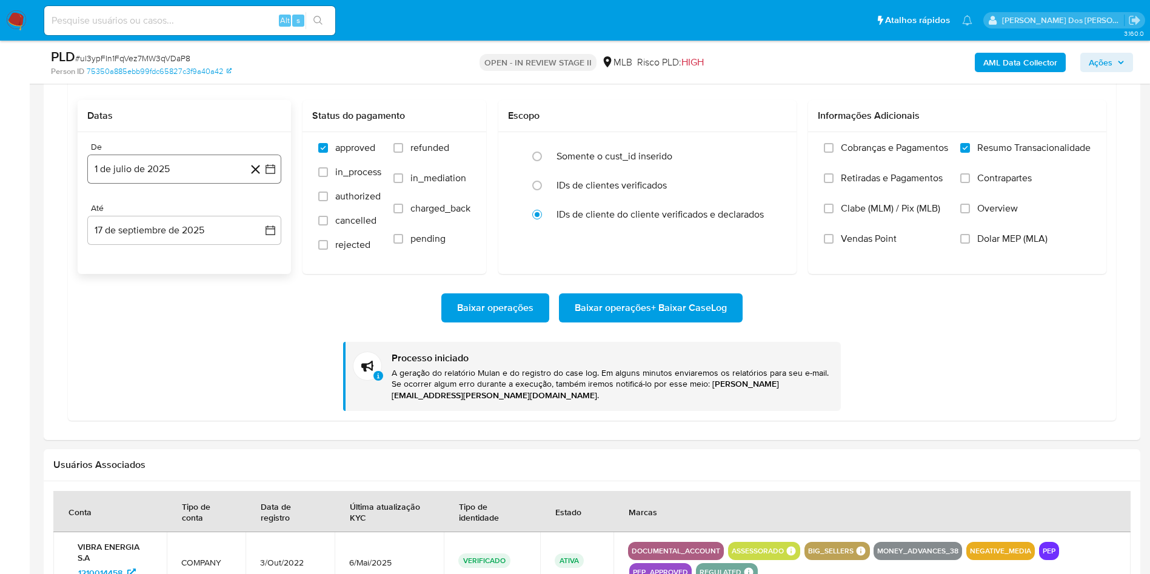
click at [275, 174] on icon "button" at bounding box center [270, 169] width 10 height 10
click at [259, 217] on icon "Mes siguiente" at bounding box center [260, 213] width 5 height 8
click at [117, 267] on button "1" at bounding box center [111, 257] width 19 height 19
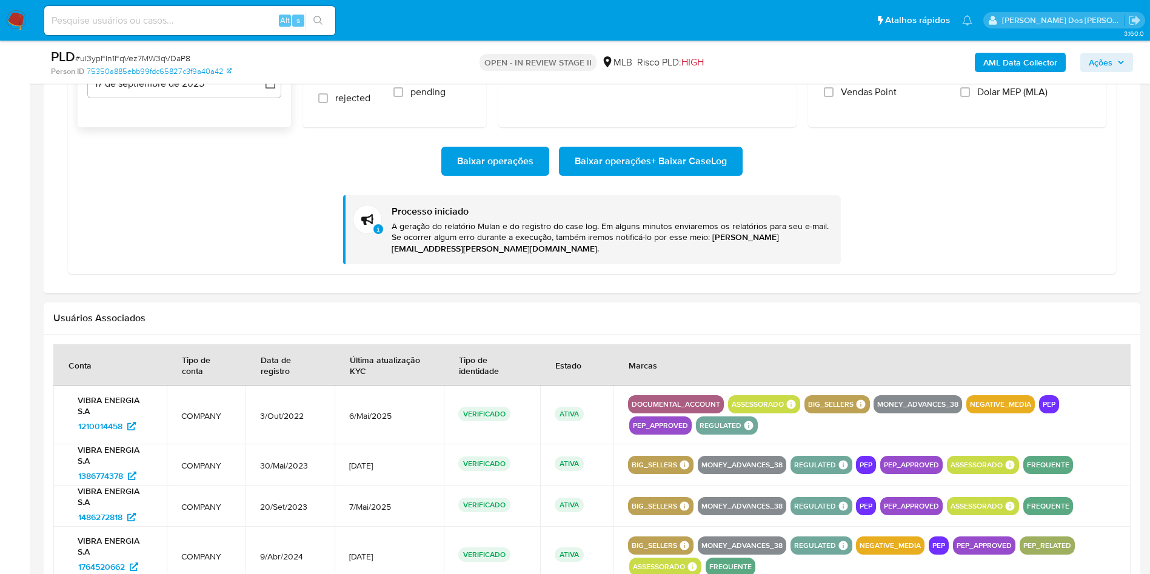
scroll to position [1205, 0]
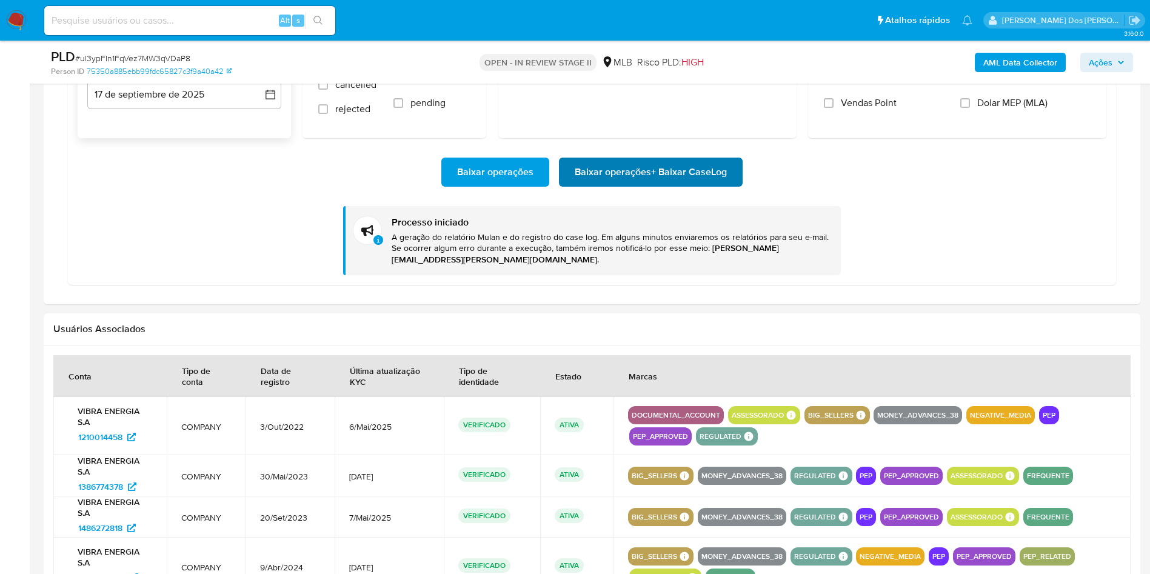
click at [707, 185] on span "Baixar operações + Baixar CaseLog" at bounding box center [651, 172] width 152 height 27
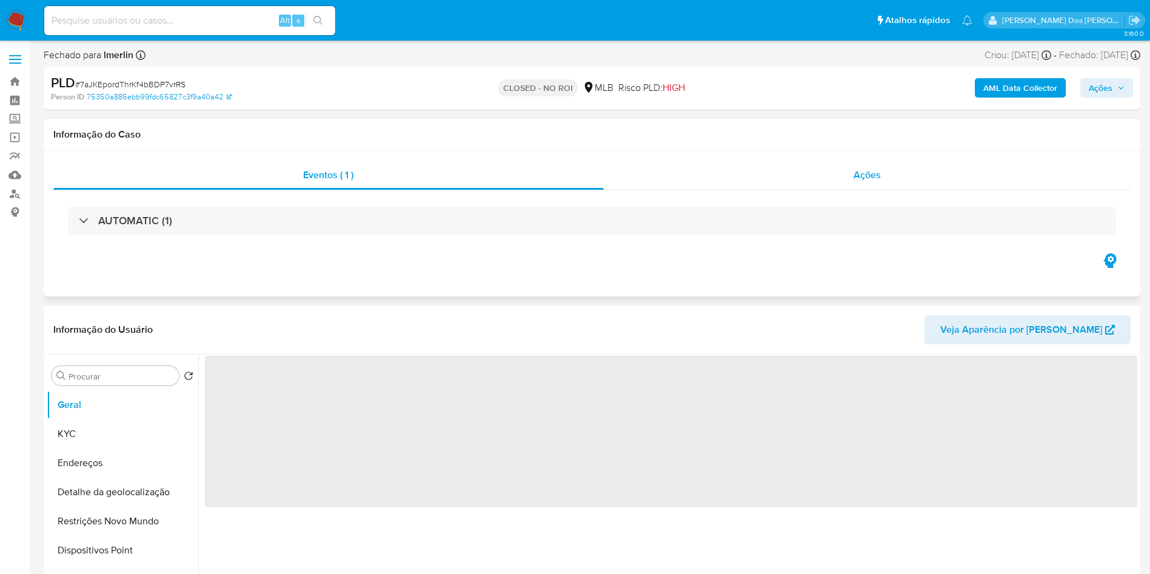
select select "10"
click at [881, 184] on div "Ações" at bounding box center [867, 175] width 527 height 29
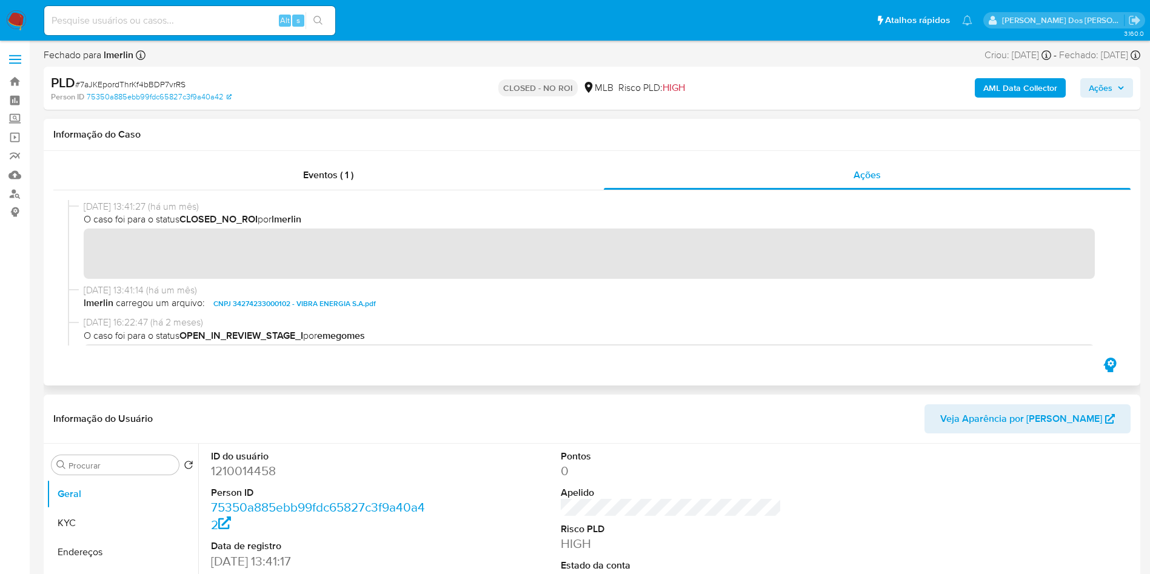
click at [259, 307] on span "CNPJ 34274233000102 - VIBRA ENERGIA S.A.pdf" at bounding box center [294, 303] width 162 height 15
click at [161, 84] on span "# 7aJKEpordThrKf4bBDP7vrRS" at bounding box center [130, 84] width 110 height 12
copy span "7aJKEpordThrKf4bBDP7vrRS"
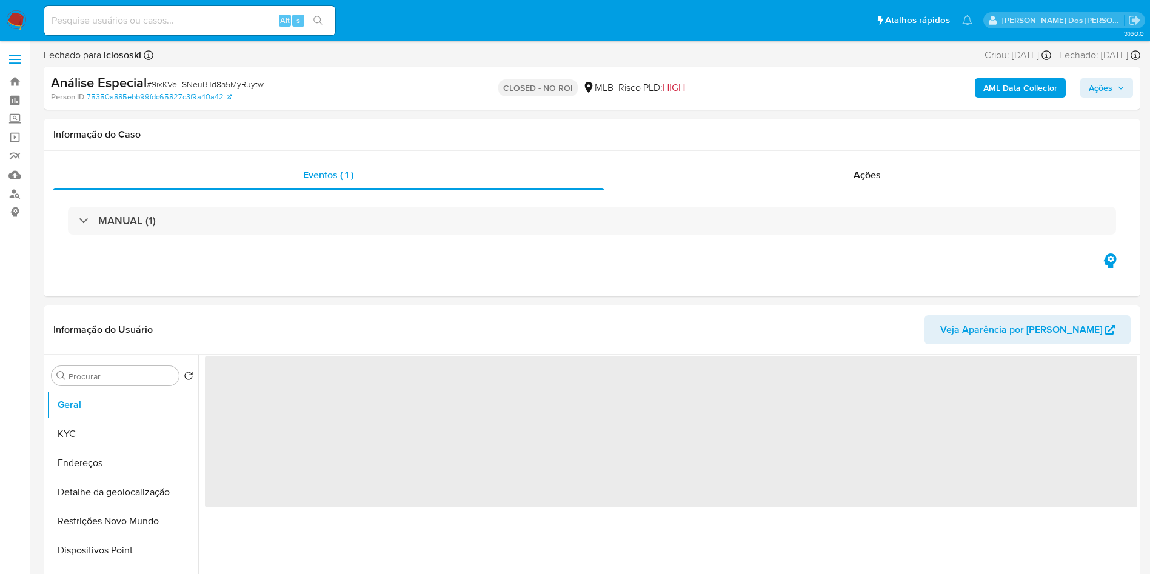
click at [175, 83] on span "# 9ixKVeFSNeuBTd8a5MyRuytw" at bounding box center [205, 84] width 117 height 12
select select "10"
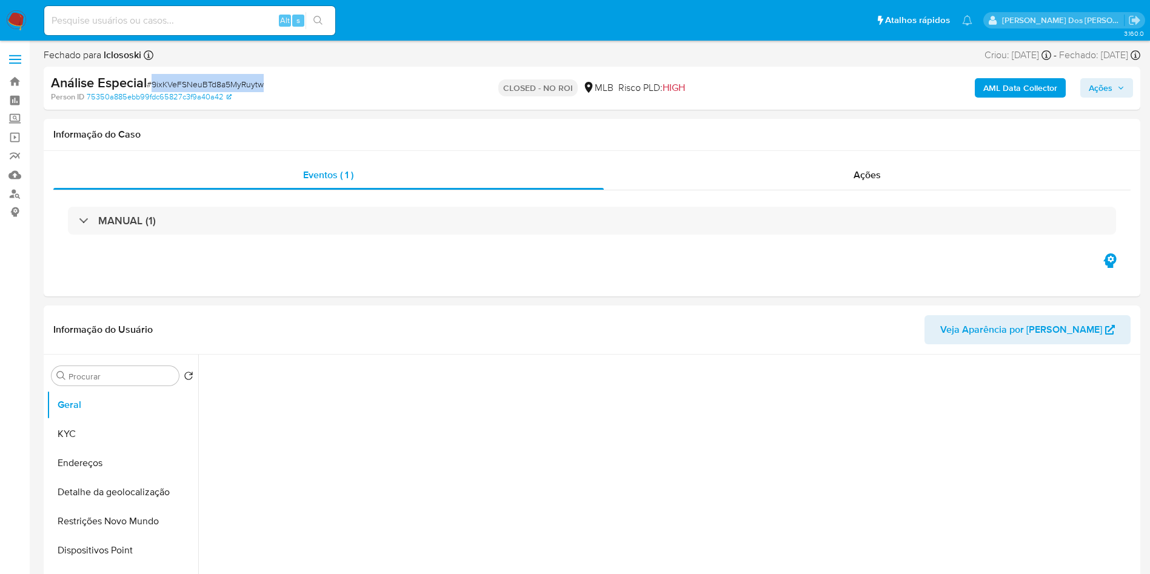
copy span "9ixKVeFSNeuBTd8a5MyRuytw"
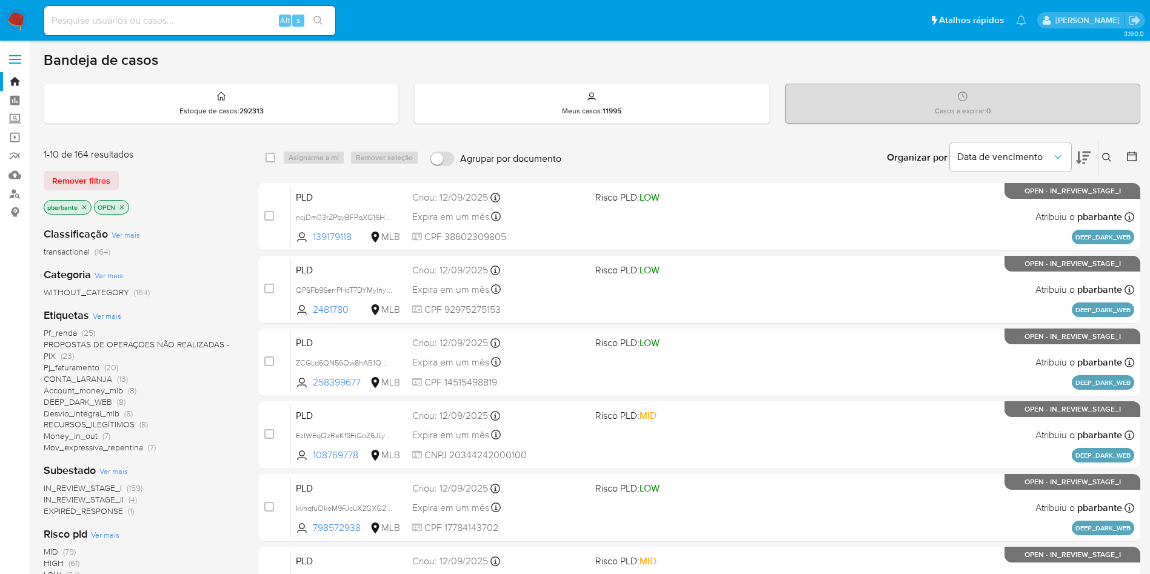
click at [1072, 159] on div "Data de vencimento" at bounding box center [1020, 158] width 141 height 38
click at [1087, 164] on icon at bounding box center [1083, 157] width 15 height 15
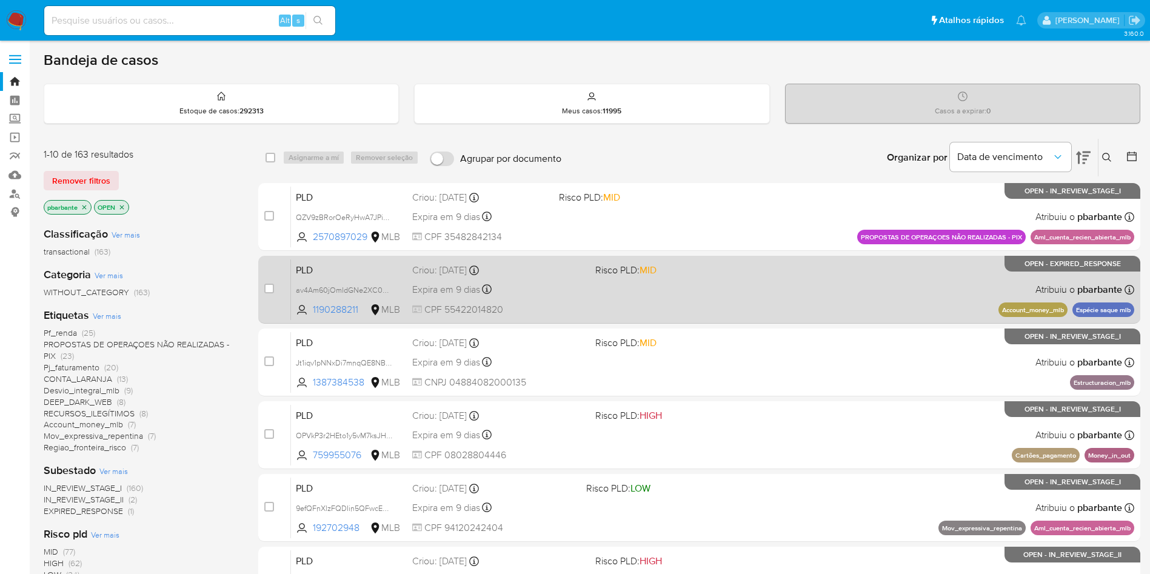
click at [656, 277] on span "MID" at bounding box center [647, 270] width 17 height 14
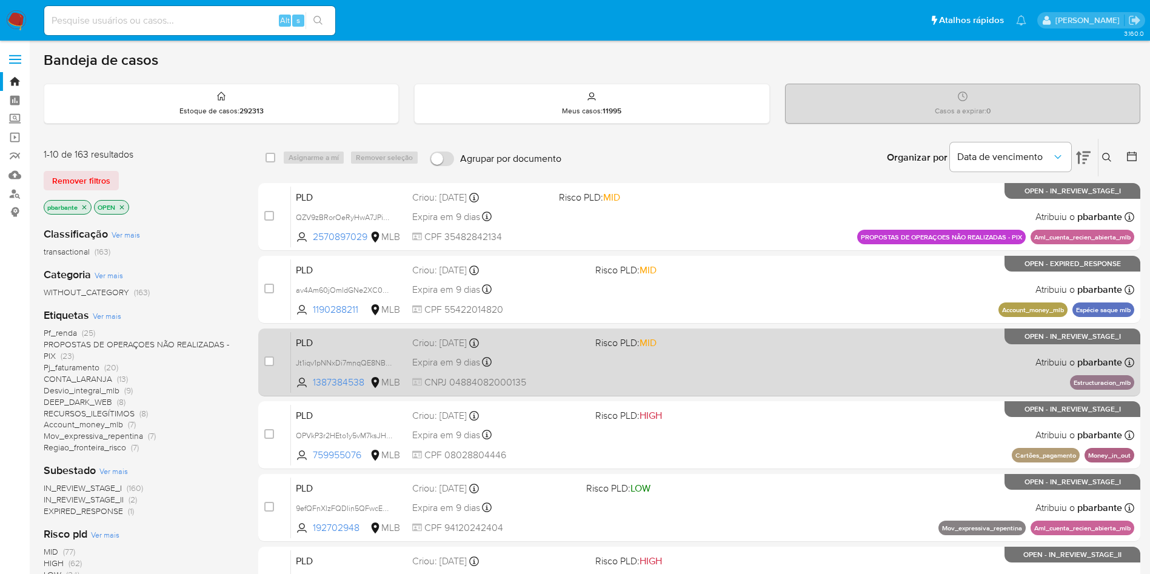
click at [671, 376] on div "PLD Jt1iqv1pNNxDi7mnqQE8NBLB 1387384538 MLB Risco PLD: MID Criou: 12/08/2025 Cr…" at bounding box center [712, 362] width 843 height 61
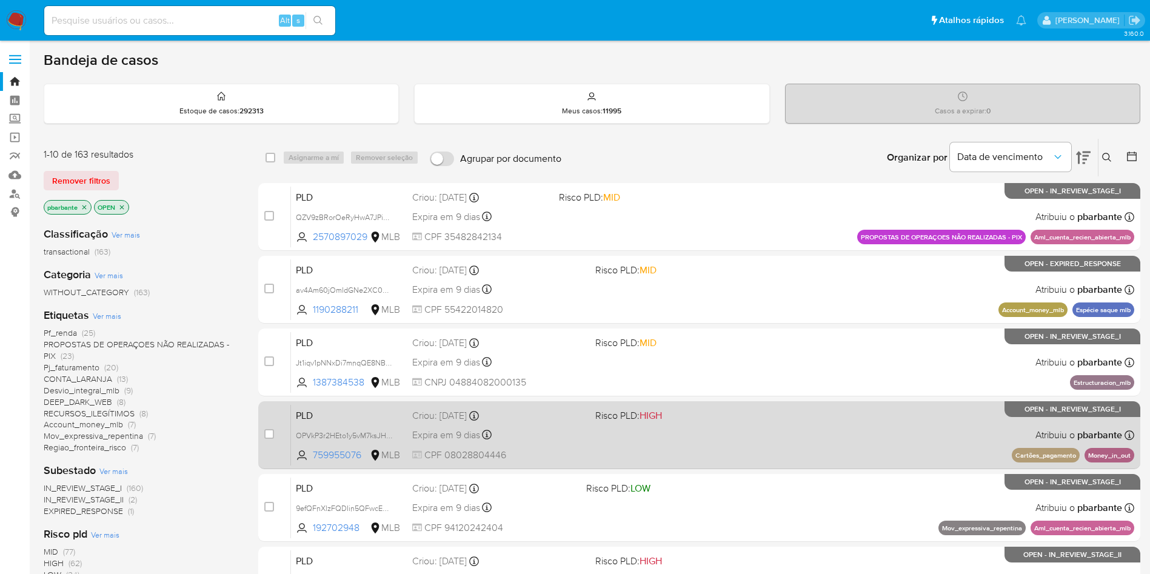
scroll to position [105, 0]
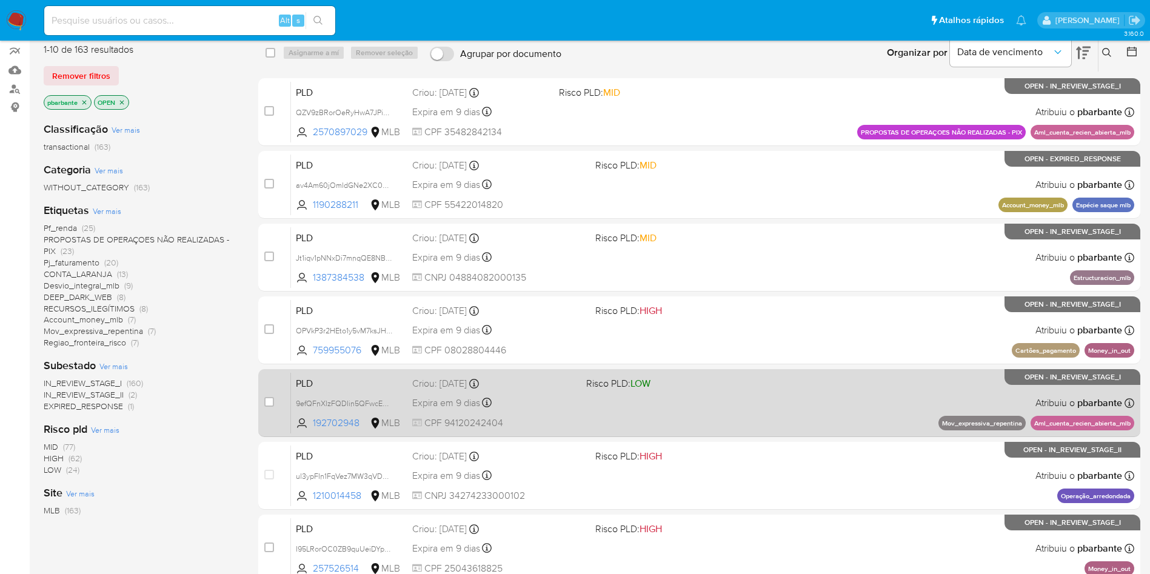
click at [742, 433] on div "PLD 9efQFnXlzFQDIin5QFwcERHp 192702948 MLB Risco PLD: LOW Criou: 12/08/2025 Cri…" at bounding box center [712, 402] width 843 height 61
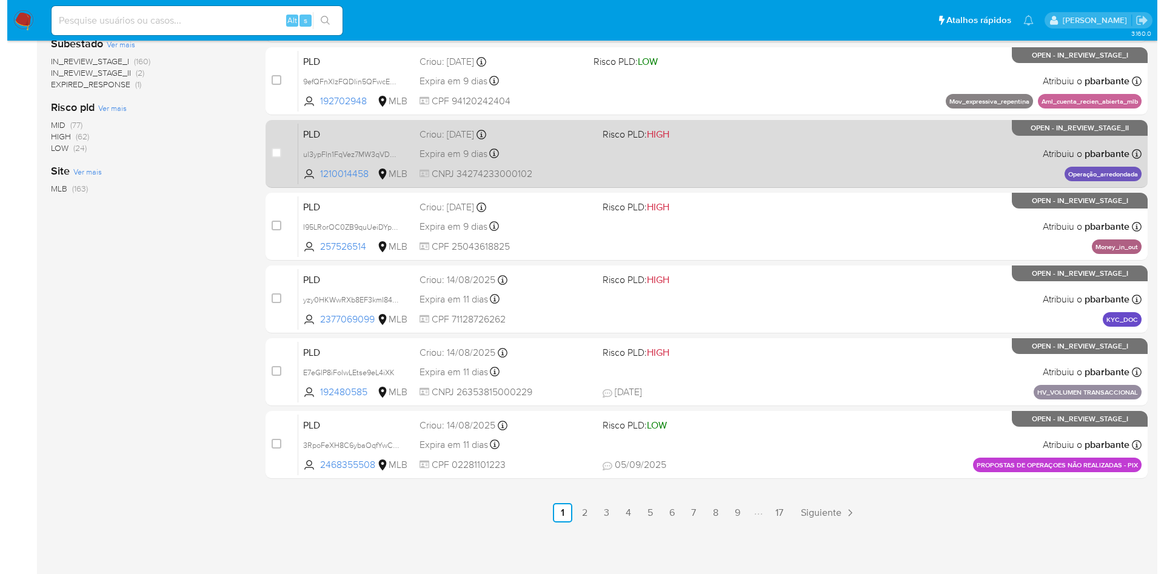
scroll to position [0, 0]
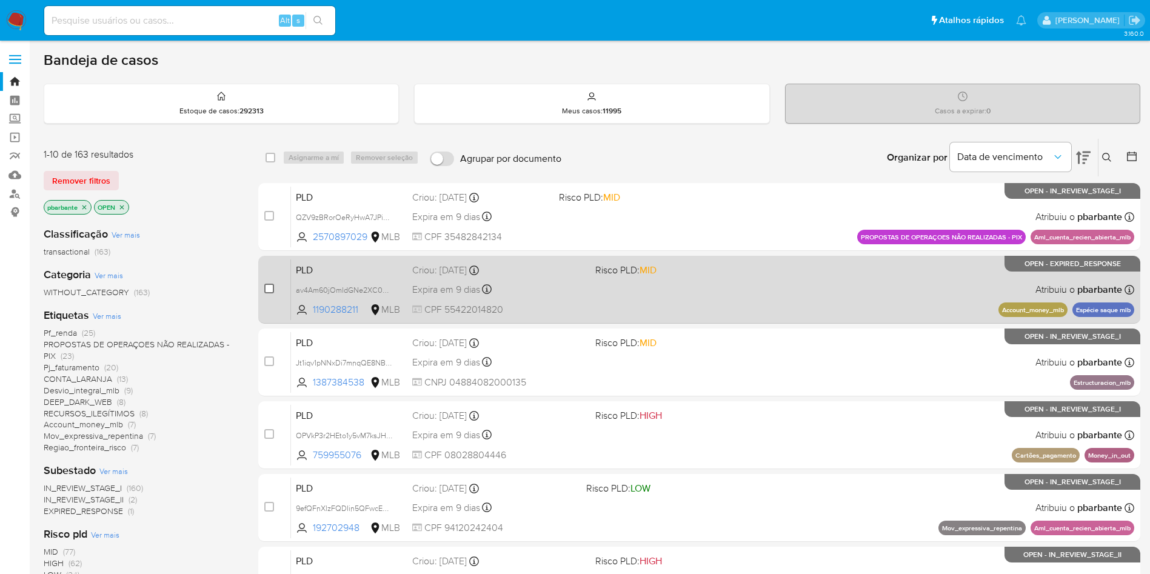
click at [274, 293] on input "checkbox" at bounding box center [269, 289] width 10 height 10
checkbox input "true"
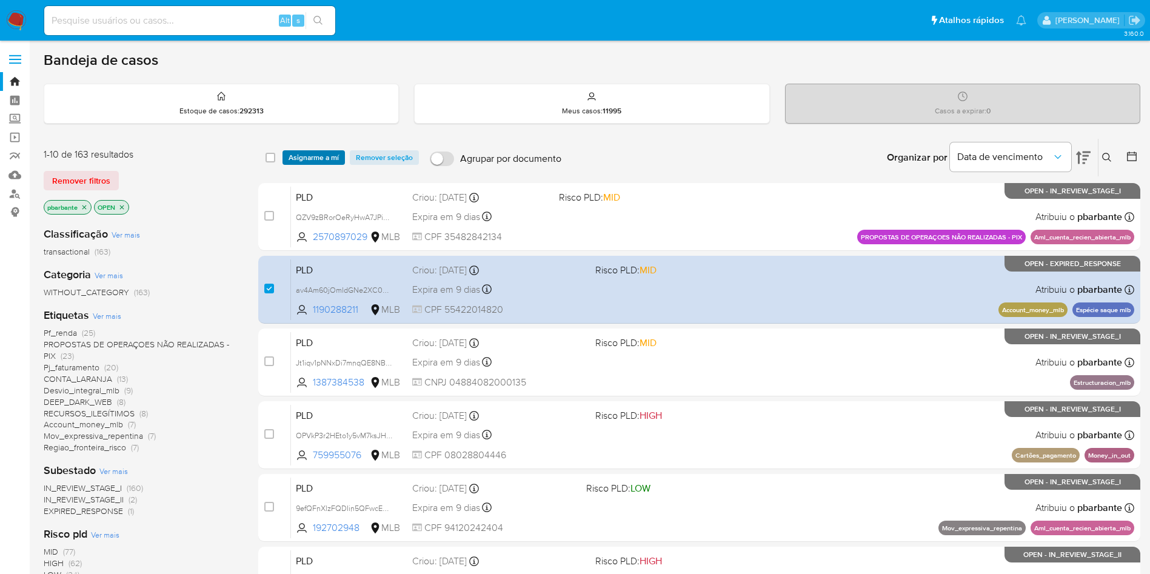
click at [339, 159] on span "Asignarme a mí" at bounding box center [314, 158] width 50 height 12
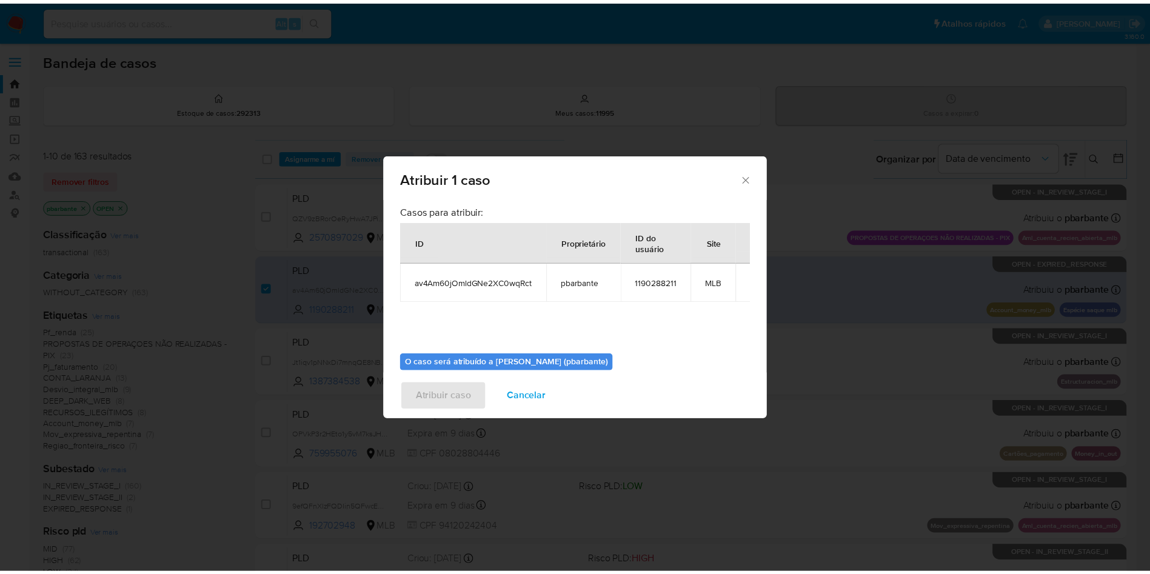
scroll to position [68, 0]
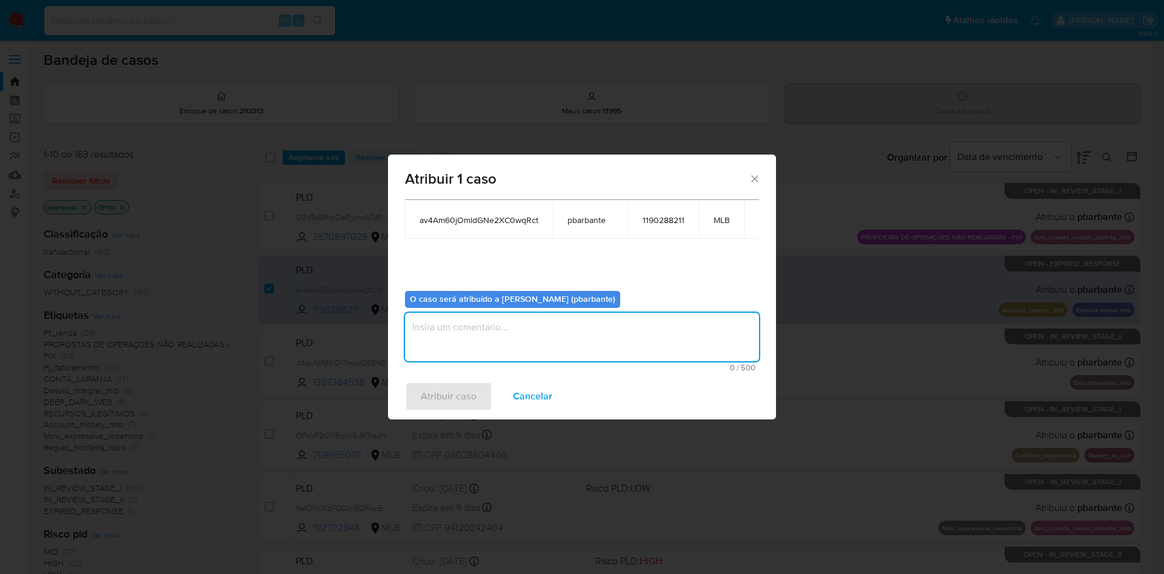
click at [452, 344] on textarea "assign-modal" at bounding box center [582, 337] width 354 height 48
type textarea "."
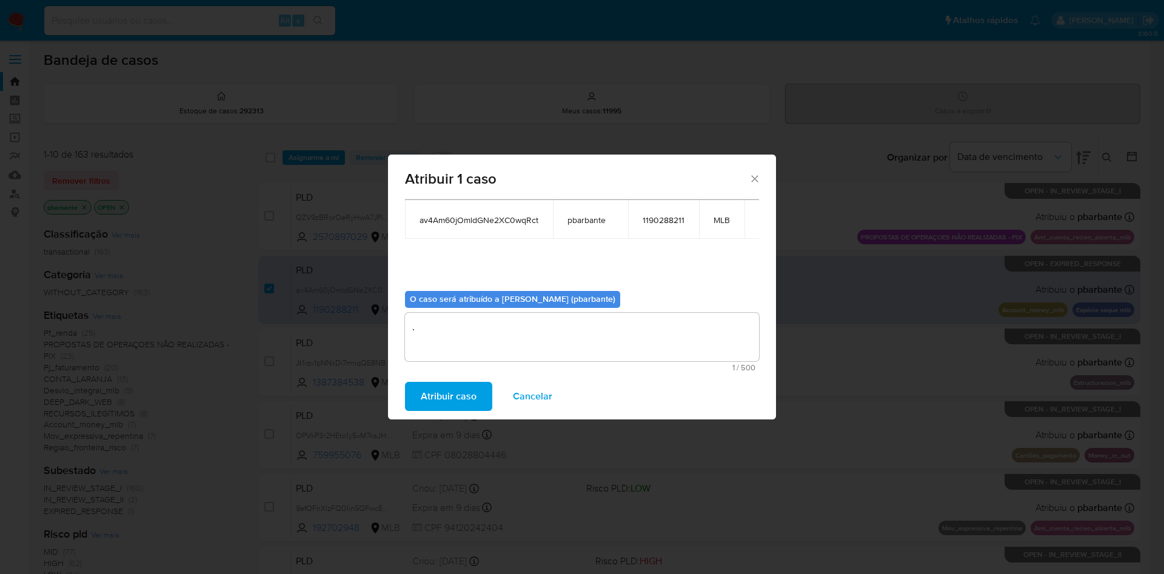
click at [442, 394] on span "Atribuir caso" at bounding box center [449, 396] width 56 height 27
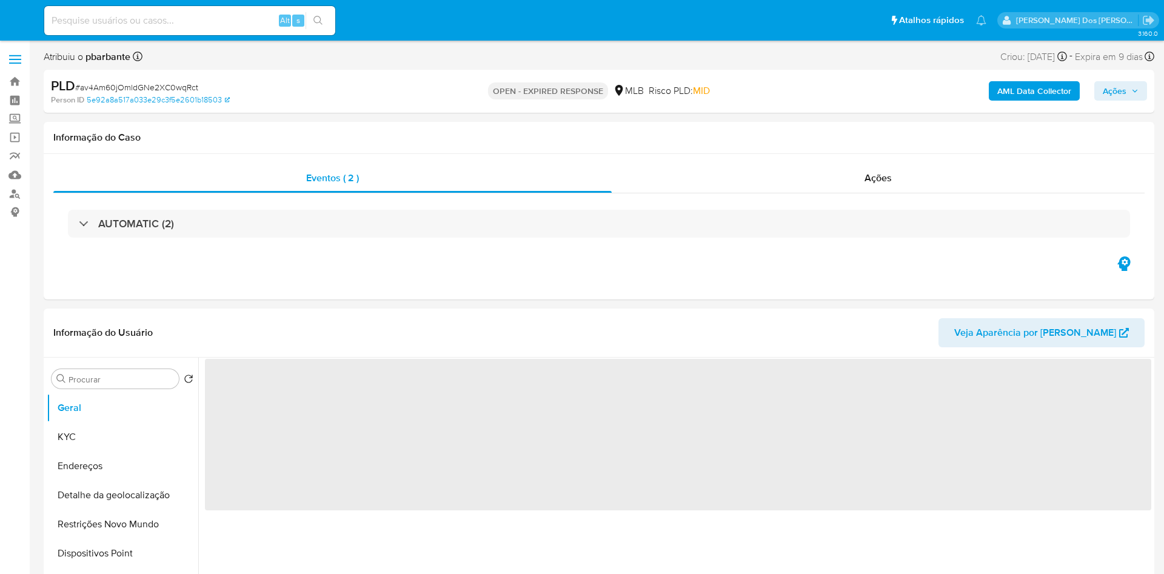
select select "10"
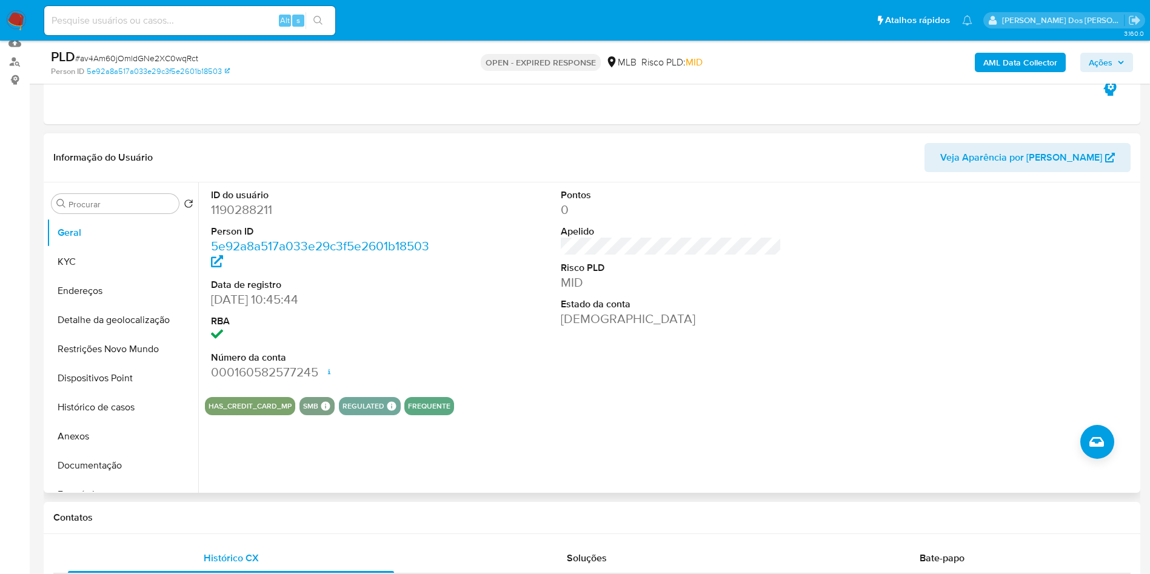
scroll to position [133, 0]
click at [242, 218] on dd "1190288211" at bounding box center [321, 209] width 221 height 17
copy dd "1190288211"
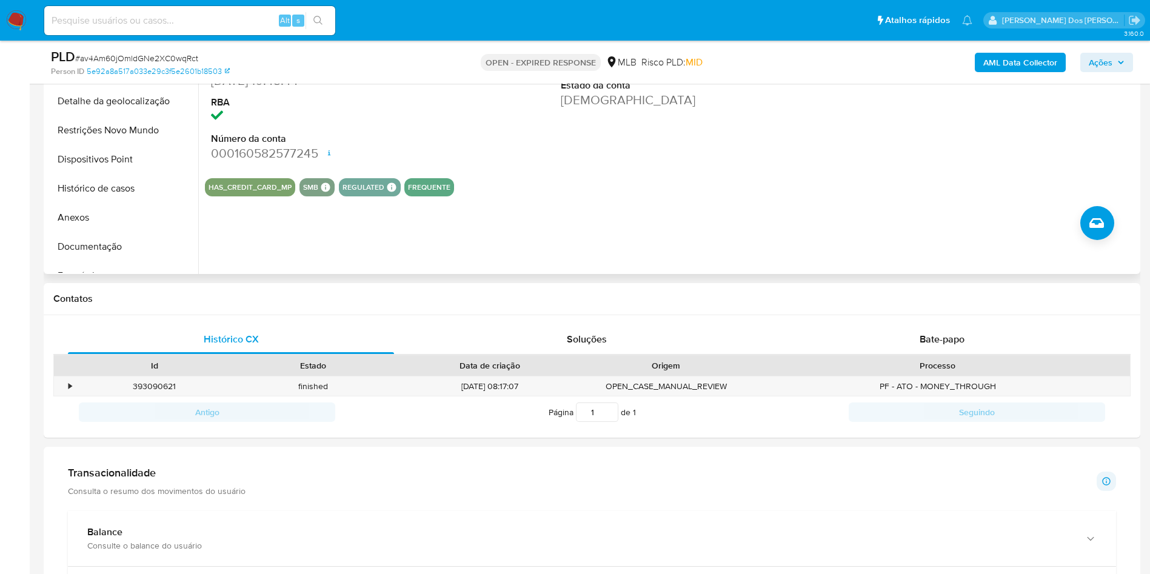
scroll to position [427, 0]
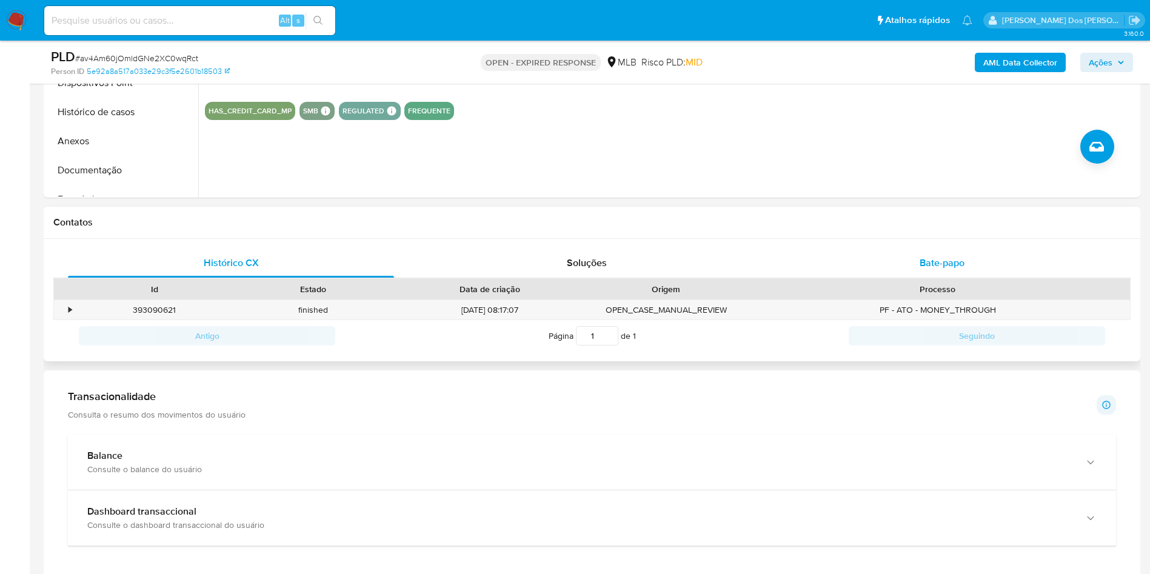
click at [974, 278] on div "Bate-papo" at bounding box center [942, 263] width 326 height 29
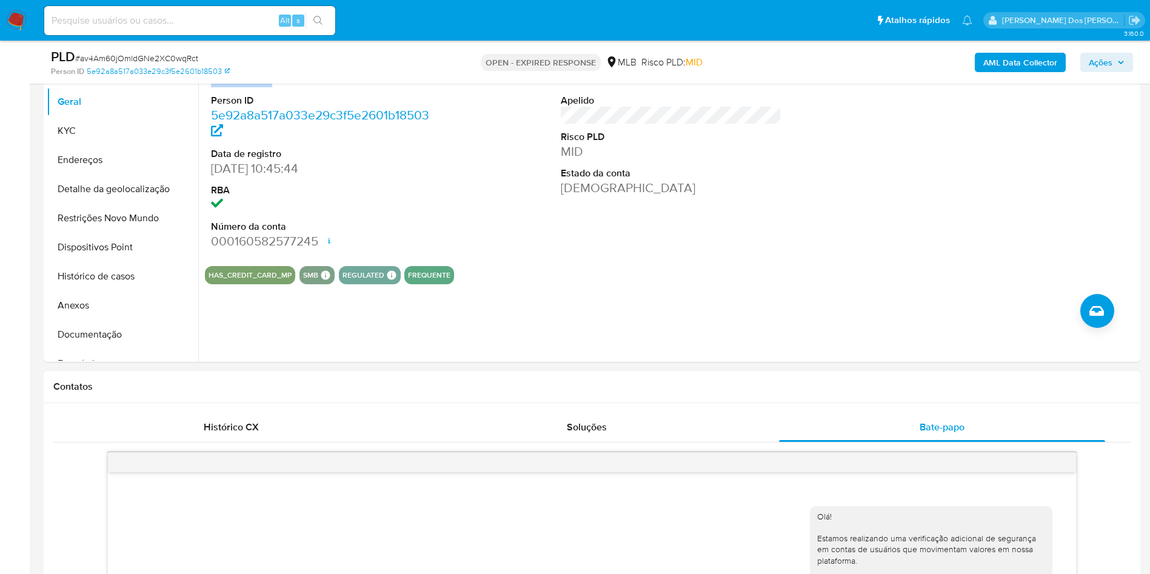
scroll to position [264, 0]
click at [102, 349] on button "Documentação" at bounding box center [118, 333] width 142 height 29
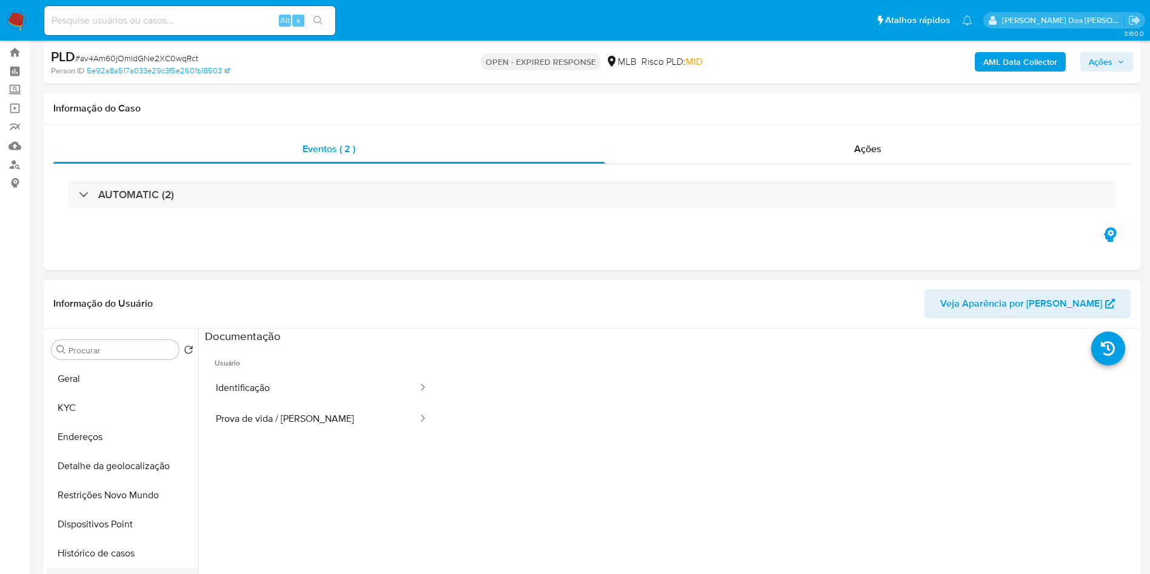
scroll to position [25, 0]
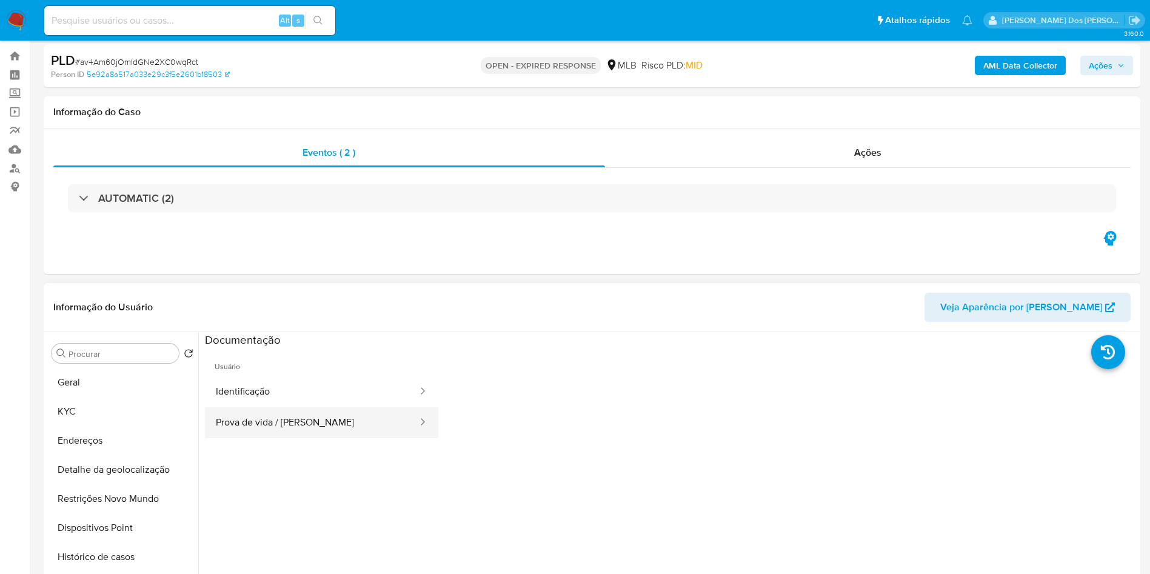
click at [338, 427] on button "Prova de vida / Selfie" at bounding box center [312, 422] width 214 height 31
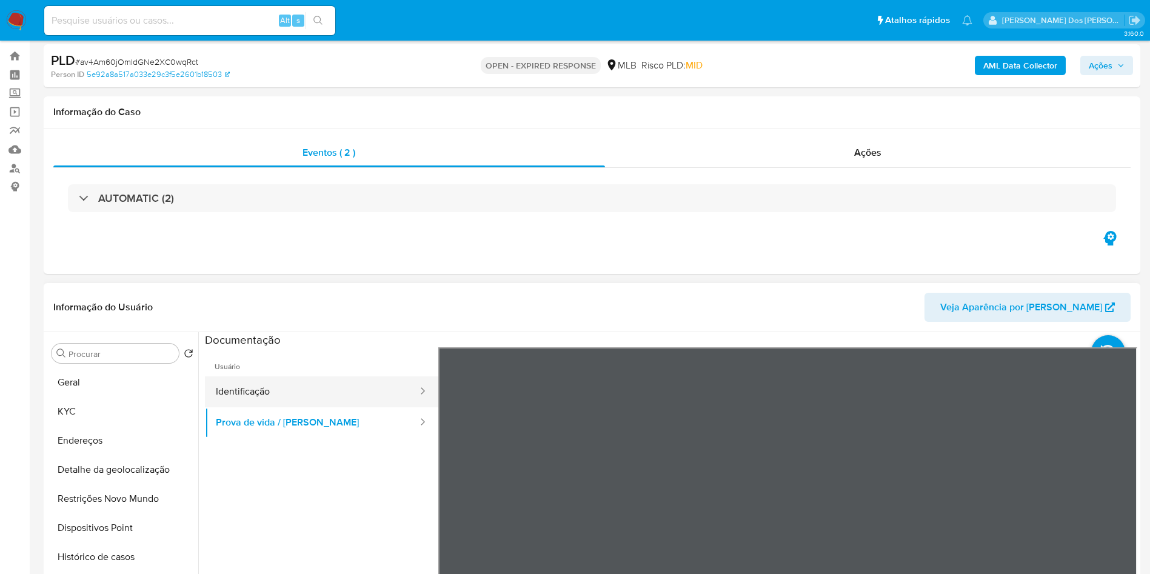
click at [352, 406] on button "Identificação" at bounding box center [312, 391] width 214 height 31
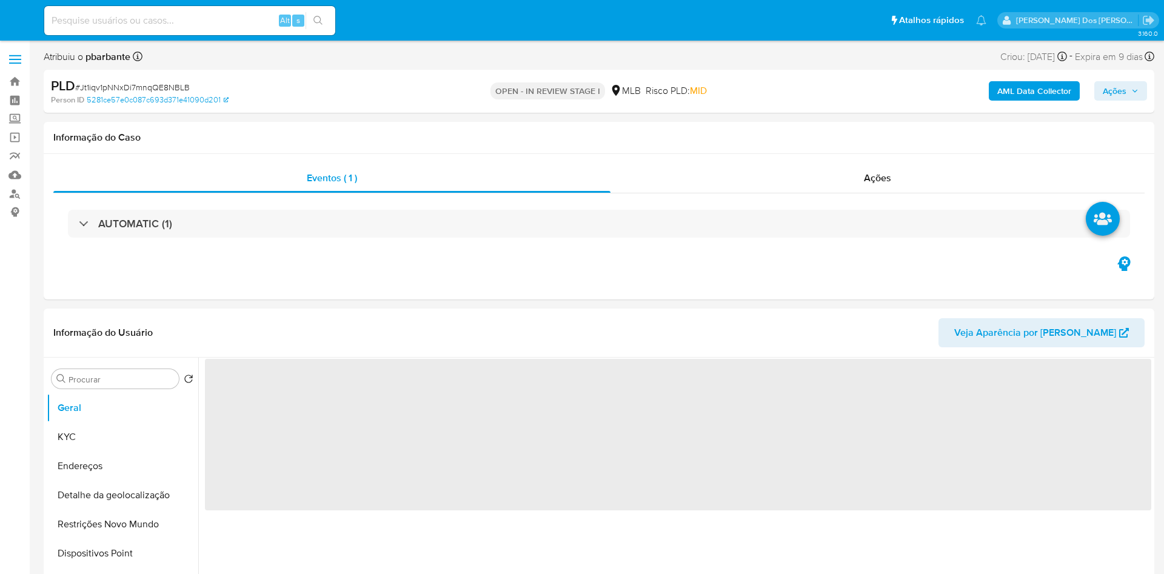
select select "10"
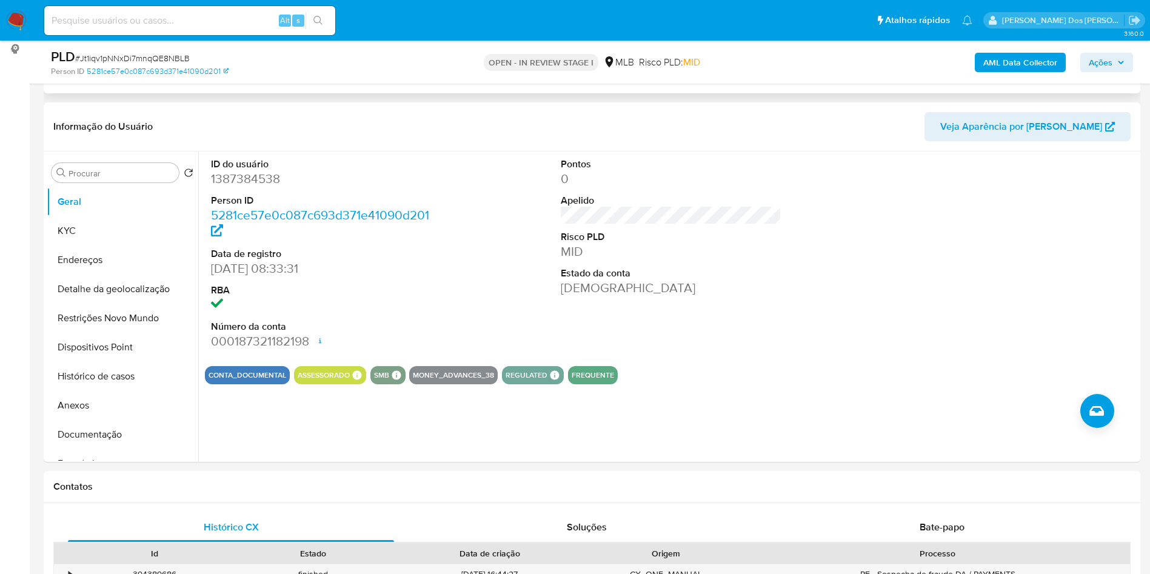
scroll to position [164, 0]
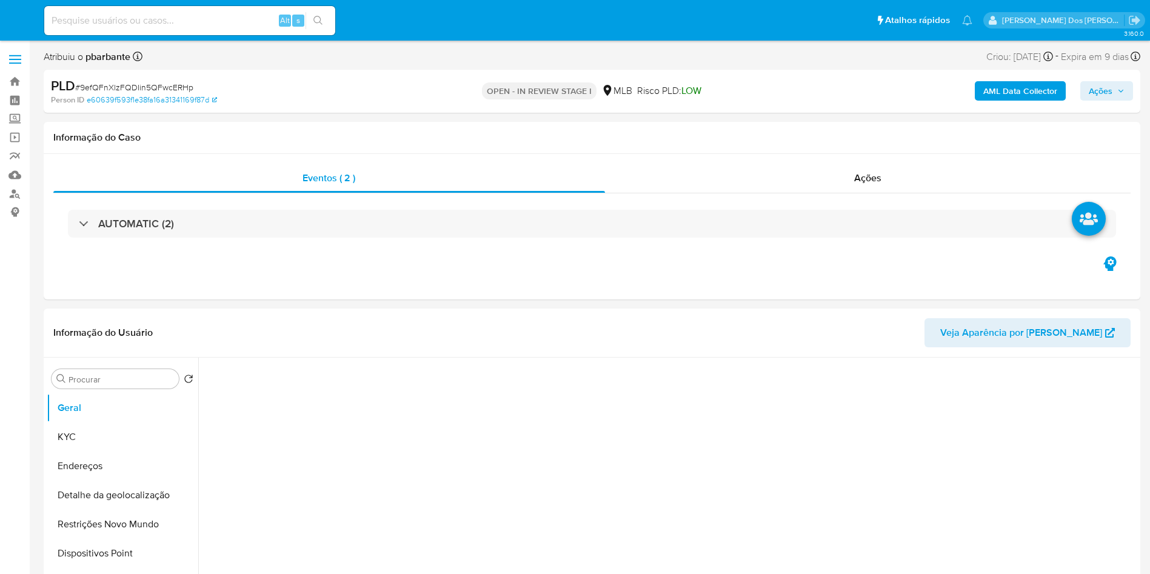
select select "10"
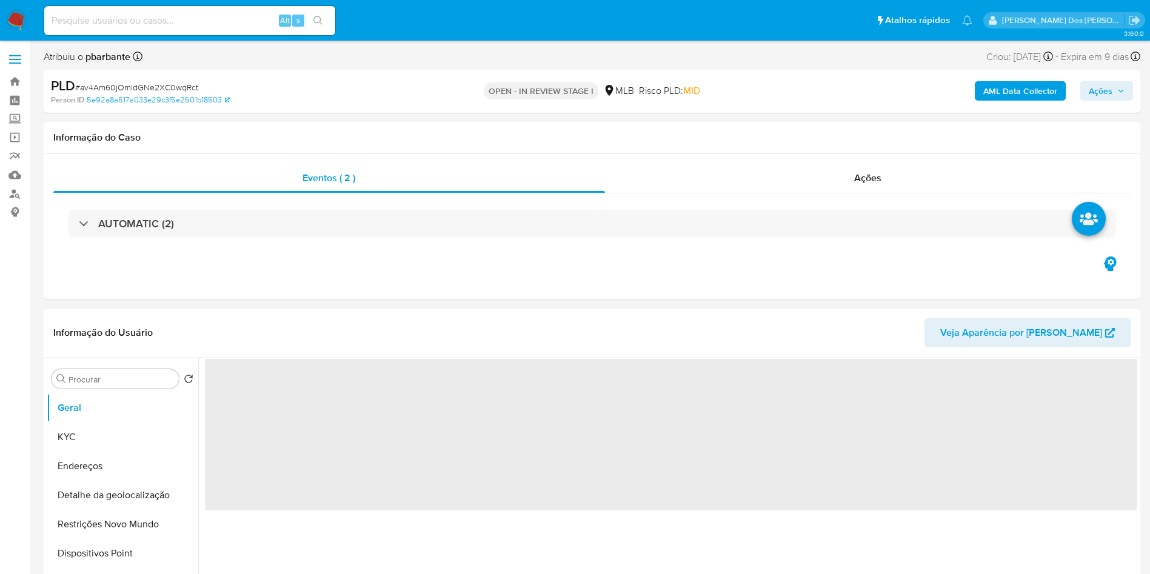
select select "10"
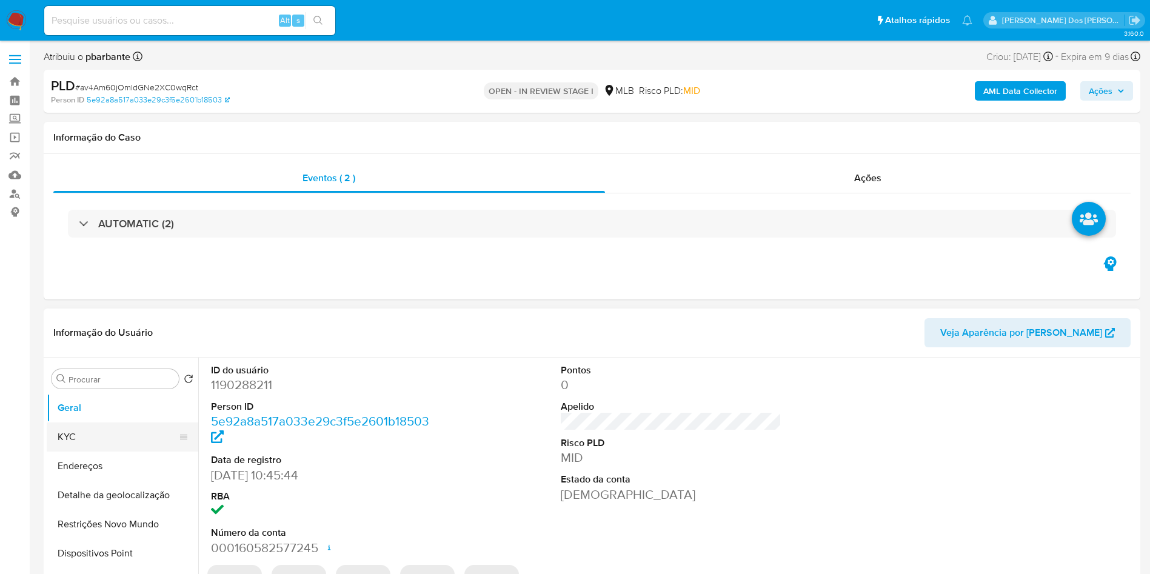
click at [117, 445] on button "KYC" at bounding box center [118, 436] width 142 height 29
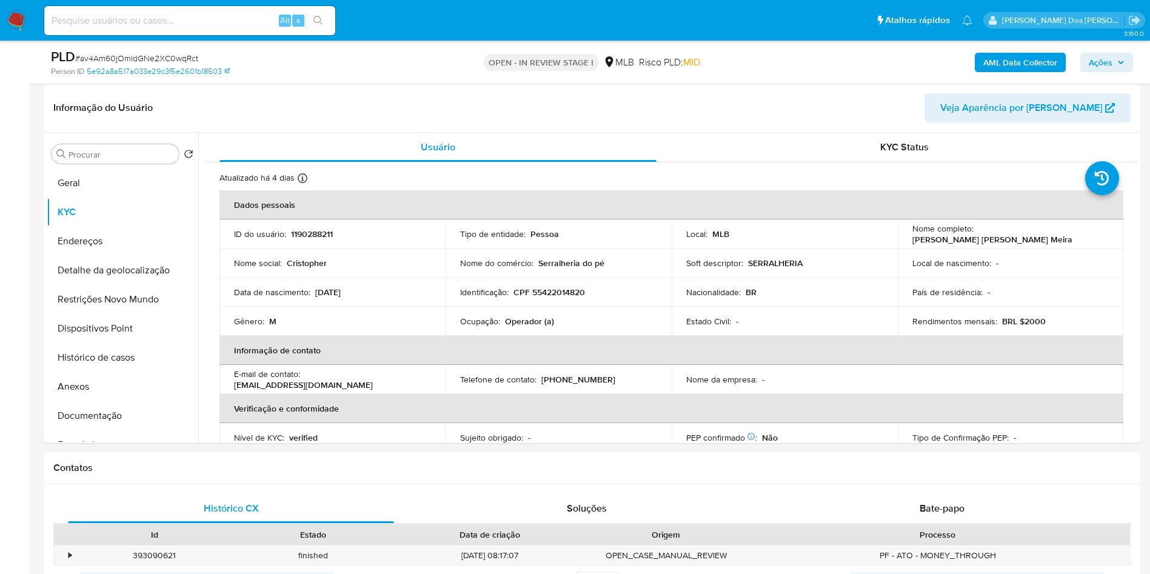
scroll to position [183, 0]
click at [520, 326] on p "Operador (a)" at bounding box center [529, 320] width 49 height 11
copy p "Operador"
click at [1023, 65] on b "AML Data Collector" at bounding box center [1020, 62] width 74 height 19
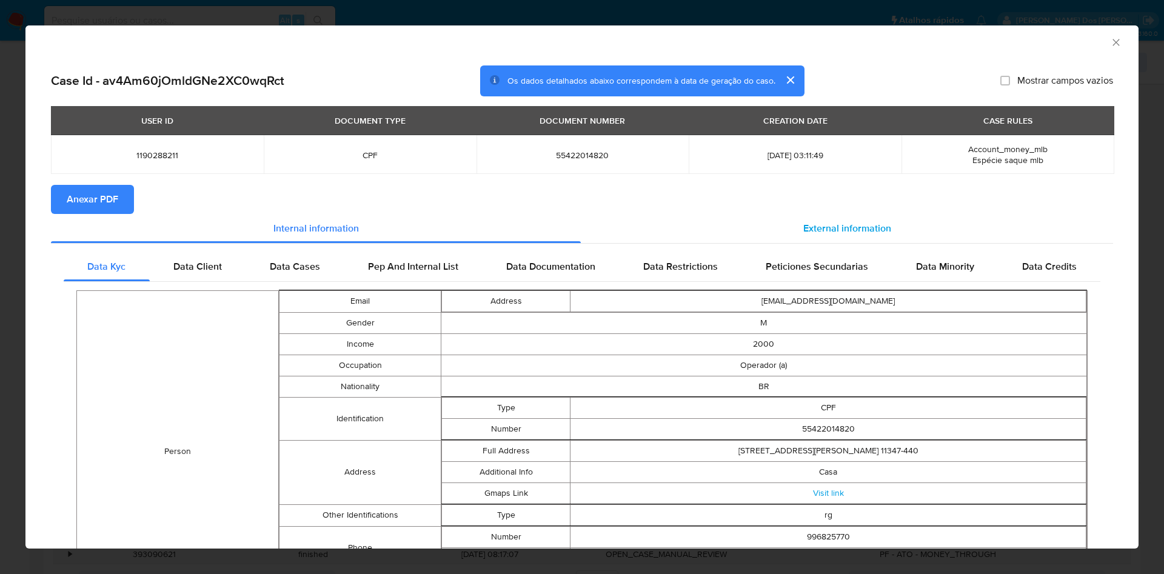
click at [796, 219] on div "External information" at bounding box center [847, 228] width 532 height 29
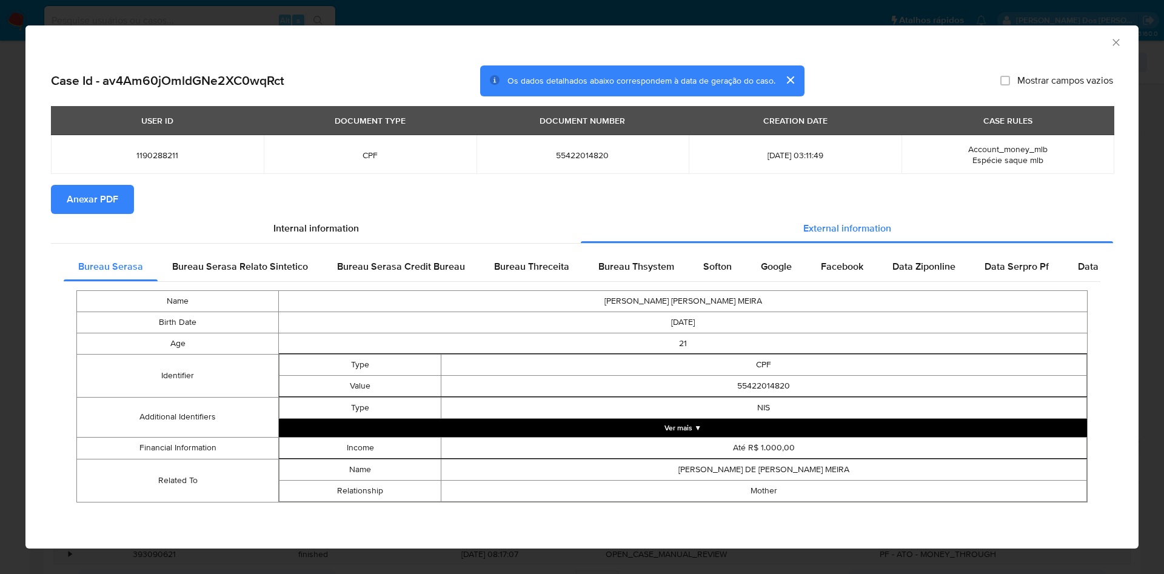
click at [81, 210] on span "Anexar PDF" at bounding box center [93, 199] width 52 height 27
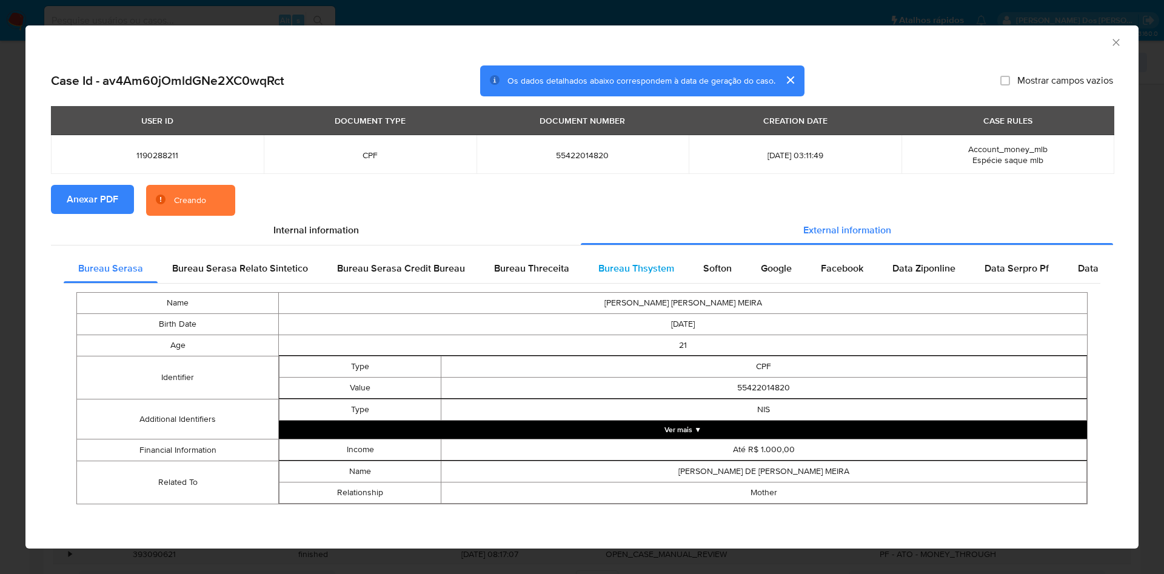
click at [635, 280] on div "Bureau Thsystem" at bounding box center [636, 268] width 105 height 29
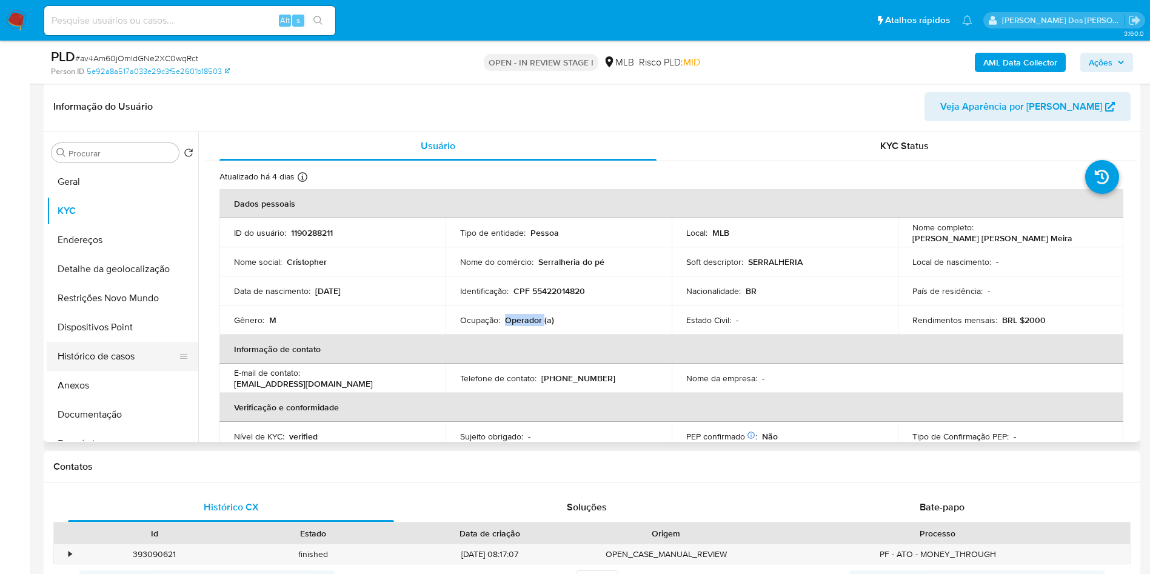
click at [102, 371] on button "Histórico de casos" at bounding box center [118, 356] width 142 height 29
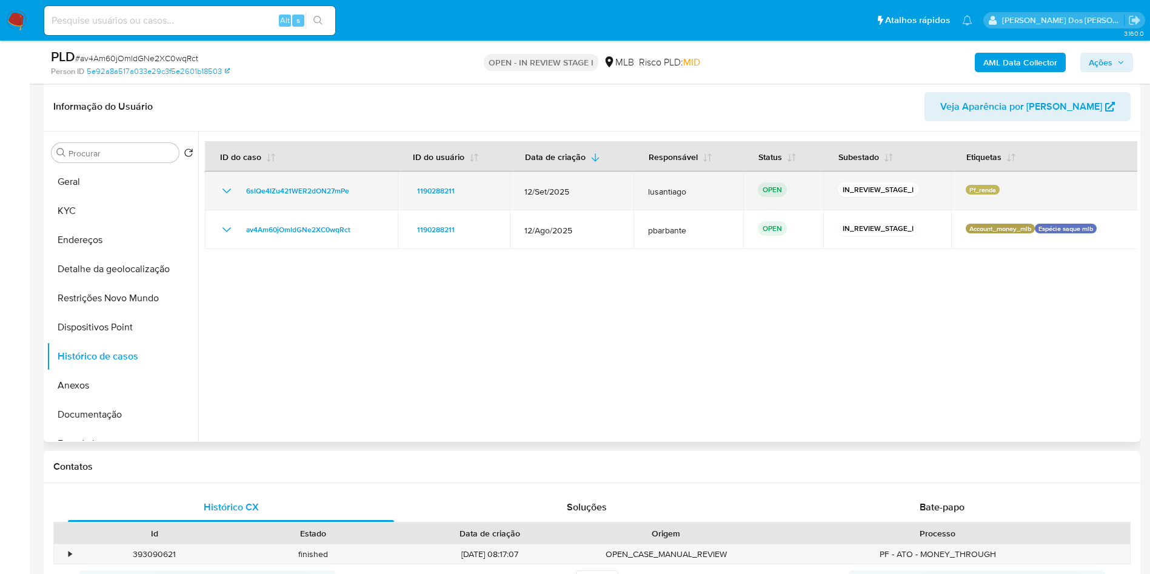
drag, startPoint x: 359, startPoint y: 210, endPoint x: 240, endPoint y: 208, distance: 118.8
click at [240, 198] on div "6slQe4IZu421WER2dON27mPe" at bounding box center [301, 191] width 164 height 15
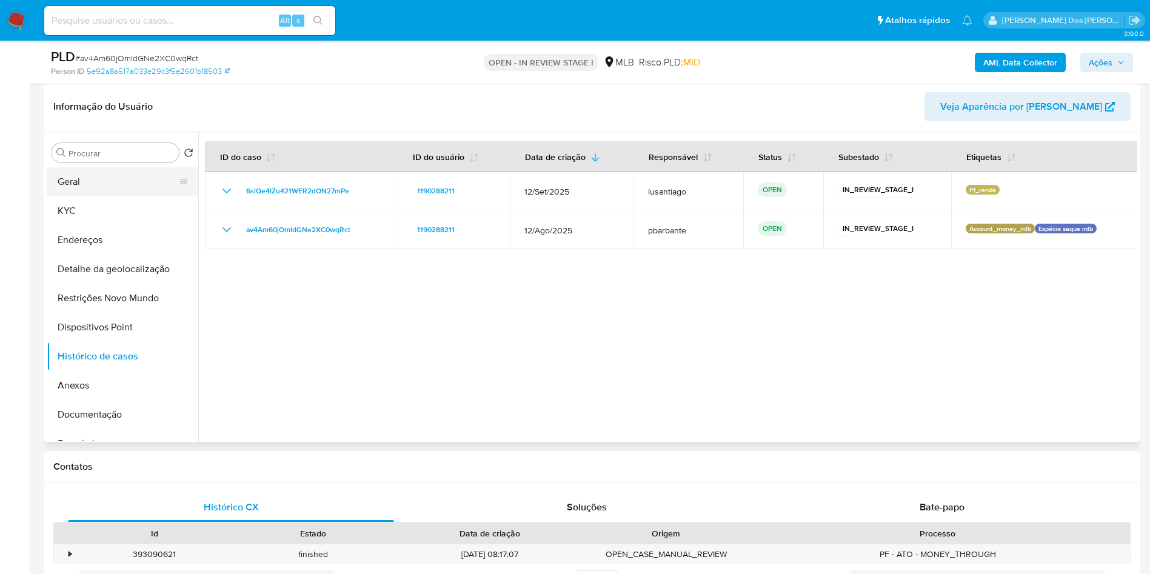
click at [116, 196] on button "Geral" at bounding box center [118, 181] width 142 height 29
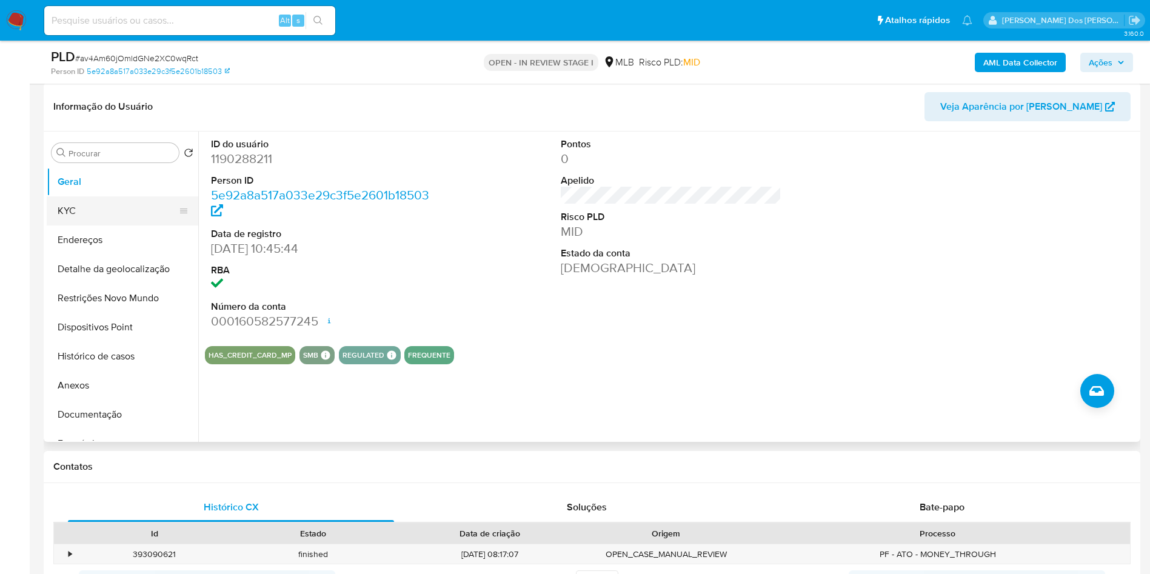
click at [115, 225] on button "KYC" at bounding box center [118, 210] width 142 height 29
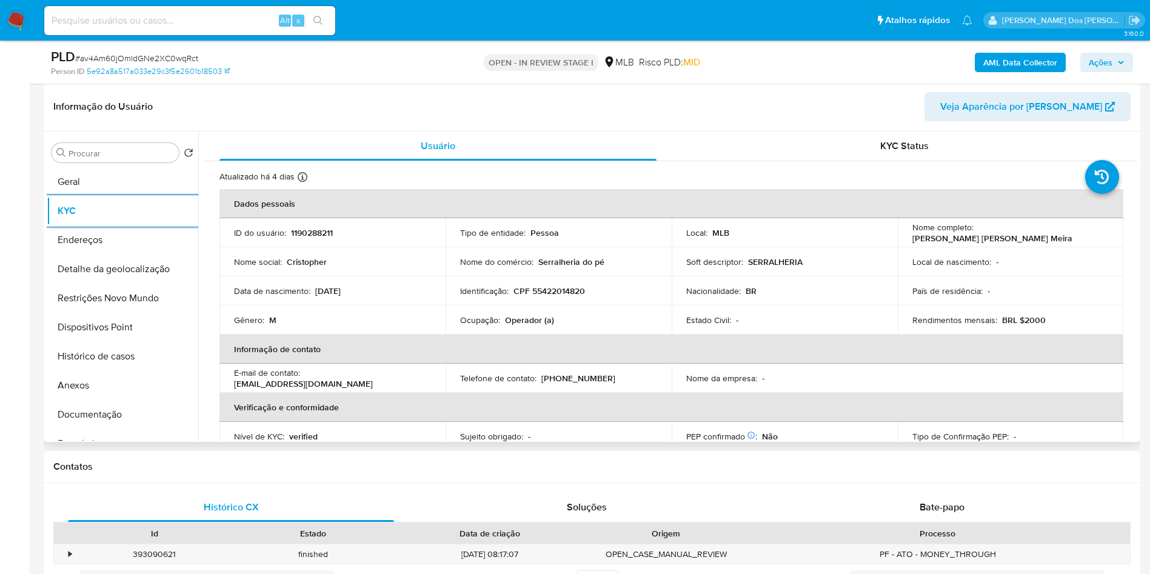
scroll to position [505, 0]
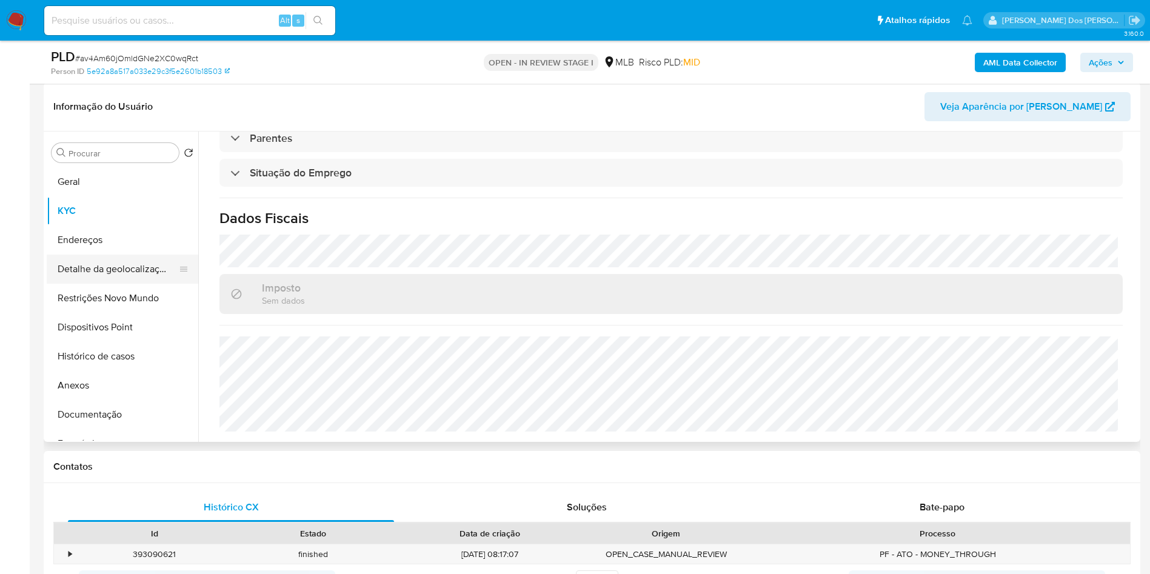
click at [109, 284] on button "Detalhe da geolocalização" at bounding box center [118, 269] width 142 height 29
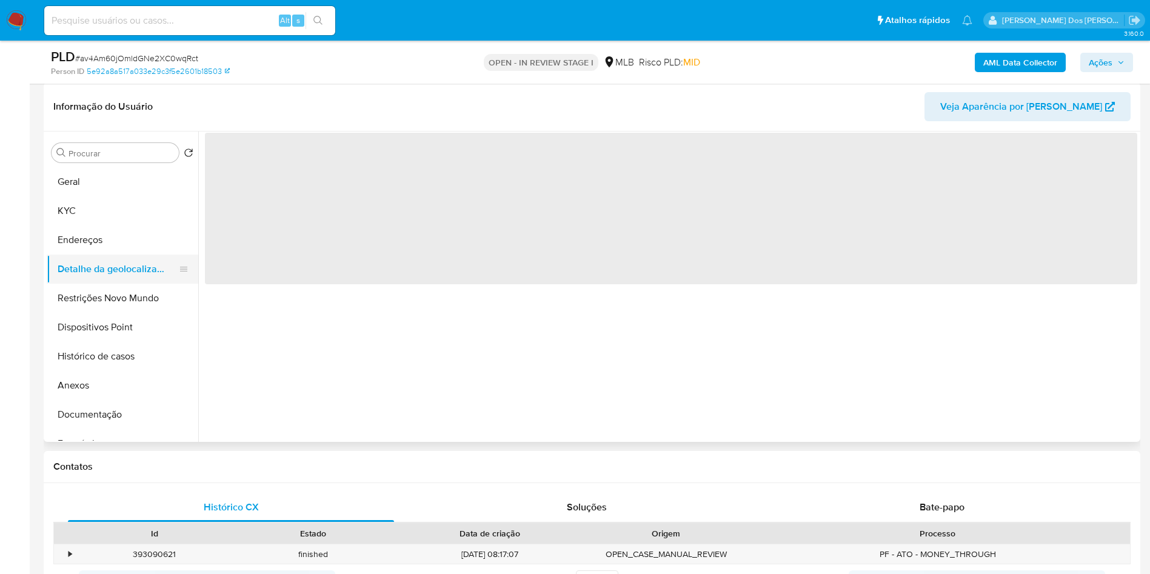
scroll to position [0, 0]
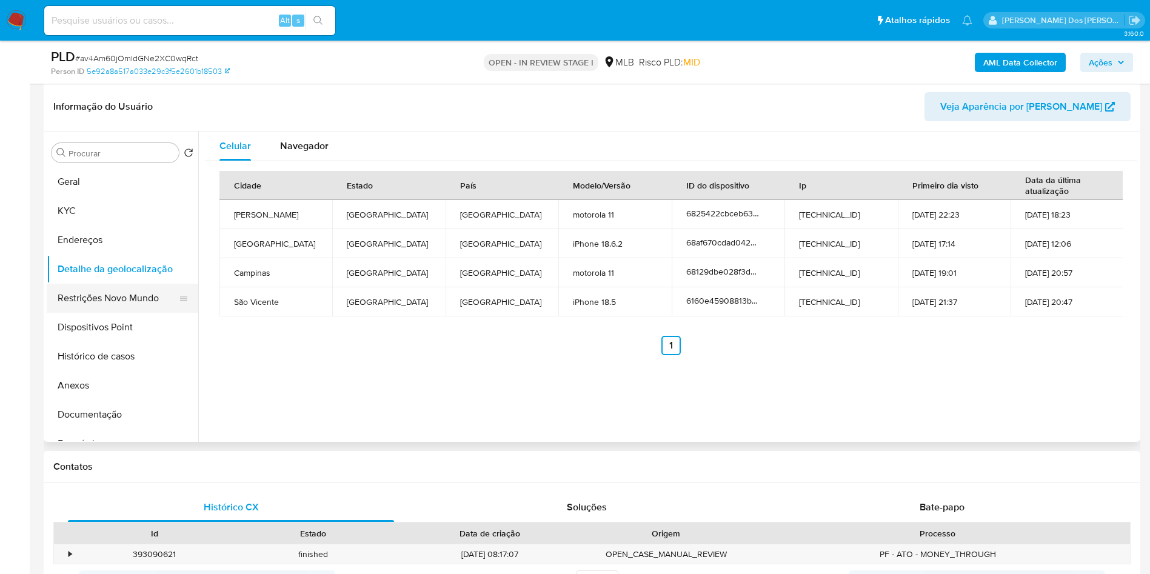
click at [109, 313] on button "Restrições Novo Mundo" at bounding box center [118, 298] width 142 height 29
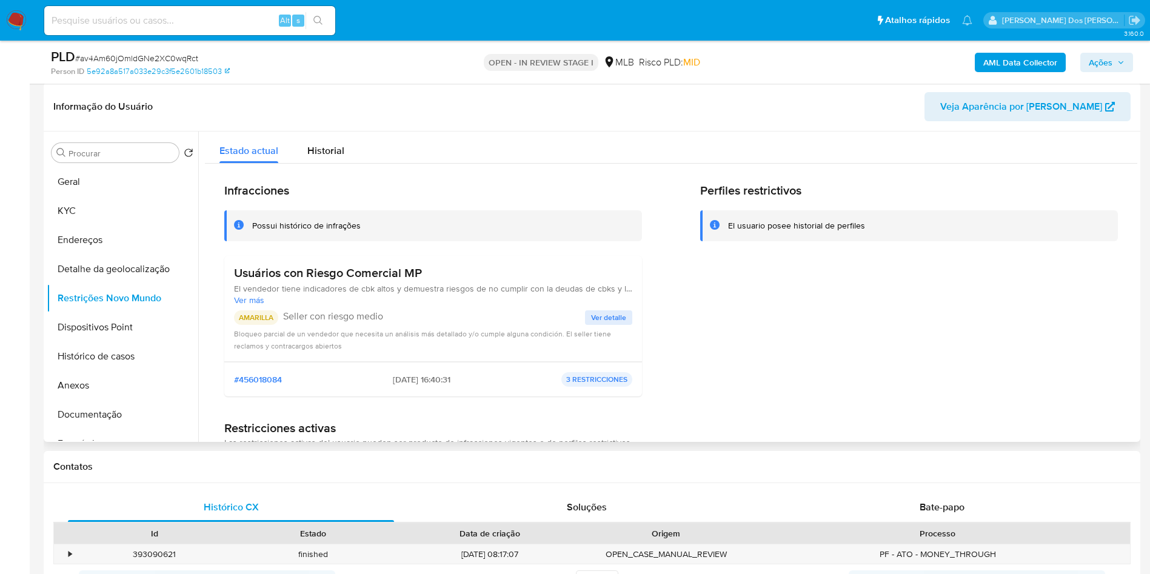
click at [613, 324] on span "Ver detalle" at bounding box center [608, 318] width 35 height 12
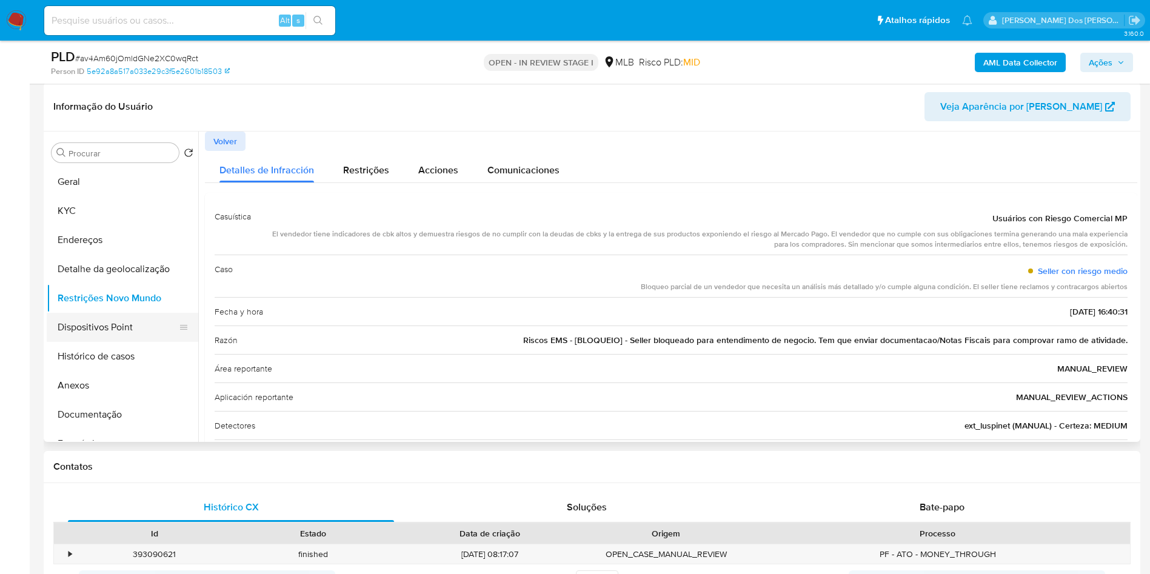
click at [119, 342] on button "Dispositivos Point" at bounding box center [118, 327] width 142 height 29
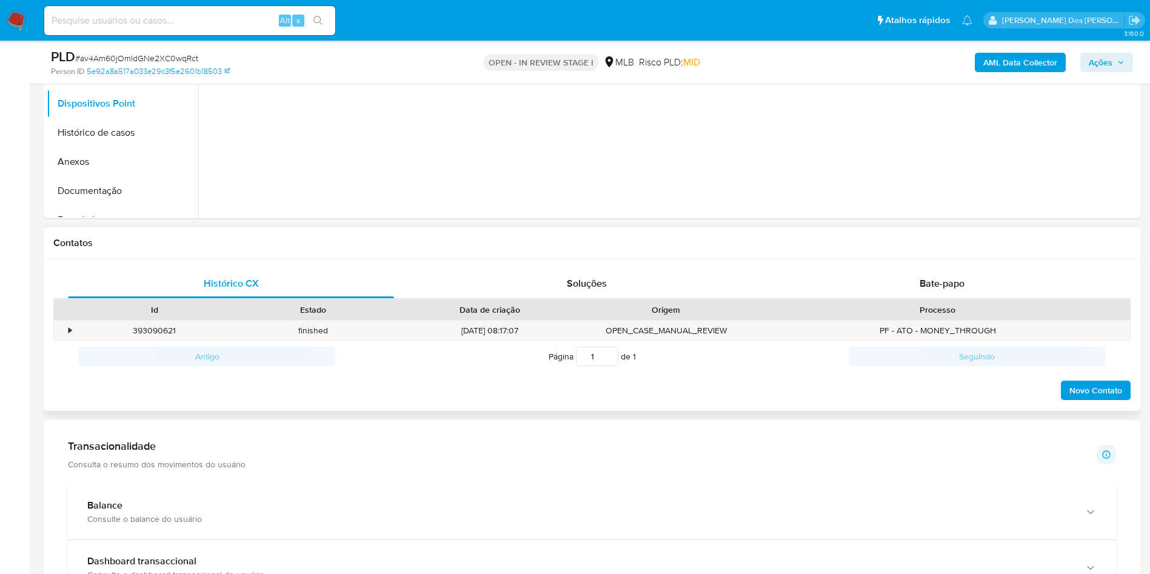
scroll to position [404, 0]
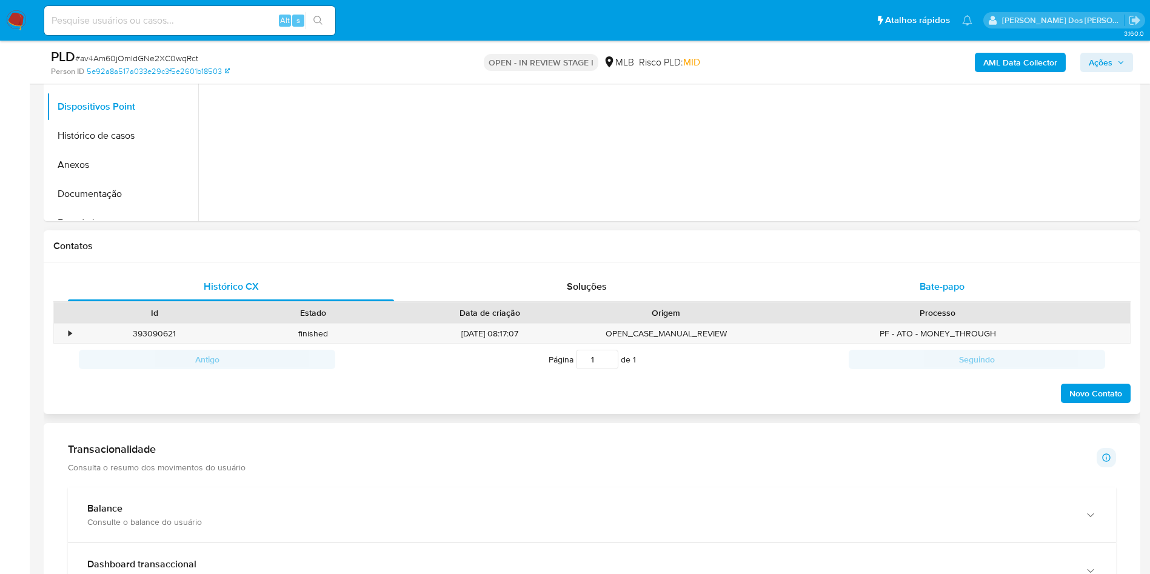
click at [917, 301] on div "Bate-papo" at bounding box center [942, 286] width 326 height 29
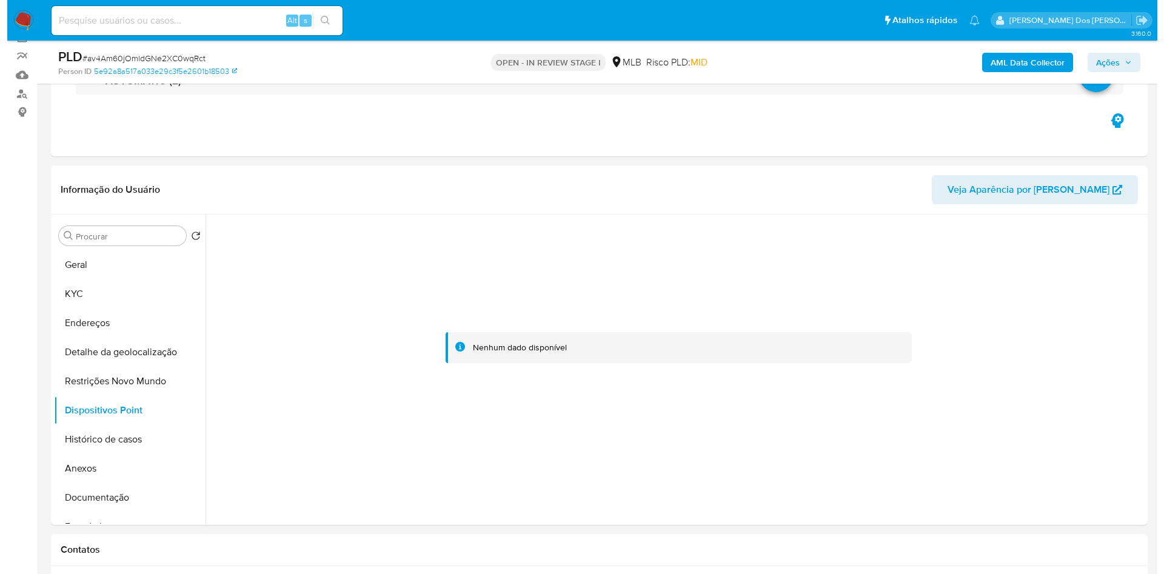
scroll to position [93, 0]
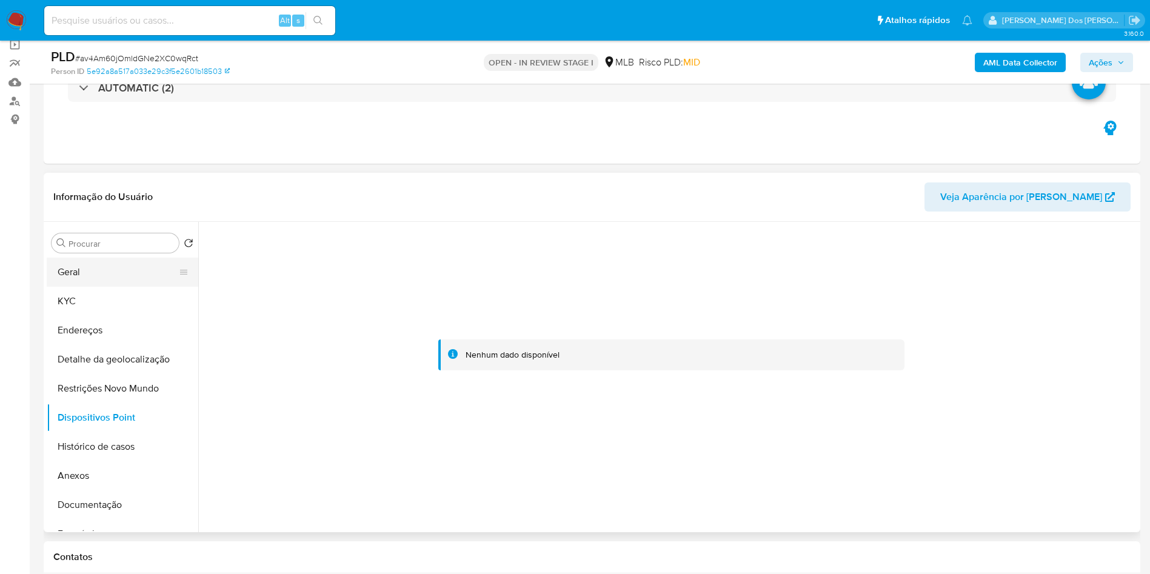
click at [119, 287] on button "Geral" at bounding box center [118, 272] width 142 height 29
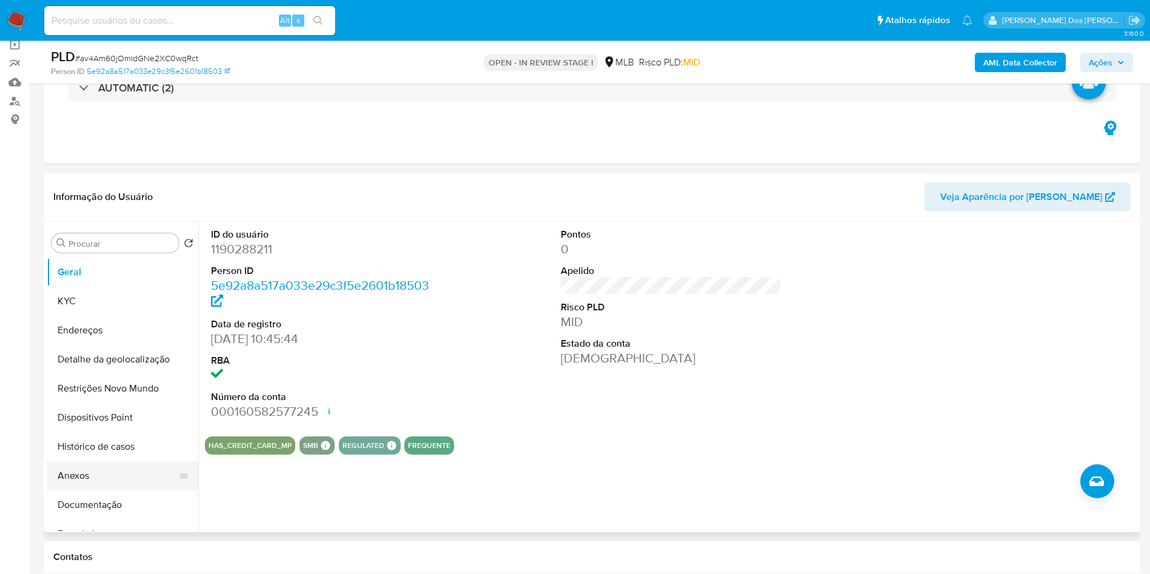
click at [75, 490] on button "Anexos" at bounding box center [118, 475] width 142 height 29
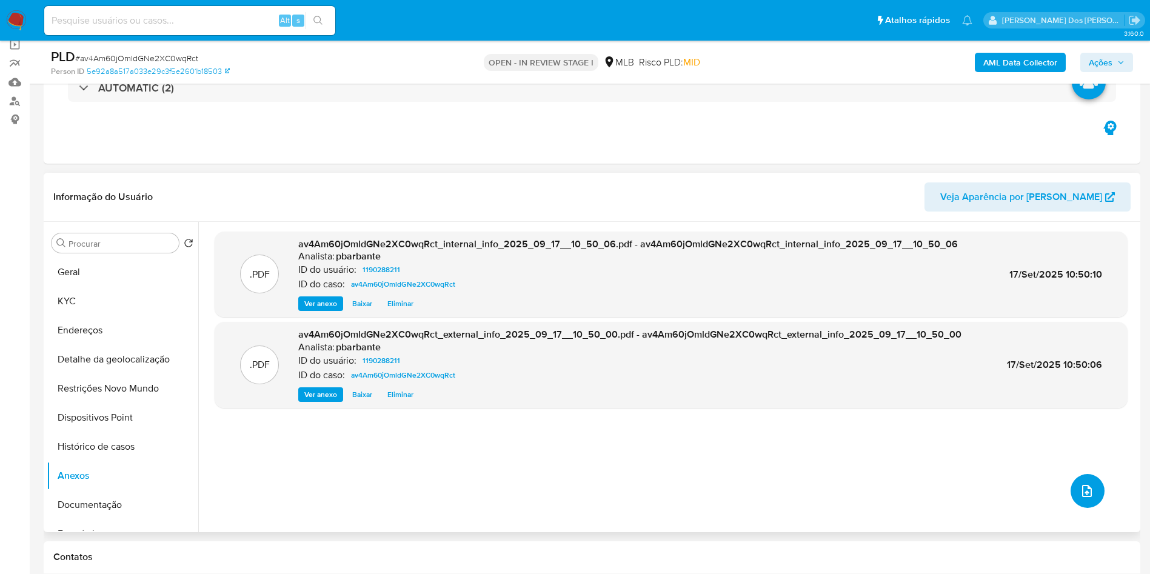
click at [1080, 498] on icon "upload-file" at bounding box center [1087, 491] width 15 height 15
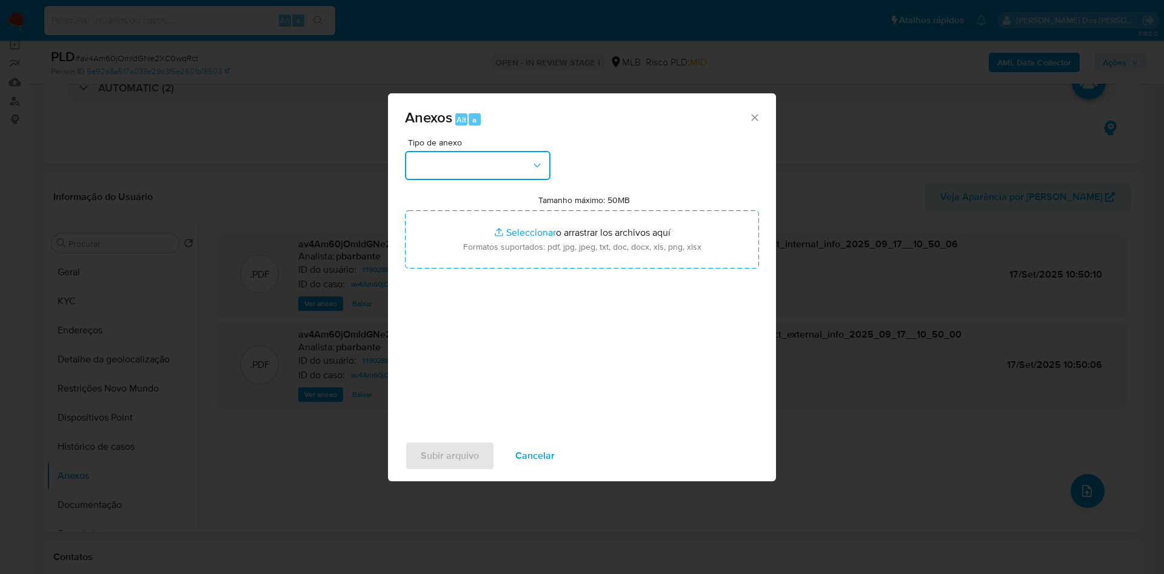
click at [455, 151] on button "button" at bounding box center [477, 165] width 145 height 29
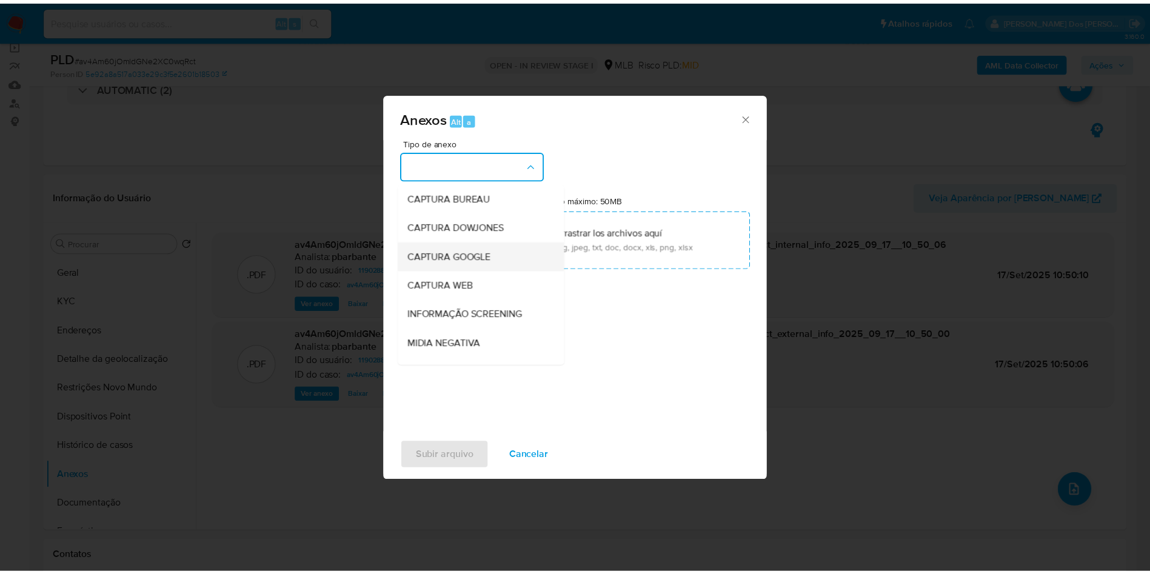
scroll to position [162, 0]
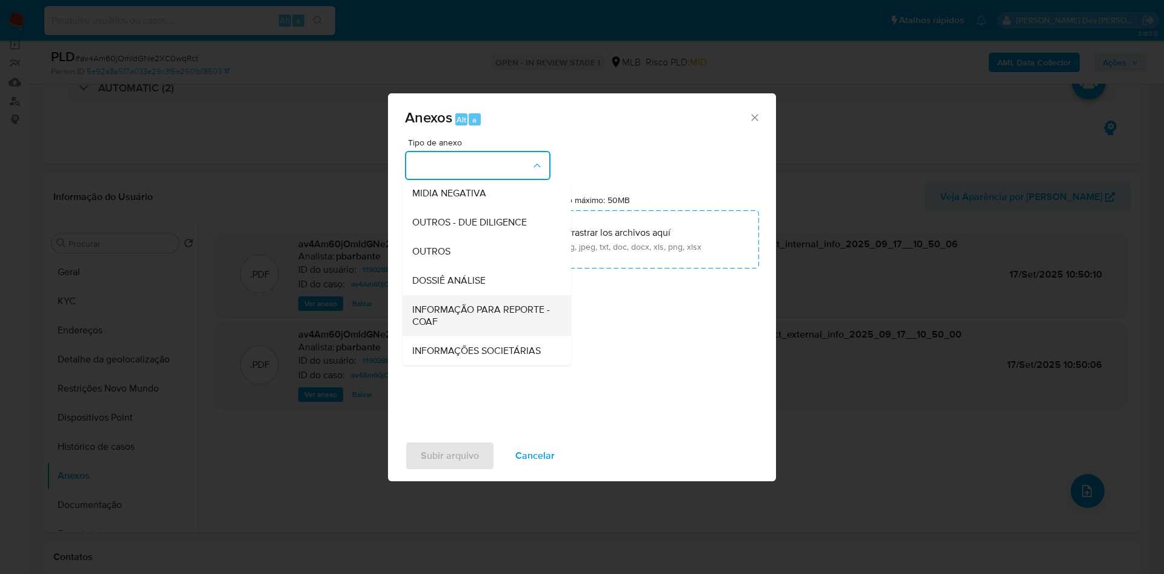
click at [433, 304] on span "INFORMAÇÃO PARA REPORTE - COAF" at bounding box center [483, 316] width 142 height 24
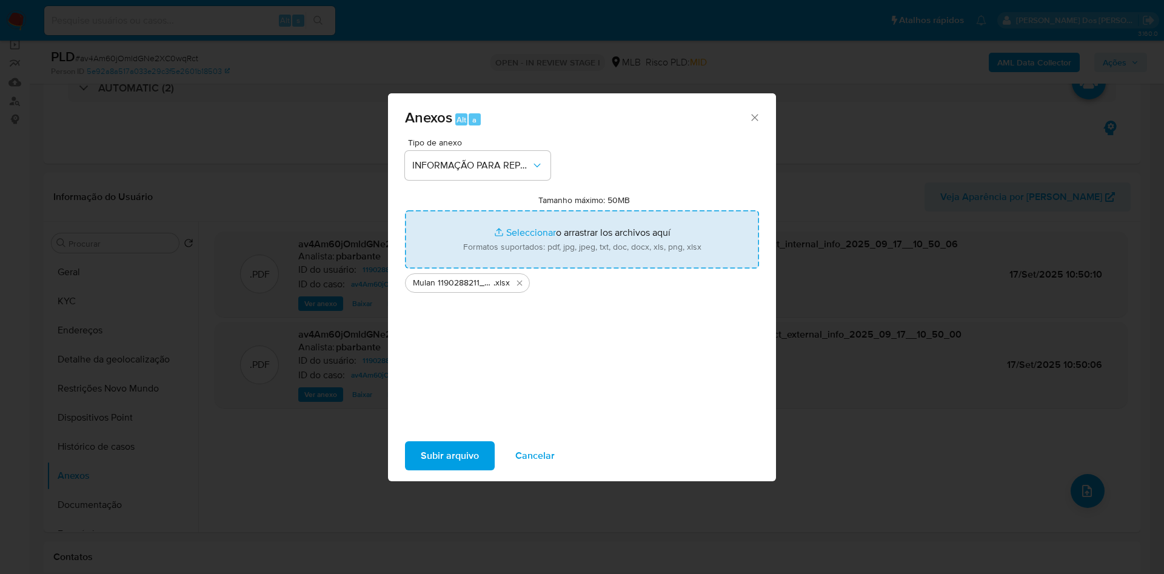
type input "C:\fakepath\SAR - XXX - CPF 55422014820 - CRISTOPHER FRANCISCO DE SOUZA MEIRA.p…"
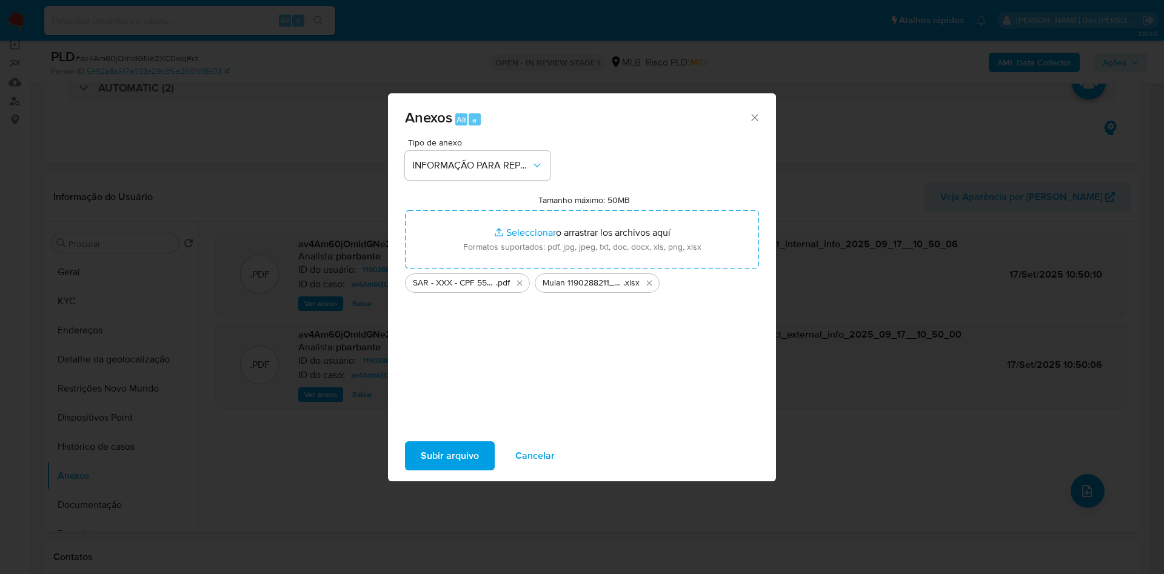
click at [421, 469] on span "Subir arquivo" at bounding box center [450, 455] width 58 height 27
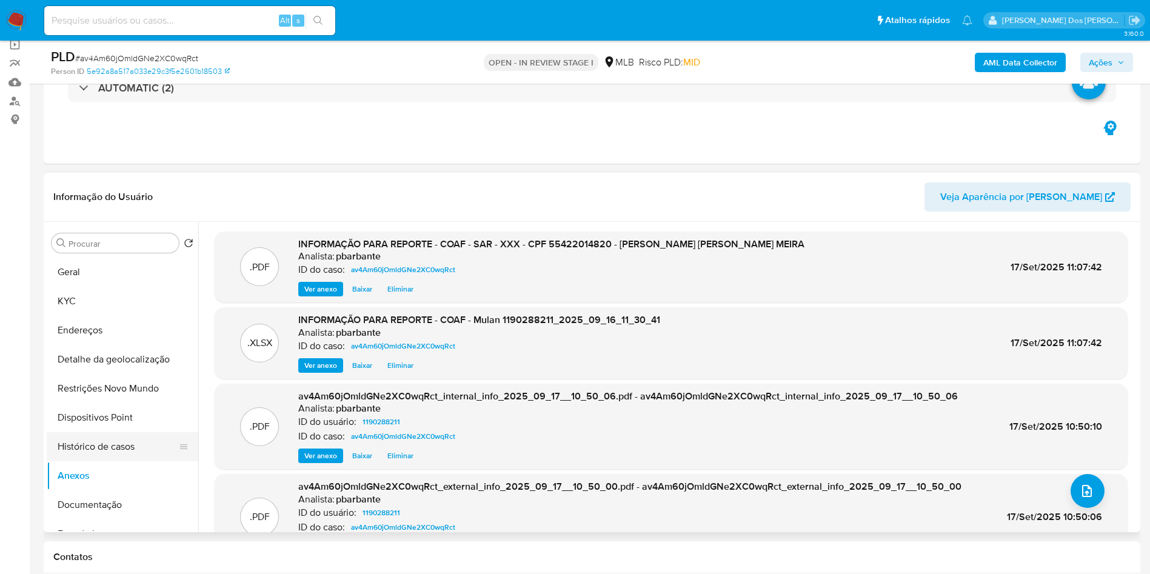
click at [98, 461] on button "Histórico de casos" at bounding box center [118, 446] width 142 height 29
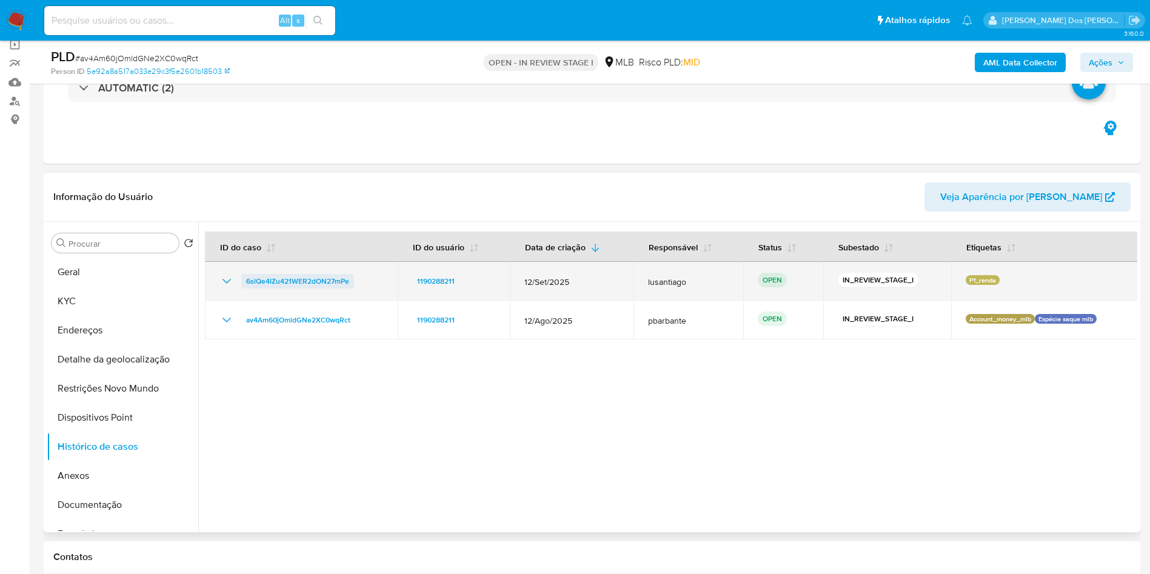
click at [341, 289] on span "6slQe4IZu421WER2dON27mPe" at bounding box center [297, 281] width 103 height 15
drag, startPoint x: 353, startPoint y: 303, endPoint x: 233, endPoint y: 300, distance: 120.7
click at [233, 289] on div "6slQe4IZu421WER2dON27mPe" at bounding box center [301, 281] width 164 height 15
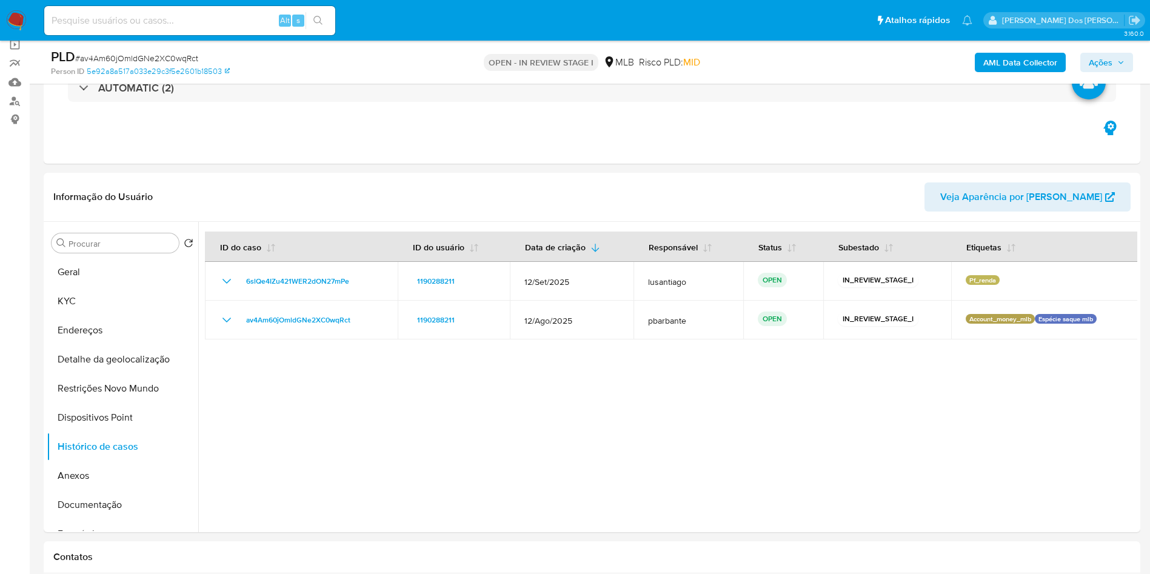
click at [1119, 57] on span "Ações" at bounding box center [1107, 62] width 36 height 17
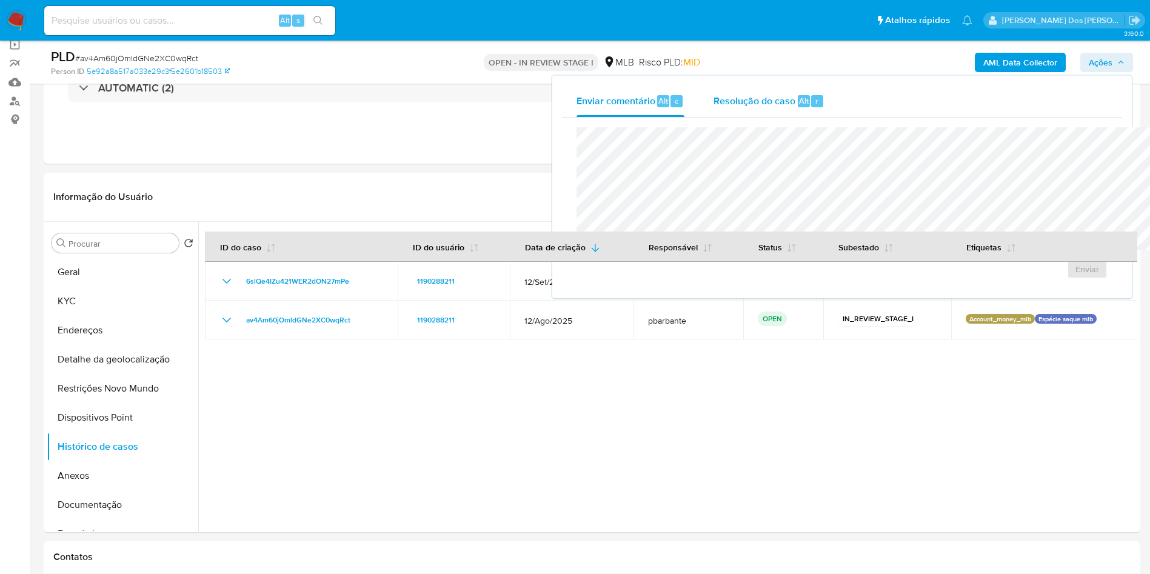
click at [713, 100] on span "Resolução do caso" at bounding box center [754, 100] width 82 height 14
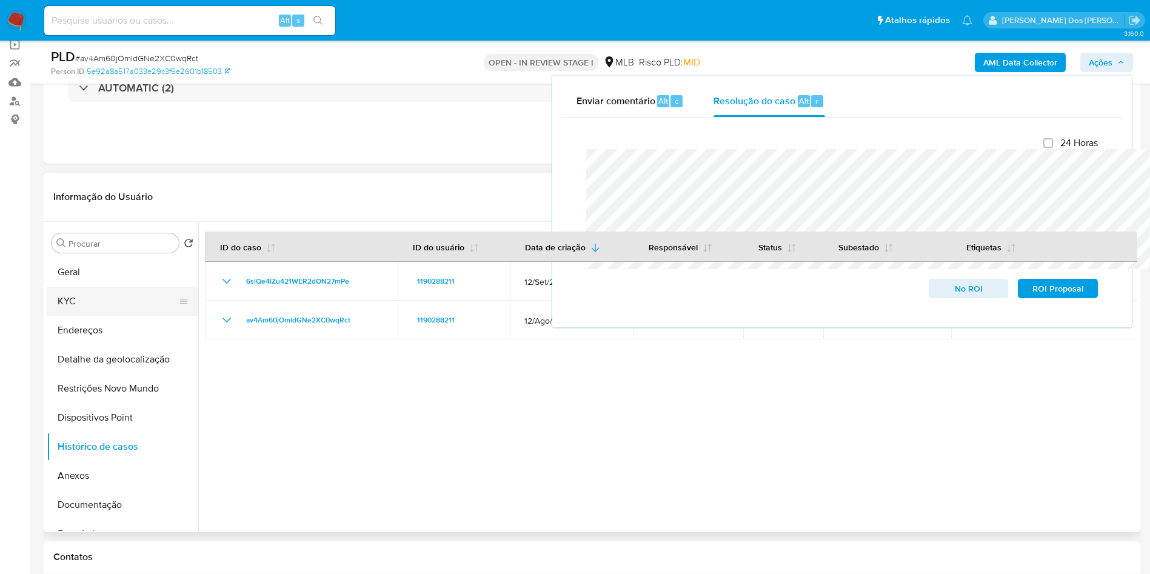
click at [108, 316] on button "KYC" at bounding box center [118, 301] width 142 height 29
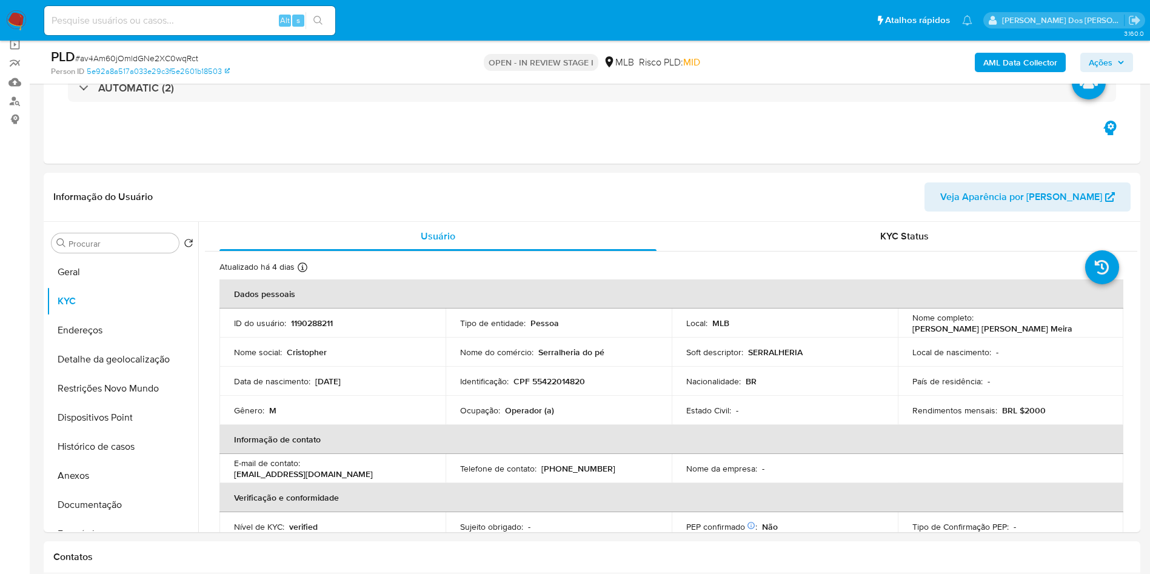
click at [1113, 51] on div "AML Data Collector Ações" at bounding box center [954, 62] width 358 height 28
click at [1110, 70] on span "Ações" at bounding box center [1101, 62] width 24 height 19
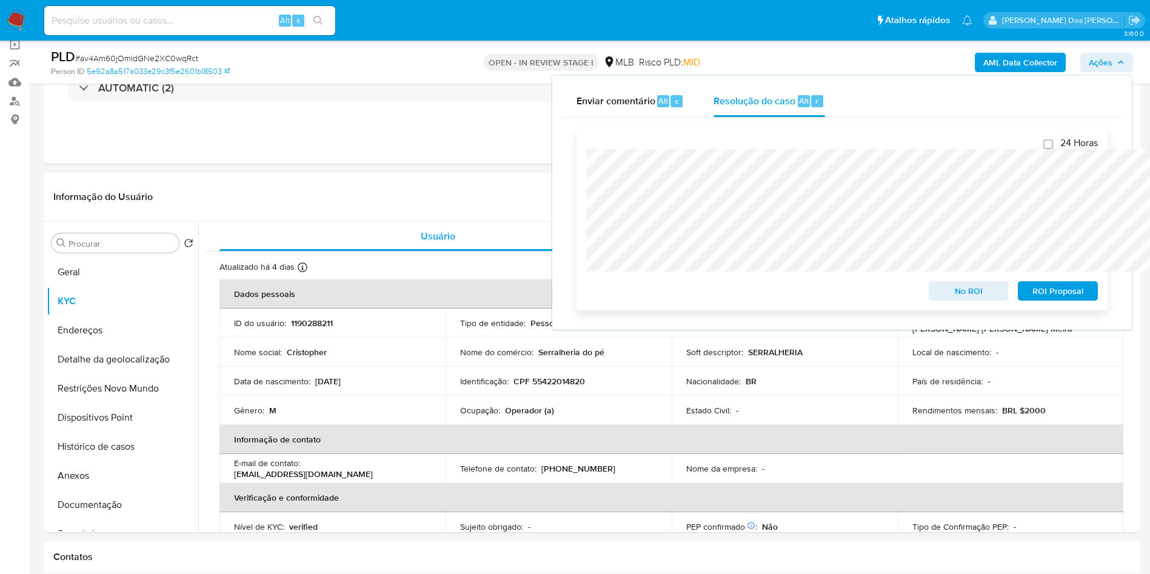
click at [1053, 292] on span "ROI Proposal" at bounding box center [1057, 290] width 63 height 17
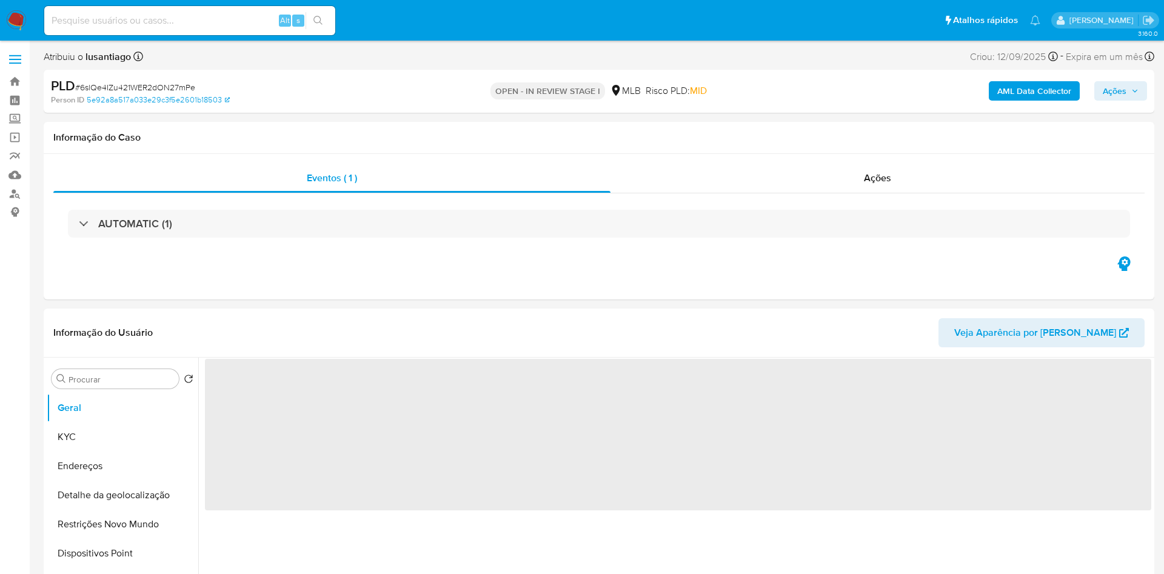
select select "10"
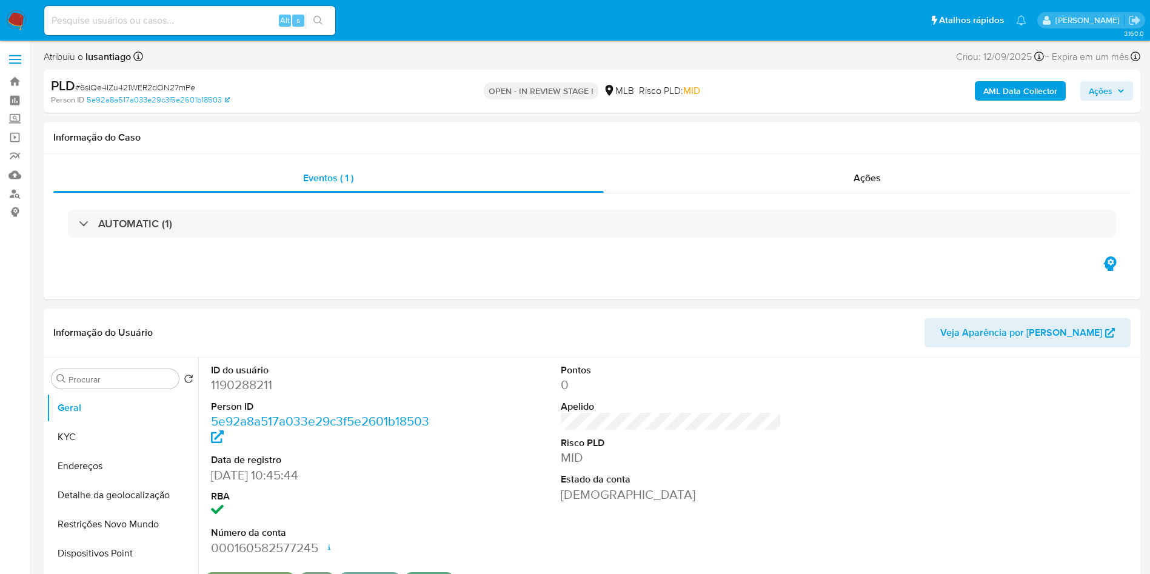
click at [182, 80] on div "PLD # 6slQe4IZu421WER2dON27mPe" at bounding box center [229, 86] width 356 height 18
click at [175, 88] on span "# 6slQe4IZu421WER2dON27mPe" at bounding box center [135, 87] width 120 height 12
copy span "6slQe4IZu421WER2dON27mPe"
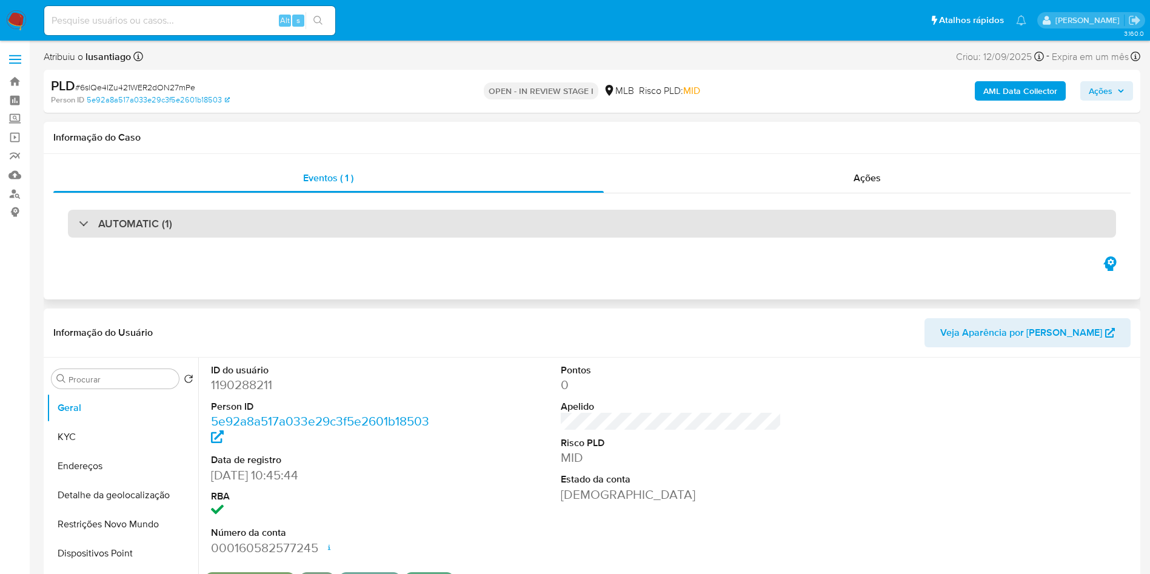
click at [339, 223] on div "AUTOMATIC (1)" at bounding box center [592, 224] width 1048 height 28
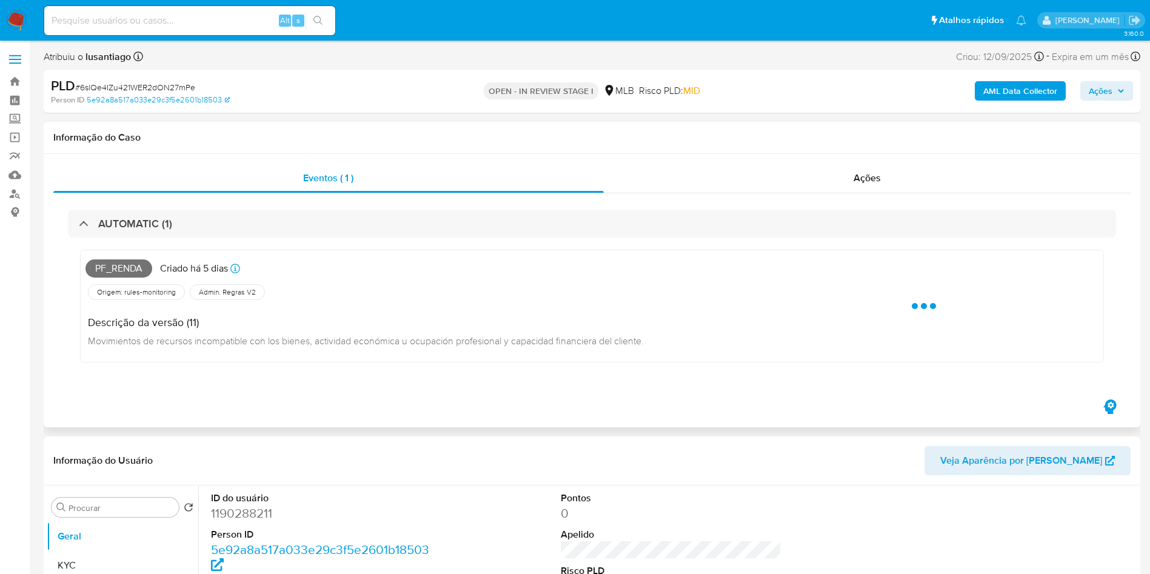
click at [117, 272] on span "Pf_renda" at bounding box center [118, 268] width 67 height 18
copy span "Pf_renda"
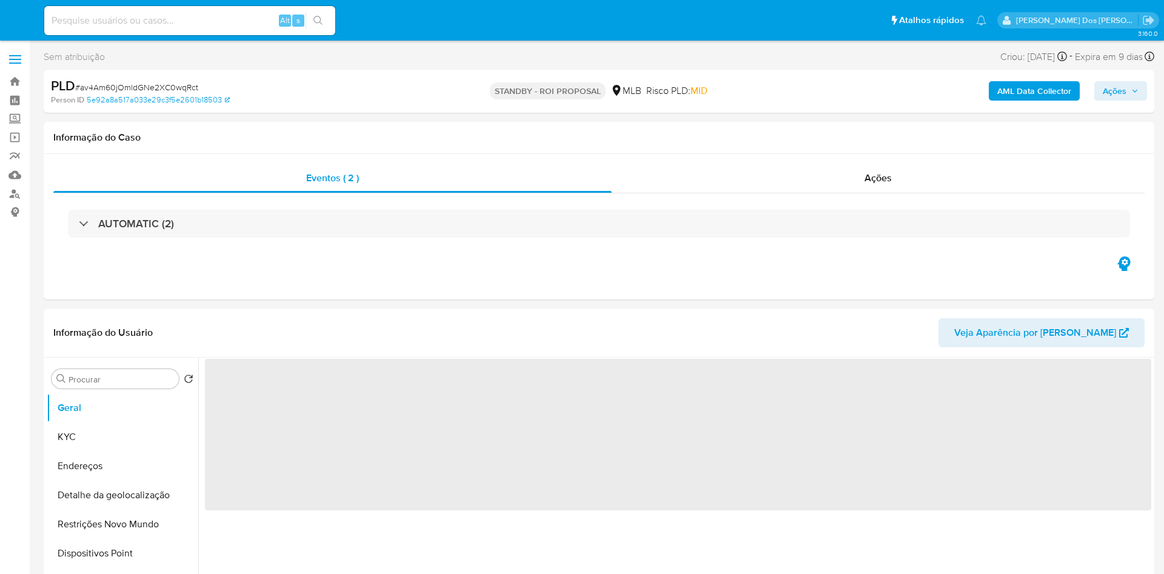
select select "10"
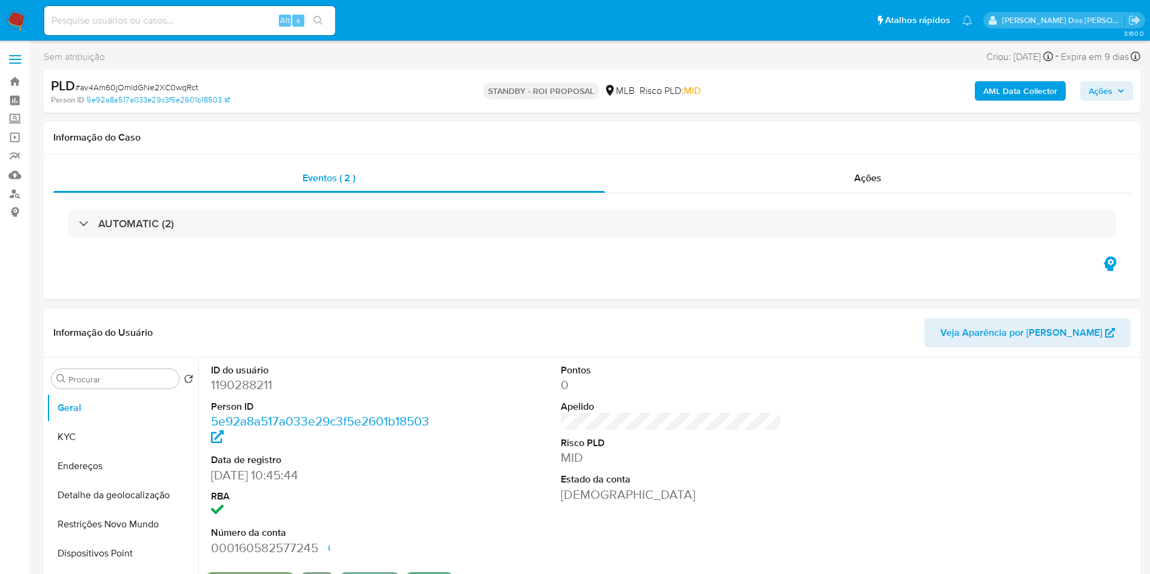
click at [111, 90] on span "# av4Am60jOmldGNe2XC0wqRct" at bounding box center [136, 87] width 123 height 12
copy span "av4Am60jOmldGNe2XC0wqRct"
